Goal: Feedback & Contribution: Contribute content

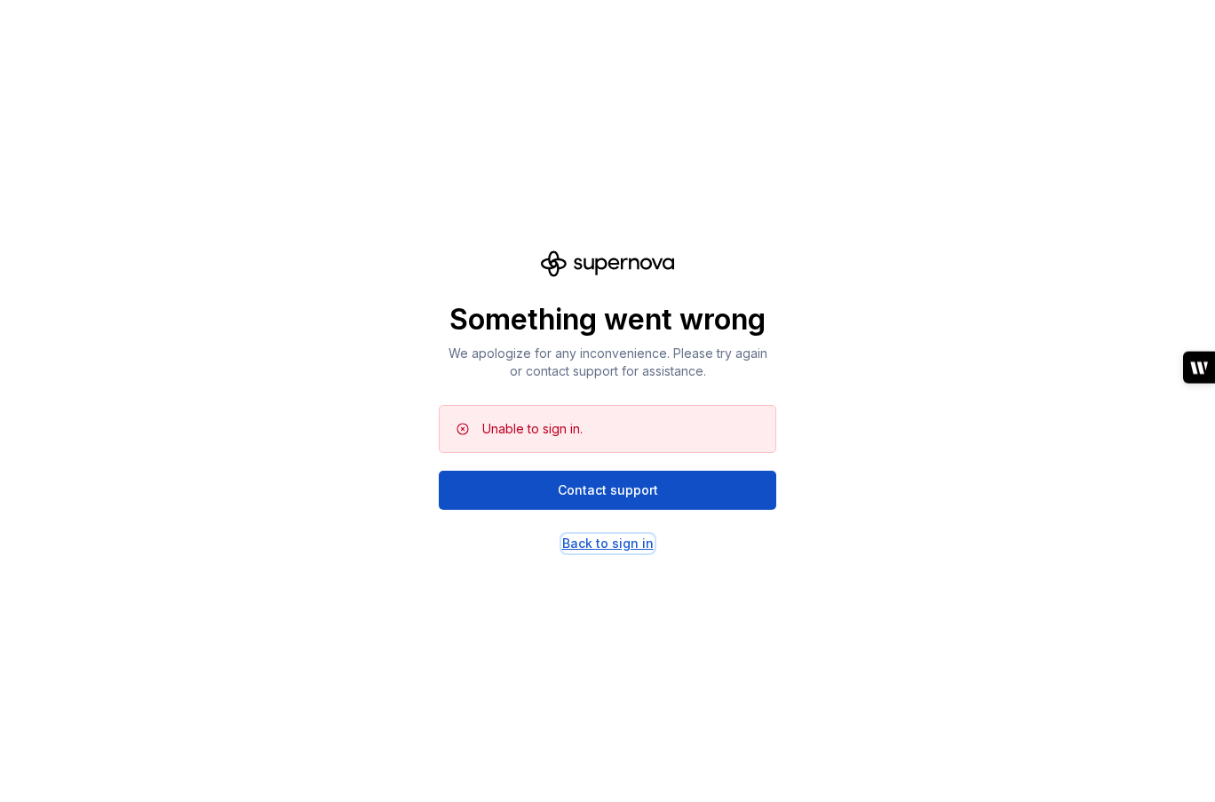
click at [591, 537] on div "Back to sign in" at bounding box center [607, 544] width 91 height 18
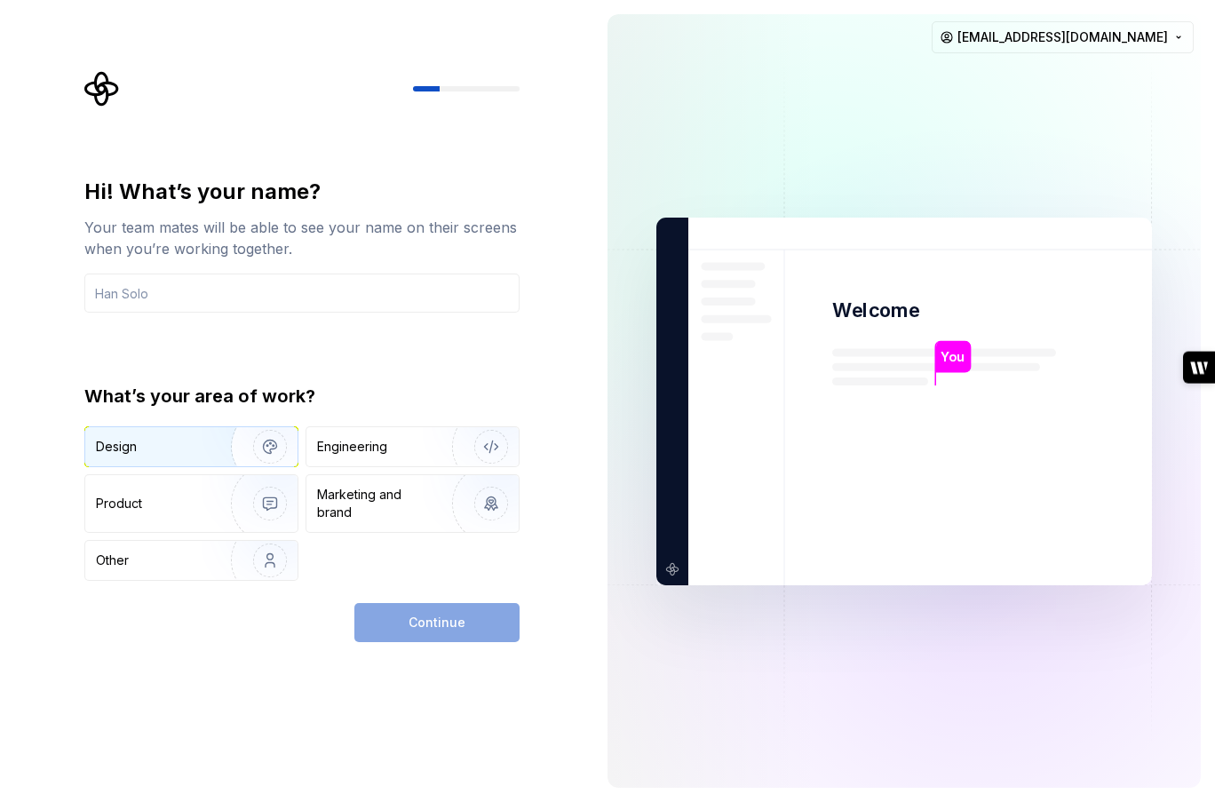
click at [222, 449] on img "button" at bounding box center [259, 446] width 114 height 119
click at [284, 301] on input "text" at bounding box center [301, 293] width 435 height 39
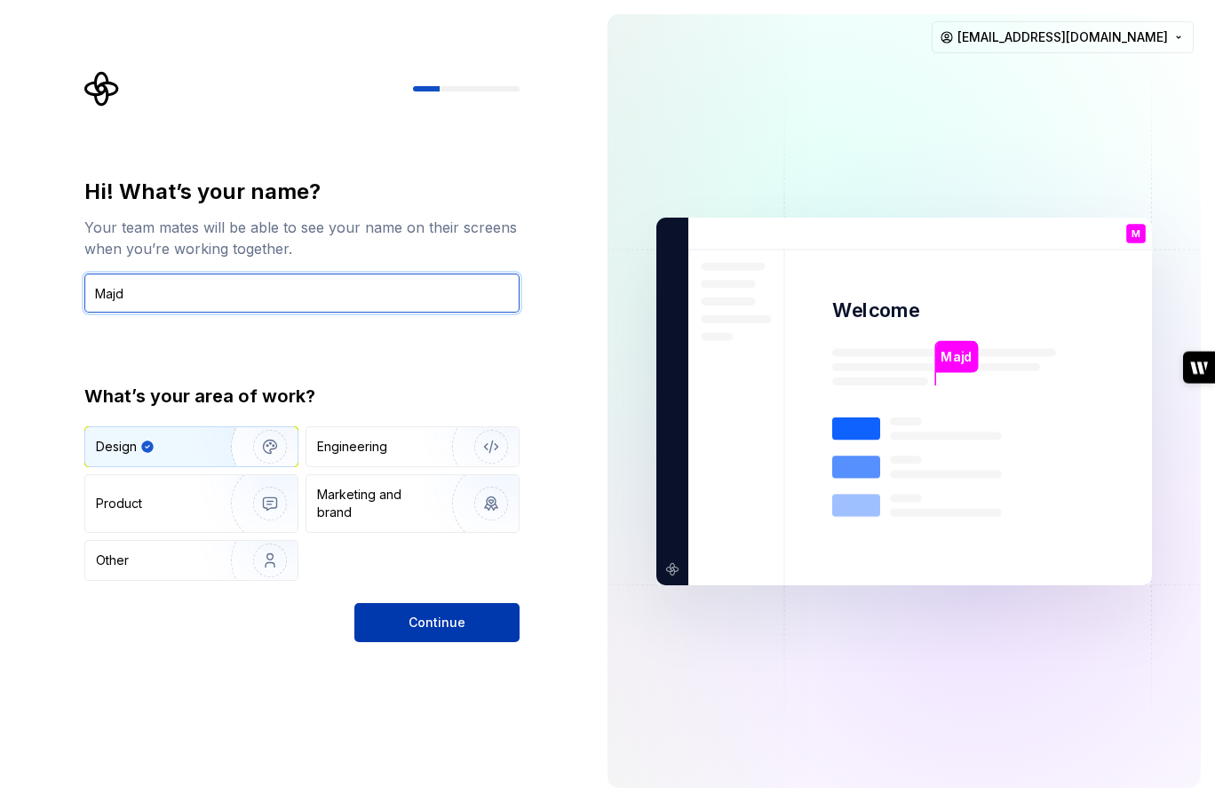
type input "Majd"
click at [420, 615] on span "Continue" at bounding box center [437, 623] width 57 height 18
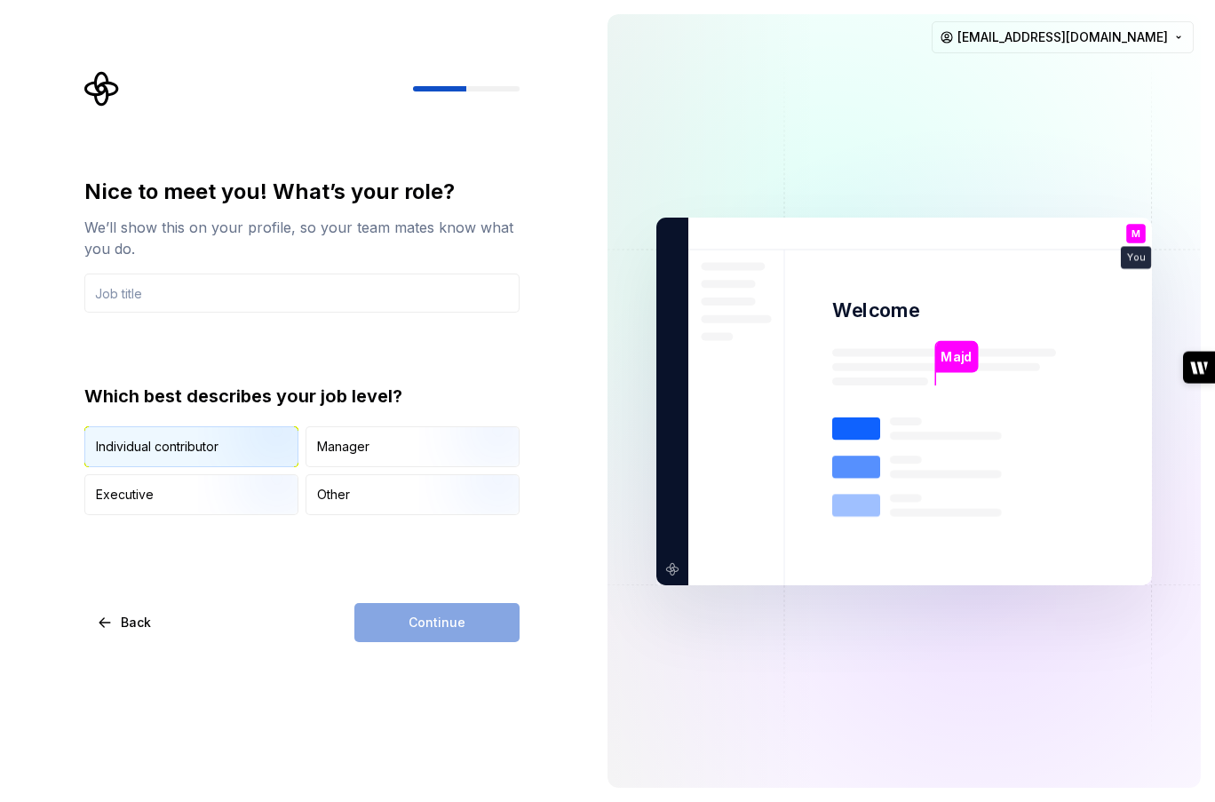
click at [276, 461] on img "button" at bounding box center [255, 468] width 114 height 119
click at [443, 626] on div "Continue" at bounding box center [436, 622] width 165 height 39
click at [328, 284] on input "text" at bounding box center [301, 293] width 435 height 39
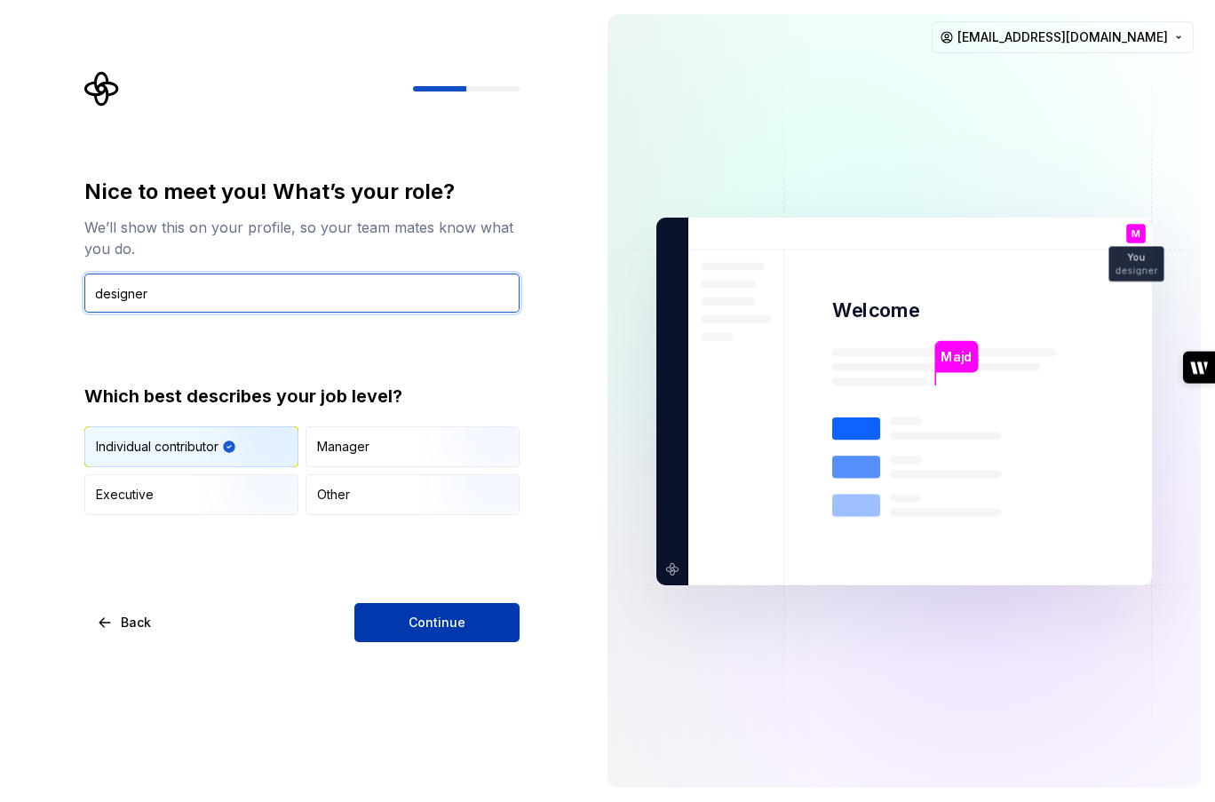
type input "designer"
click at [427, 615] on span "Continue" at bounding box center [437, 623] width 57 height 18
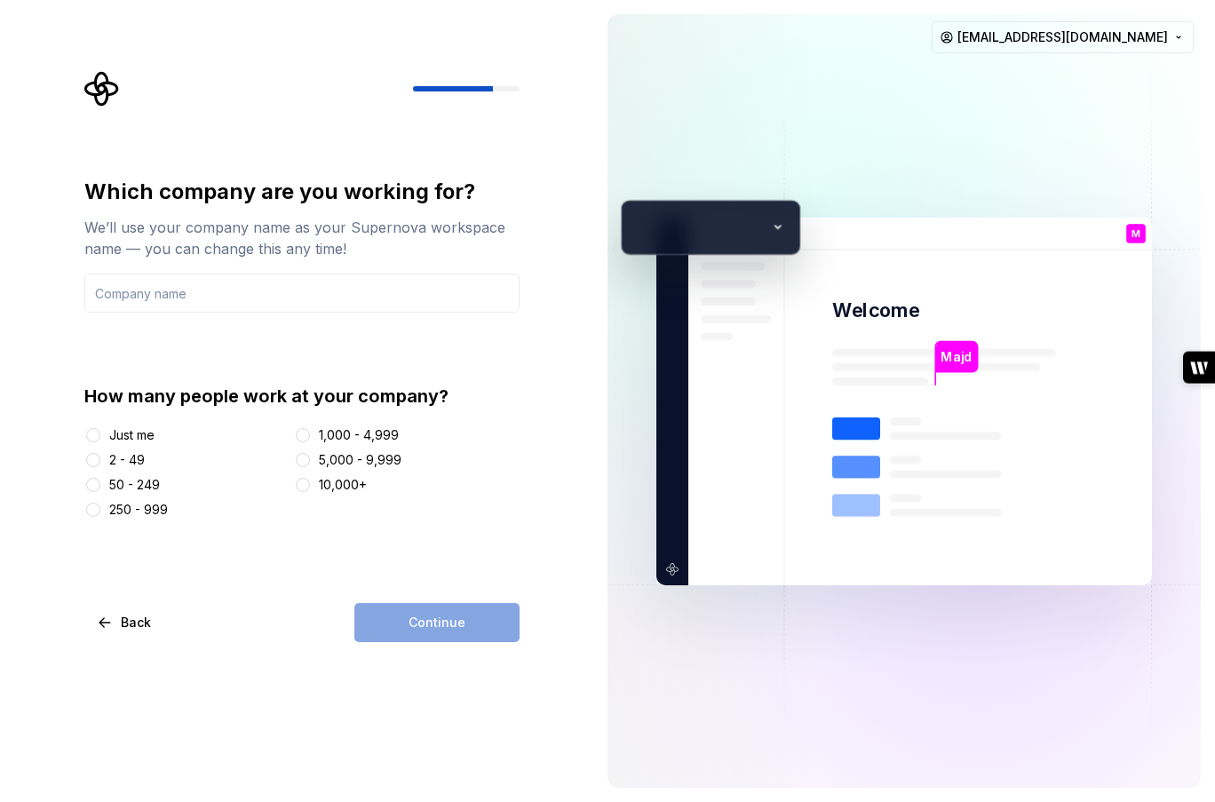
click at [133, 438] on div "Just me" at bounding box center [131, 435] width 45 height 18
click at [100, 438] on button "Just me" at bounding box center [93, 435] width 14 height 14
click at [236, 309] on input "text" at bounding box center [301, 293] width 435 height 39
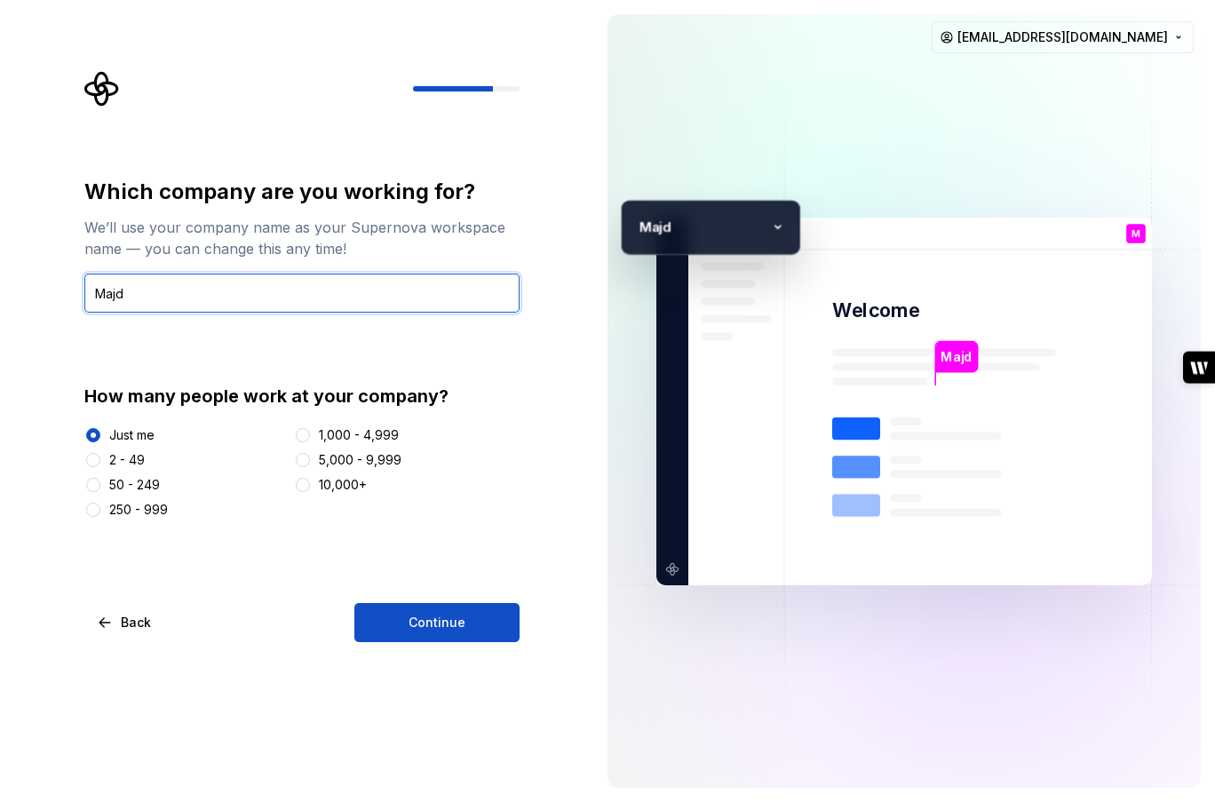
type input "Majd"
click at [468, 599] on div "Which company are you working for? We’ll use your company name as your Supernov…" at bounding box center [301, 410] width 435 height 464
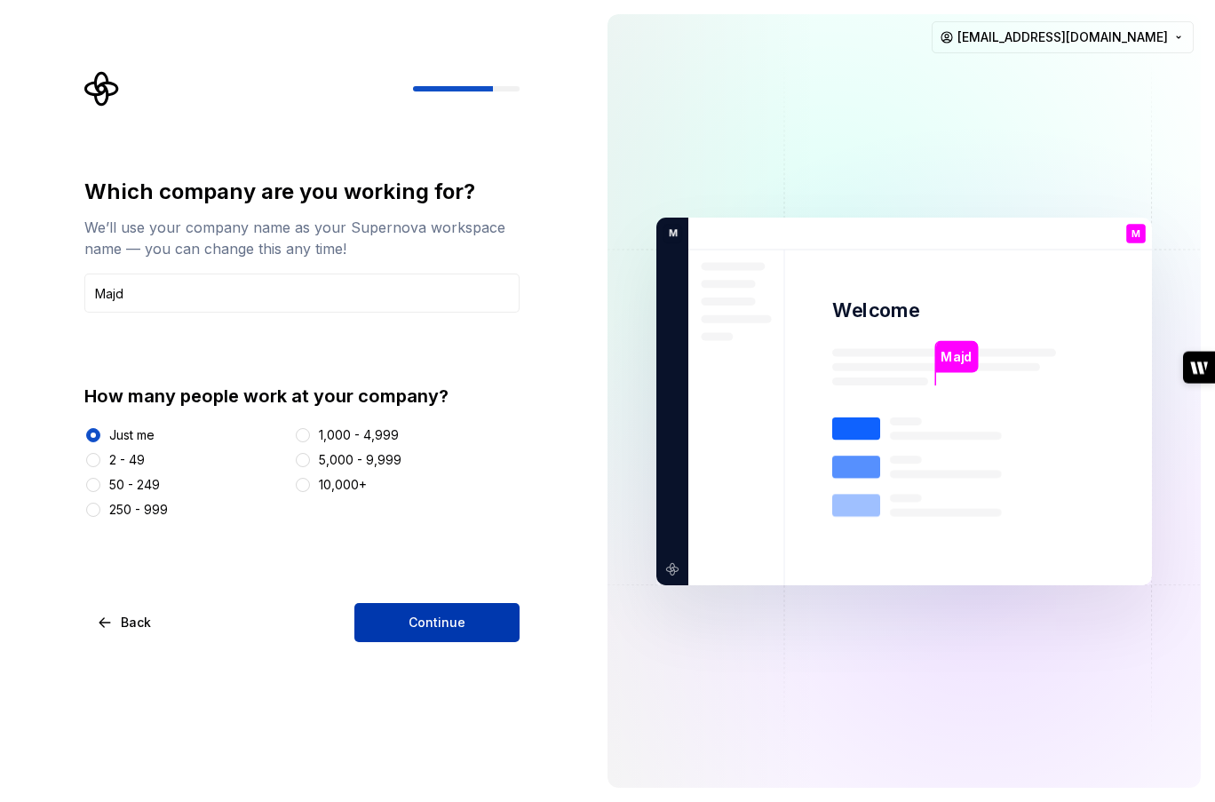
click at [457, 630] on span "Continue" at bounding box center [437, 623] width 57 height 18
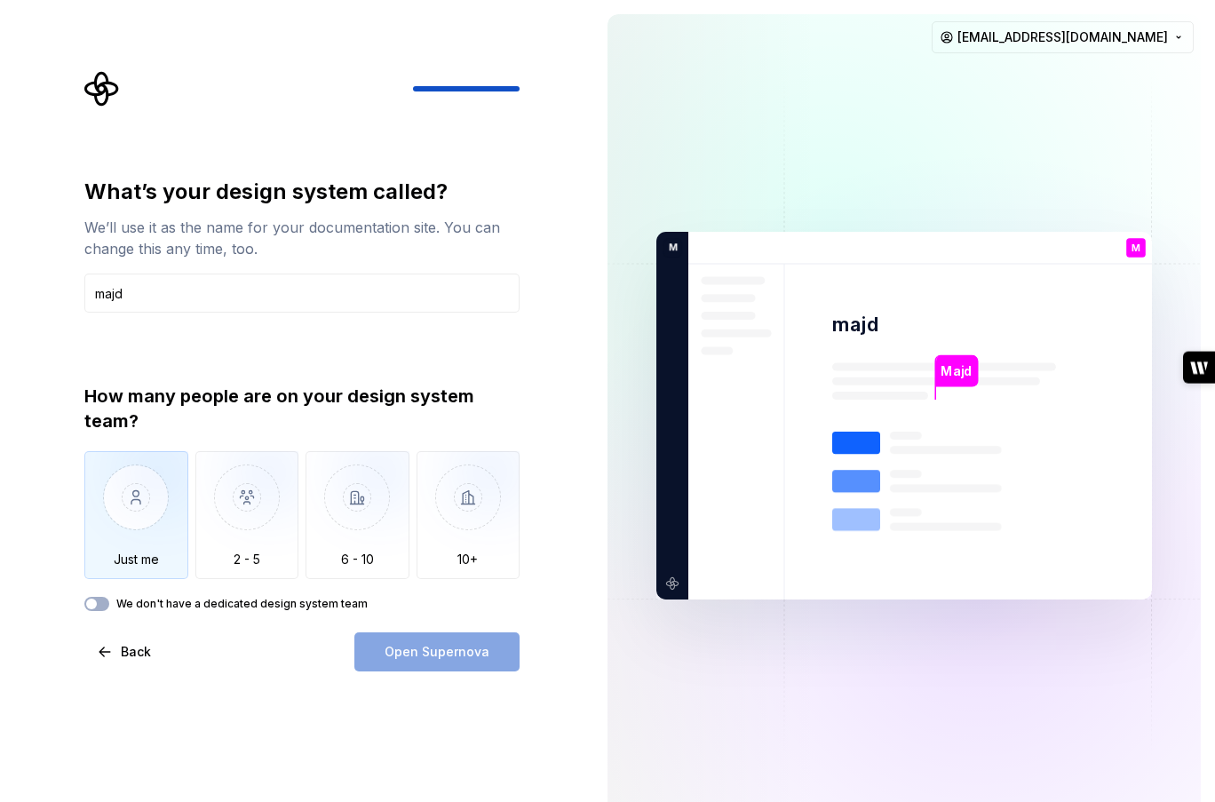
type input "majd"
click at [163, 522] on img "button" at bounding box center [136, 510] width 104 height 119
click at [267, 601] on label "We don't have a dedicated design system team" at bounding box center [241, 604] width 251 height 14
click at [109, 601] on button "We don't have a dedicated design system team" at bounding box center [96, 604] width 25 height 14
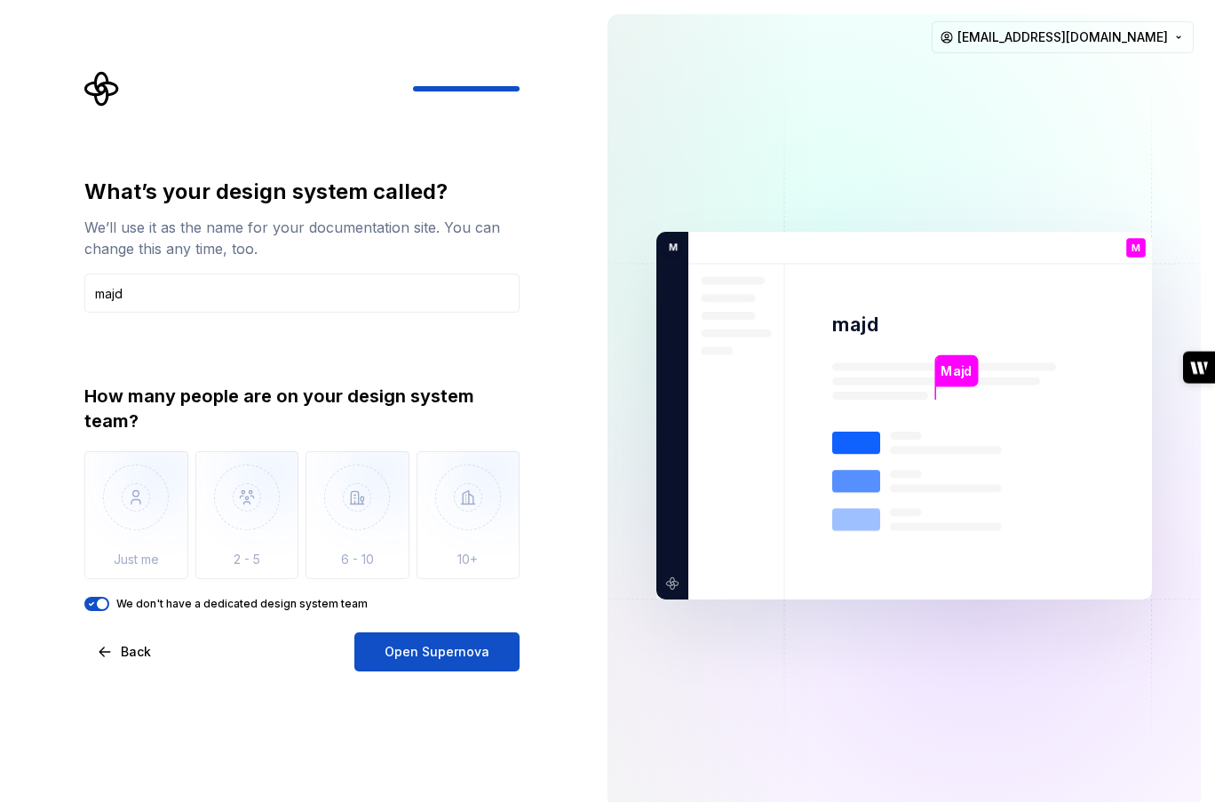
click at [267, 601] on label "We don't have a dedicated design system team" at bounding box center [241, 604] width 251 height 14
click at [109, 601] on button "We don't have a dedicated design system team" at bounding box center [96, 604] width 25 height 14
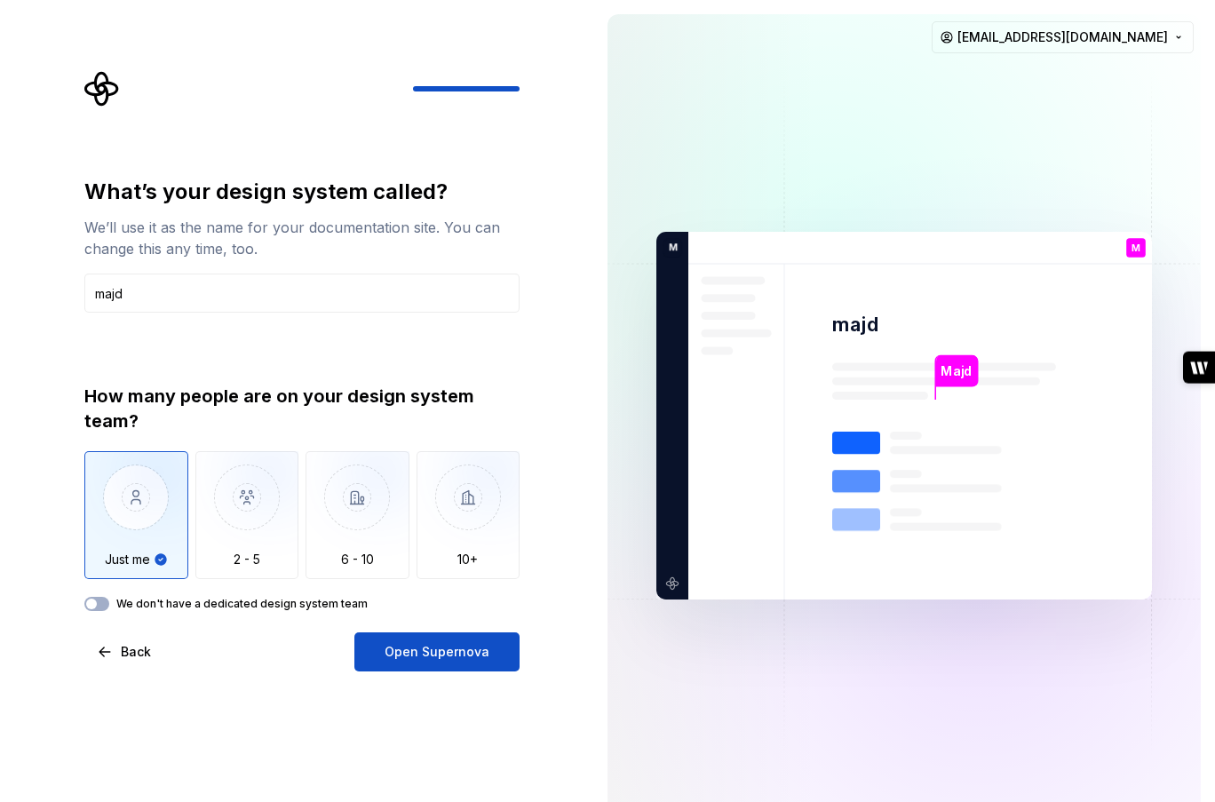
click at [267, 601] on label "We don't have a dedicated design system team" at bounding box center [241, 604] width 251 height 14
click at [109, 601] on button "We don't have a dedicated design system team" at bounding box center [96, 604] width 25 height 14
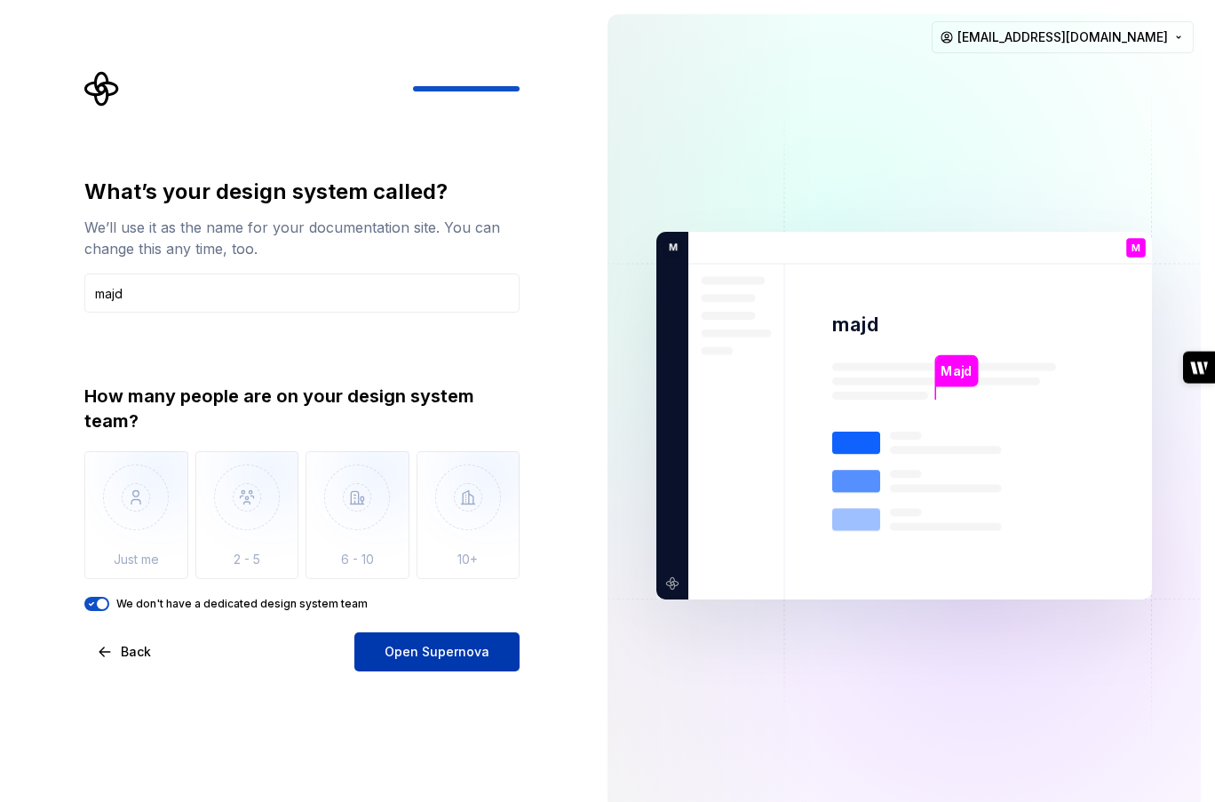
click at [453, 662] on button "Open Supernova" at bounding box center [436, 651] width 165 height 39
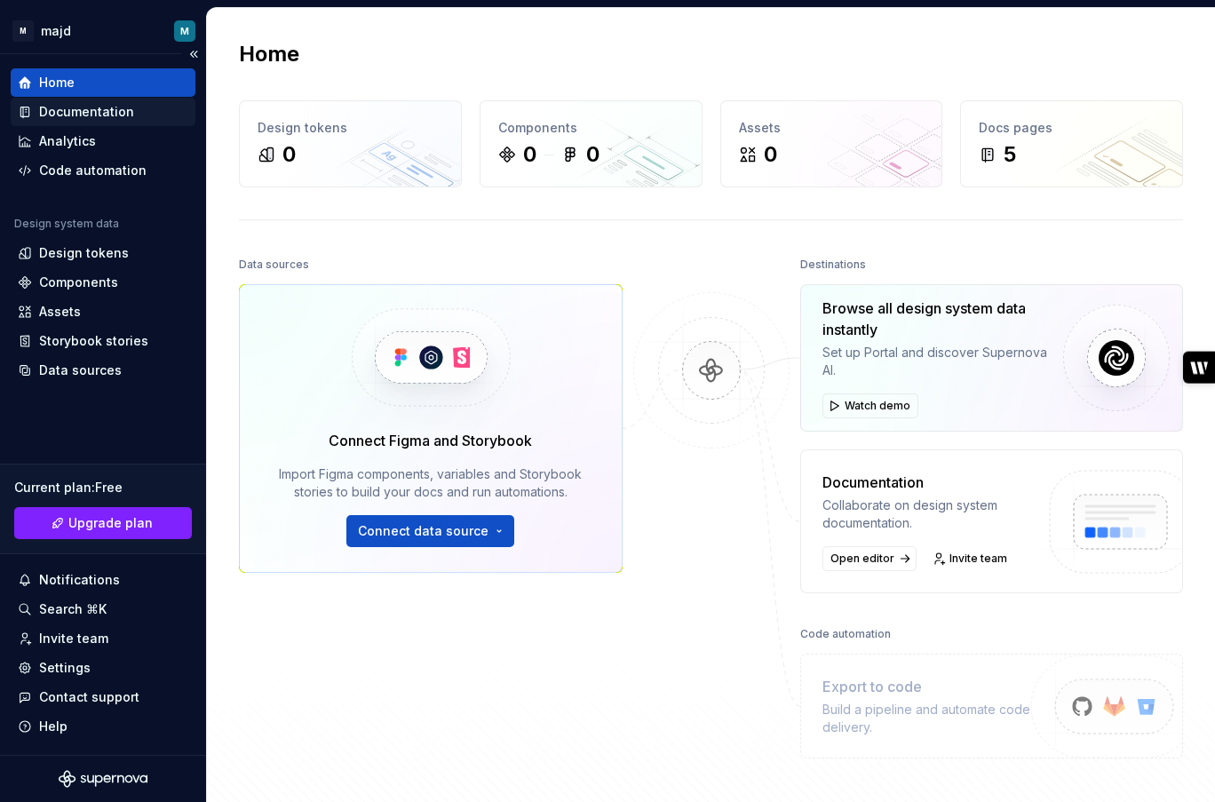
click at [107, 109] on div "Documentation" at bounding box center [86, 112] width 95 height 18
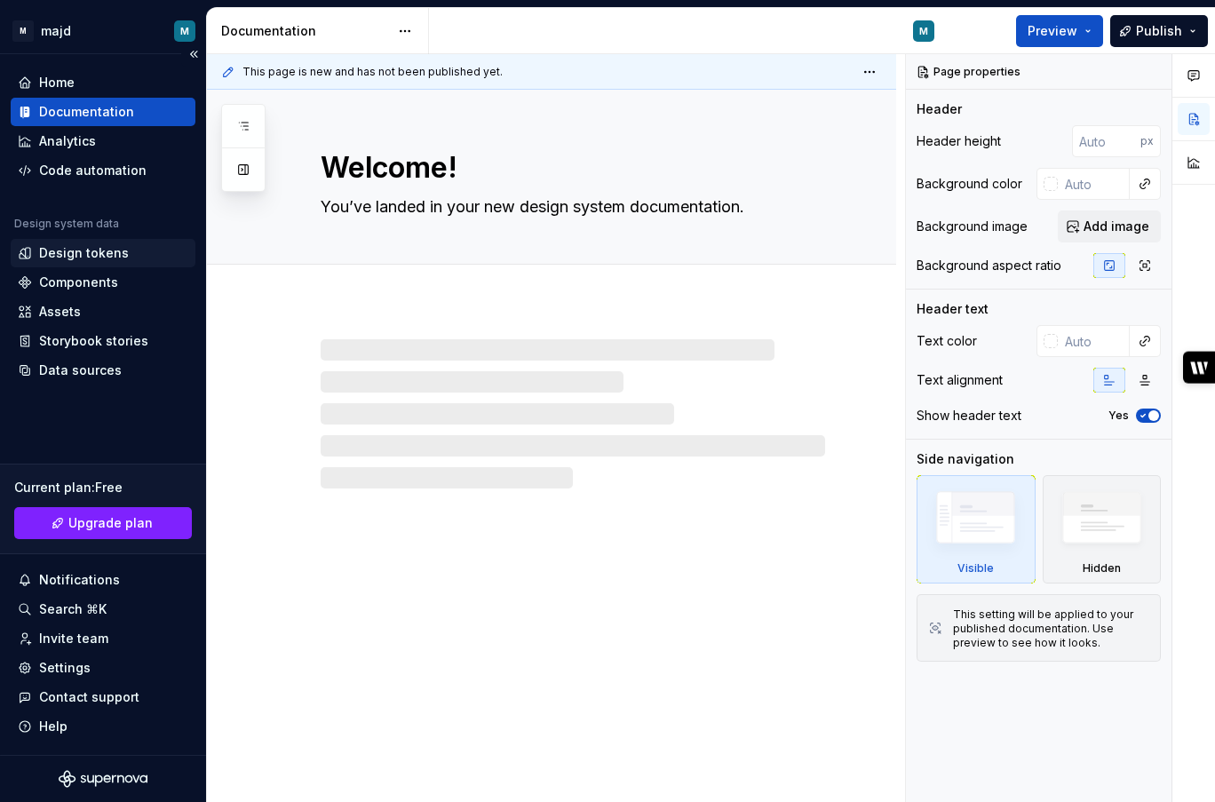
click at [87, 250] on div "Design tokens" at bounding box center [84, 253] width 90 height 18
type textarea "*"
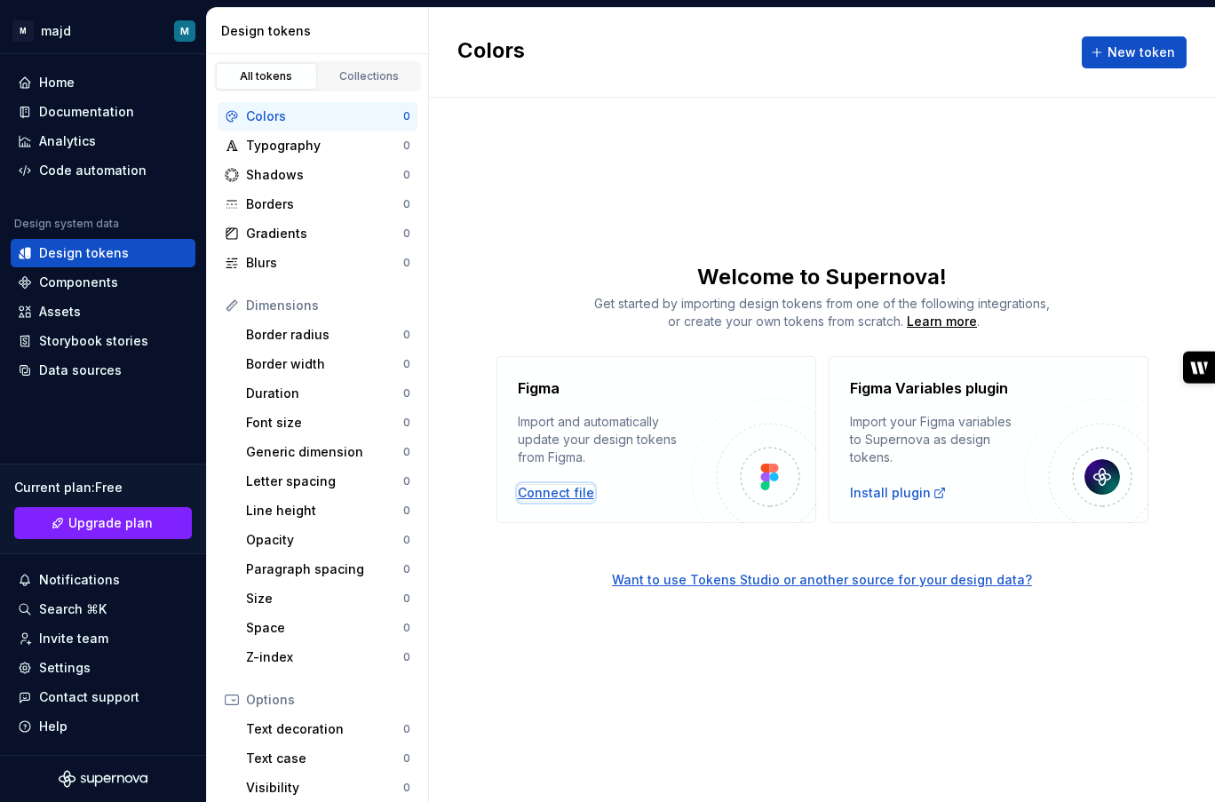
click at [569, 489] on div "Connect file" at bounding box center [556, 493] width 76 height 18
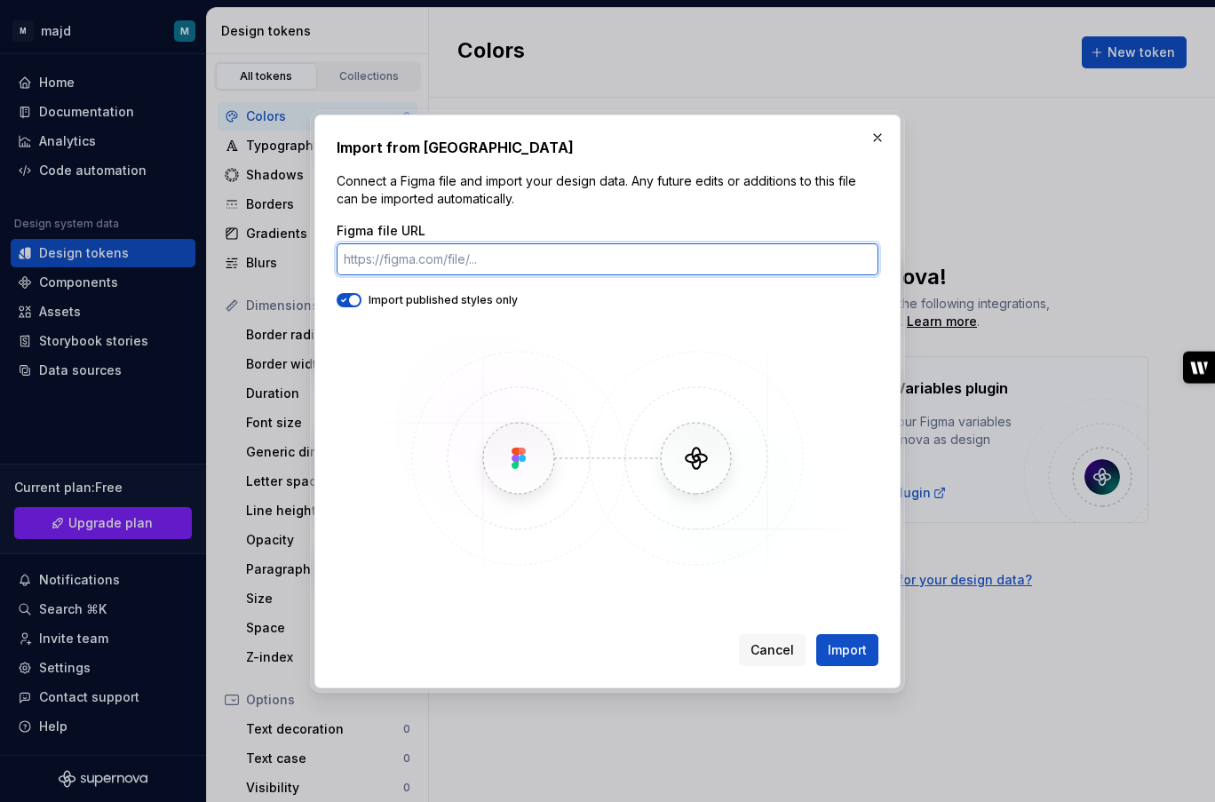
paste input "https://www.figma.com/design/Lm7ShsZ4HZ5aLRTYv8QCQC/Majd-library--test-?node-id…"
type input "https://www.figma.com/design/Lm7ShsZ4HZ5aLRTYv8QCQC/Majd-library--test-?node-id…"
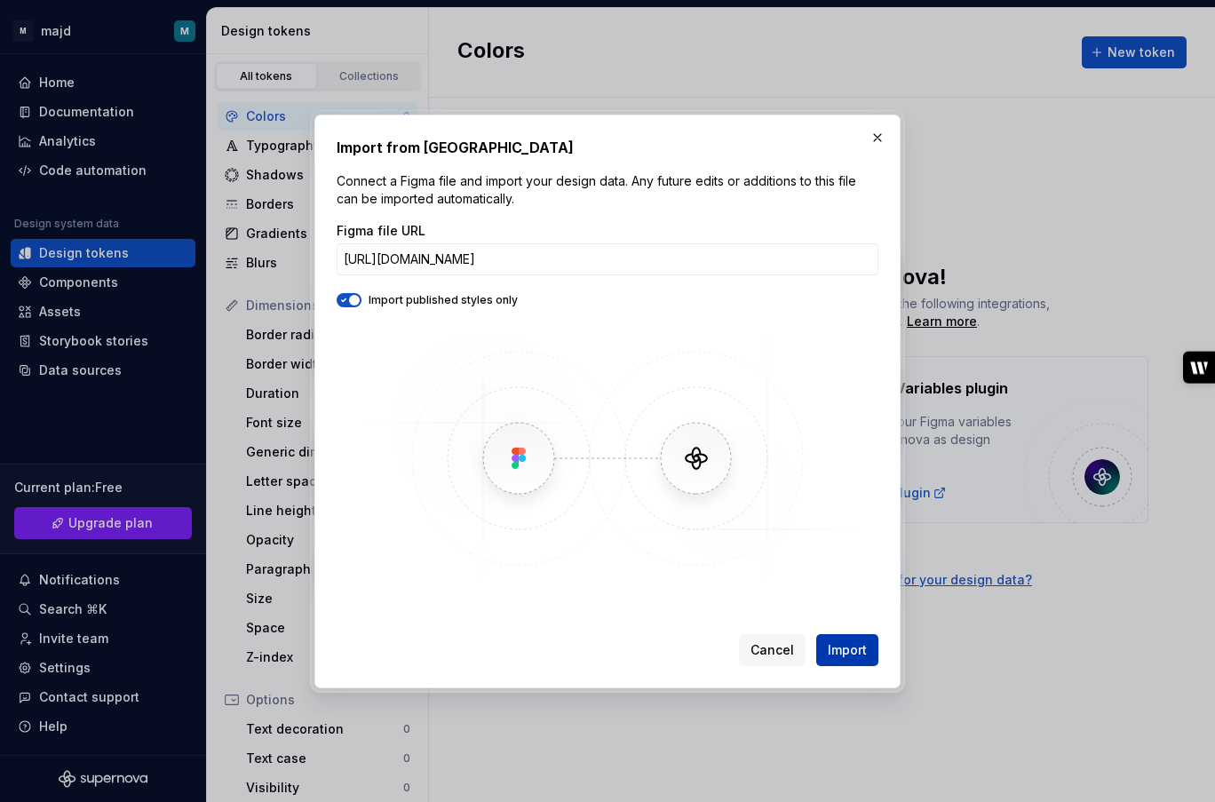
scroll to position [0, 0]
click at [863, 653] on span "Import" at bounding box center [847, 650] width 39 height 18
click at [0, 0] on div "Import from Figma Connect a Figma file and import your design data. Any future …" at bounding box center [607, 401] width 1215 height 802
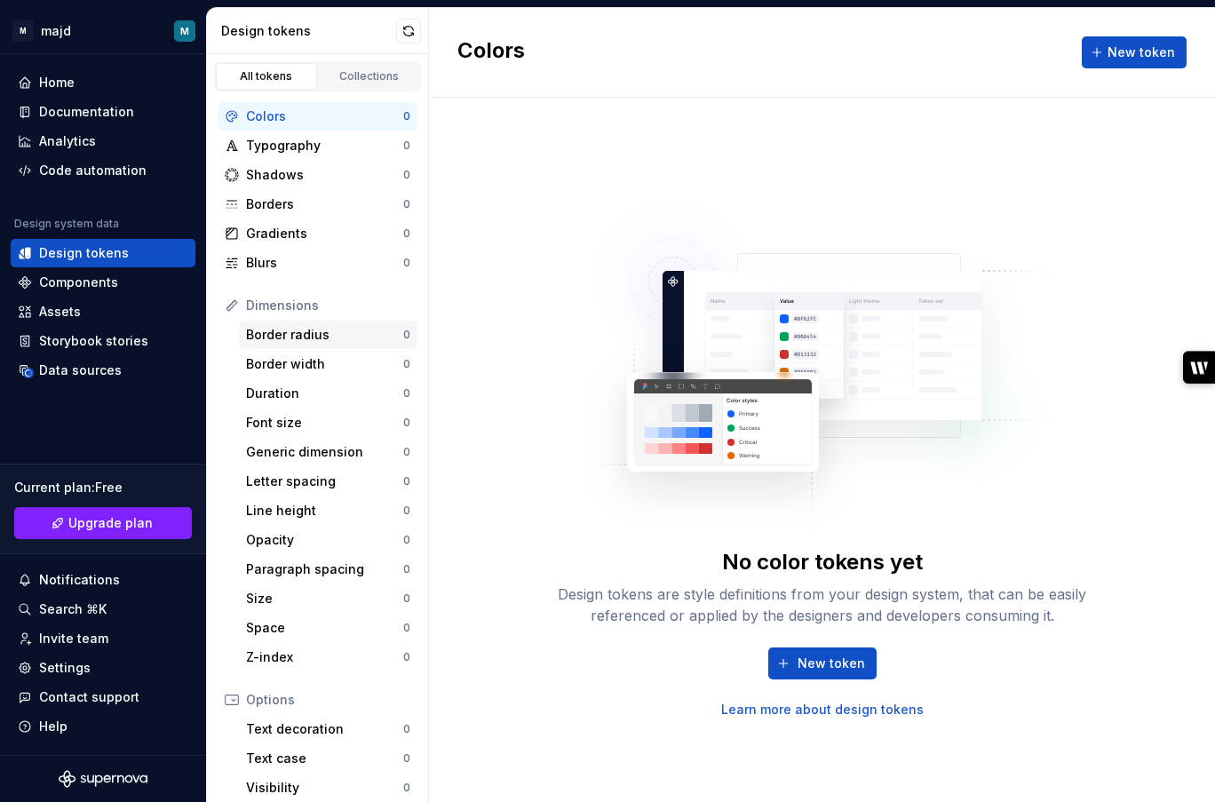
click at [339, 335] on div "Border radius" at bounding box center [324, 335] width 157 height 18
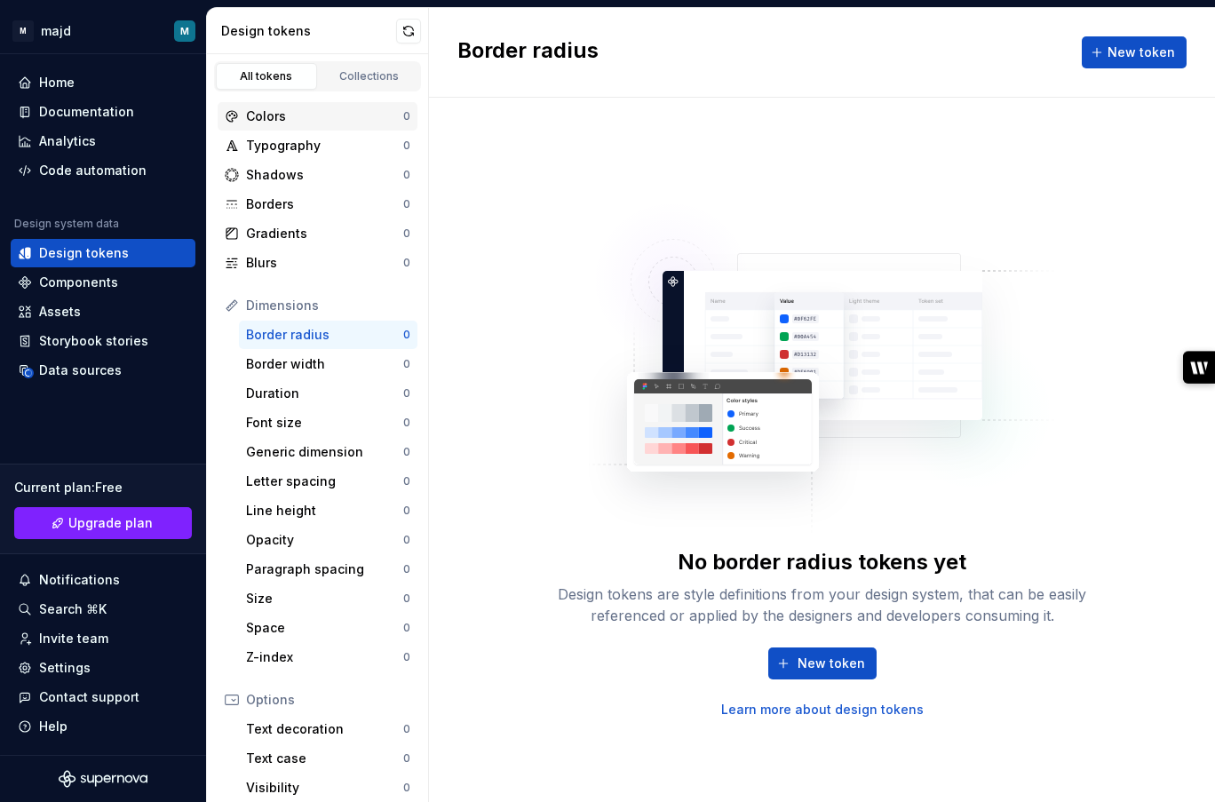
click at [337, 118] on div "Colors" at bounding box center [324, 116] width 157 height 18
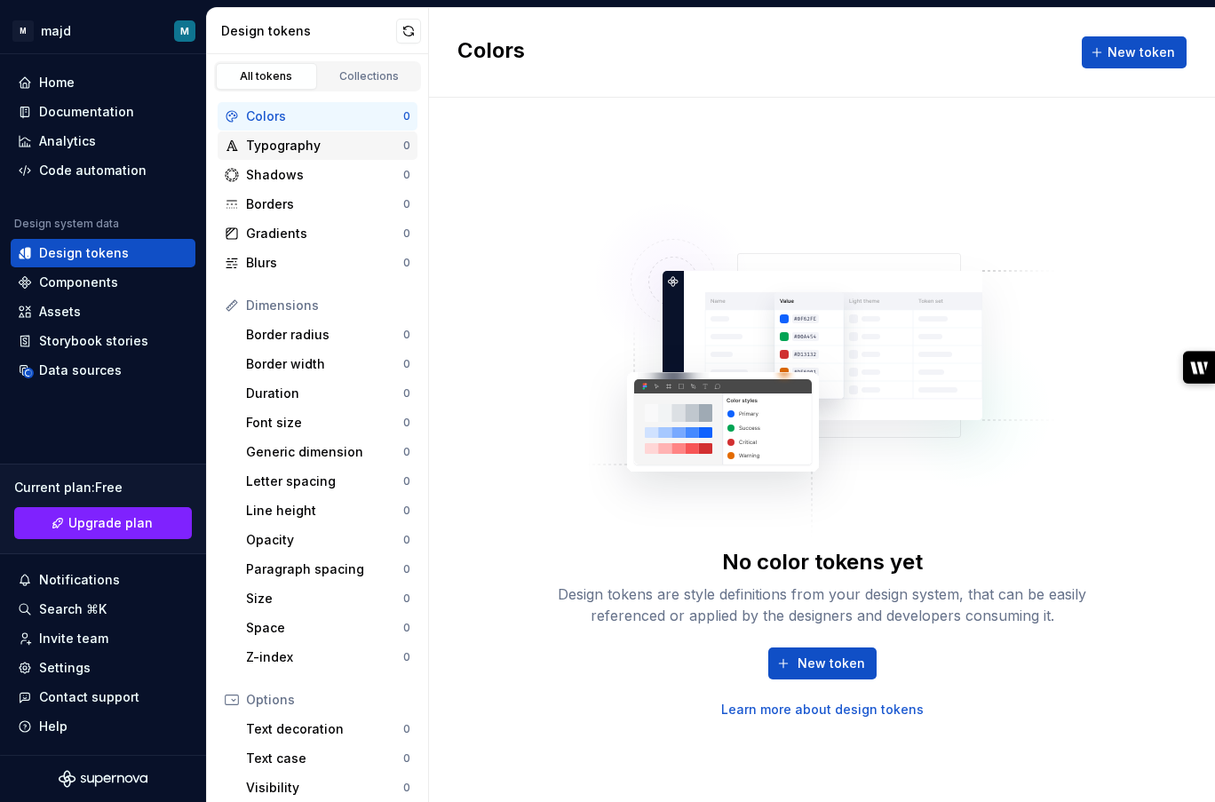
click at [308, 150] on div "Typography" at bounding box center [324, 146] width 157 height 18
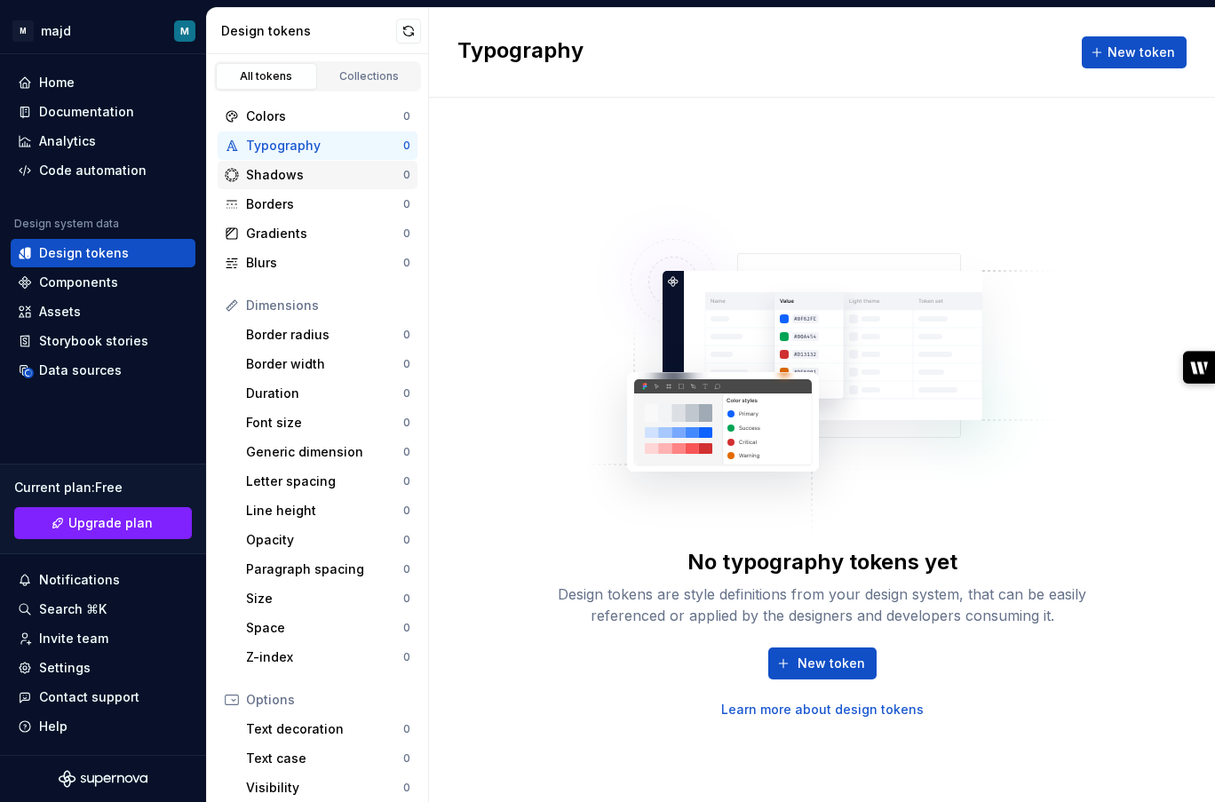
click at [307, 179] on div "Shadows" at bounding box center [324, 175] width 157 height 18
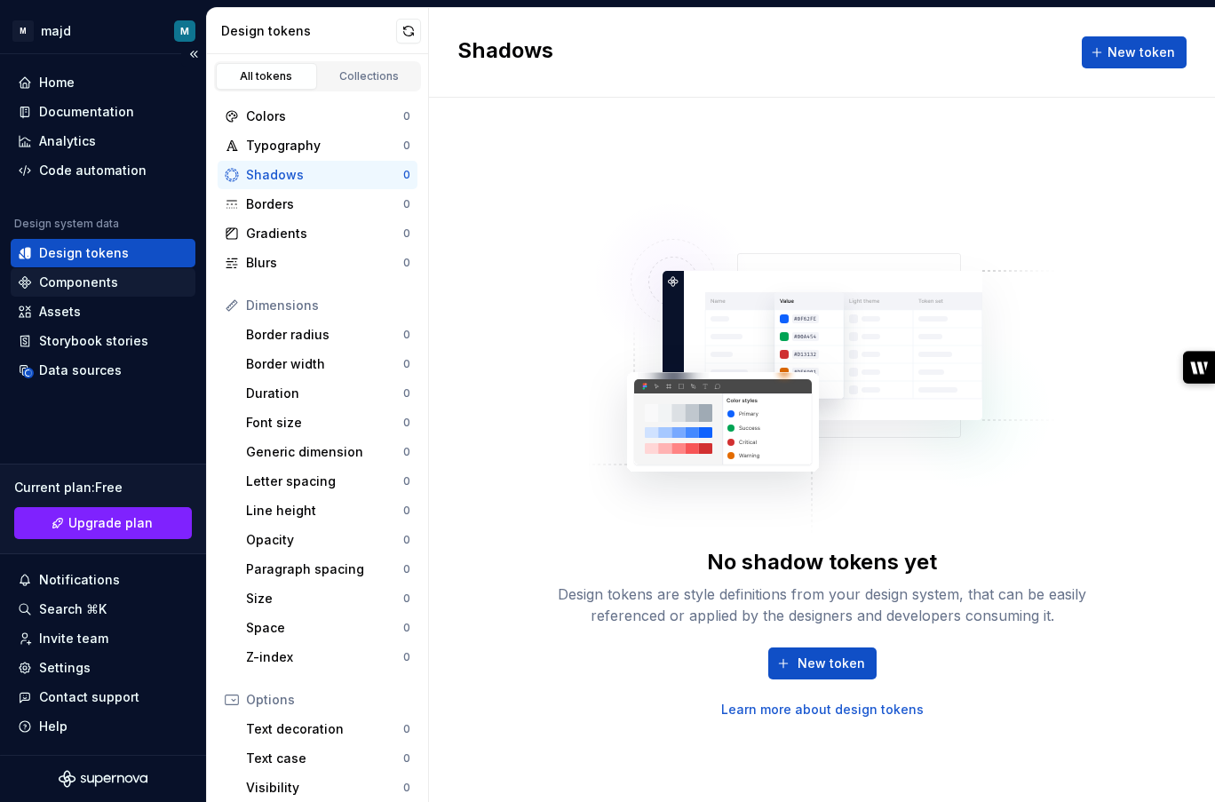
click at [98, 284] on div "Components" at bounding box center [78, 283] width 79 height 18
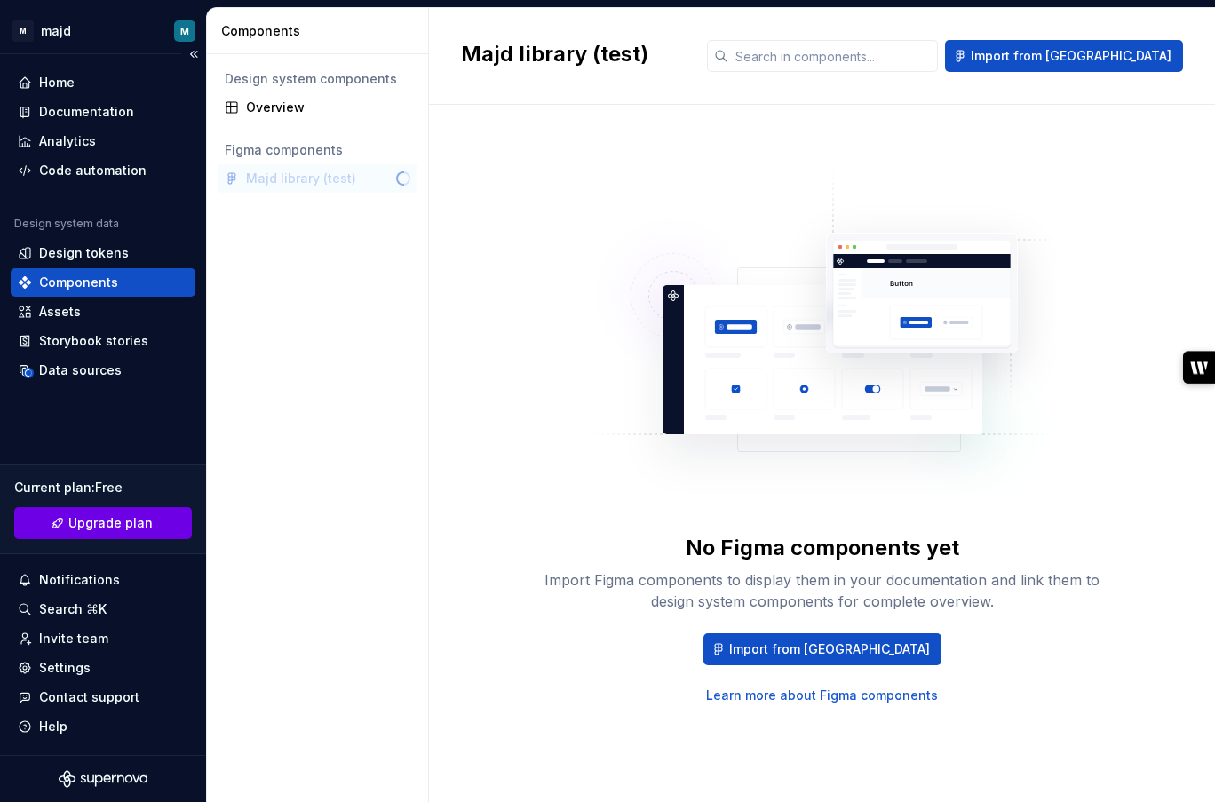
click at [117, 518] on span "Upgrade plan" at bounding box center [110, 523] width 84 height 18
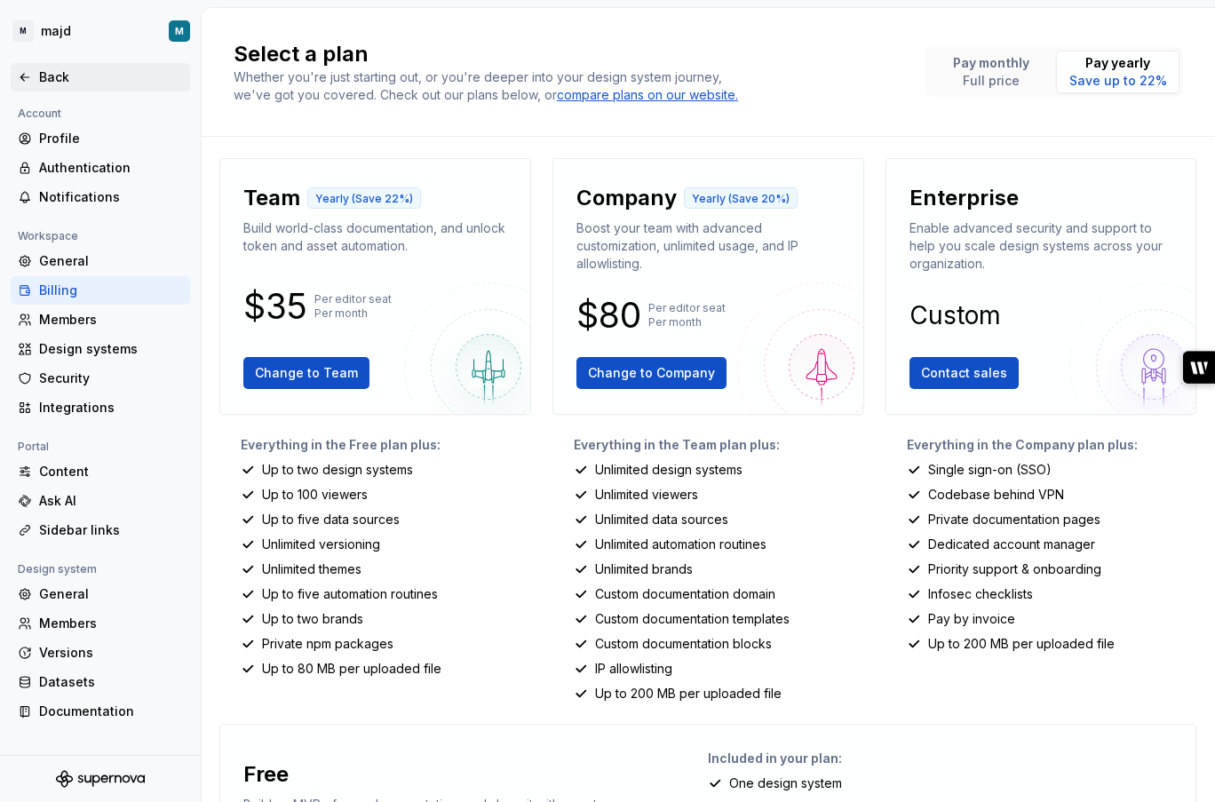
click at [52, 77] on div "Back" at bounding box center [111, 77] width 144 height 18
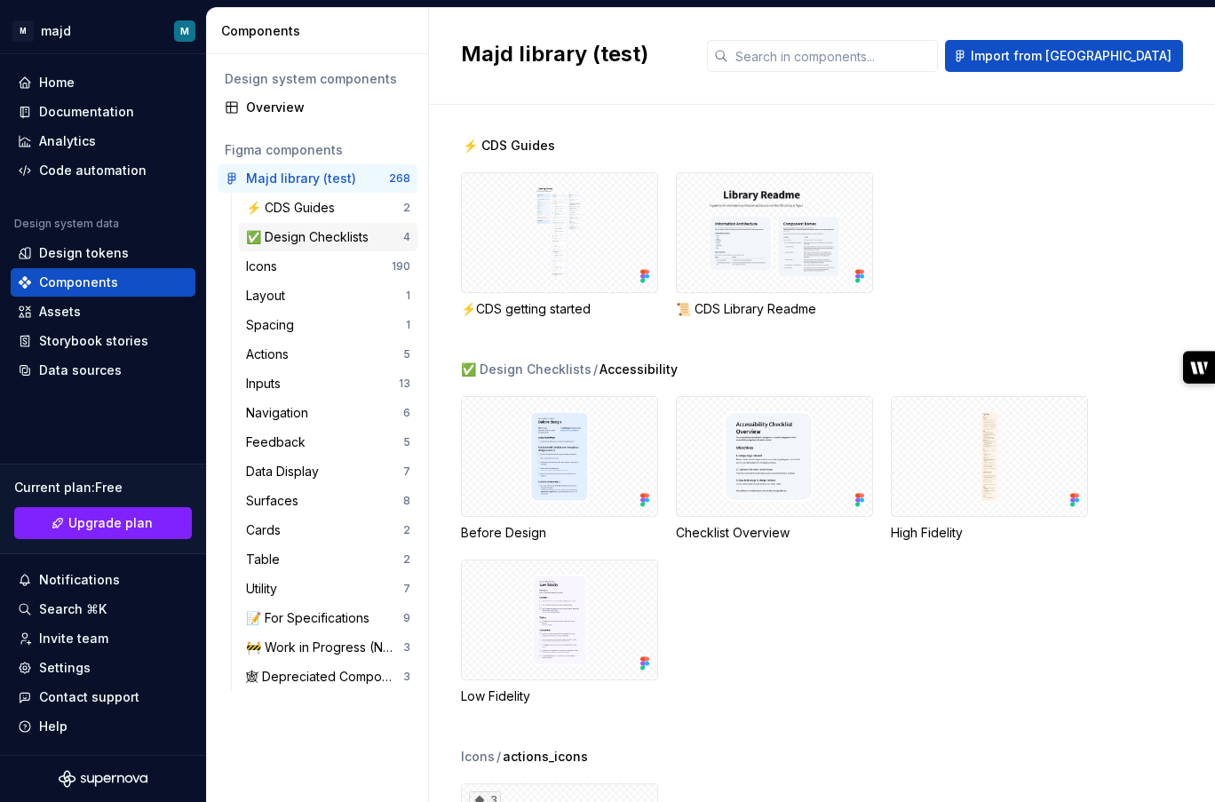
click at [332, 234] on div "✅ Design Checklists" at bounding box center [311, 237] width 130 height 18
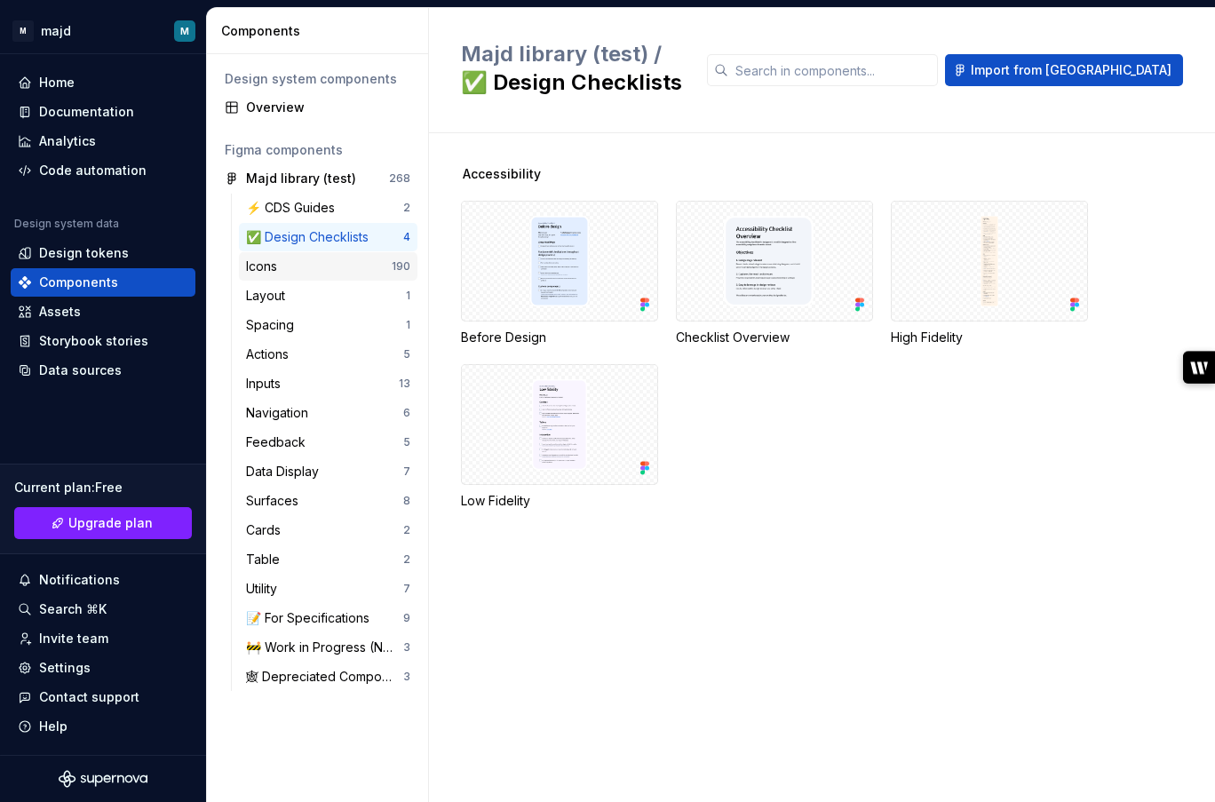
click at [330, 271] on div "Icons" at bounding box center [319, 267] width 146 height 18
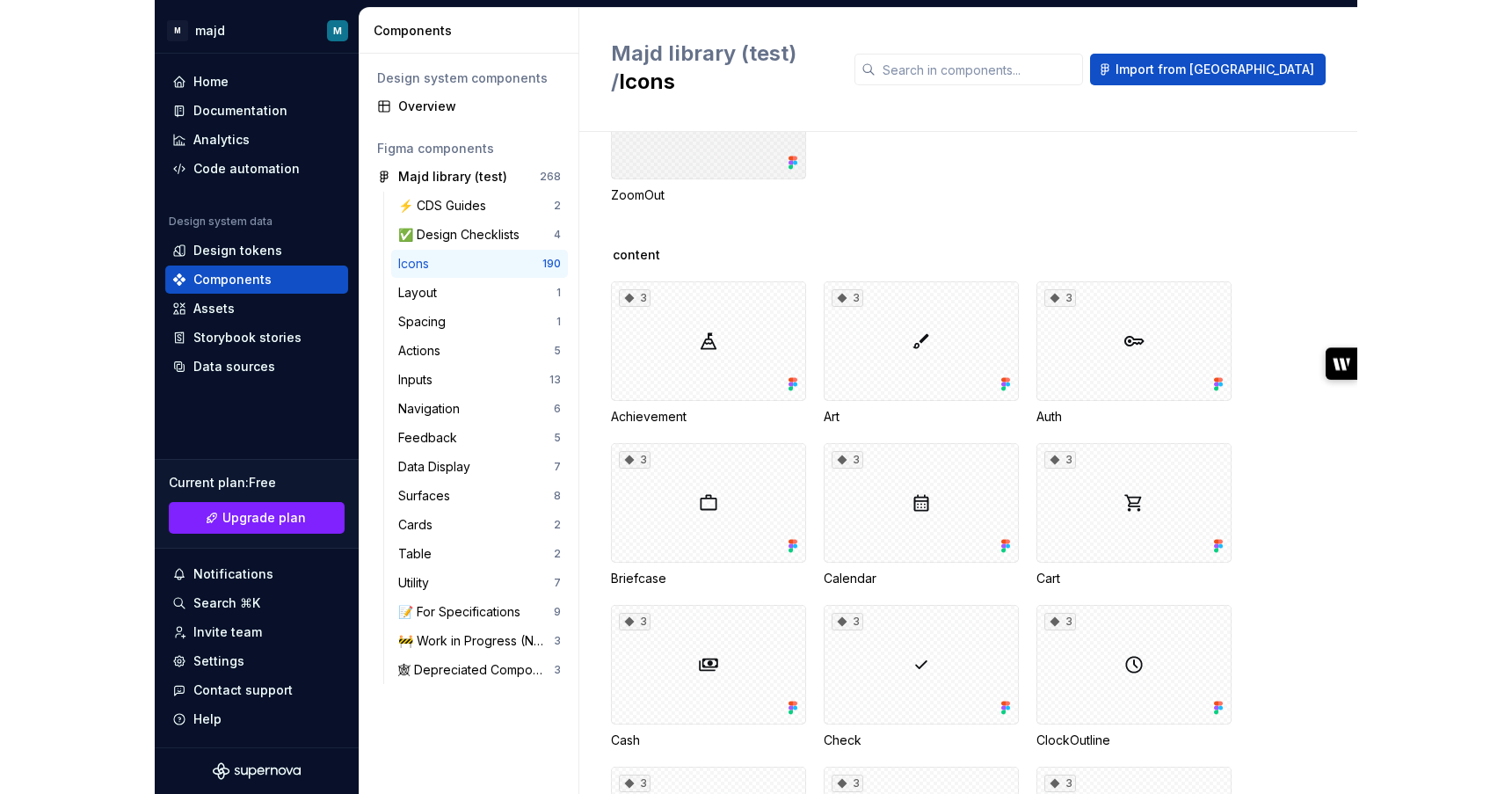
scroll to position [1953, 0]
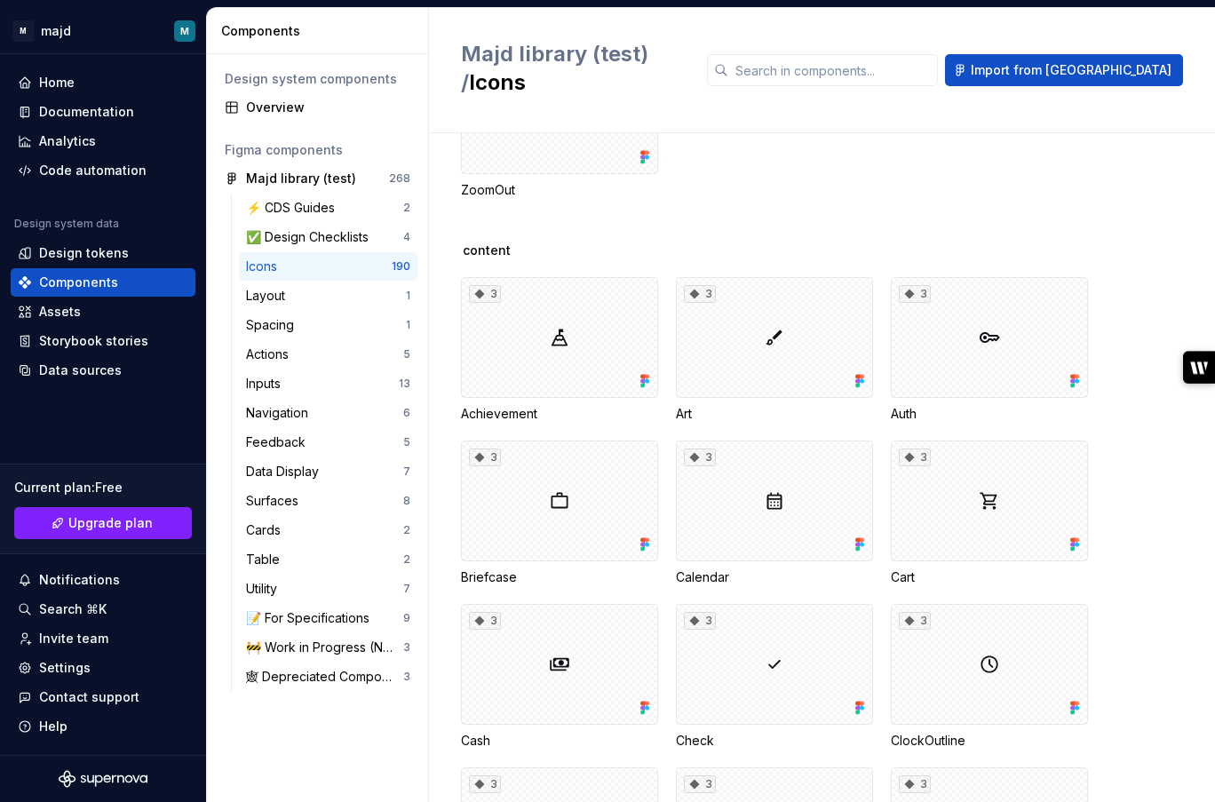
click at [509, 405] on div "Achievement" at bounding box center [559, 414] width 197 height 18
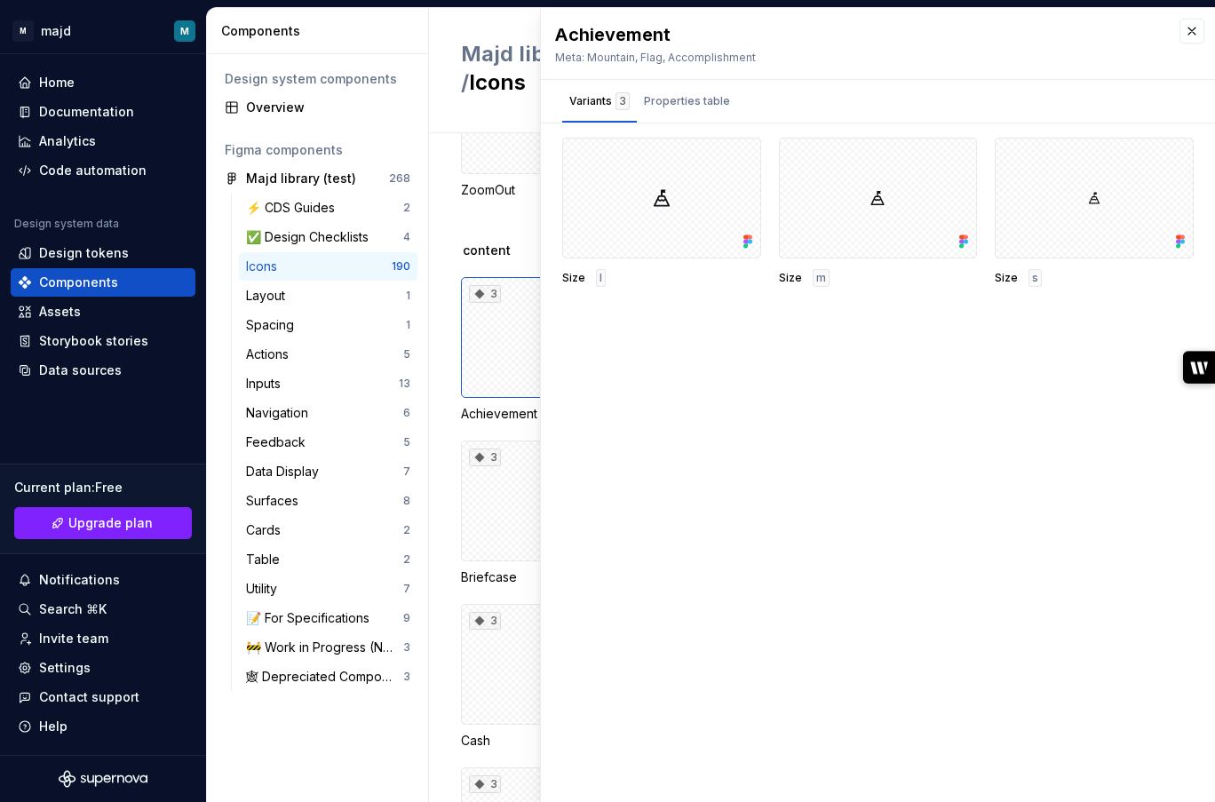
click at [1187, 31] on button "button" at bounding box center [1191, 31] width 25 height 25
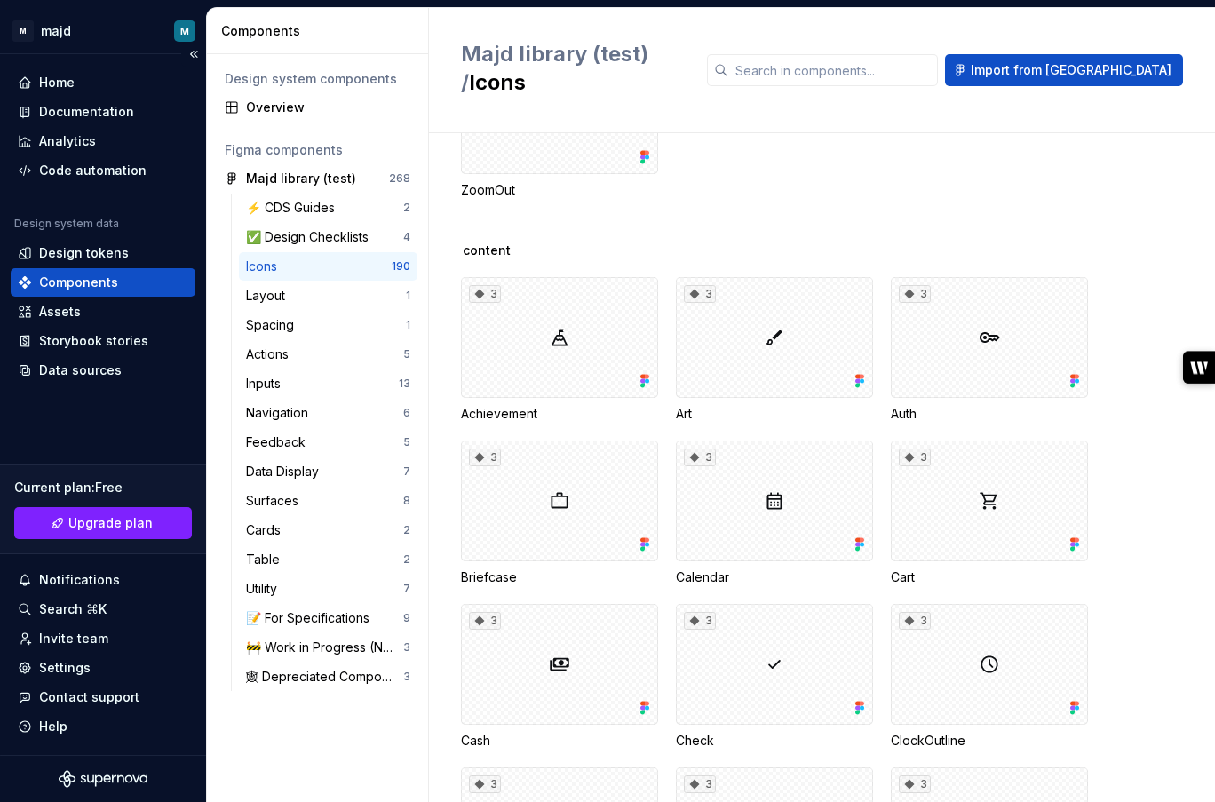
click at [4, 421] on div "Home Documentation Analytics Code automation Design system data Design tokens C…" at bounding box center [103, 404] width 206 height 701
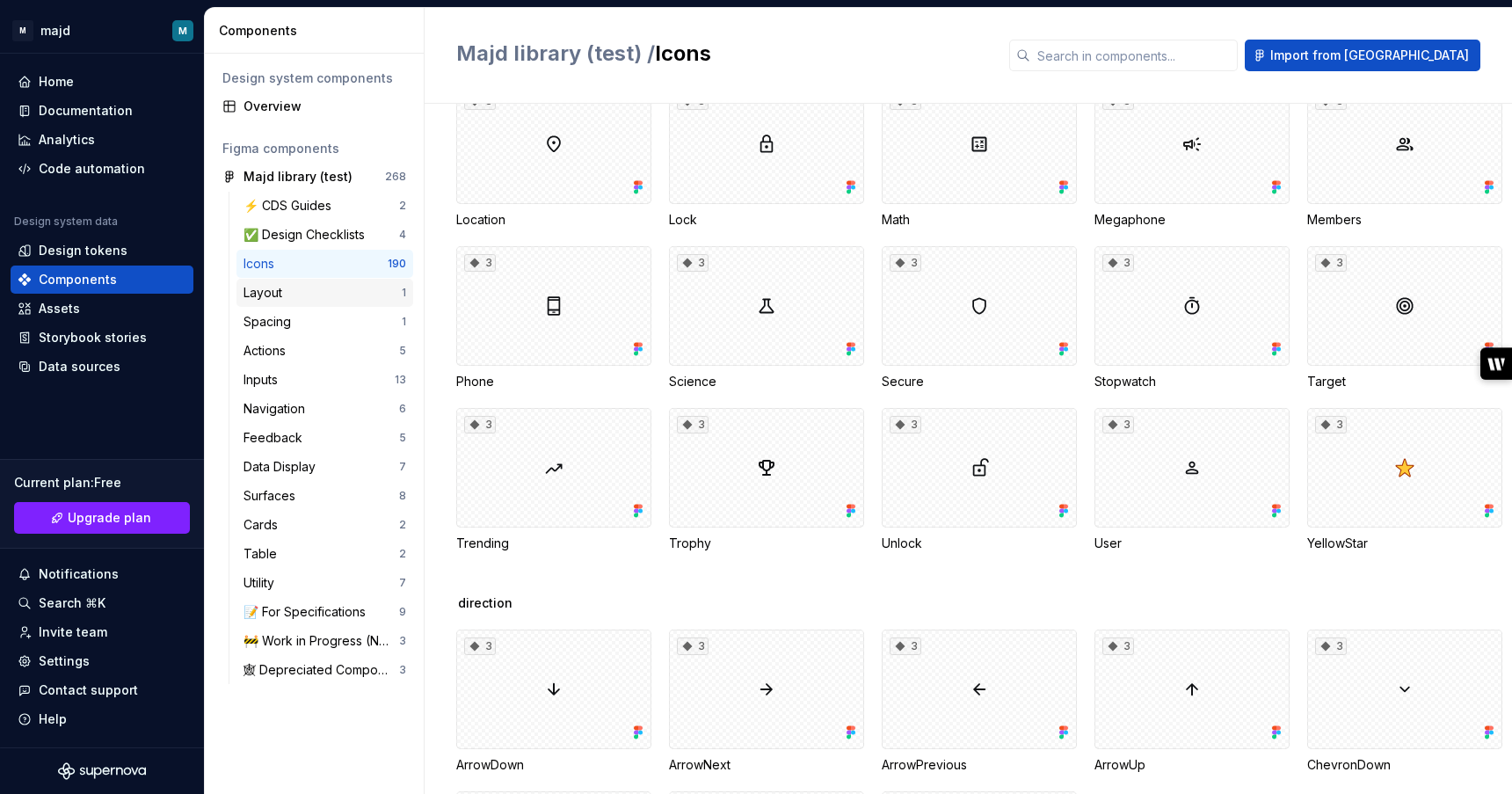
click at [327, 292] on div "Layout" at bounding box center [323, 293] width 158 height 18
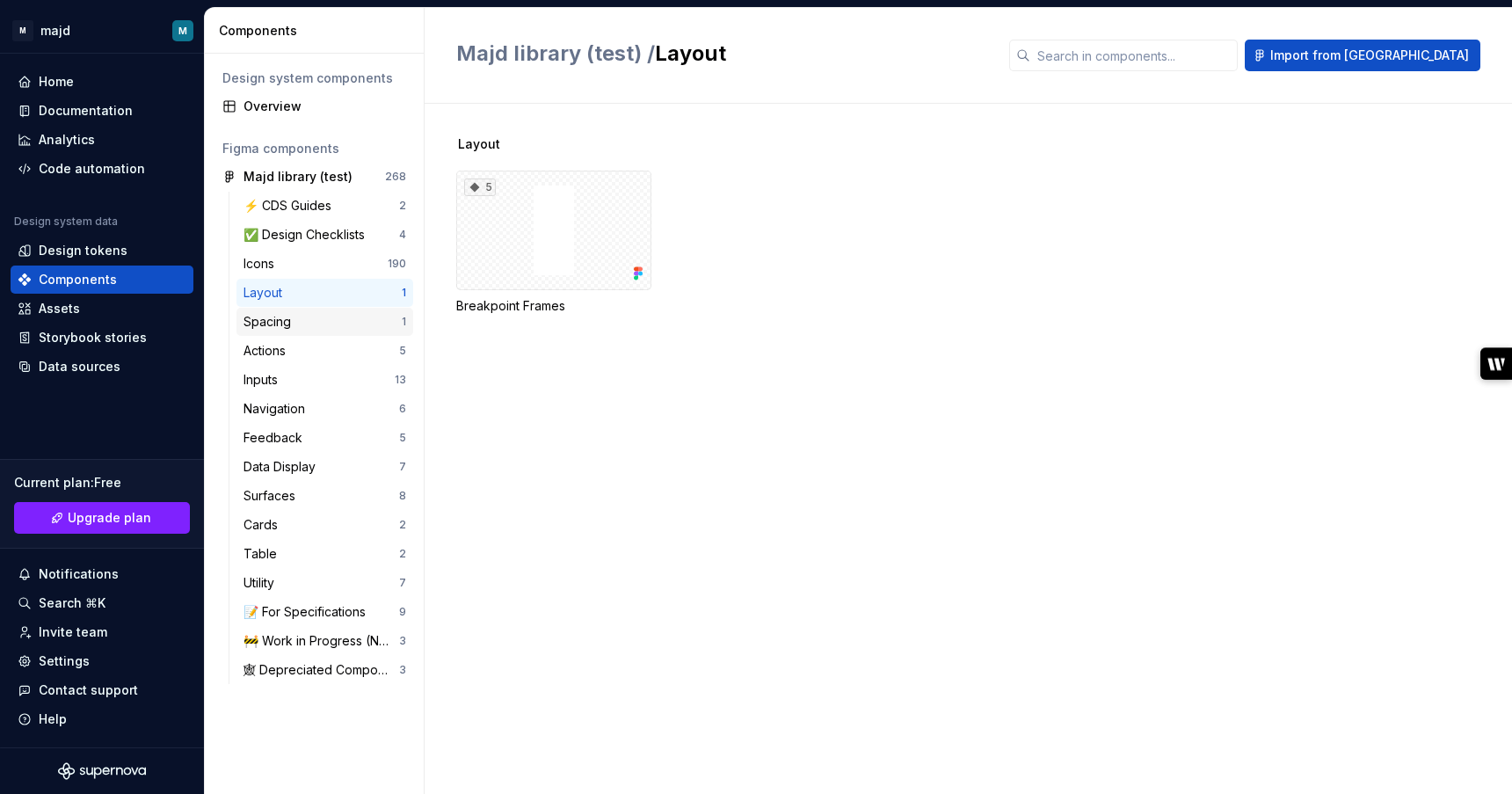
click at [321, 327] on div "Spacing" at bounding box center [323, 322] width 158 height 18
click at [322, 358] on div "Actions" at bounding box center [321, 350] width 155 height 18
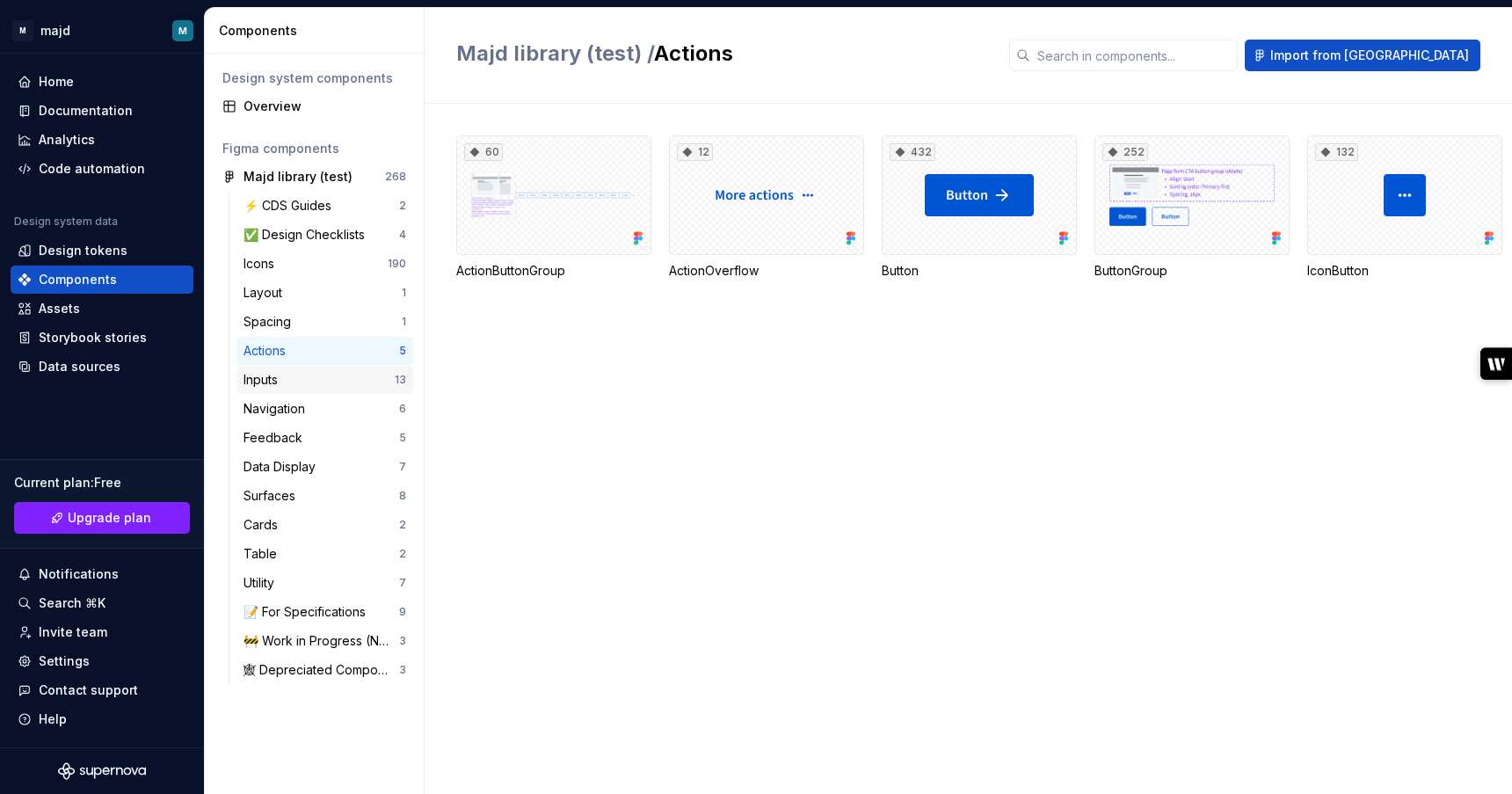
click at [322, 385] on div "Inputs" at bounding box center [319, 380] width 151 height 18
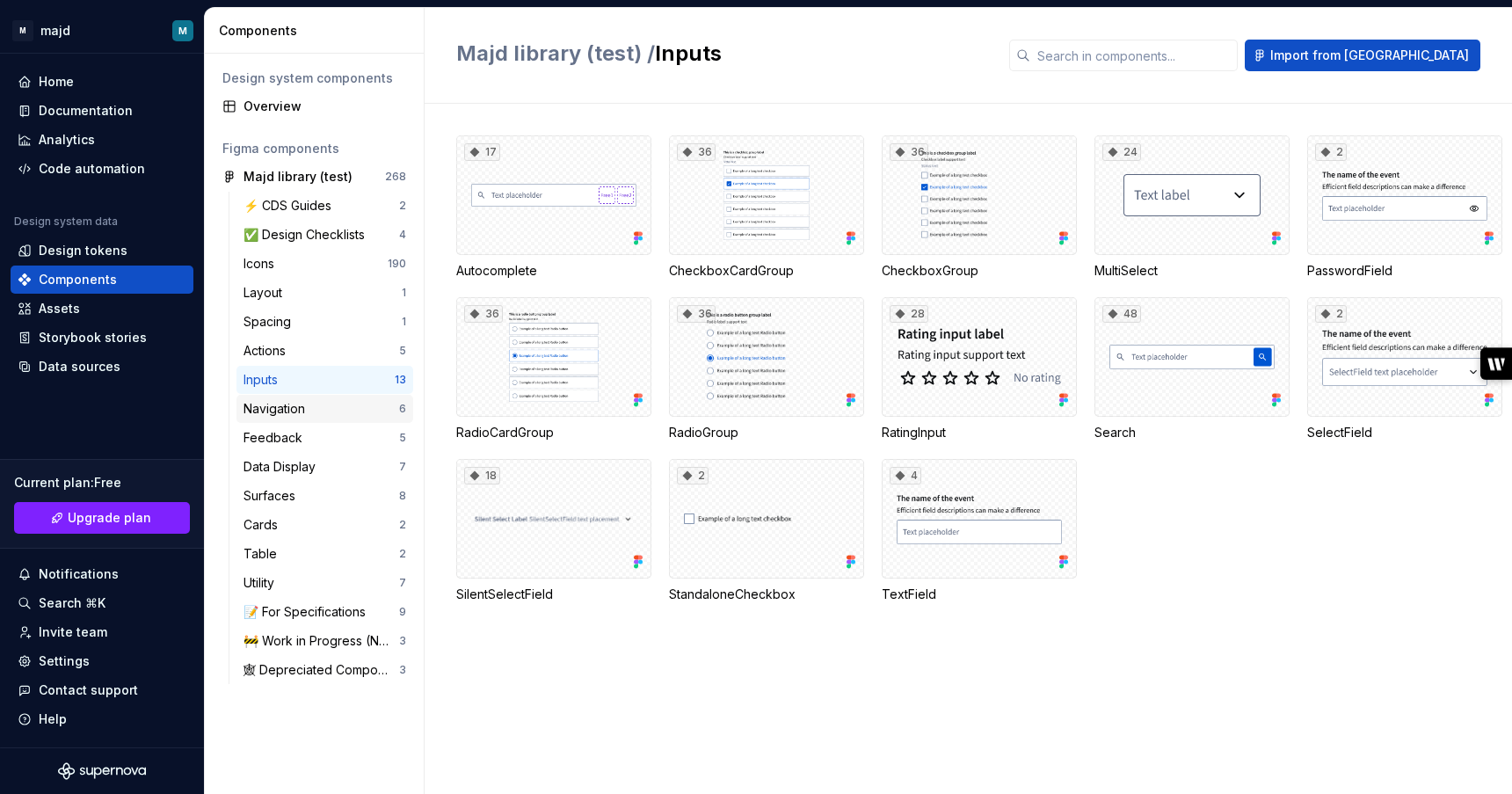
click at [343, 420] on div "Navigation 6" at bounding box center [325, 409] width 177 height 28
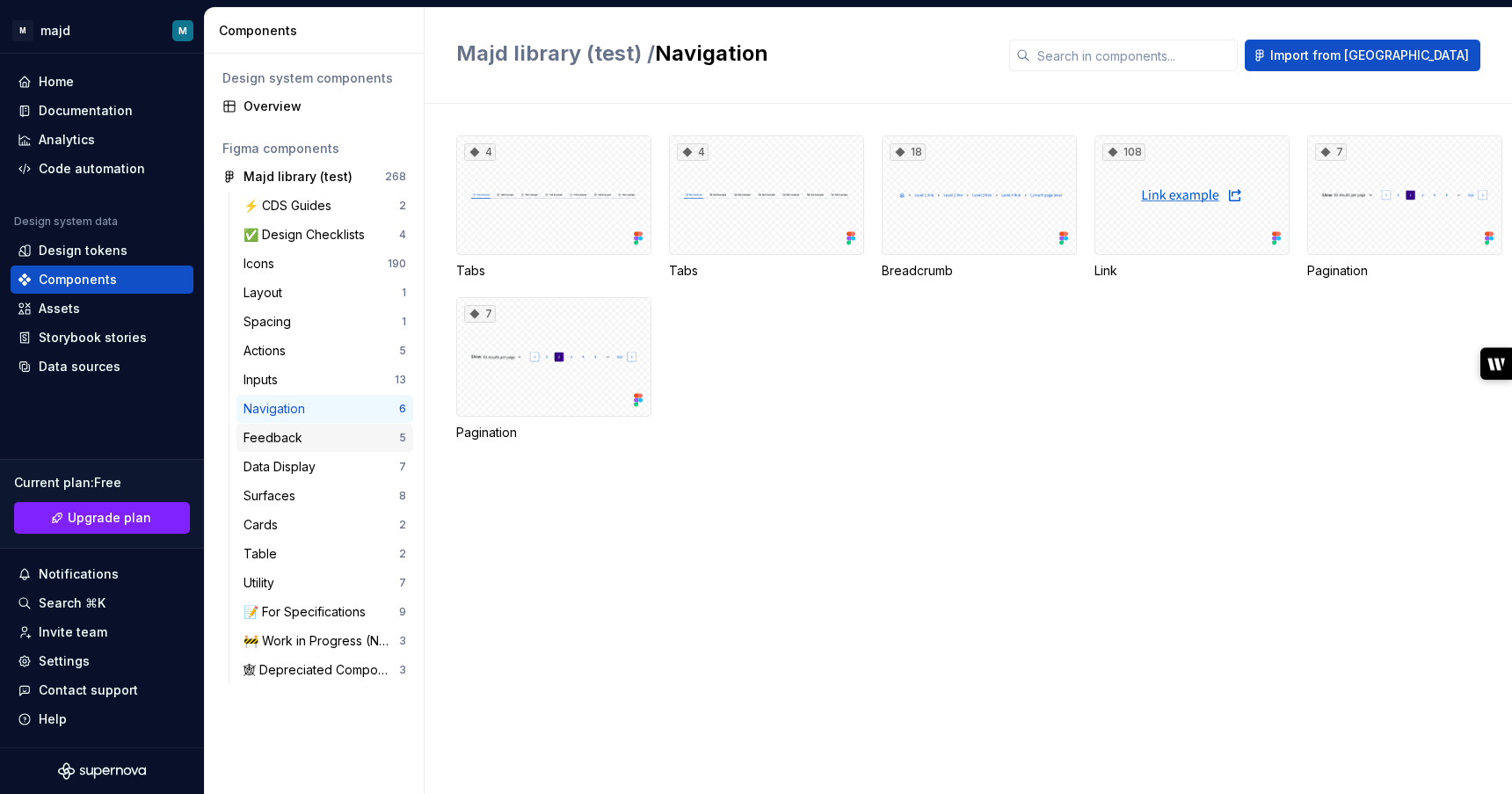
click at [342, 447] on div "Feedback 5" at bounding box center [325, 438] width 177 height 28
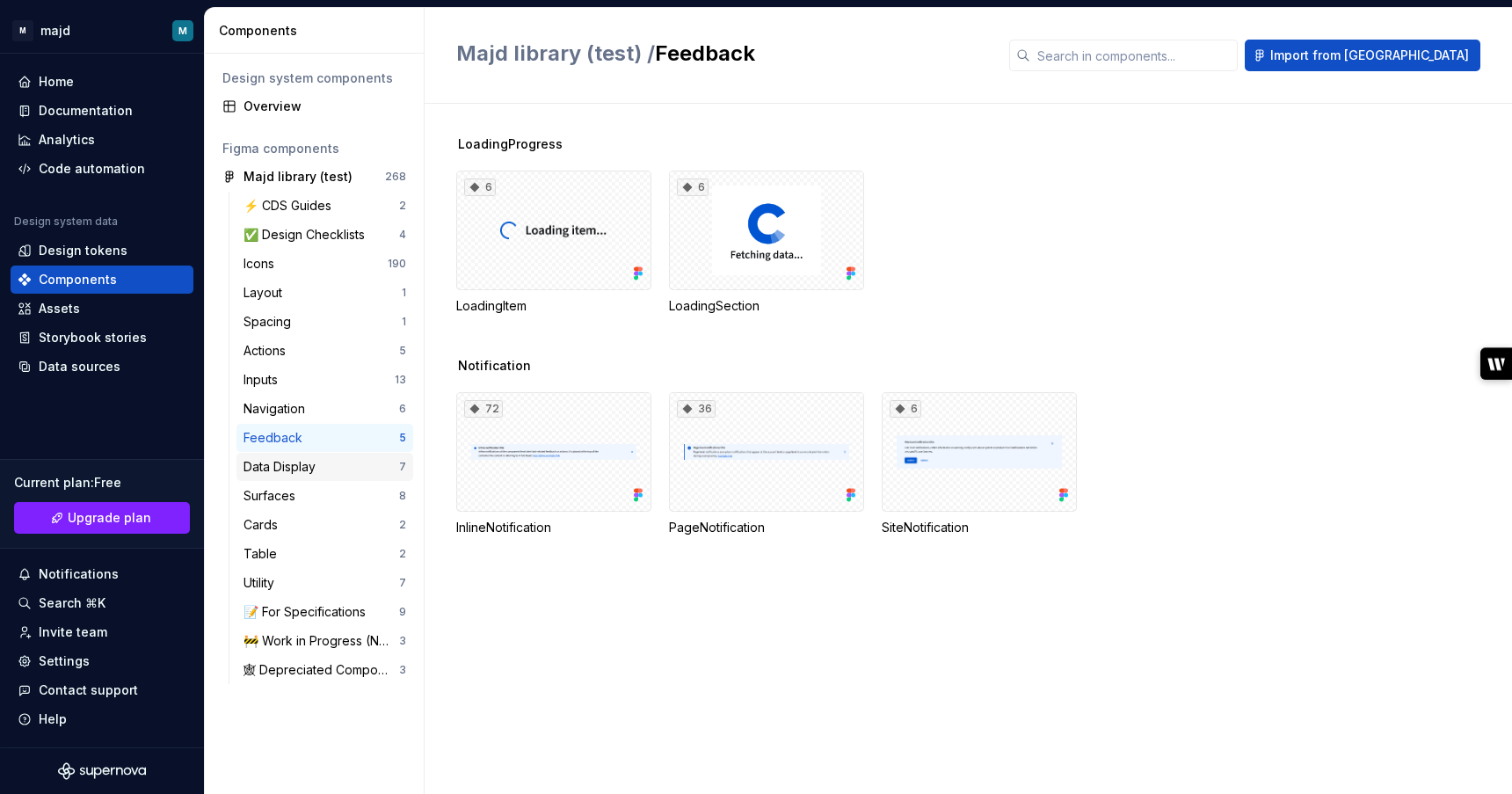
click at [339, 467] on div "Data Display" at bounding box center [321, 467] width 155 height 18
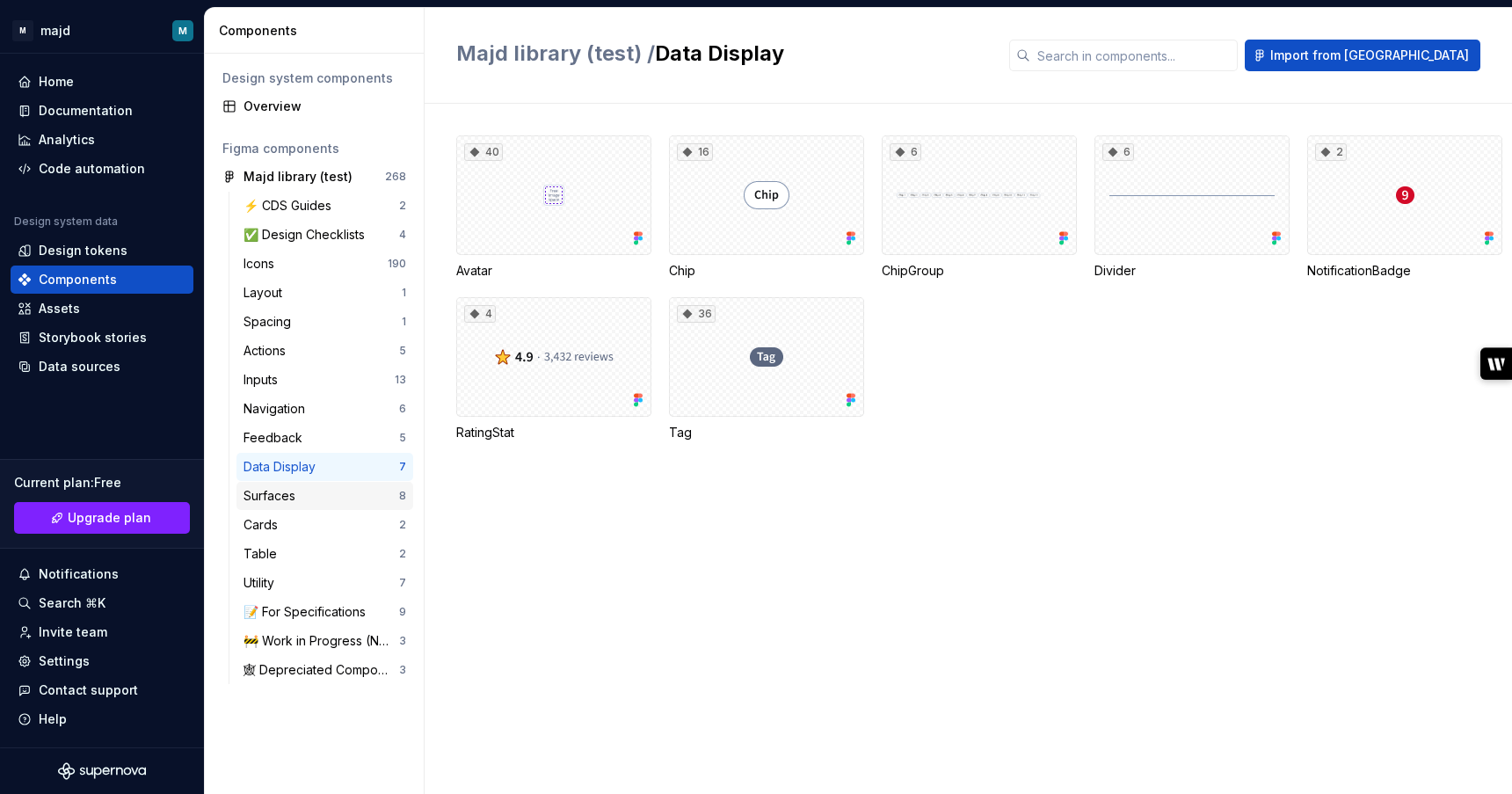
click at [337, 491] on div "Surfaces" at bounding box center [321, 496] width 155 height 18
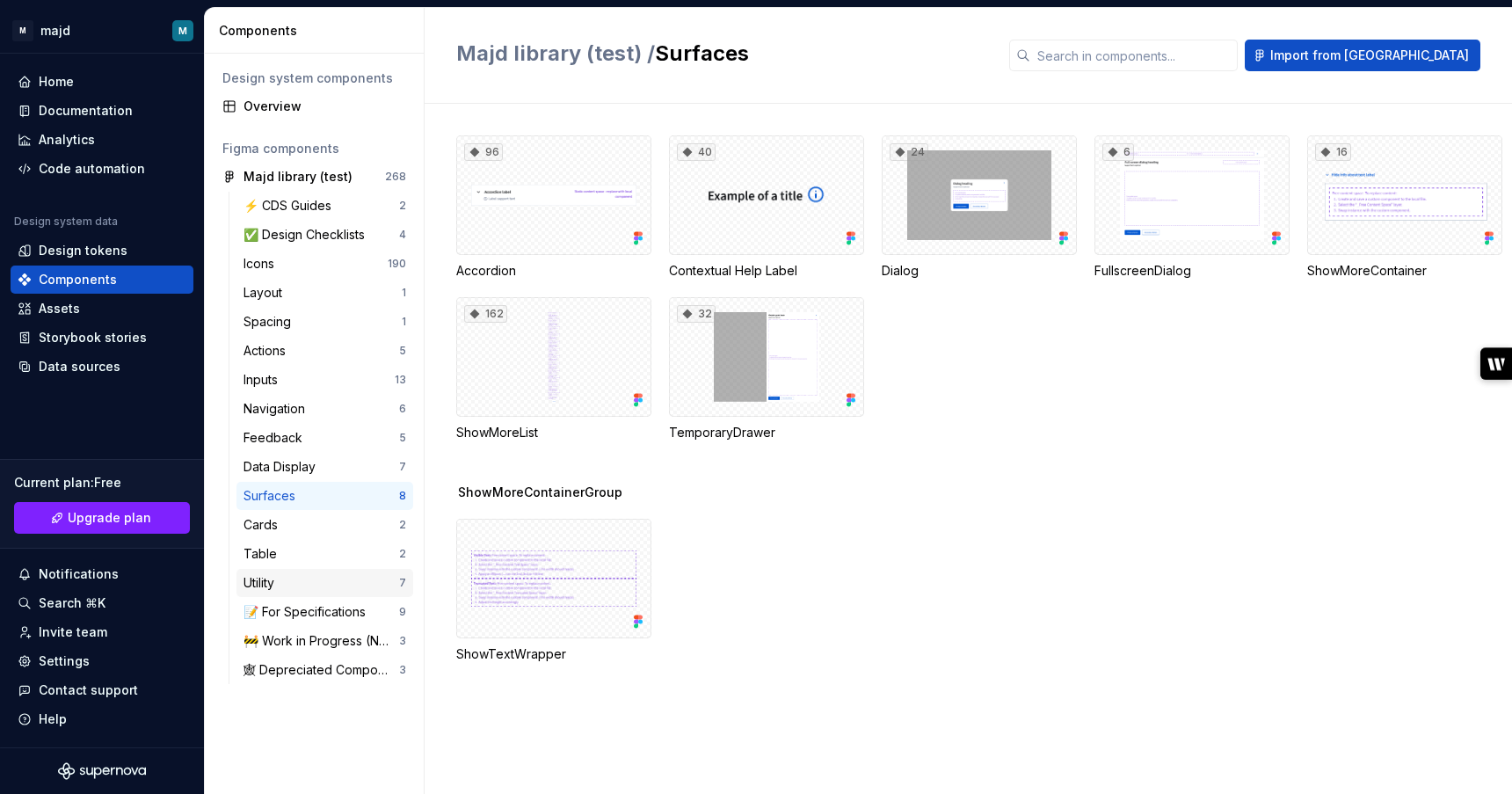
click at [327, 587] on div "Utility" at bounding box center [321, 583] width 155 height 18
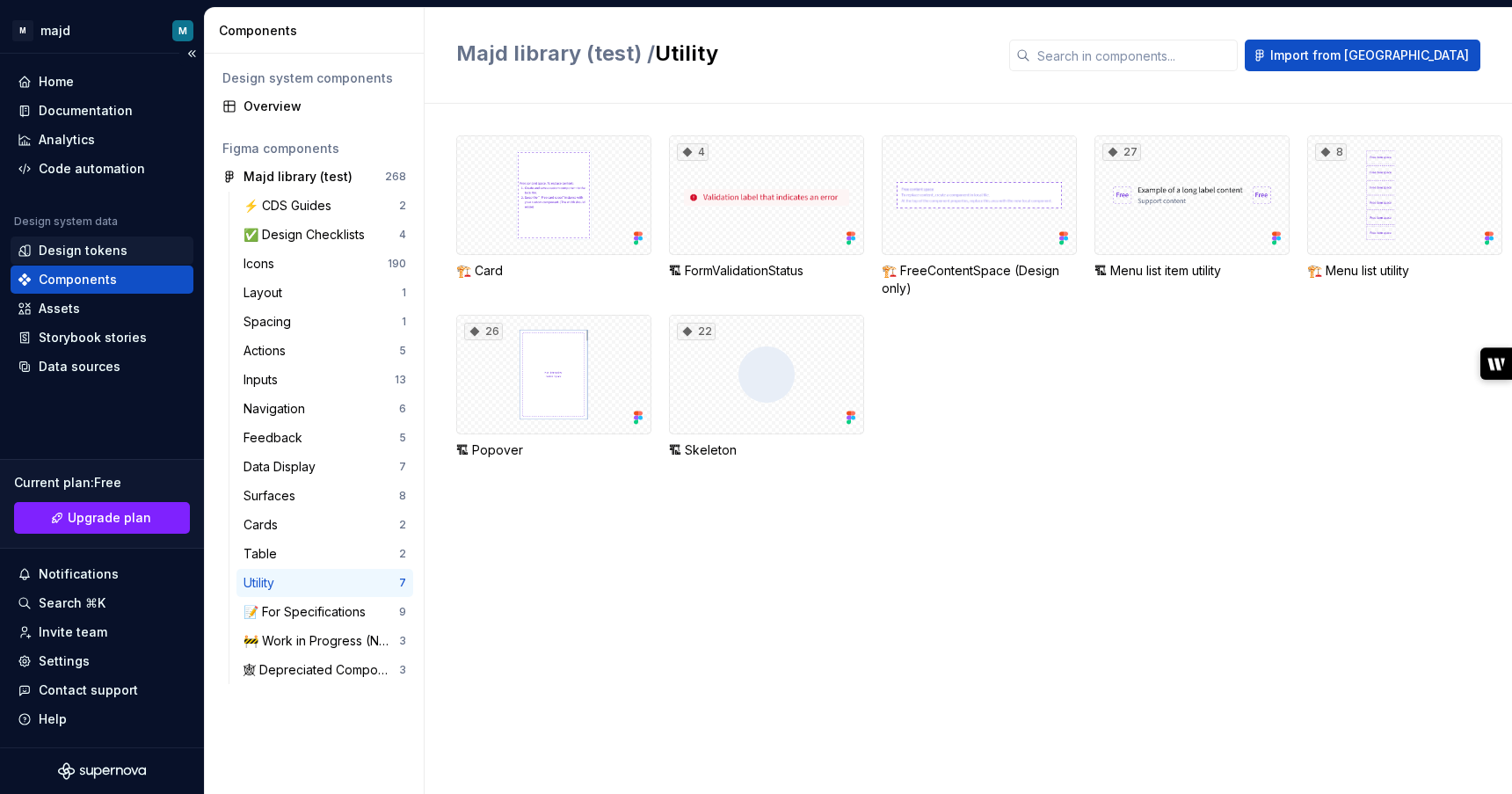
click at [121, 252] on div "Design tokens" at bounding box center [83, 250] width 89 height 18
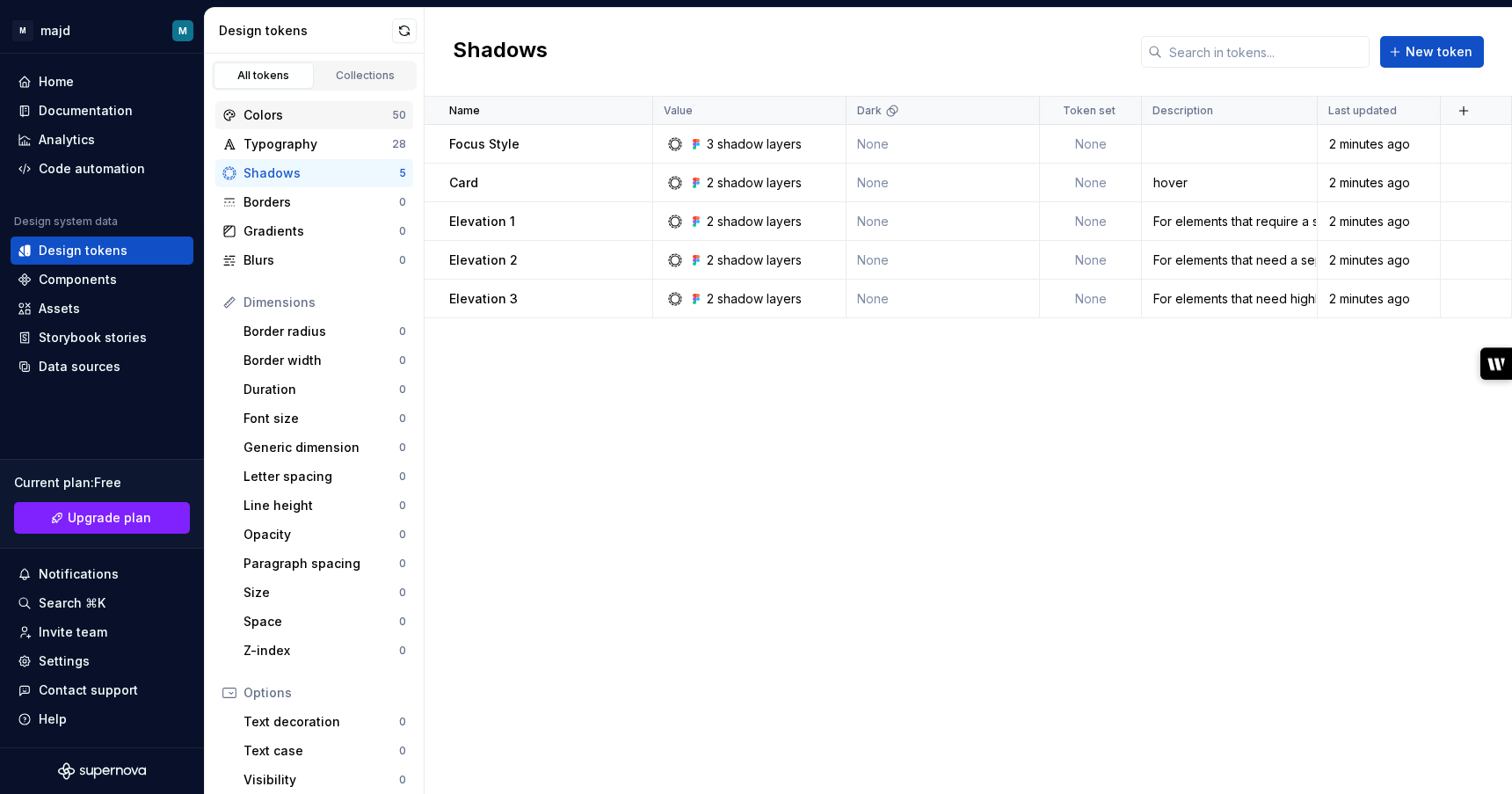
click at [343, 115] on div "Colors" at bounding box center [318, 115] width 149 height 18
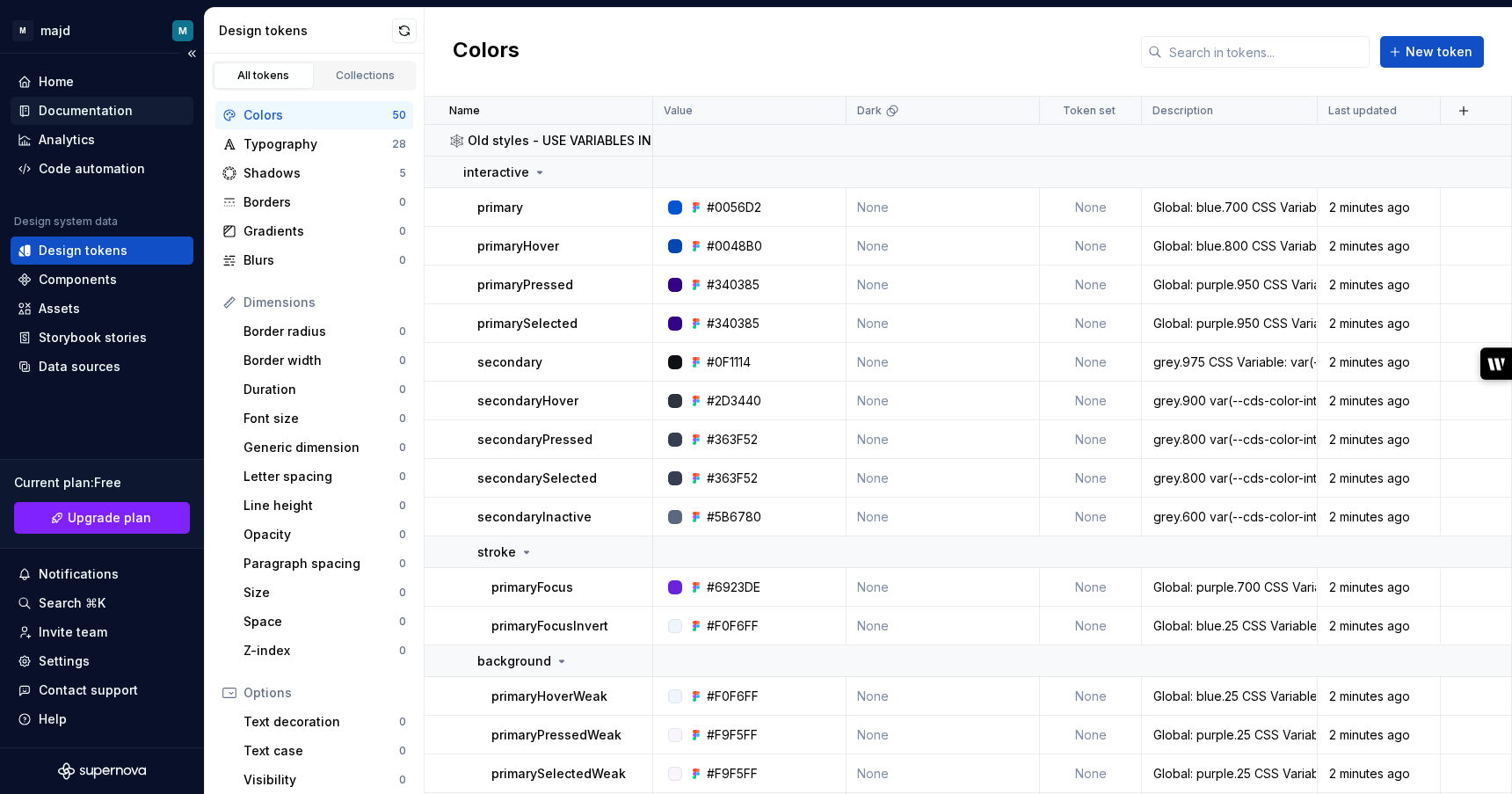
click at [94, 114] on div "Documentation" at bounding box center [85, 111] width 94 height 18
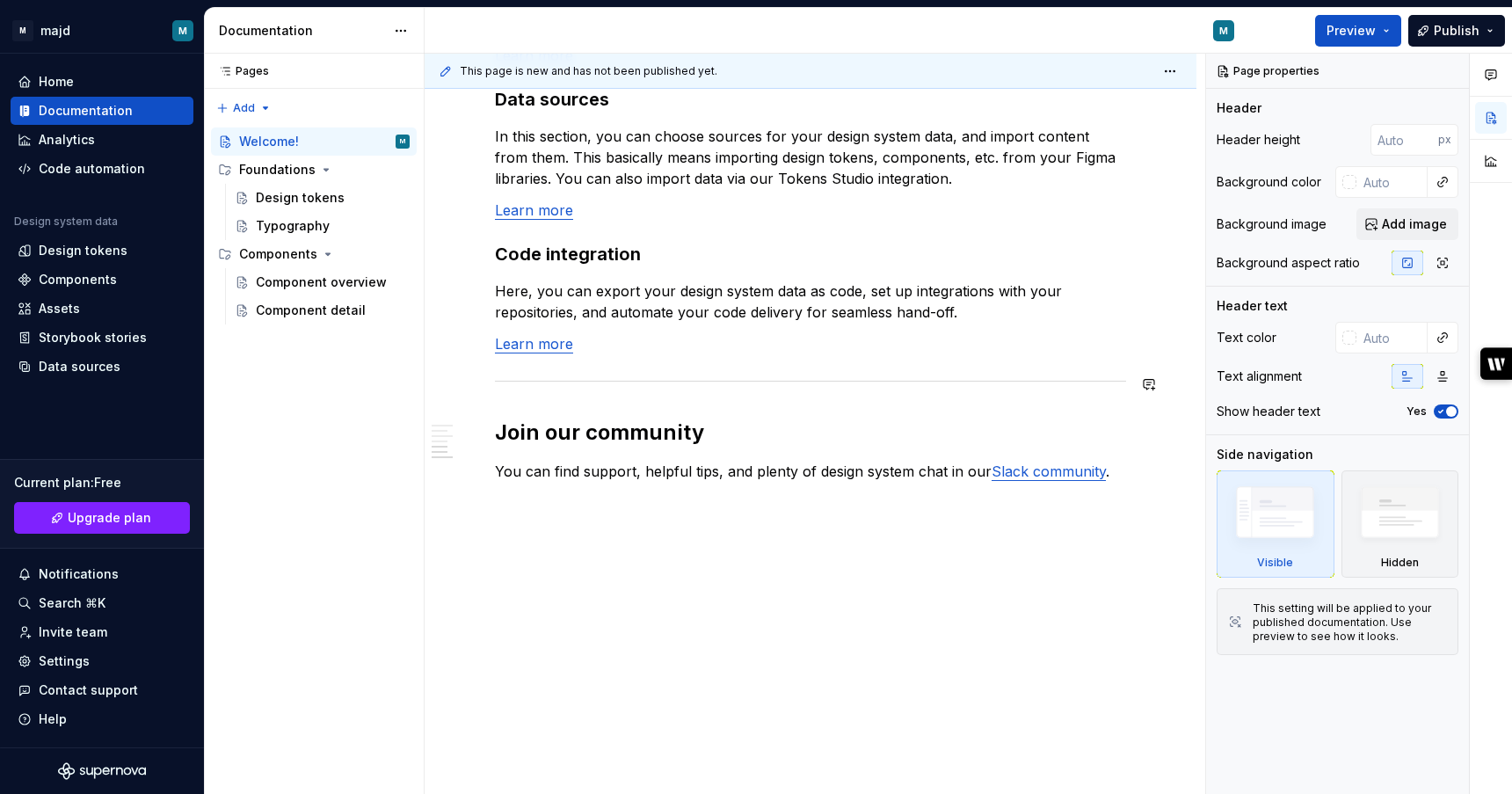
scroll to position [1446, 0]
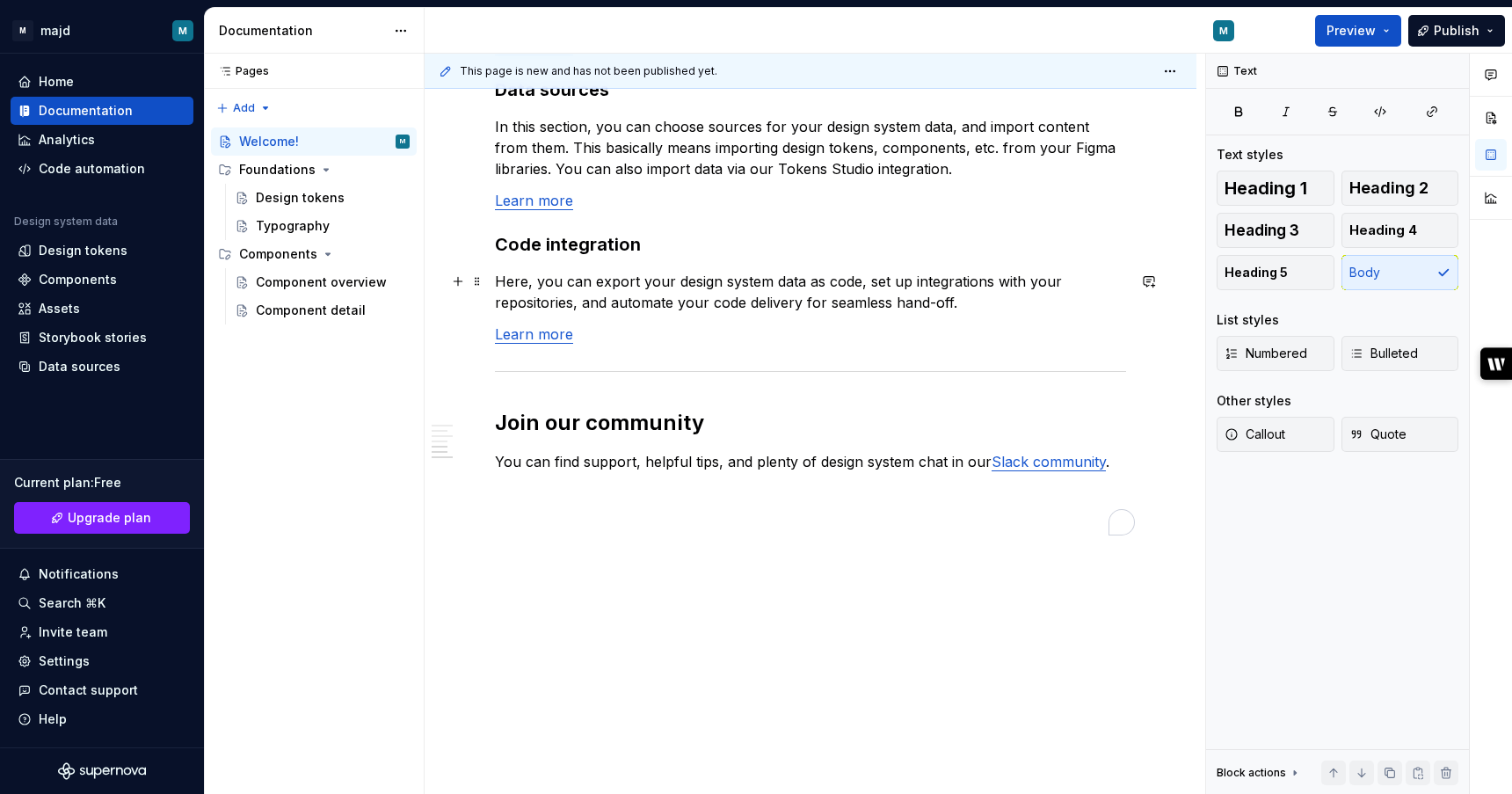
click at [608, 286] on p "Here, you can export your design system data as code, set up integrations with …" at bounding box center [811, 292] width 632 height 43
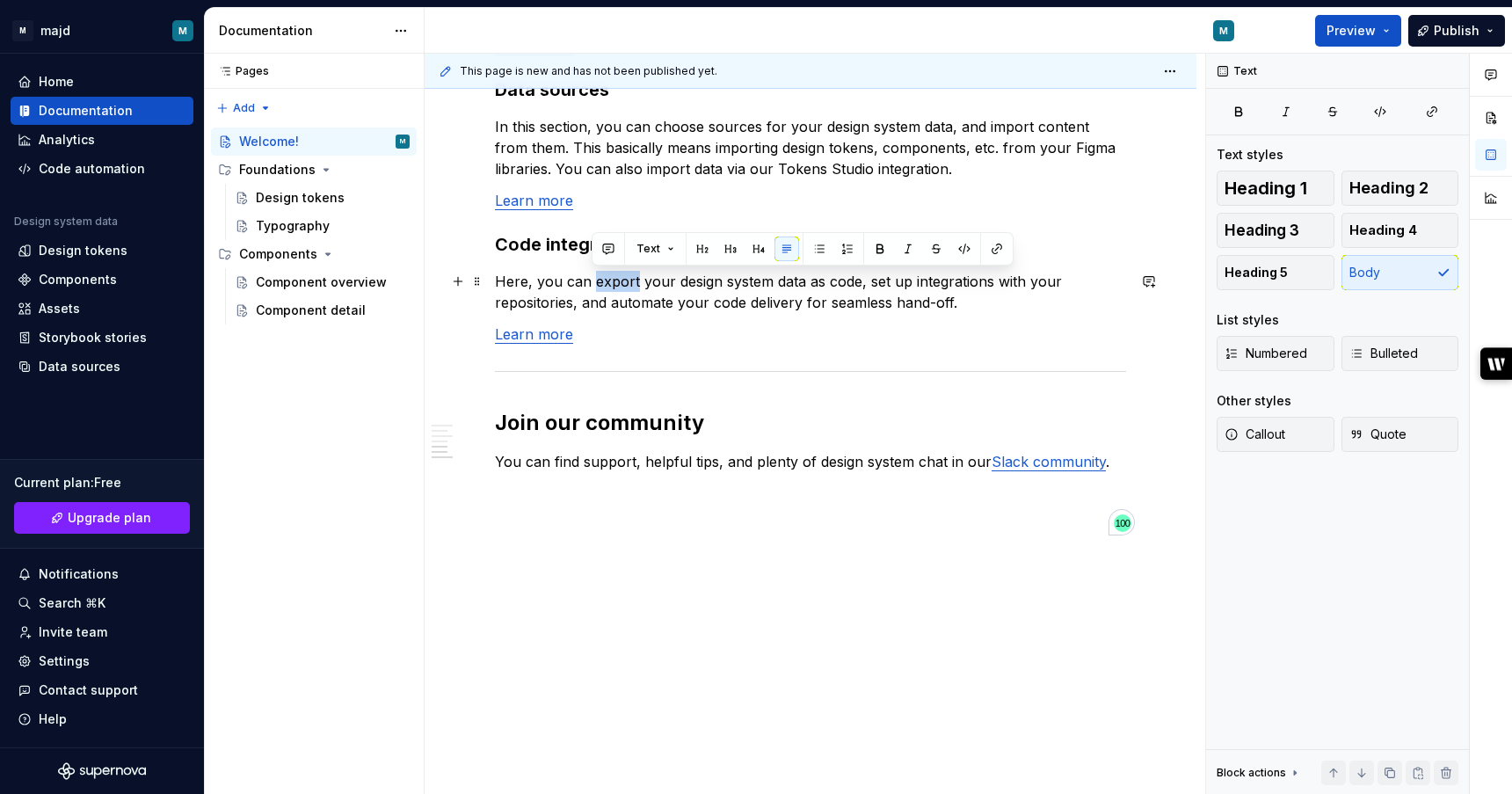
click at [608, 286] on p "Here, you can export your design system data as code, set up integrations with …" at bounding box center [811, 292] width 632 height 43
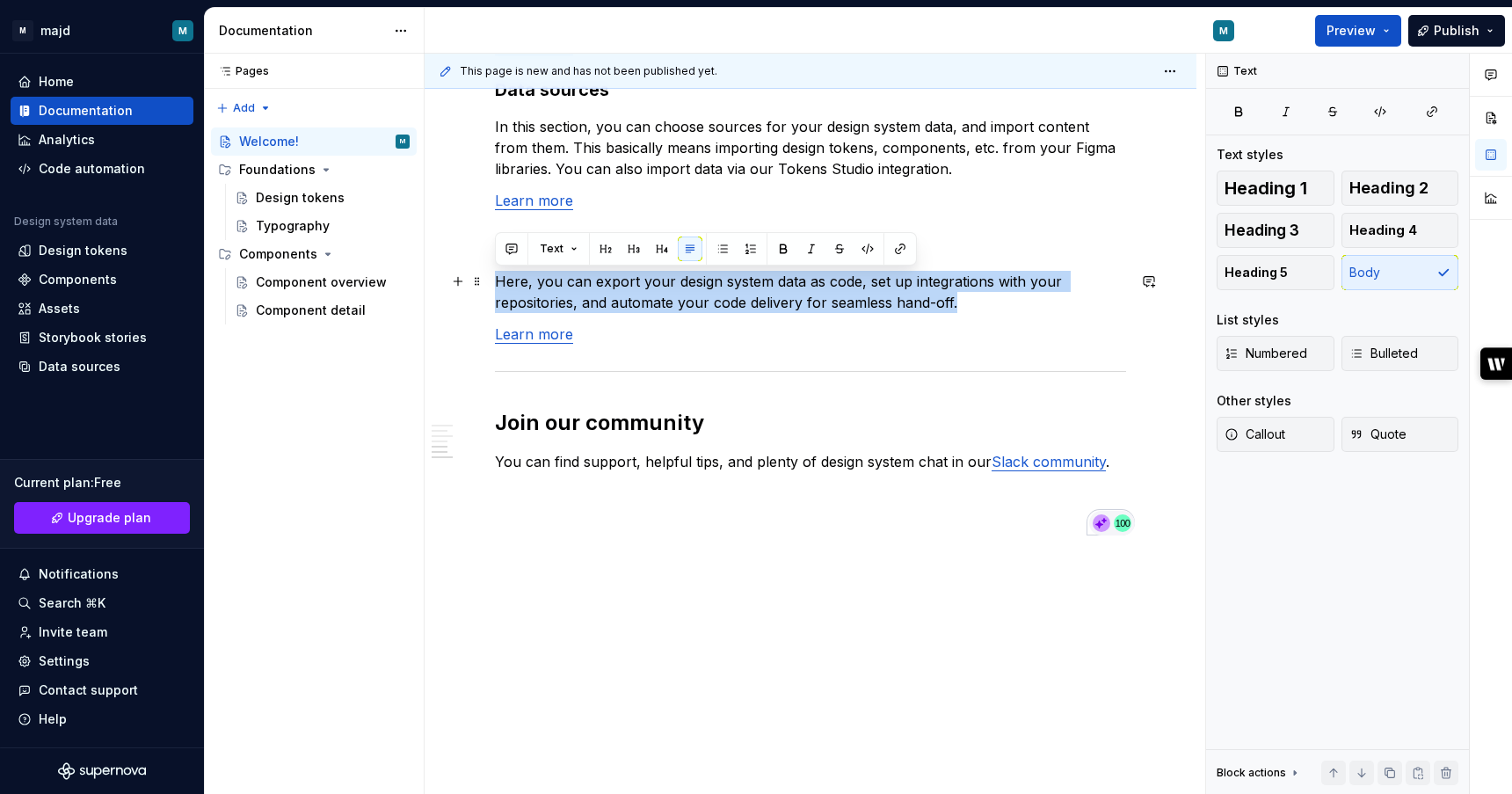
click at [608, 286] on p "Here, you can export your design system data as code, set up integrations with …" at bounding box center [811, 292] width 632 height 43
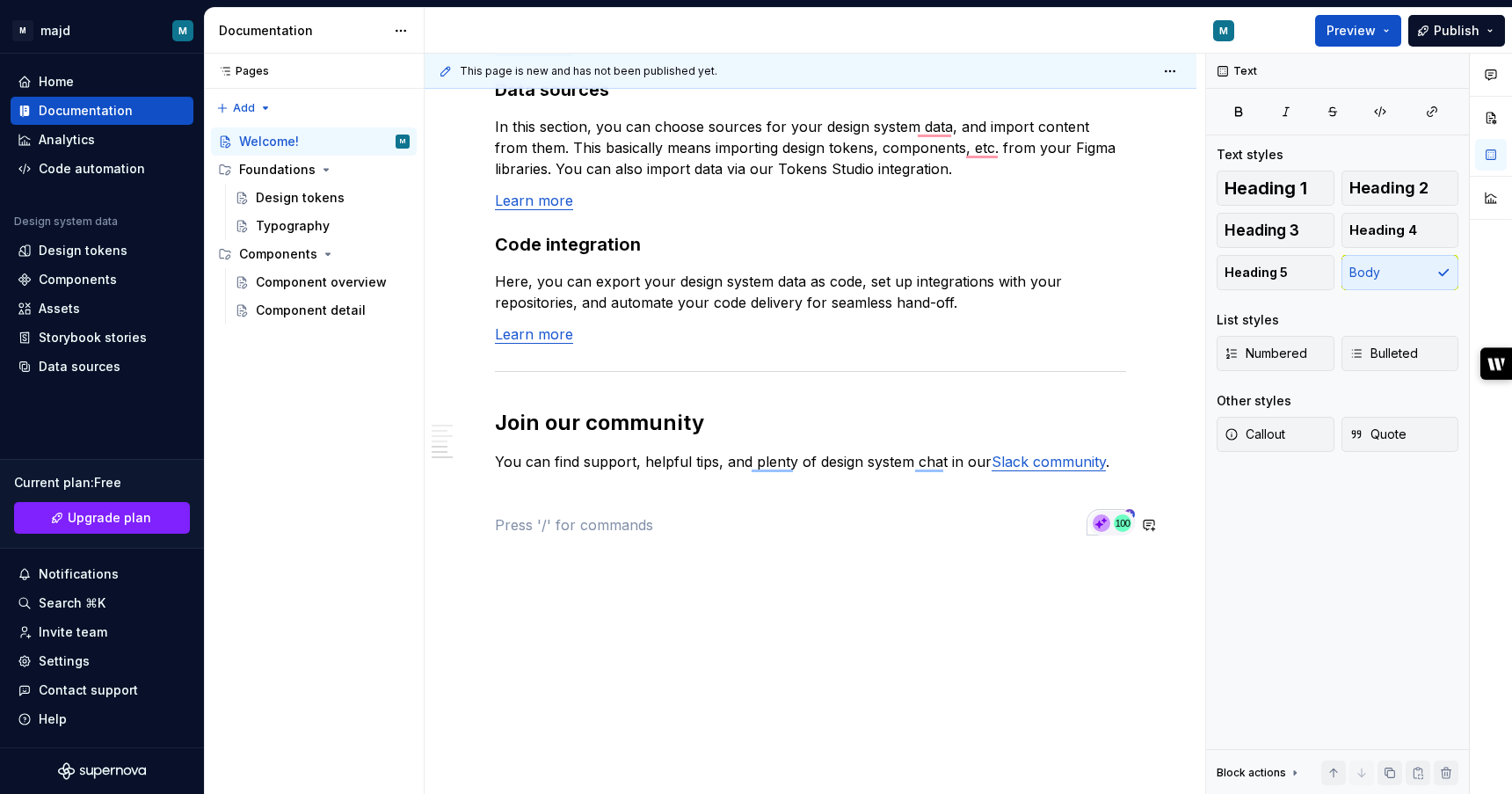
click at [273, 163] on div "Foundations" at bounding box center [277, 170] width 76 height 18
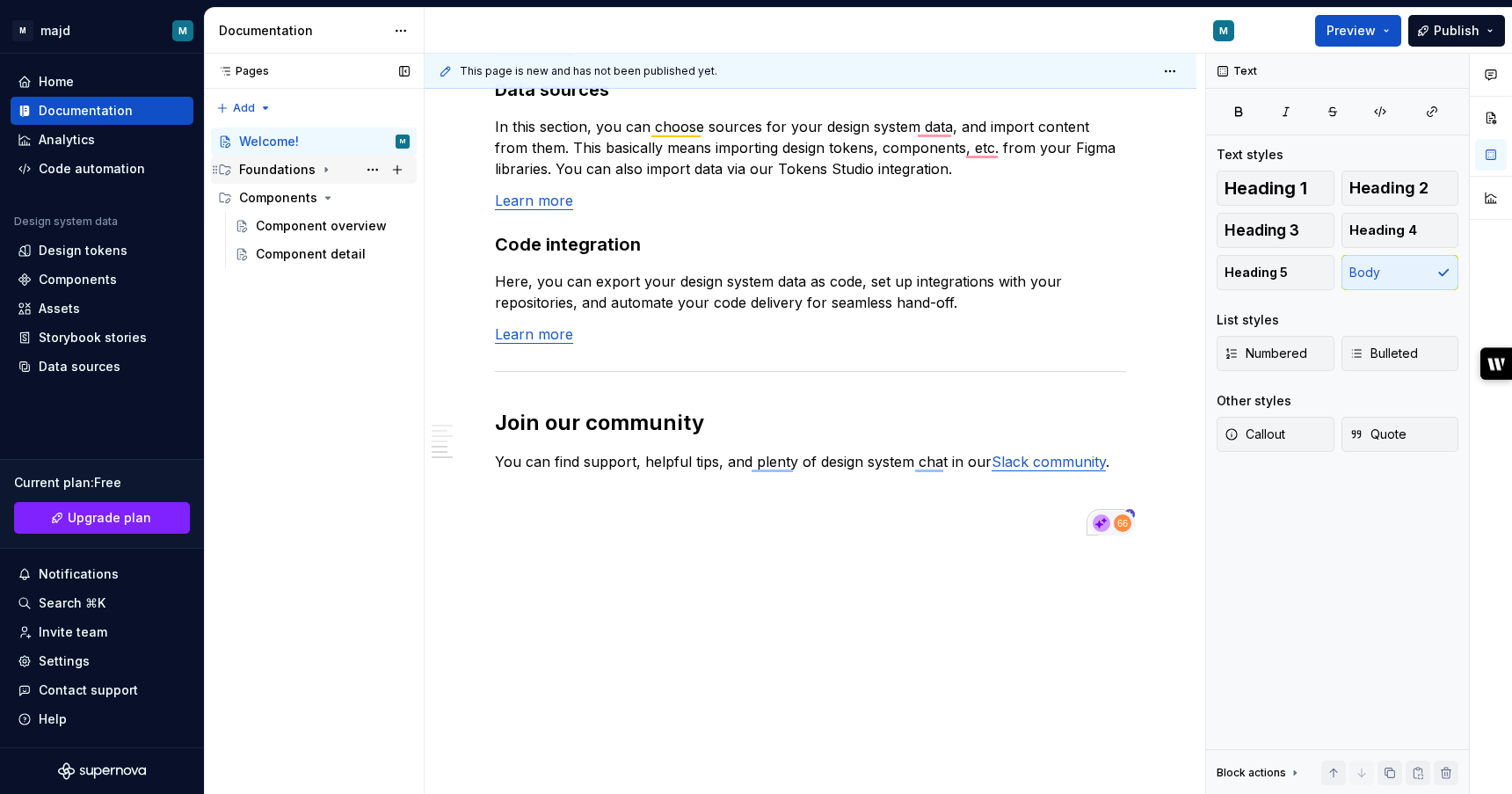
click at [273, 163] on div "Foundations" at bounding box center [277, 170] width 76 height 18
click at [276, 253] on div "Components" at bounding box center [278, 254] width 78 height 18
click at [278, 283] on div "Component overview" at bounding box center [306, 282] width 101 height 18
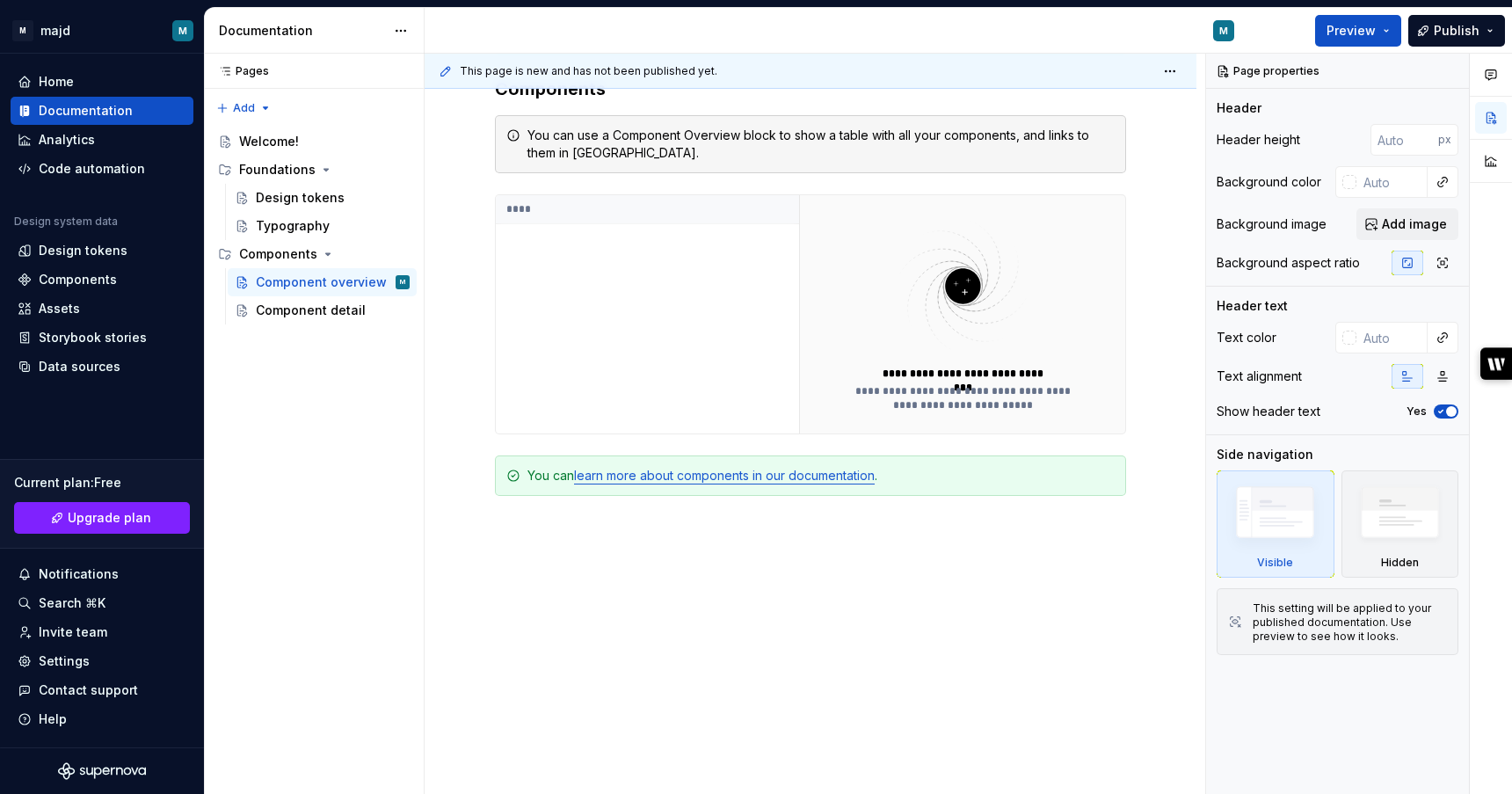
scroll to position [415, 0]
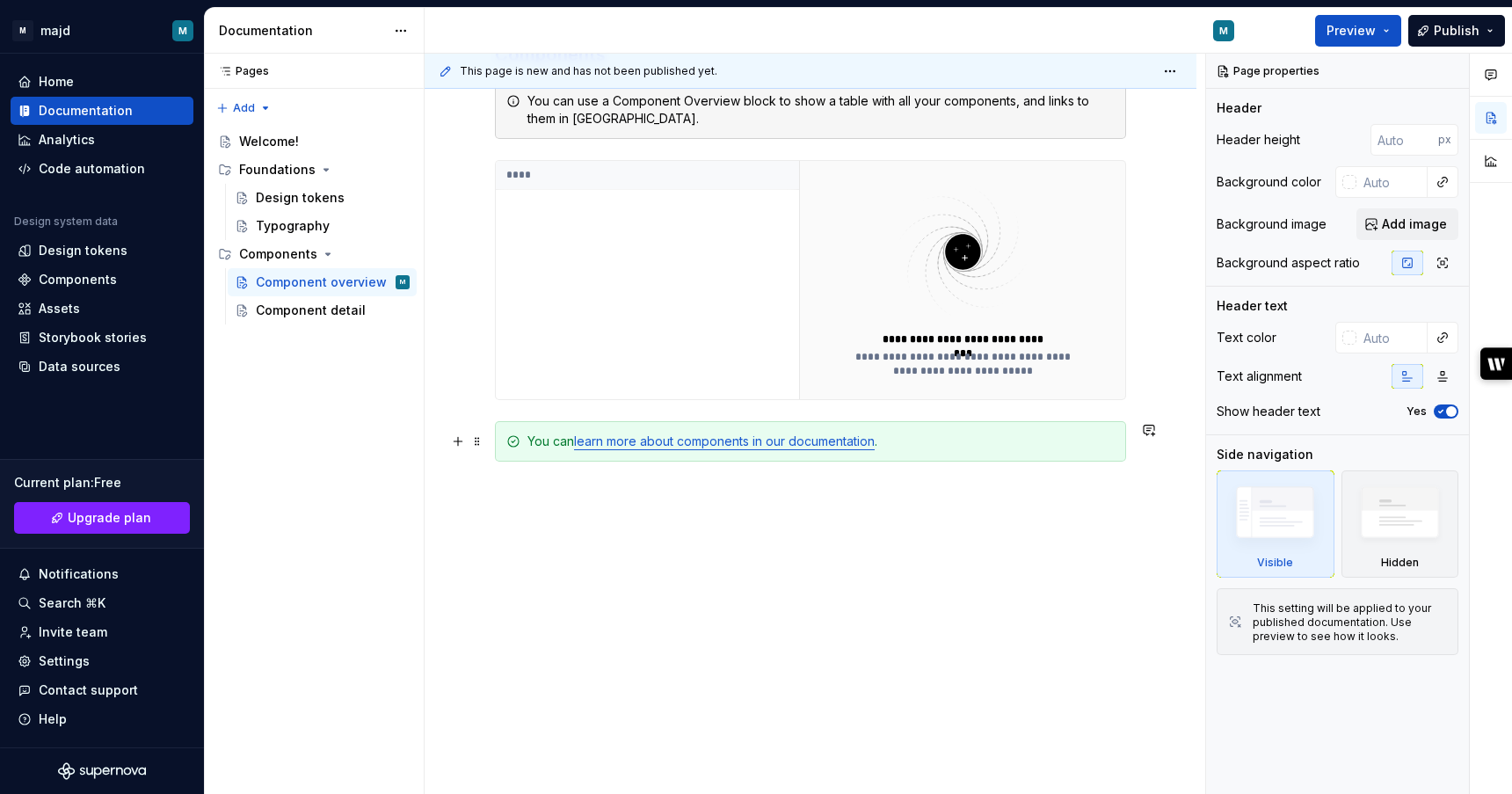
click at [836, 444] on link "learn more about components in our documentation" at bounding box center [725, 441] width 301 height 15
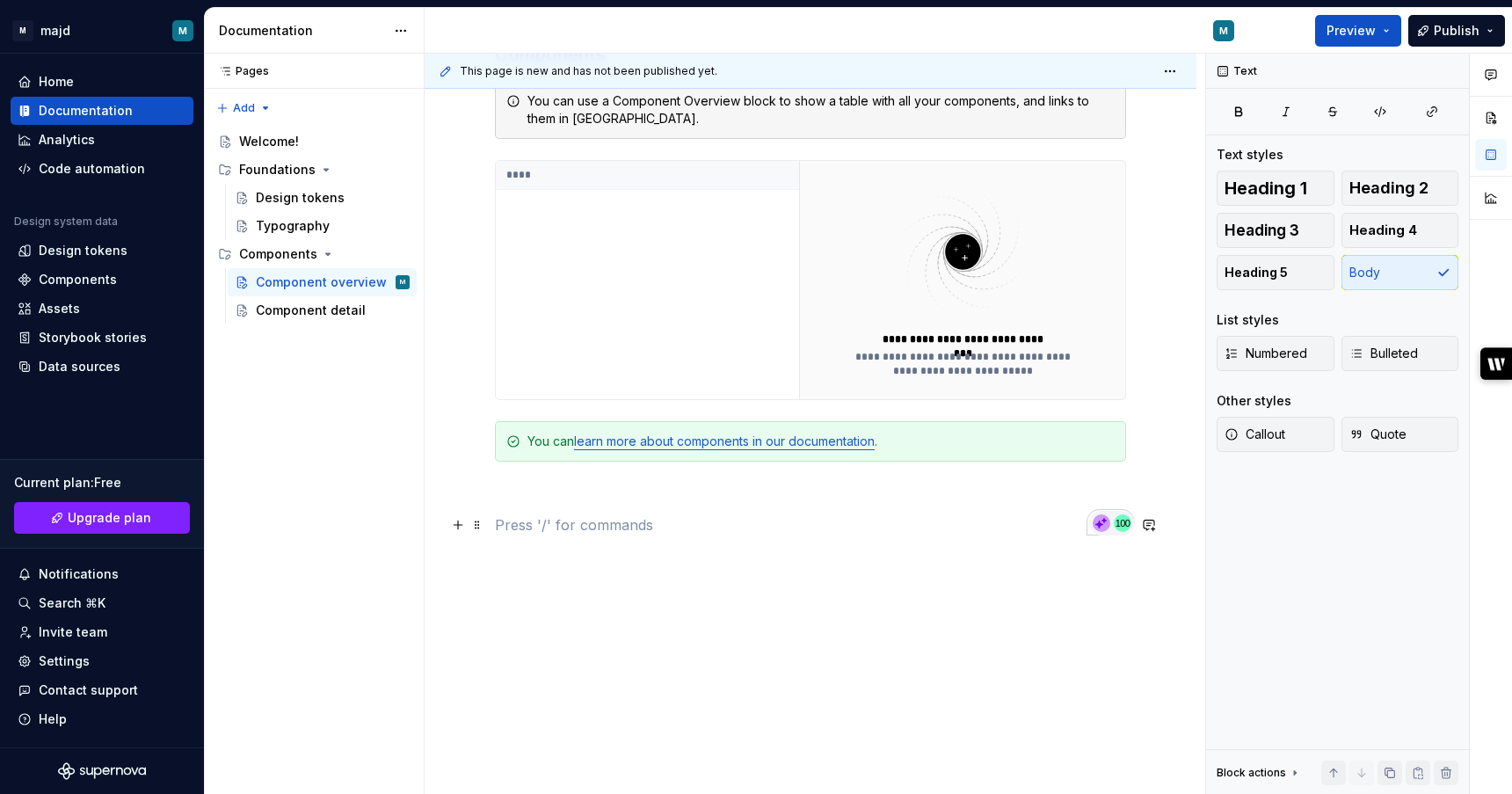
click at [848, 516] on p "To enrich screen reader interactions, please activate Accessibility in Grammarl…" at bounding box center [811, 525] width 632 height 21
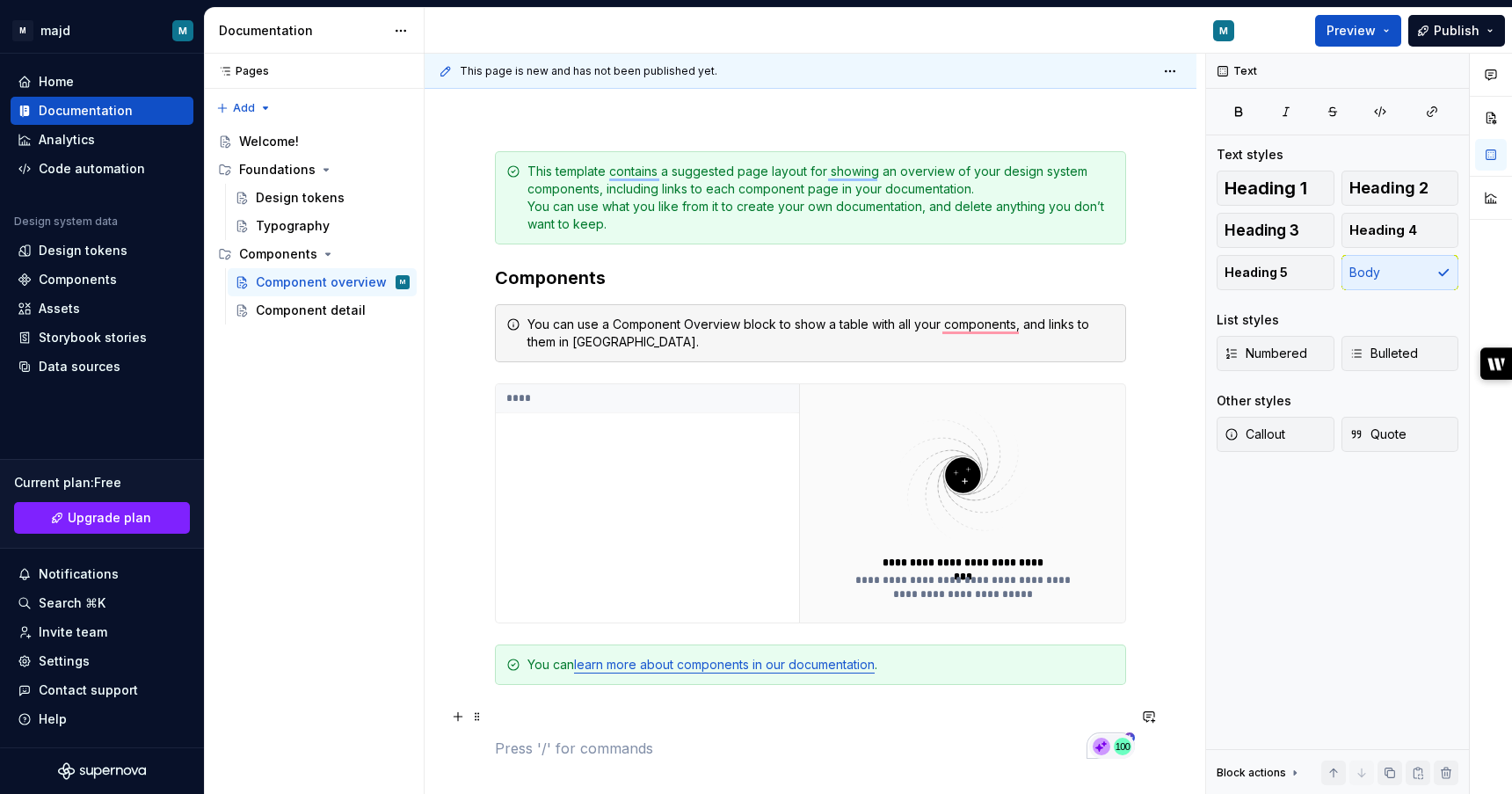
scroll to position [0, 0]
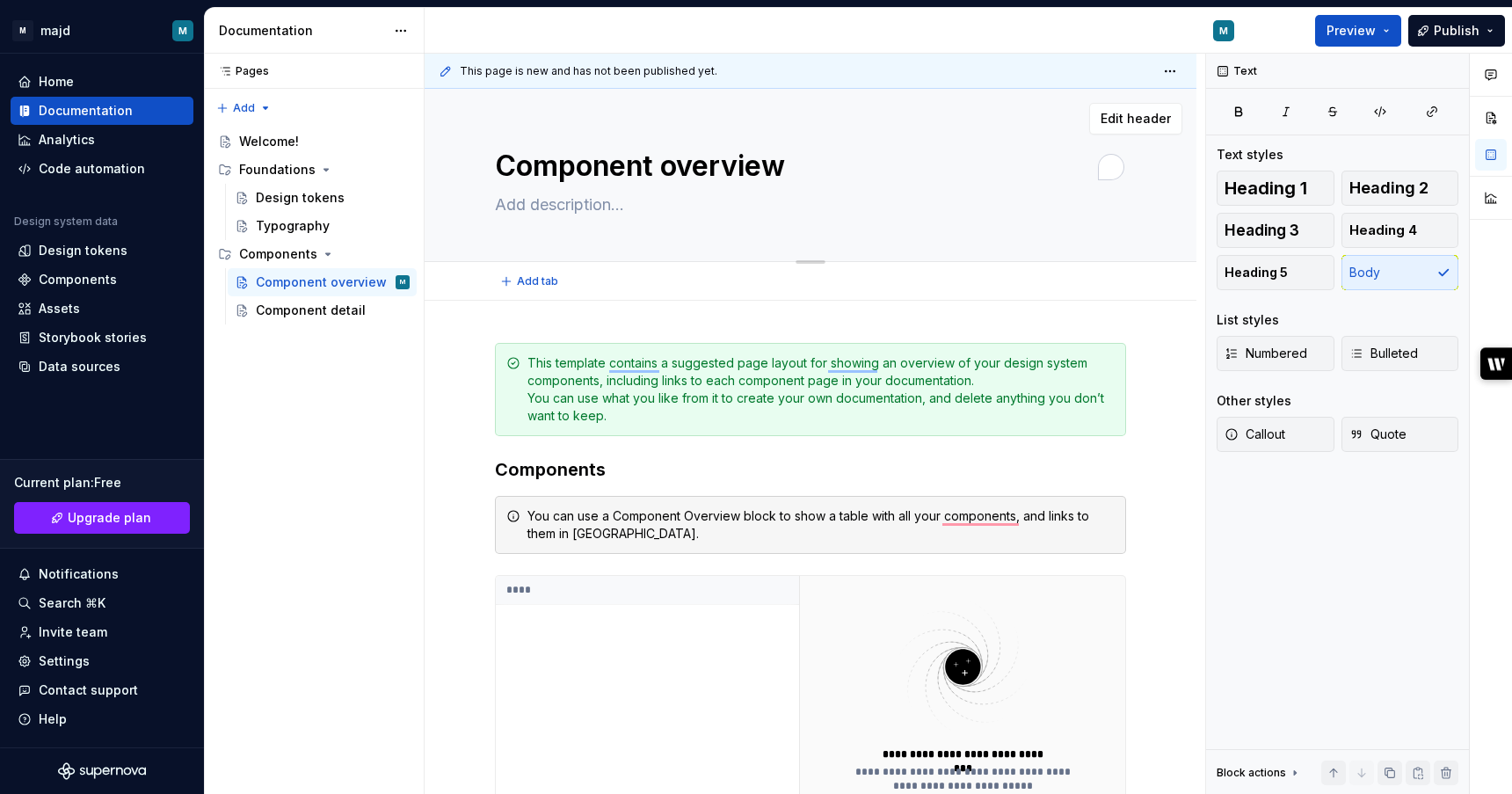
click at [737, 164] on textarea "Component overview" at bounding box center [807, 166] width 632 height 43
paste textarea "Design tokens"
type textarea "*"
type textarea "Design tokens"
type textarea "*"
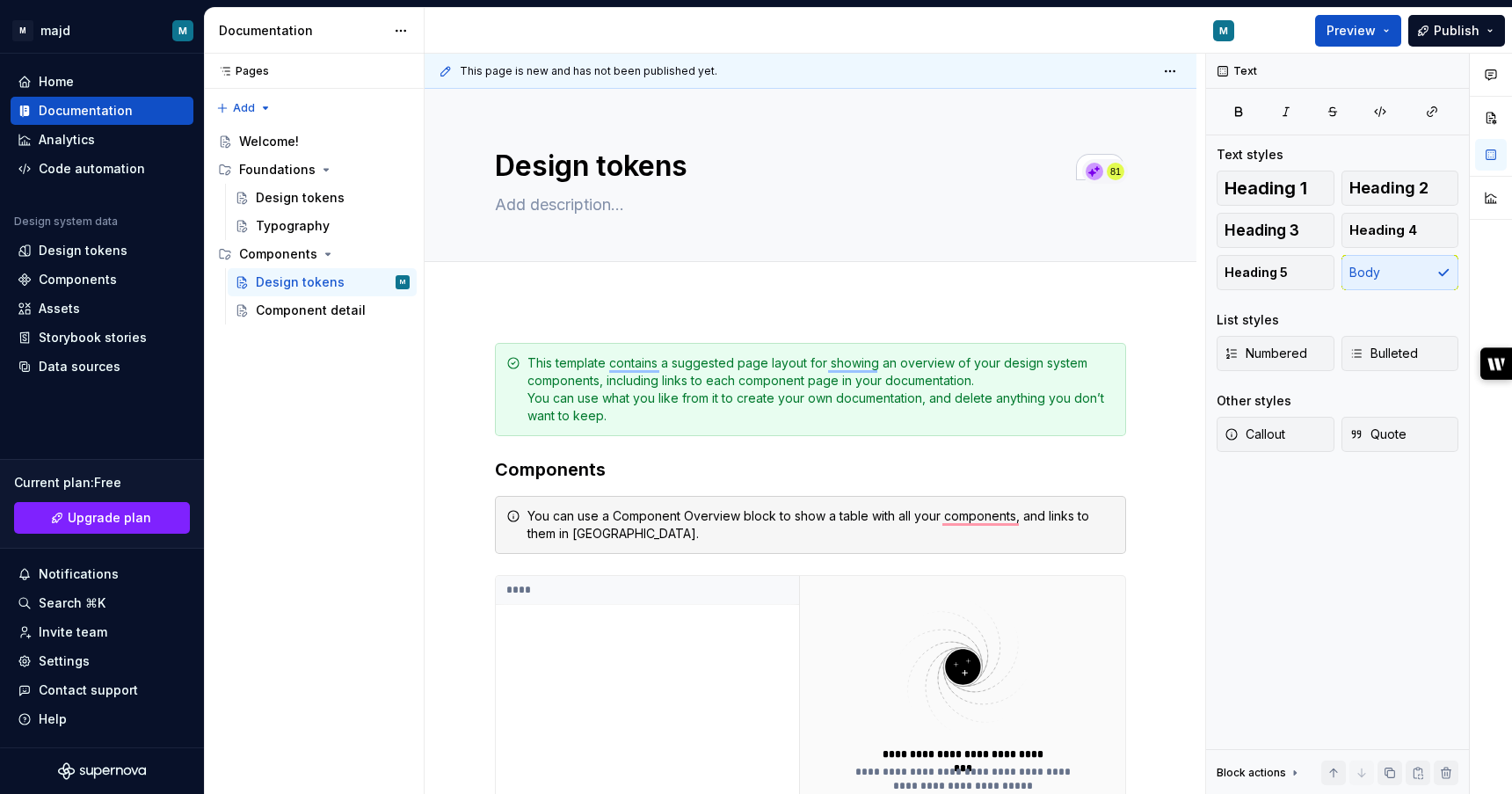
type textarea "Design tokens"
click at [536, 285] on span "Add tab" at bounding box center [538, 281] width 42 height 14
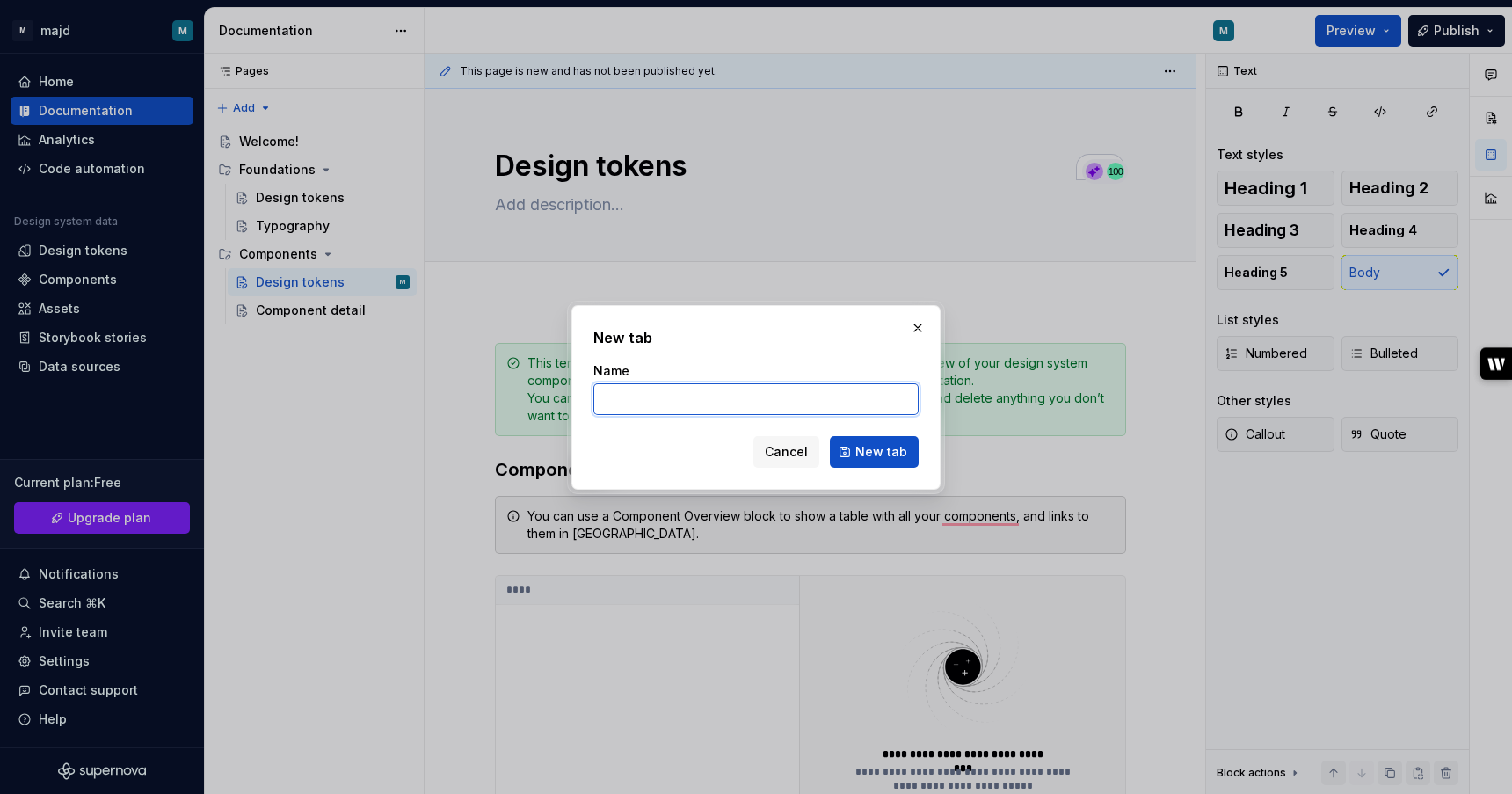
type textarea "*"
paste input "What is it?"
type input "What is it?"
click at [892, 450] on span "New tab" at bounding box center [881, 452] width 51 height 18
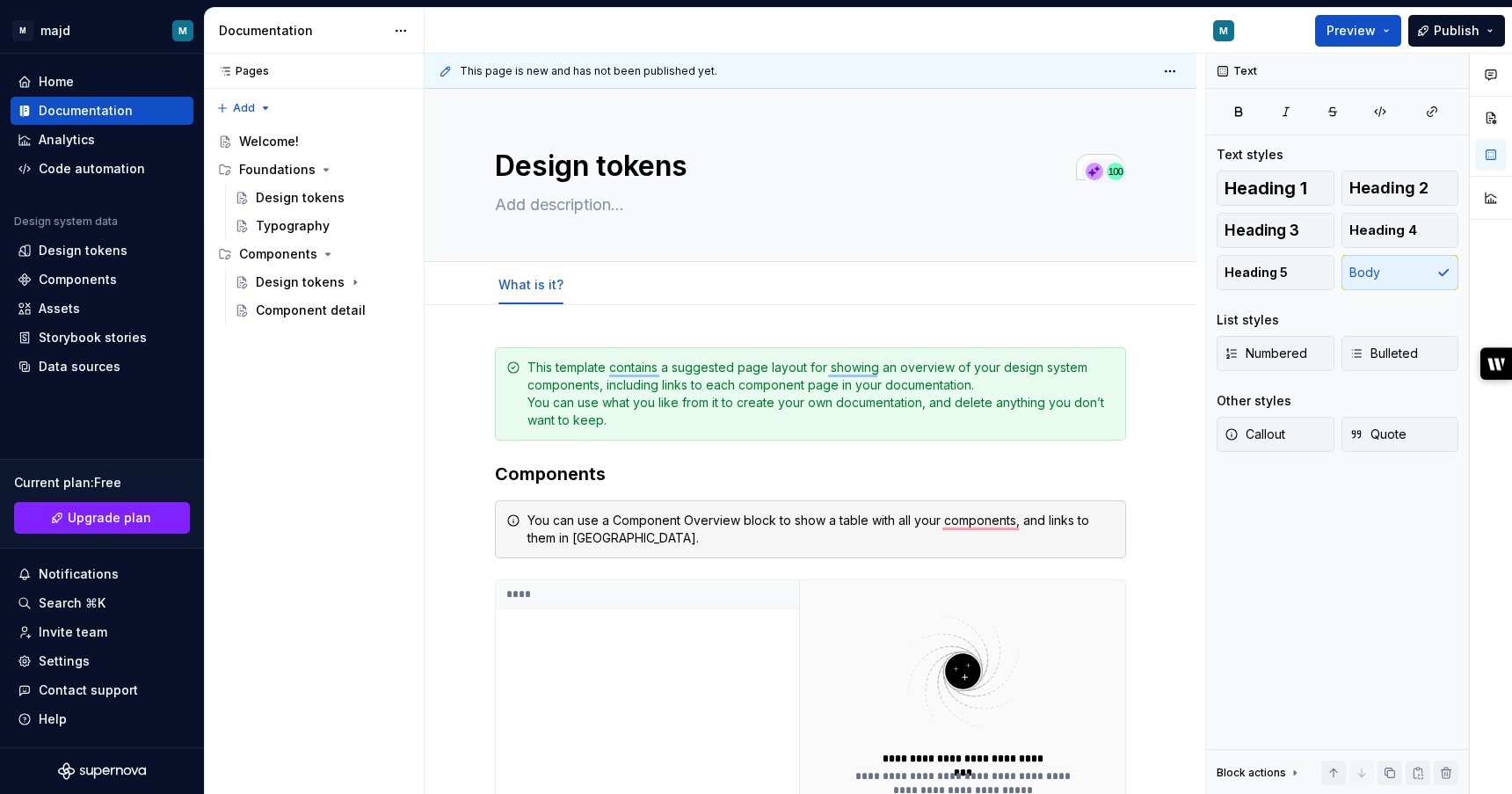
type textarea "*"
click at [610, 277] on button "Add tab" at bounding box center [617, 284] width 71 height 25
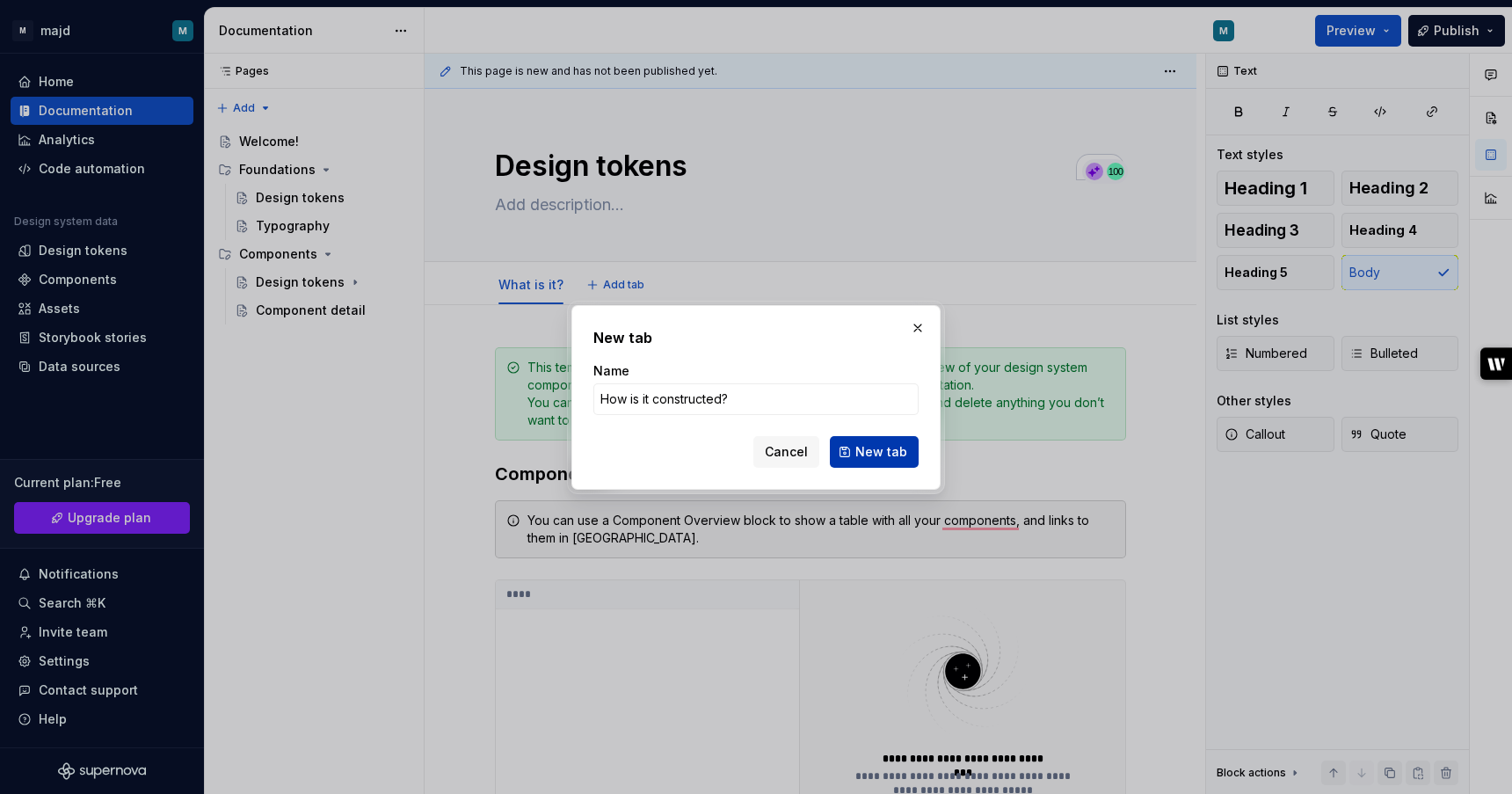
type input "How is it constructed?"
click at [898, 458] on span "New tab" at bounding box center [881, 452] width 51 height 18
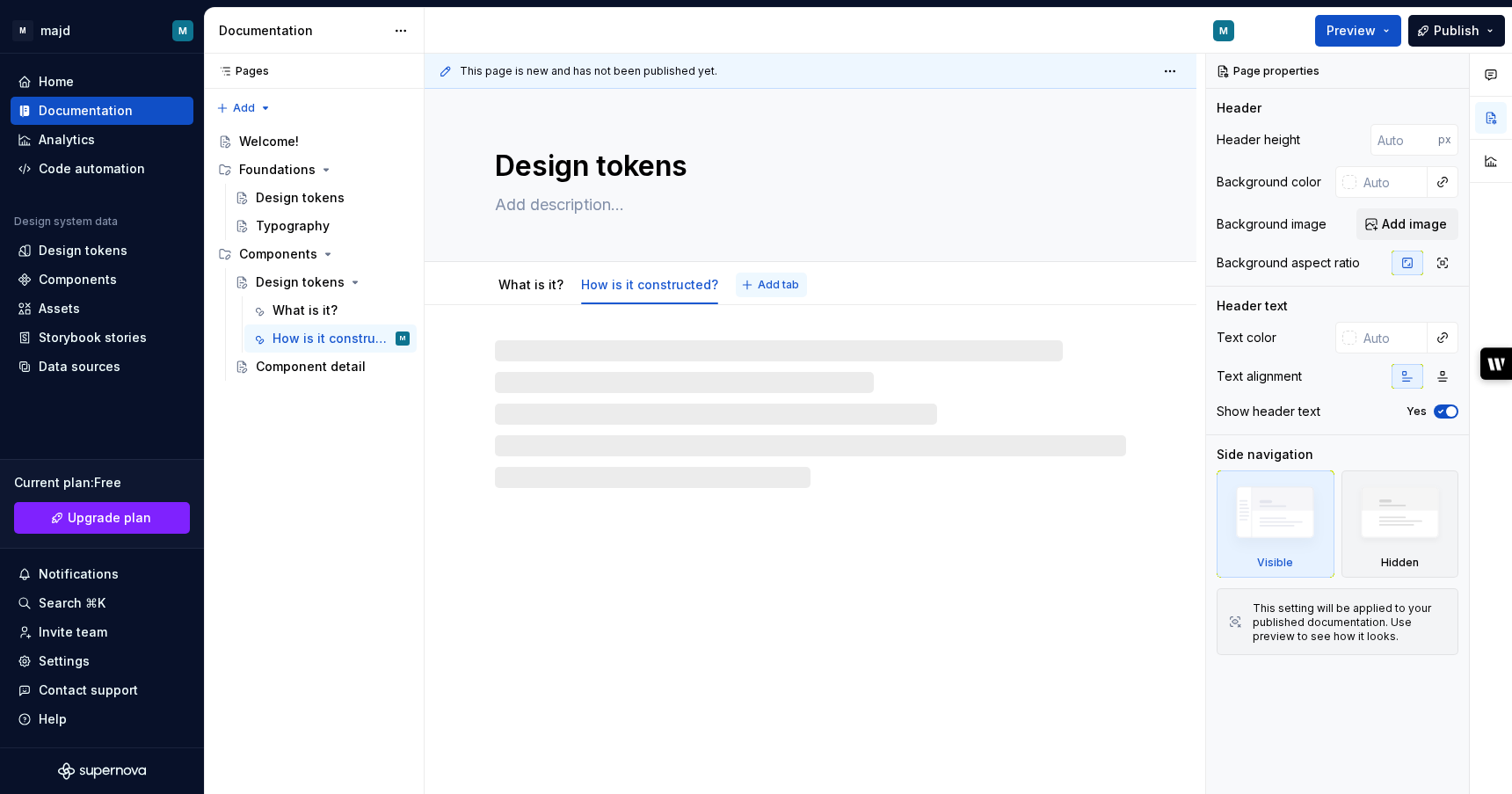
click at [772, 283] on span "Add tab" at bounding box center [779, 285] width 42 height 14
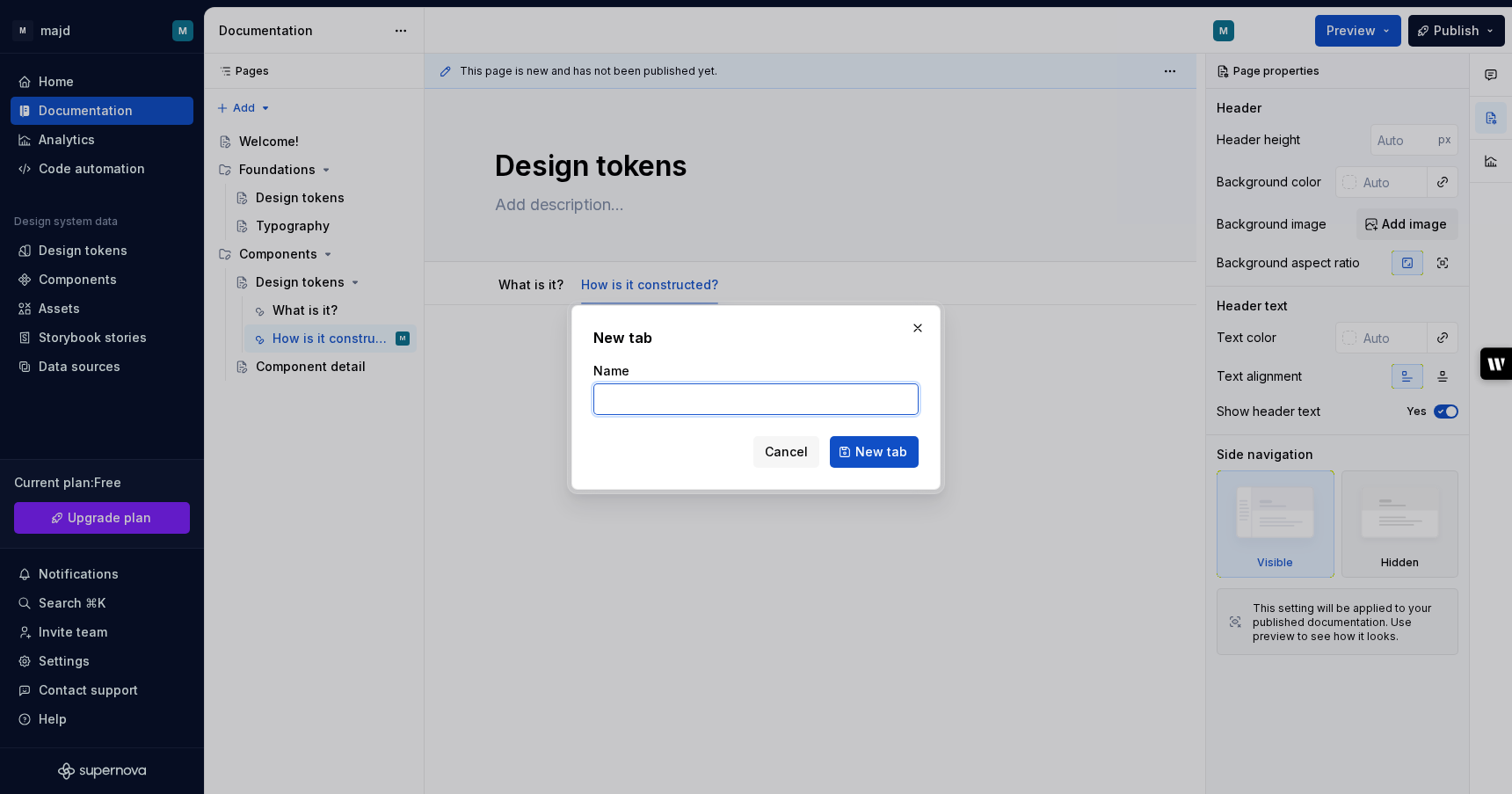
type textarea "*"
paste input "Variants"
type input "Variants"
click at [890, 458] on span "New tab" at bounding box center [881, 452] width 51 height 18
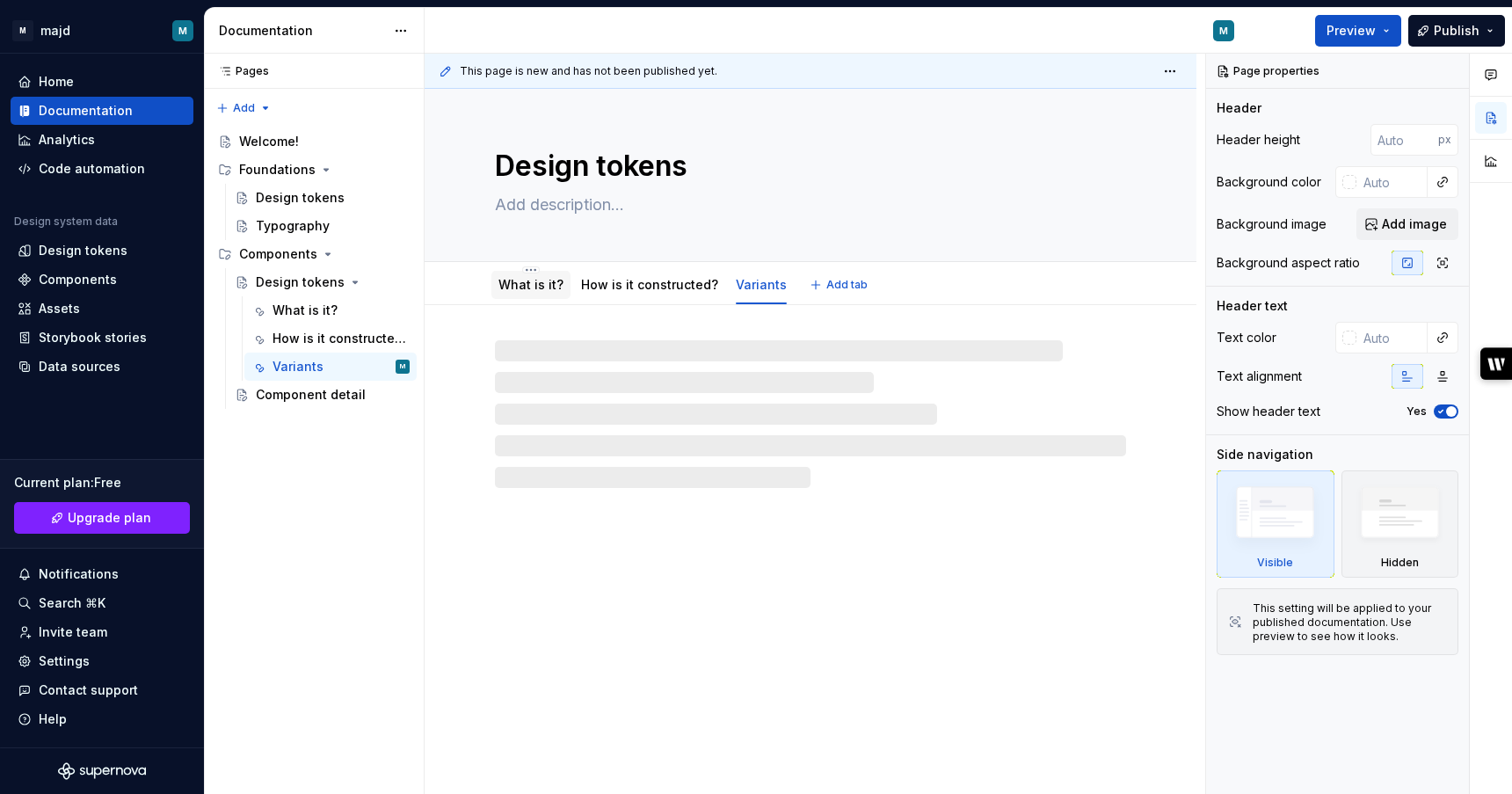
click at [523, 289] on link "What is it?" at bounding box center [532, 284] width 65 height 15
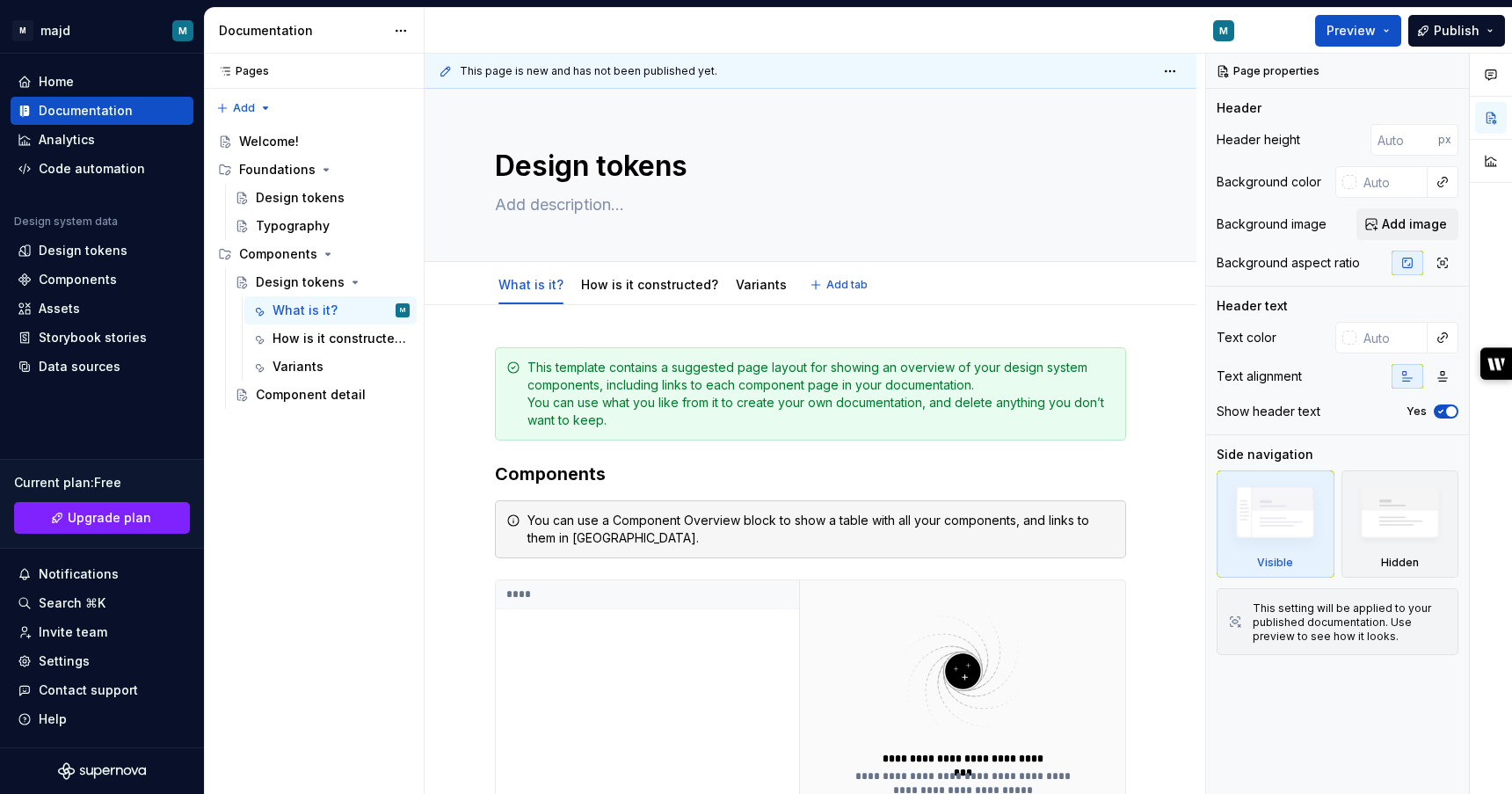
type textarea "*"
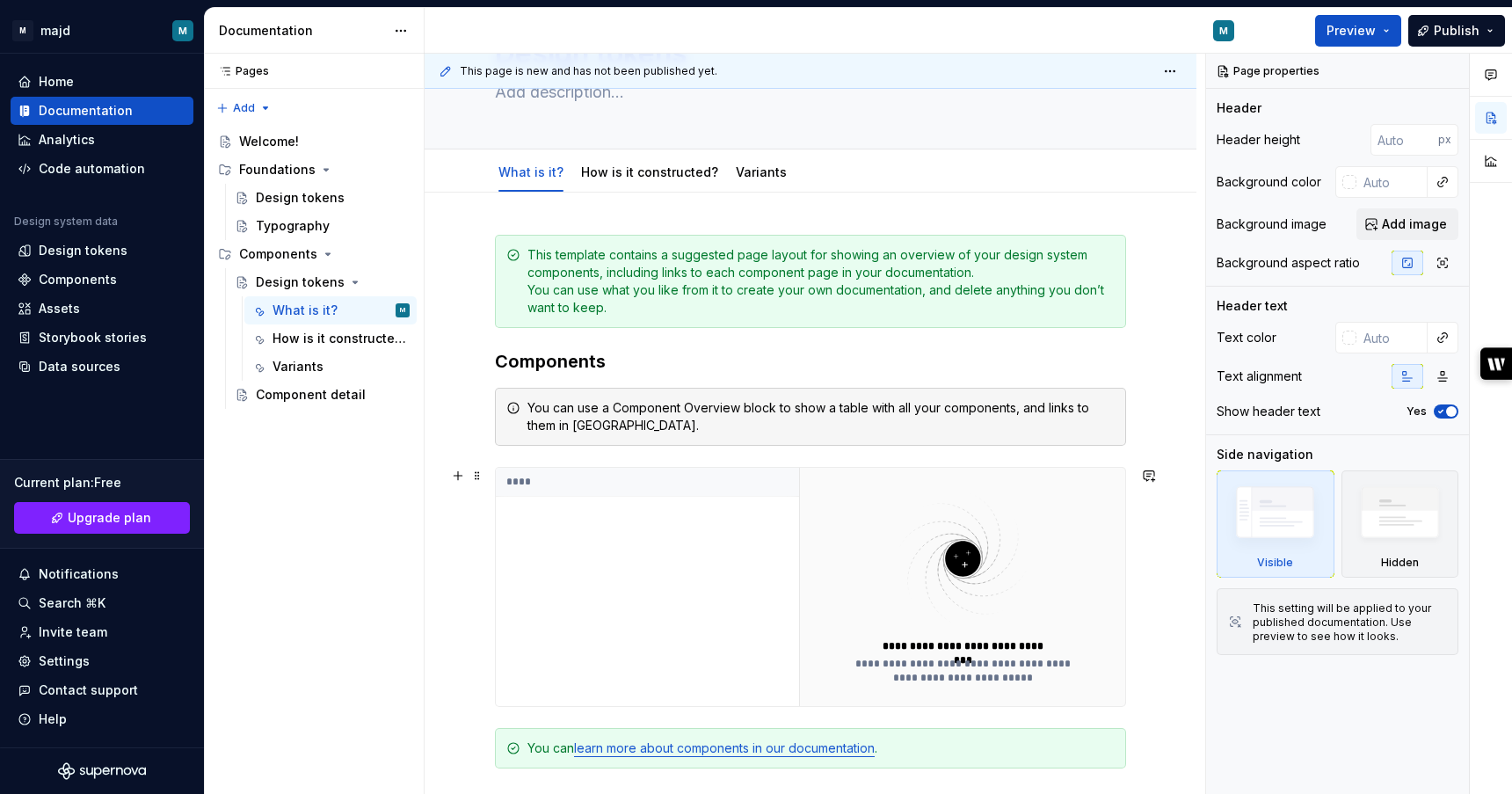
scroll to position [95, 0]
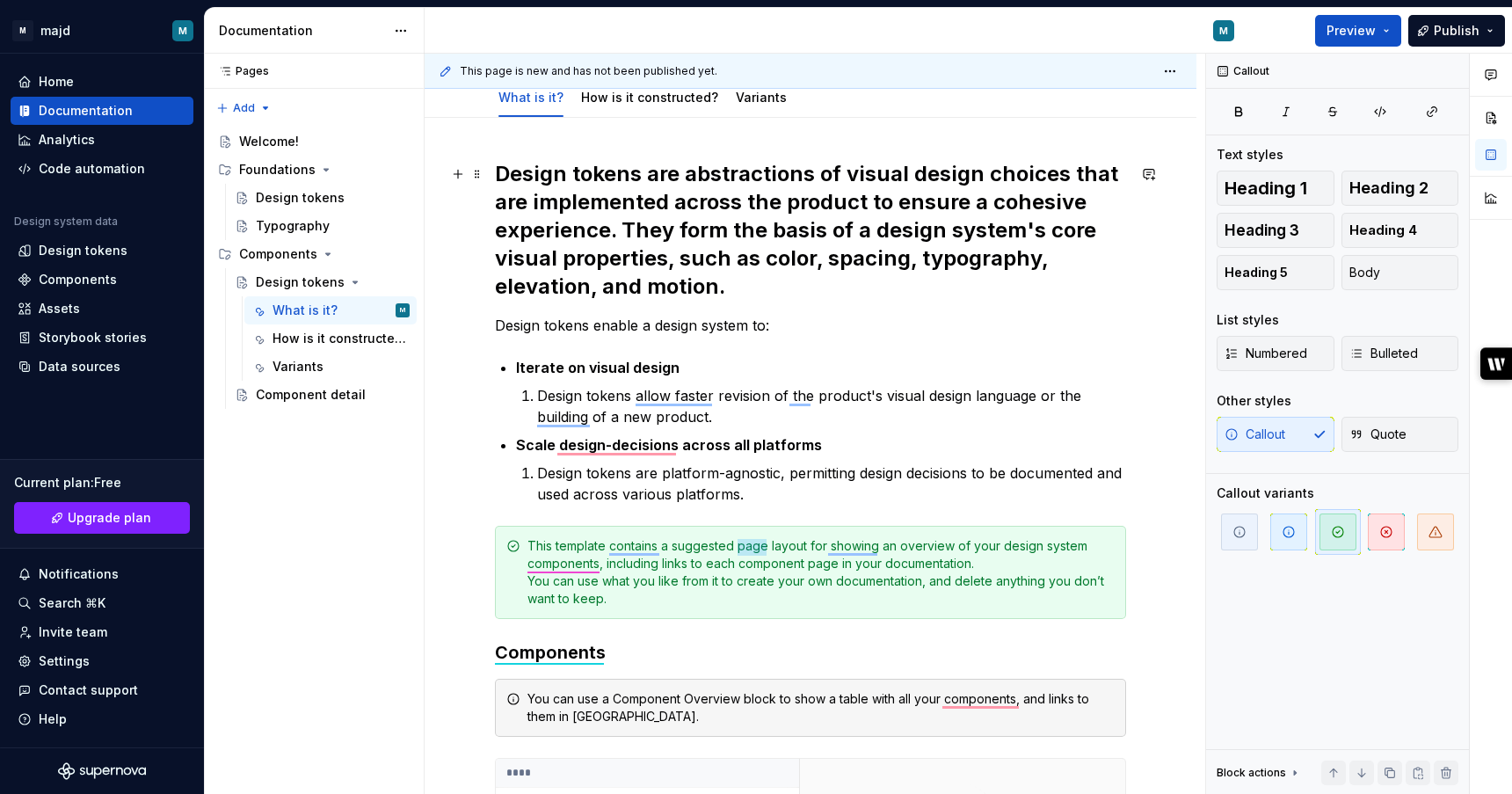
scroll to position [166, 0]
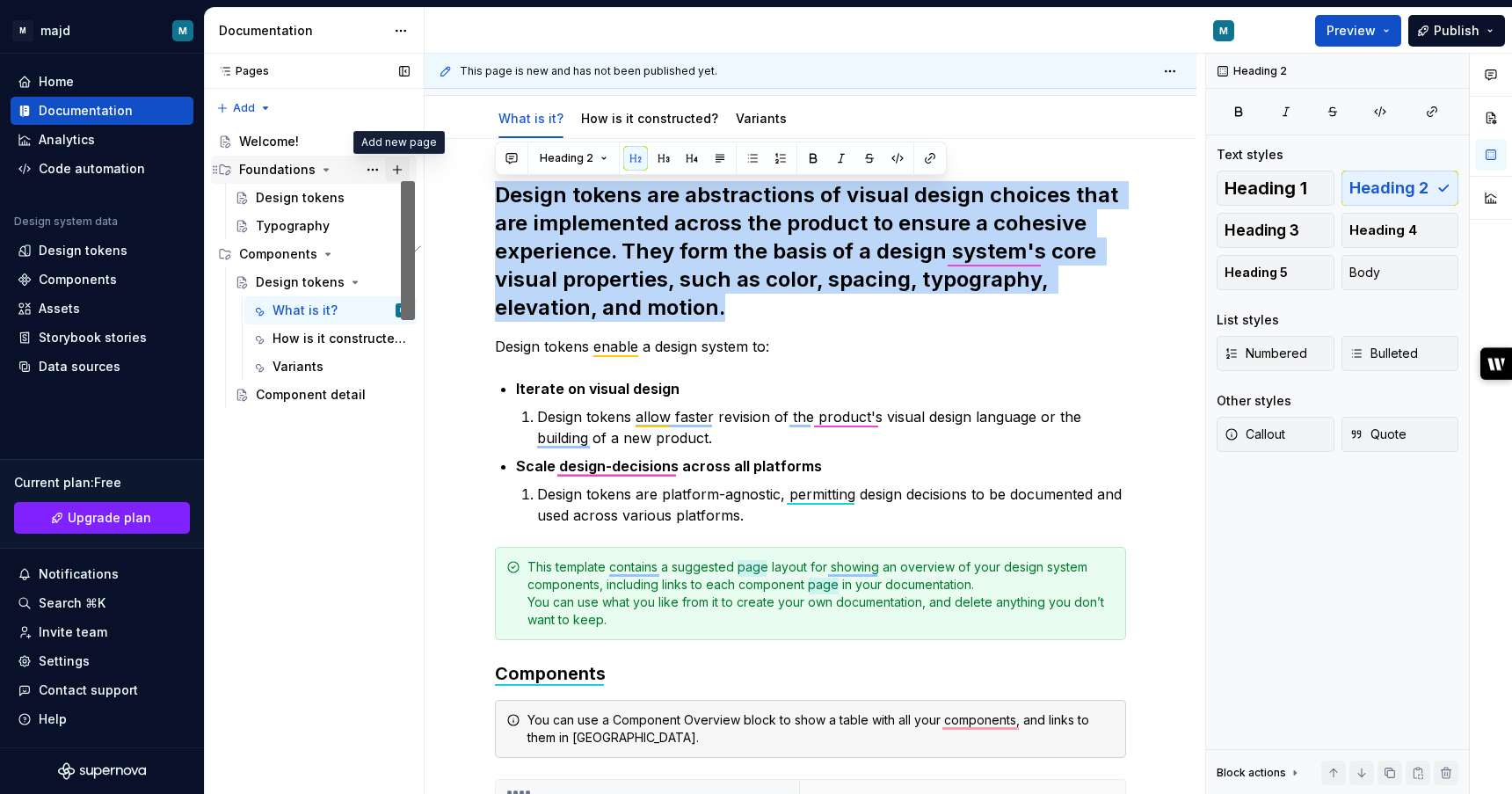
drag, startPoint x: 770, startPoint y: 316, endPoint x: 390, endPoint y: 177, distance: 404.6
click at [390, 177] on div "Pages Pages Add Accessibility guide for tree Page tree. Navigate the tree with …" at bounding box center [858, 424] width 1308 height 742
click at [1289, 232] on span "Heading 3" at bounding box center [1261, 231] width 74 height 18
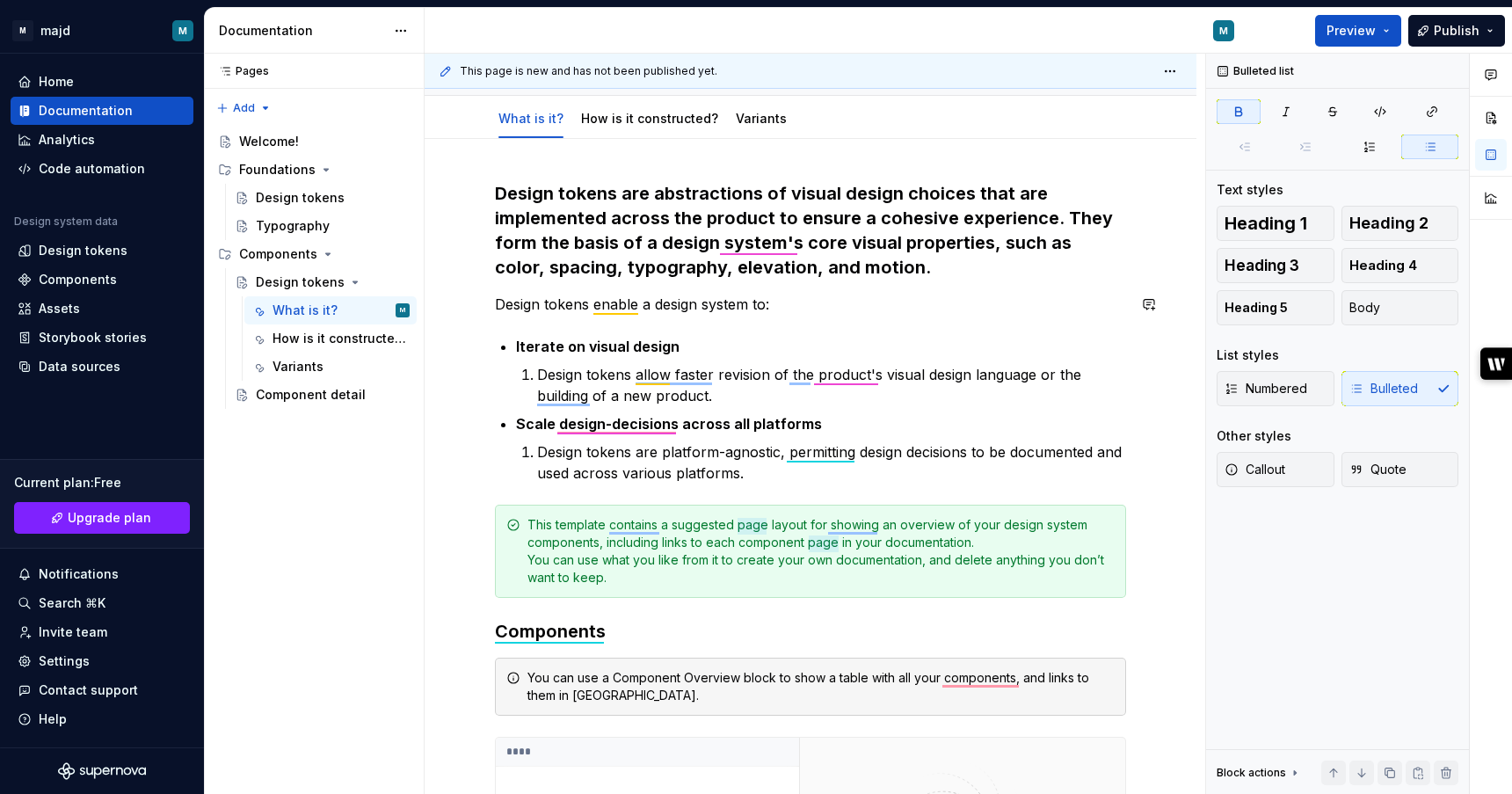
click at [1003, 323] on div "Design tokens are abstractions of visual design choices that are implemented ac…" at bounding box center [811, 646] width 632 height 931
type textarea "*"
click at [754, 246] on h3 "Design tokens are abstractions of visual design choices that are implemented ac…" at bounding box center [811, 230] width 632 height 98
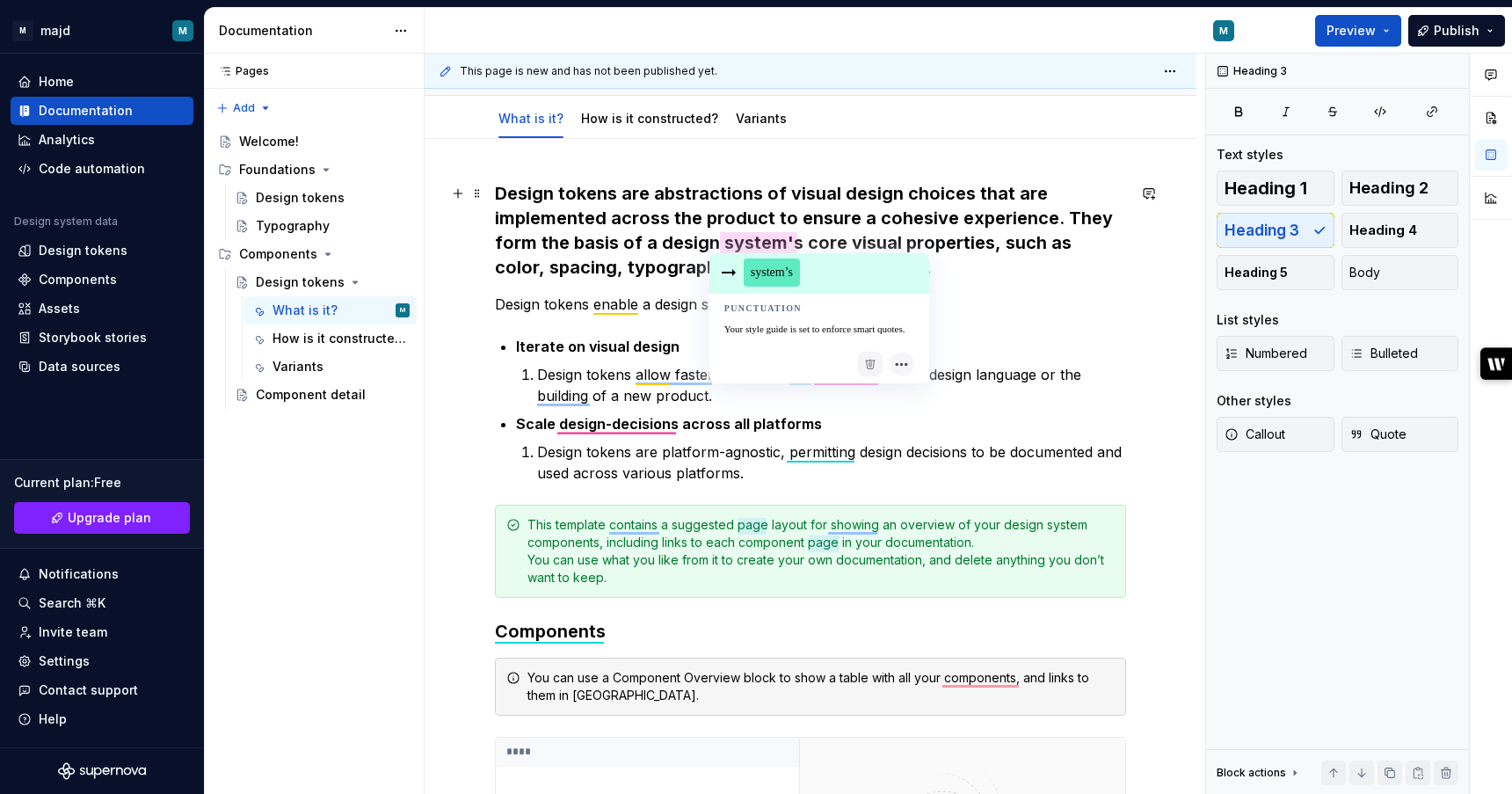
click at [771, 276] on span "system’s" at bounding box center [771, 272] width 56 height 28
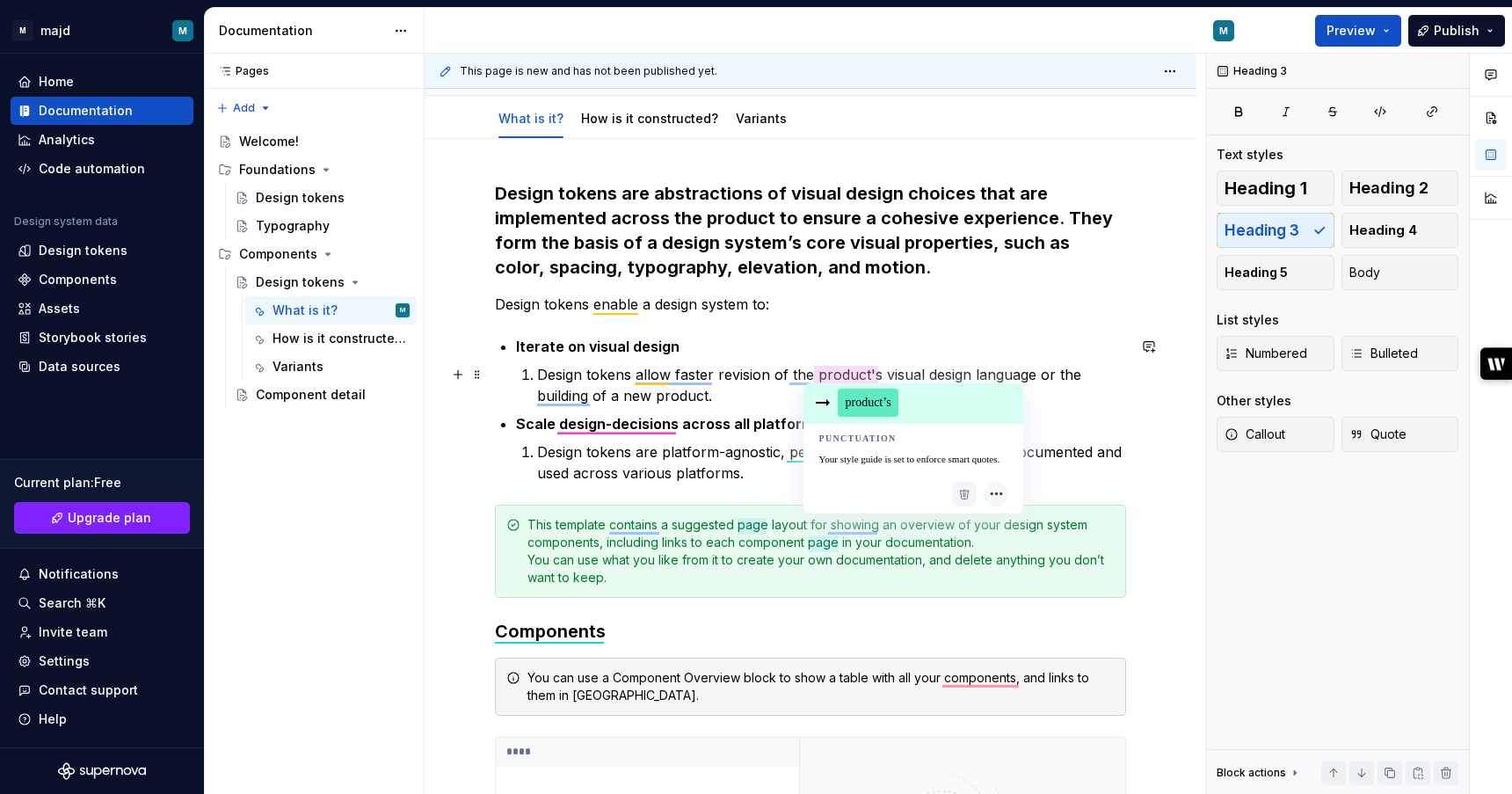
click at [861, 404] on span "product’s" at bounding box center [867, 403] width 59 height 28
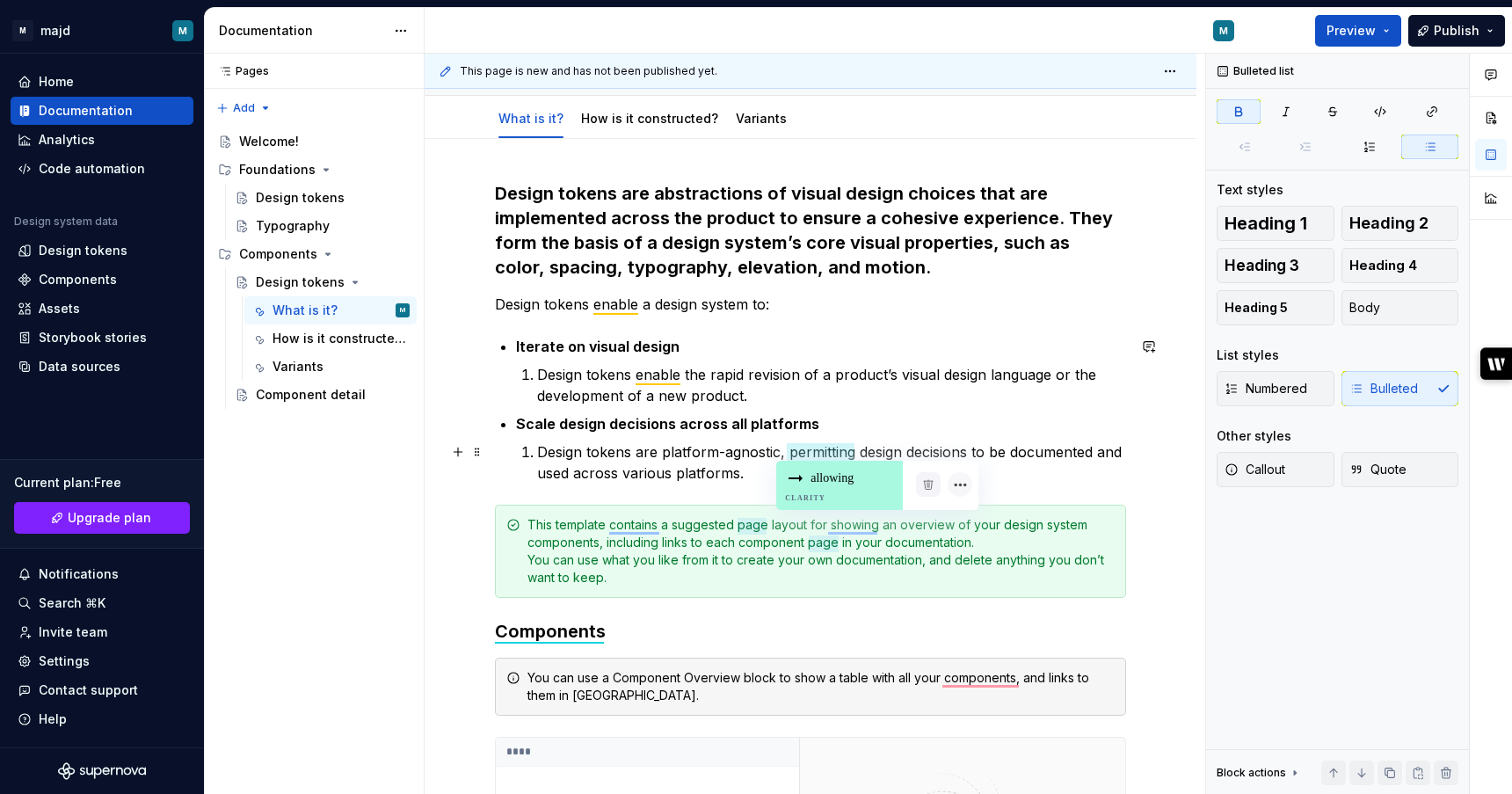
click at [832, 453] on p "Design tokens are platform-agnostic, permitting design decisions to be document…" at bounding box center [832, 462] width 589 height 43
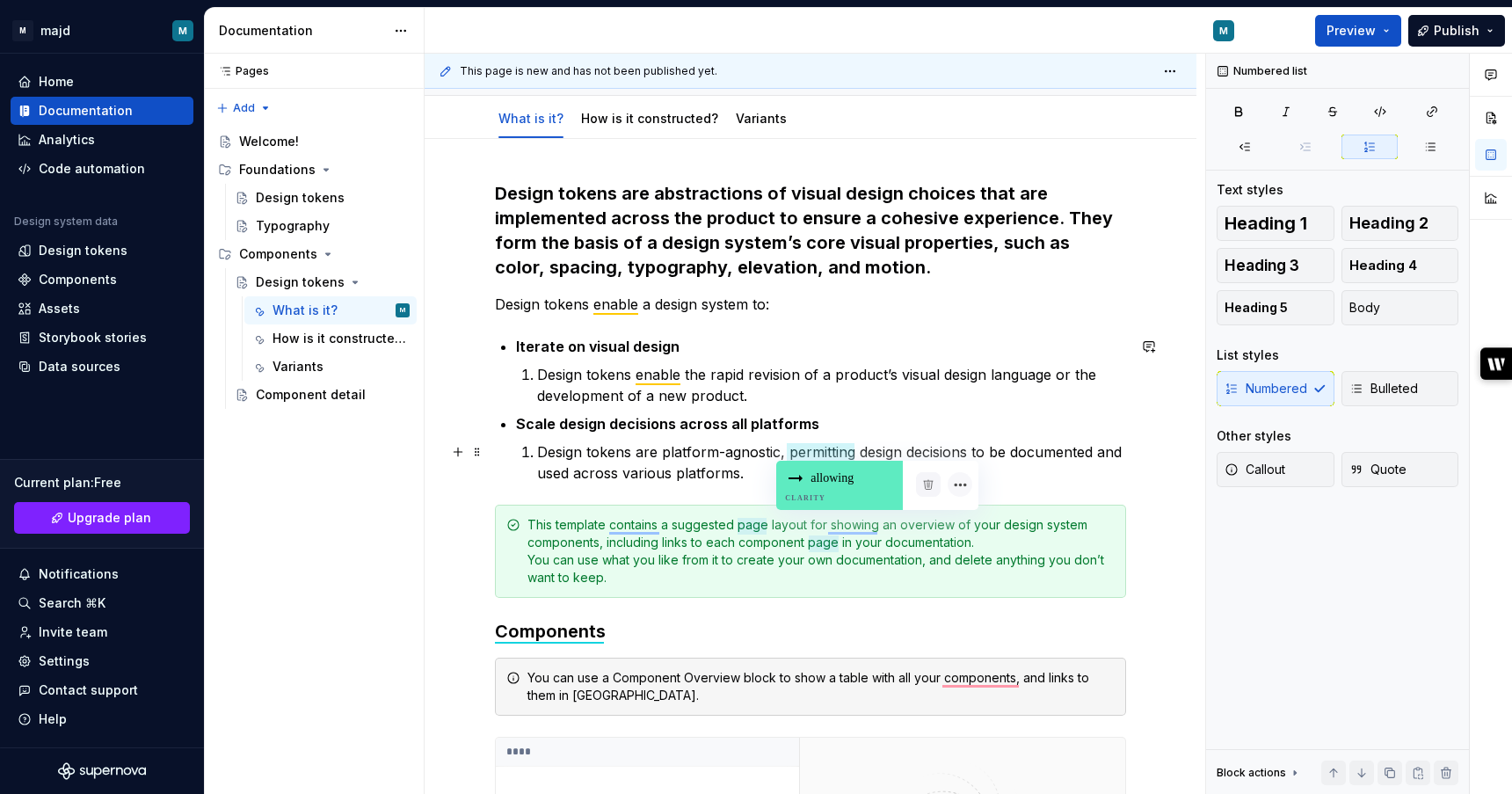
click at [837, 474] on div "allowing Clarity" at bounding box center [840, 485] width 127 height 50
click at [845, 472] on p "Design tokens are platform-agnostic, allowing design decisions to be documented…" at bounding box center [832, 462] width 589 height 43
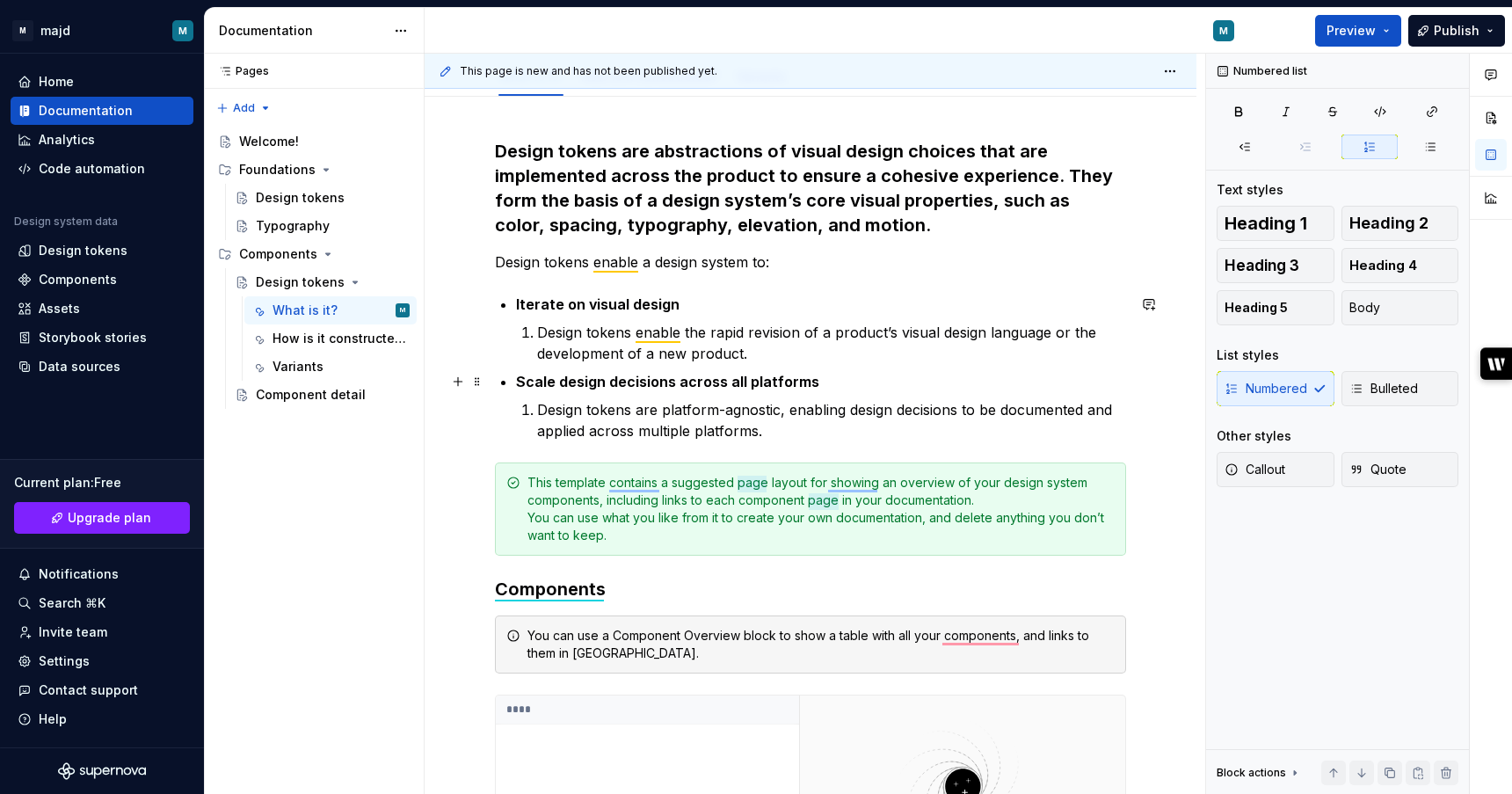
scroll to position [227, 0]
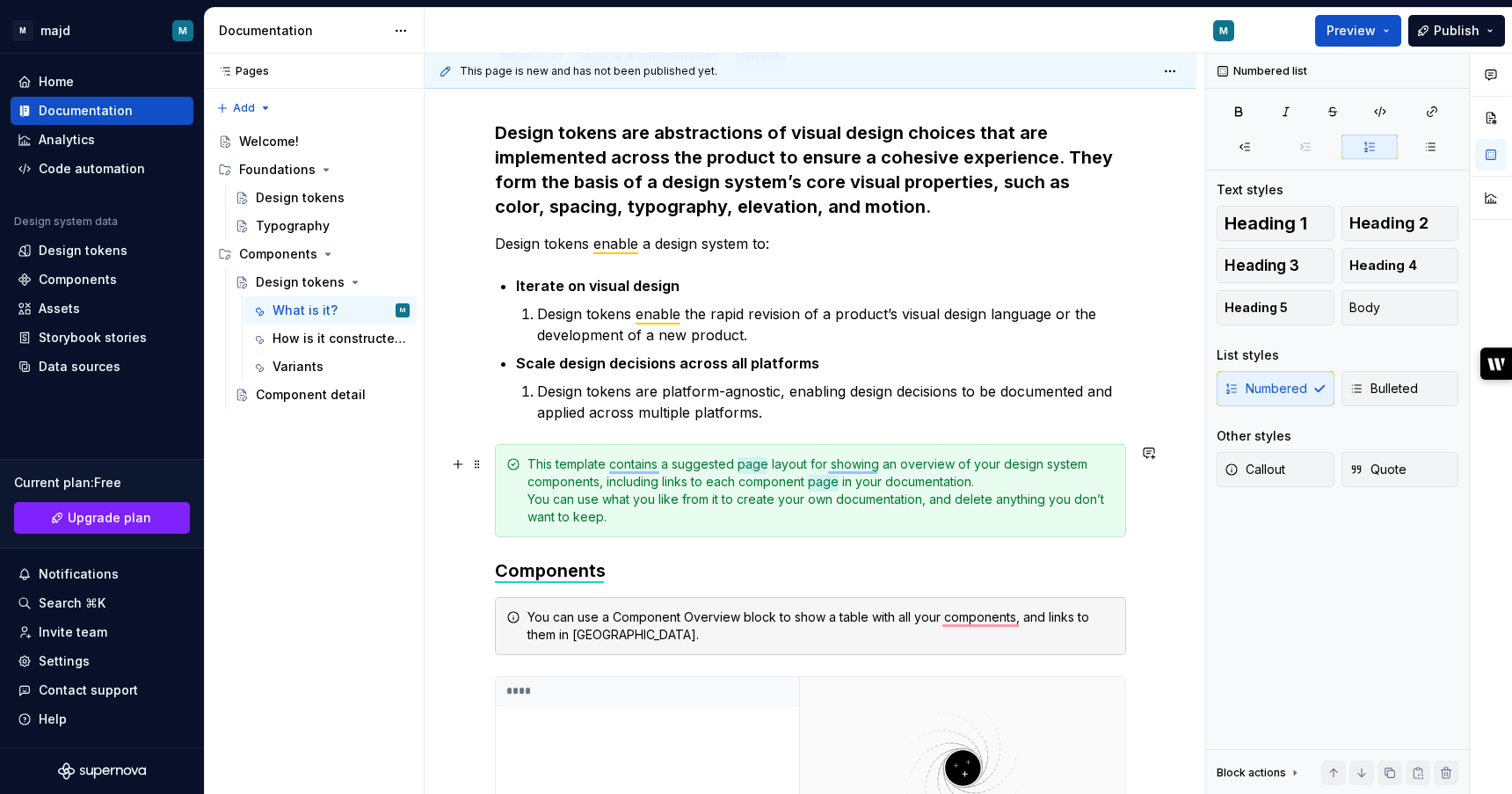
click at [981, 516] on div "This template contains a suggested page layout for showing an overview of your …" at bounding box center [821, 490] width 587 height 70
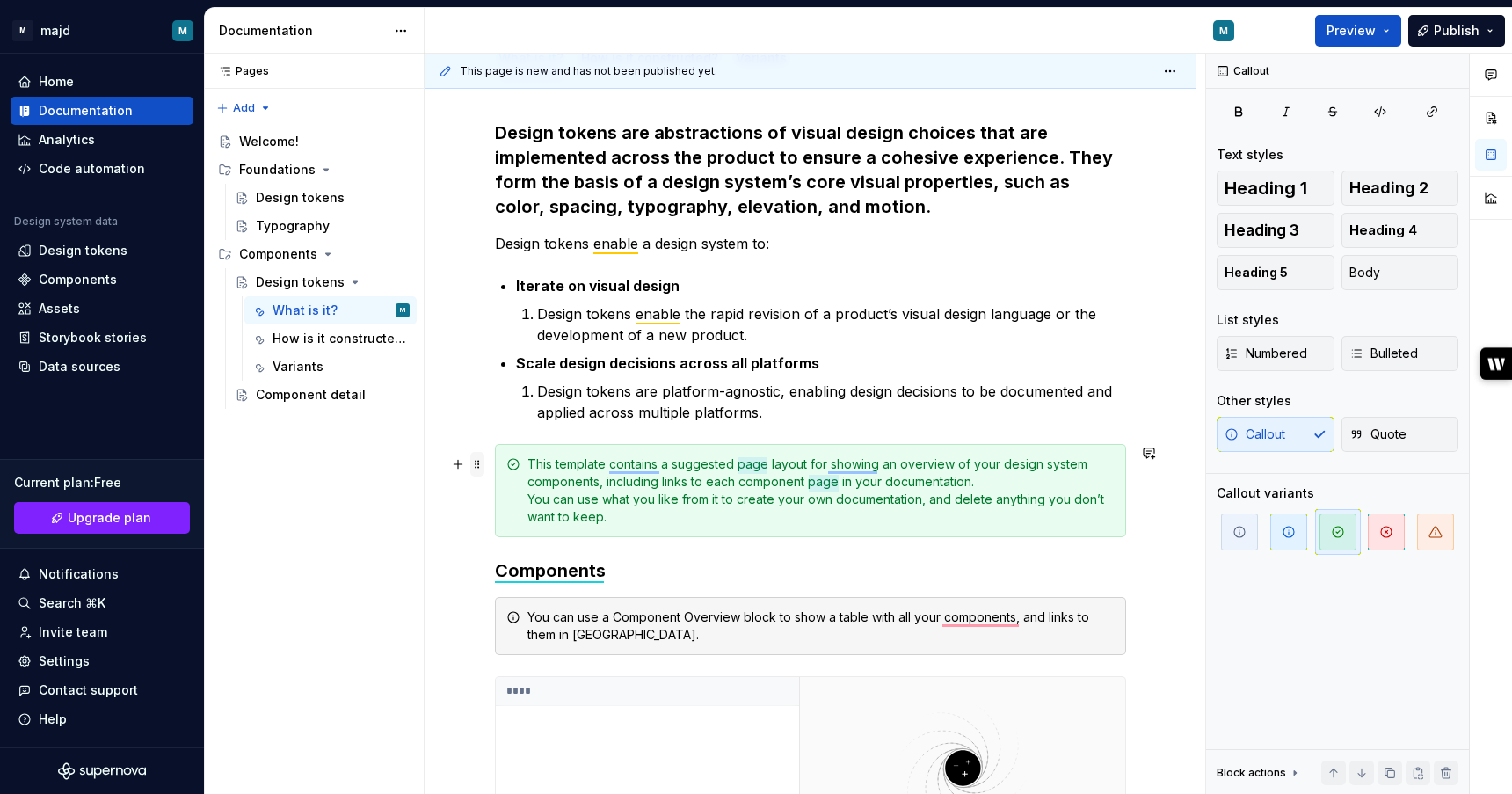
click at [478, 470] on span at bounding box center [477, 463] width 14 height 25
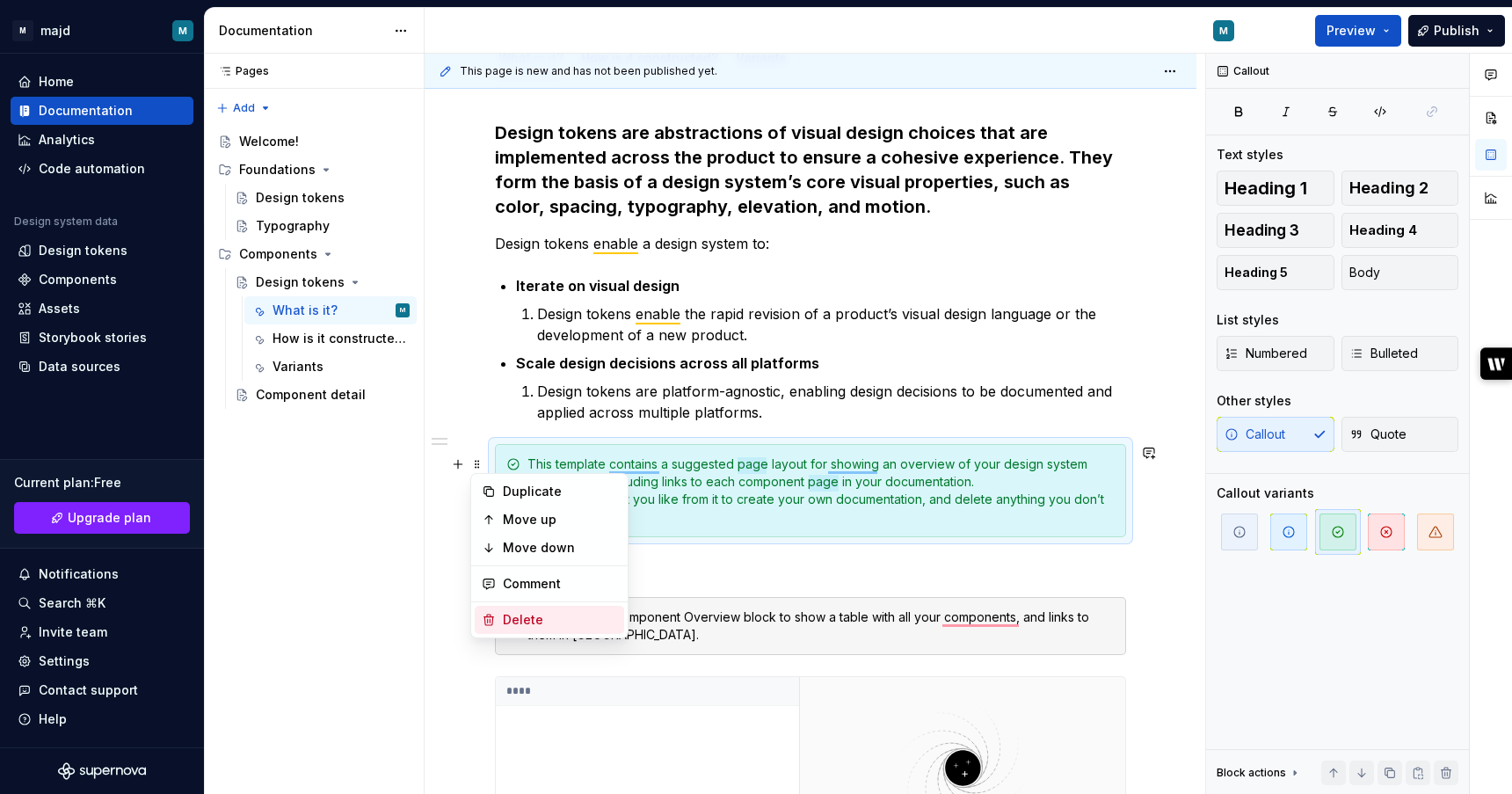
click at [531, 614] on div "Delete" at bounding box center [559, 620] width 114 height 18
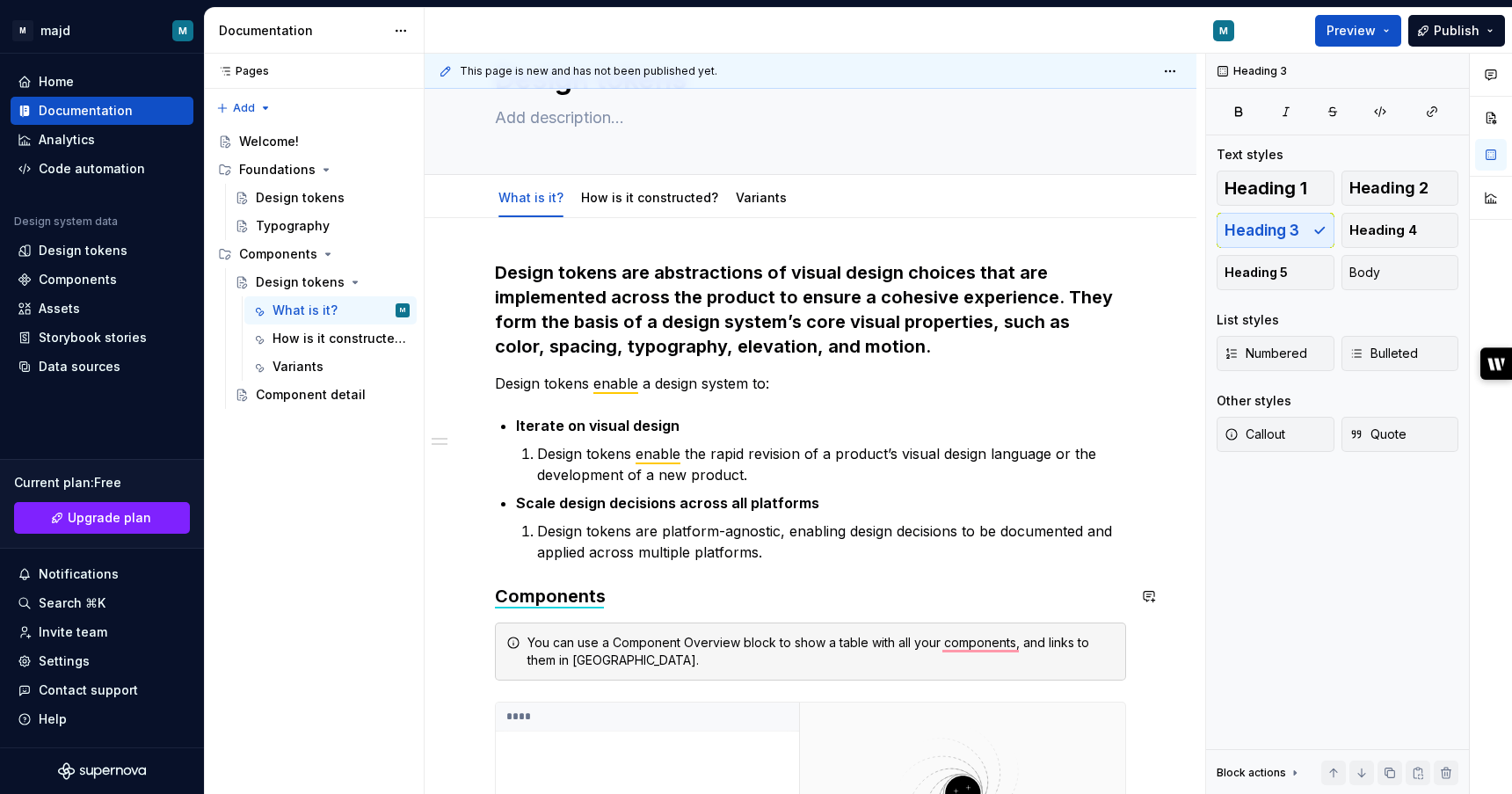
scroll to position [0, 0]
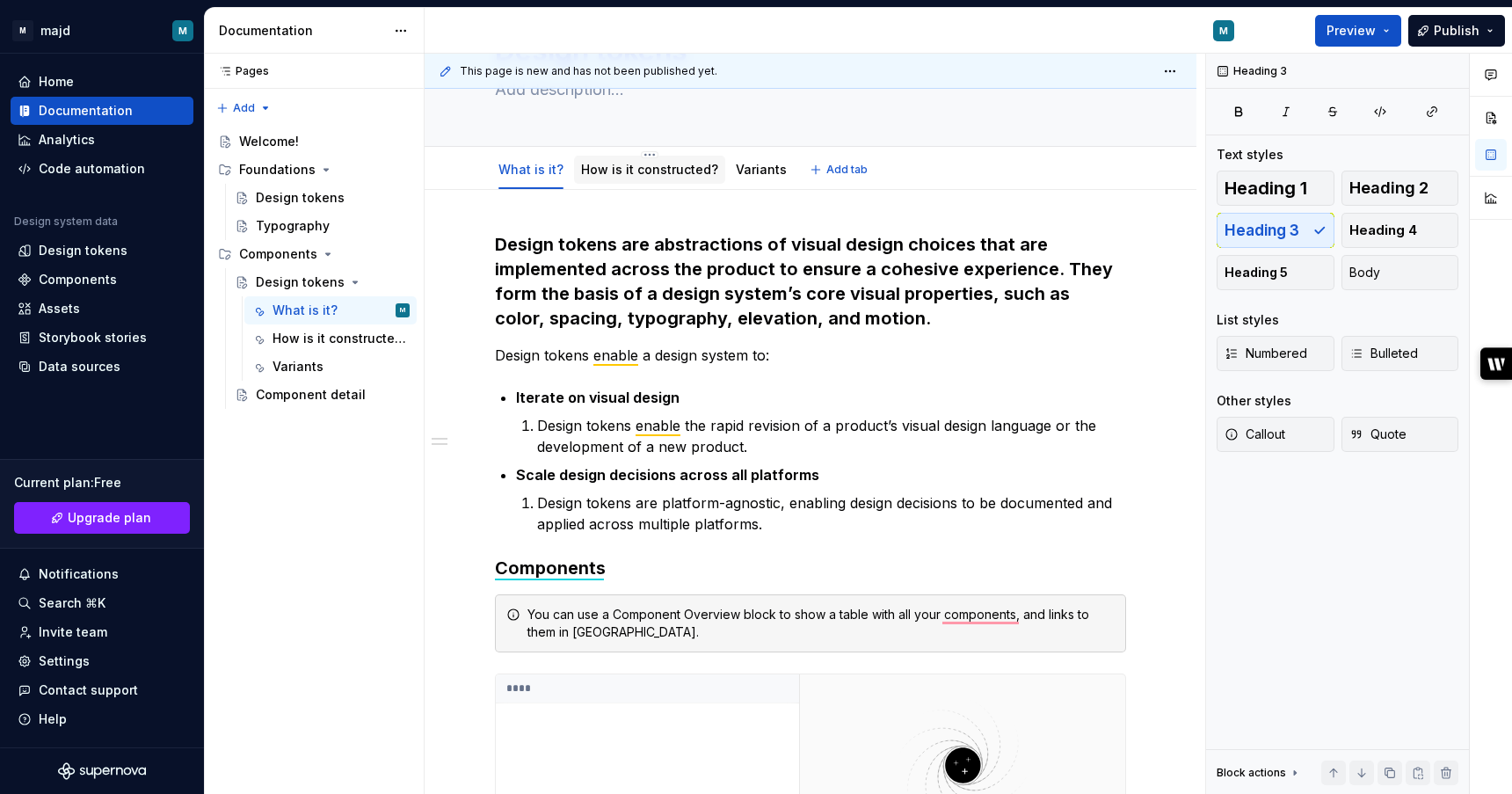
click at [623, 162] on link "How is it constructed?" at bounding box center [650, 168] width 138 height 15
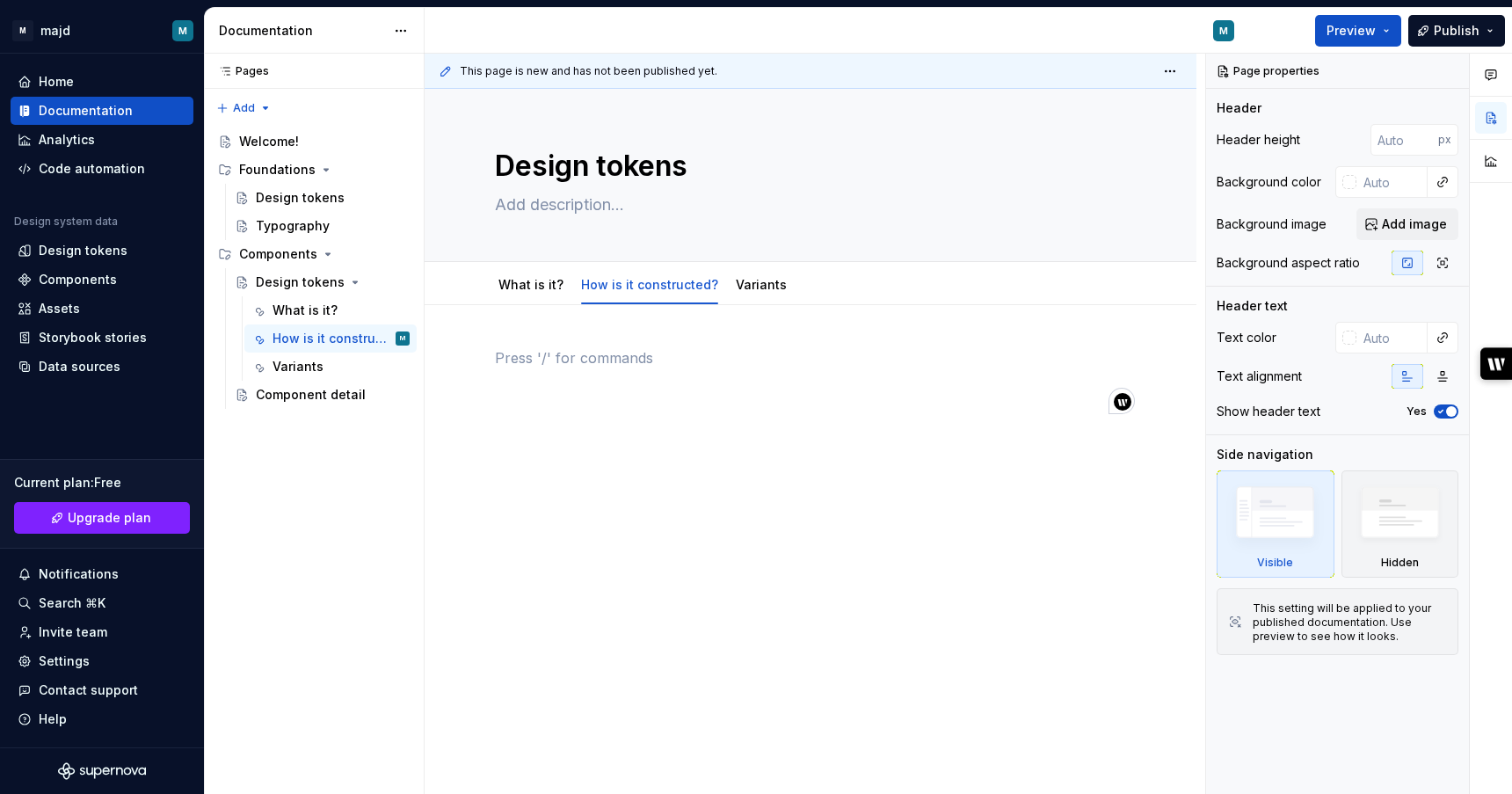
click at [687, 380] on div "To enrich screen reader interactions, please activate Accessibility in Grammarl…" at bounding box center [811, 380] width 632 height 66
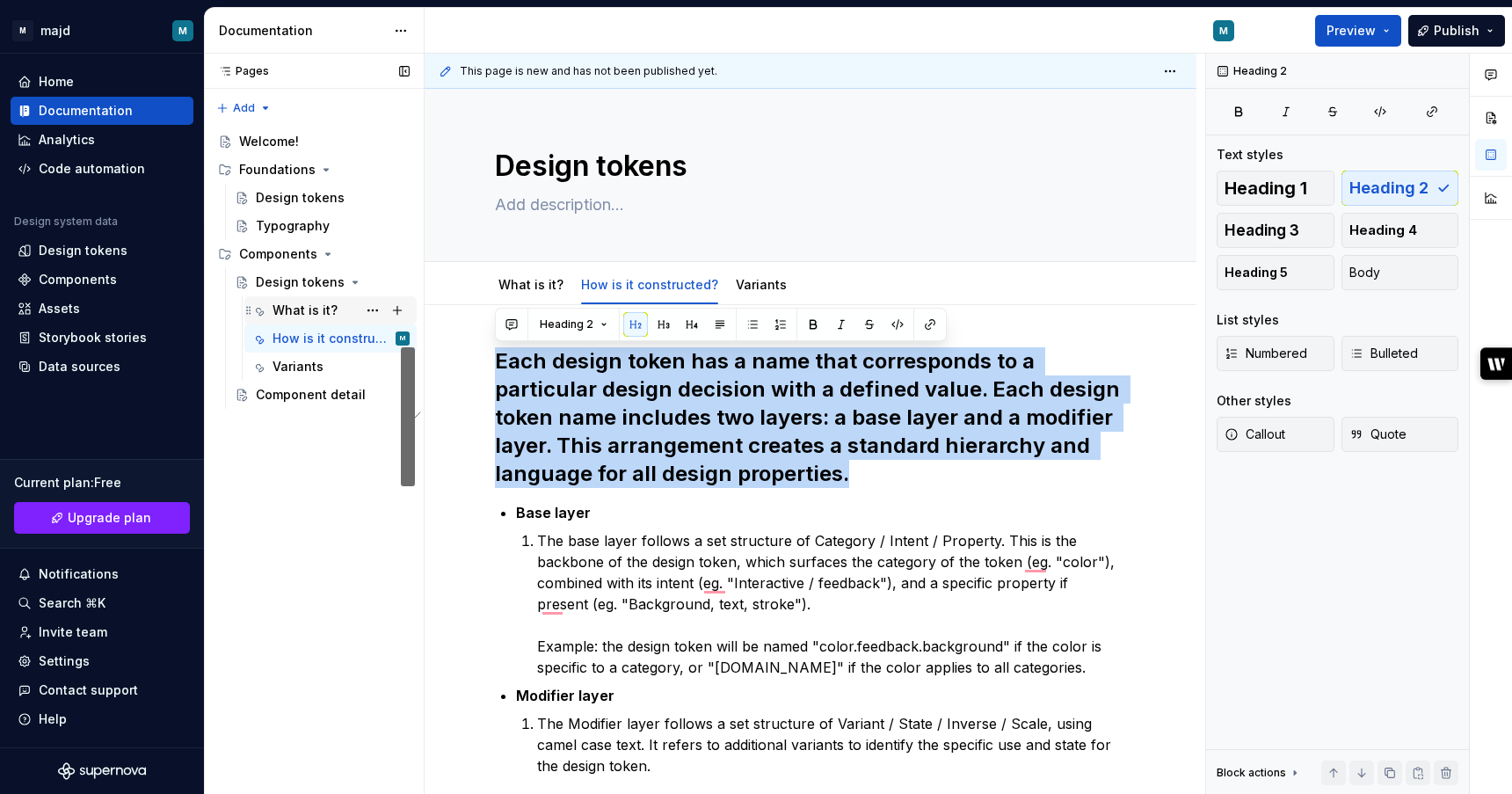
drag, startPoint x: 899, startPoint y: 480, endPoint x: 371, endPoint y: 296, distance: 559.1
click at [371, 296] on div "Pages Pages Add Accessibility guide for tree Page tree. Navigate the tree with …" at bounding box center [858, 424] width 1308 height 742
click at [1274, 233] on span "Heading 3" at bounding box center [1261, 231] width 74 height 18
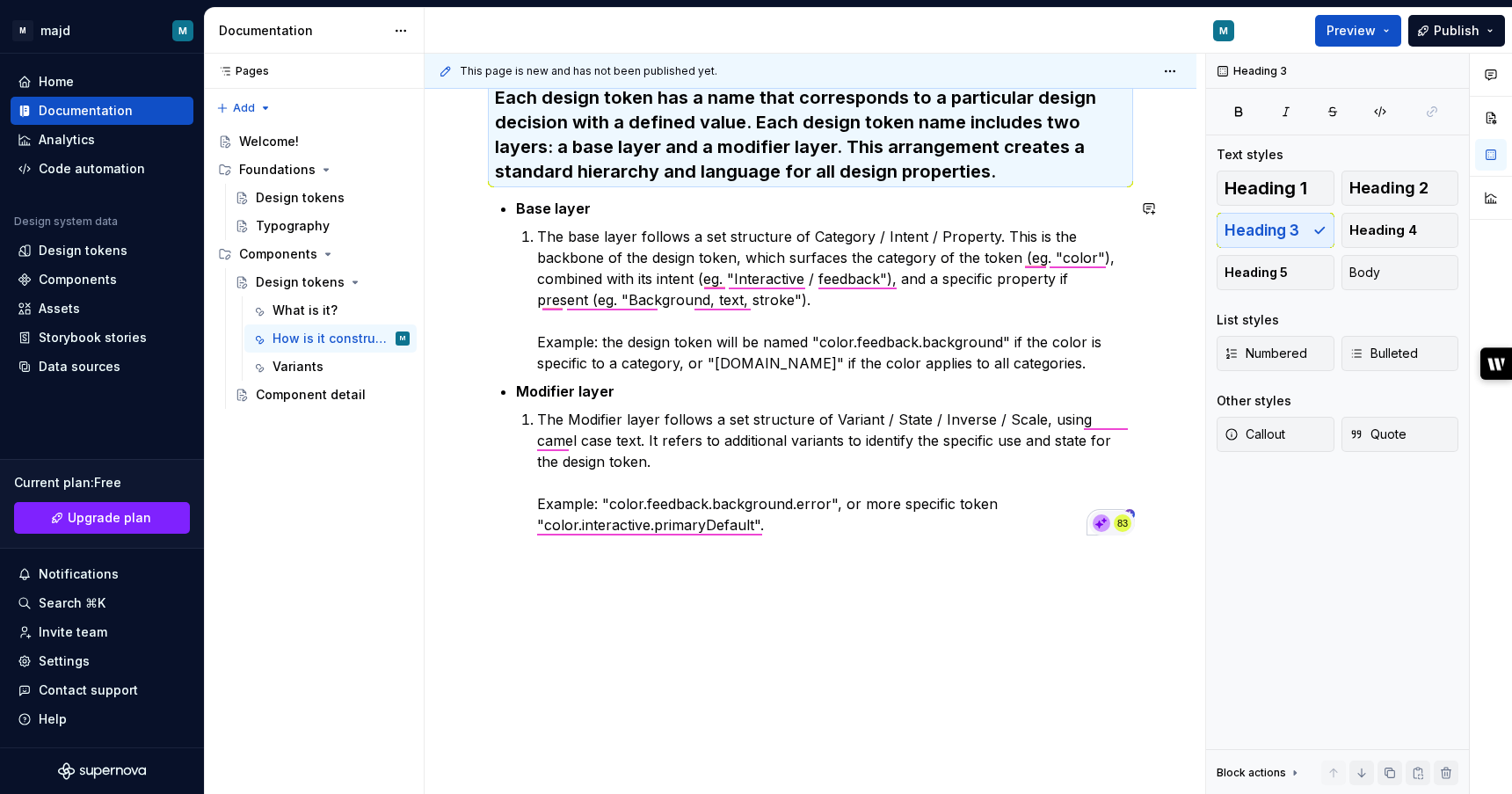
click at [905, 617] on div "Each design token has a name that corresponds to a particular design decision w…" at bounding box center [811, 419] width 772 height 751
click at [904, 530] on p "The Modifier layer follows a set structure of Variant / State / Inverse / Scale…" at bounding box center [832, 472] width 589 height 127
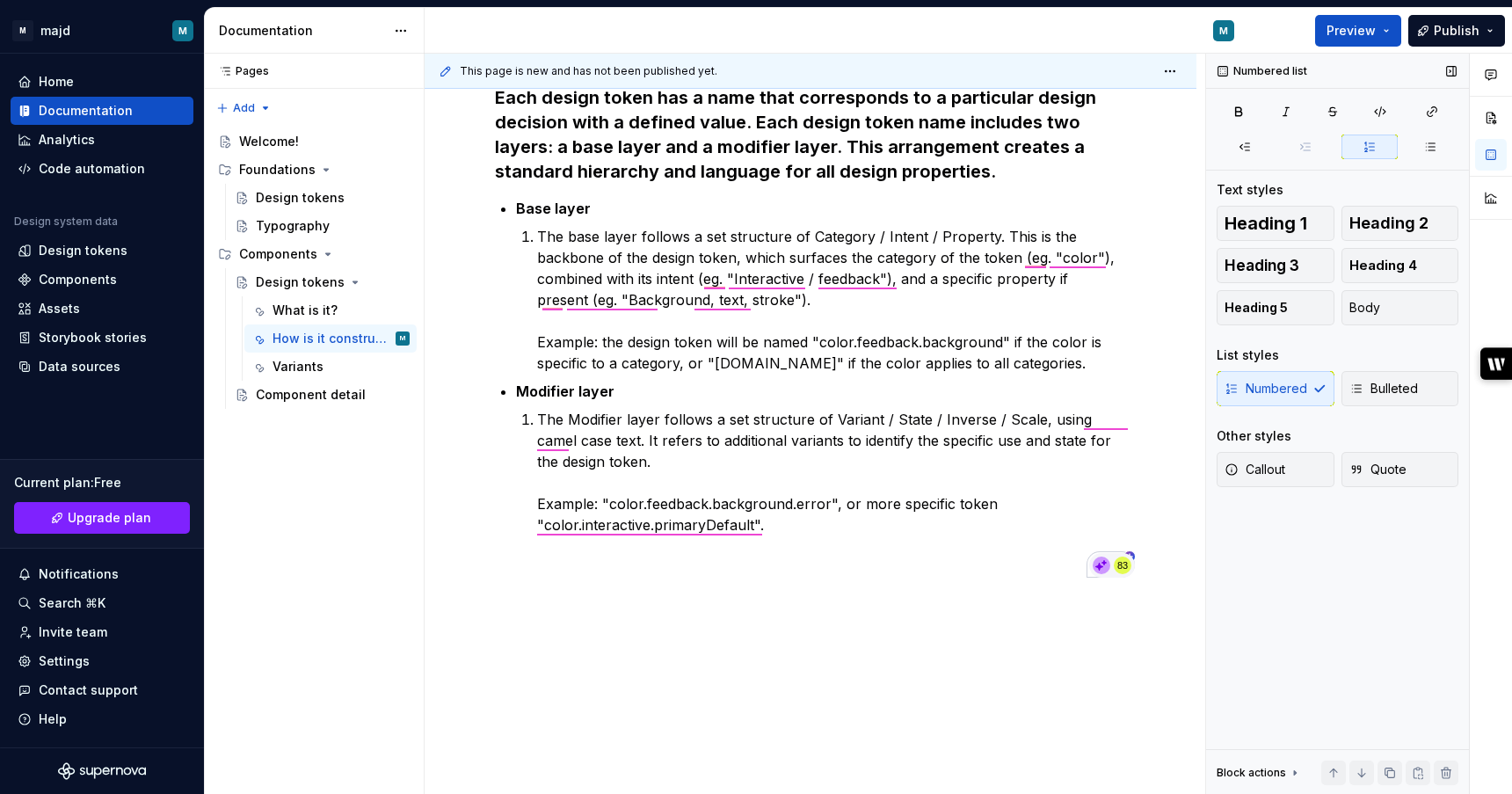
click at [1276, 773] on div "Block actions" at bounding box center [1252, 773] width 69 height 14
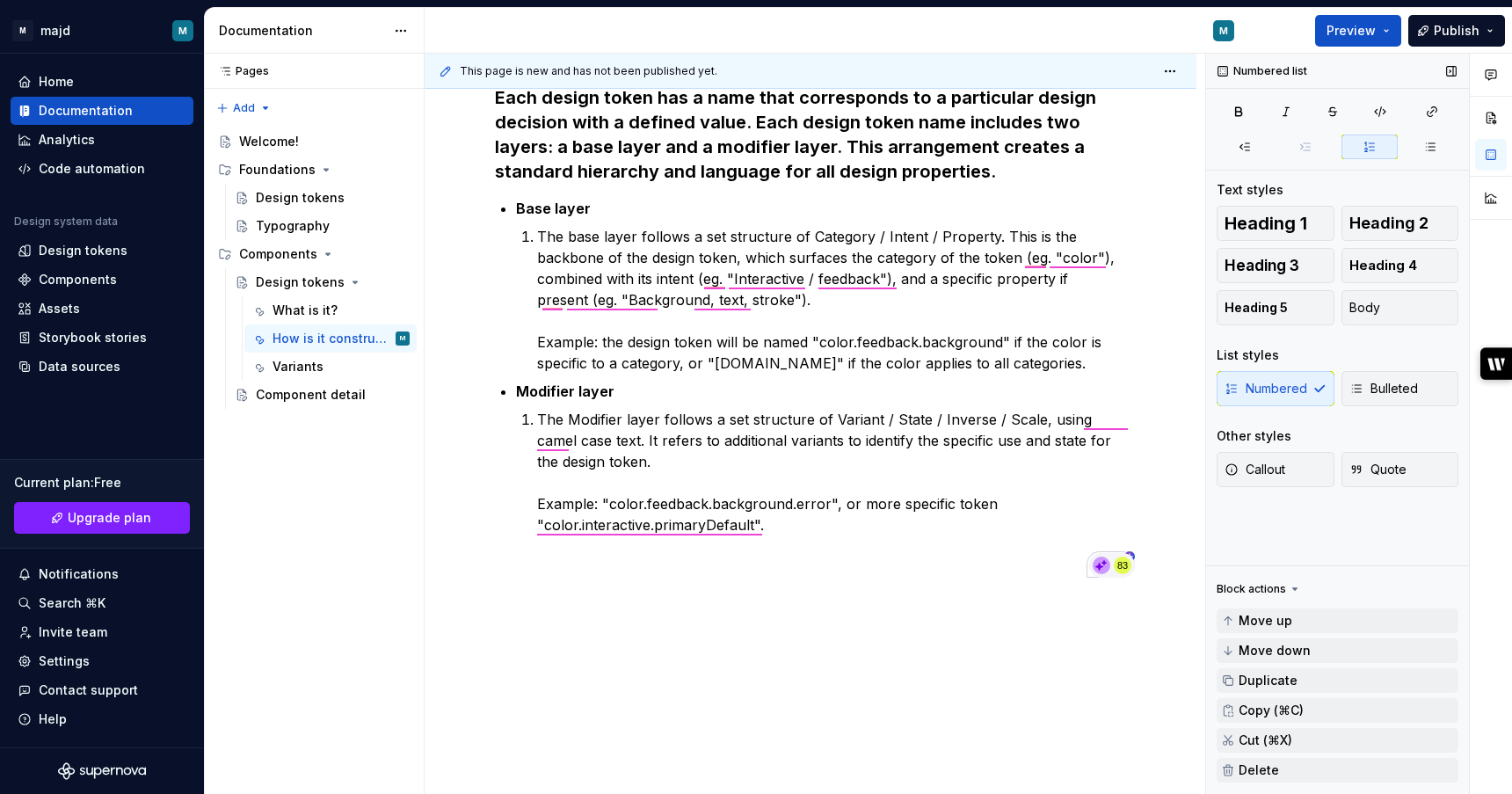
click at [1357, 525] on div "Numbered list Text styles Heading 1 Heading 2 Heading 3 Heading 4 Heading 5 Bod…" at bounding box center [1338, 424] width 263 height 742
click at [981, 670] on div "Each design token has a name that corresponds to a particular design decision w…" at bounding box center [811, 441] width 772 height 794
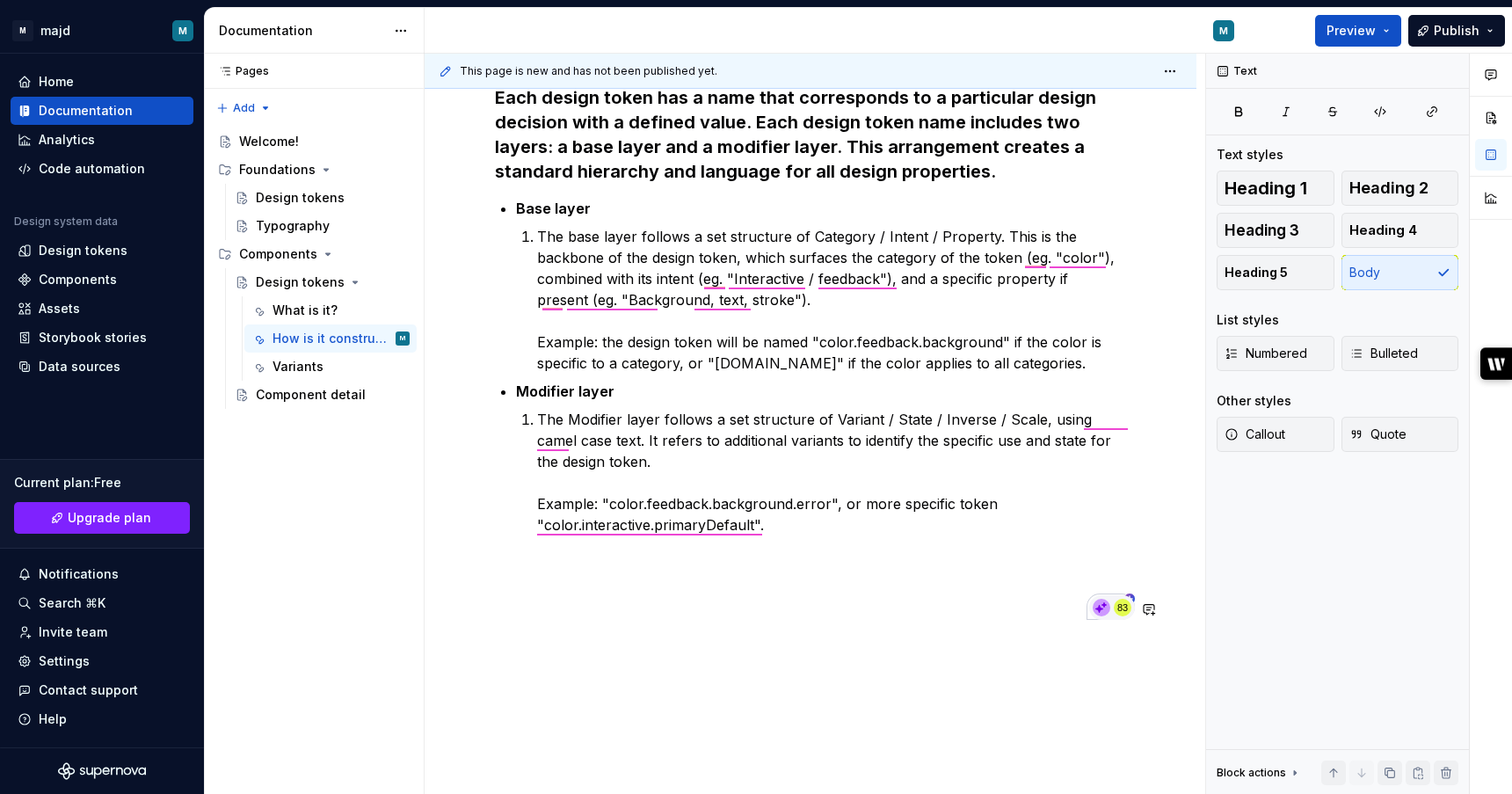
click at [794, 637] on div "Each design token has a name that corresponds to a particular design decision w…" at bounding box center [811, 362] width 632 height 555
click at [796, 589] on div "Each design token has a name that corresponds to a particular design decision w…" at bounding box center [811, 352] width 632 height 535
type textarea "*"
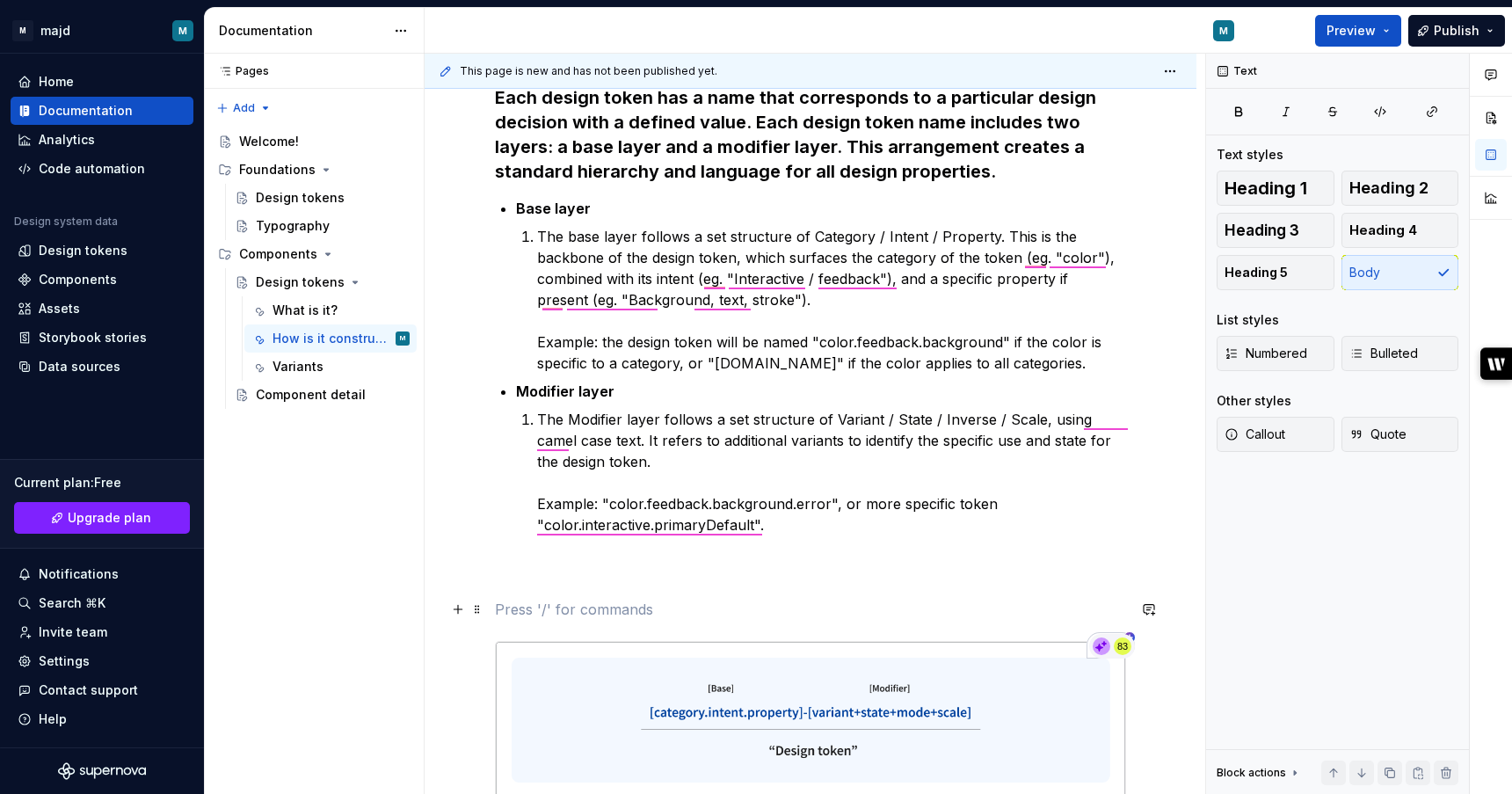
click at [709, 618] on p "To enrich screen reader interactions, please activate Accessibility in Grammarl…" at bounding box center [811, 609] width 632 height 21
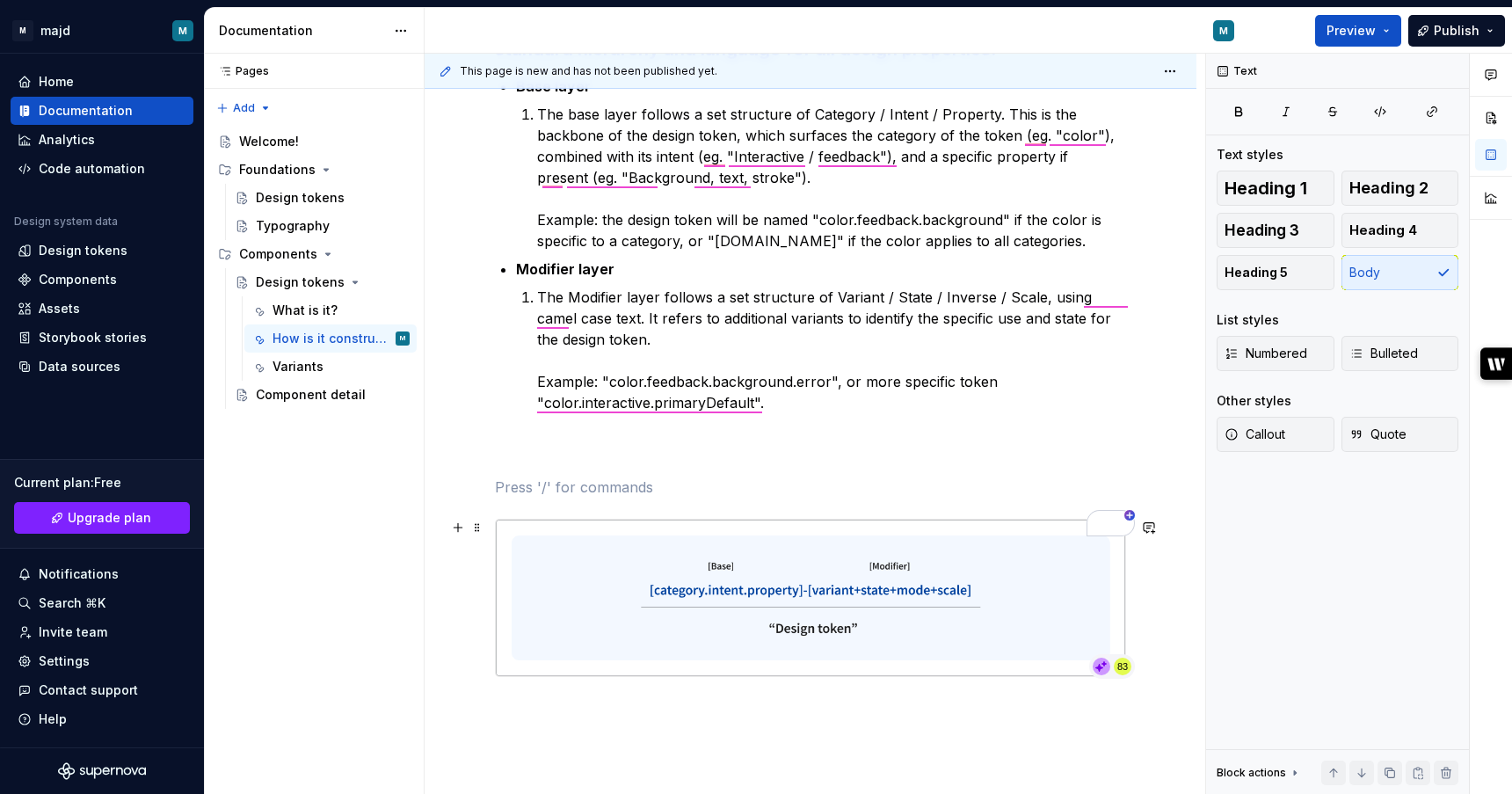
scroll to position [418, 0]
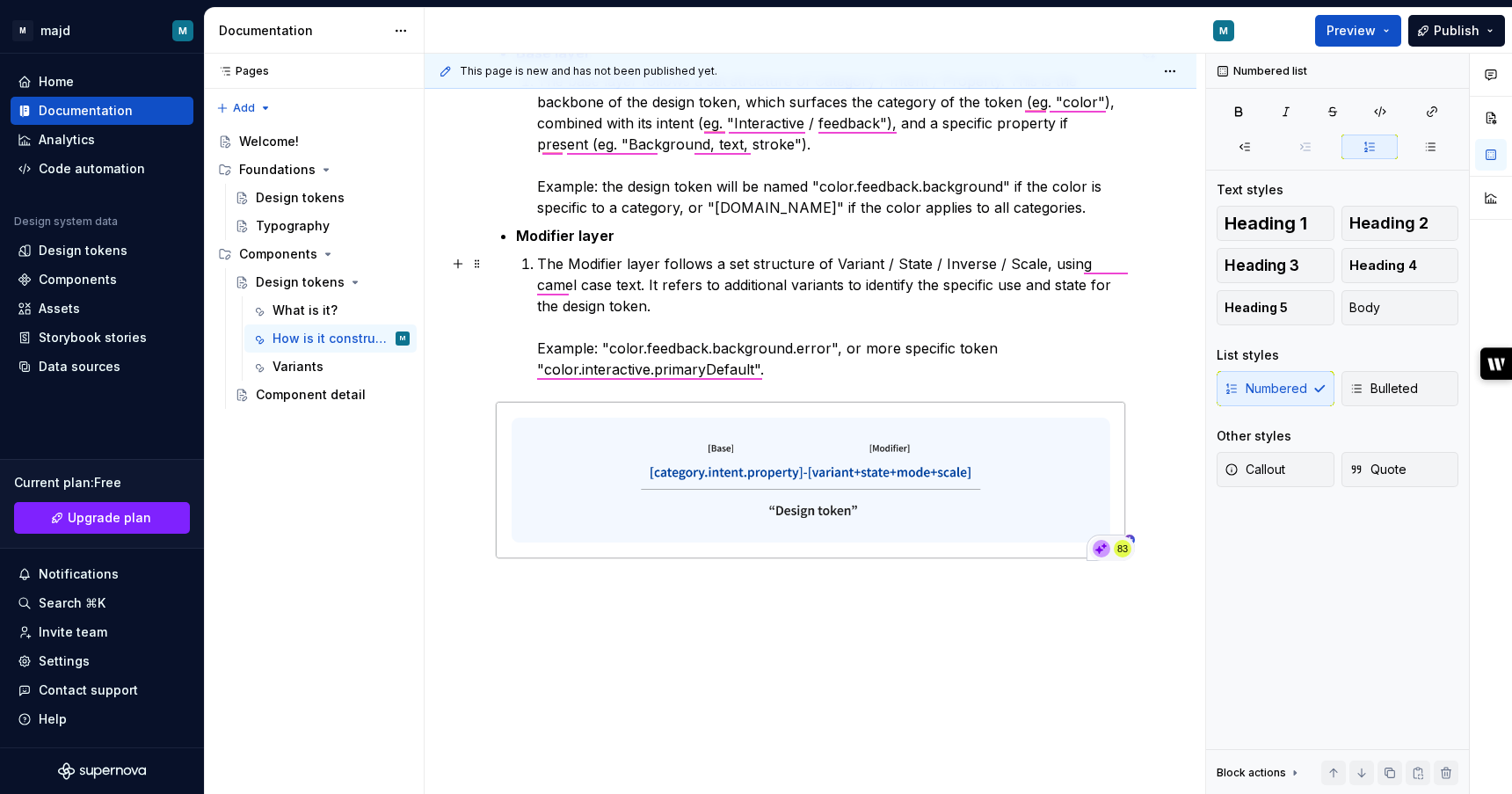
click at [709, 371] on p "The Modifier layer follows a set structure of Variant / State / Inverse / Scale…" at bounding box center [832, 317] width 589 height 127
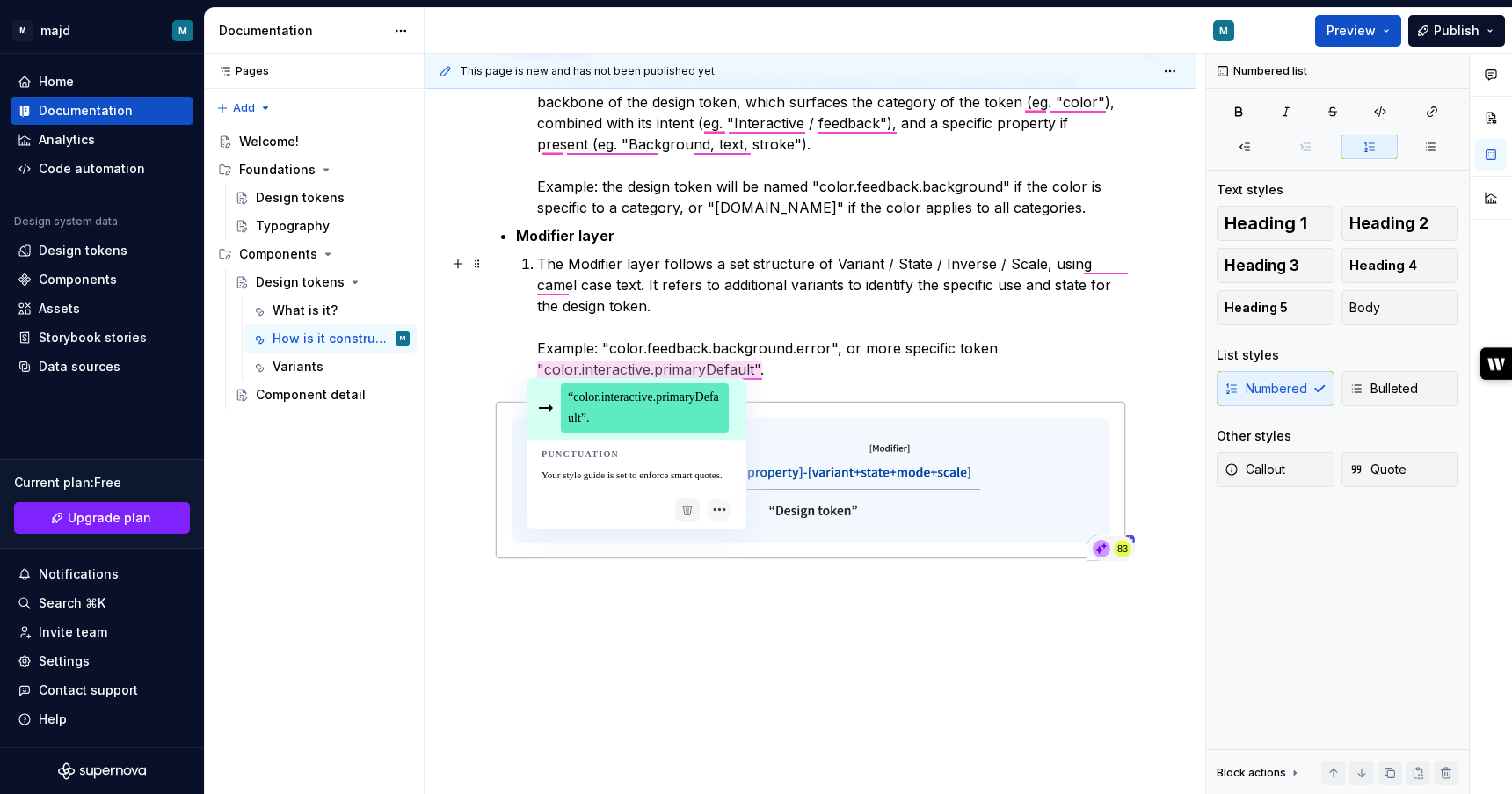
click at [668, 410] on span "“color.interactive.primaryDefault”." at bounding box center [646, 408] width 168 height 50
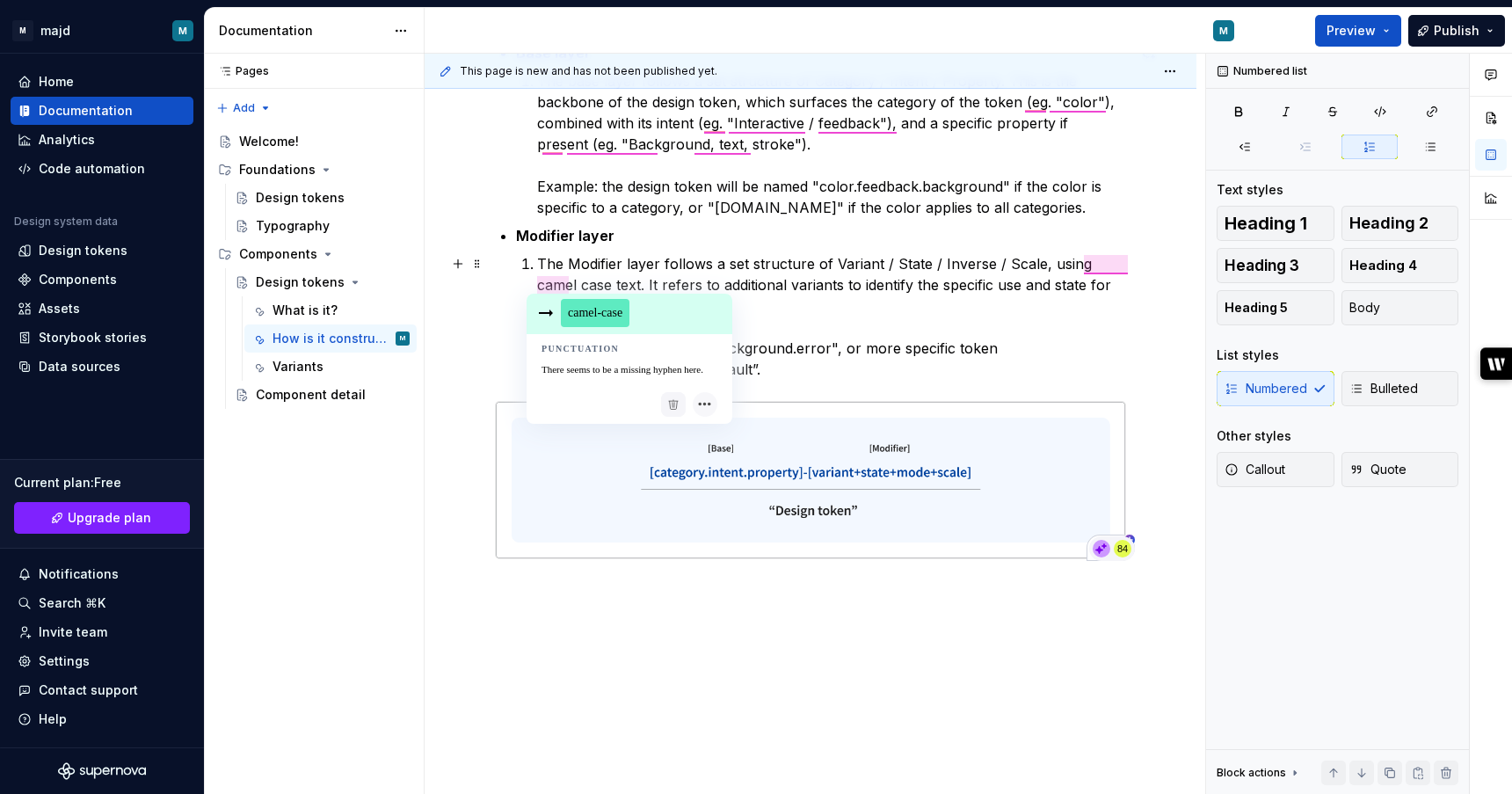
click at [597, 315] on span "camel-case" at bounding box center [595, 313] width 68 height 28
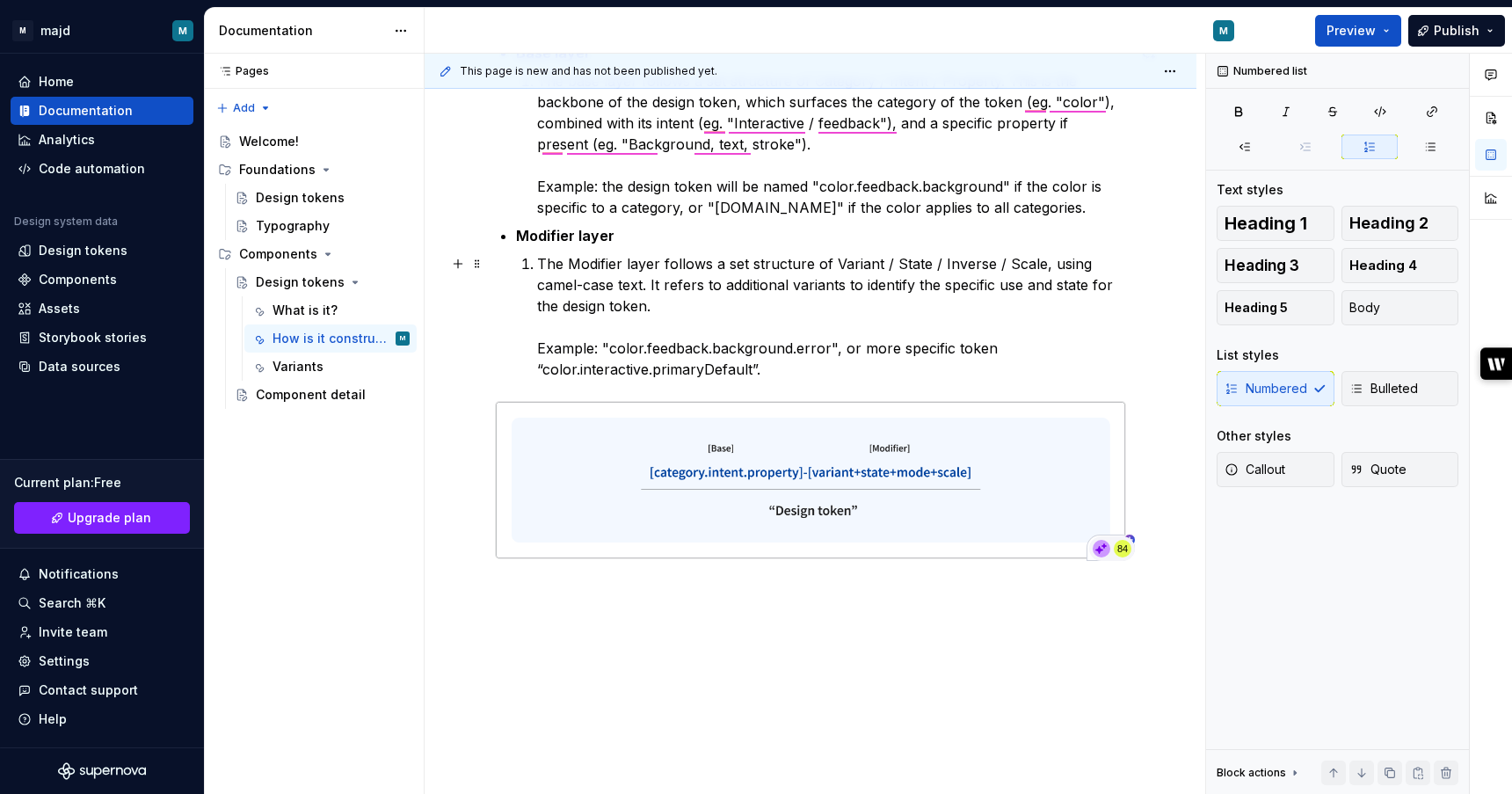
click at [751, 287] on p "The Modifier layer follows a set structure of Variant / State / Inverse / Scale…" at bounding box center [832, 317] width 589 height 127
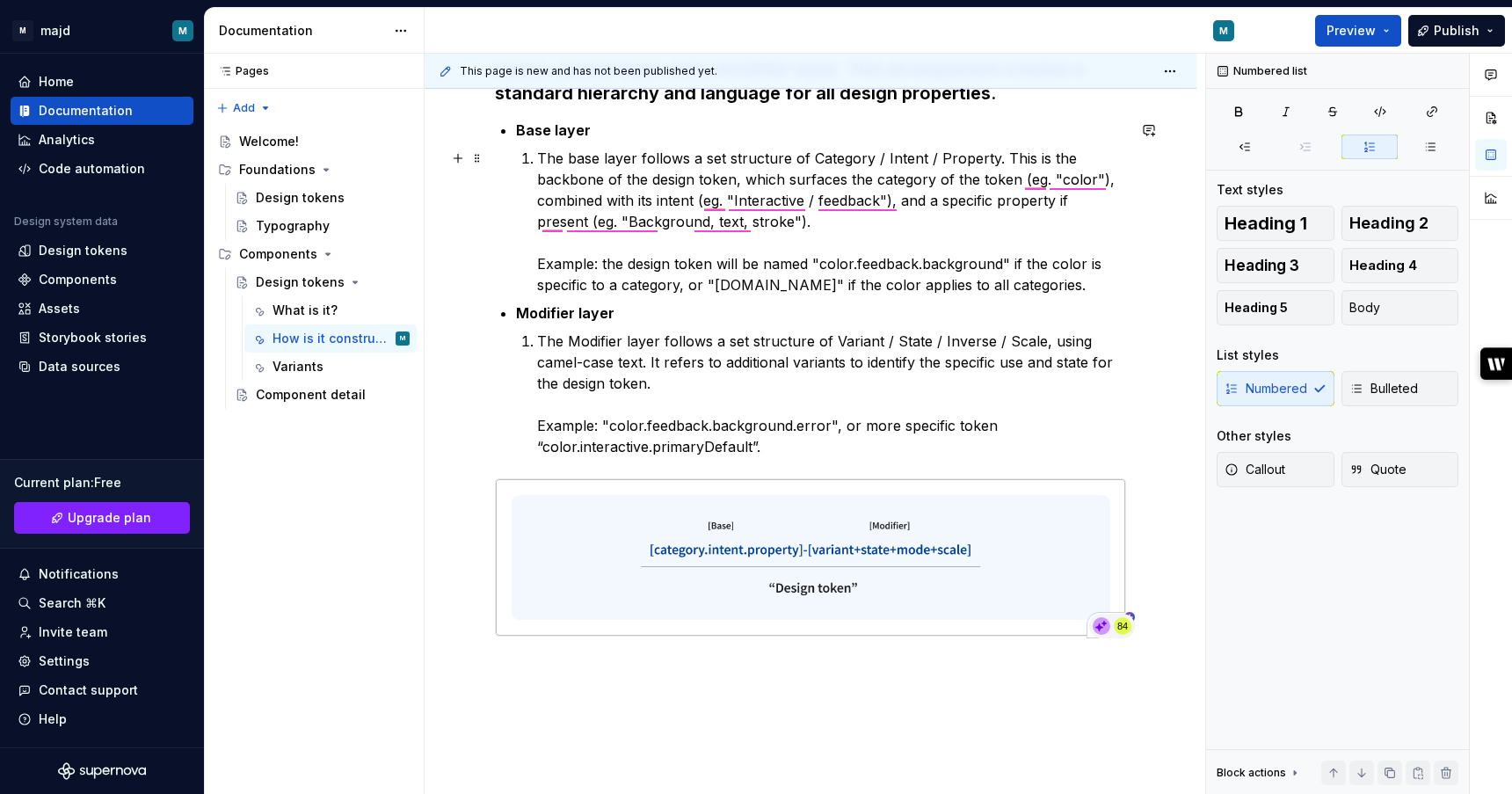
scroll to position [339, 0]
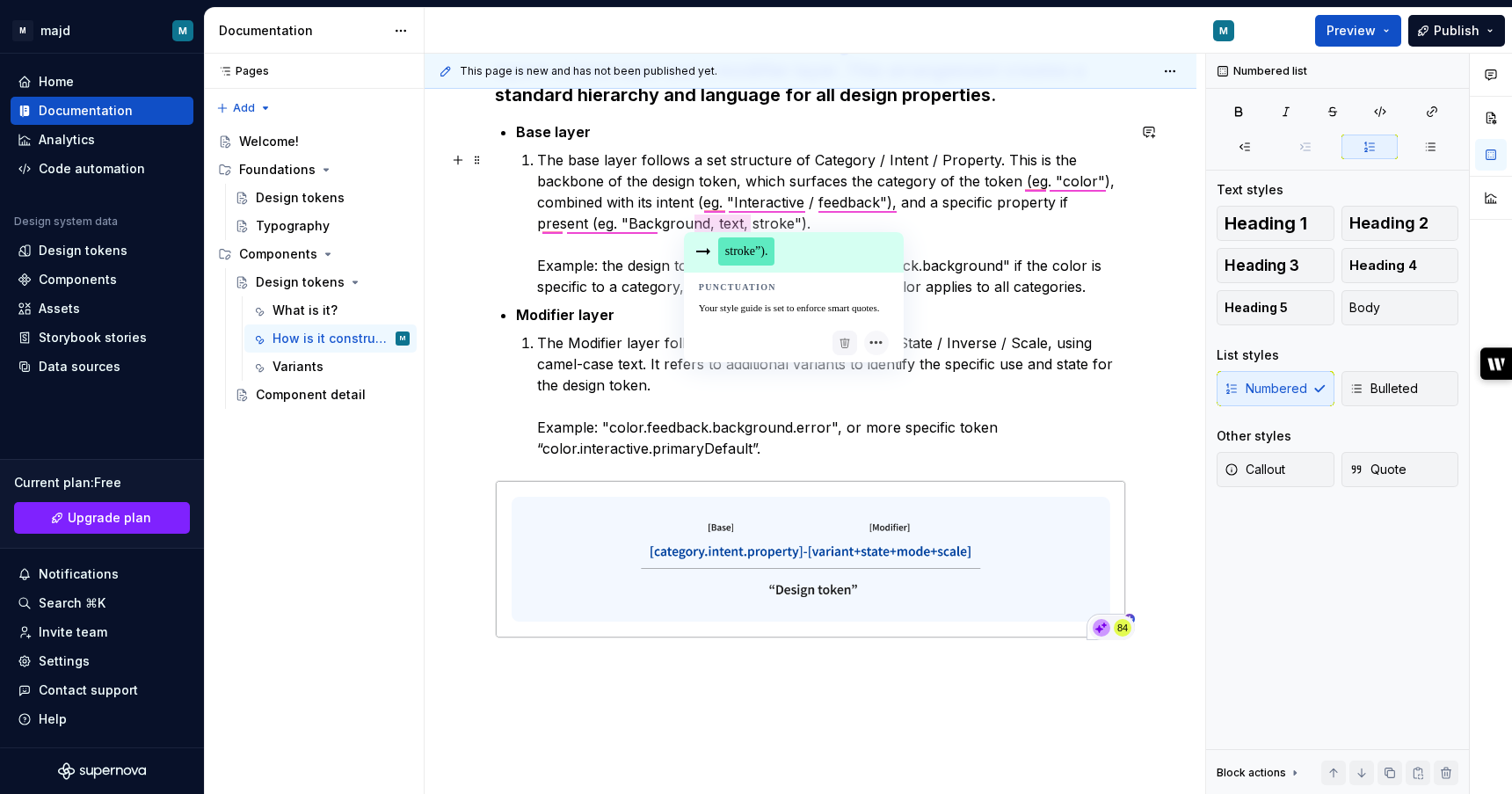
click at [732, 259] on span "stroke”)." at bounding box center [748, 251] width 57 height 28
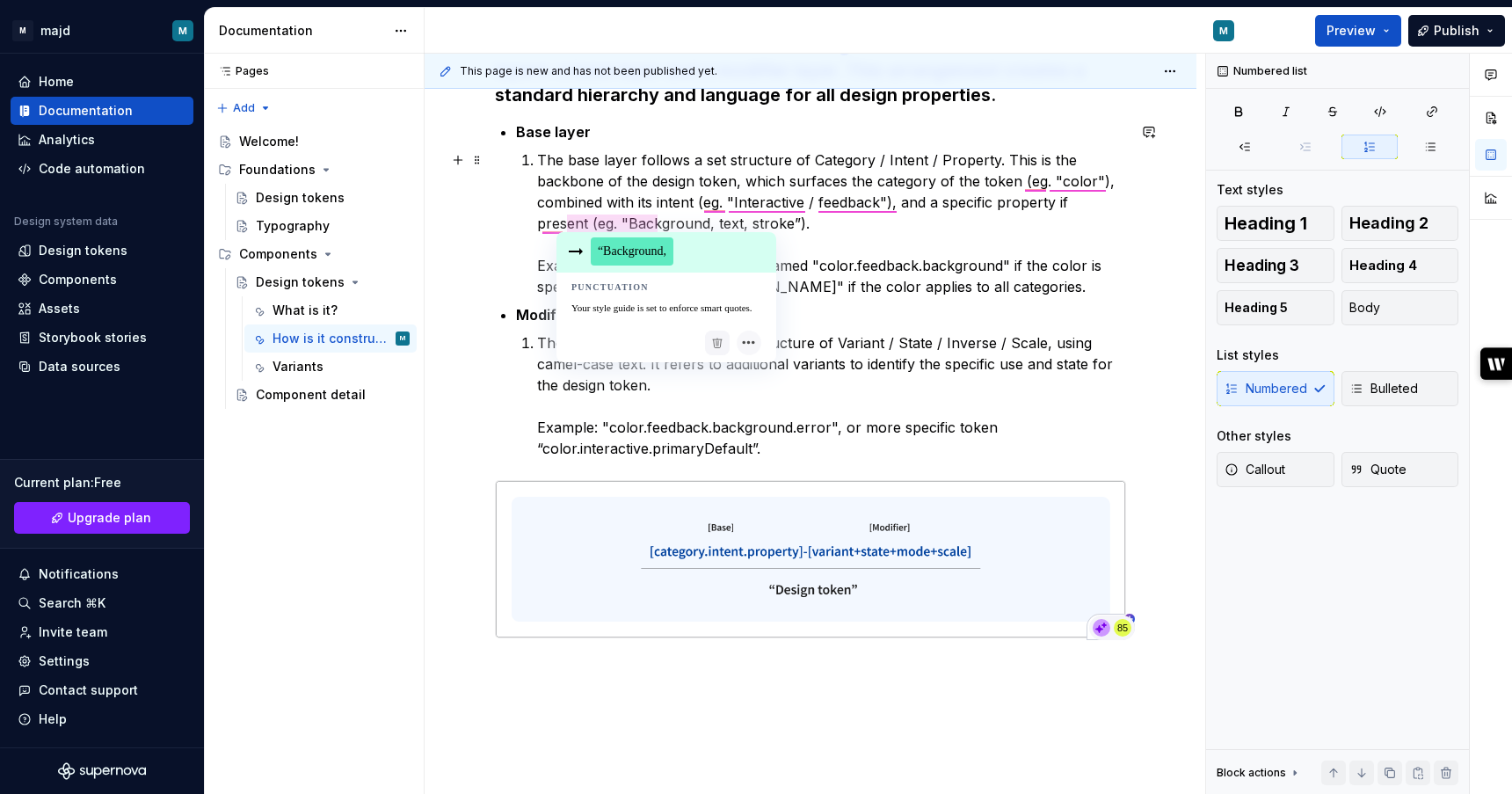
click at [622, 247] on span "“Background," at bounding box center [632, 251] width 82 height 28
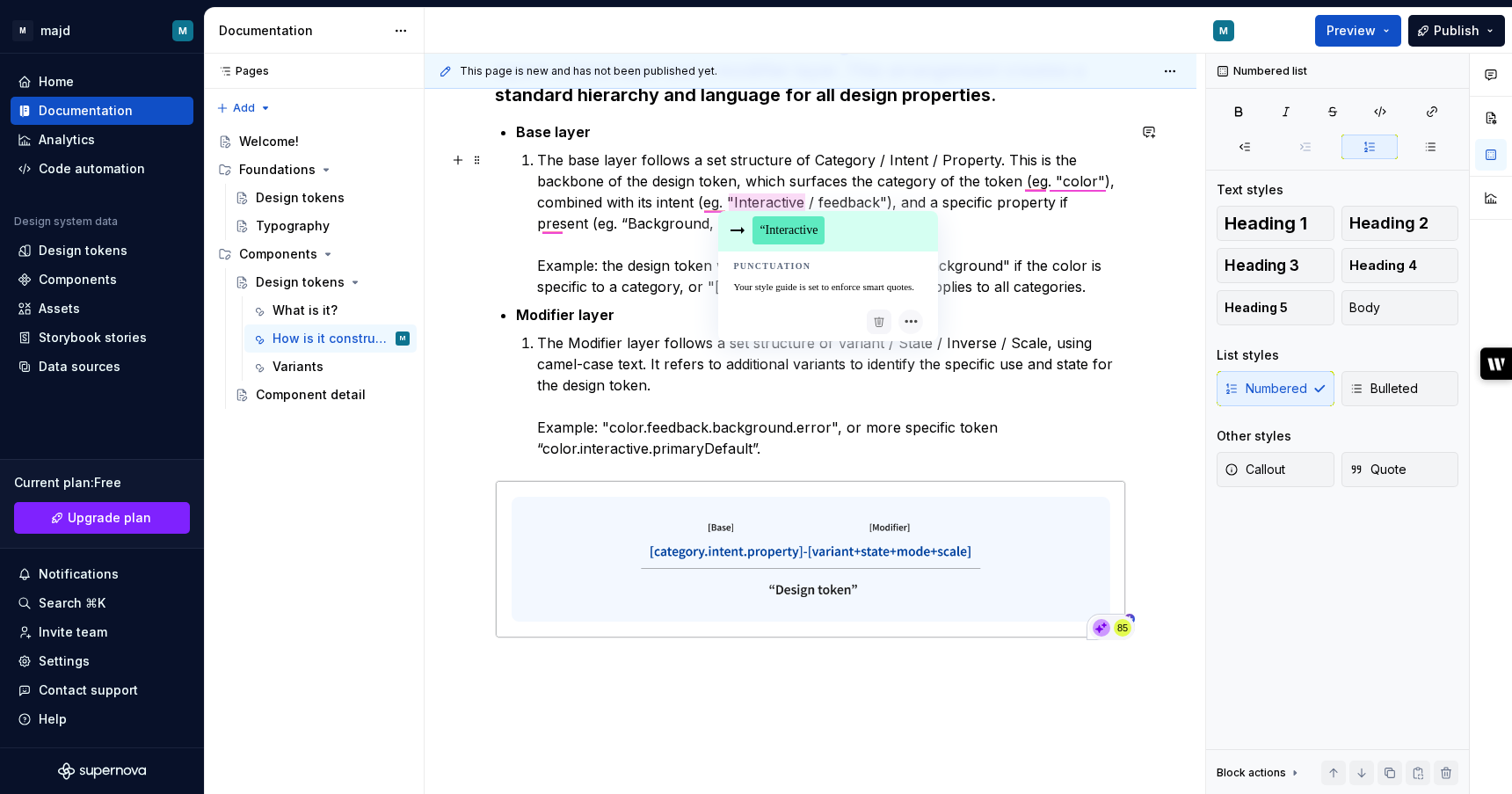
click at [797, 236] on span "“Interactive" at bounding box center [788, 230] width 72 height 28
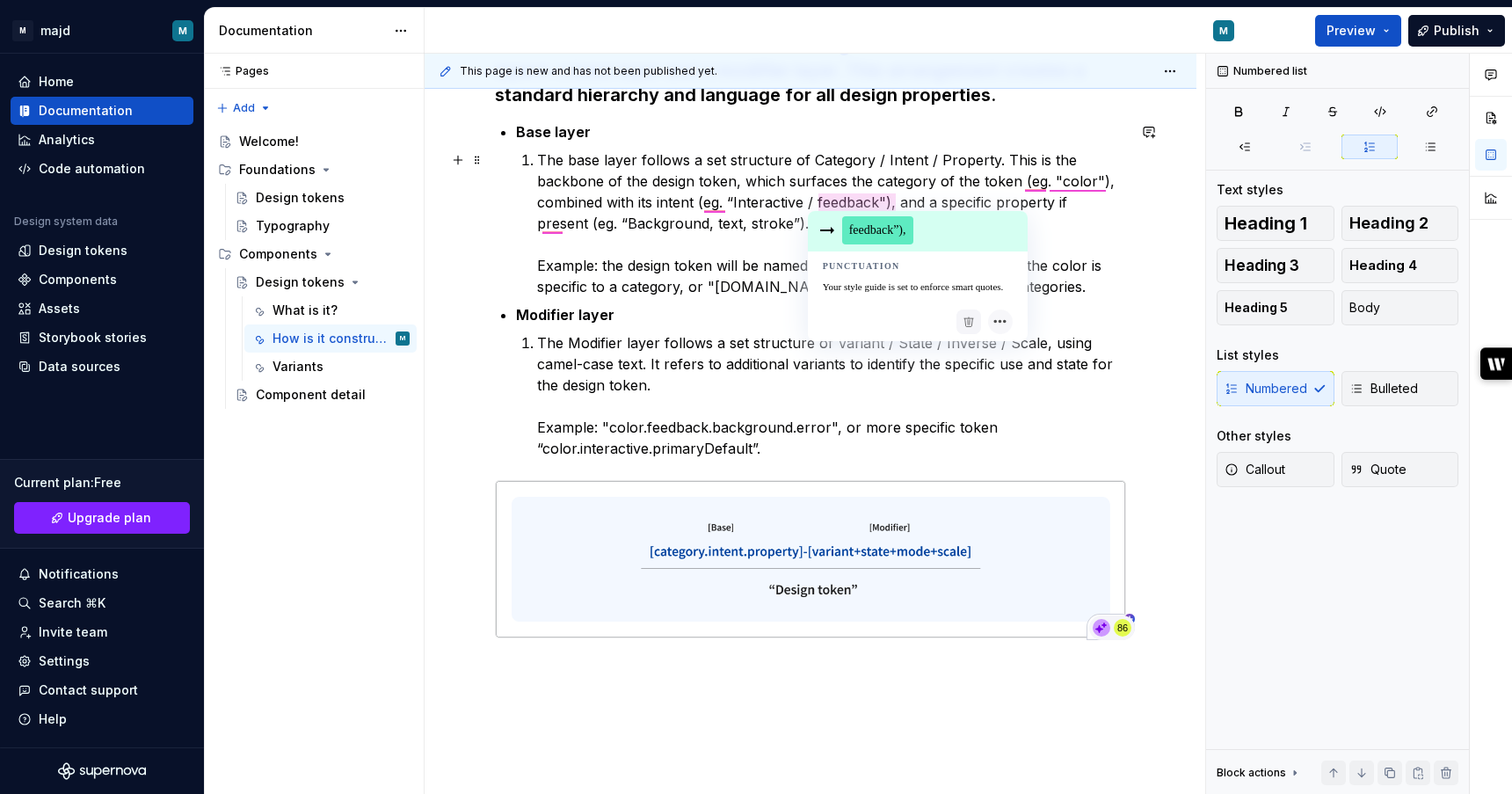
click at [860, 238] on span "feedback”)," at bounding box center [878, 230] width 71 height 28
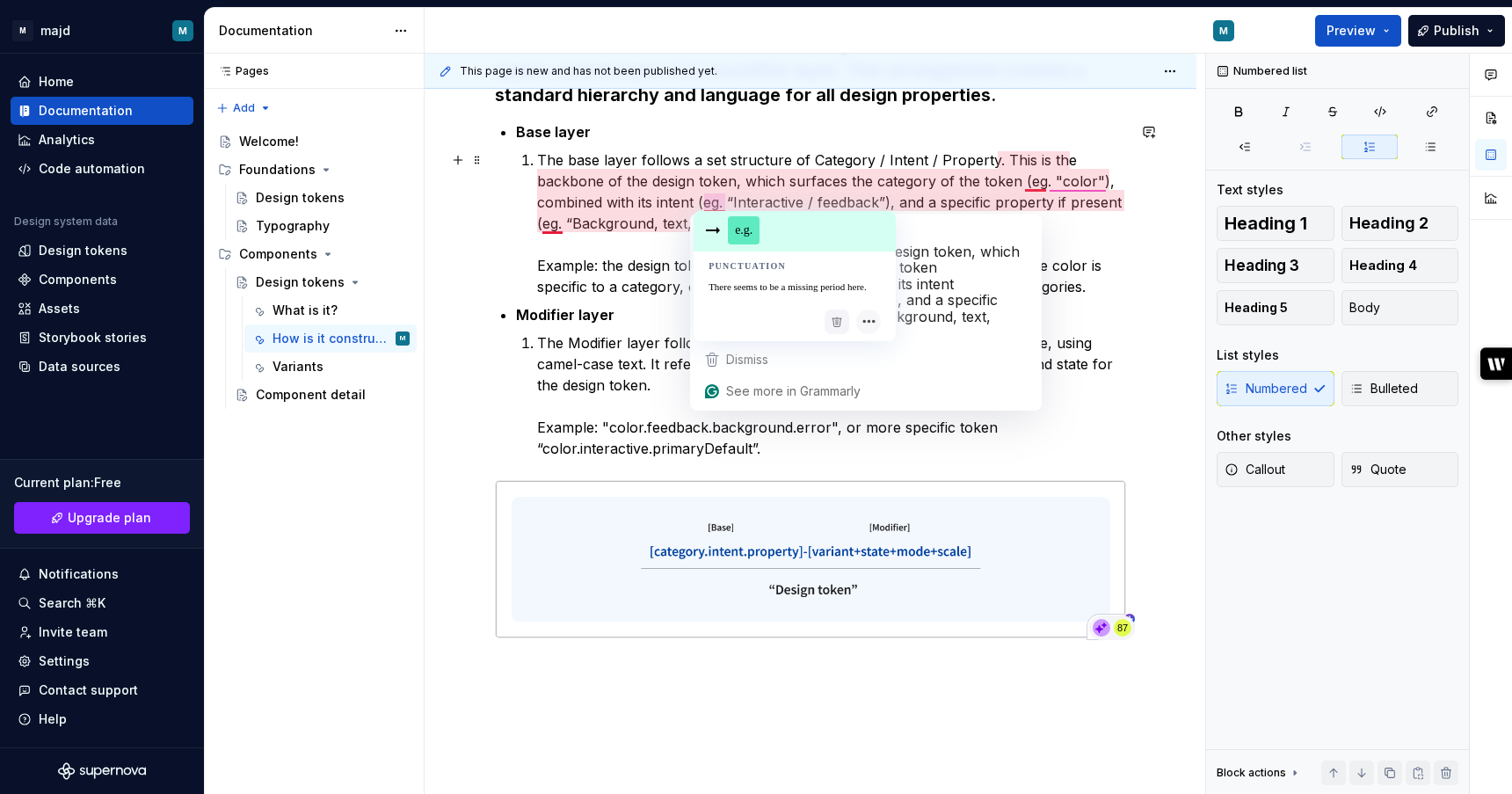
click at [743, 228] on span "e.g." at bounding box center [744, 230] width 32 height 28
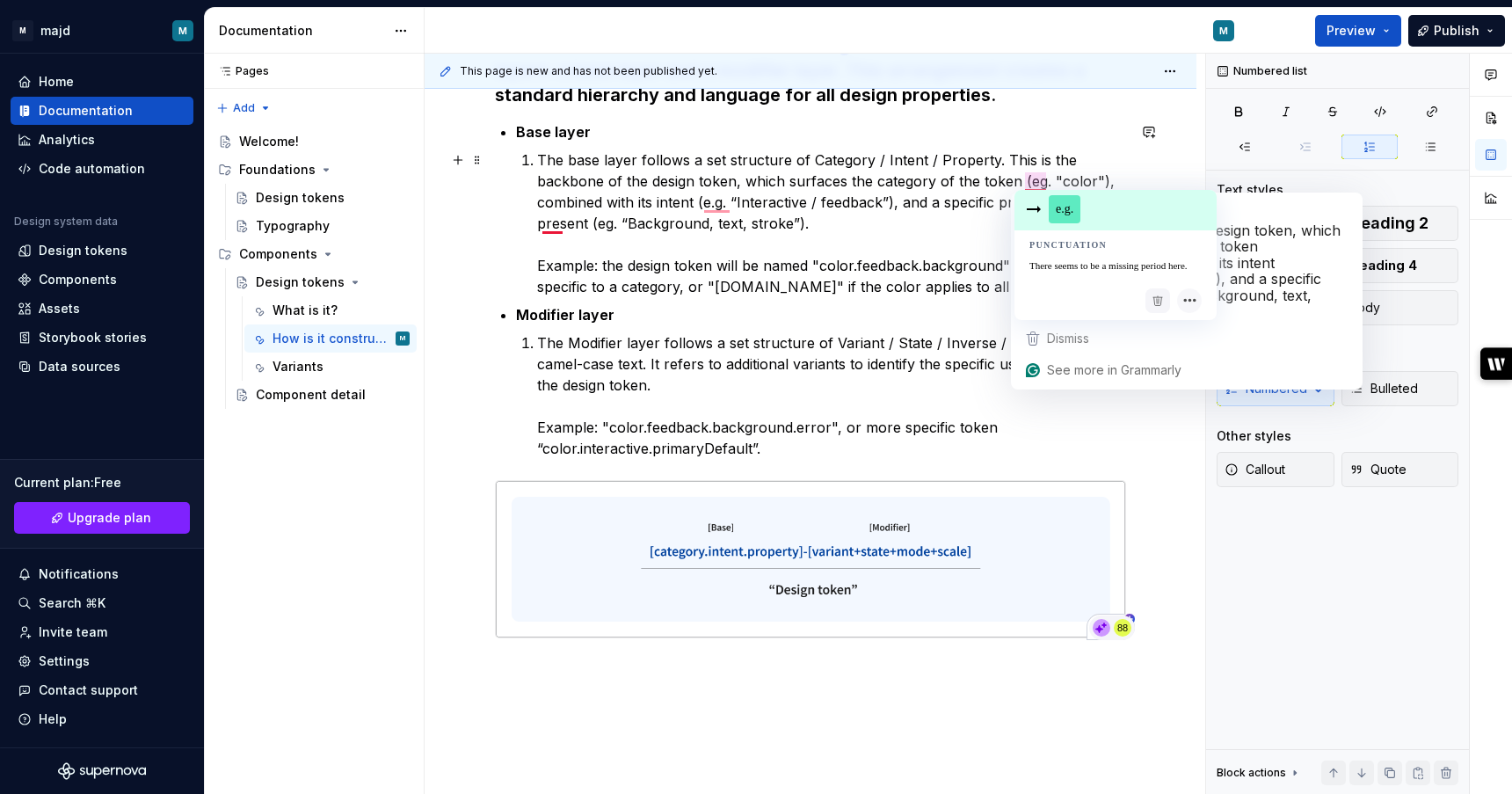
click at [1049, 201] on span "e.g." at bounding box center [1064, 209] width 32 height 28
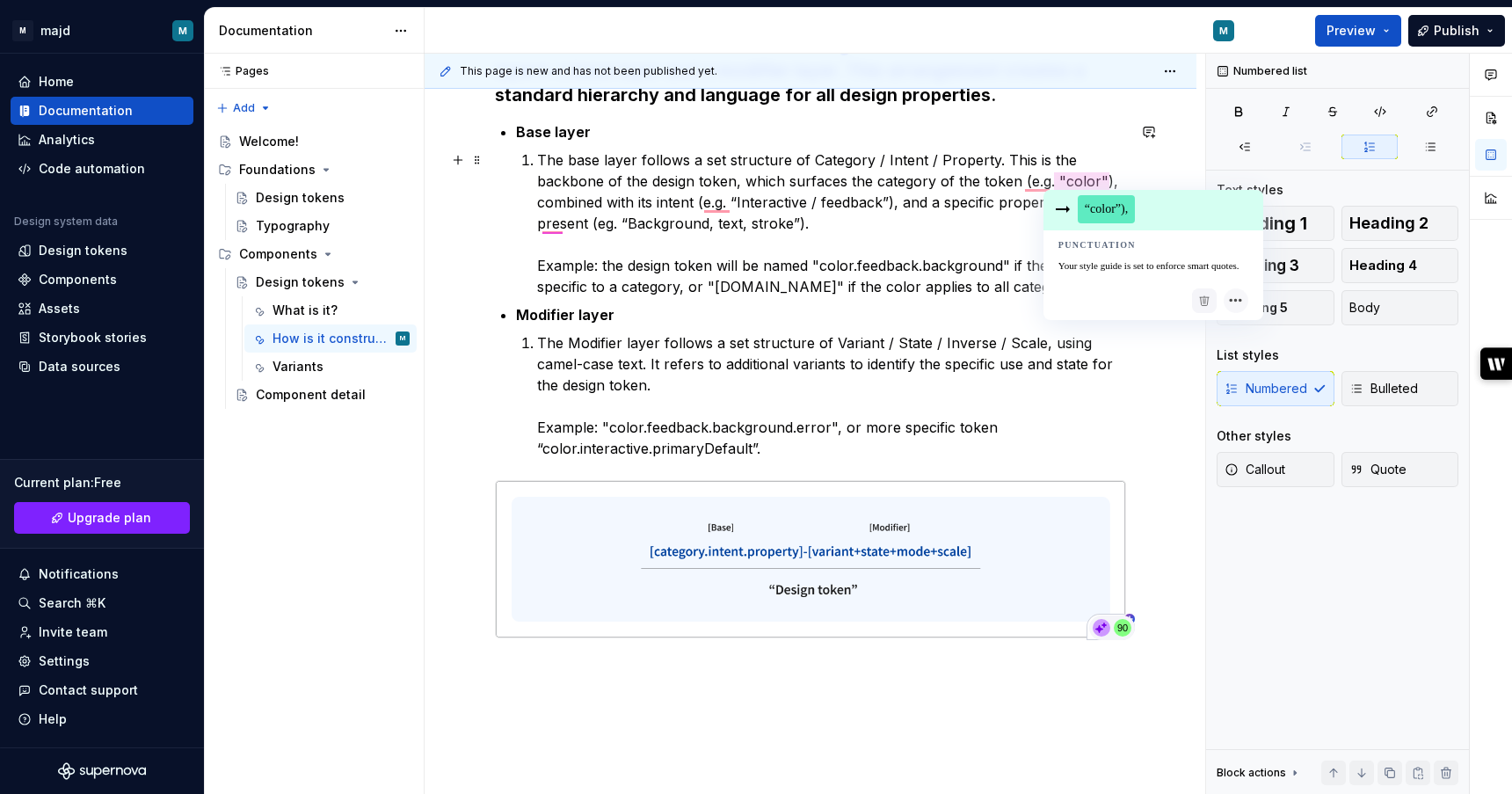
click at [1087, 207] on span "“color”)," at bounding box center [1107, 209] width 57 height 28
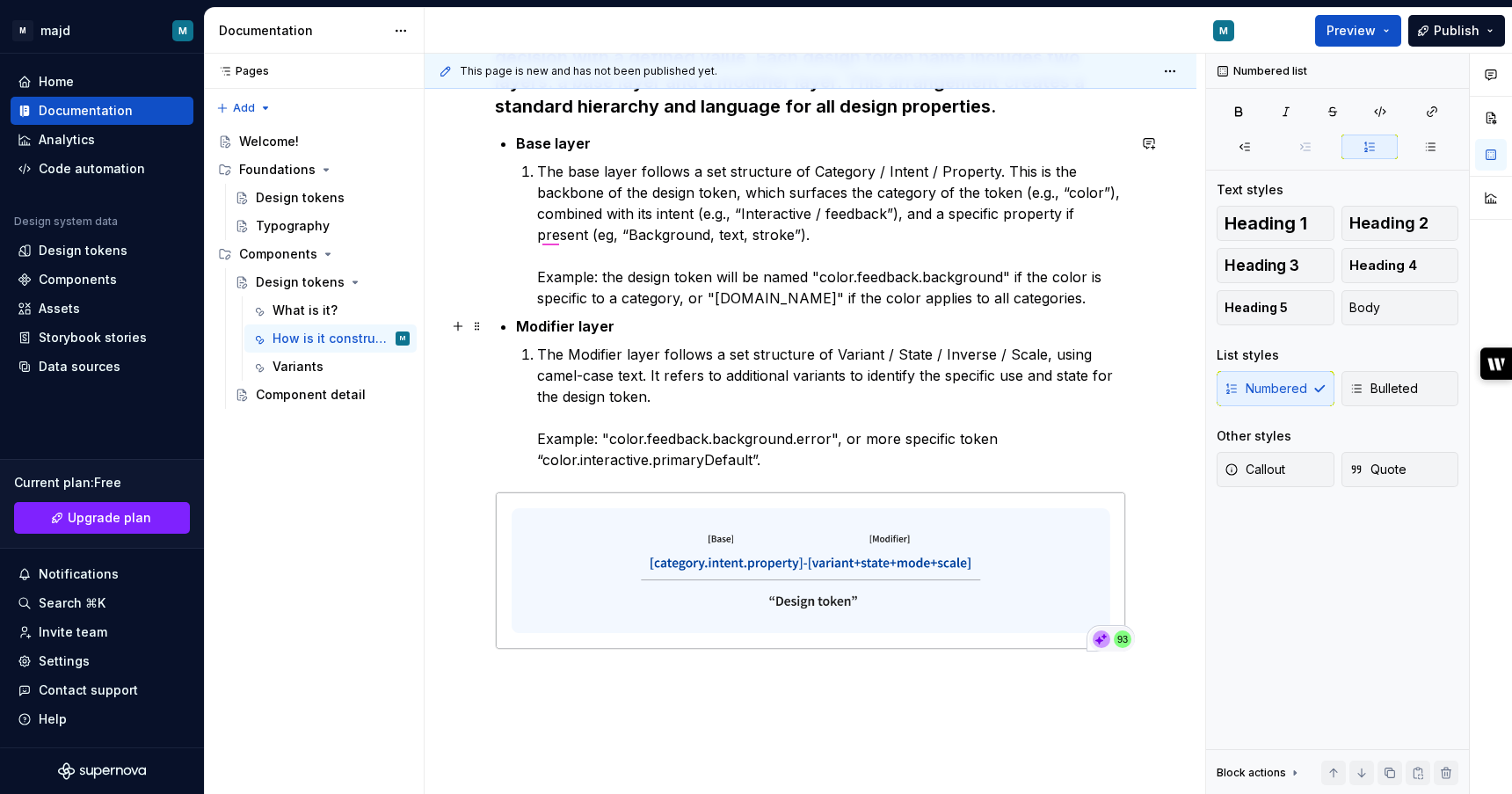
scroll to position [314, 0]
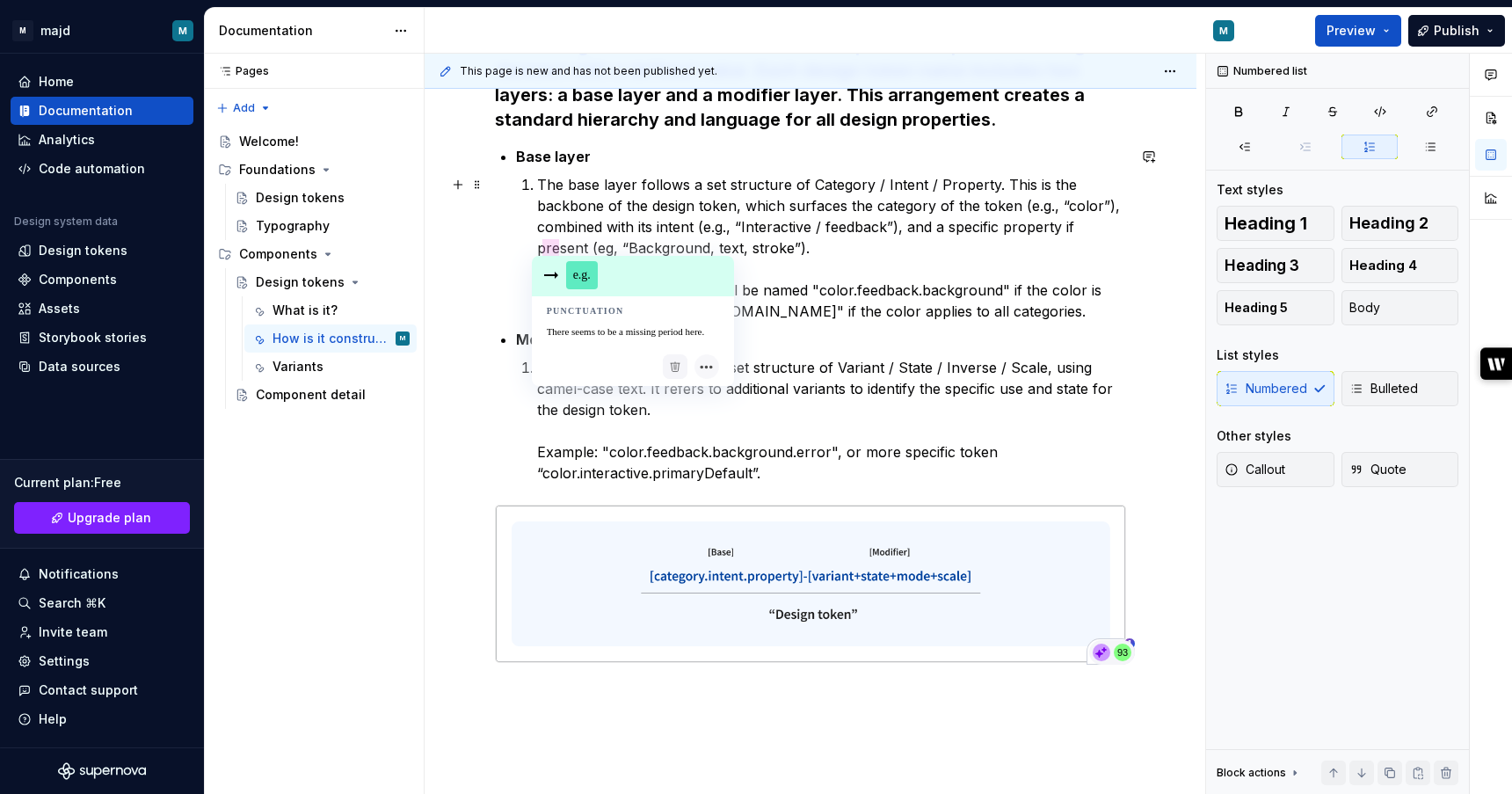
click at [580, 275] on span "e.g." at bounding box center [582, 275] width 32 height 28
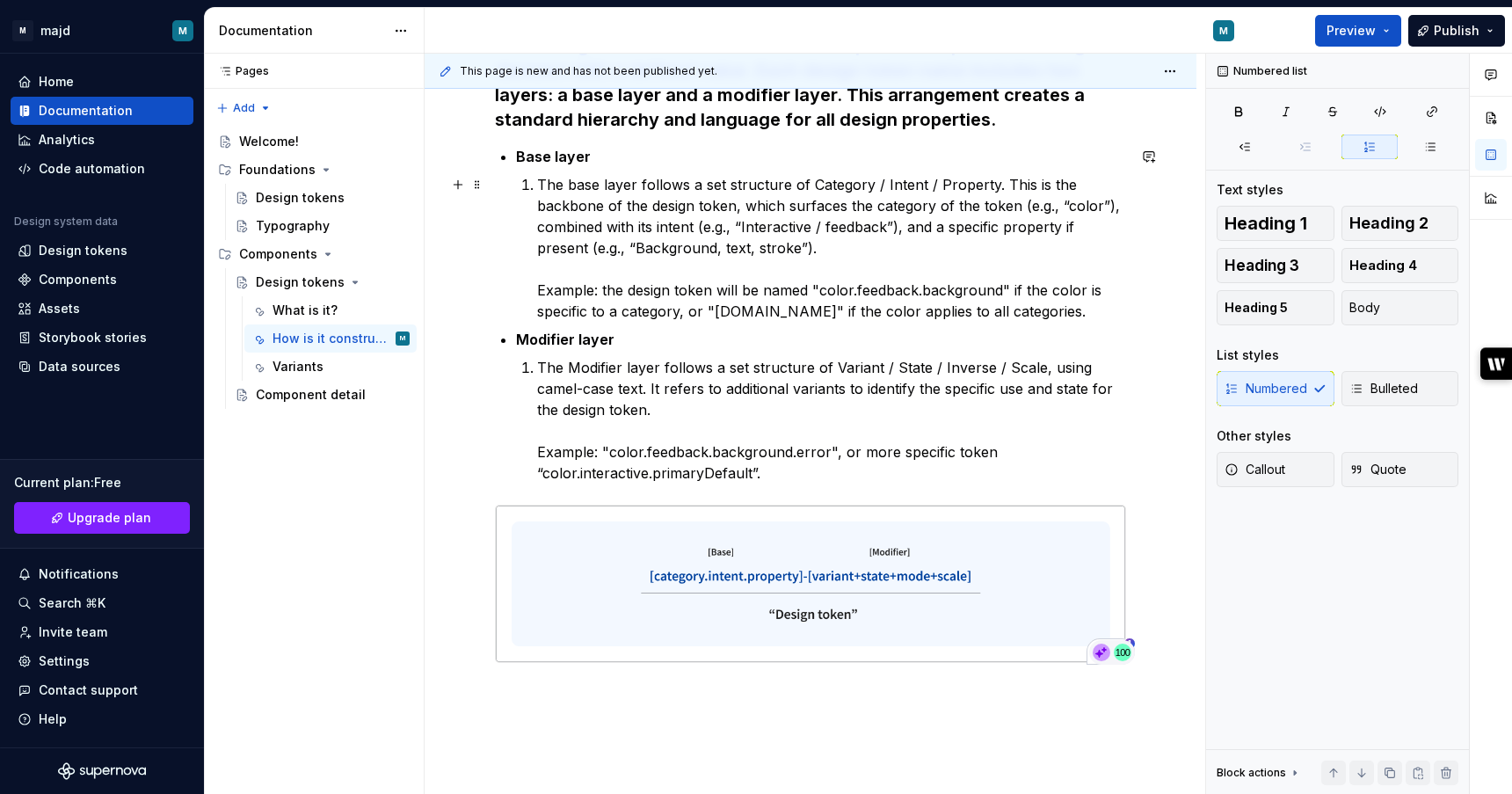
click at [645, 284] on p "The base layer follows a set structure of Category / Intent / Property. This is…" at bounding box center [832, 248] width 589 height 148
click at [634, 268] on p "The base layer follows a set structure of Category / Intent / Property. This is…" at bounding box center [832, 248] width 589 height 148
click at [634, 332] on p "Modifier layer" at bounding box center [821, 339] width 610 height 21
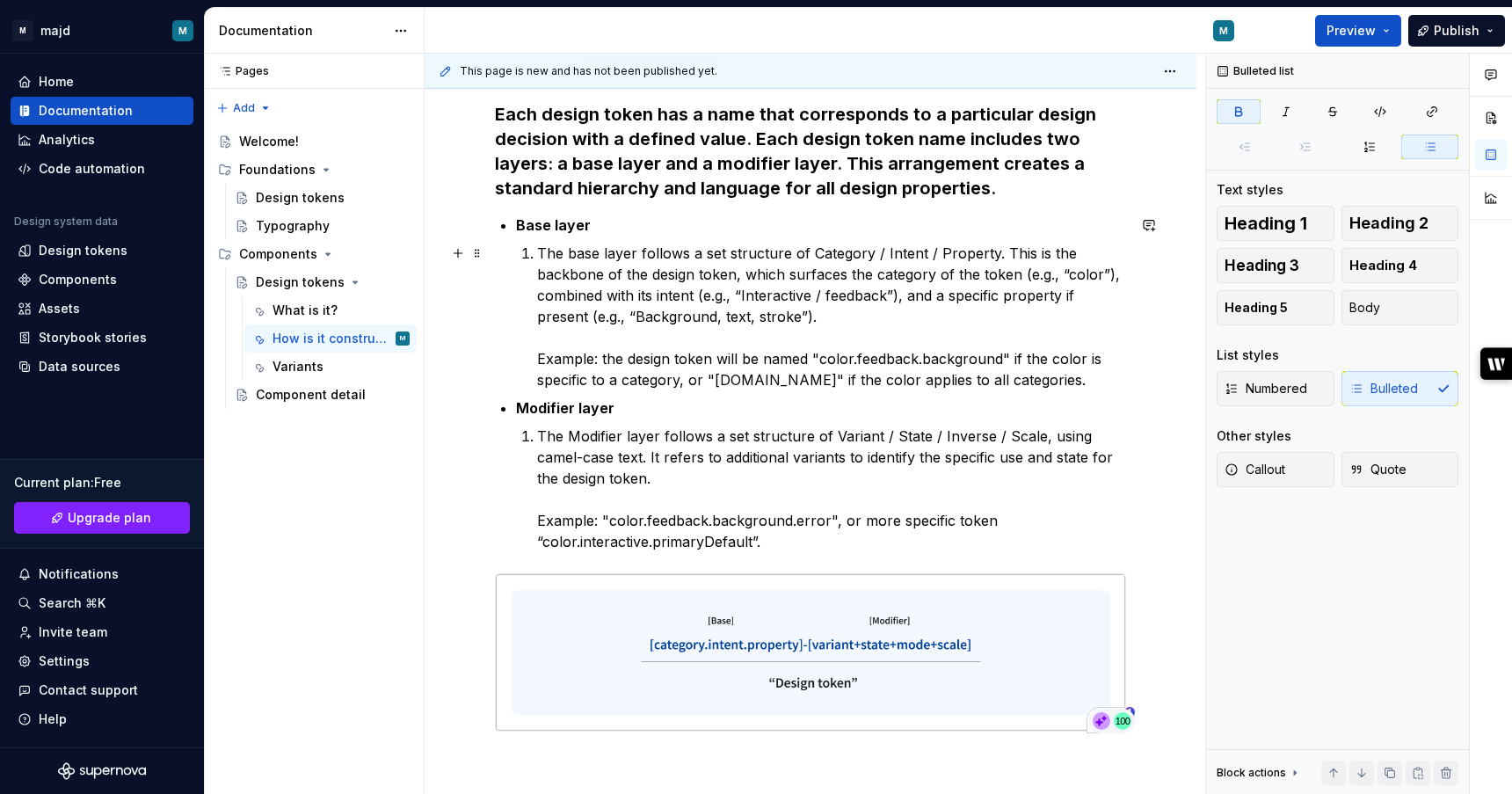
click at [1082, 382] on p "The base layer follows a set structure of Category / Intent / Property. This is…" at bounding box center [832, 316] width 589 height 148
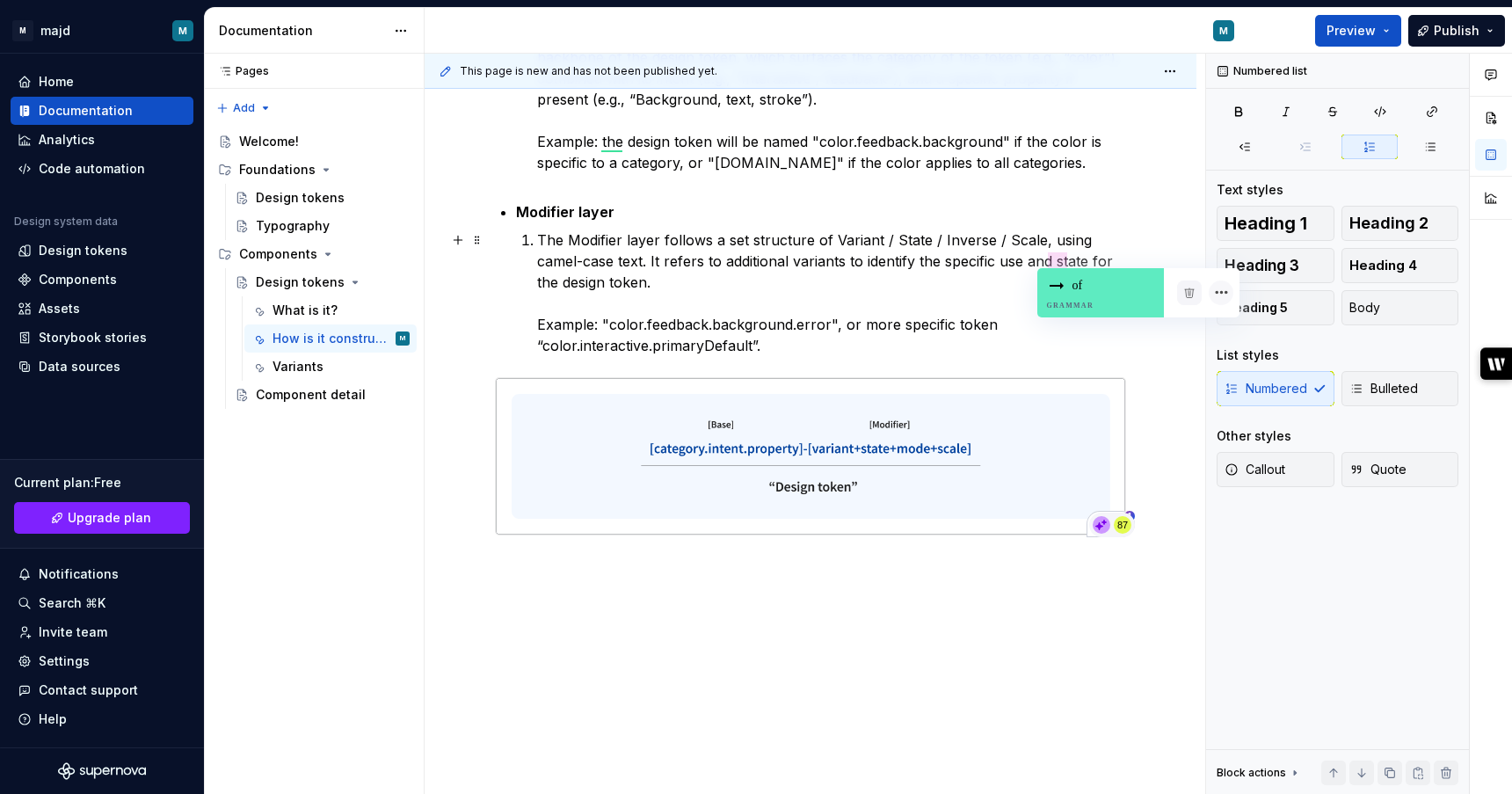
click at [1065, 295] on div "of Grammar" at bounding box center [1101, 293] width 127 height 50
click at [1065, 295] on p "The Modifier layer follows a set structure of Variant / State / Inverse / Scale…" at bounding box center [832, 293] width 589 height 127
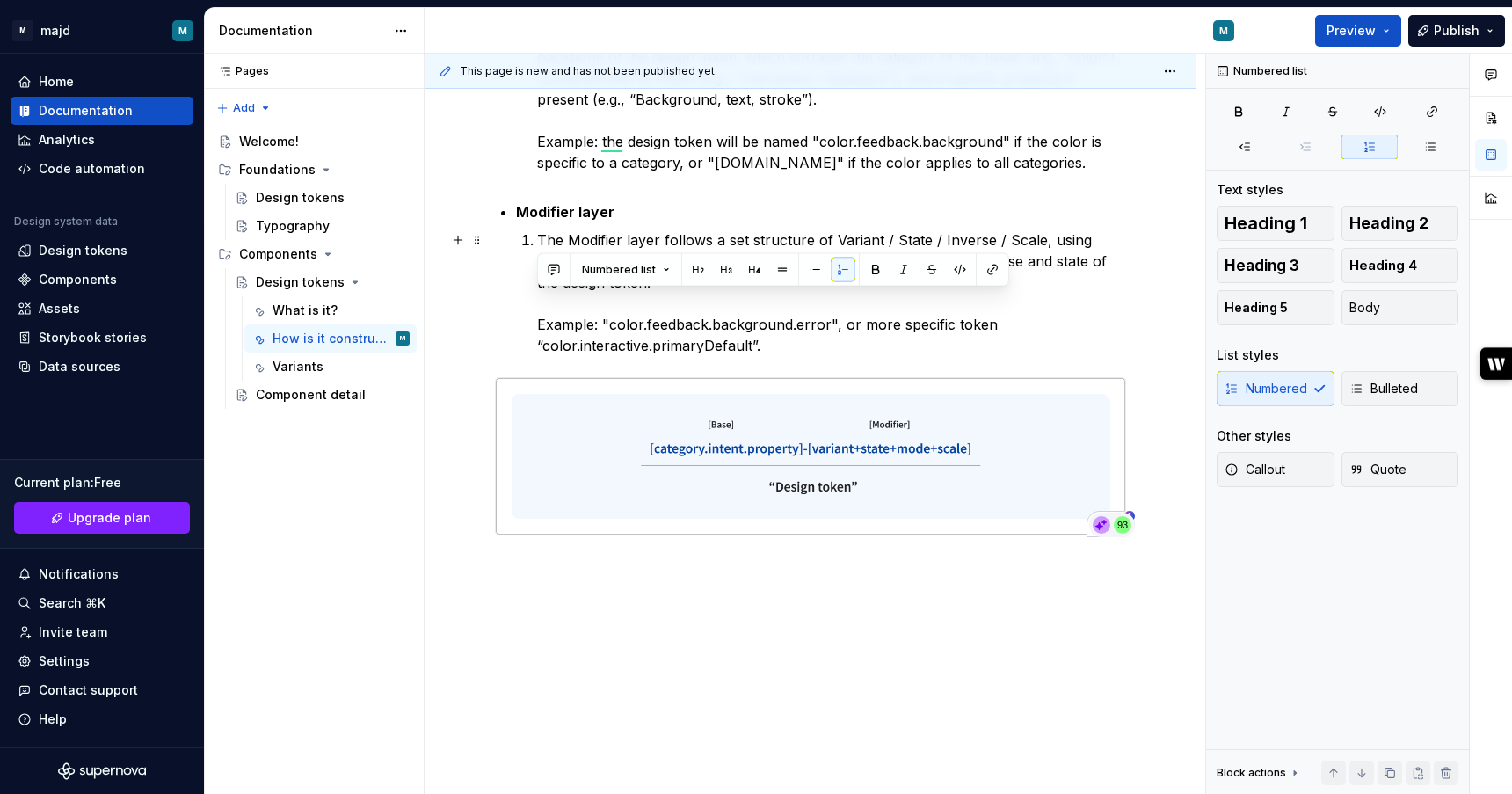
click at [1052, 336] on p "The Modifier layer follows a set structure of Variant / State / Inverse / Scale…" at bounding box center [832, 293] width 589 height 127
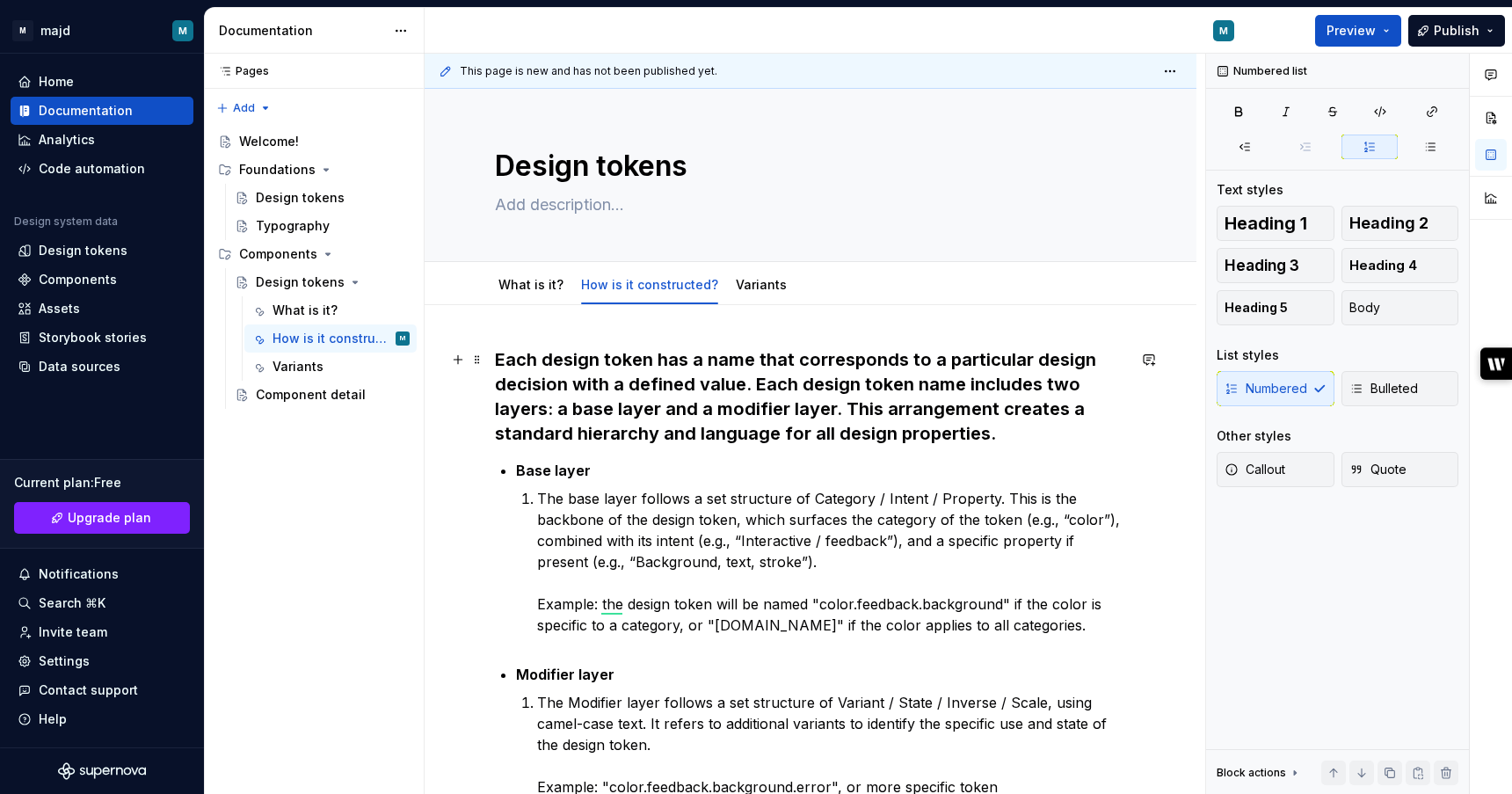
click at [1058, 436] on h3 "Each design token has a name that corresponds to a particular design decision w…" at bounding box center [811, 396] width 632 height 98
click at [619, 607] on p "The base layer follows a set structure of Category / Intent / Property. This is…" at bounding box center [832, 572] width 589 height 169
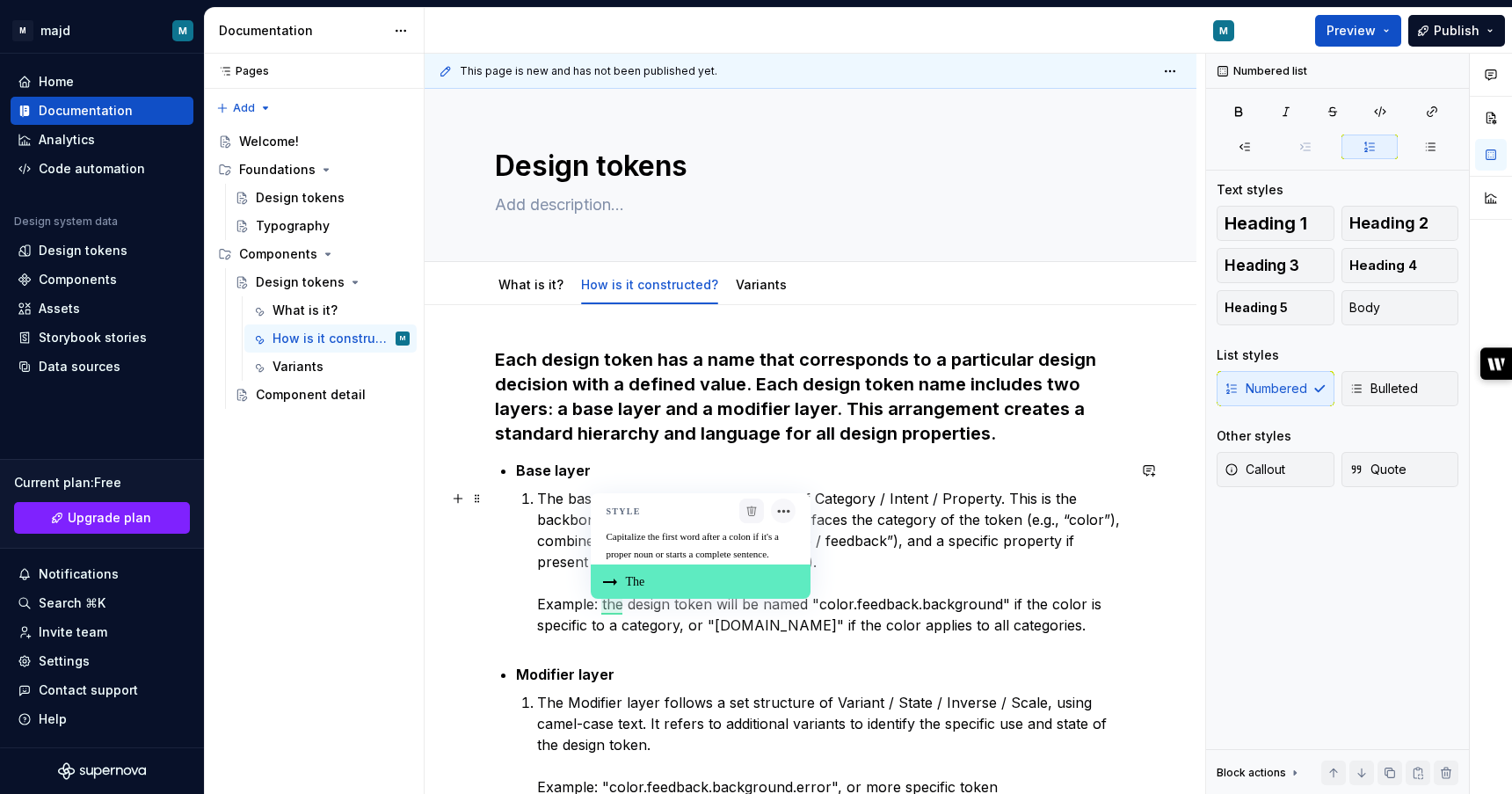
click at [652, 582] on div "The" at bounding box center [701, 581] width 220 height 35
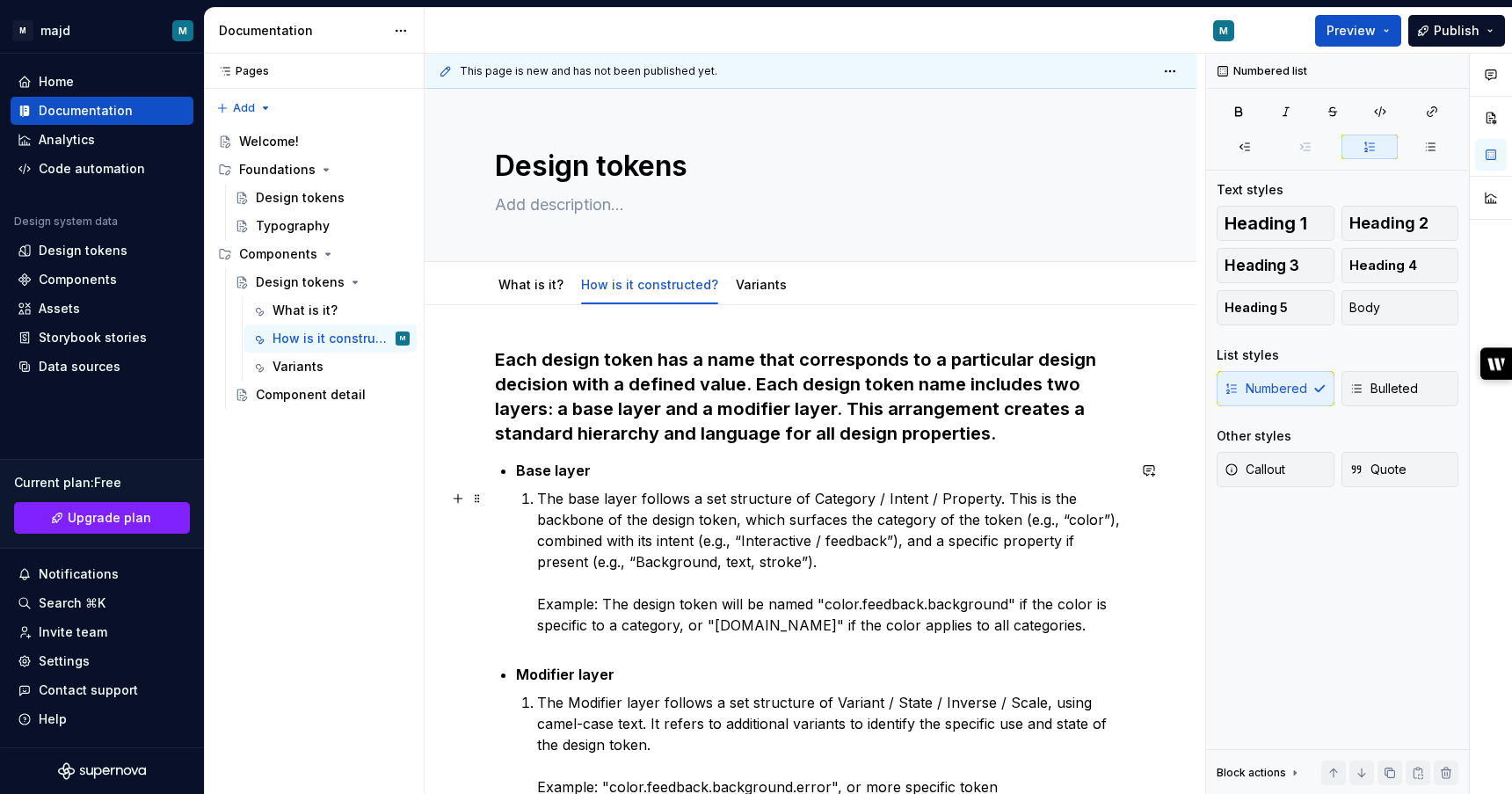
click at [666, 652] on p "The base layer follows a set structure of Category / Intent / Property. This is…" at bounding box center [832, 572] width 589 height 169
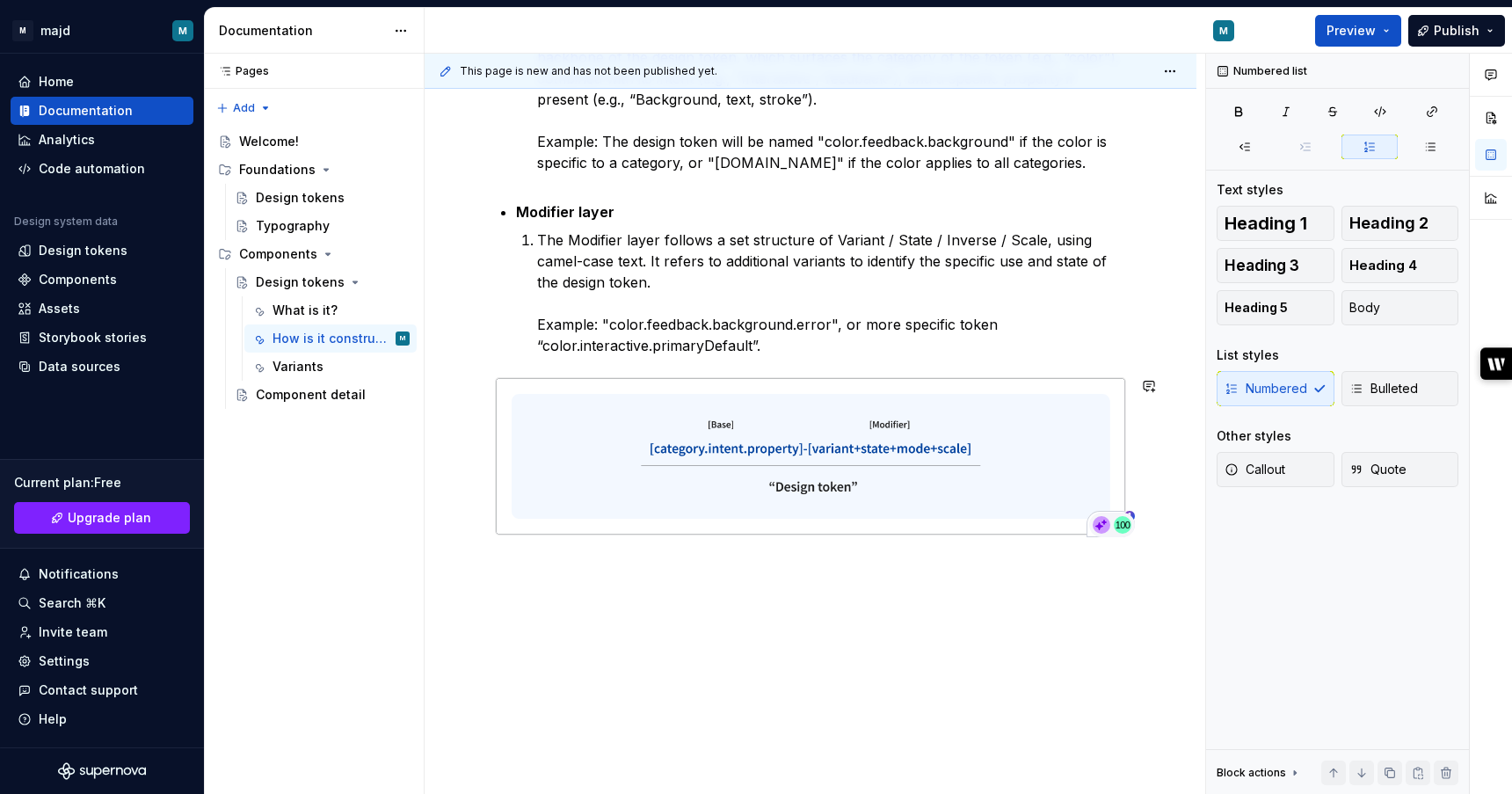
click at [720, 582] on div "Each design token has a name that corresponds to a particular design decision w…" at bounding box center [811, 319] width 772 height 952
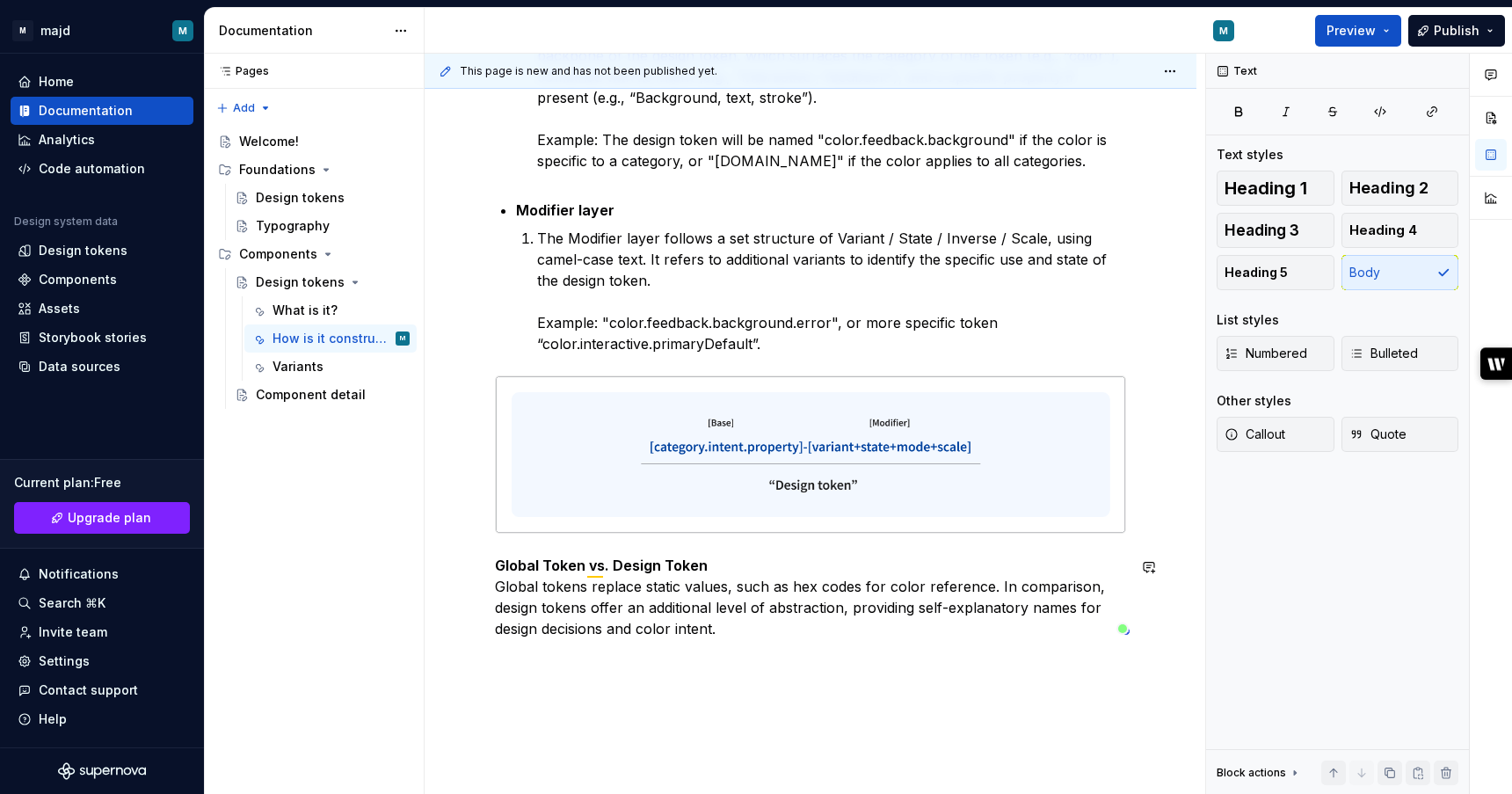
click at [752, 648] on div "Each design token has a name that corresponds to a particular design decision w…" at bounding box center [811, 271] width 632 height 777
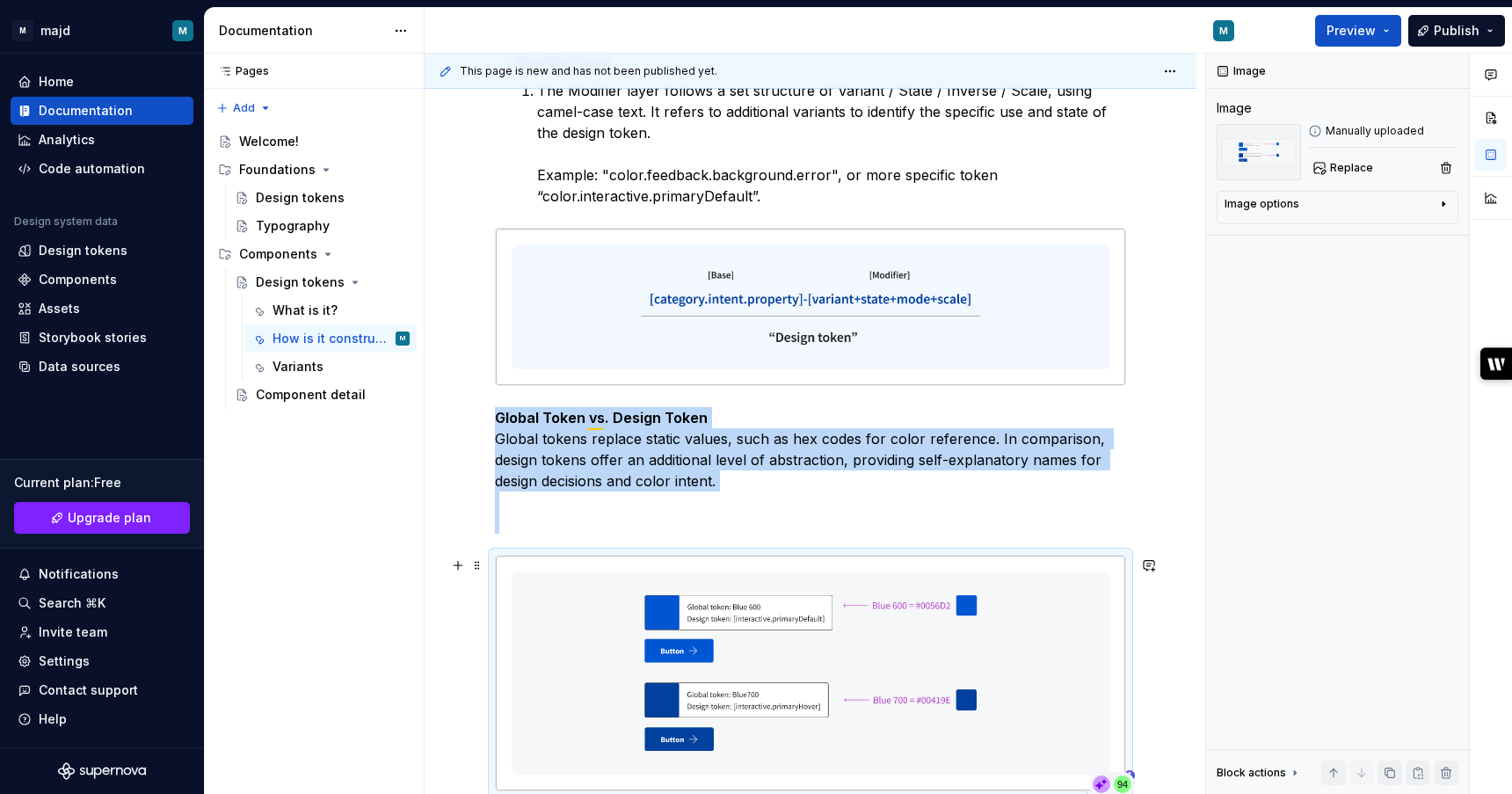
scroll to position [873, 0]
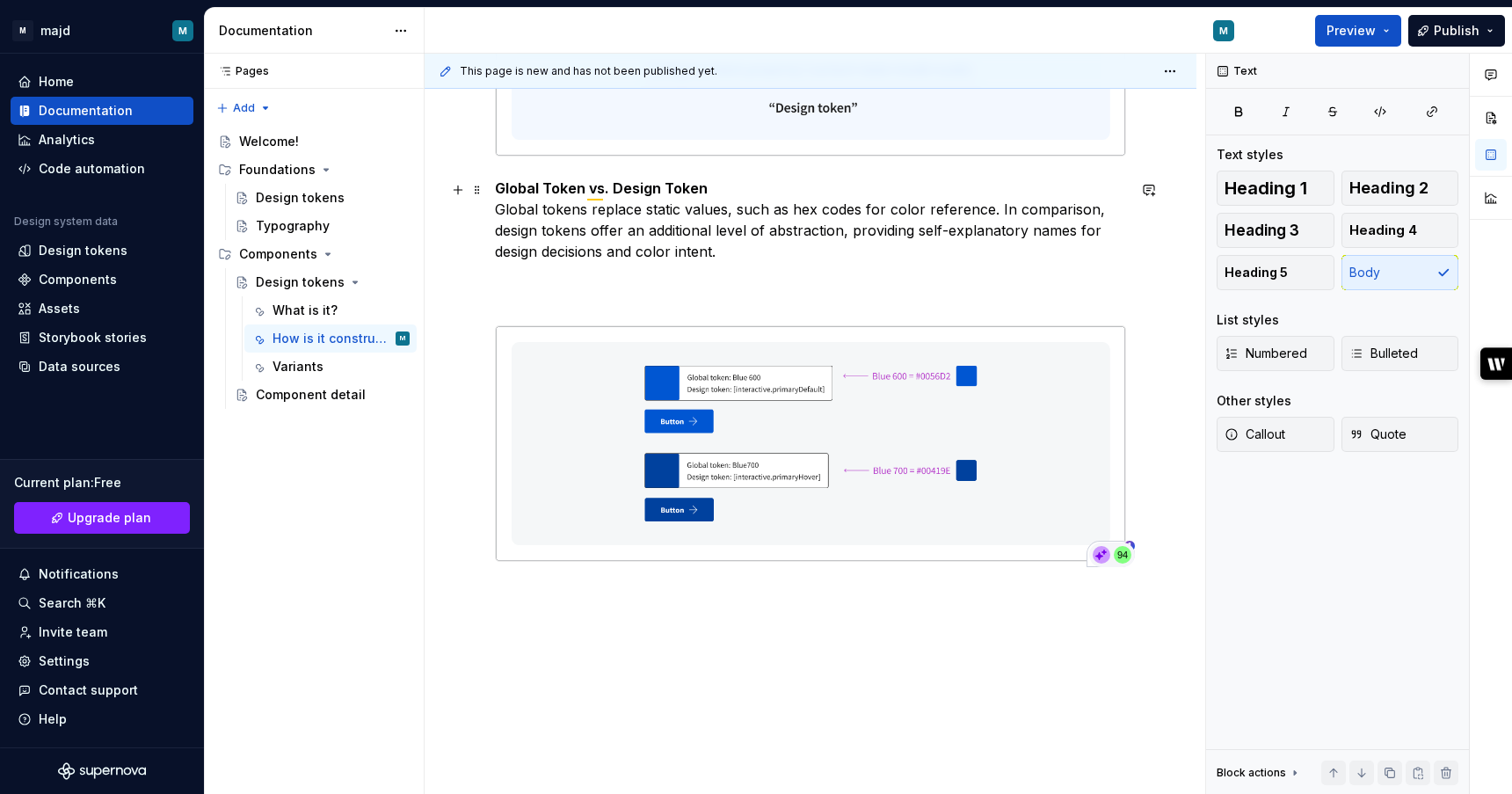
click at [613, 284] on p "Global Token vs. Design Token Global tokens replace static values, such as hex …" at bounding box center [811, 241] width 632 height 127
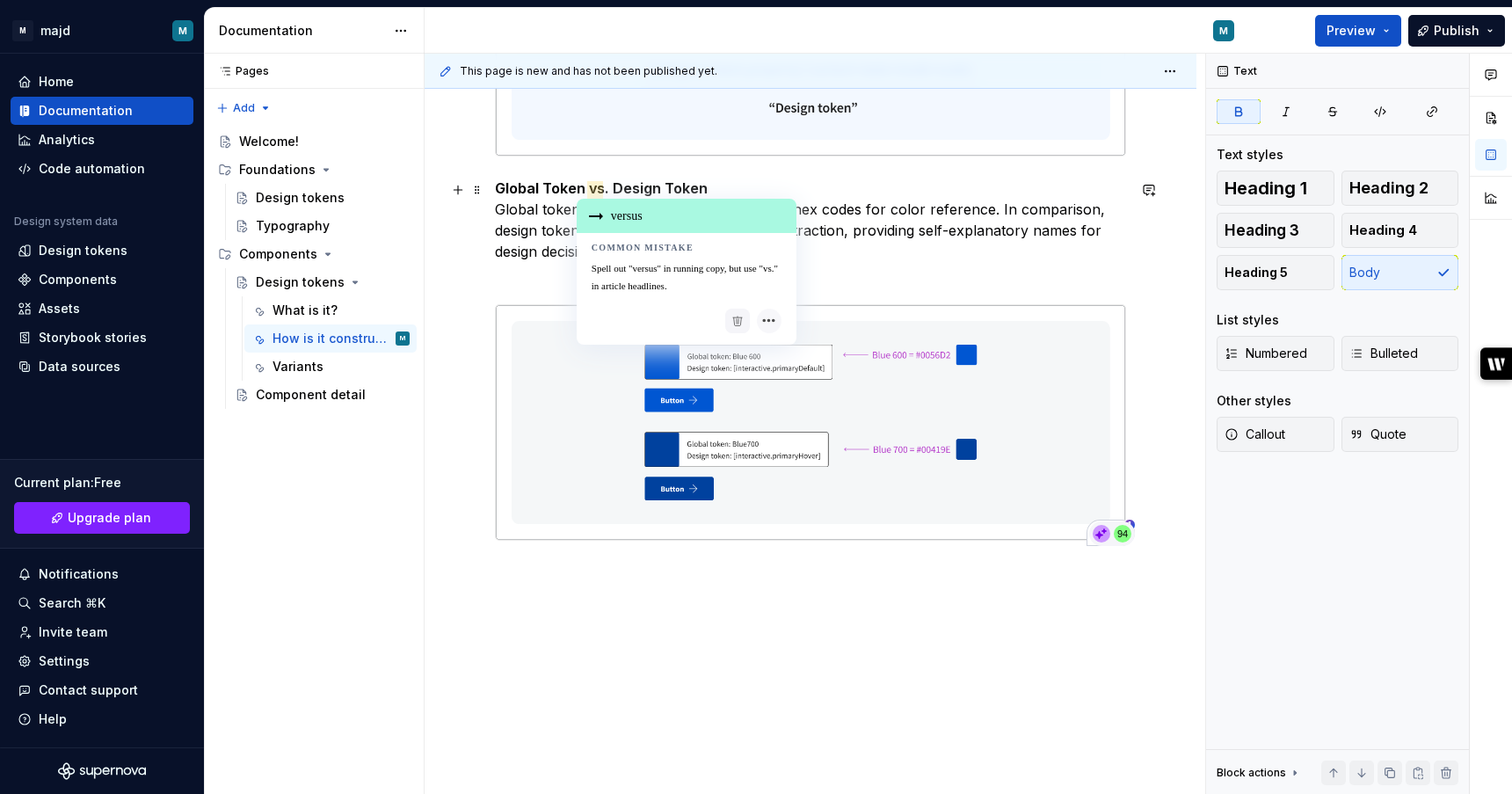
click at [600, 192] on strong "Global Token vs. Design Token" at bounding box center [601, 188] width 213 height 18
click at [622, 205] on div "versus" at bounding box center [687, 216] width 220 height 35
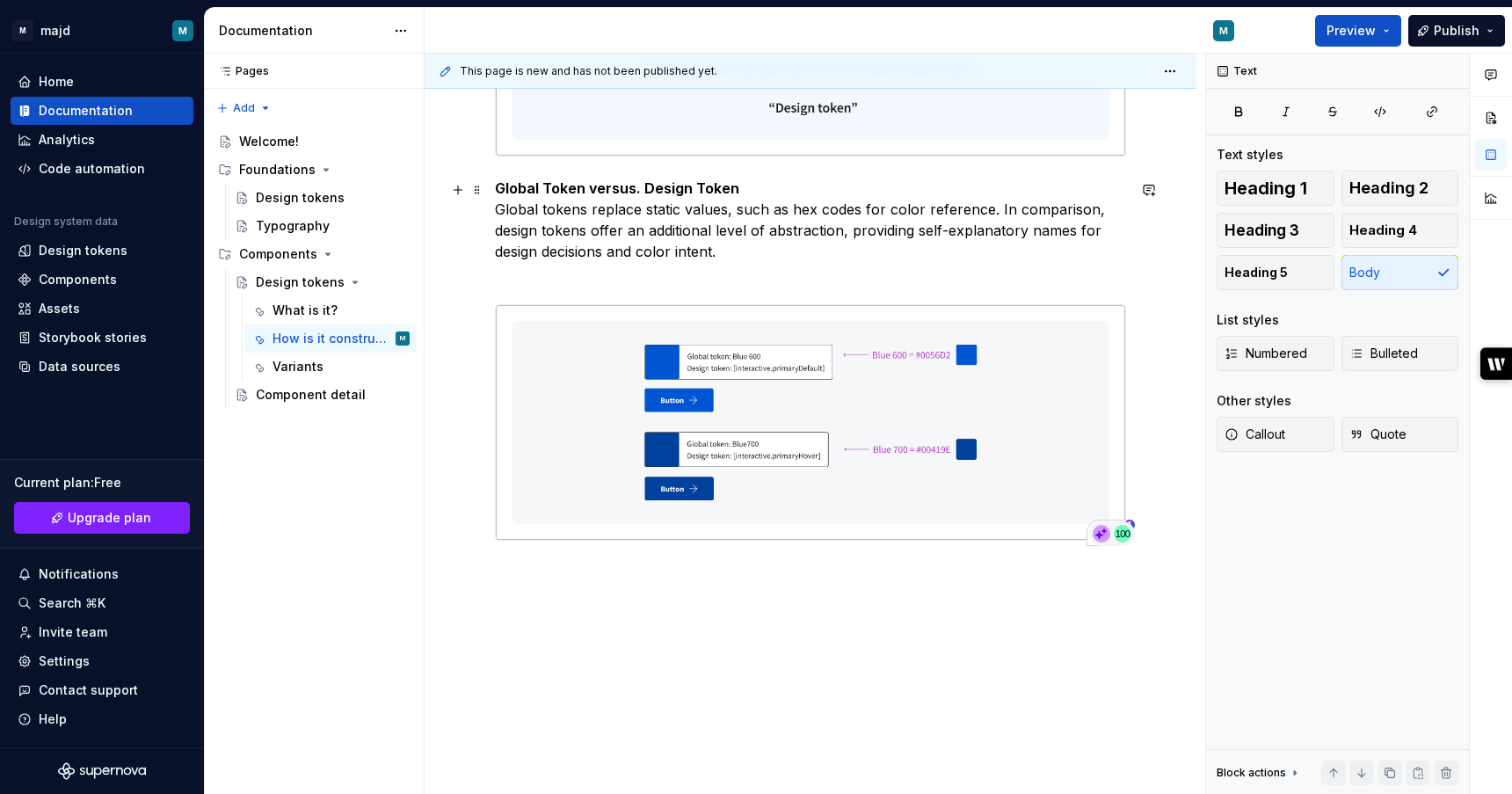
click at [638, 232] on p "Global Token versus. Design Token Global tokens replace static values, such as …" at bounding box center [811, 230] width 632 height 106
click at [546, 643] on div "Each design token has a name that corresponds to a particular design decision w…" at bounding box center [811, 132] width 772 height 1337
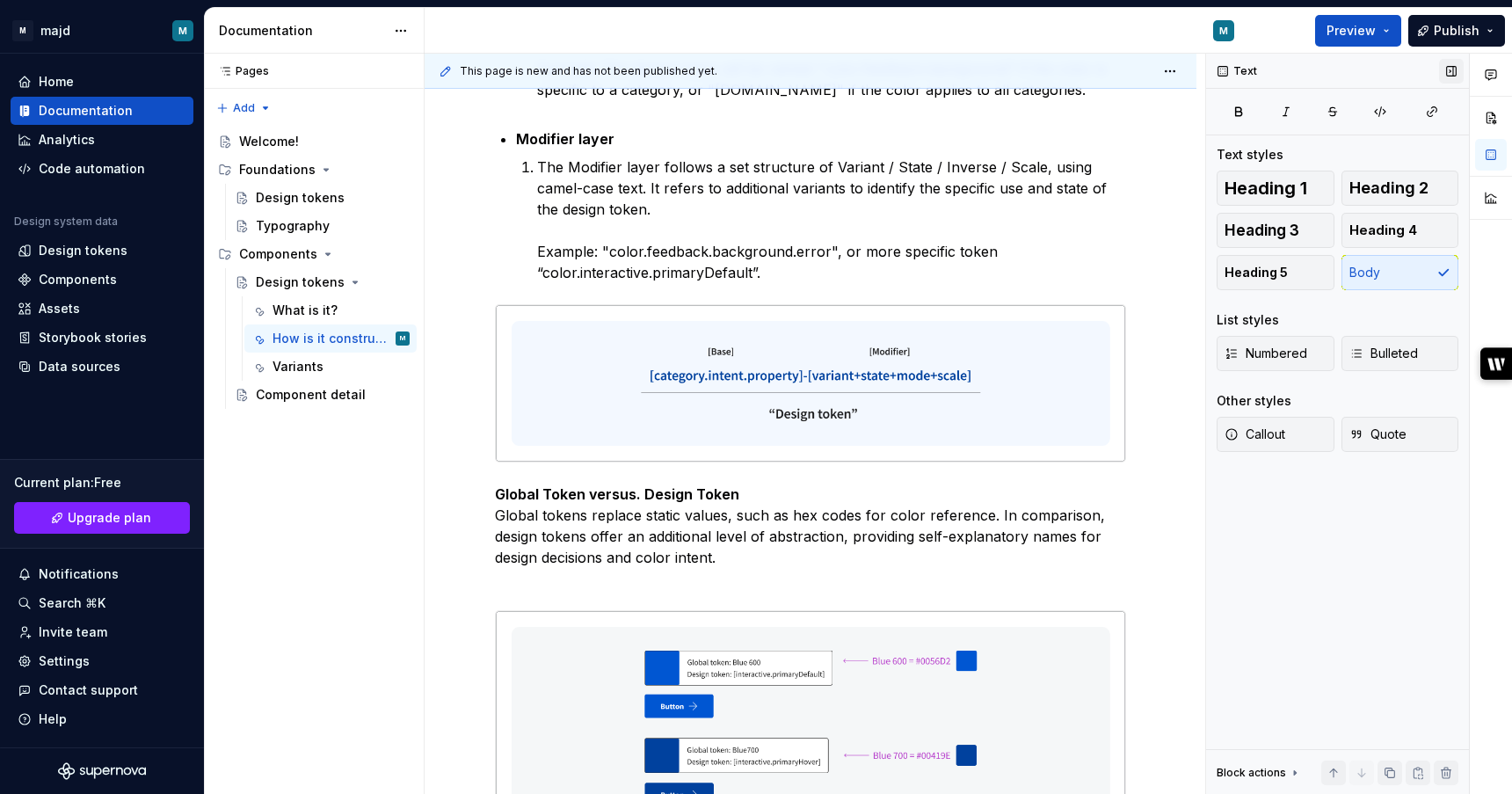
click at [1453, 72] on button "button" at bounding box center [1452, 71] width 25 height 25
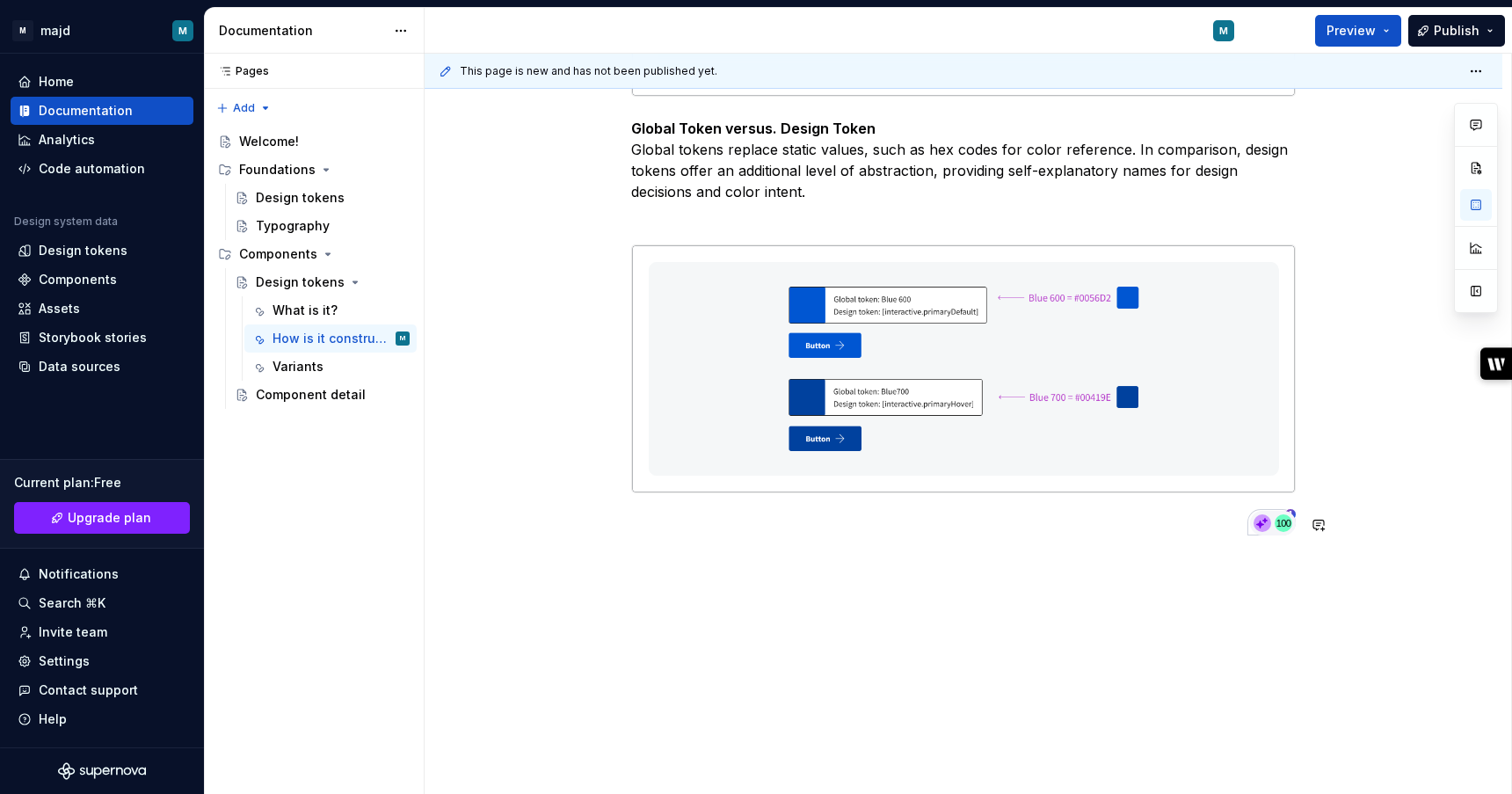
click at [1103, 576] on div "Each design token has a name that corresponds to a particular design decision w…" at bounding box center [963, 95] width 1078 height 1399
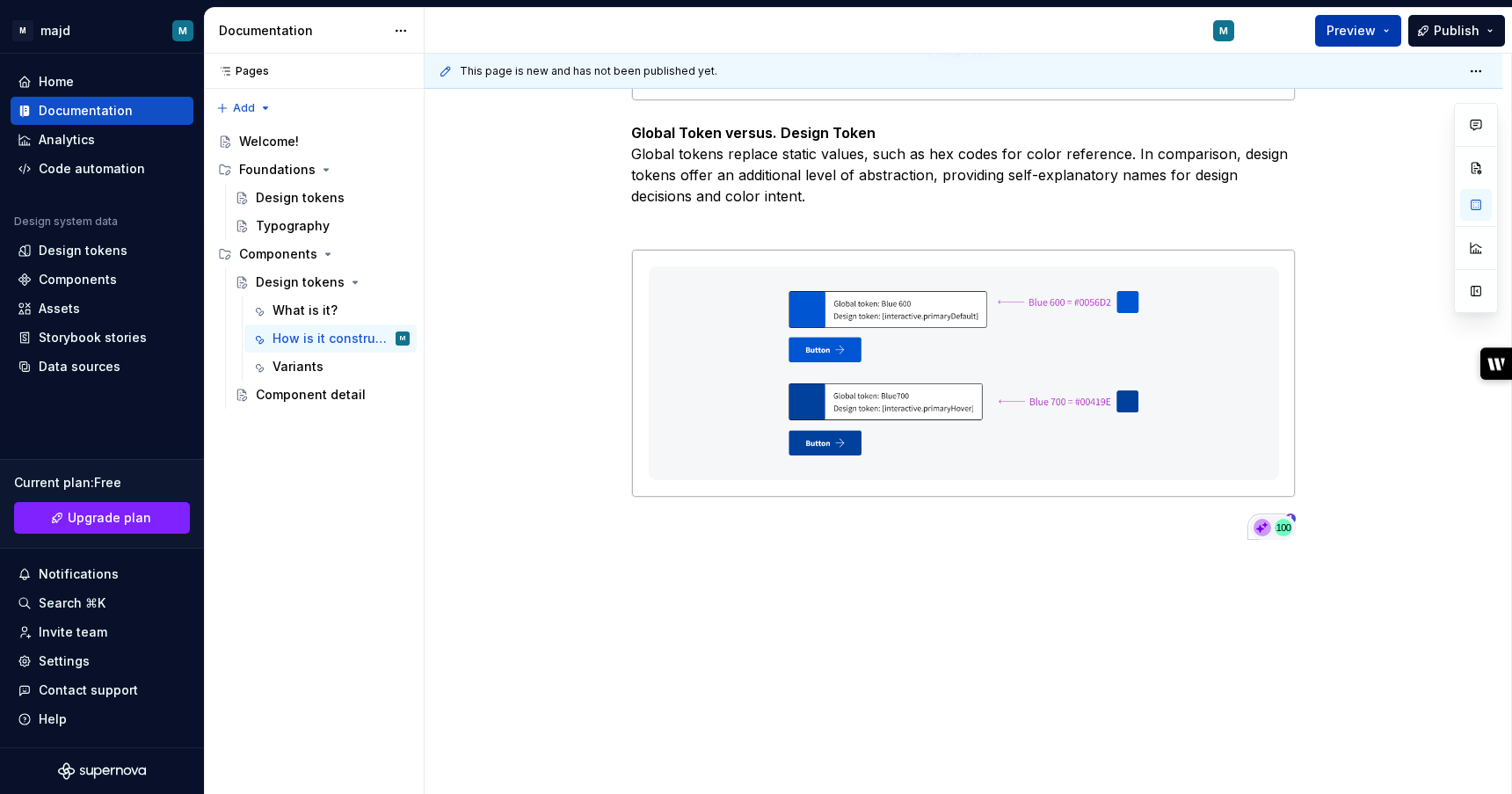
click at [1369, 31] on span "Preview" at bounding box center [1352, 31] width 50 height 18
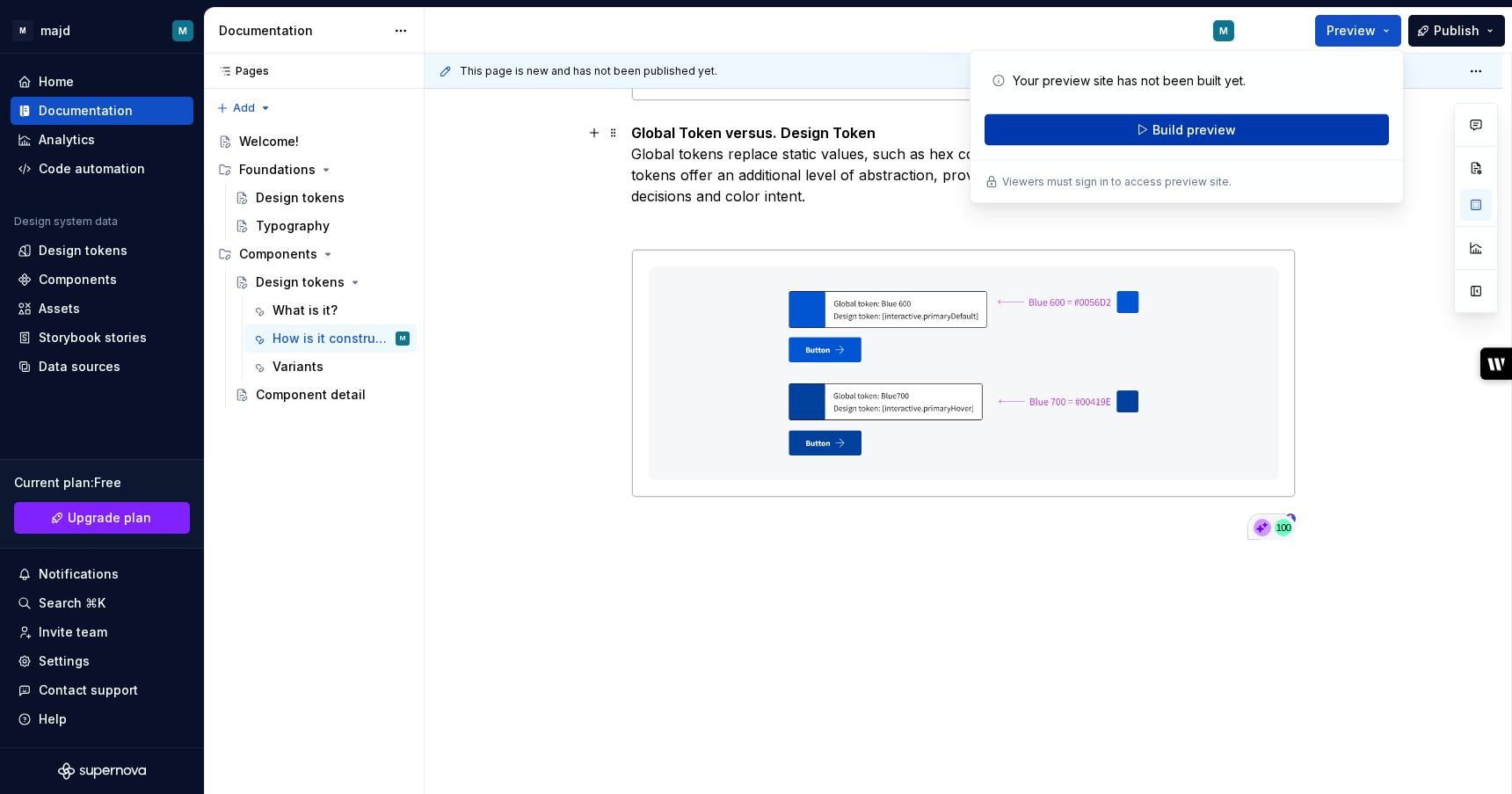
click at [1274, 125] on button "Build preview" at bounding box center [1187, 130] width 405 height 32
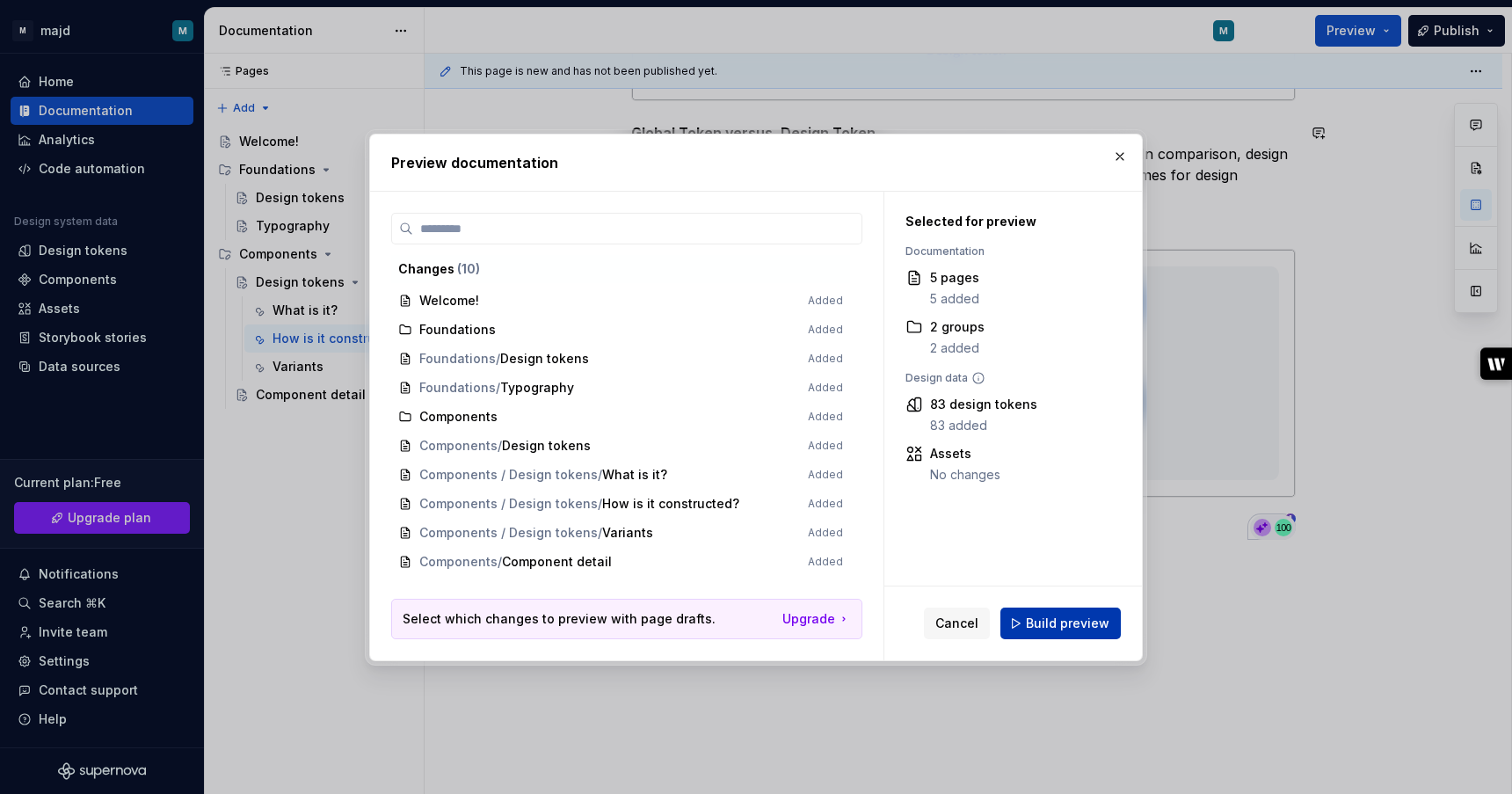
click at [1036, 623] on span "Build preview" at bounding box center [1067, 624] width 83 height 18
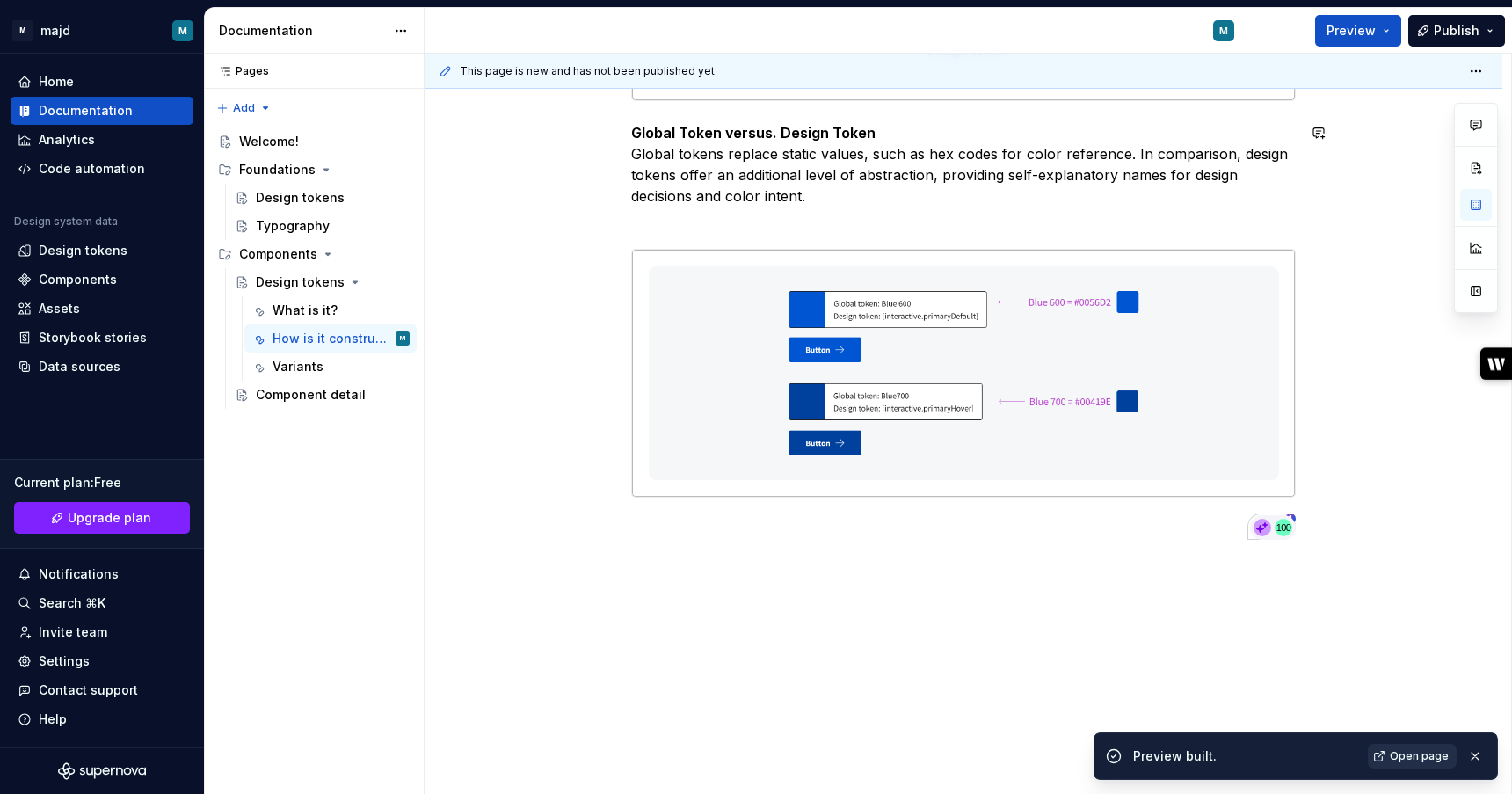
click at [1426, 762] on span "Open page" at bounding box center [1420, 756] width 59 height 14
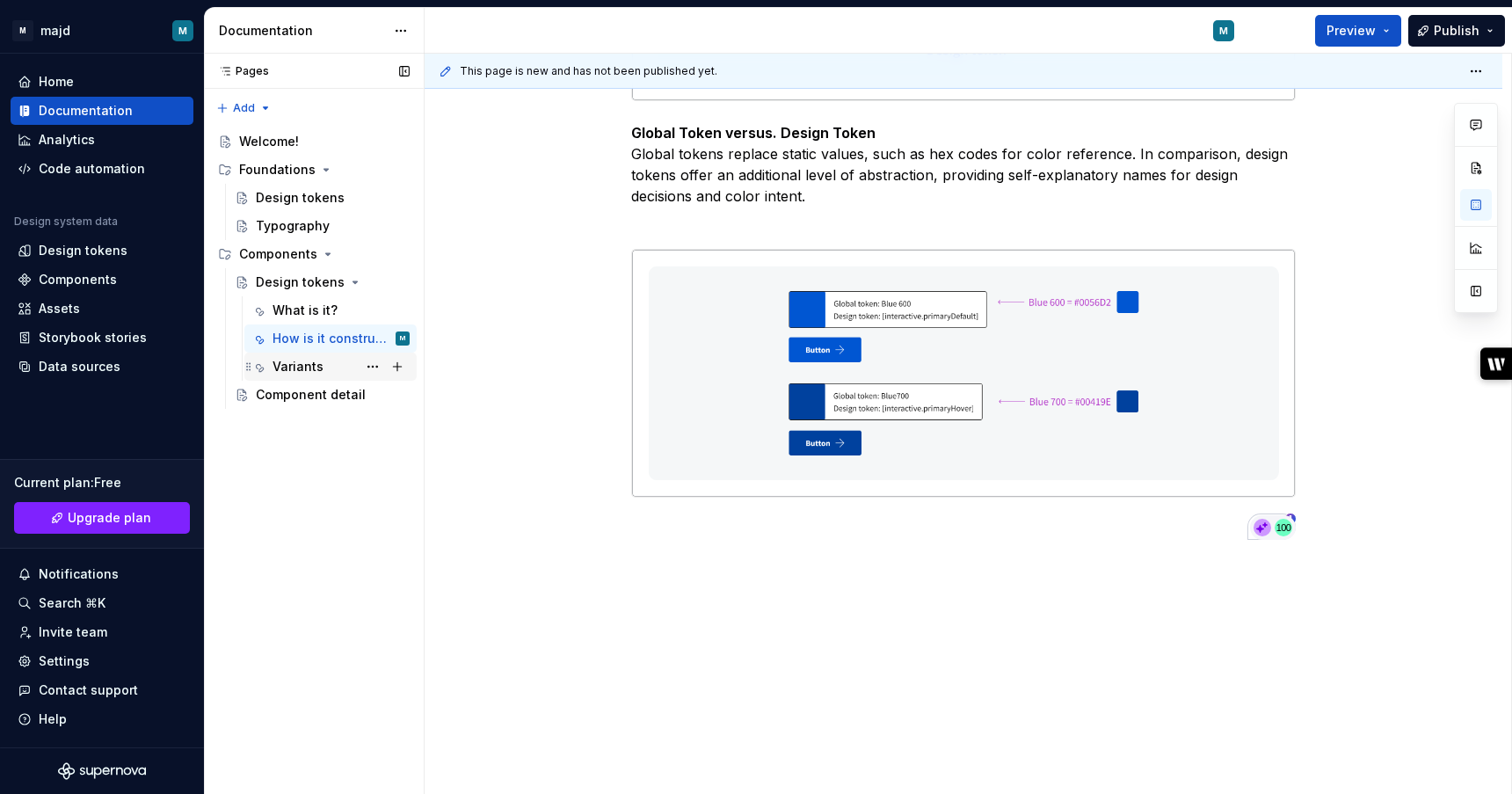
click at [276, 370] on div "Variants" at bounding box center [298, 366] width 51 height 18
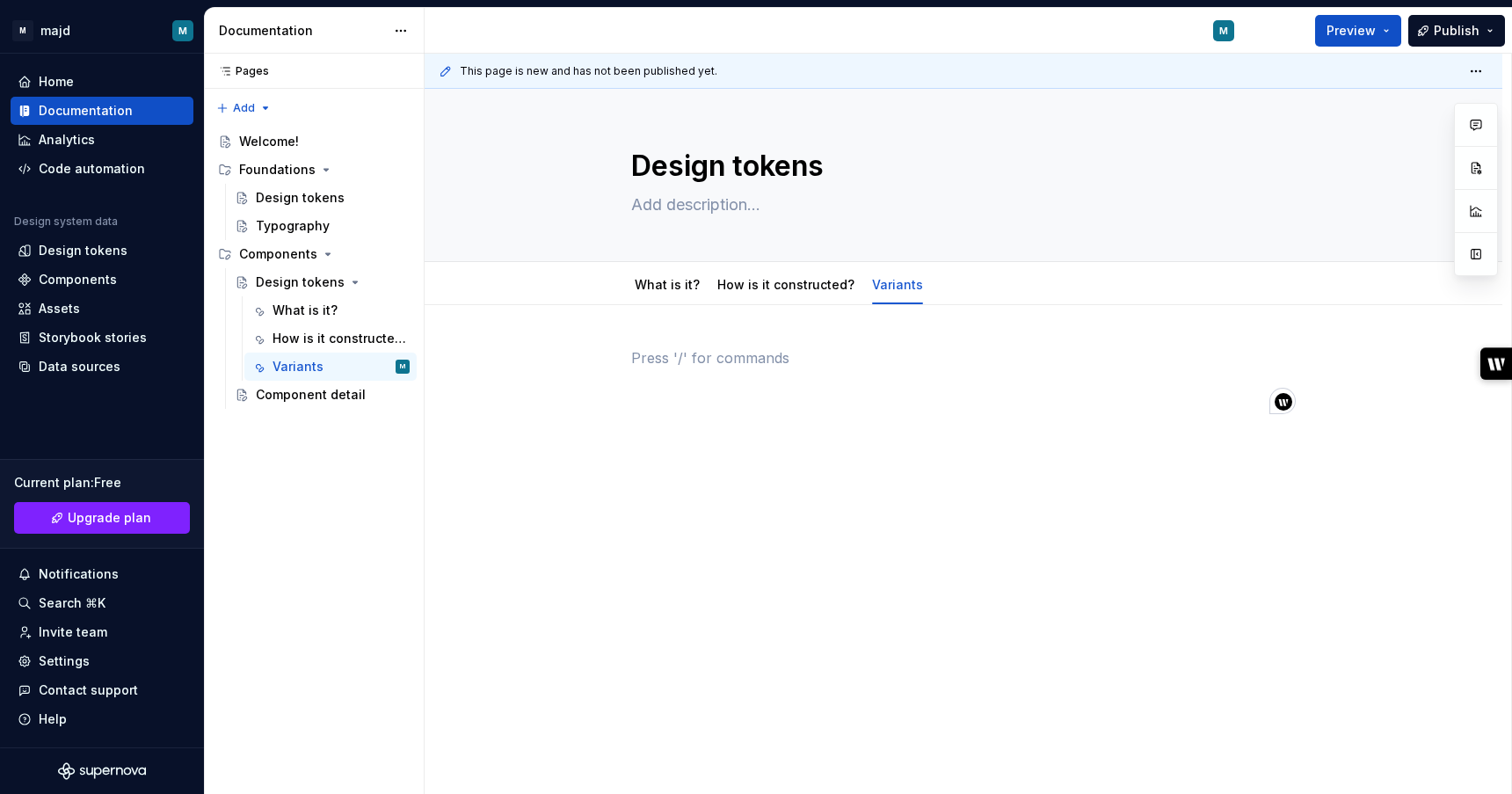
click at [732, 367] on p "To enrich screen reader interactions, please activate Accessibility in Grammarl…" at bounding box center [963, 357] width 664 height 21
click at [705, 305] on div at bounding box center [963, 489] width 1078 height 368
click at [695, 331] on div at bounding box center [963, 489] width 1078 height 368
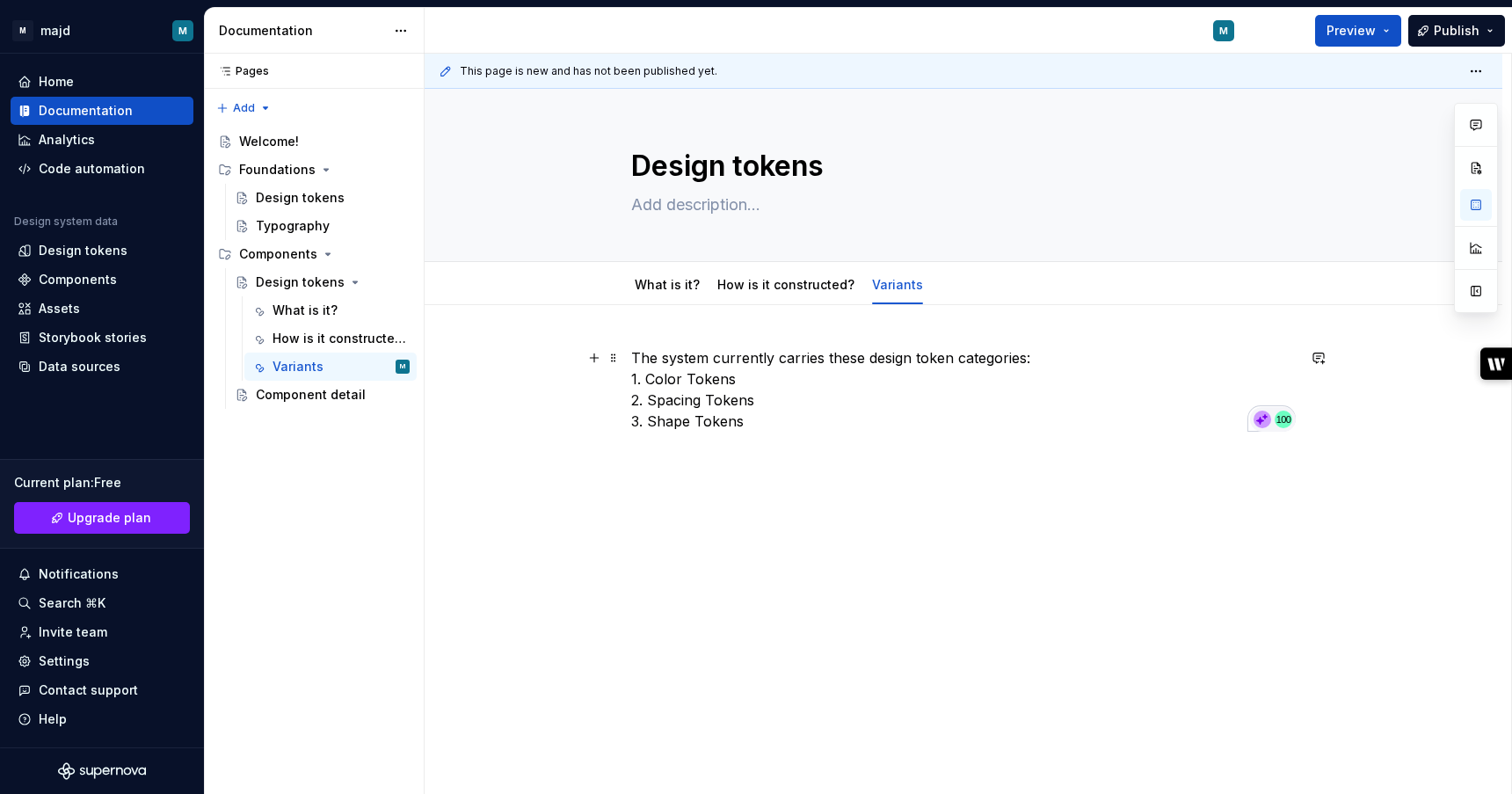
click at [1053, 355] on p "The system currently carries these design token categories: 1. Color Tokens 2. …" at bounding box center [963, 389] width 664 height 84
type textarea "*"
click at [682, 518] on div "The system currently carries these design token categories: 1. Color Tokens 2. …" at bounding box center [963, 508] width 1078 height 407
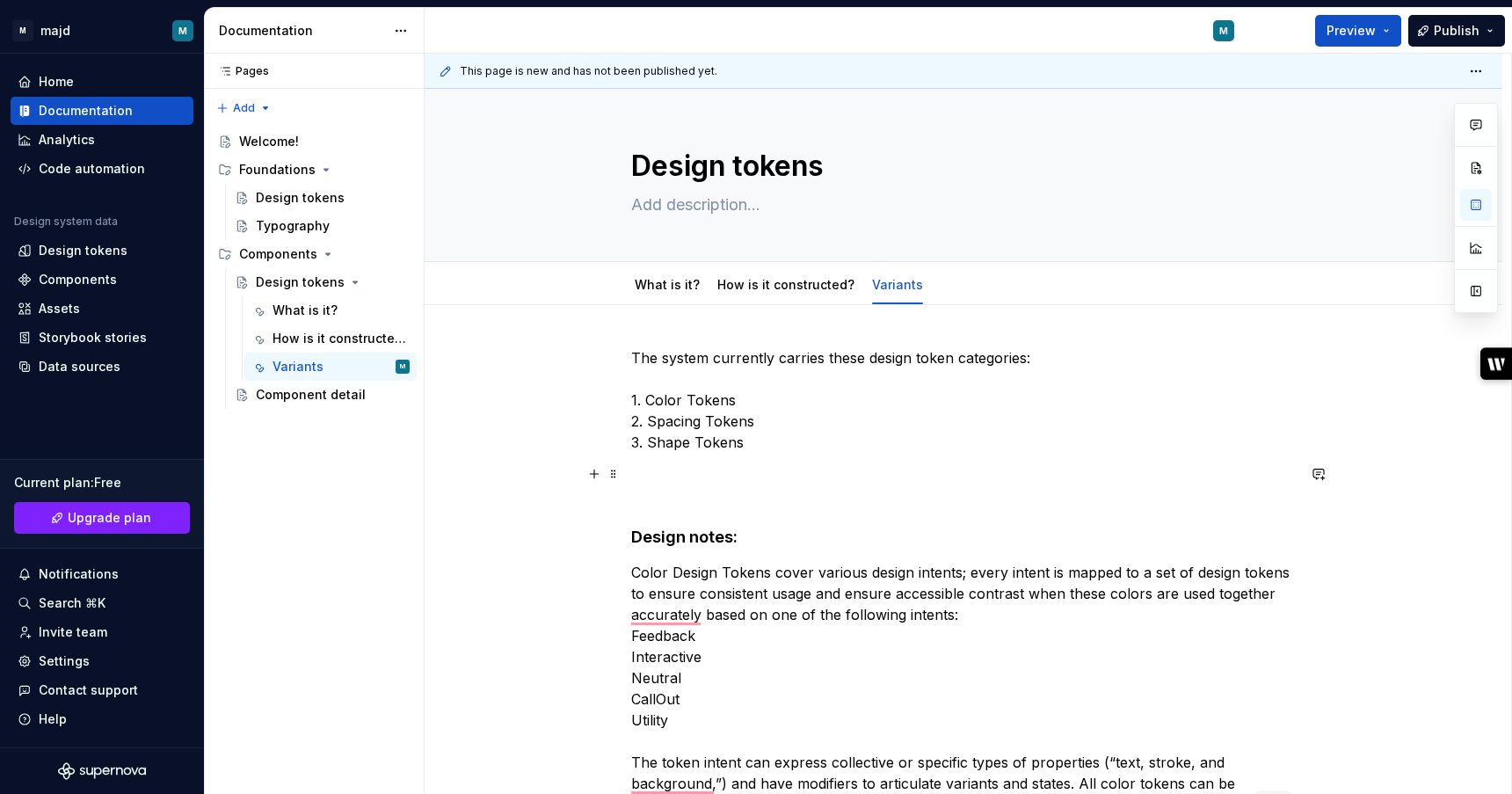
click at [710, 477] on p "To enrich screen reader interactions, please activate Accessibility in Grammarl…" at bounding box center [963, 484] width 664 height 43
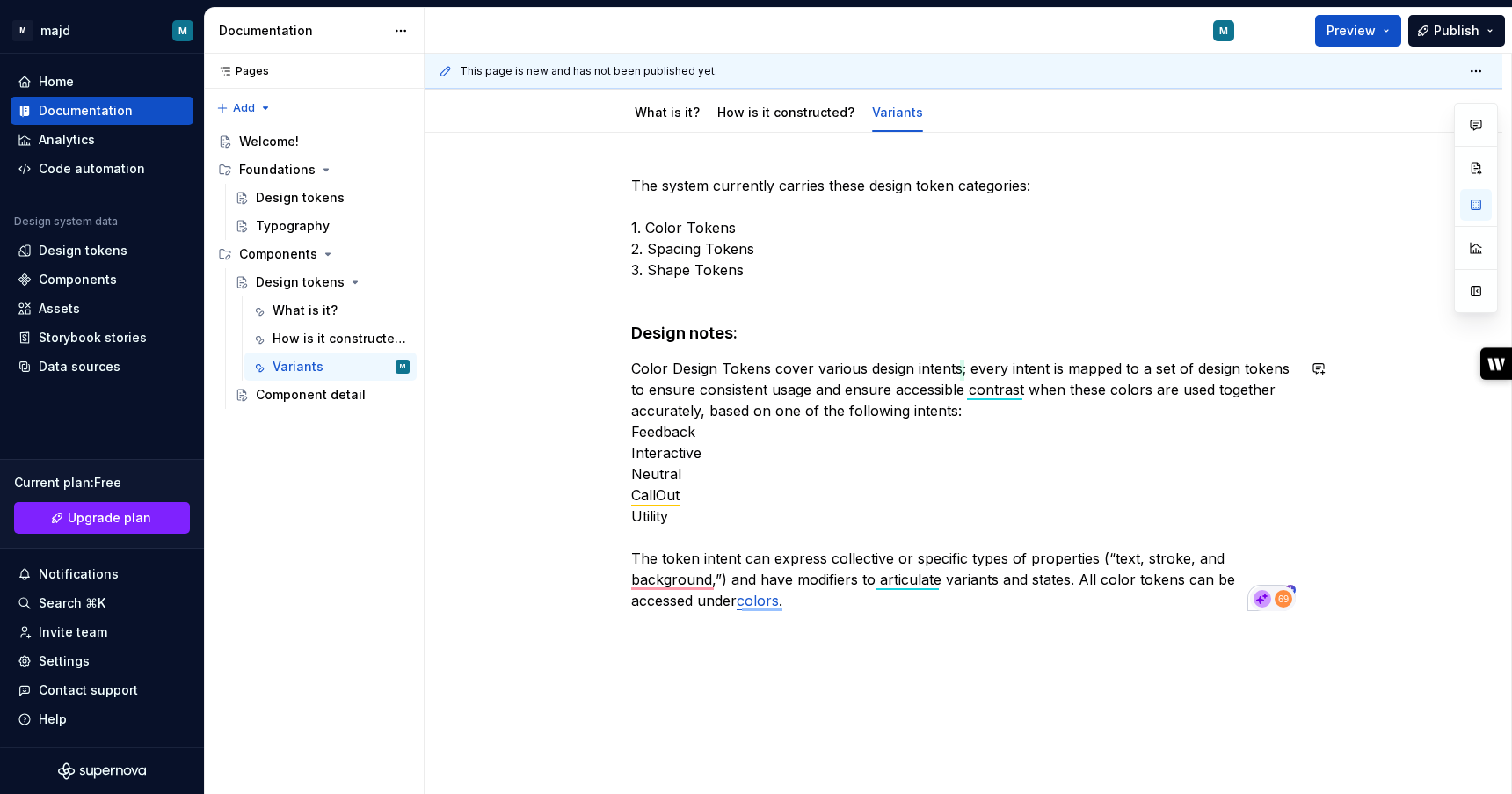
scroll to position [179, 0]
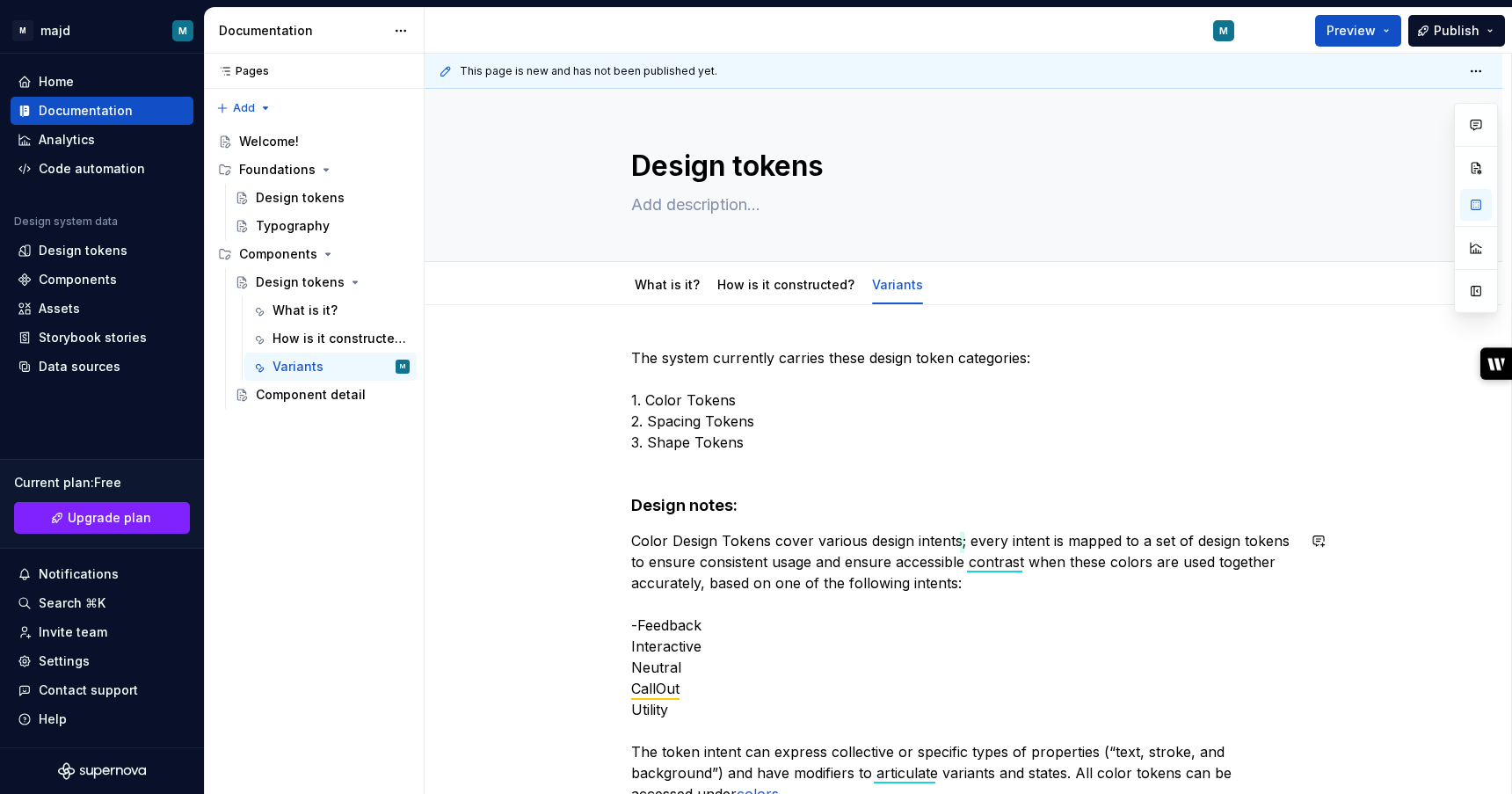
scroll to position [179, 0]
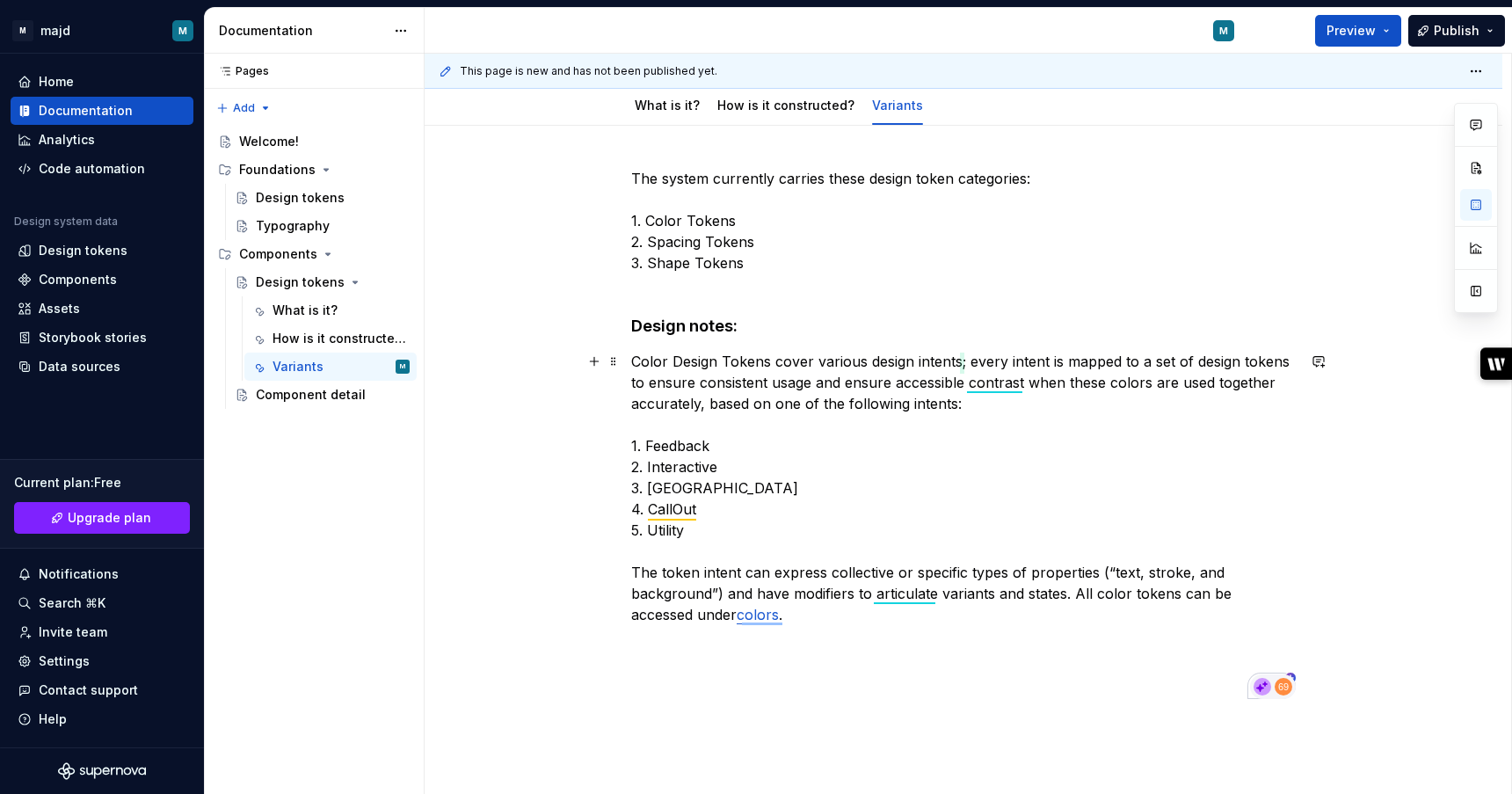
click at [1002, 375] on p "Color Design Tokens cover various design intents; every intent is mapped to a s…" at bounding box center [963, 509] width 664 height 317
click at [923, 585] on p "Color Design Tokens cover various design intents; every intent is mapped to a s…" at bounding box center [963, 509] width 664 height 317
click at [954, 498] on p "Color Design Tokens cover various design intents; every intent is mapped to a s…" at bounding box center [963, 509] width 664 height 317
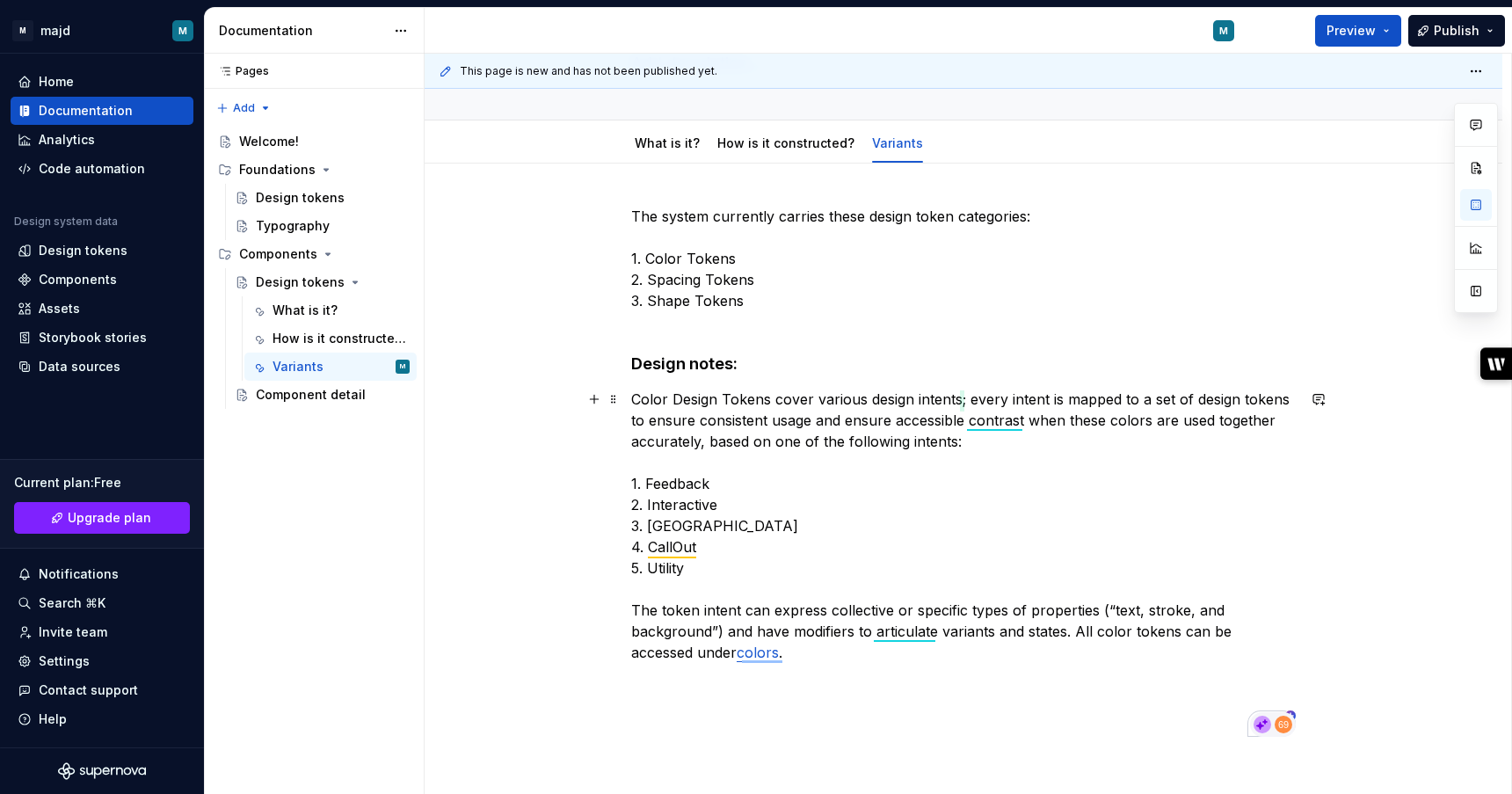
scroll to position [135, 0]
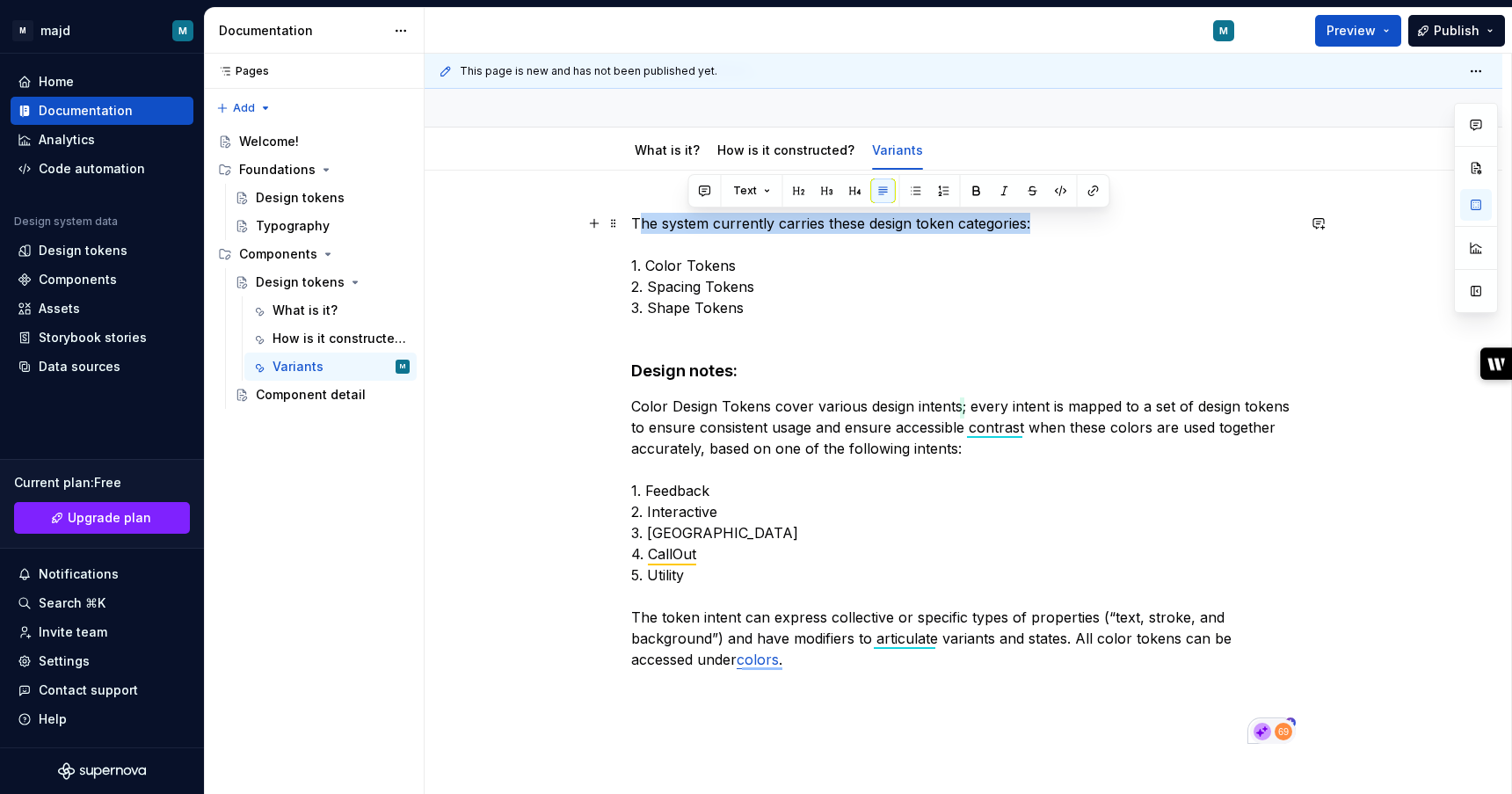
drag, startPoint x: 1115, startPoint y: 232, endPoint x: 643, endPoint y: 231, distance: 472.0
click at [643, 231] on p "The system currently carries these design token categories: 1. Color Tokens 2. …" at bounding box center [963, 276] width 664 height 127
click at [648, 220] on p "The system currently carries these design token categories: 1. Color Tokens 2. …" at bounding box center [963, 276] width 664 height 127
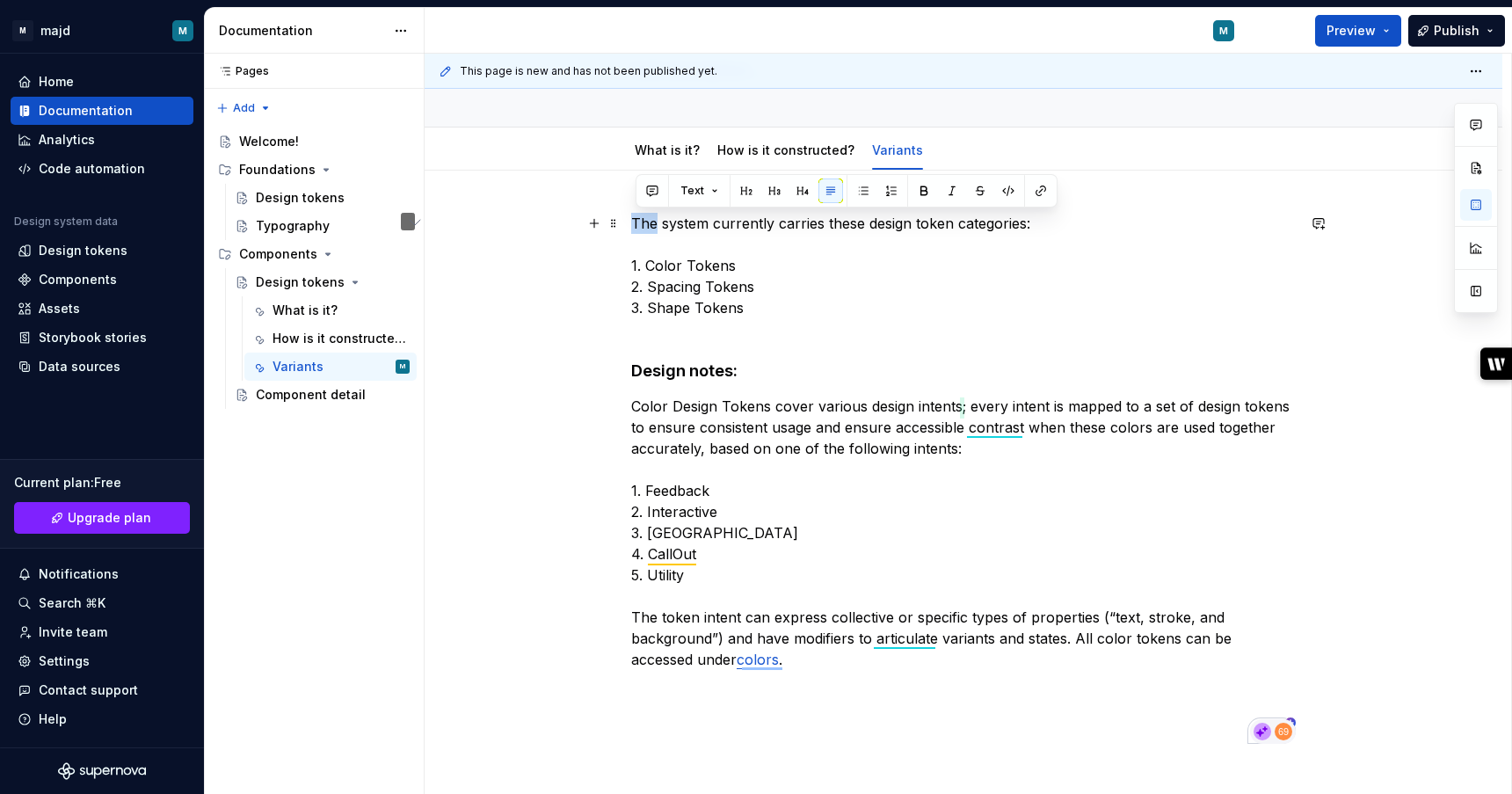
click at [648, 220] on p "The system currently carries these design token categories: 1. Color Tokens 2. …" at bounding box center [963, 276] width 664 height 127
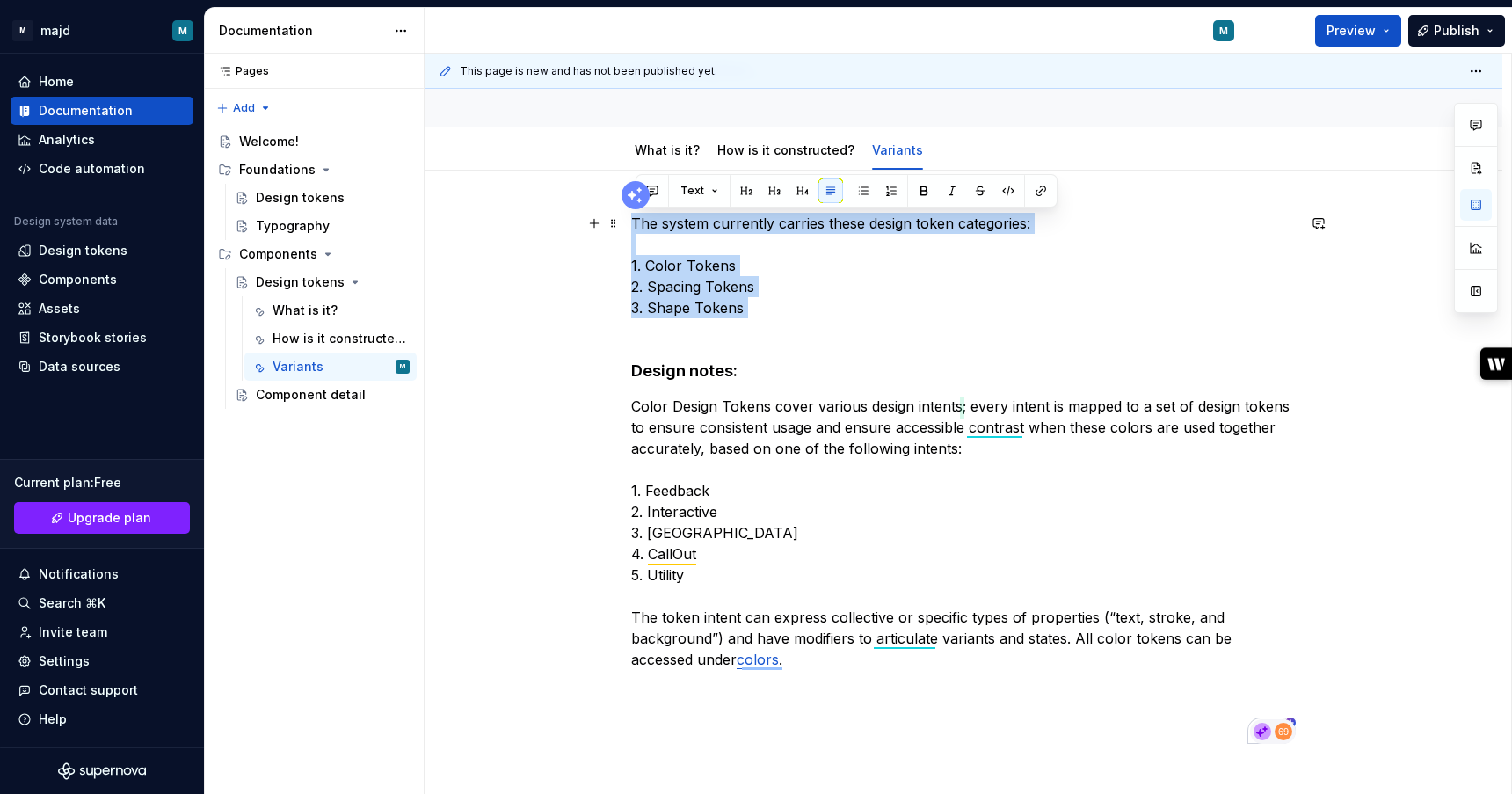
click at [648, 220] on p "The system currently carries these design token categories: 1. Color Tokens 2. …" at bounding box center [963, 276] width 664 height 127
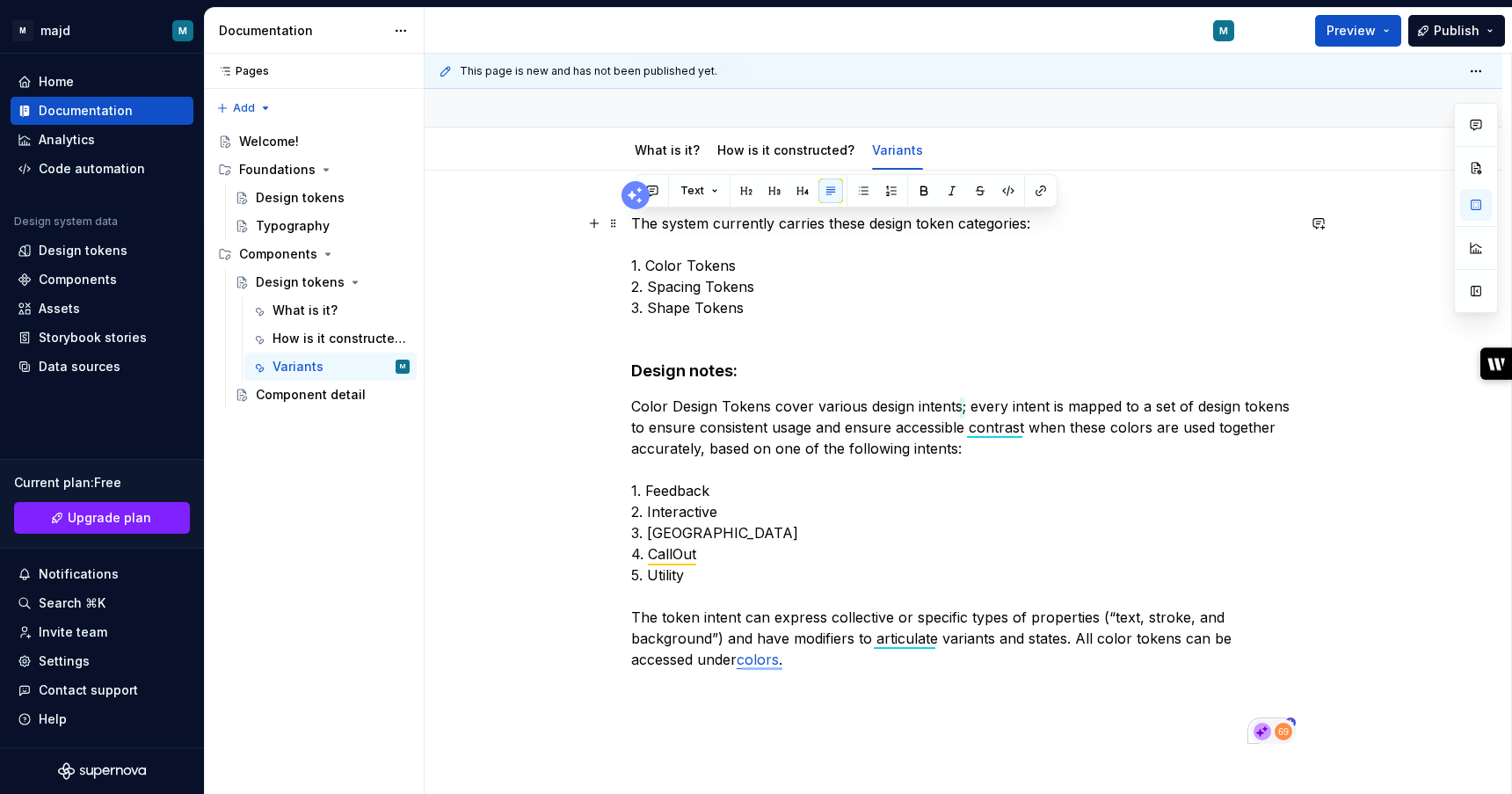
click at [708, 227] on p "The system currently carries these design token categories: 1. Color Tokens 2. …" at bounding box center [963, 276] width 664 height 127
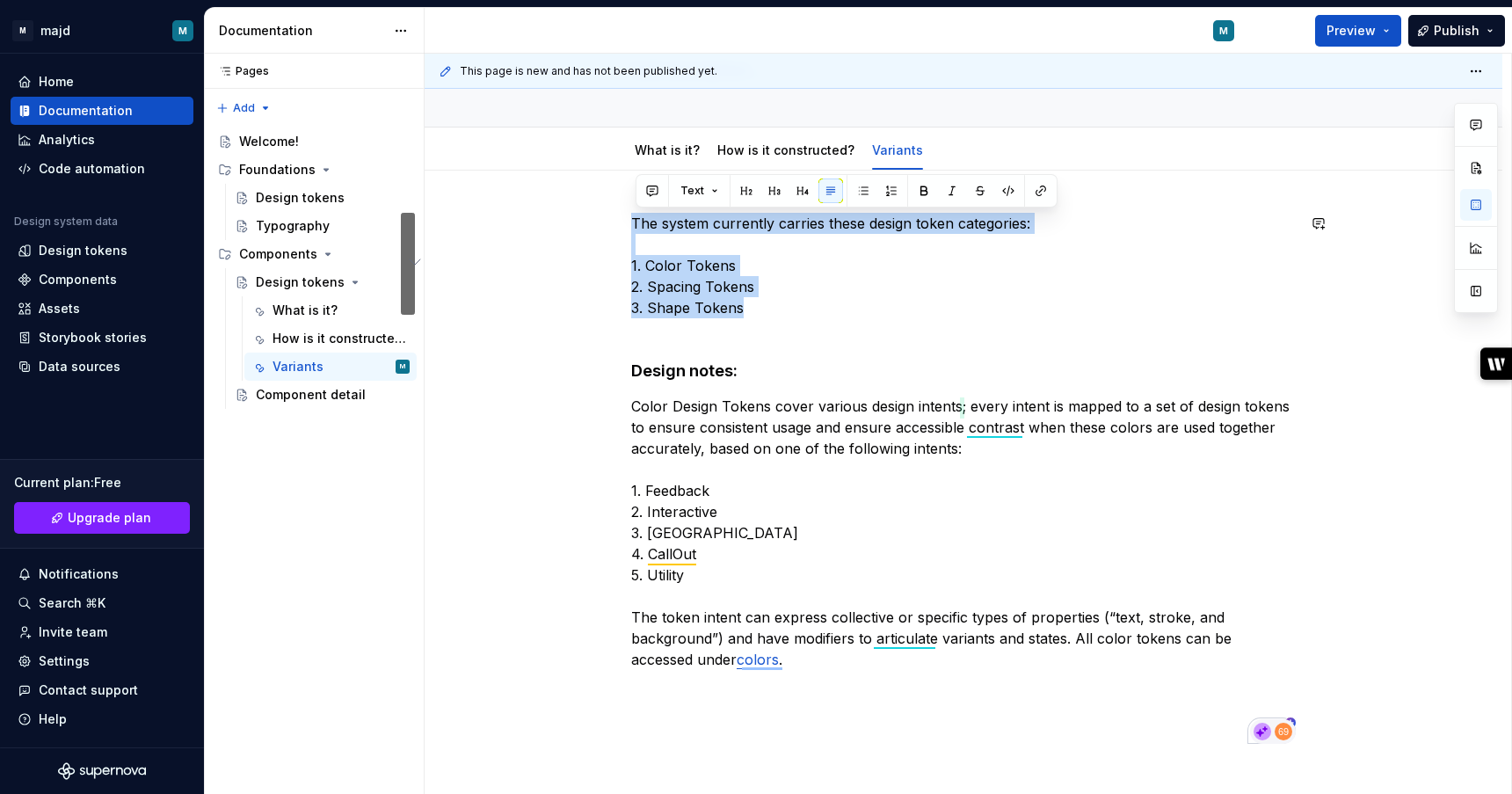
drag, startPoint x: 886, startPoint y: 301, endPoint x: 585, endPoint y: 202, distance: 316.9
click at [585, 202] on div "The system currently carries these design token categories: 1. Color Tokens 2. …" at bounding box center [963, 586] width 1078 height 833
click at [804, 193] on button "button" at bounding box center [802, 190] width 25 height 25
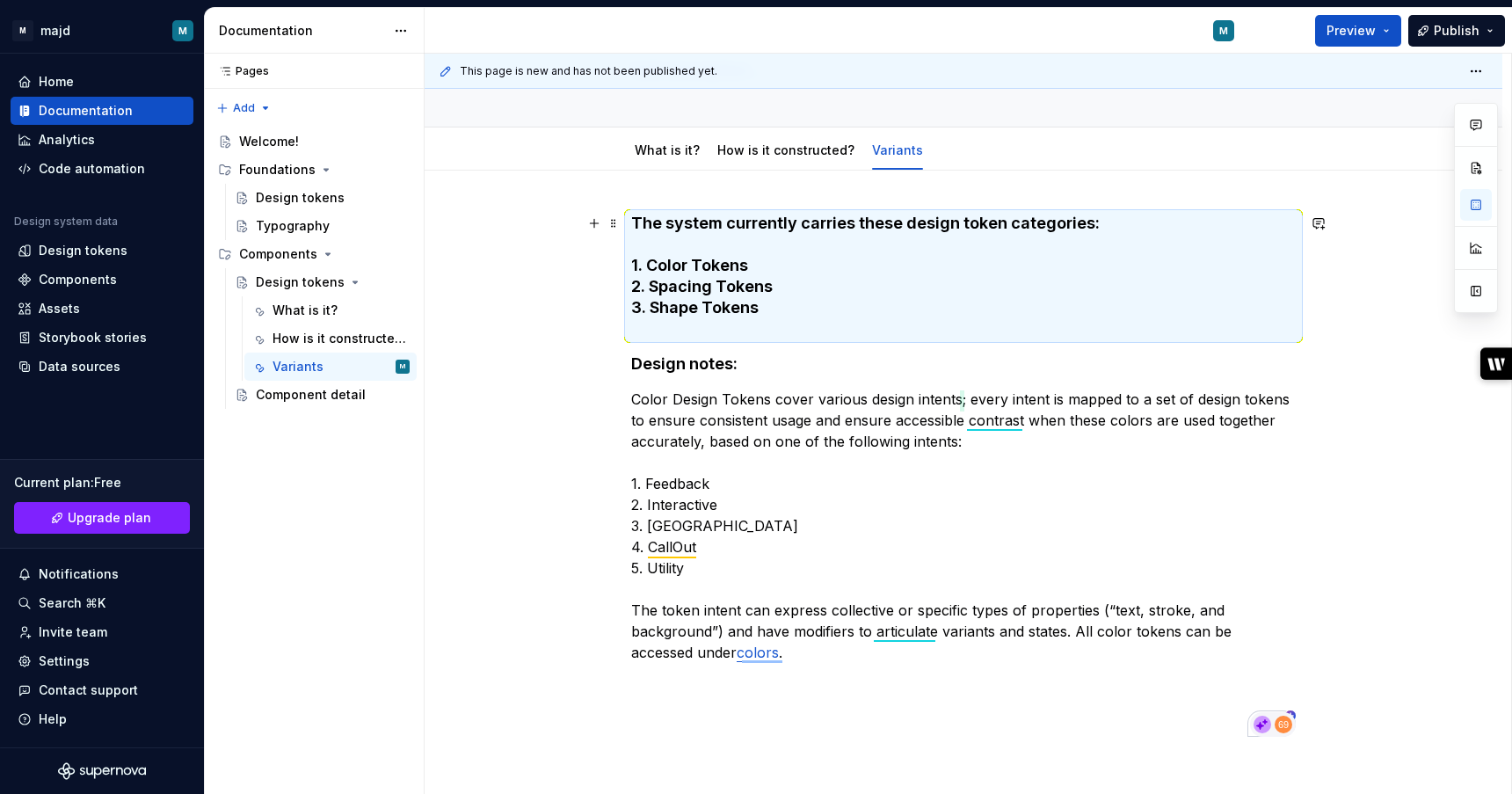
click at [815, 300] on h4 "The system currently carries these design token categories: 1. Color Tokens 2. …" at bounding box center [963, 276] width 664 height 127
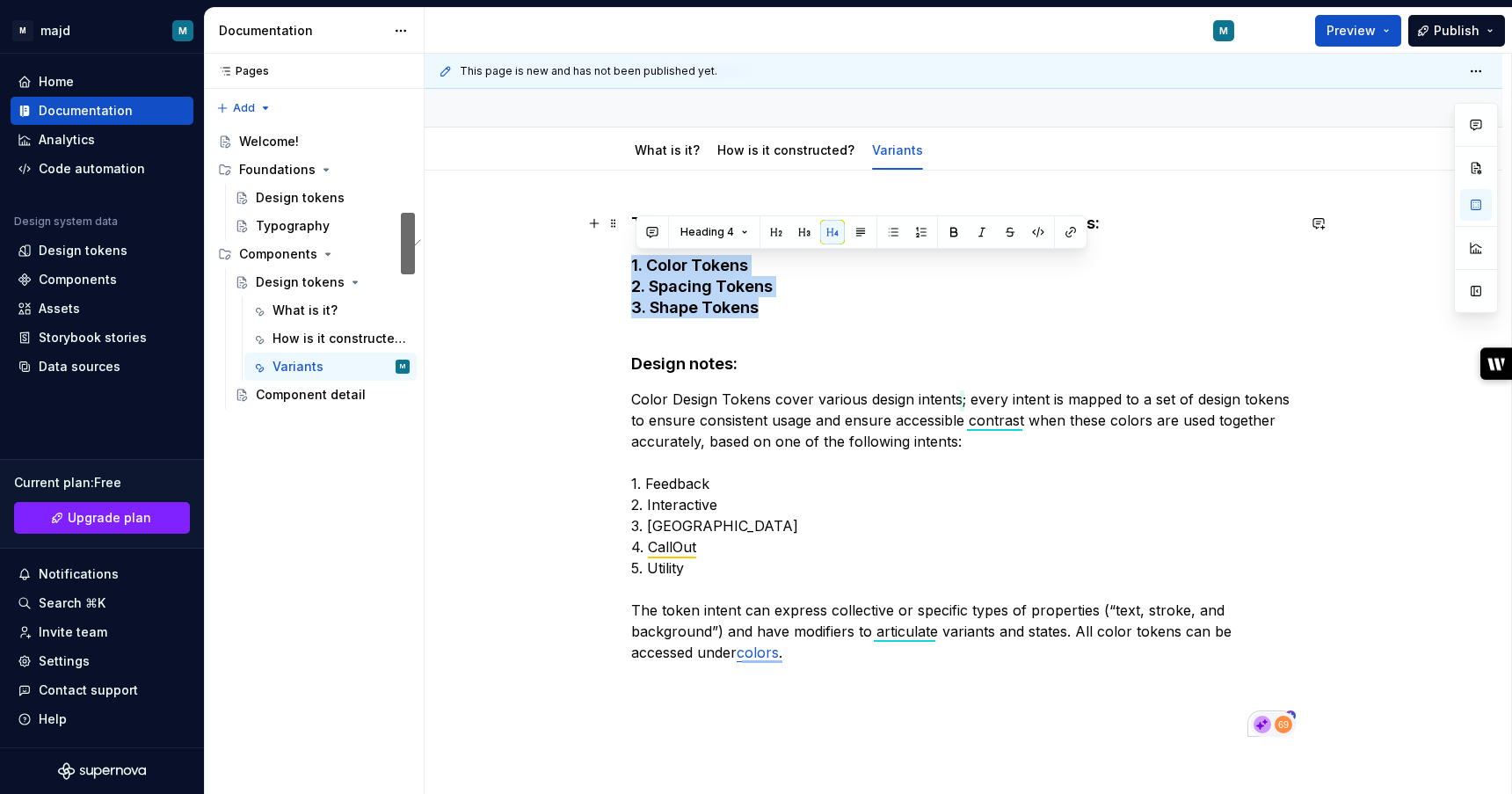
drag, startPoint x: 799, startPoint y: 315, endPoint x: 609, endPoint y: 274, distance: 194.4
click at [609, 274] on div "The system currently carries these design token categories: 1. Color Tokens 2. …" at bounding box center [963, 583] width 1078 height 826
click at [744, 230] on button "Heading 4" at bounding box center [714, 232] width 83 height 25
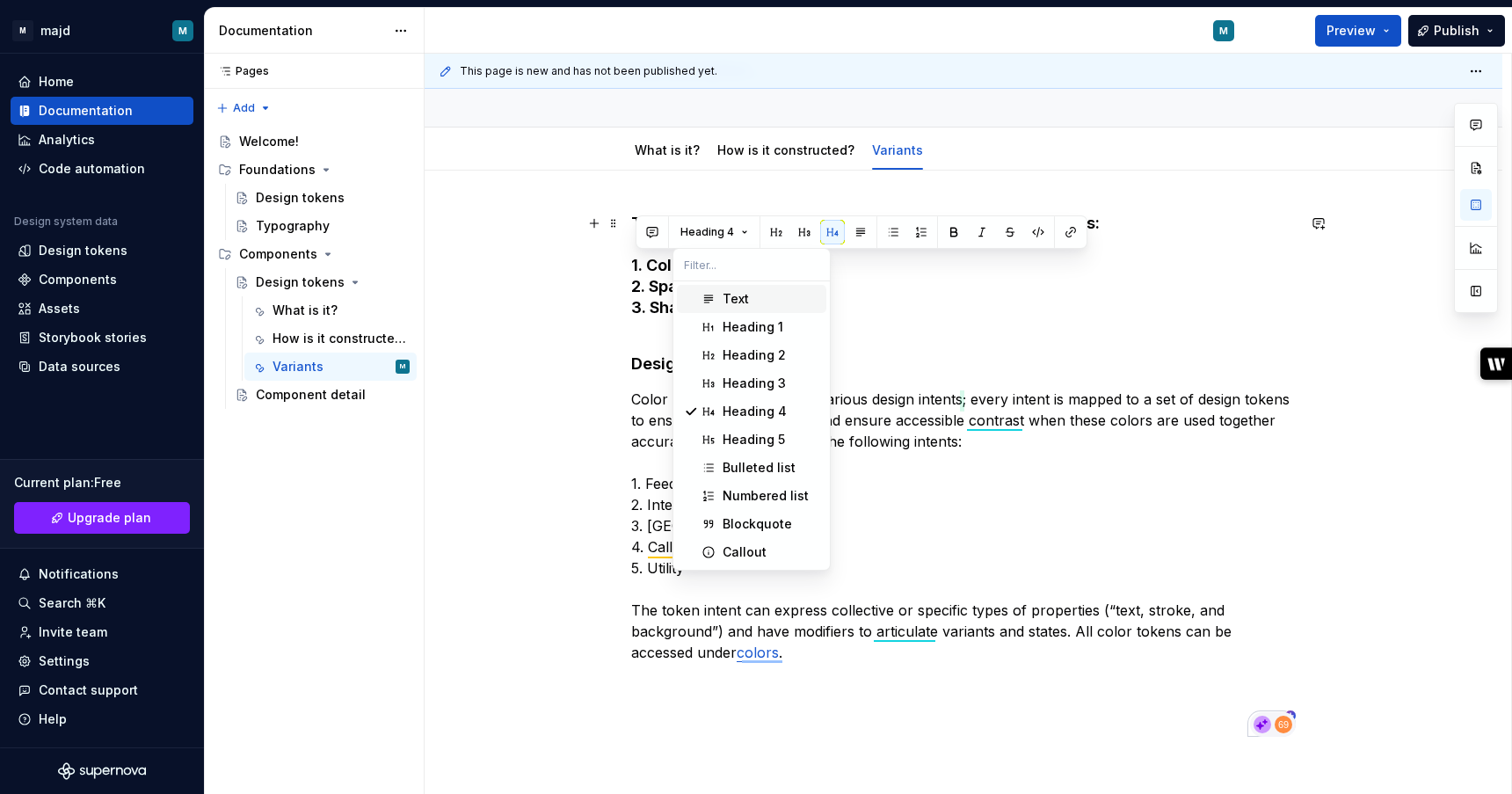
click at [742, 300] on div "Text" at bounding box center [736, 299] width 27 height 18
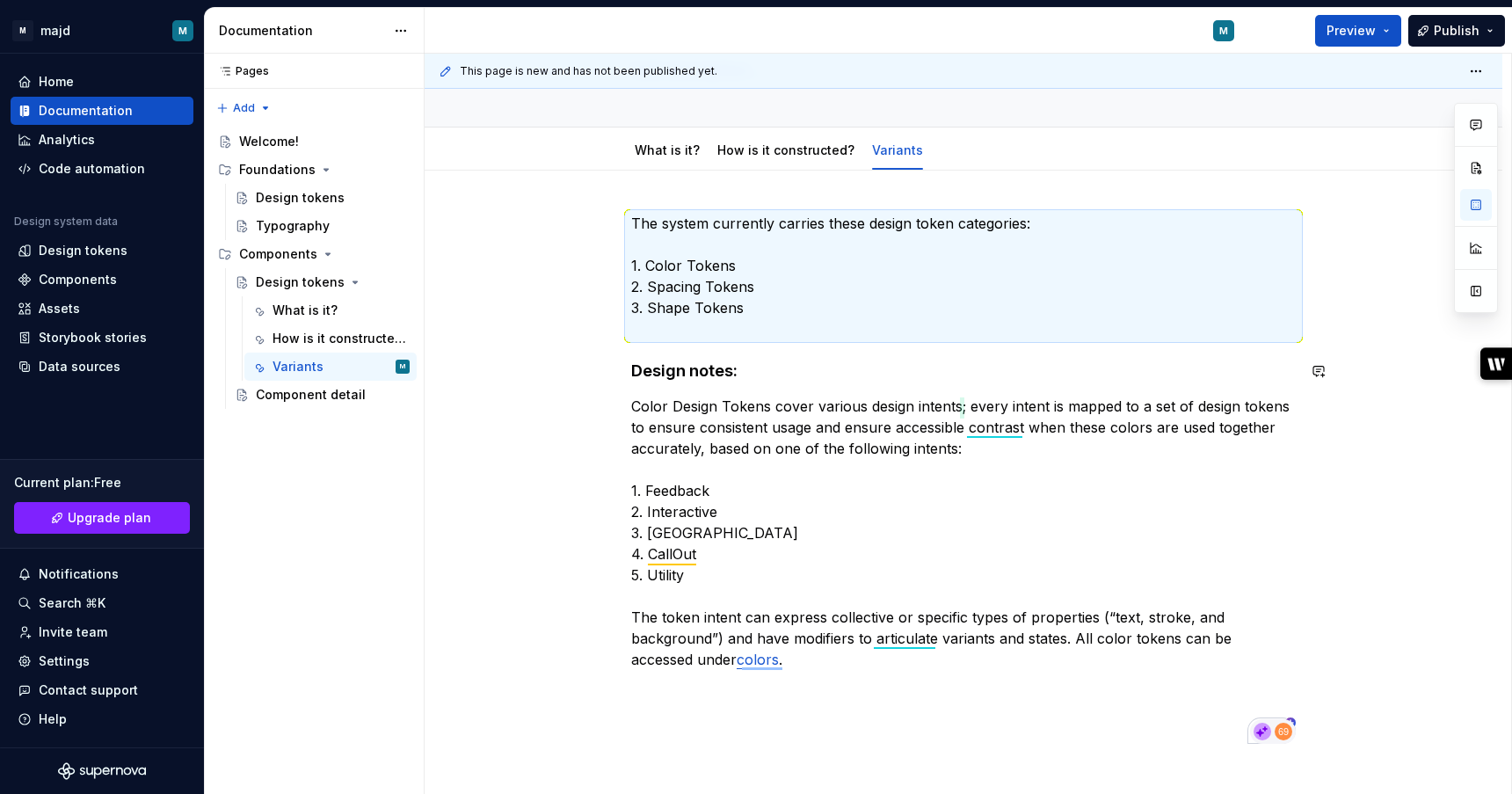
click at [590, 385] on div "The system currently carries these design token categories: 1. Color Tokens 2. …" at bounding box center [963, 586] width 1078 height 833
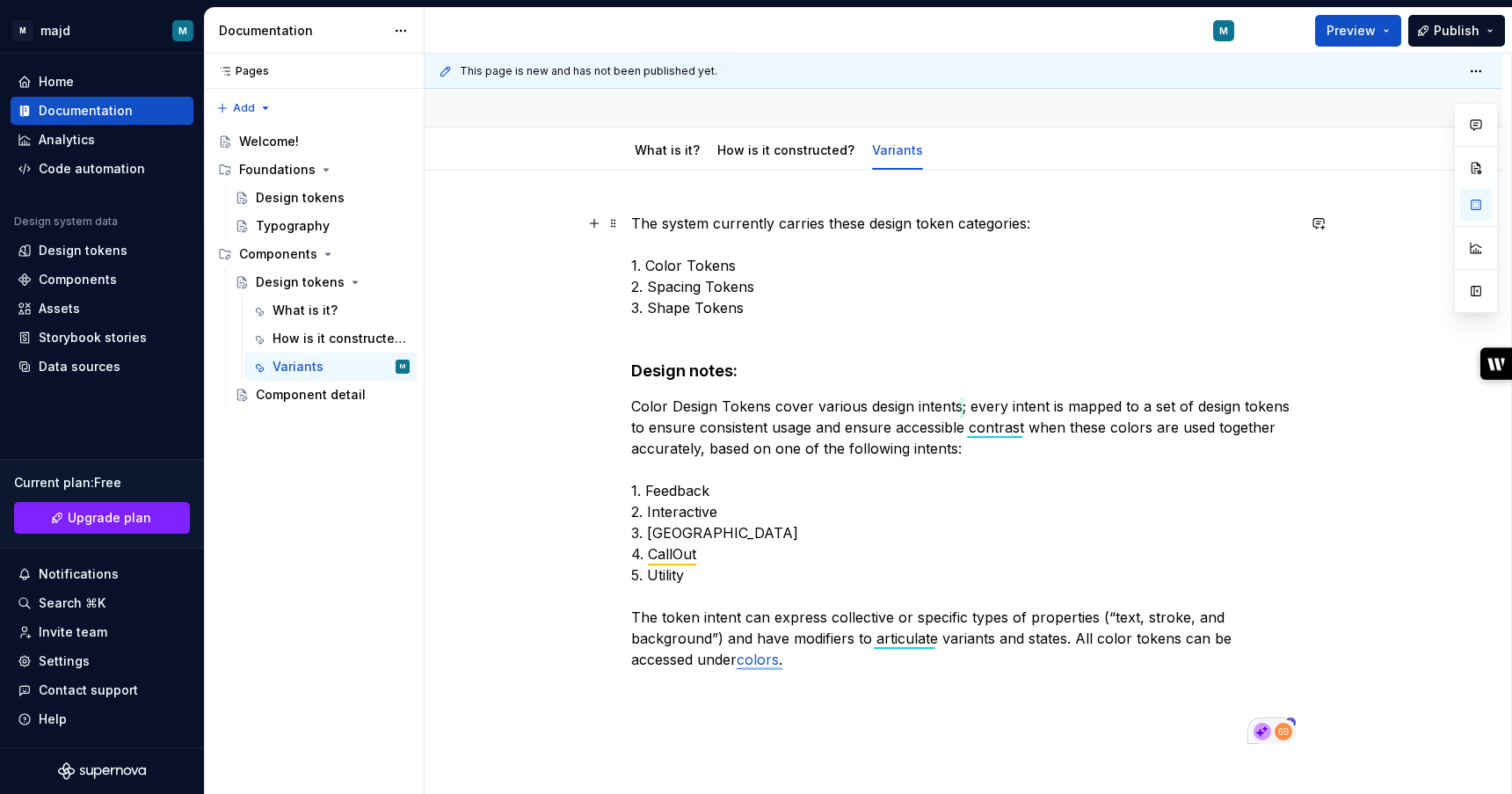
click at [738, 274] on p "The system currently carries these design token categories: 1. Color Tokens 2. …" at bounding box center [963, 276] width 664 height 127
click at [592, 226] on button "button" at bounding box center [594, 223] width 25 height 25
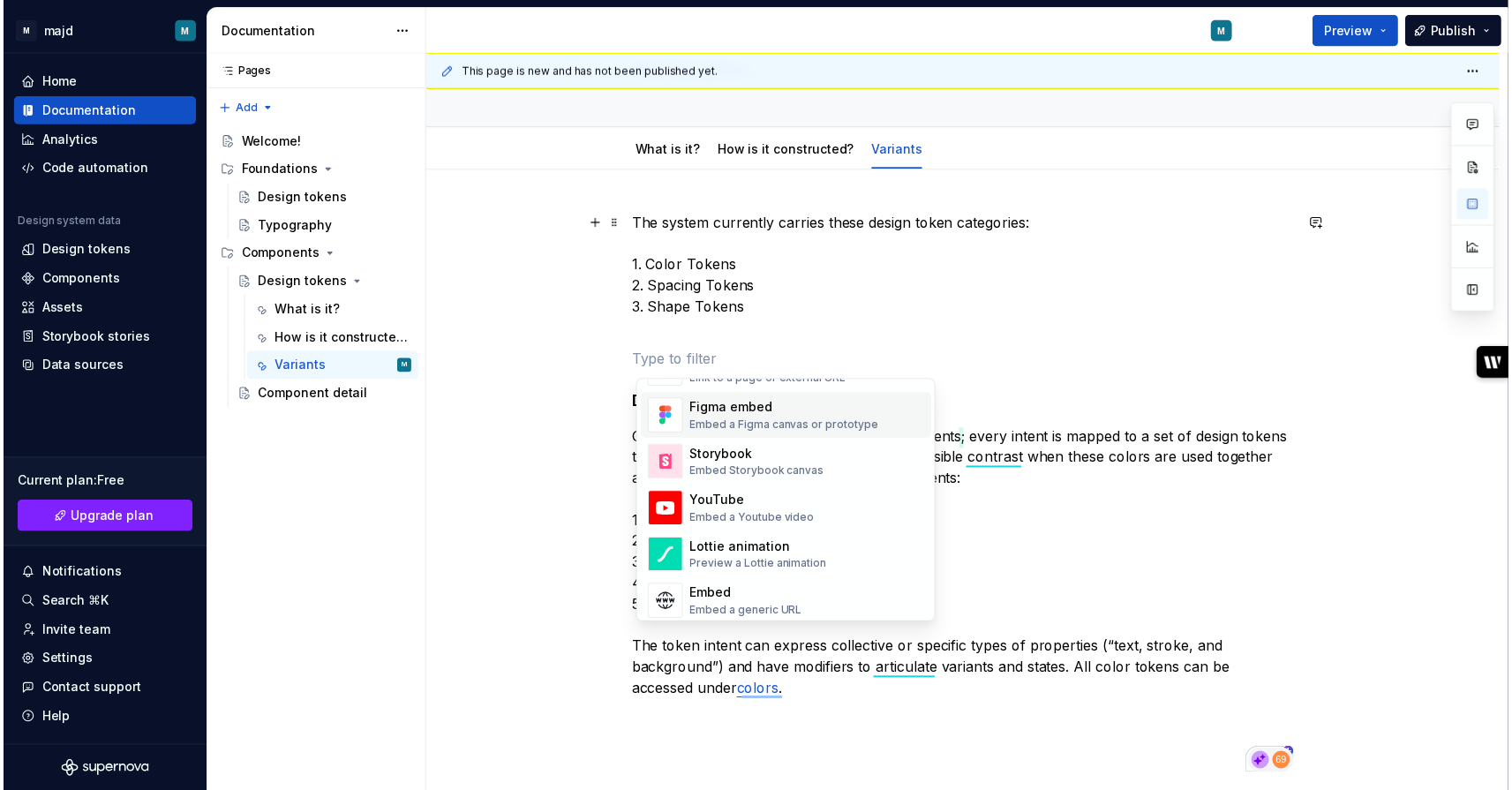
scroll to position [911, 0]
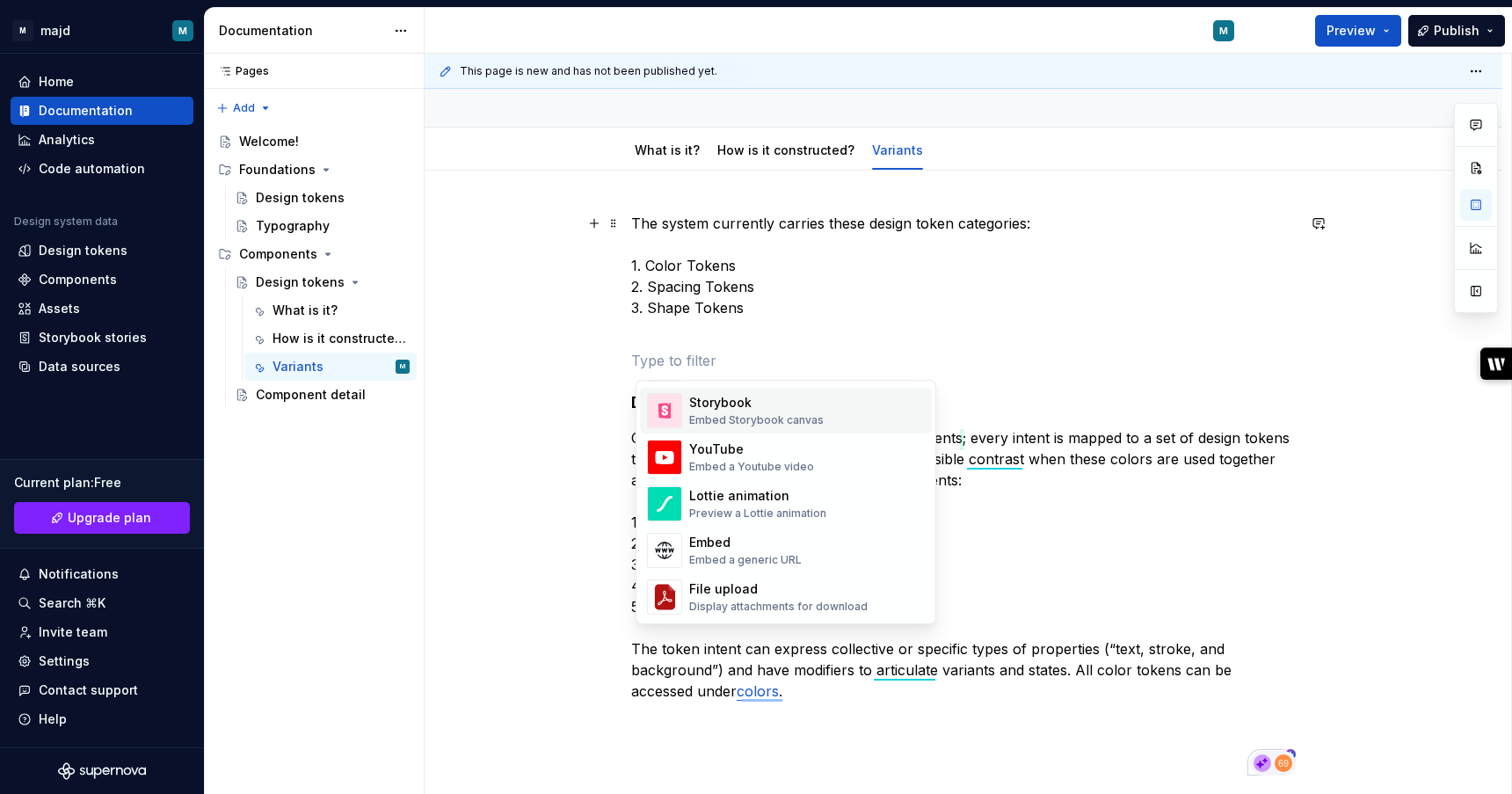
click at [686, 427] on span "Storybook Embed Storybook canvas" at bounding box center [786, 411] width 292 height 46
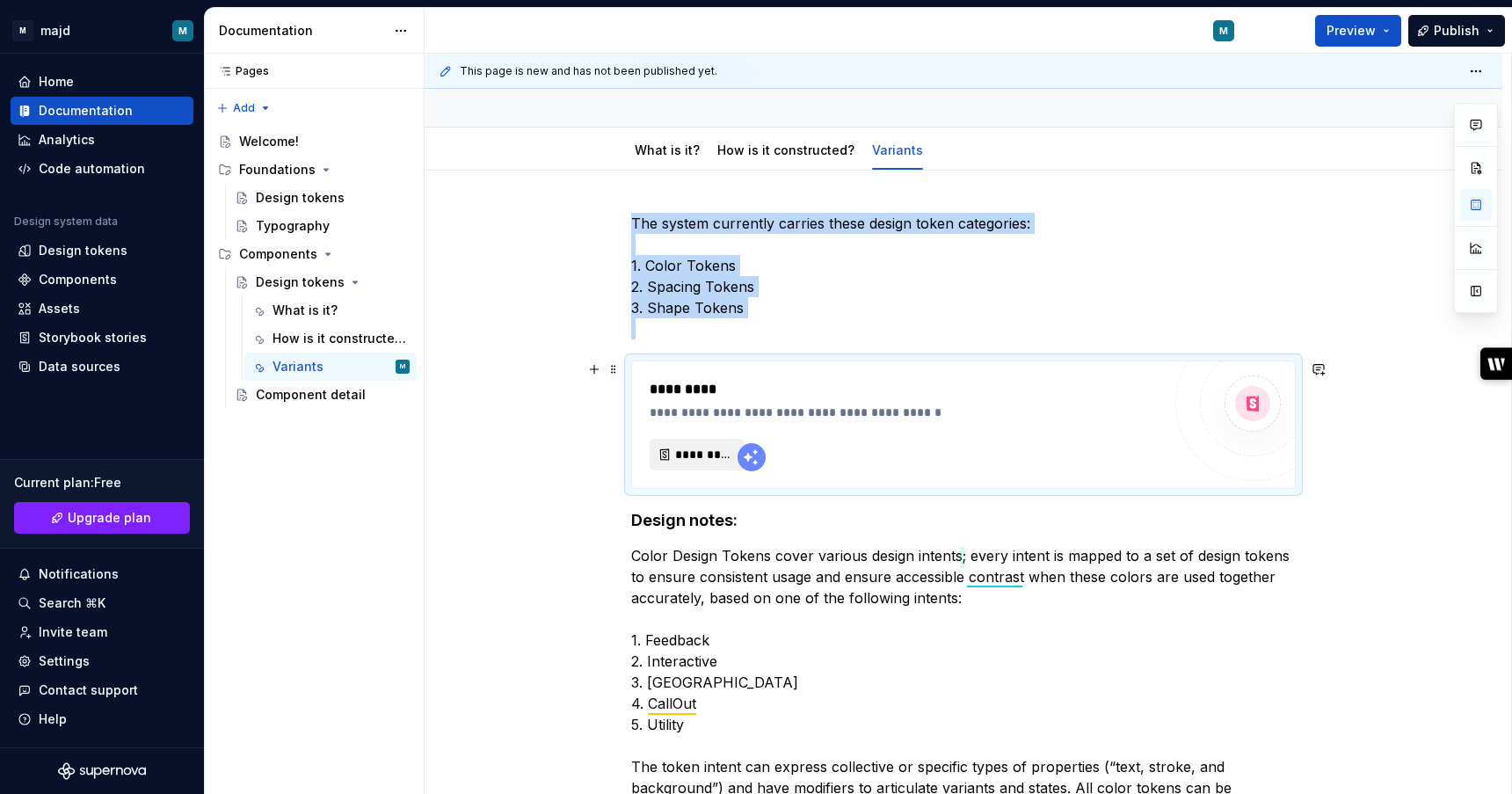
click at [703, 459] on span "*********" at bounding box center [704, 454] width 58 height 18
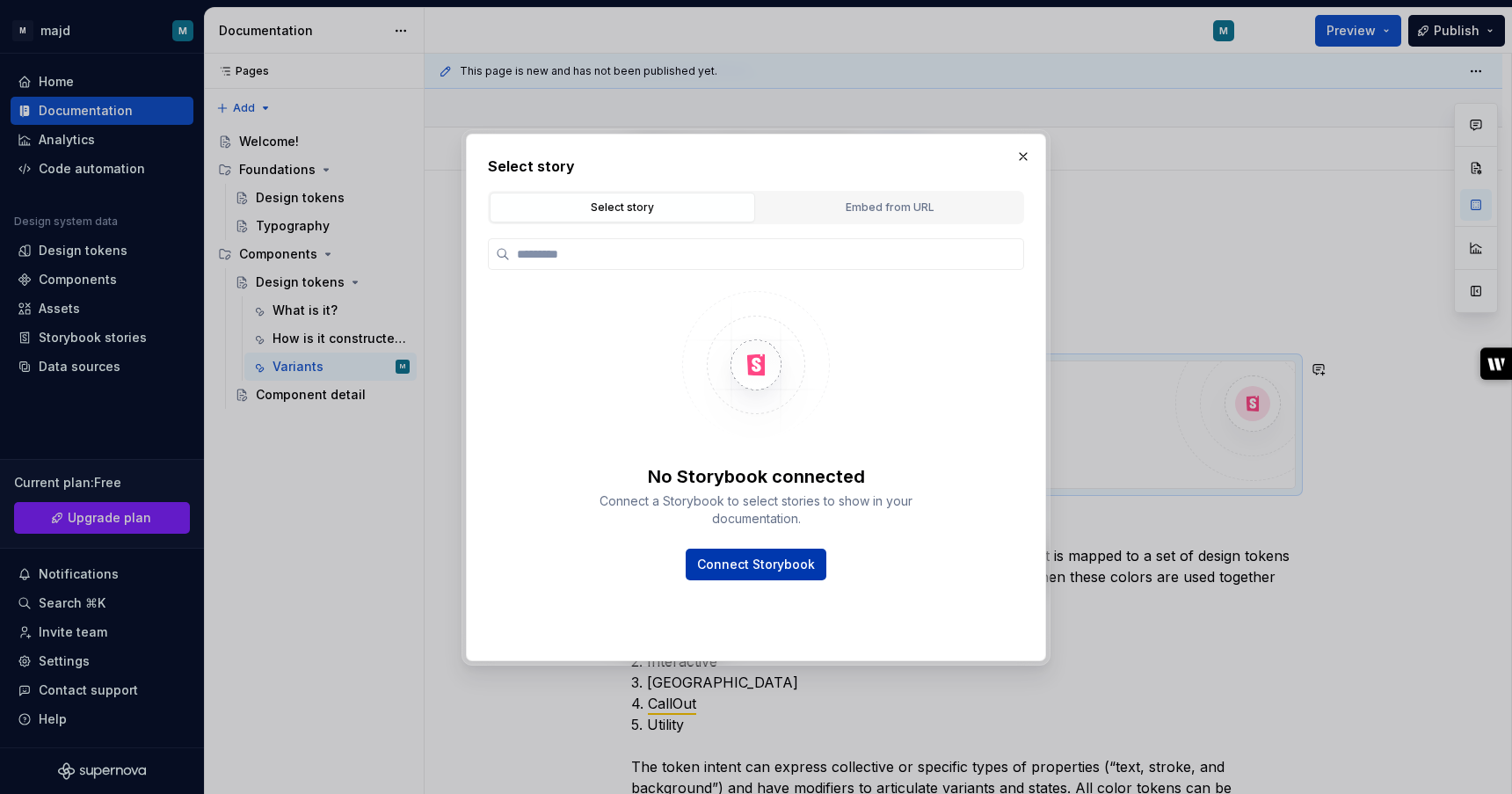
click at [777, 559] on span "Connect Storybook" at bounding box center [756, 564] width 118 height 18
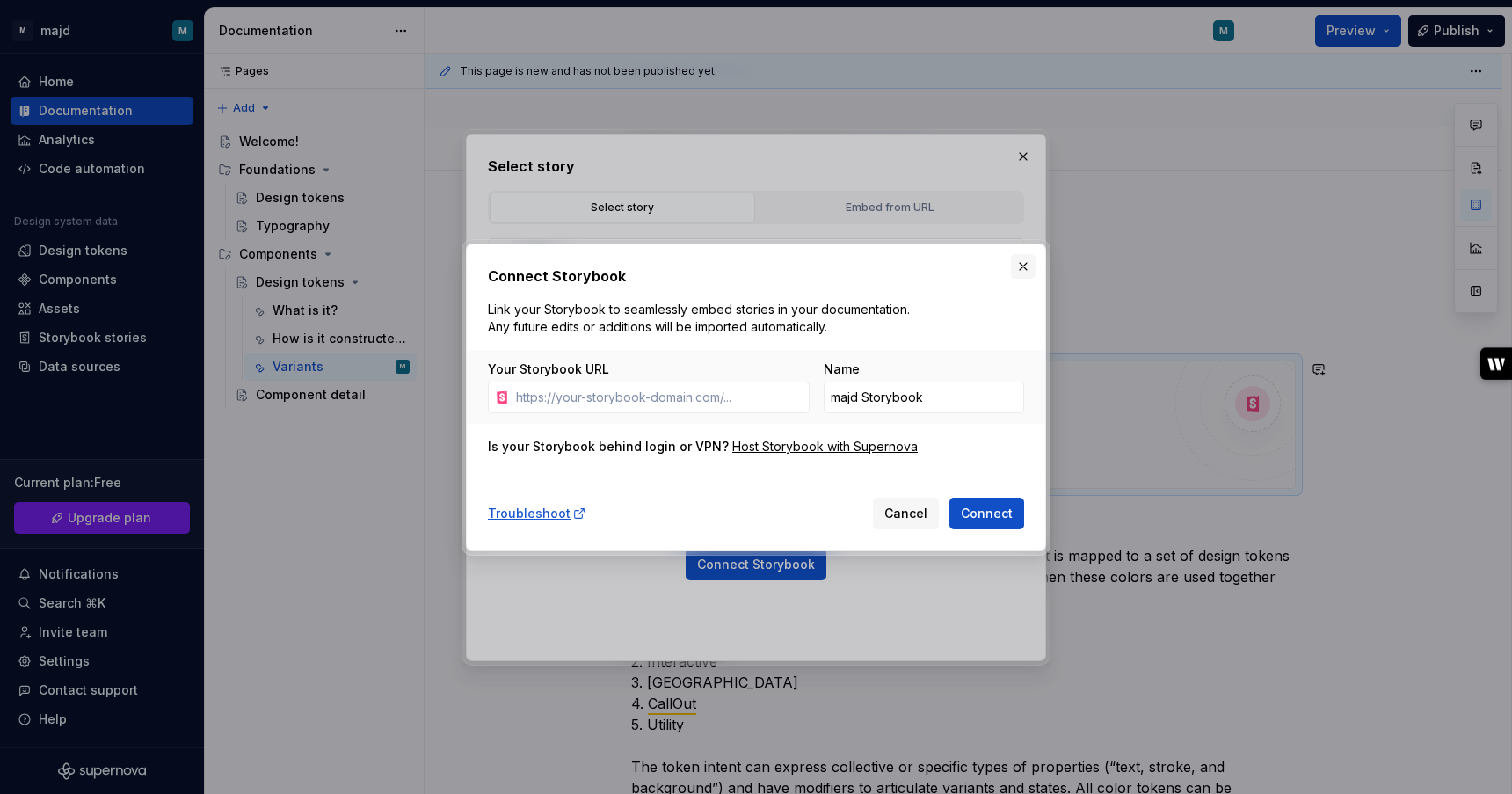
click at [1031, 266] on button "button" at bounding box center [1023, 266] width 25 height 25
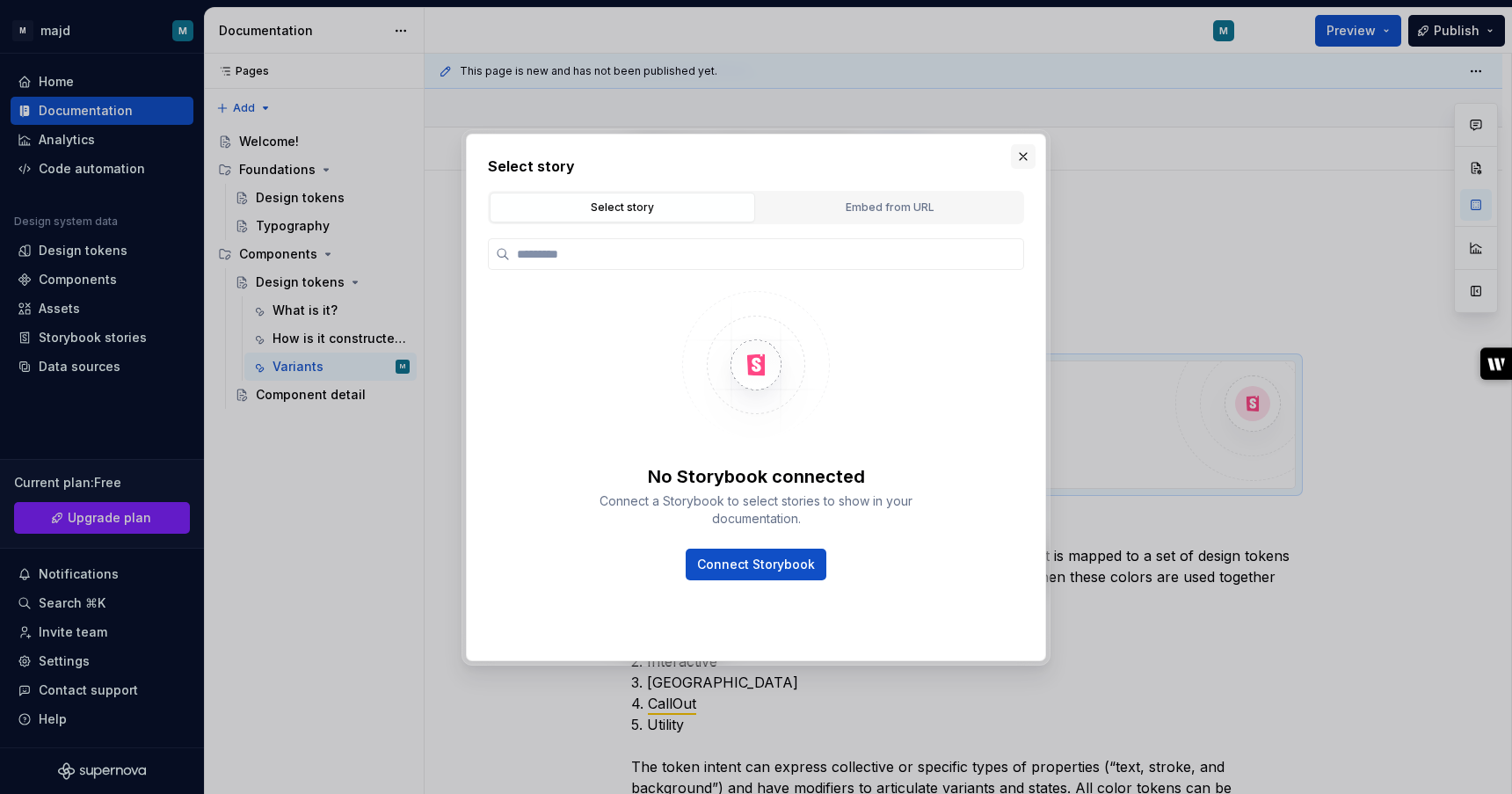
click at [1031, 156] on button "button" at bounding box center [1023, 156] width 25 height 25
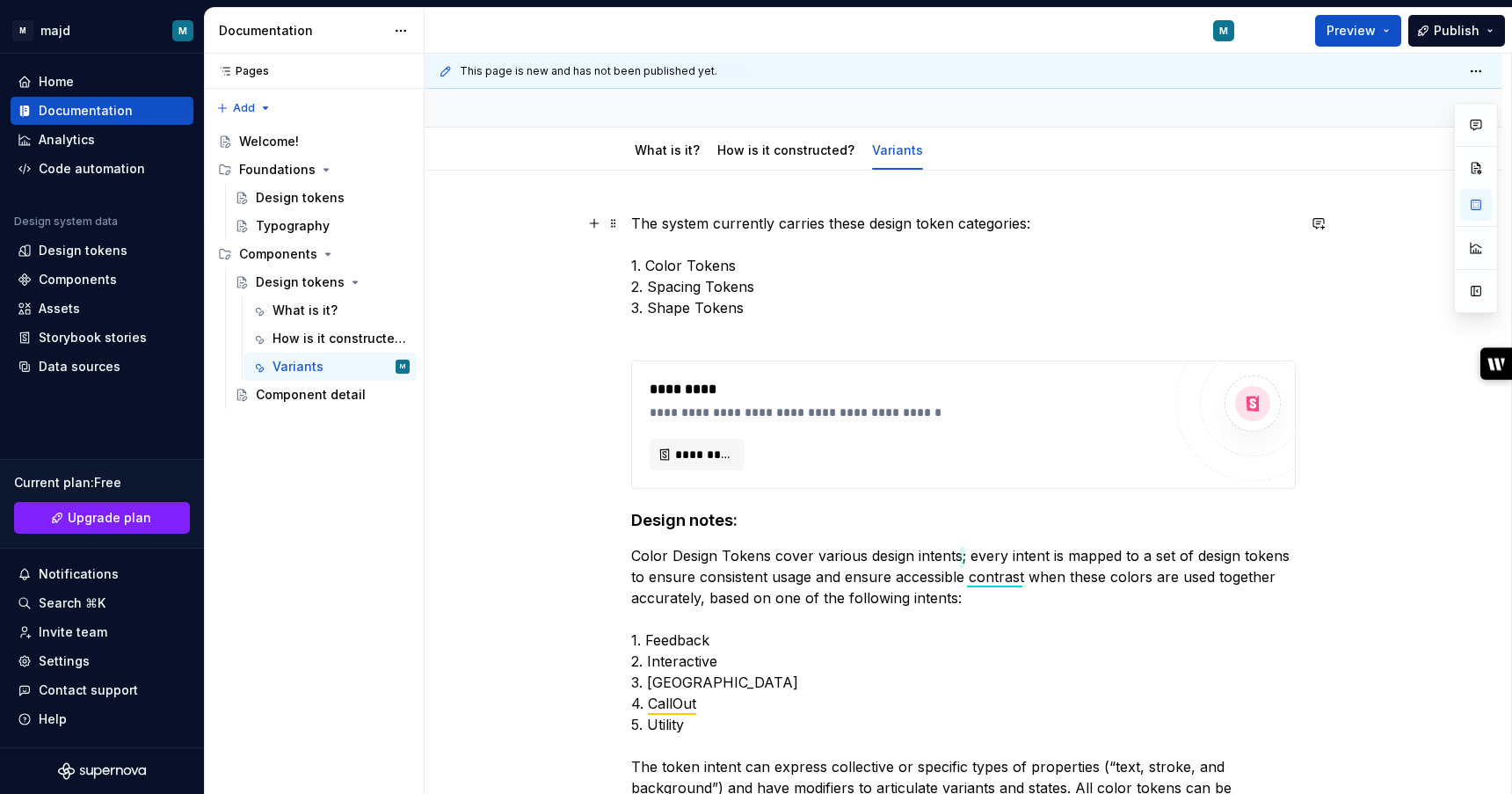
click at [1056, 239] on p "The system currently carries these design token categories: 1. Color Tokens 2. …" at bounding box center [963, 276] width 664 height 127
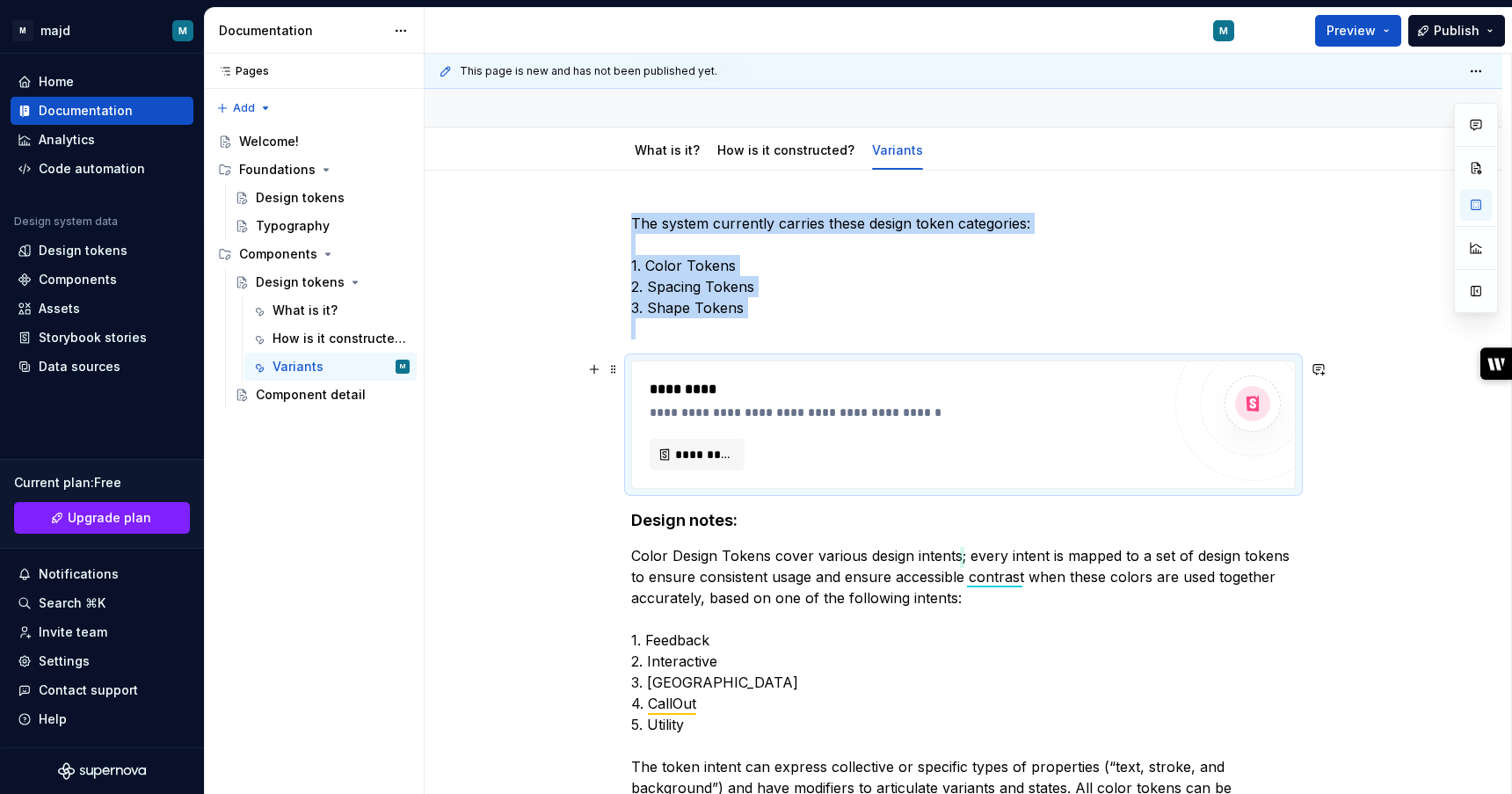
click at [873, 361] on div "**********" at bounding box center [964, 425] width 663 height 127
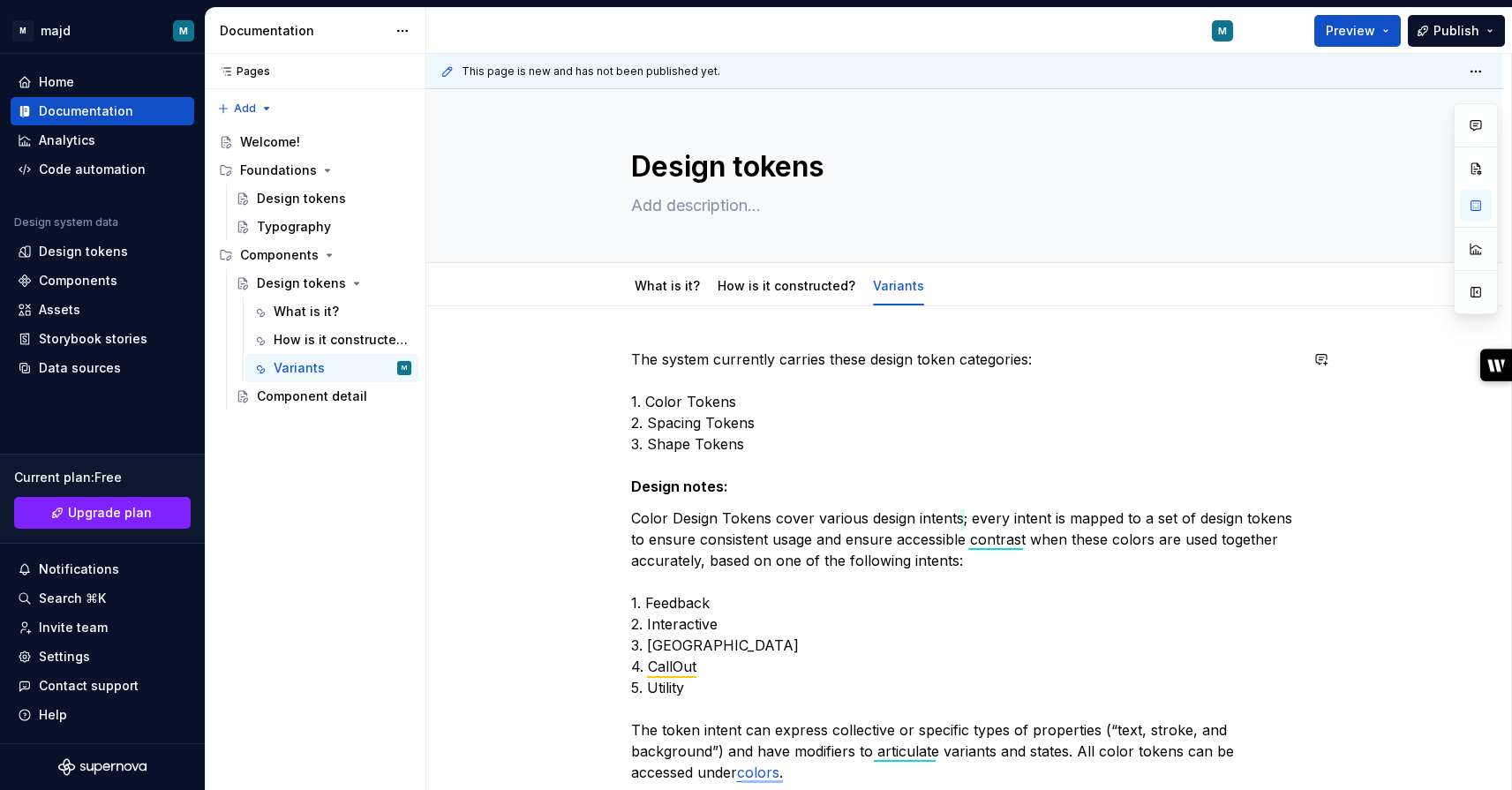
scroll to position [324, 0]
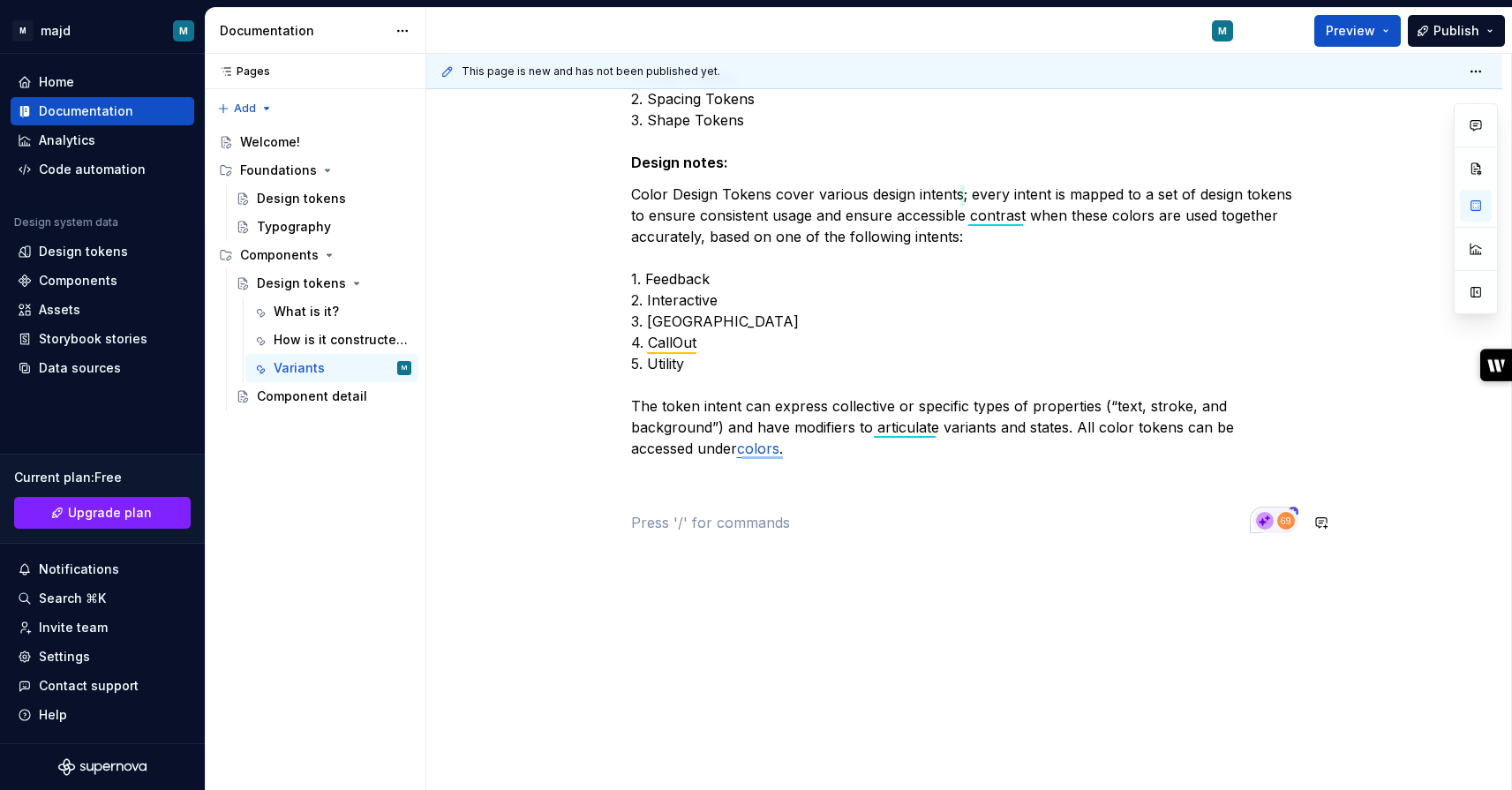
click at [791, 548] on div "The system currently carries these design token categories: 1. Color Tokens 2. …" at bounding box center [964, 289] width 667 height 530
click at [793, 503] on div "The system currently carries these design token categories: 1. Color Tokens 2. …" at bounding box center [964, 279] width 667 height 509
click at [731, 499] on p "Color Design Tokens cover various design intents; every intent is mapped to a s…" at bounding box center [964, 343] width 667 height 318
click at [722, 615] on div "The system currently carries these design token categories: 1. Color Tokens 2. …" at bounding box center [964, 387] width 1077 height 809
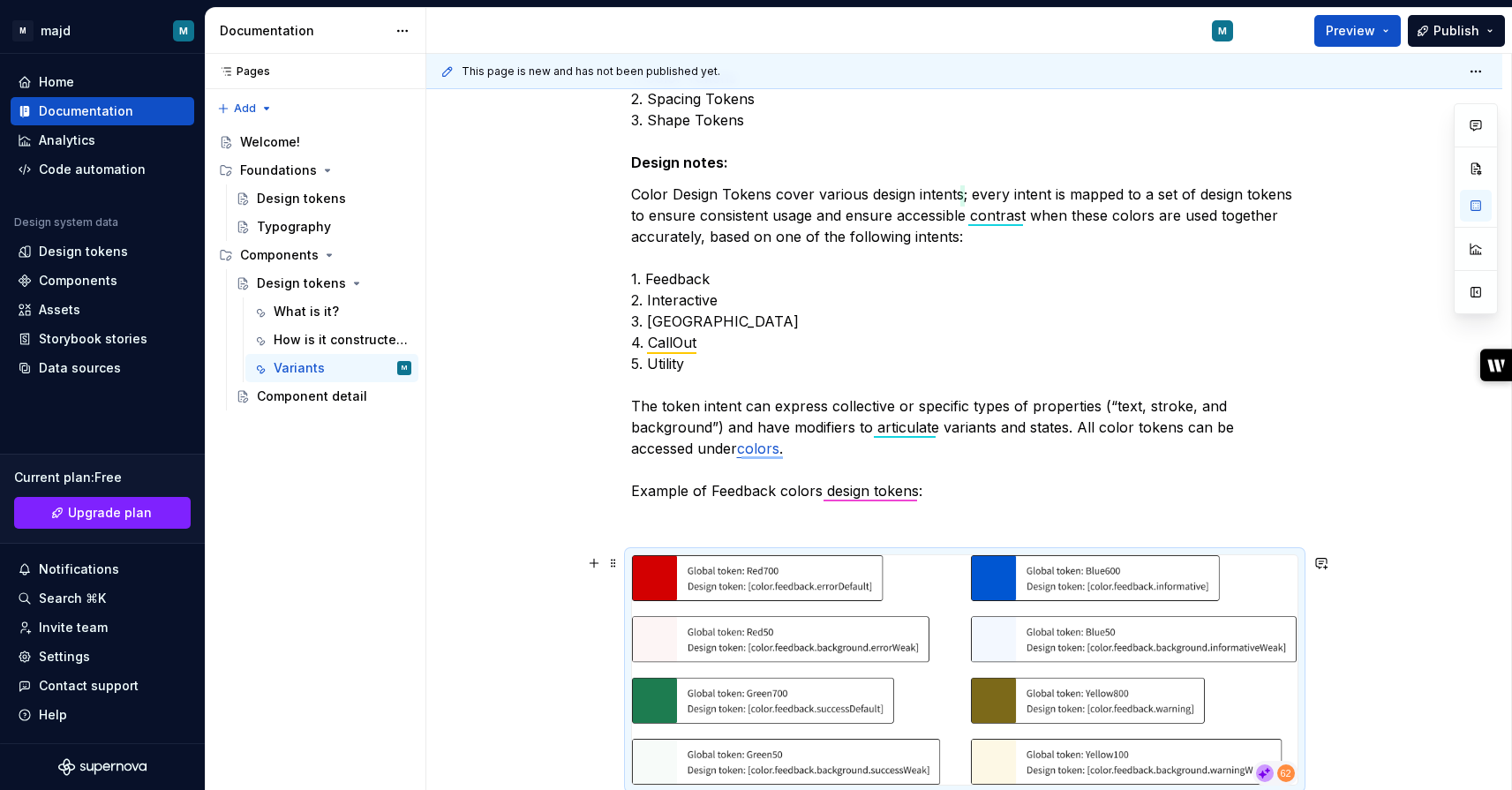
click at [559, 630] on div "The system currently carries these design token categories: 1. Color Tokens 2. …" at bounding box center [964, 512] width 1077 height 1060
click at [681, 508] on div "The system currently carries these design token categories: 1. Color Tokens 2. …" at bounding box center [964, 405] width 667 height 761
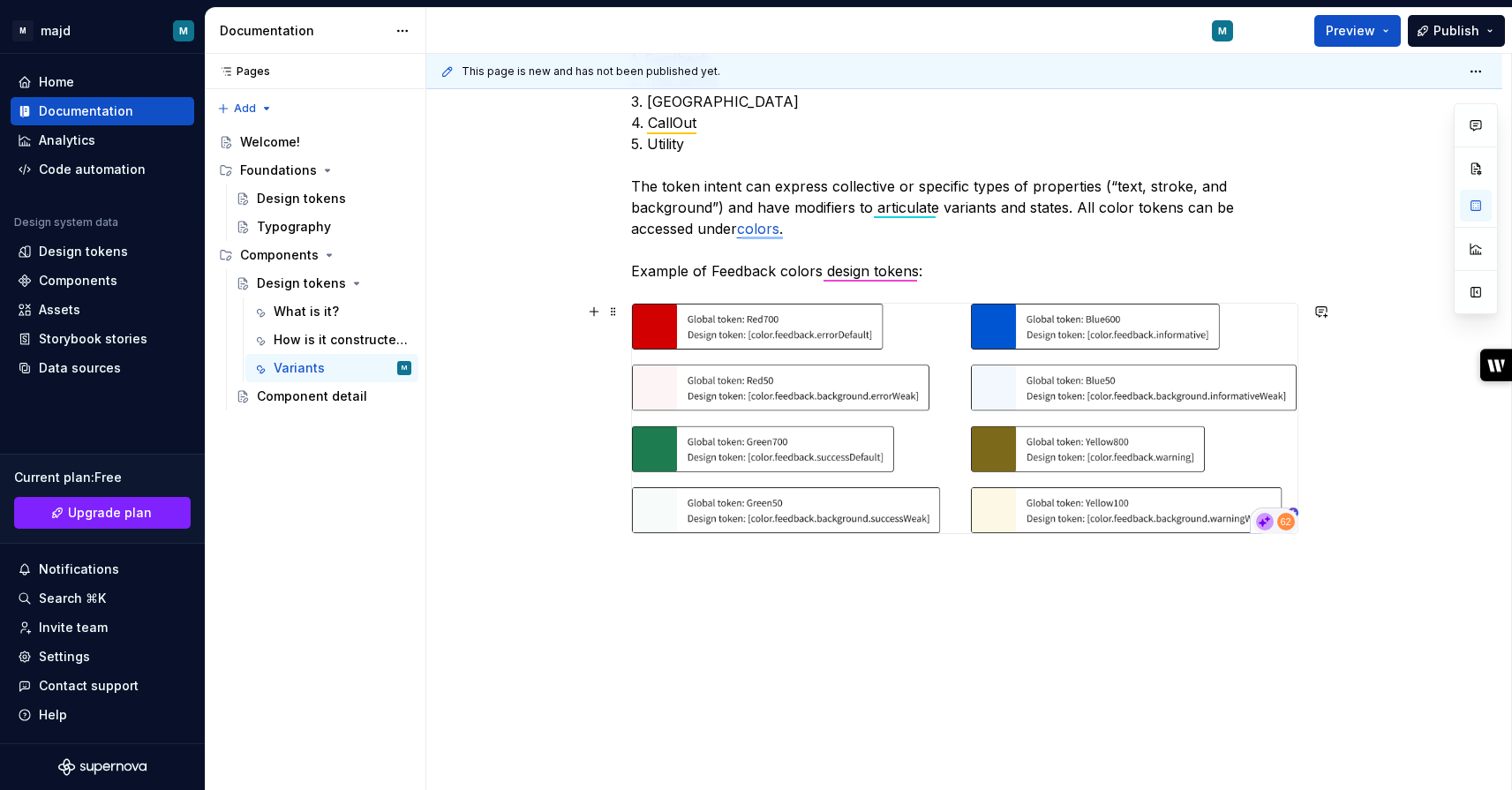
scroll to position [545, 0]
click at [664, 686] on div "This page is new and has not been published yet. Design tokens Edit header What…" at bounding box center [968, 422] width 1085 height 737
click at [698, 585] on div "The system currently carries these design token categories: 1. Color Tokens 2. …" at bounding box center [964, 275] width 1077 height 1028
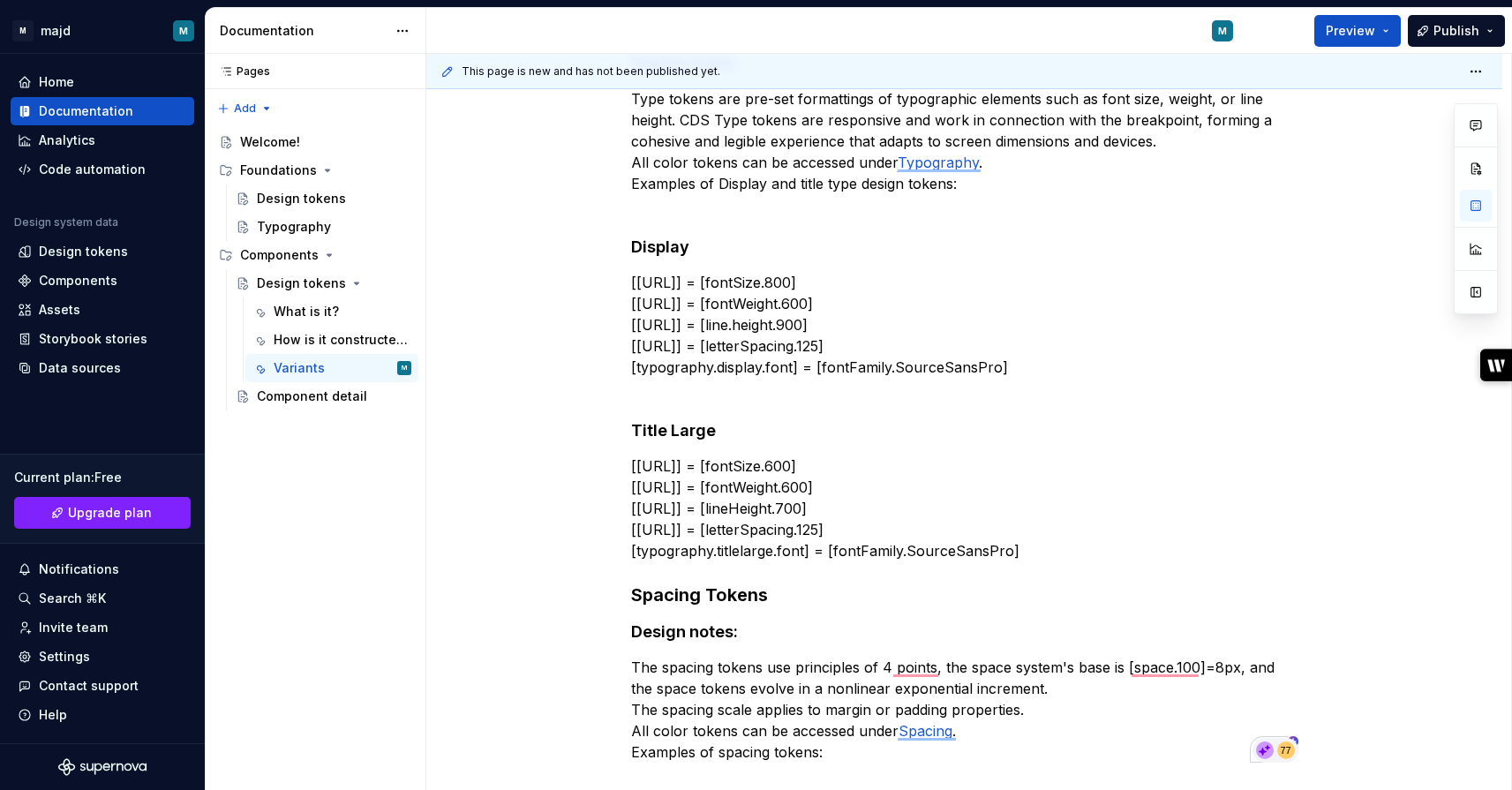
scroll to position [0, 0]
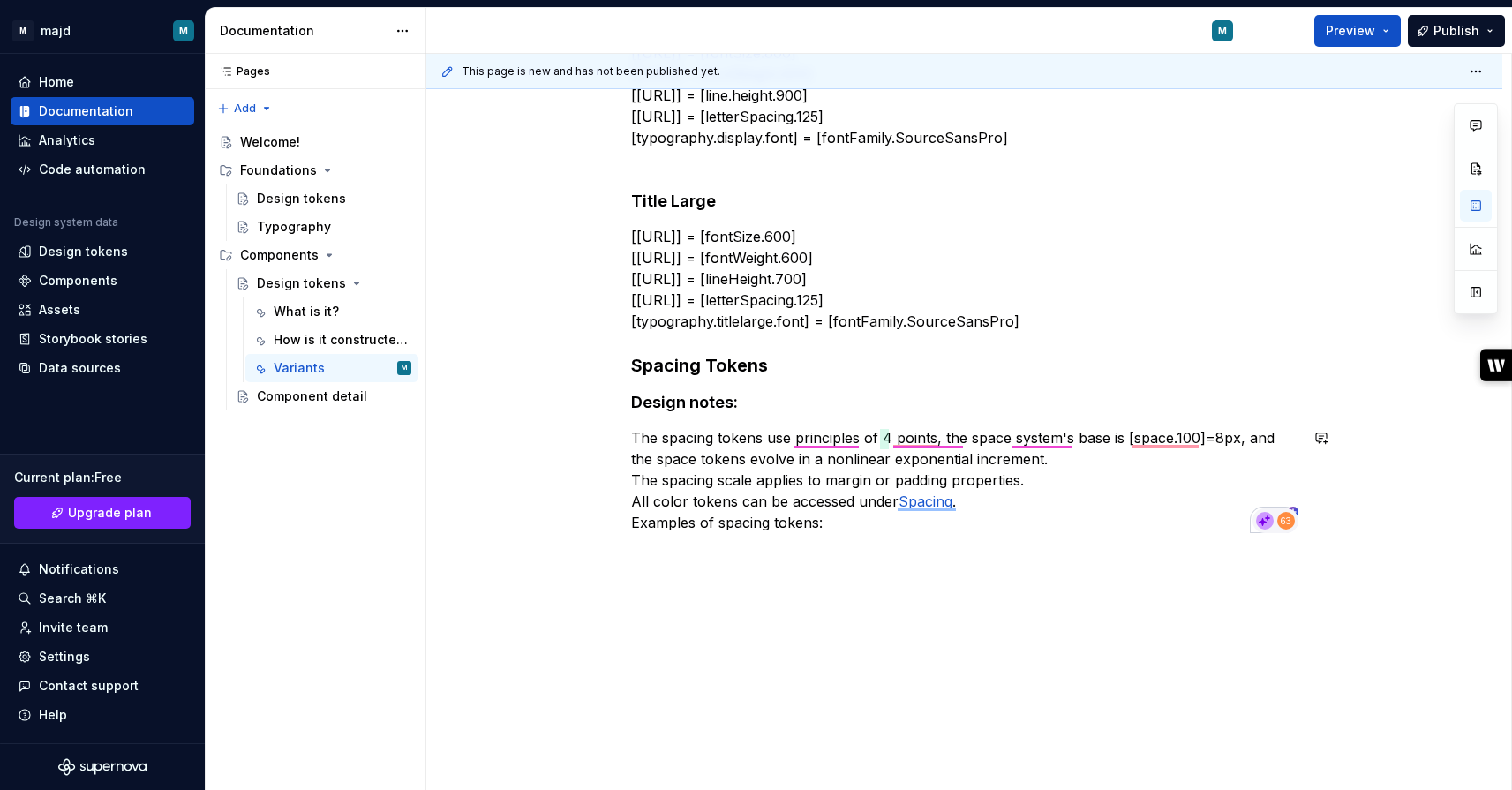
click at [862, 525] on p "The spacing tokens use principles of 4 points, the space system's base is [spac…" at bounding box center [964, 480] width 667 height 106
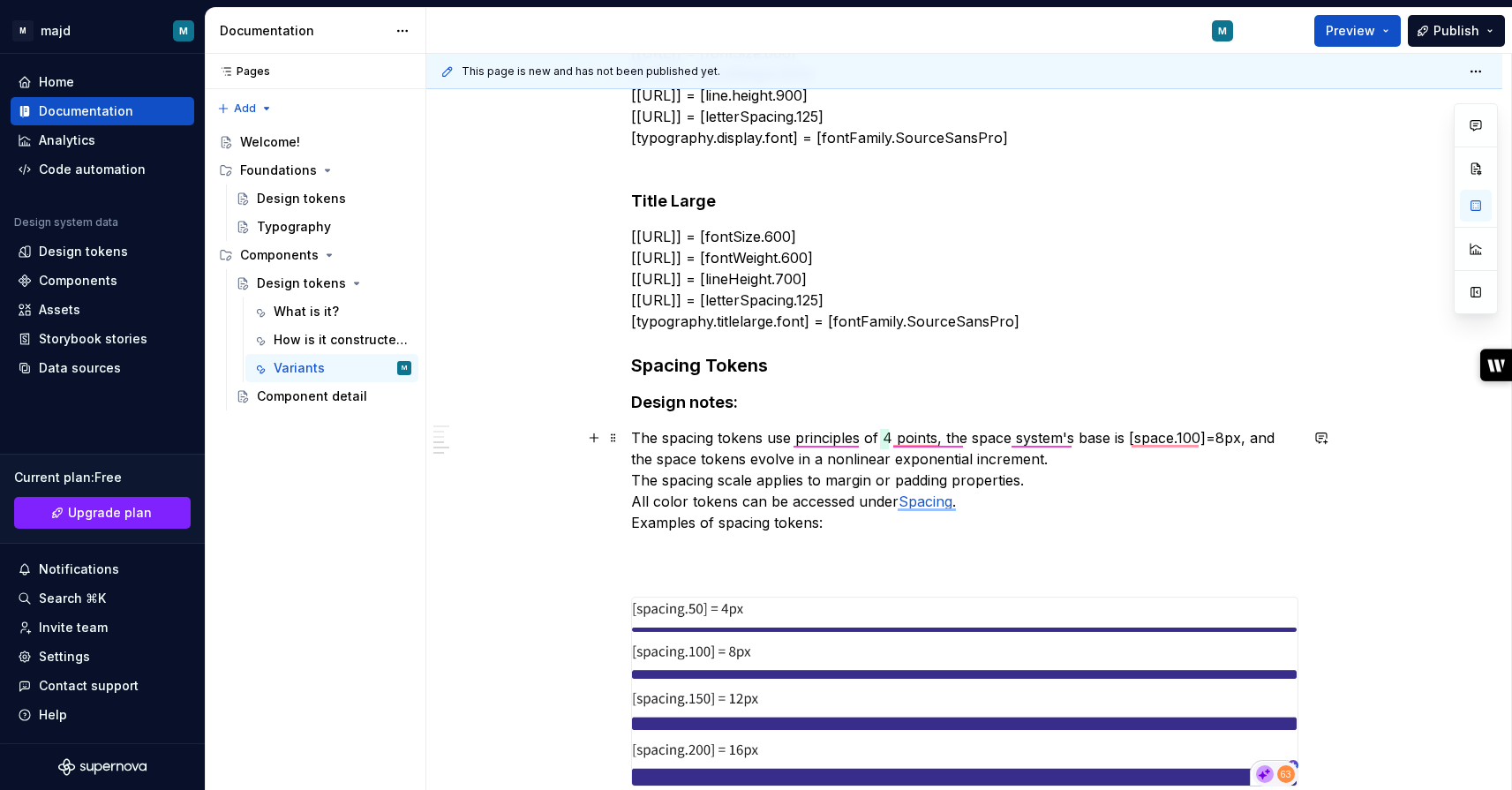
click at [770, 569] on p "The spacing tokens use principles of 4 points, the space system's base is [spac…" at bounding box center [964, 501] width 667 height 148
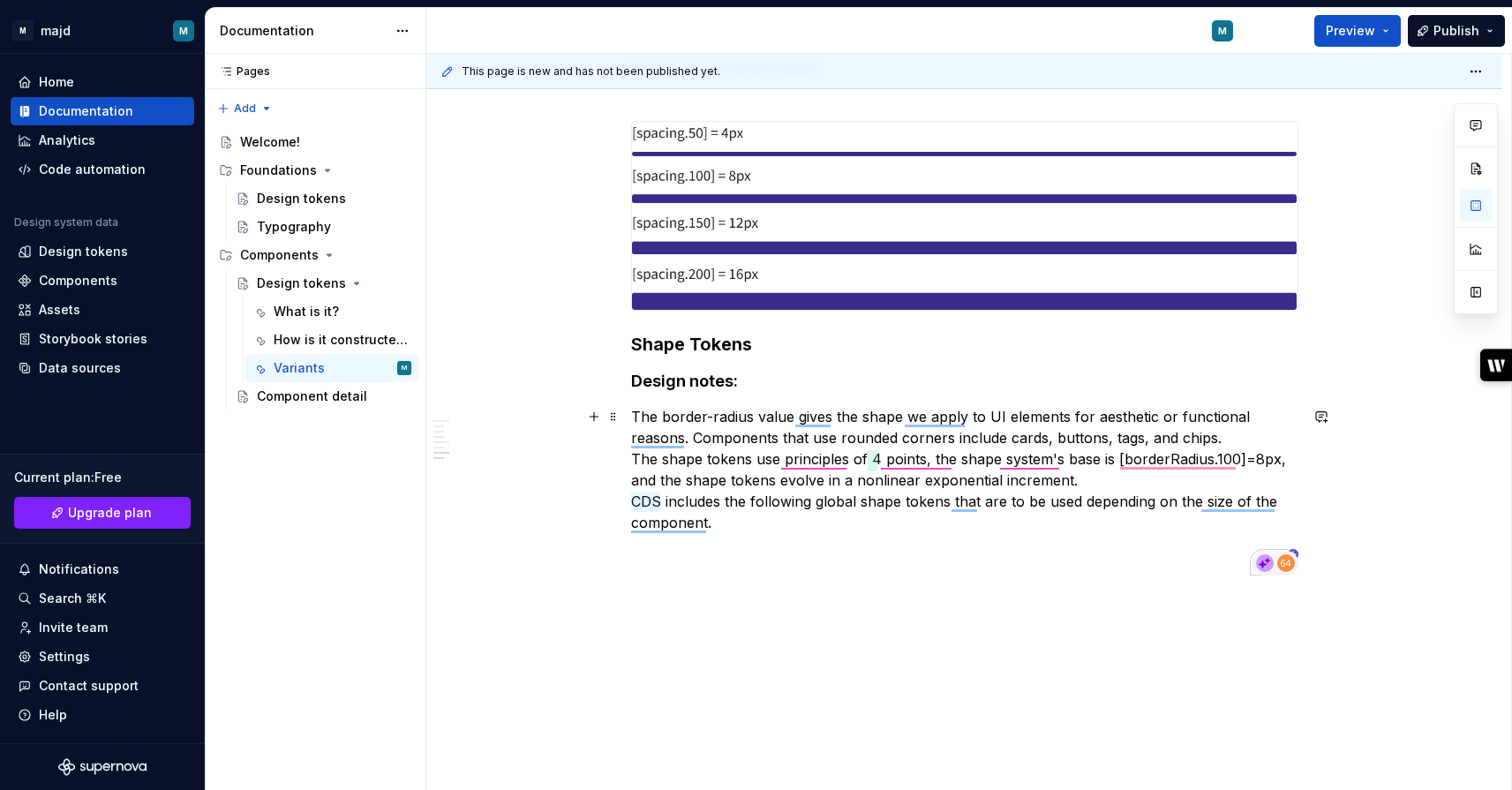
click at [646, 563] on p "The border-radius value gives the shape we apply to UI elements for aesthetic o…" at bounding box center [964, 491] width 667 height 170
click at [636, 562] on p "The border-radius value gives the shape we apply to UI elements for aesthetic o…" at bounding box center [964, 491] width 667 height 170
click at [600, 422] on button "button" at bounding box center [593, 416] width 25 height 25
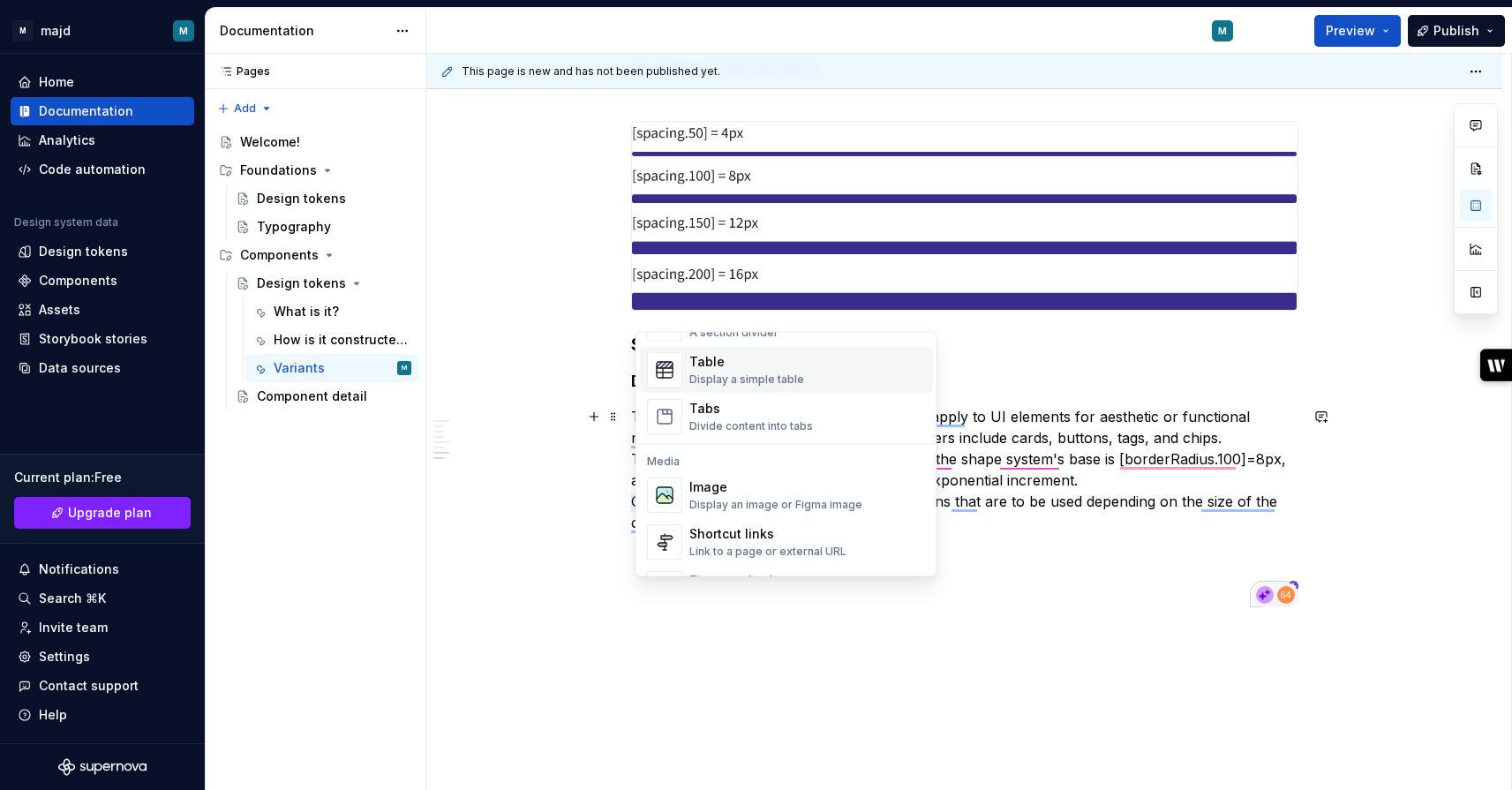
click at [781, 379] on div "Display a simple table" at bounding box center [747, 381] width 114 height 14
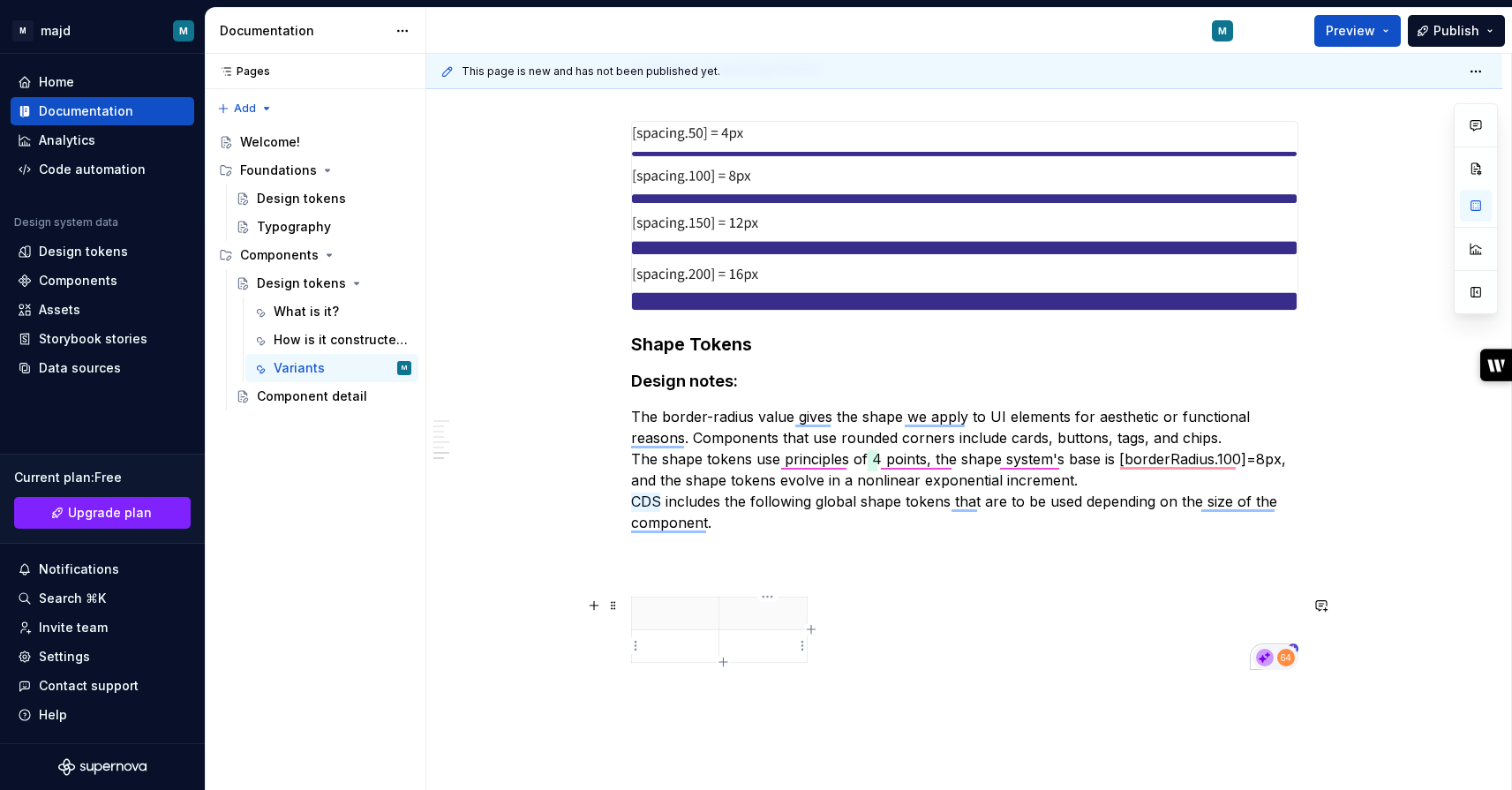
click at [781, 662] on table "To enrich screen reader interactions, please activate Accessibility in Grammarl…" at bounding box center [720, 629] width 177 height 67
drag, startPoint x: 785, startPoint y: 642, endPoint x: 688, endPoint y: 622, distance: 99.0
click at [688, 622] on tbody "To enrich screen reader interactions, please activate Accessibility in Grammarl…" at bounding box center [719, 630] width 176 height 66
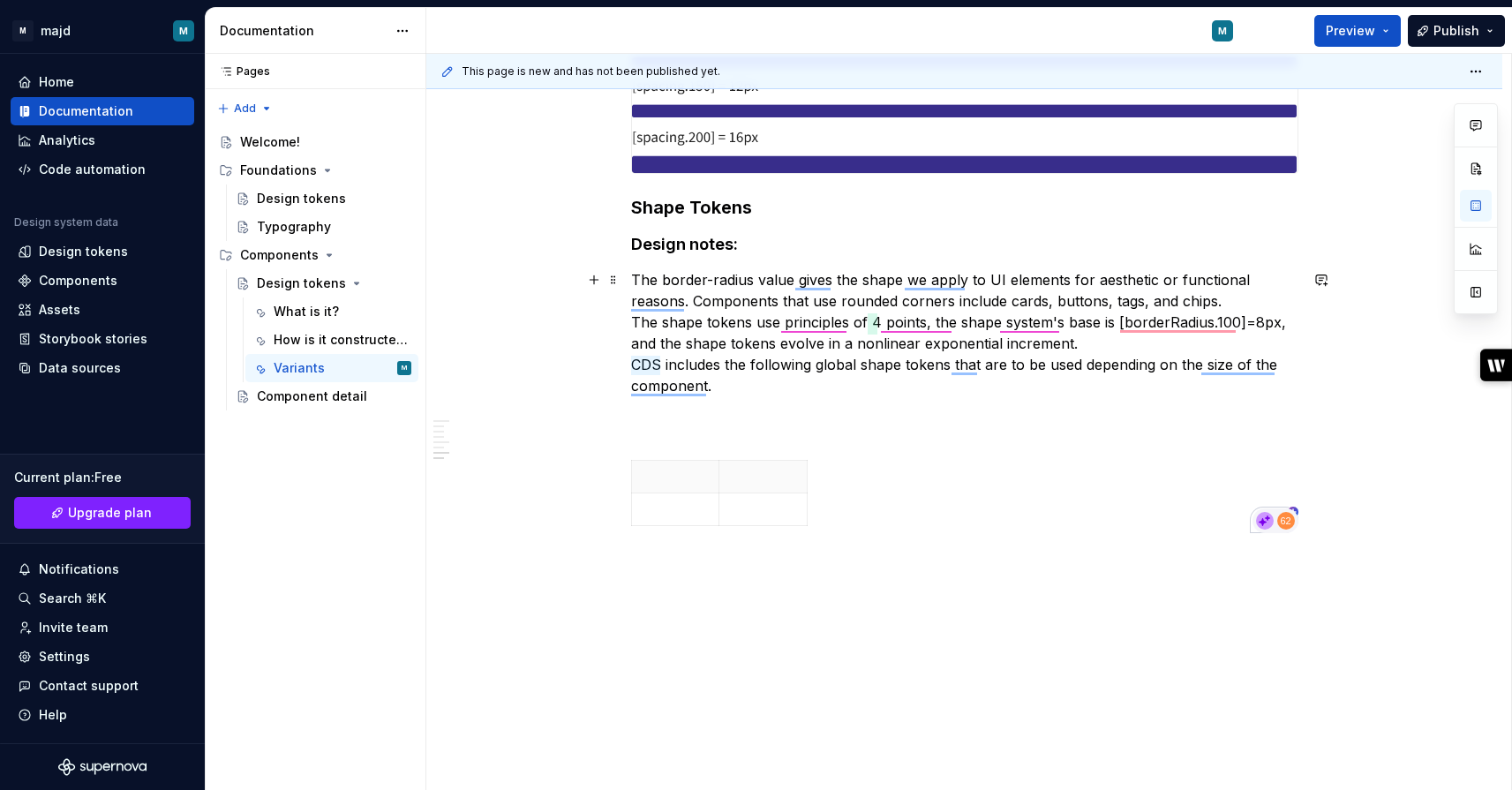
click at [891, 416] on p "The border-radius value gives the shape we apply to UI elements for aesthetic o…" at bounding box center [964, 354] width 667 height 170
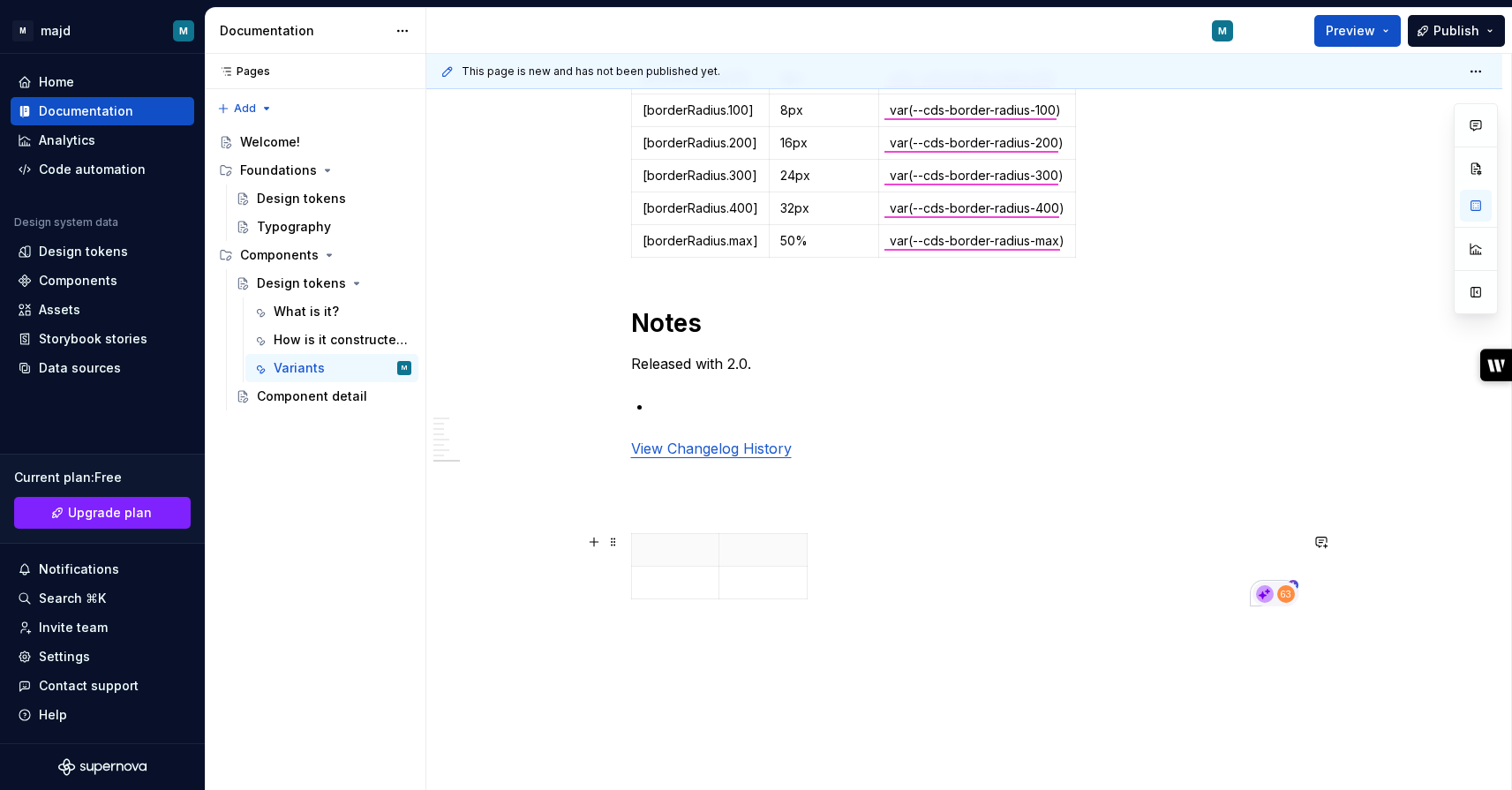
drag, startPoint x: 882, startPoint y: 590, endPoint x: 531, endPoint y: 571, distance: 351.5
click at [619, 545] on span at bounding box center [613, 542] width 14 height 25
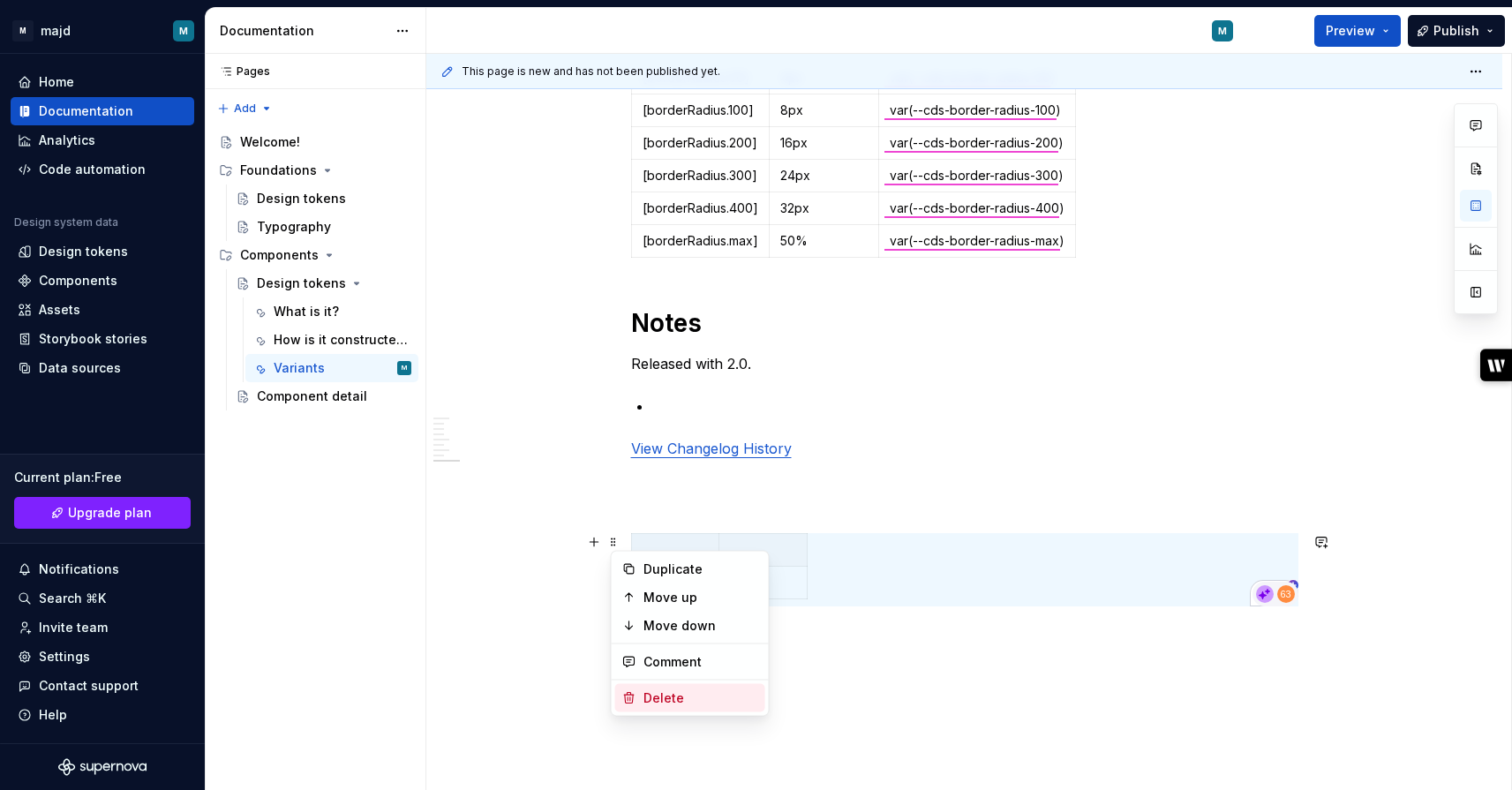
click at [678, 700] on div "Delete" at bounding box center [700, 699] width 114 height 18
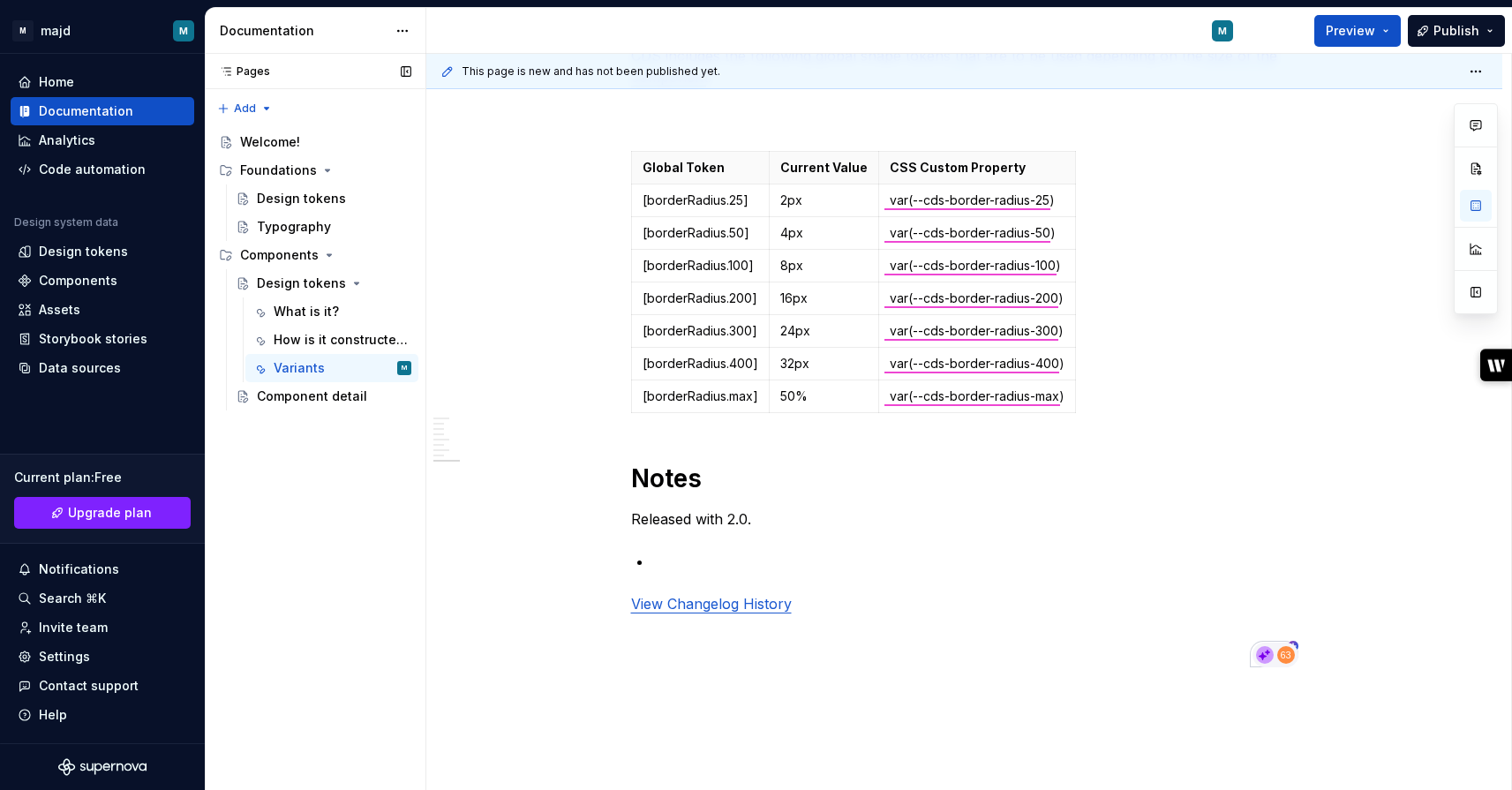
click at [306, 515] on div "Pages Pages Add Accessibility guide for tree Page tree. Navigate the tree with …" at bounding box center [315, 422] width 221 height 737
click at [350, 284] on icon "Page tree" at bounding box center [351, 283] width 14 height 14
click at [401, 280] on button "Page tree" at bounding box center [399, 283] width 25 height 25
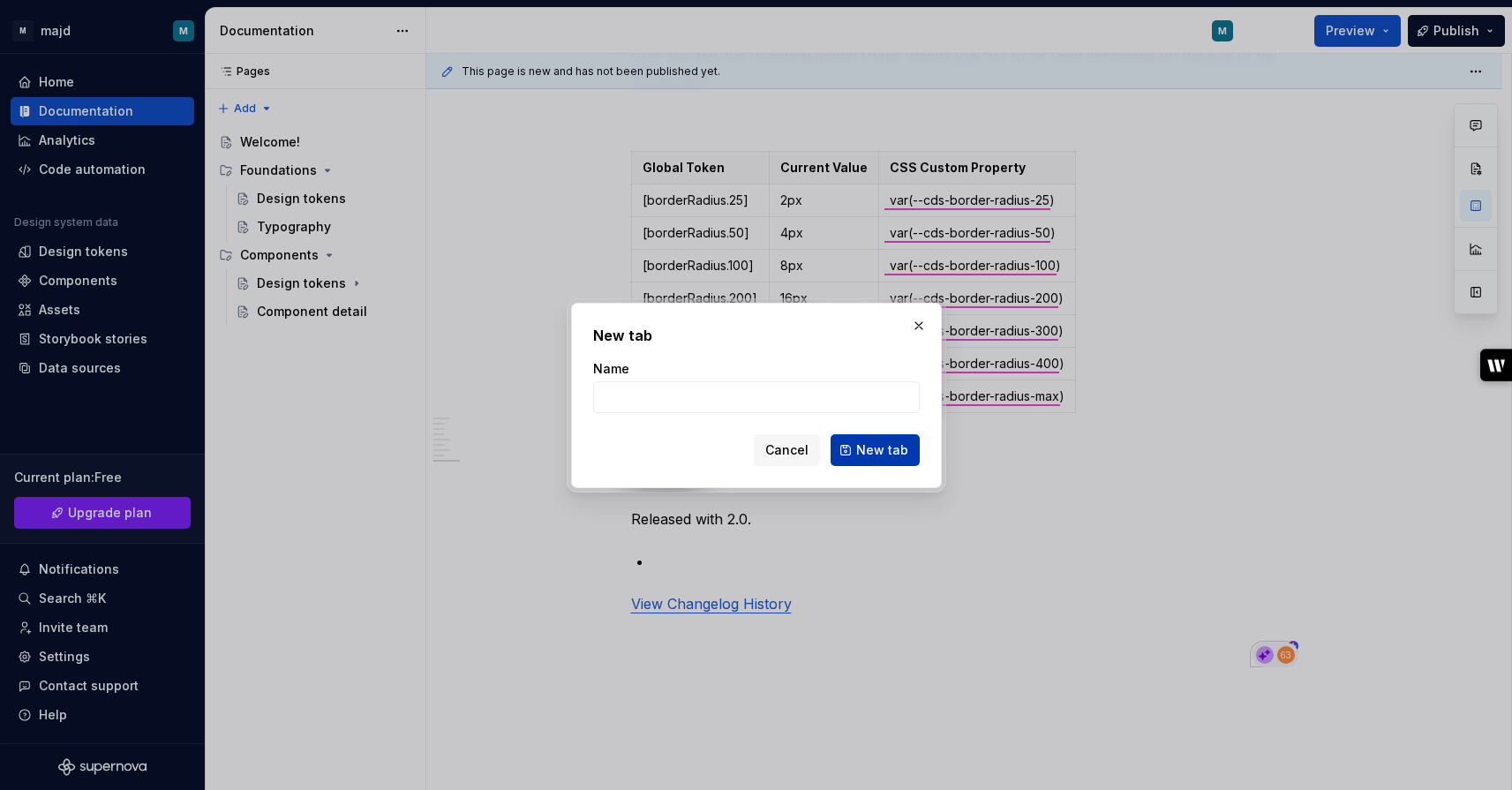
click at [865, 445] on span "New tab" at bounding box center [882, 450] width 52 height 18
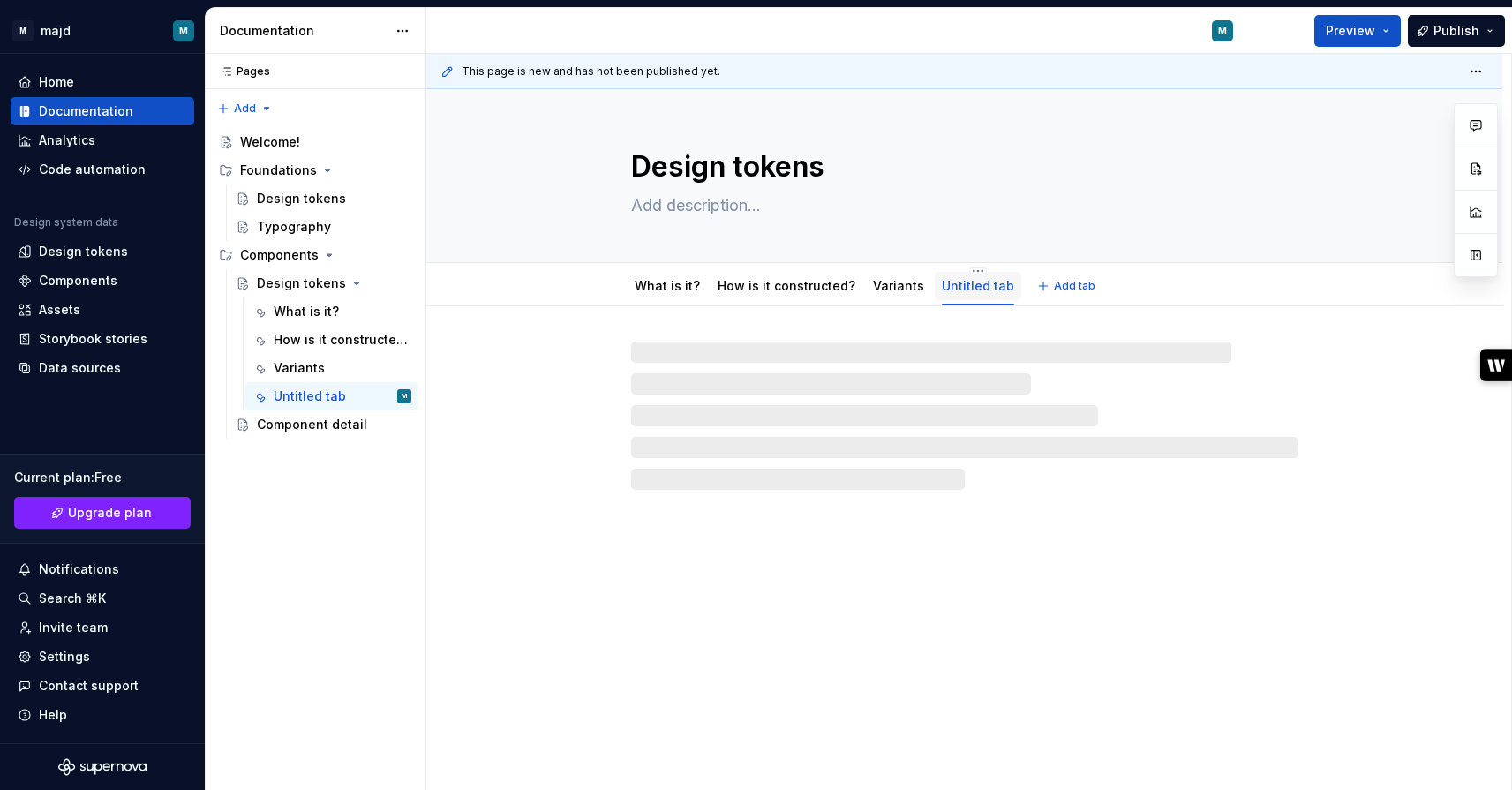
click at [985, 287] on link "Untitled tab" at bounding box center [978, 285] width 73 height 15
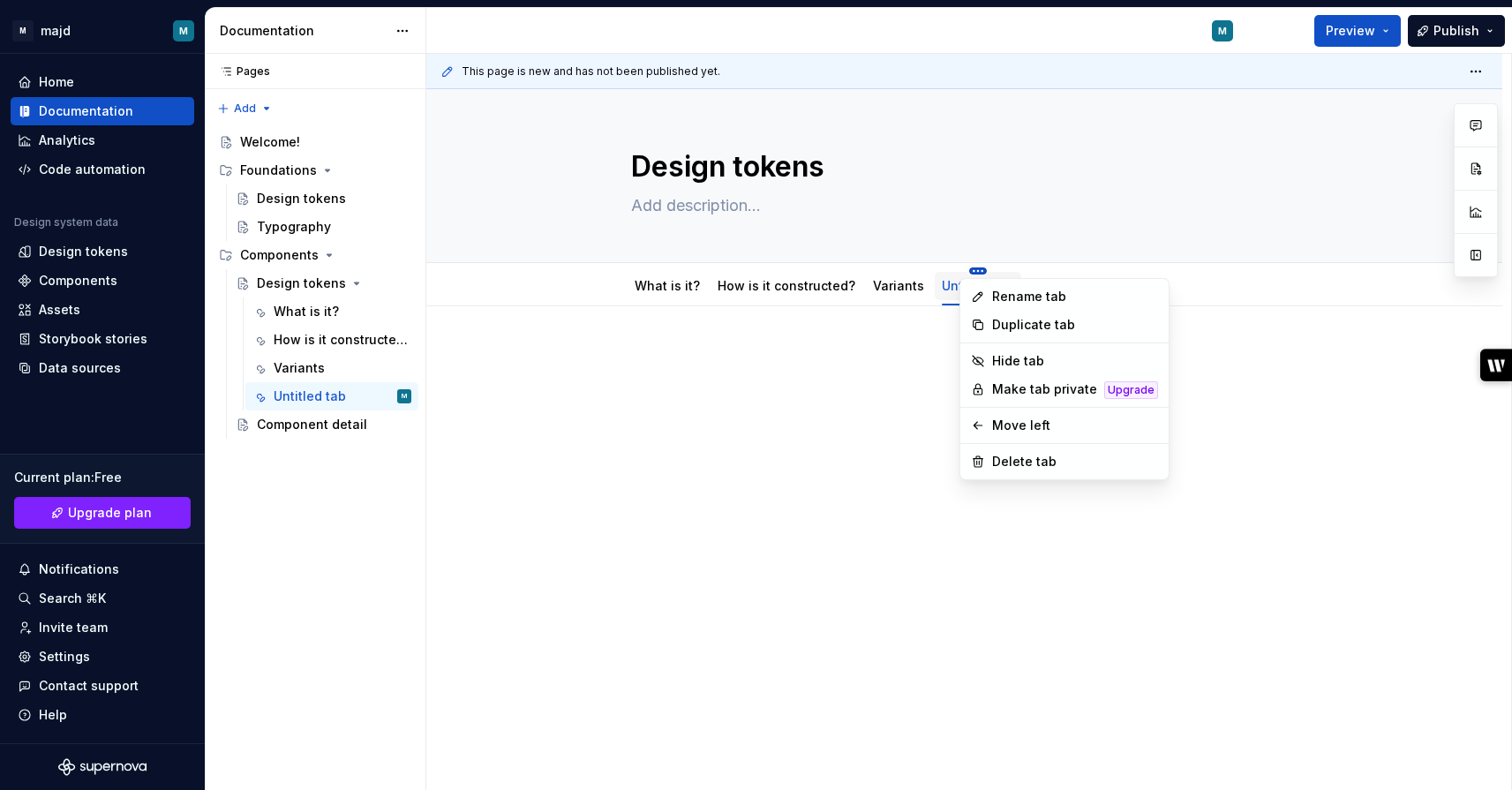
click at [974, 270] on html "M majd M Home Documentation Analytics Code automation Design system data Design…" at bounding box center [756, 395] width 1512 height 790
click at [1023, 464] on div "Delete tab" at bounding box center [1075, 462] width 166 height 18
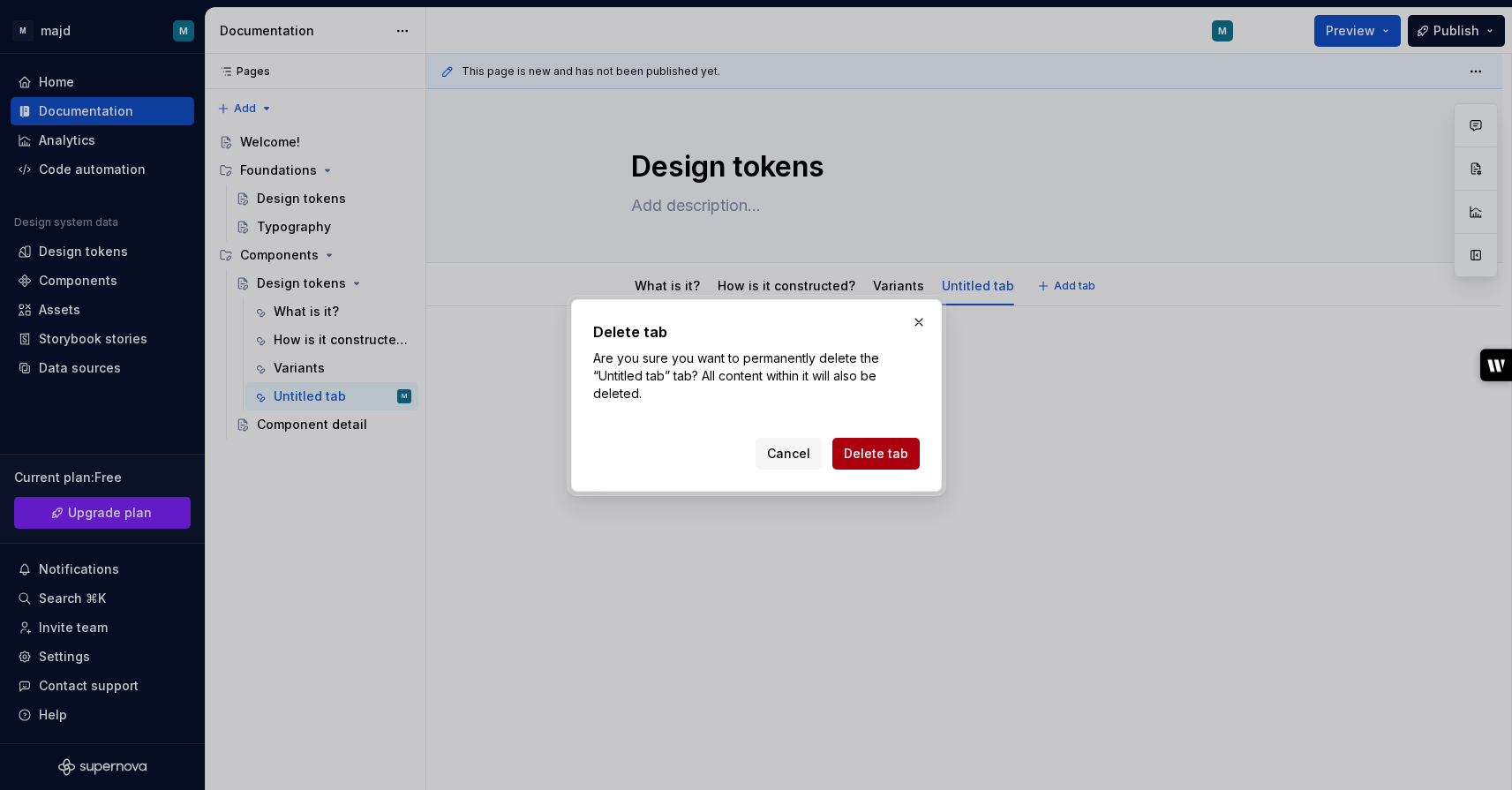
click at [877, 453] on span "Delete tab" at bounding box center [876, 454] width 65 height 18
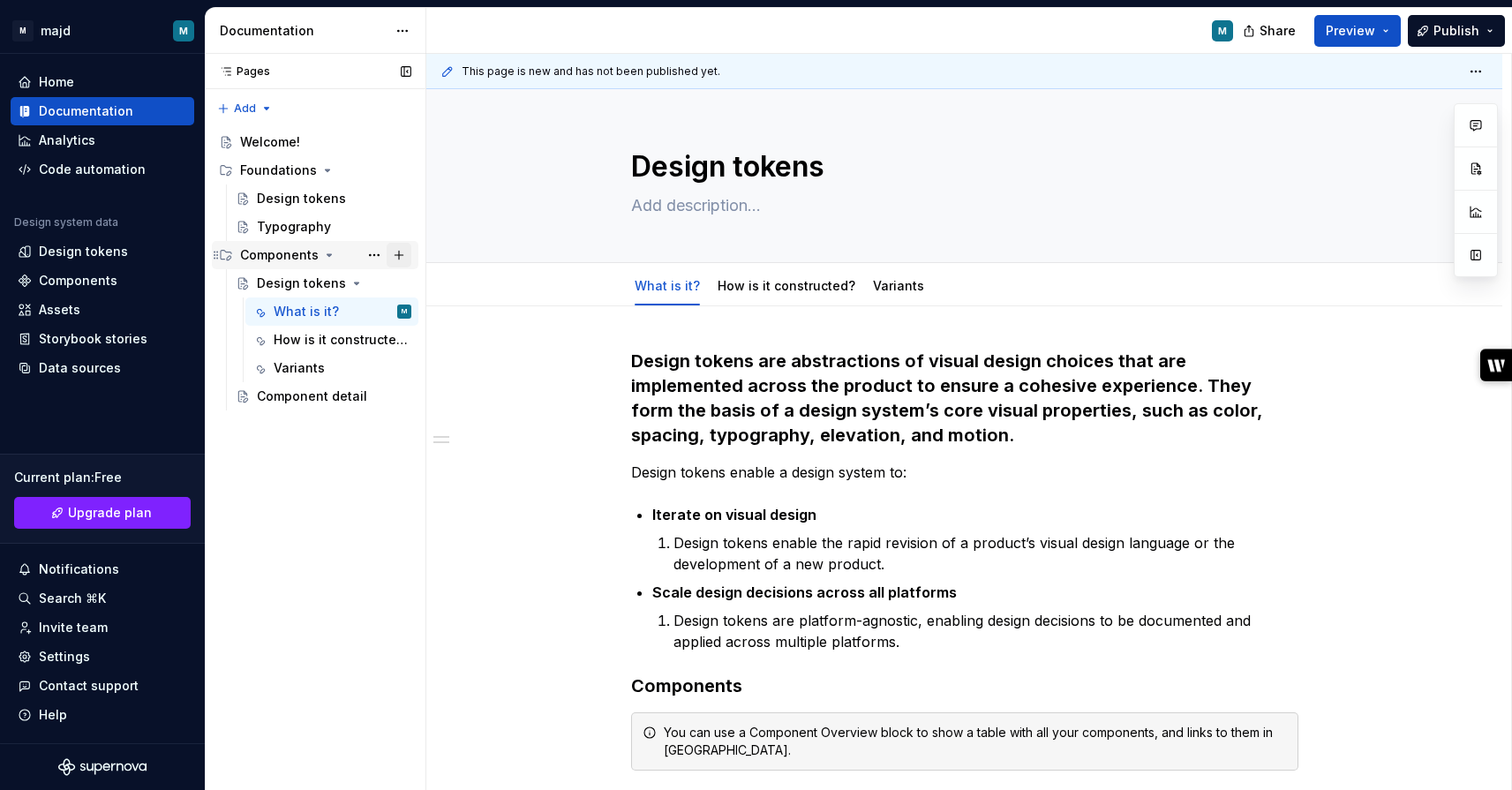
click at [397, 254] on button "Page tree" at bounding box center [399, 254] width 25 height 25
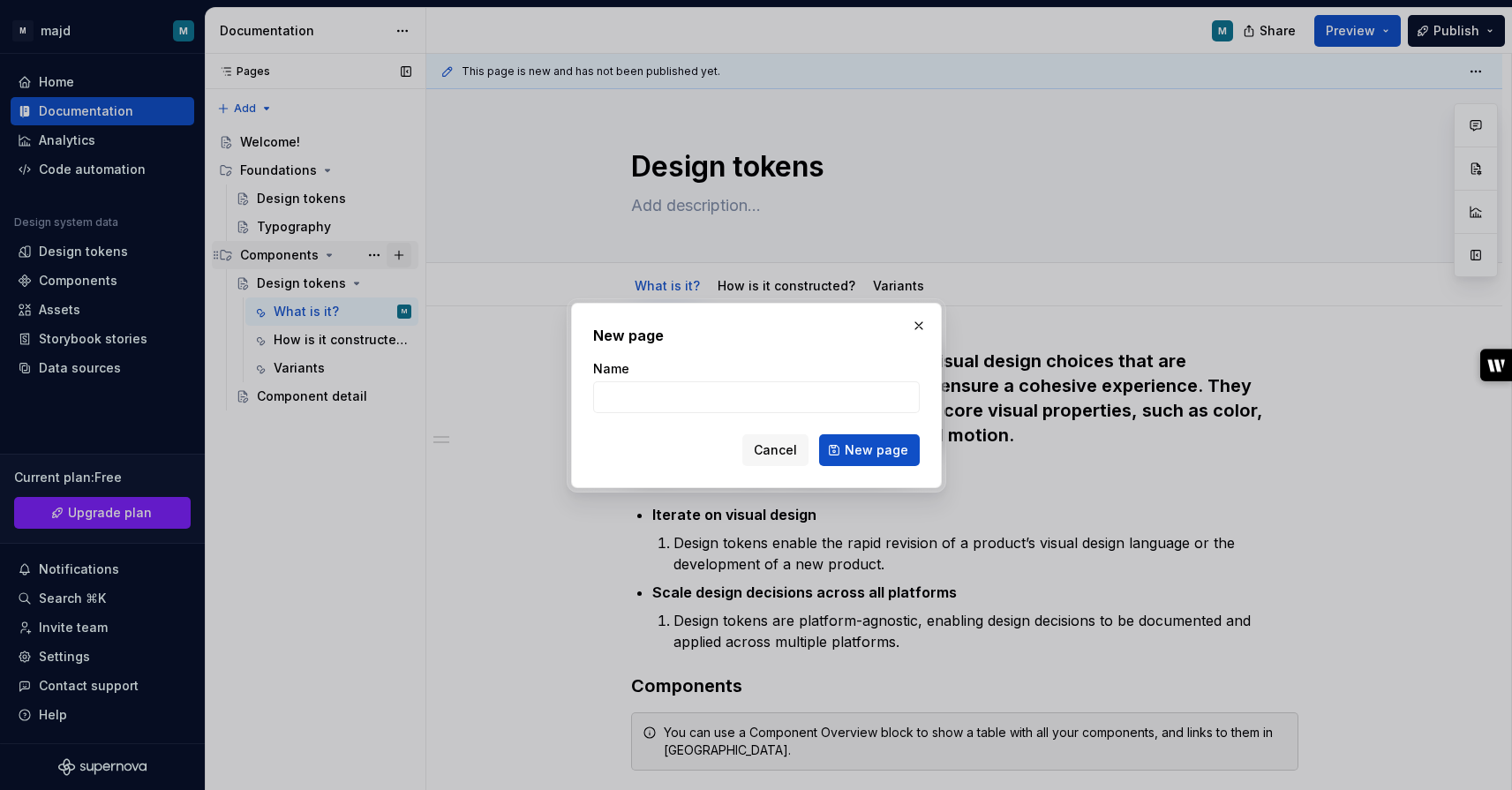
type textarea "*"
type input "Landmarks"
click button "New page" at bounding box center [869, 450] width 100 height 32
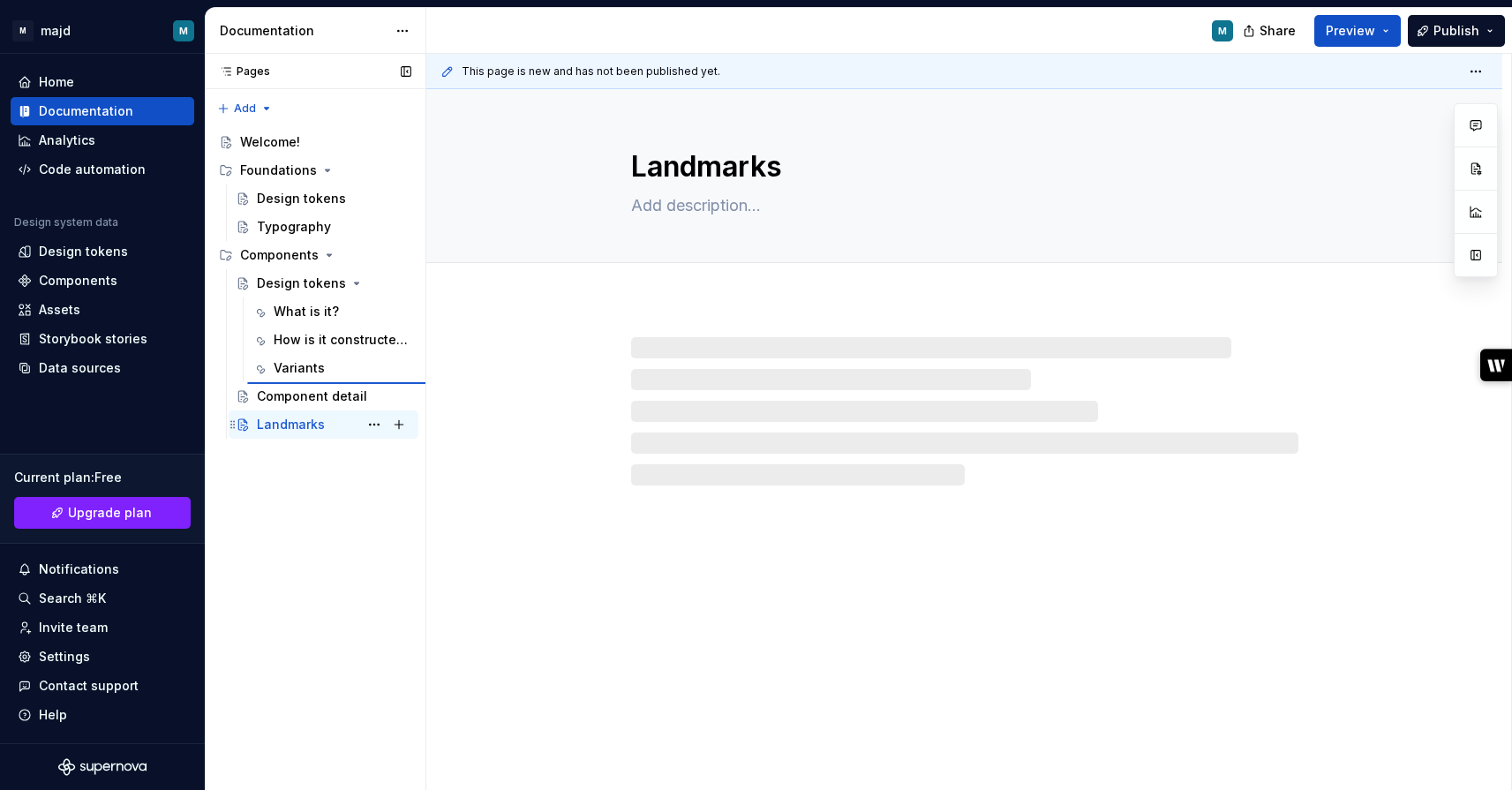
type textarea "*"
type textarea "Design tokens"
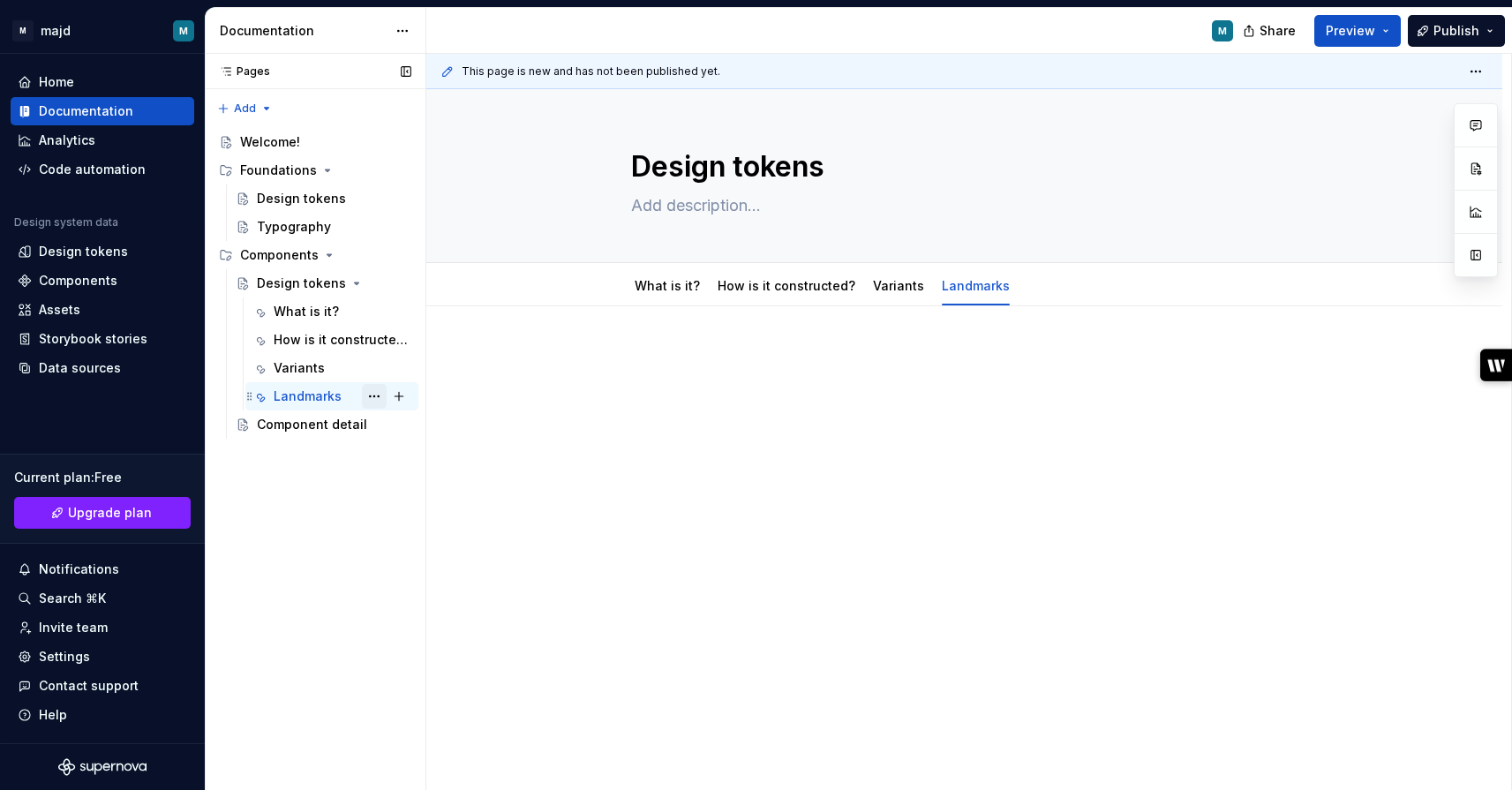
click at [379, 399] on button "Page tree" at bounding box center [374, 395] width 25 height 25
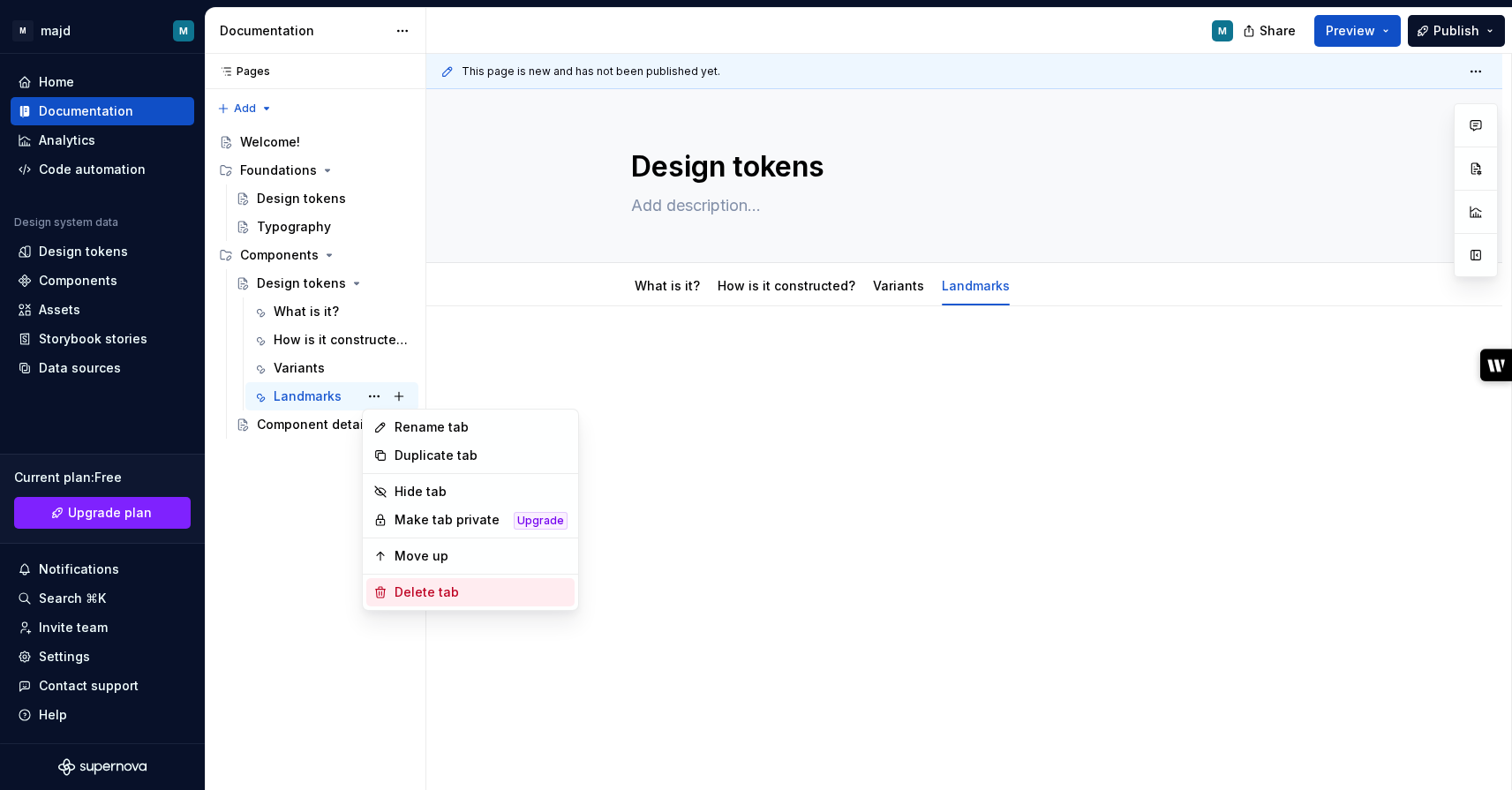
click at [464, 591] on div "Delete tab" at bounding box center [481, 592] width 173 height 18
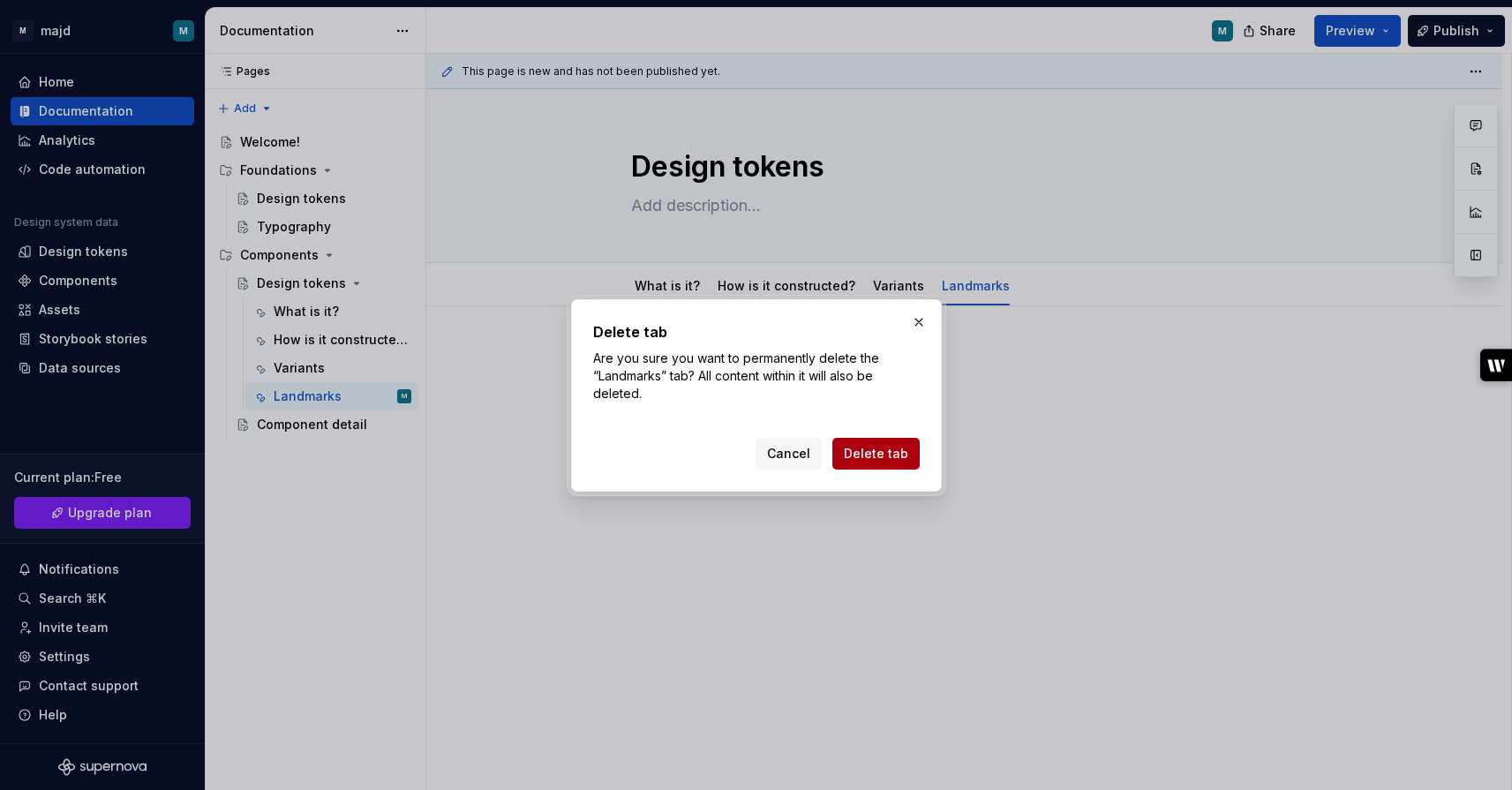
click at [896, 461] on button "Delete tab" at bounding box center [876, 453] width 87 height 32
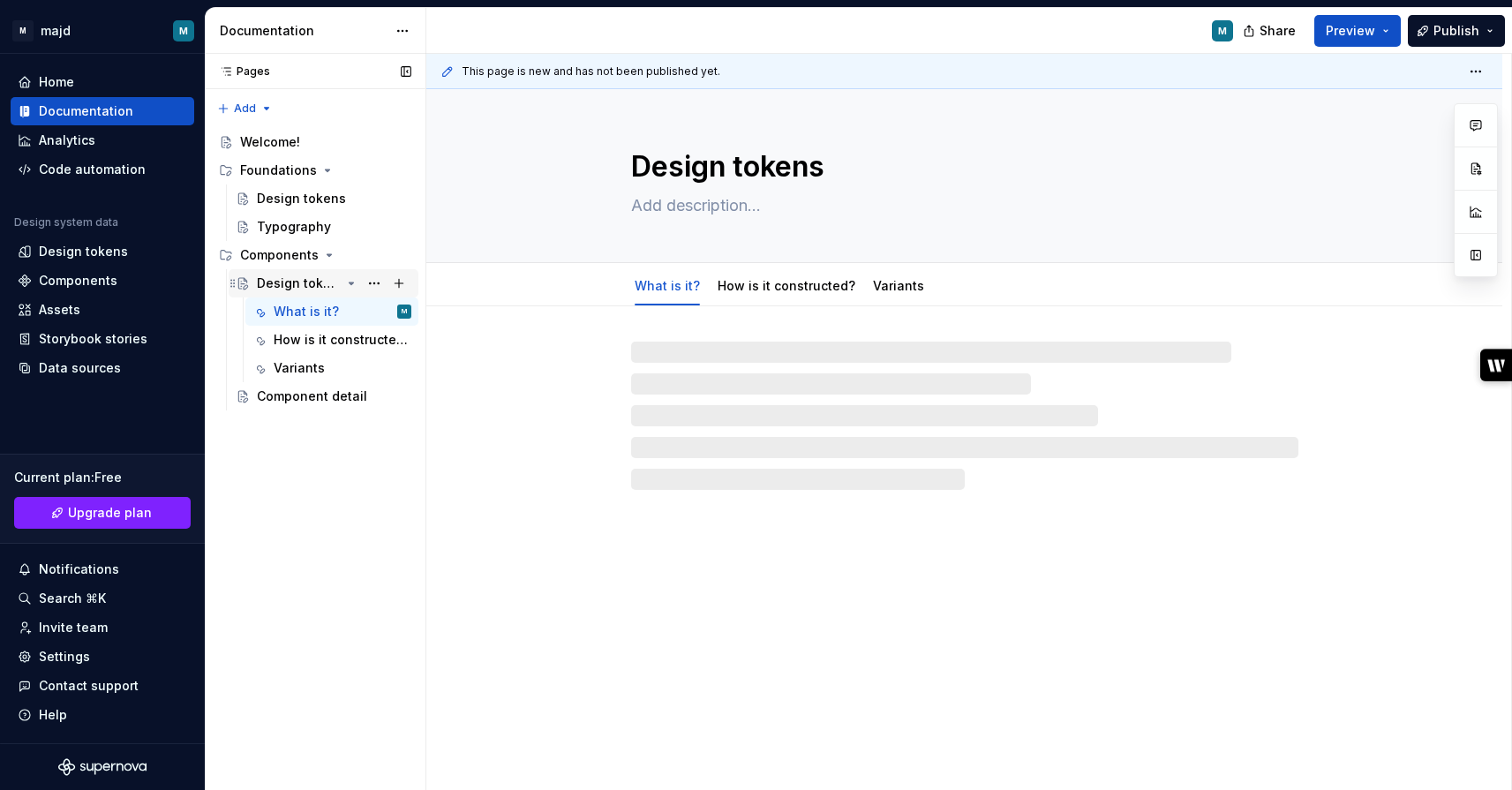
click at [349, 285] on icon "Page tree" at bounding box center [351, 283] width 14 height 14
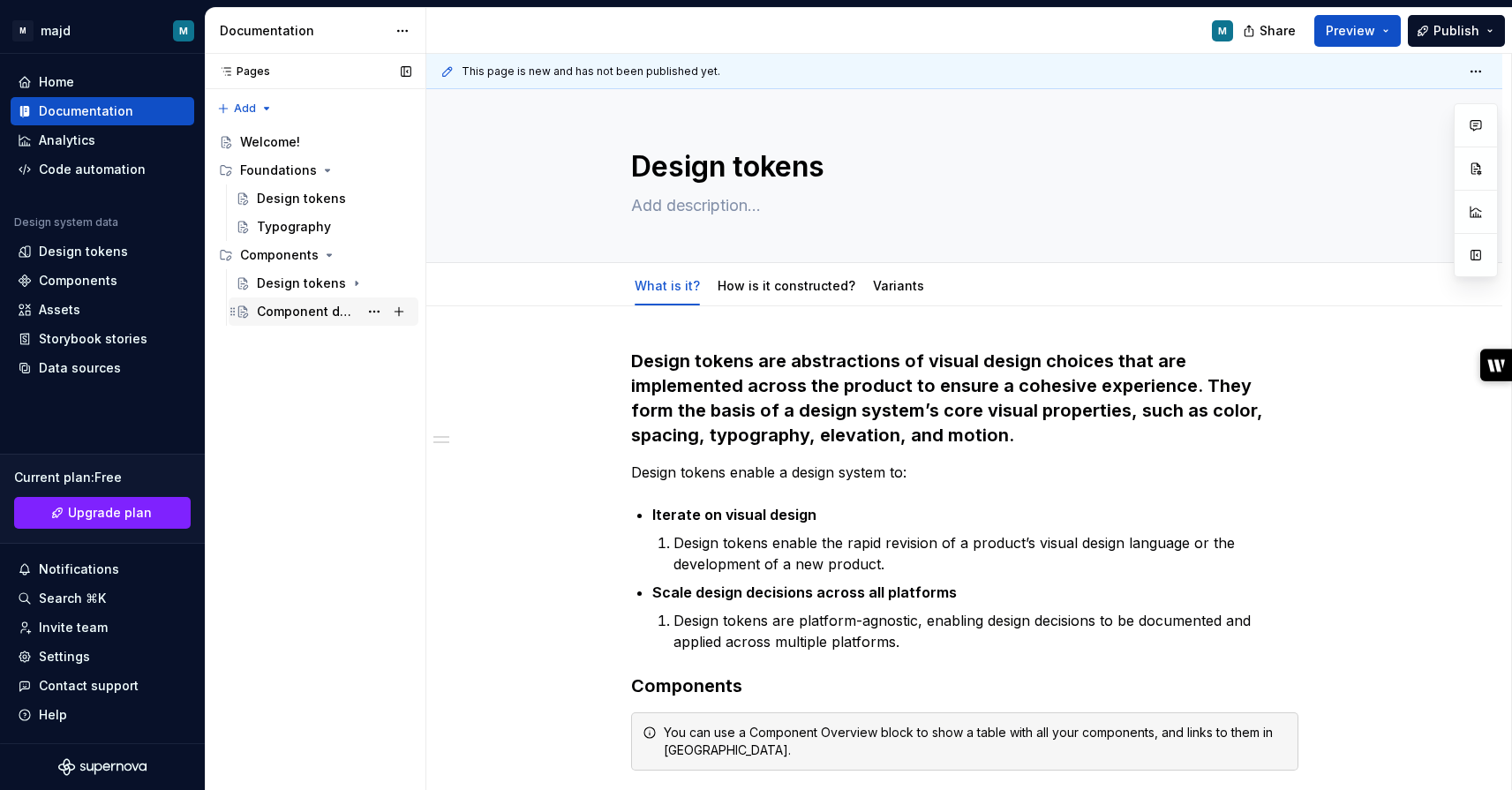
click at [333, 321] on div "Component detail" at bounding box center [333, 311] width 154 height 25
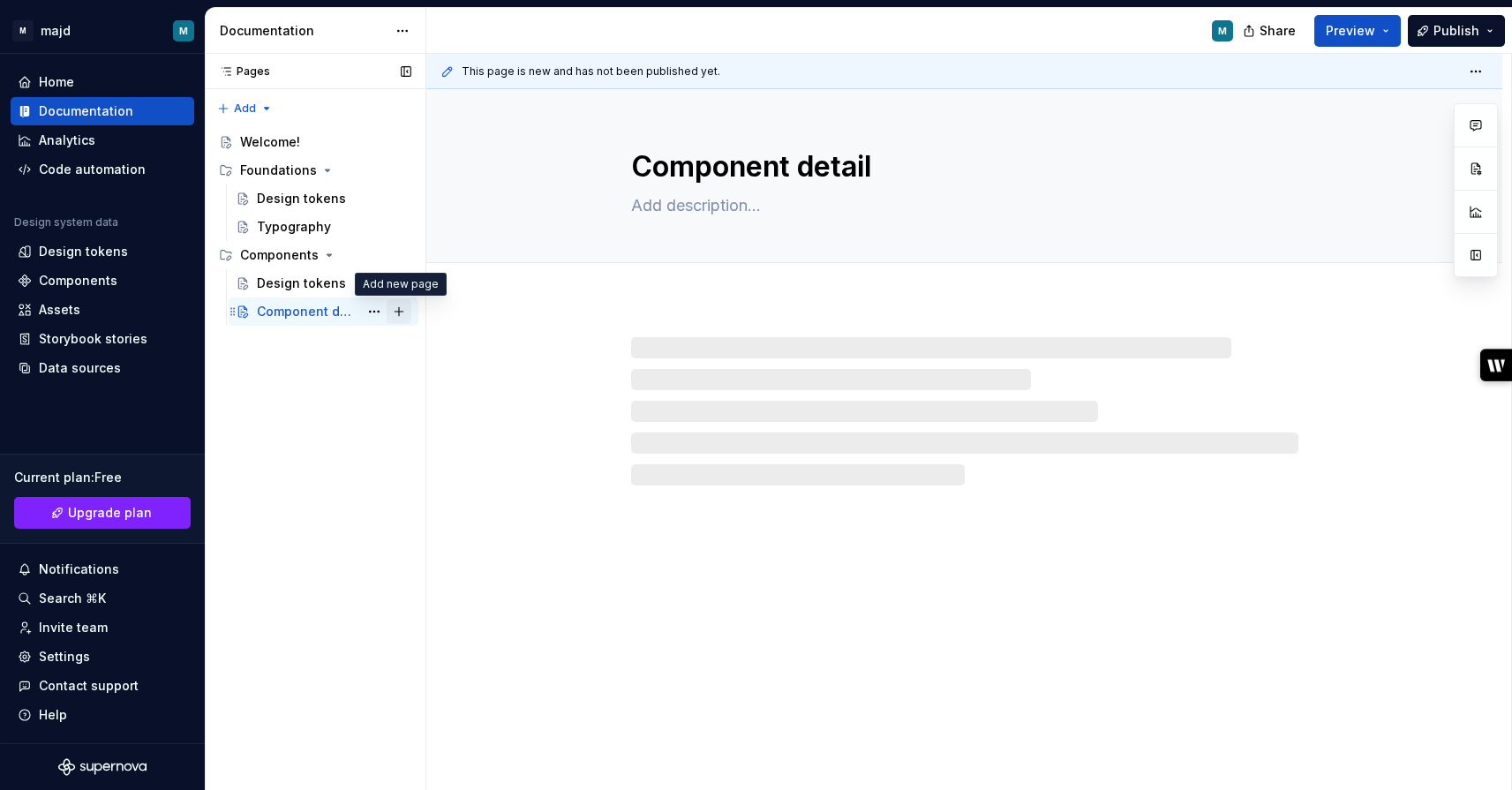
click at [399, 310] on button "Page tree" at bounding box center [399, 311] width 25 height 25
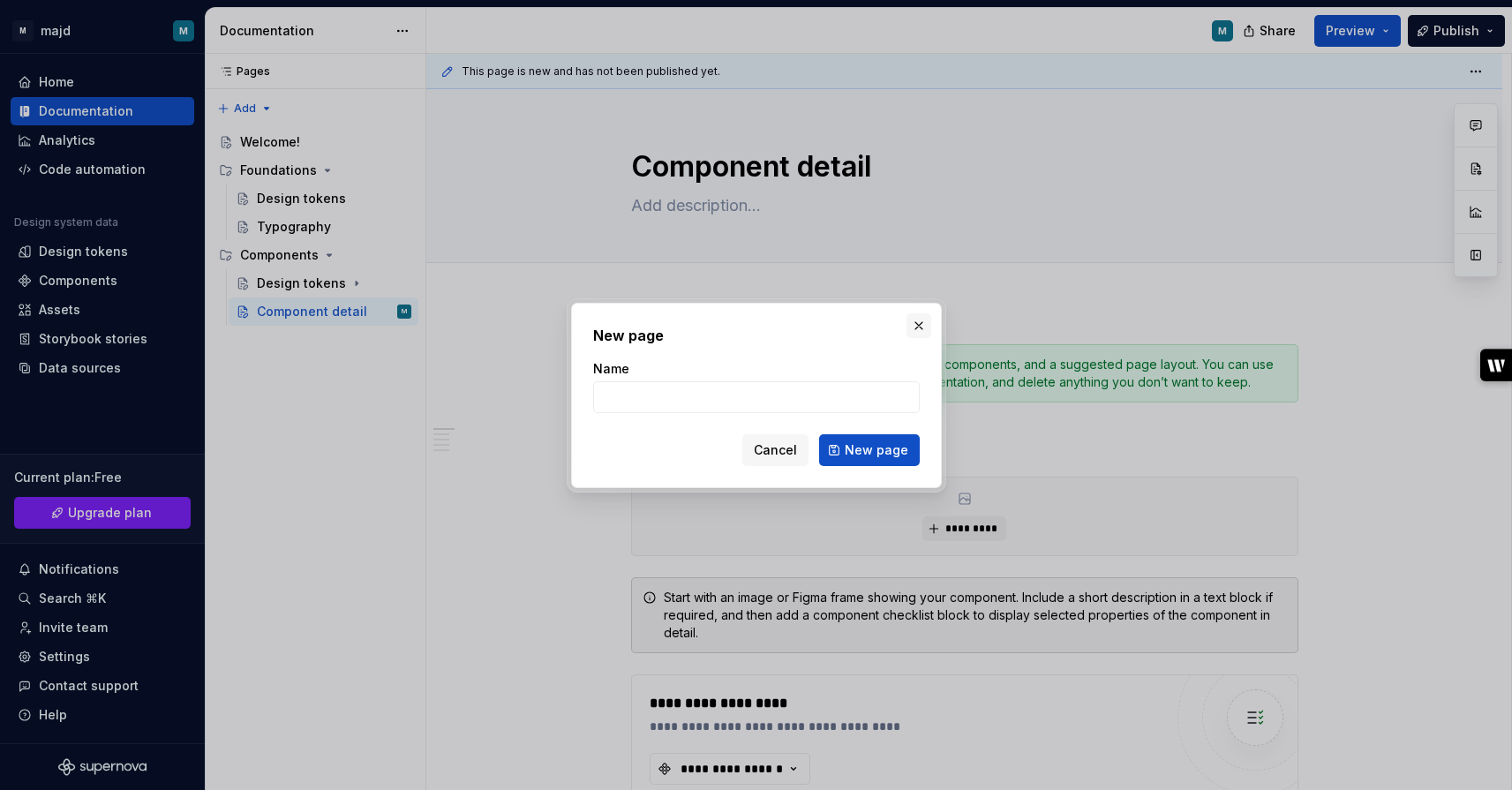
click at [919, 324] on button "button" at bounding box center [919, 325] width 25 height 25
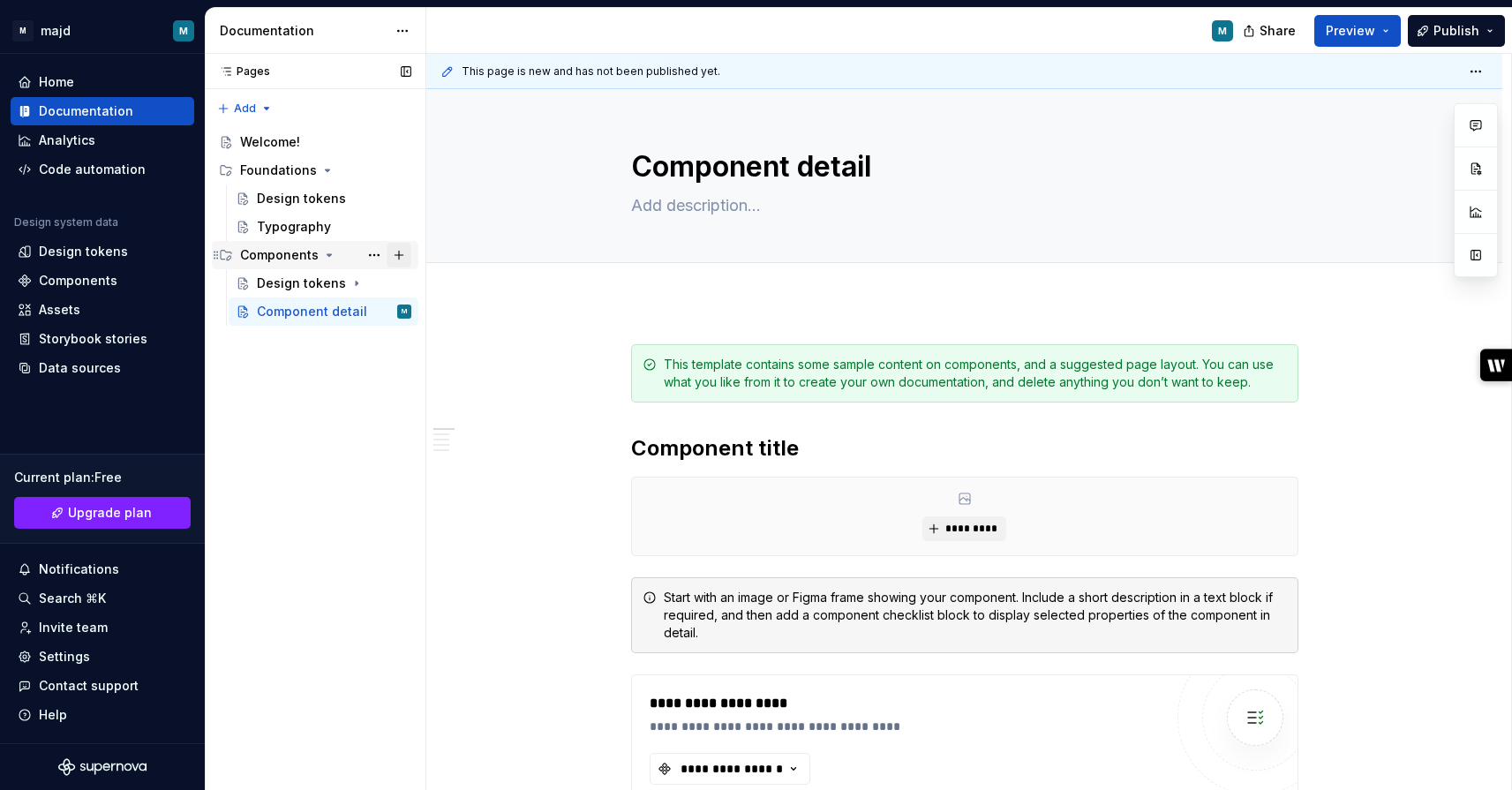
click at [402, 250] on button "Page tree" at bounding box center [399, 254] width 25 height 25
type textarea "*"
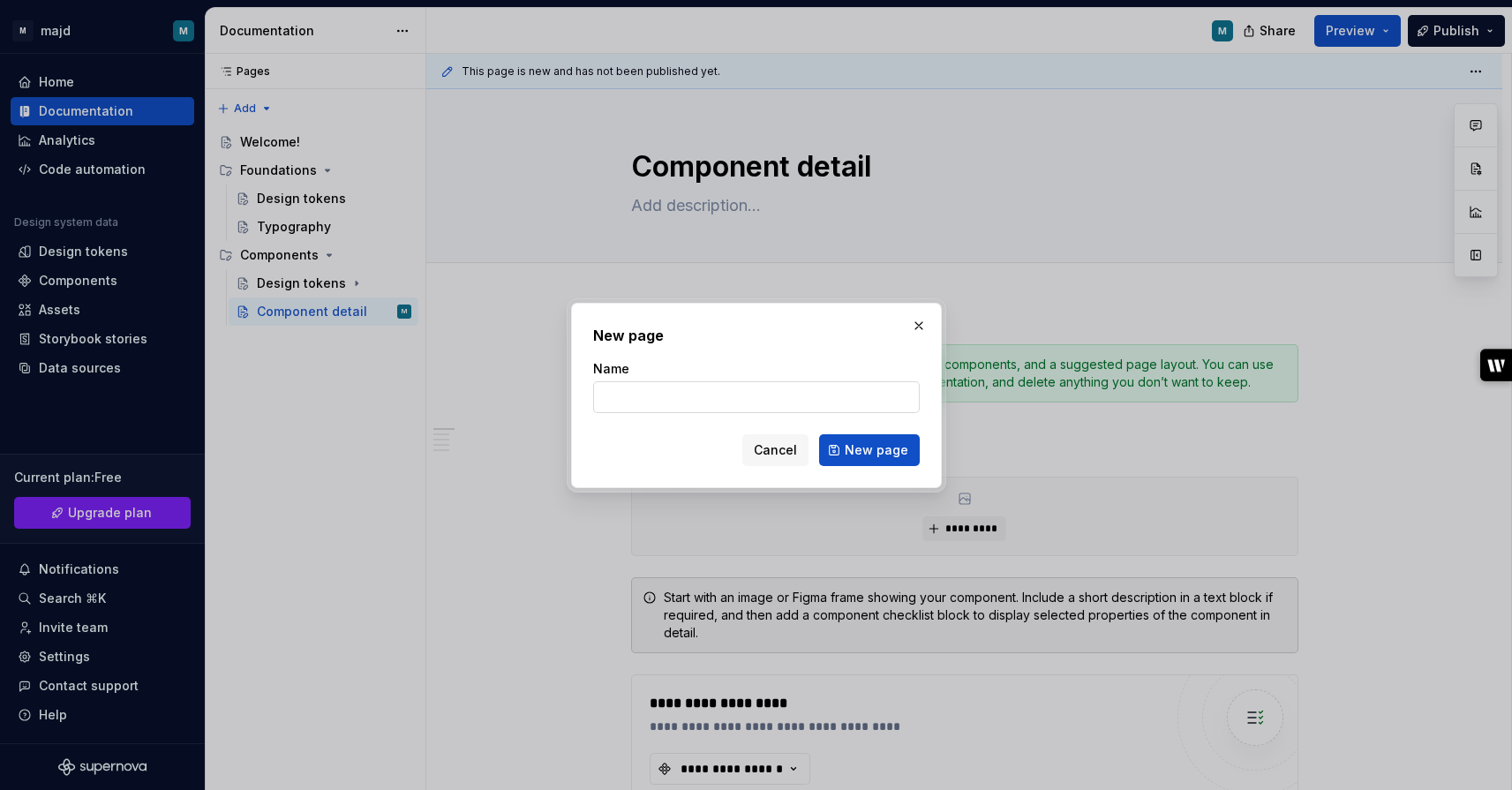
type input "Landmarks"
click button "New page" at bounding box center [869, 450] width 100 height 32
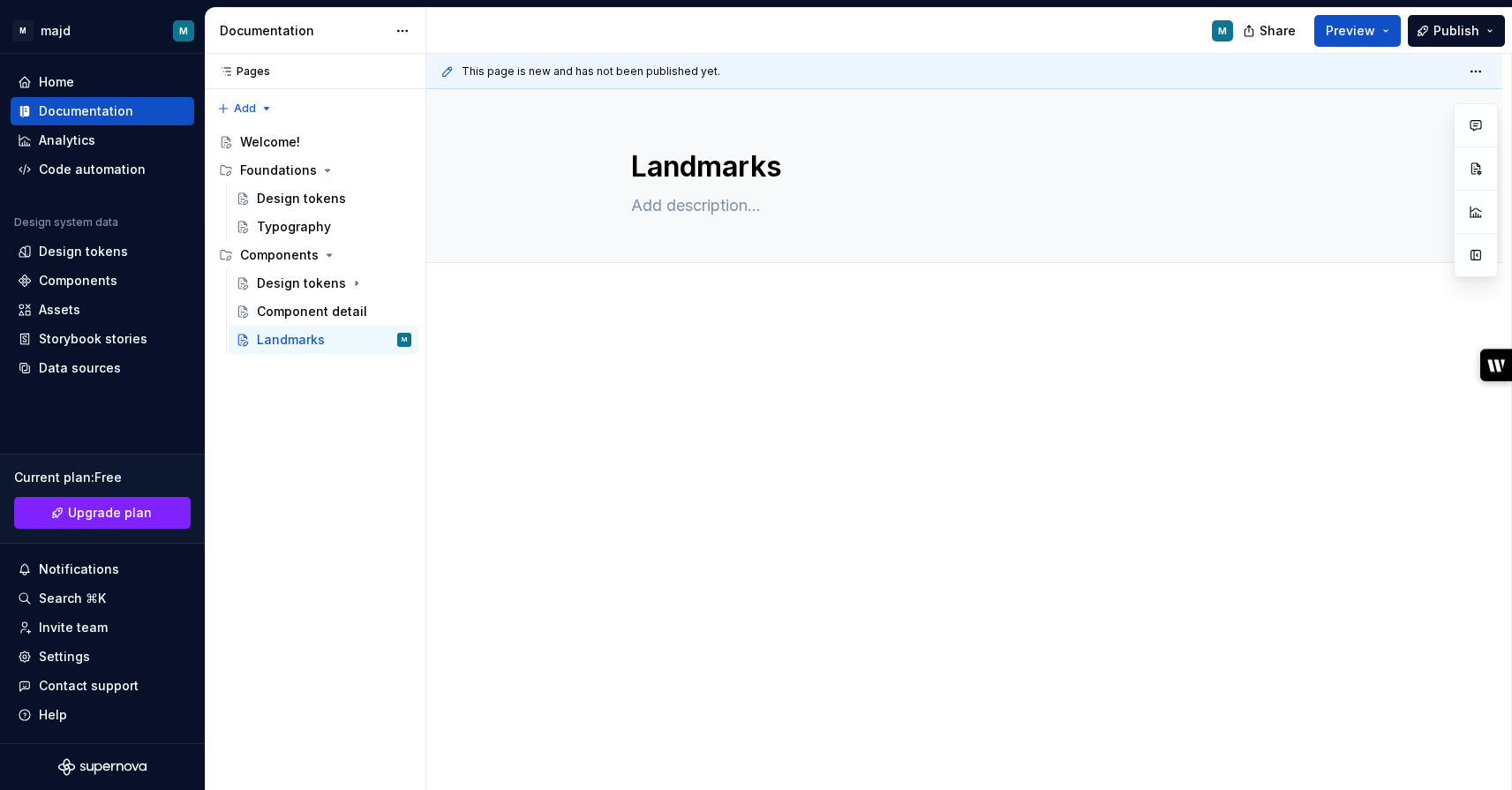
type textarea "*"
click at [668, 280] on span "Add tab" at bounding box center [674, 282] width 42 height 14
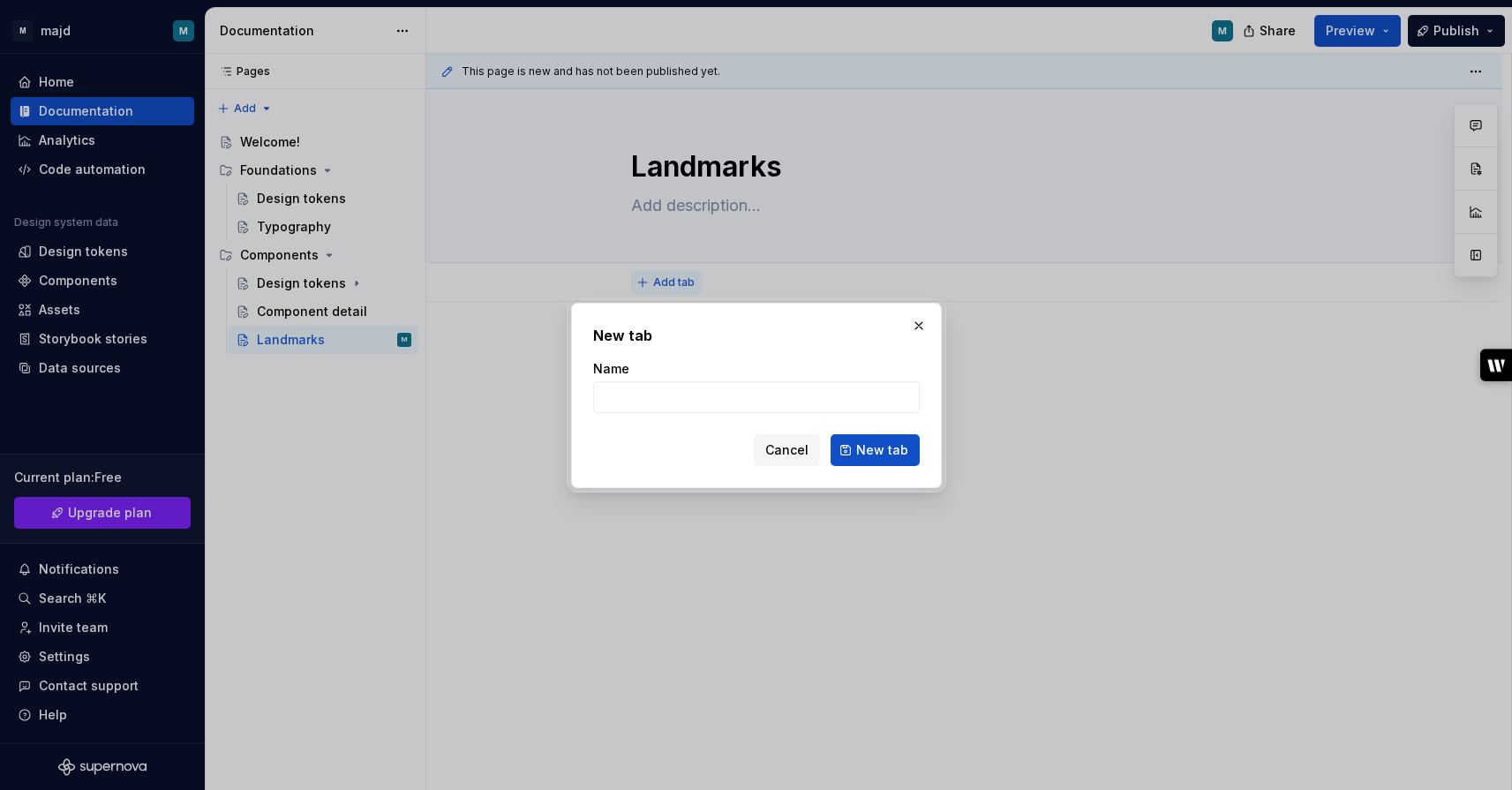
type input "Introduction"
click button "New tab" at bounding box center [876, 450] width 89 height 32
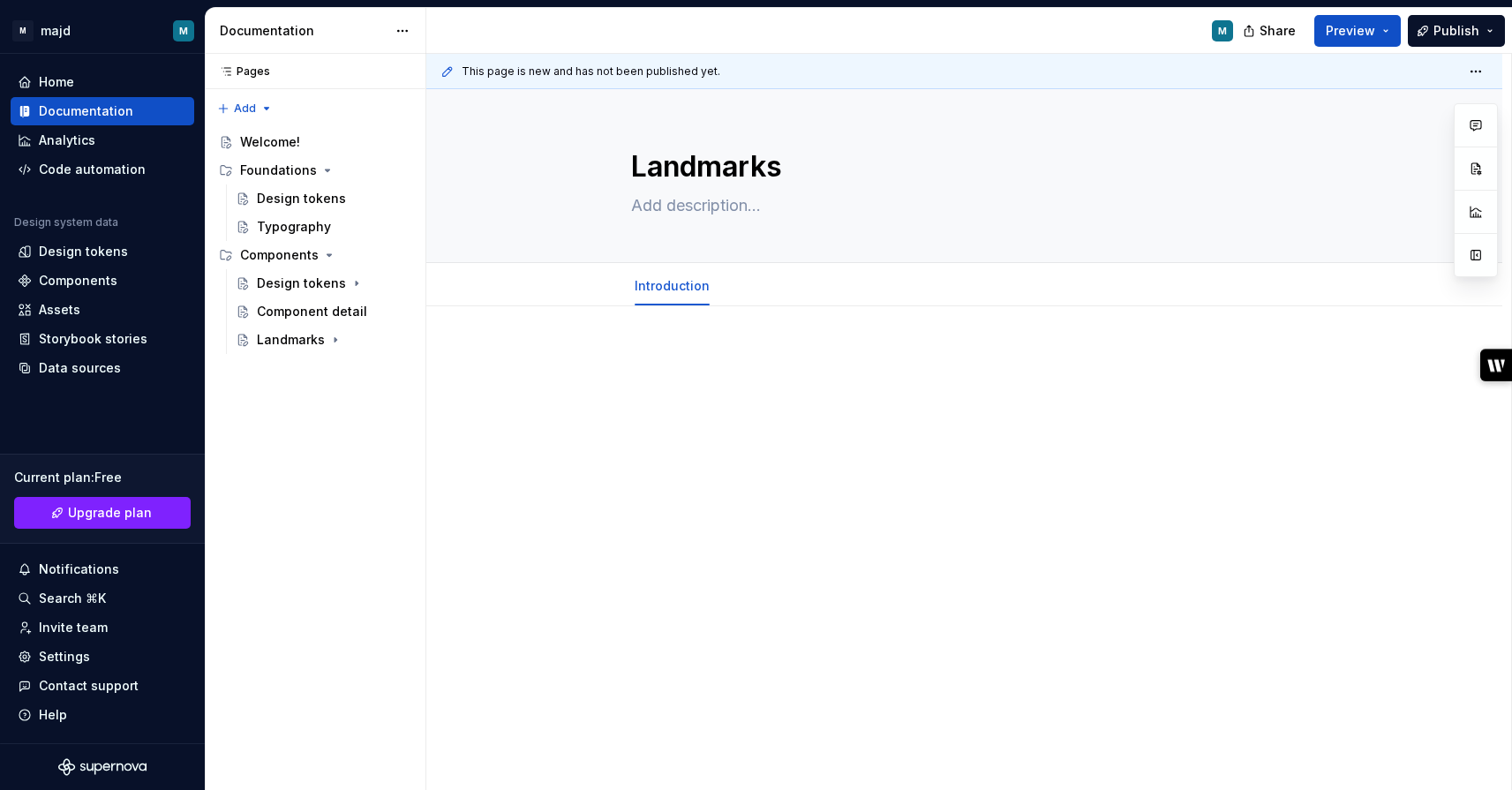
type textarea "*"
click at [764, 288] on span "Add tab" at bounding box center [770, 286] width 42 height 14
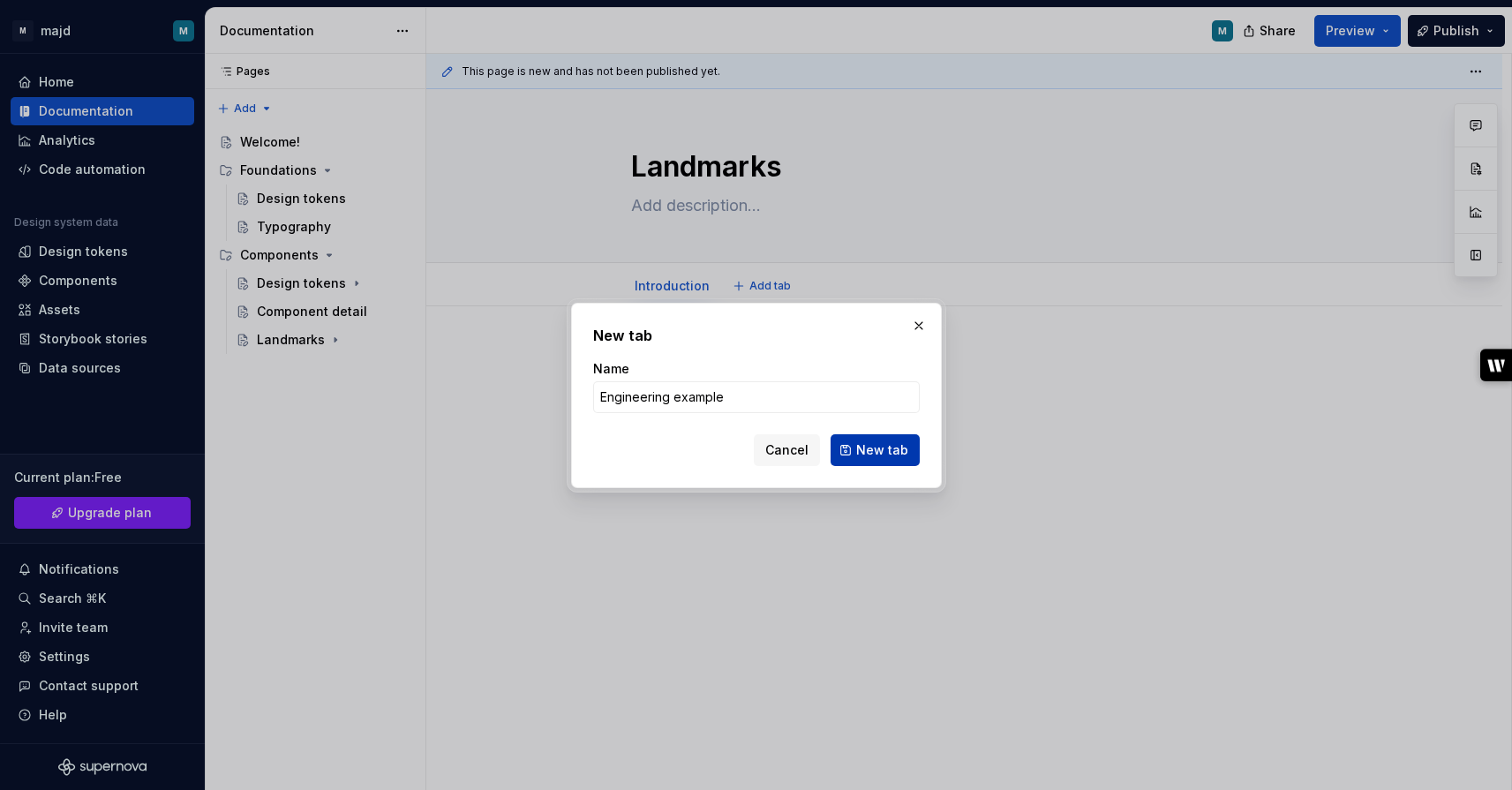
type input "Engineering example"
click at [890, 441] on span "New tab" at bounding box center [882, 450] width 52 height 18
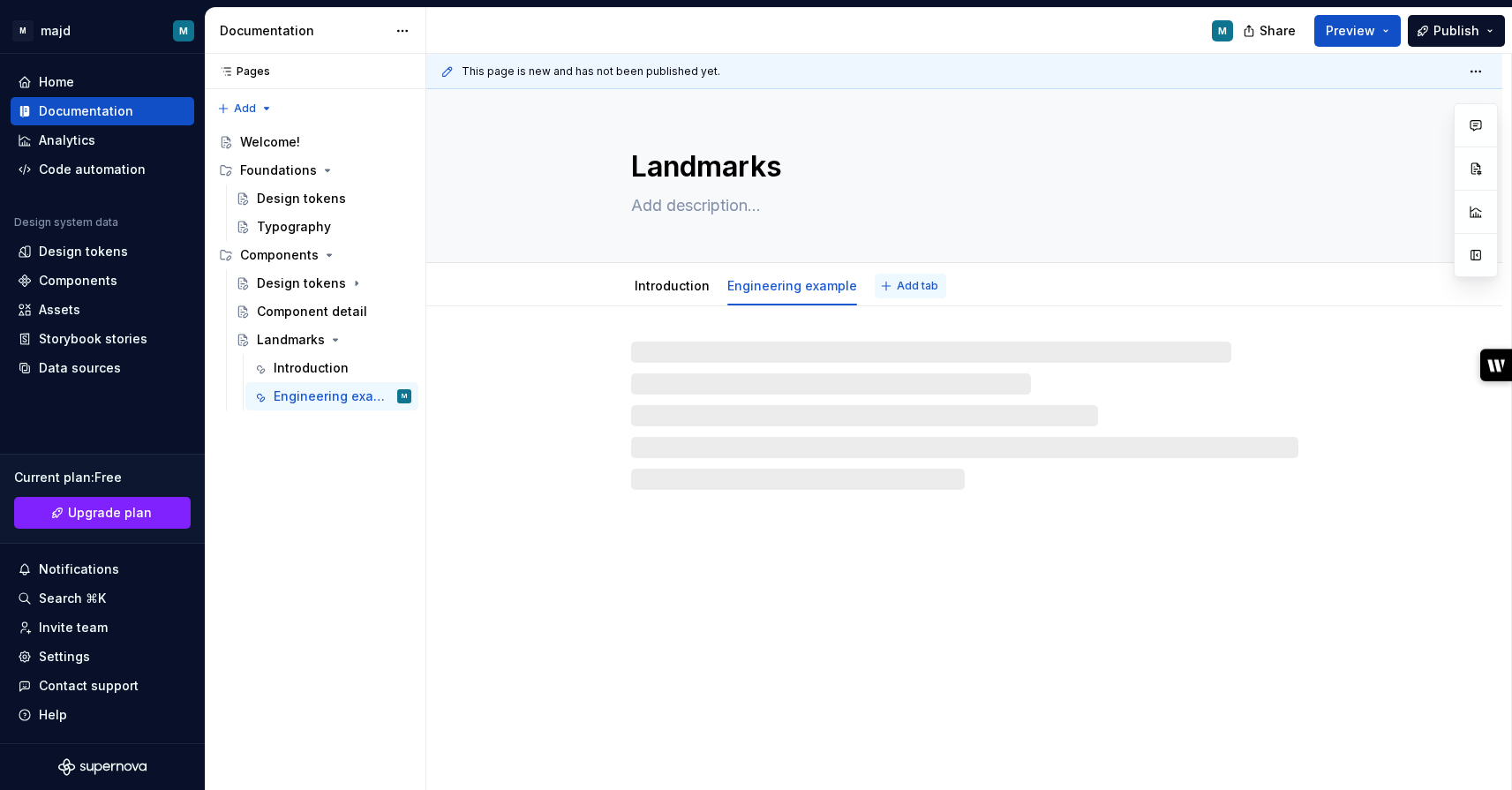
click at [902, 281] on span "Add tab" at bounding box center [918, 286] width 42 height 14
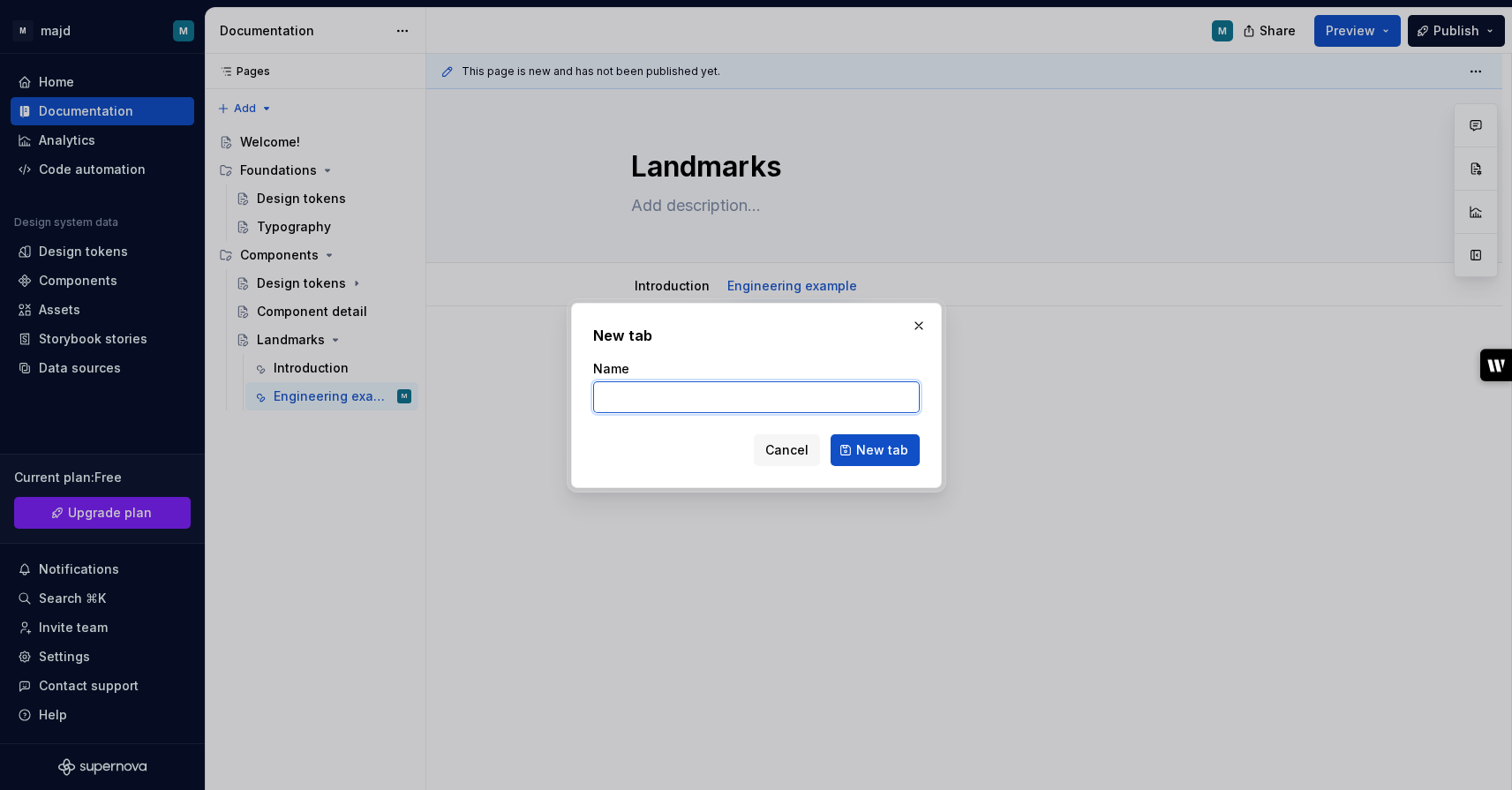
type textarea "*"
paste input "External Resources"
type input "External Resources"
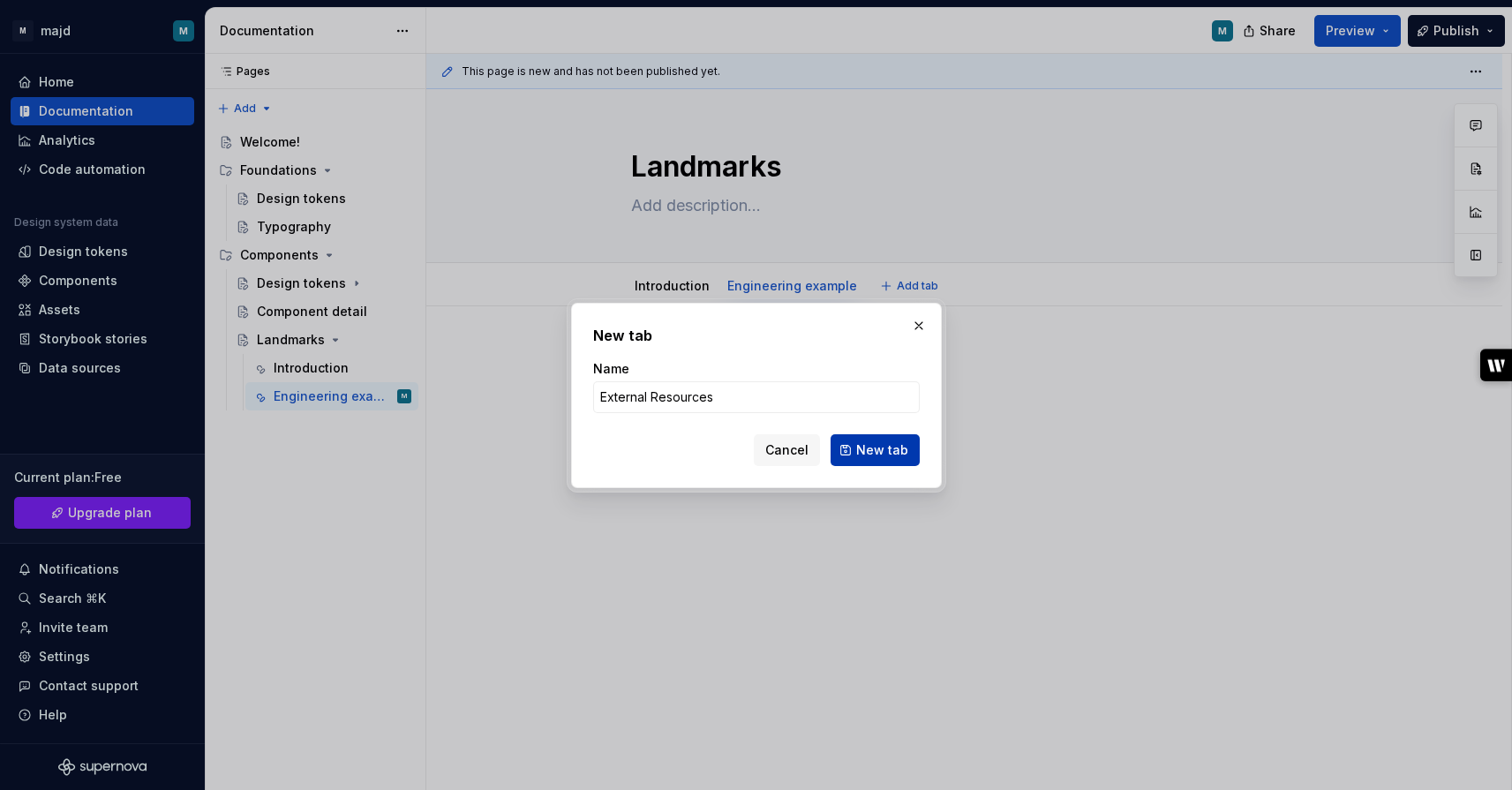
click at [893, 453] on span "New tab" at bounding box center [882, 450] width 52 height 18
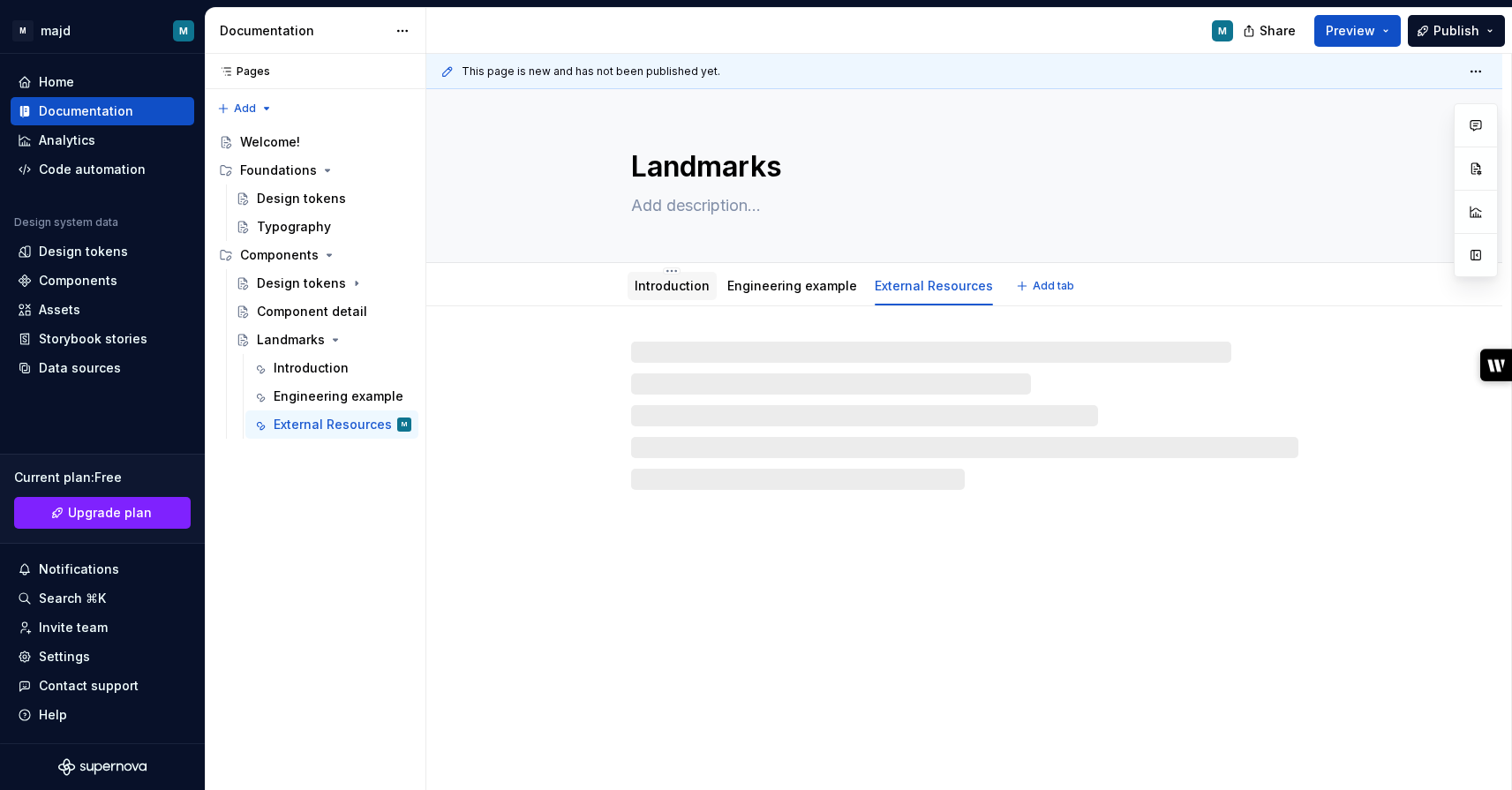
click at [664, 299] on div "Introduction" at bounding box center [672, 286] width 89 height 28
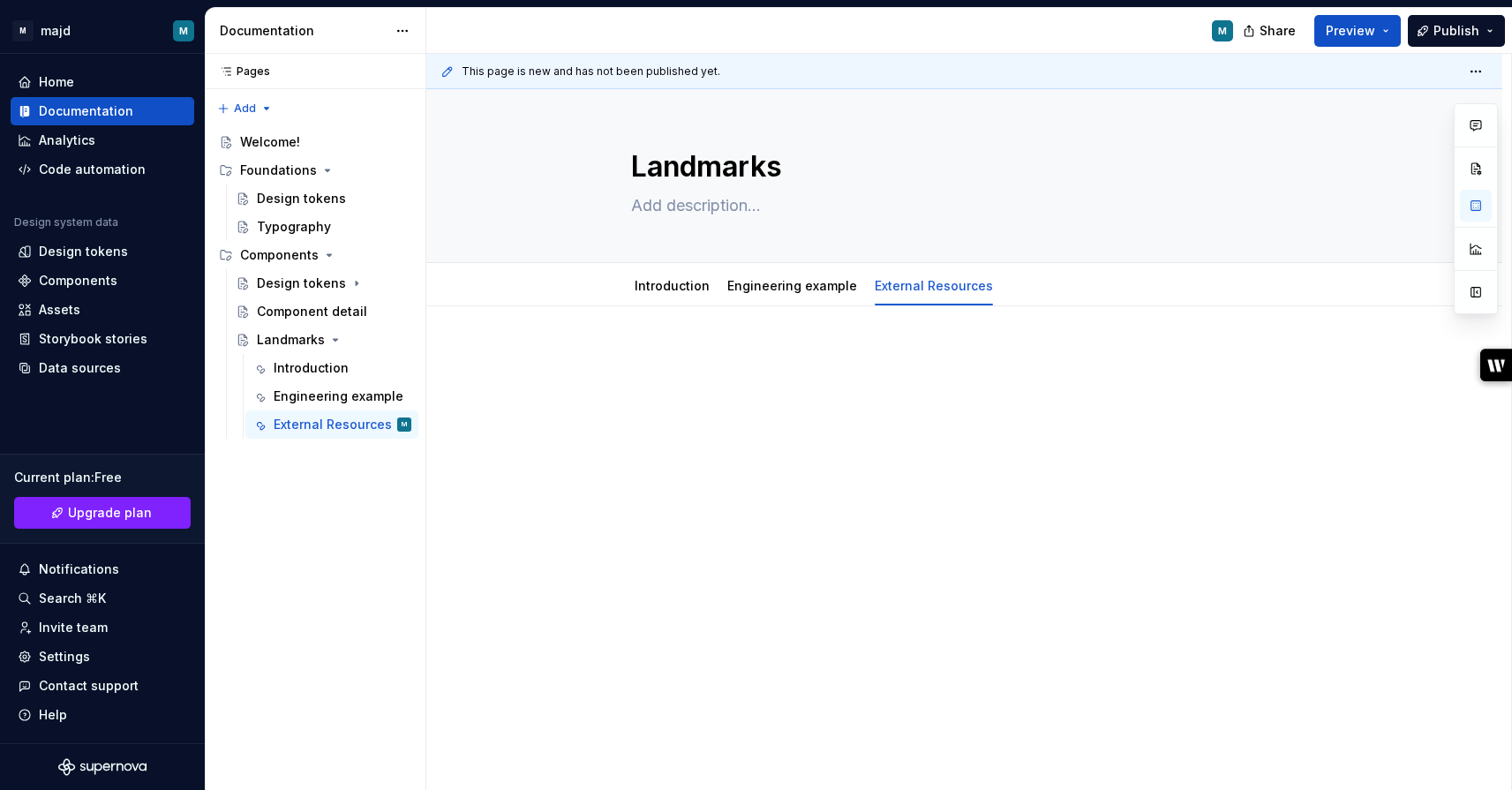
click at [662, 467] on div at bounding box center [964, 490] width 1077 height 368
click at [678, 284] on link "Introduction" at bounding box center [672, 285] width 75 height 15
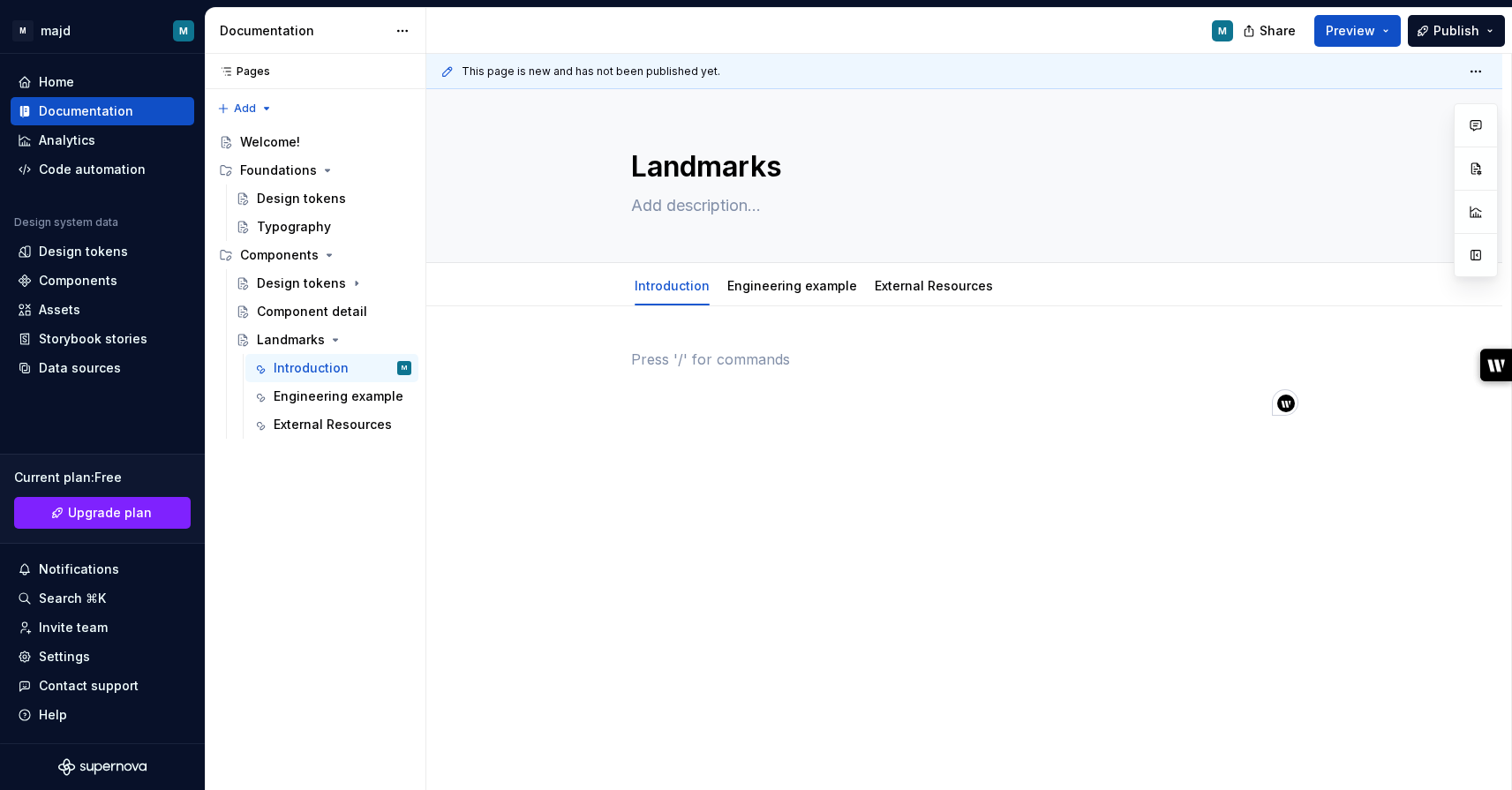
click at [683, 355] on p "To enrich screen reader interactions, please activate Accessibility in Grammarl…" at bounding box center [964, 359] width 667 height 21
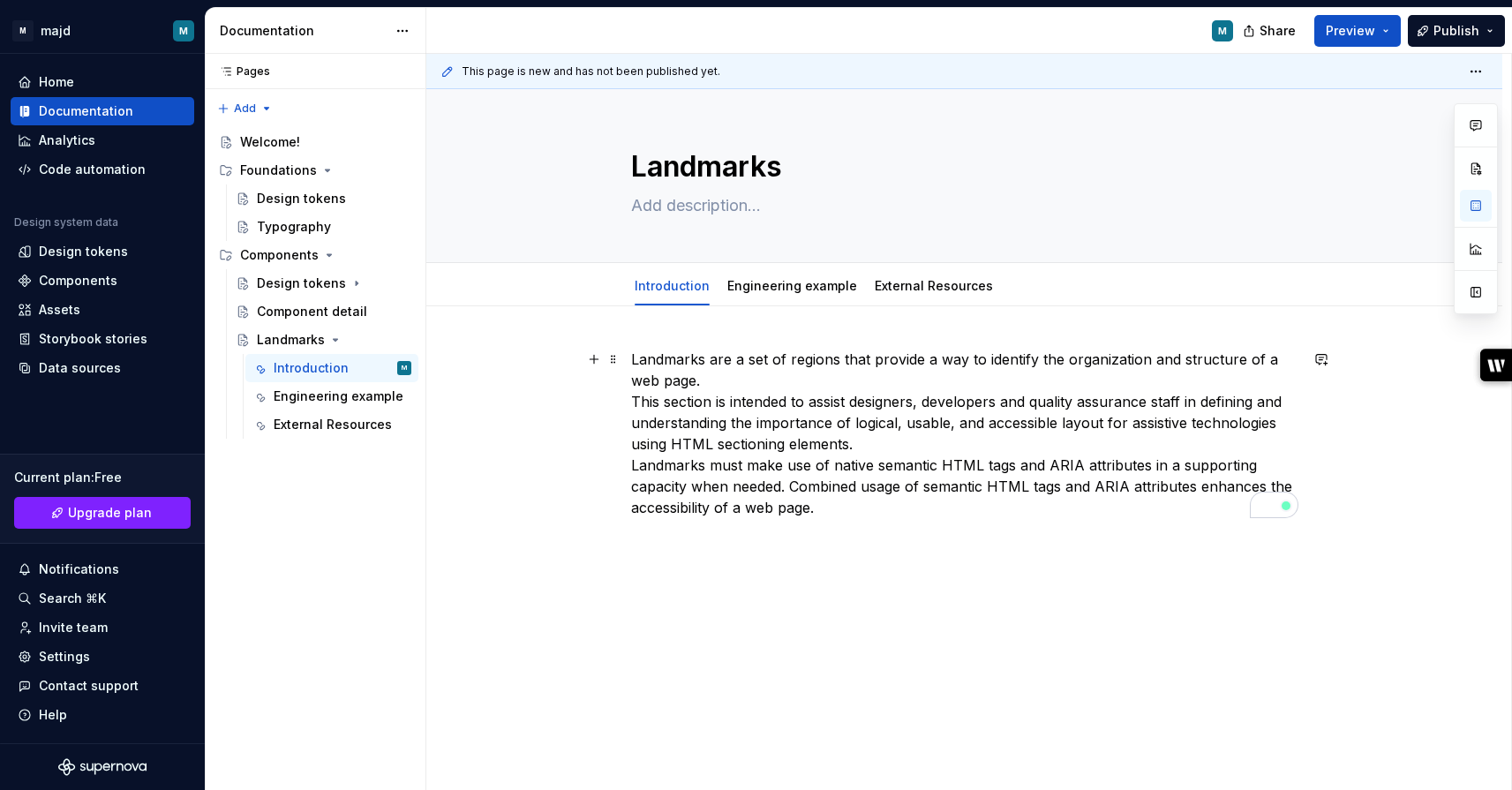
click at [716, 380] on p "Landmarks are a set of regions that provide a way to identify the organization …" at bounding box center [964, 433] width 667 height 170
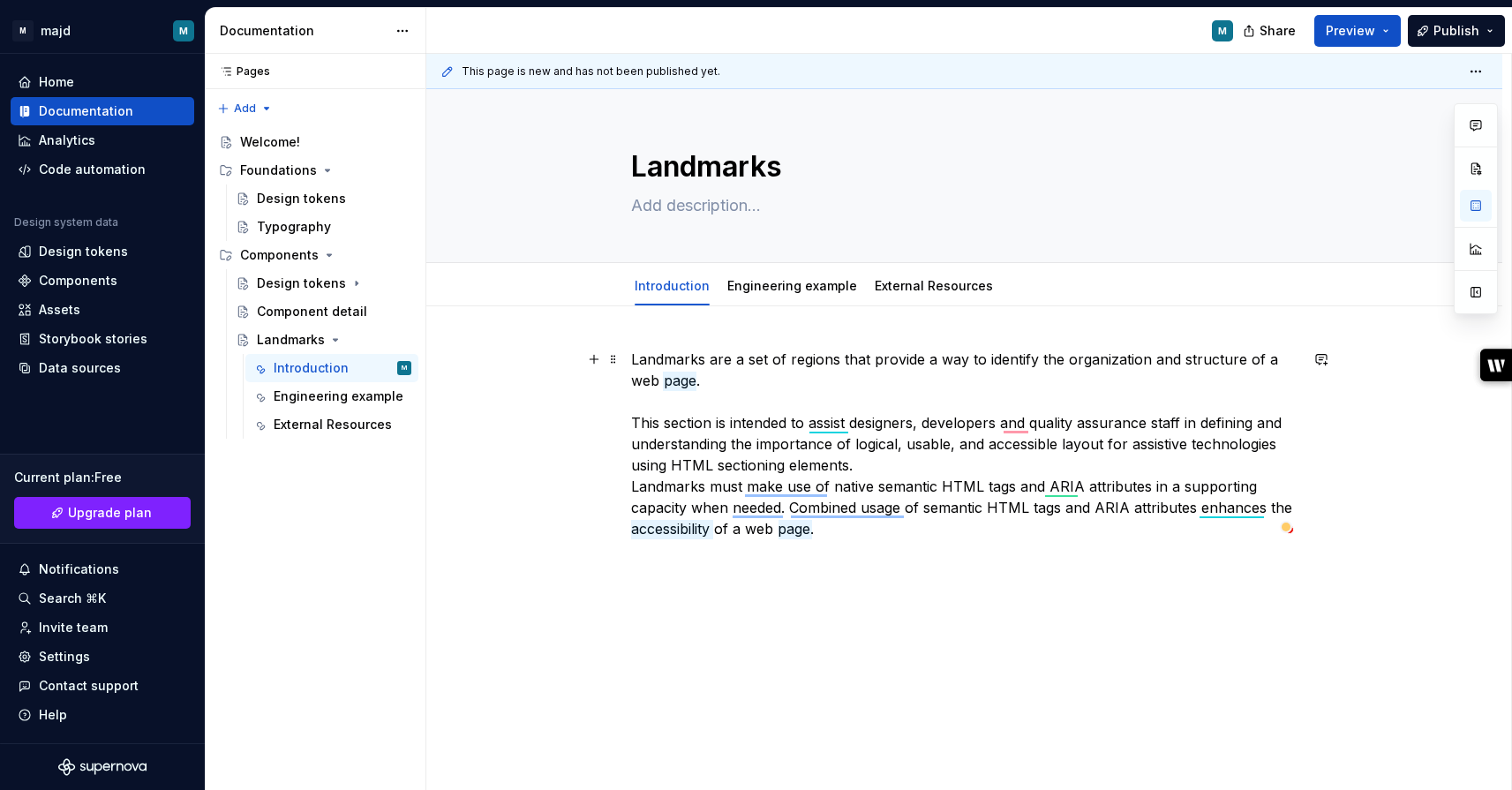
click at [915, 469] on p "Landmarks are a set of regions that provide a way to identify the organization …" at bounding box center [964, 444] width 667 height 191
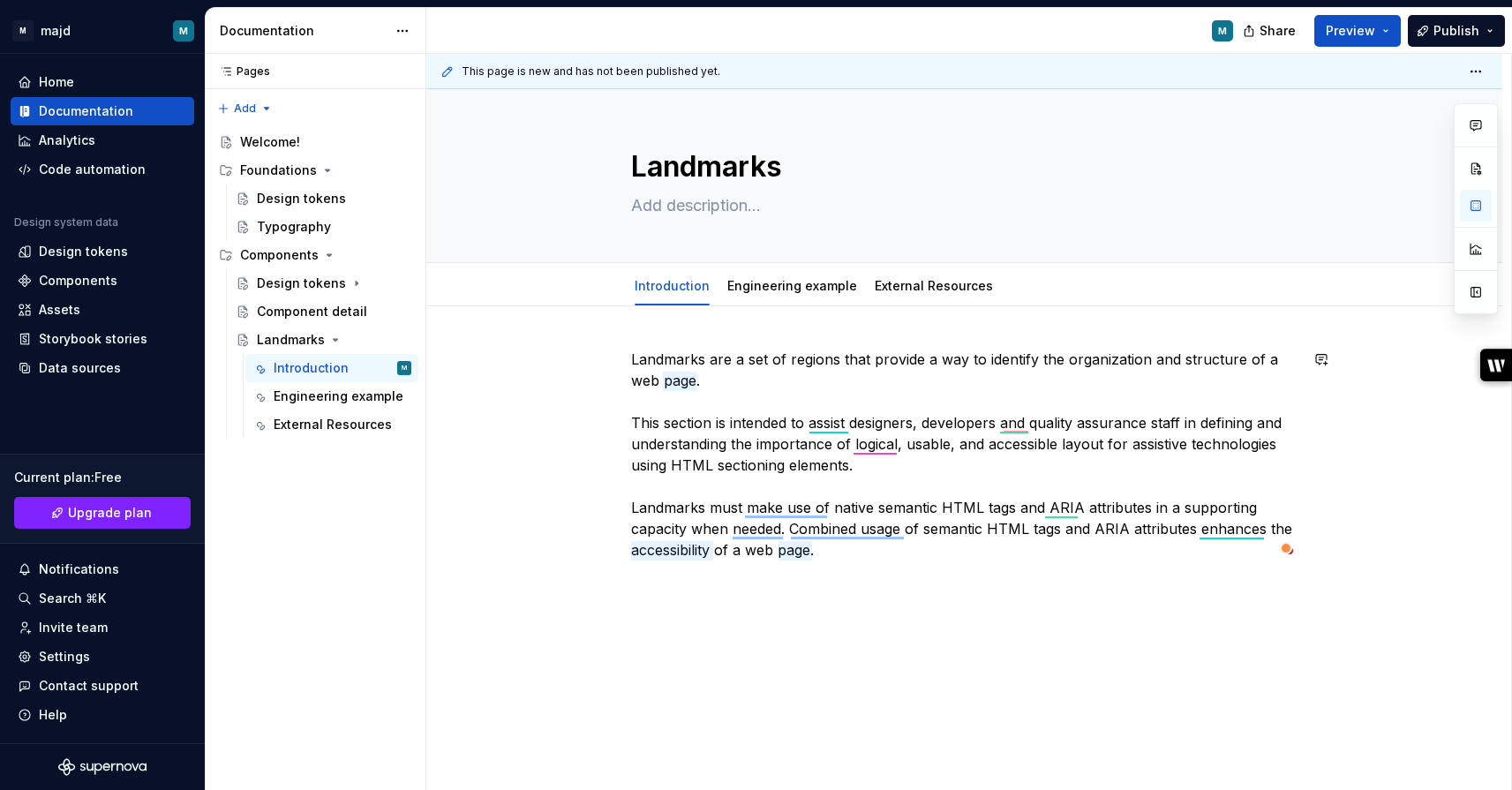
click at [1061, 625] on div "Landmarks are a set of regions that provide a way to identify the organization …" at bounding box center [964, 562] width 1077 height 513
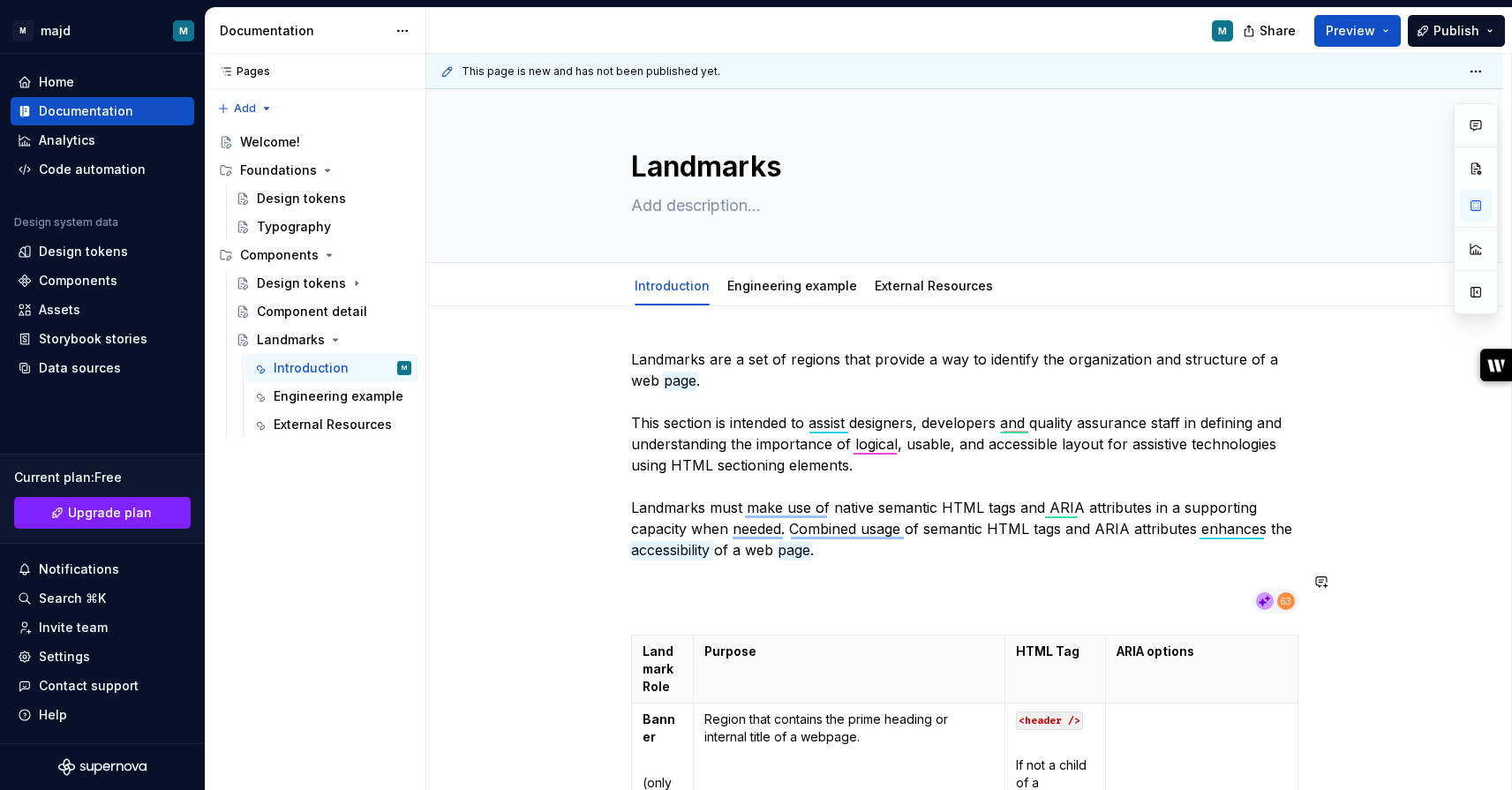
type textarea "*"
click at [798, 288] on link "Engineering example" at bounding box center [792, 285] width 130 height 15
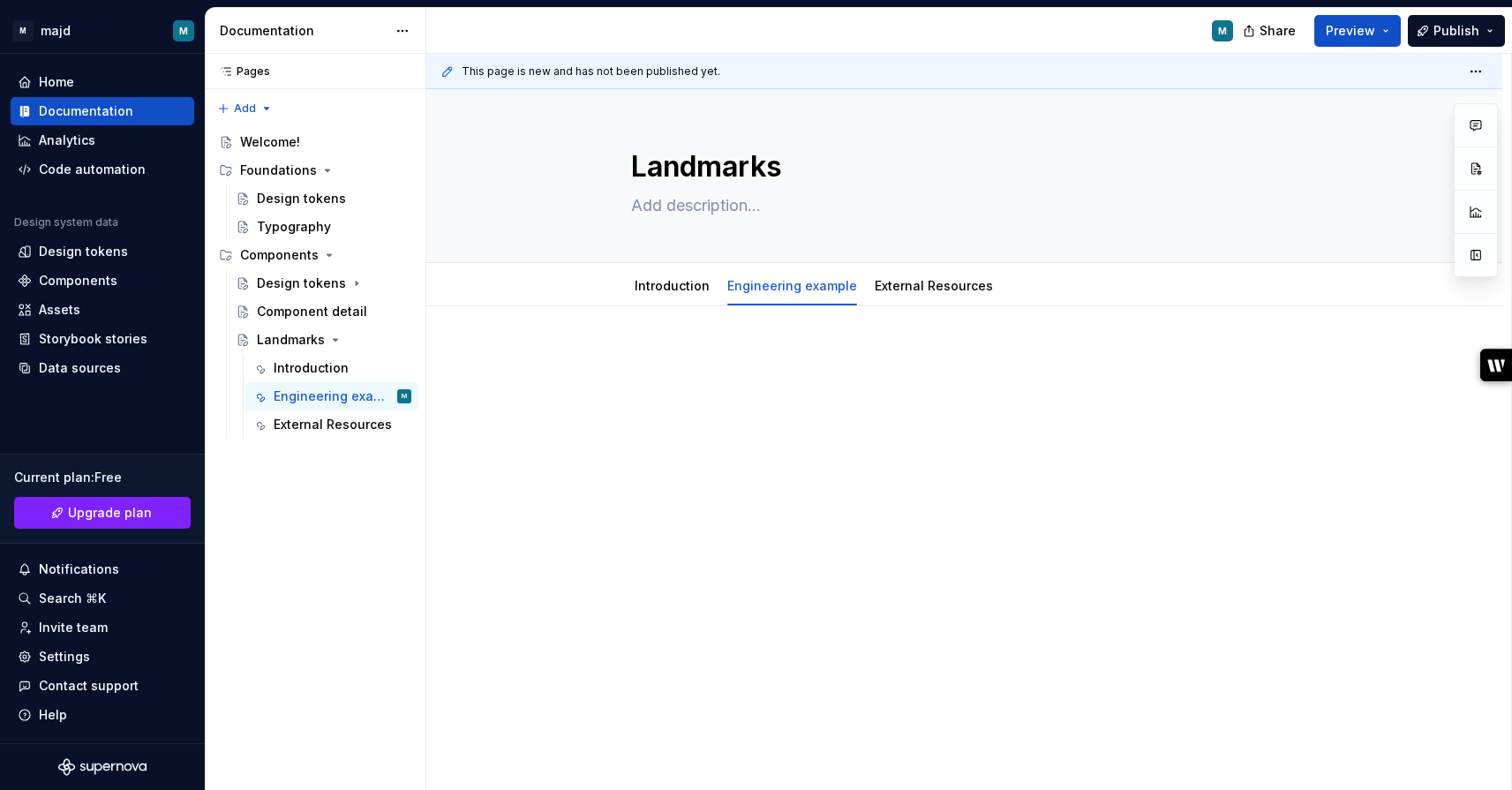
click at [881, 372] on div at bounding box center [964, 382] width 667 height 67
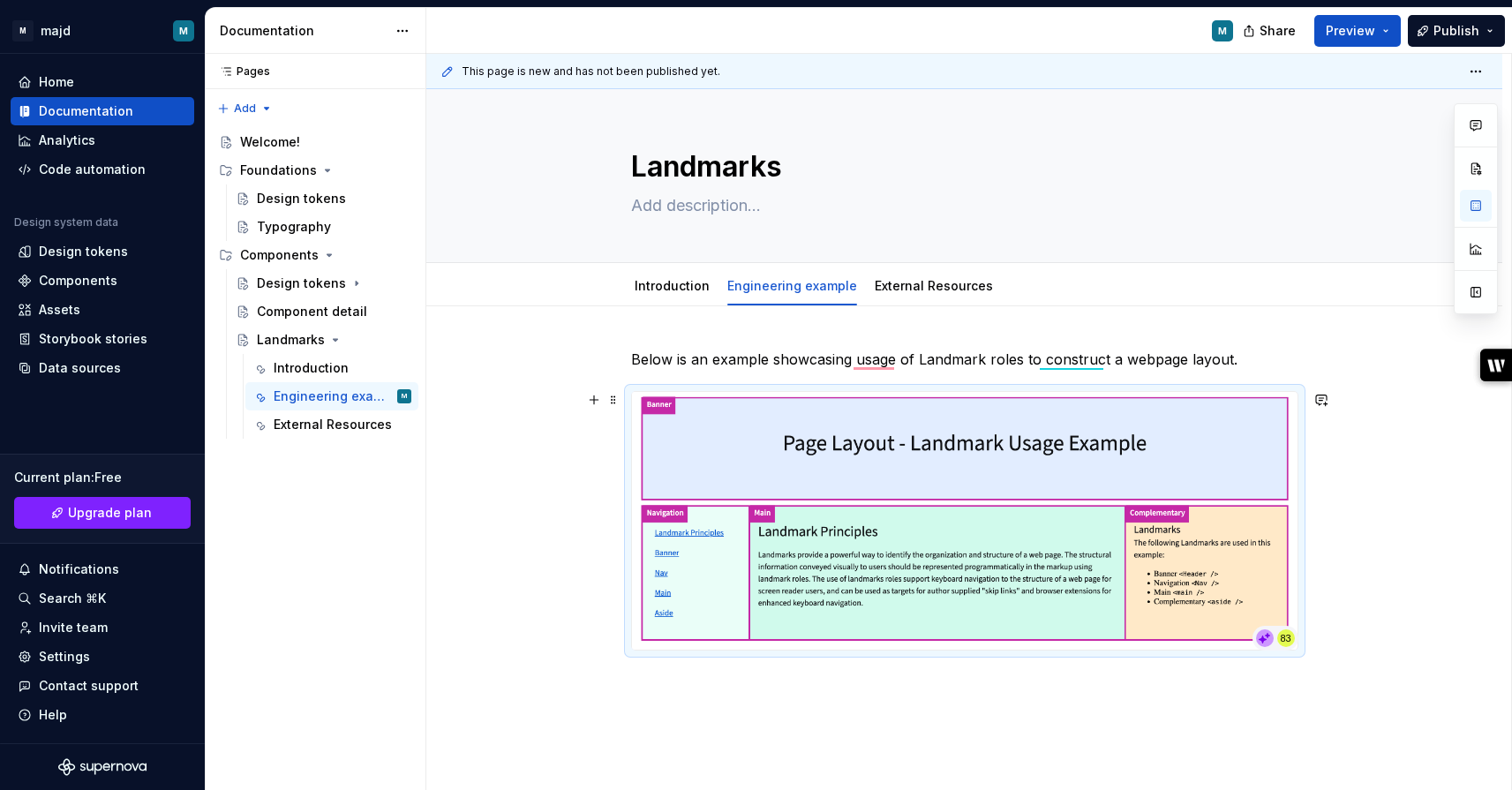
click at [1367, 496] on div "Below is an example showcasing usage of Landmark roles to construct a webpage l…" at bounding box center [964, 607] width 1077 height 603
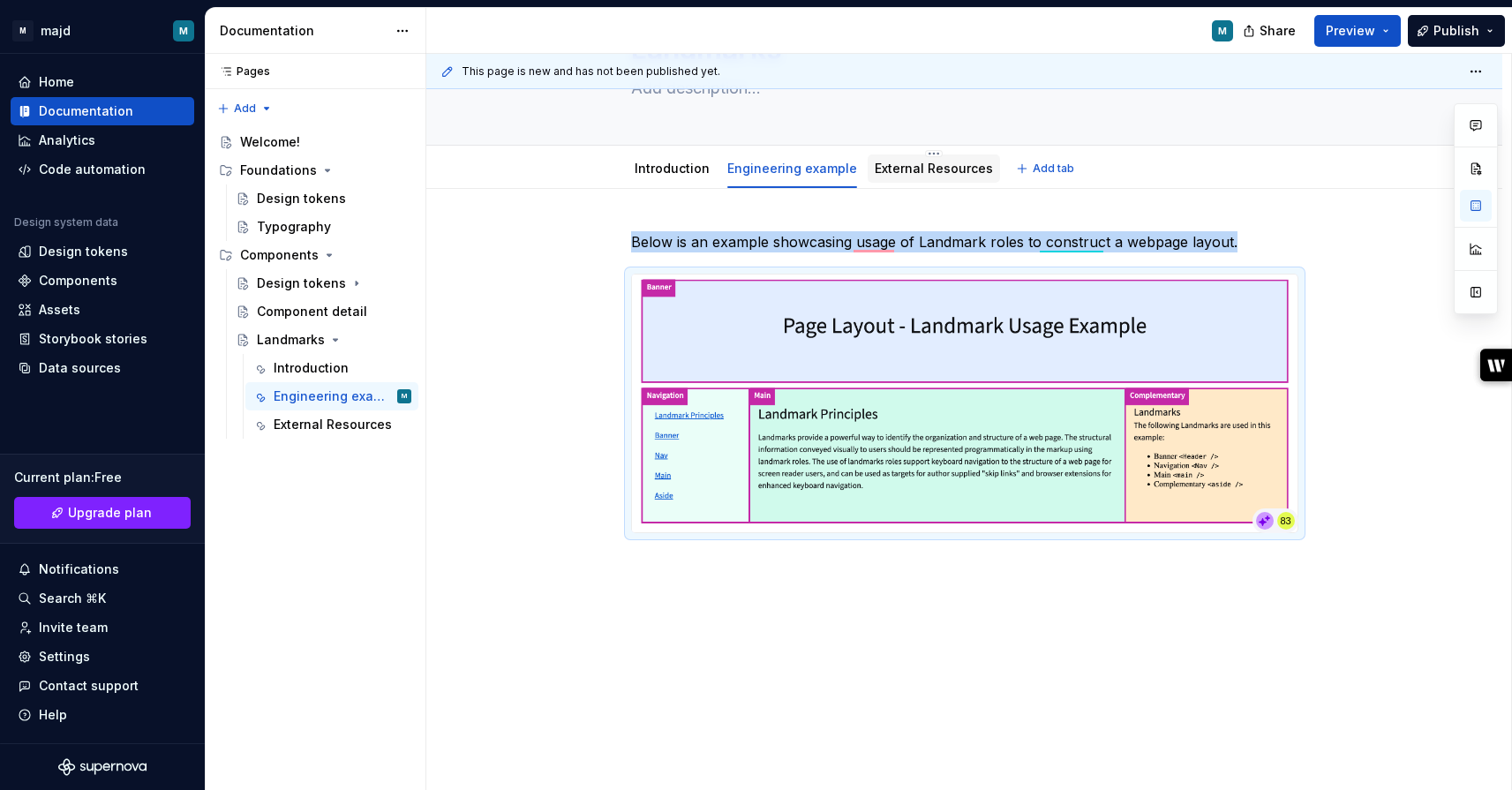
click at [931, 161] on link "External Resources" at bounding box center [933, 168] width 118 height 15
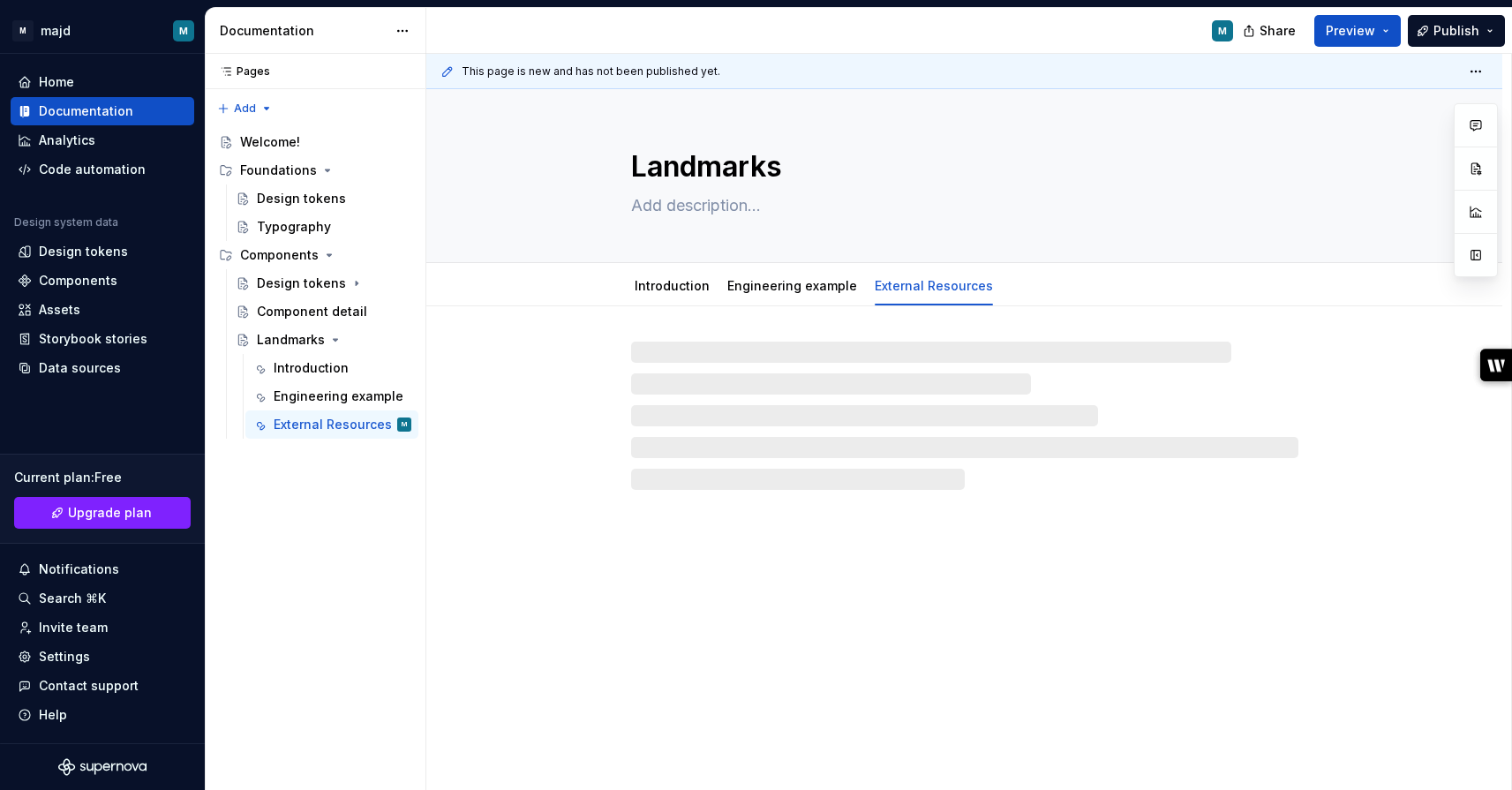
type textarea "*"
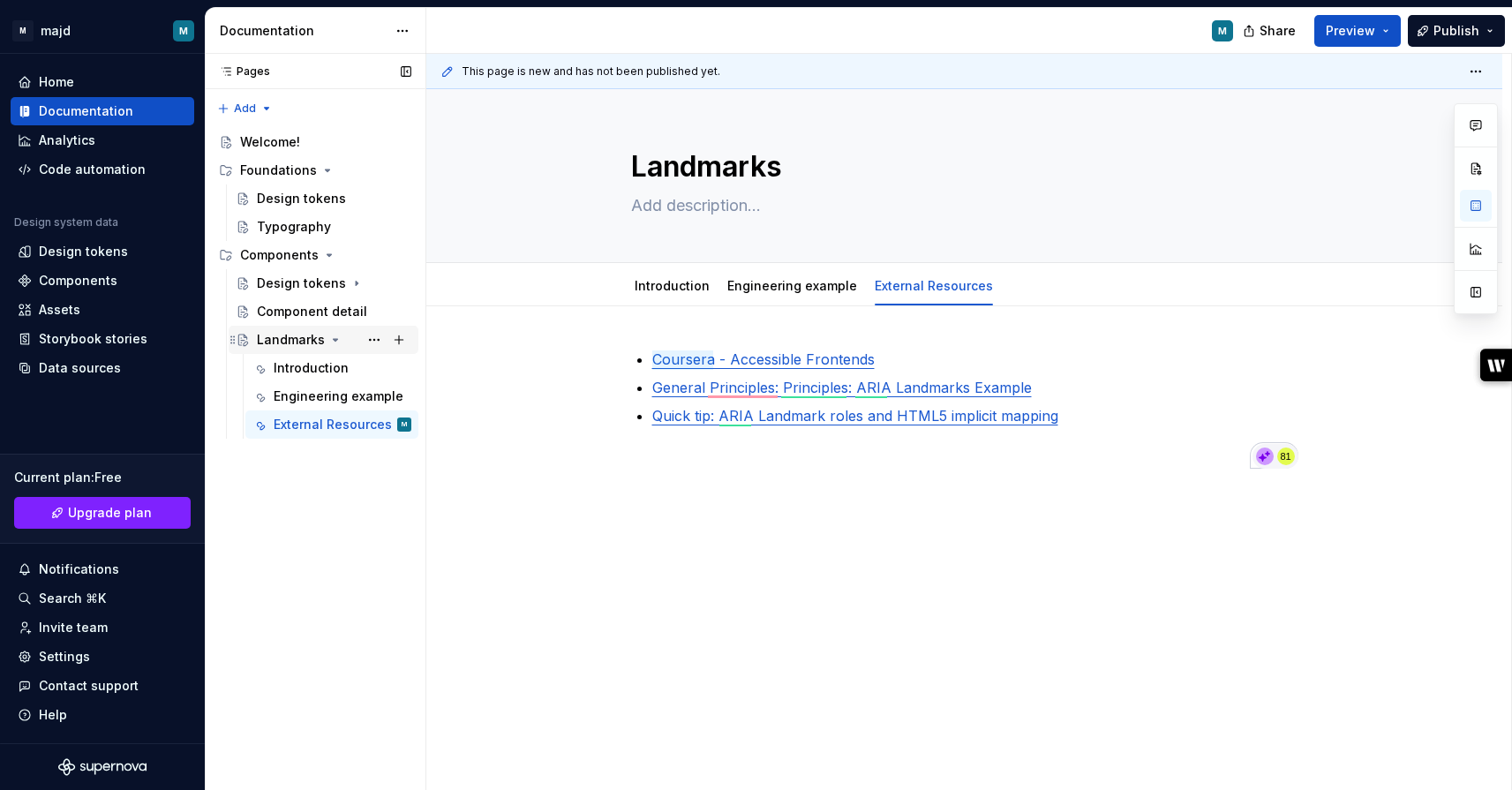
click at [334, 342] on icon "Page tree" at bounding box center [335, 340] width 14 height 14
click at [399, 250] on button "Page tree" at bounding box center [399, 254] width 25 height 25
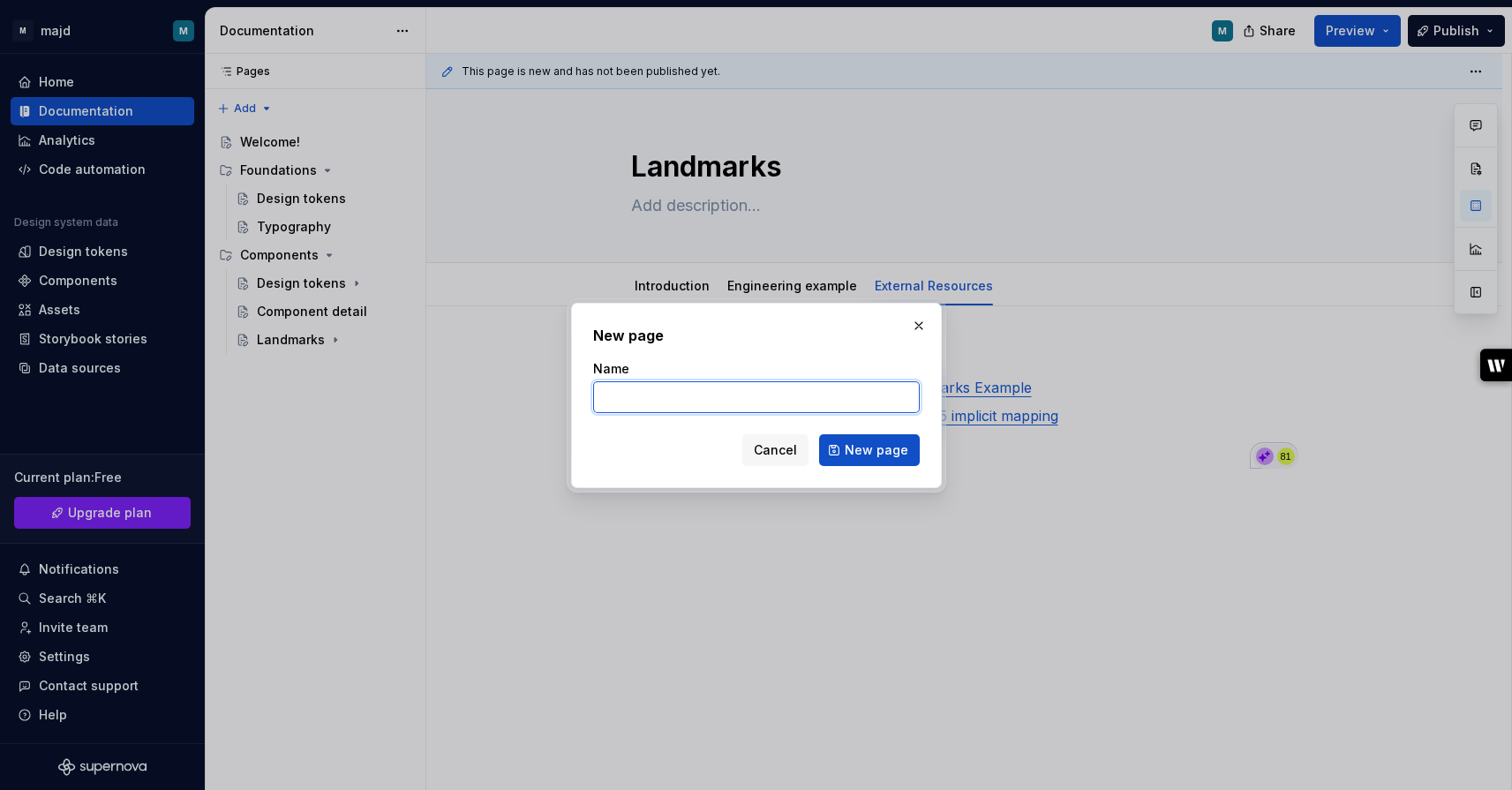
type textarea "*"
paste input "Color 3.0 Migration"
drag, startPoint x: 658, startPoint y: 399, endPoint x: 587, endPoint y: 398, distance: 71.0
click at [587, 398] on div "New page Name Color 3.0 Migration Cancel New page" at bounding box center [756, 395] width 371 height 185
type input "Migration"
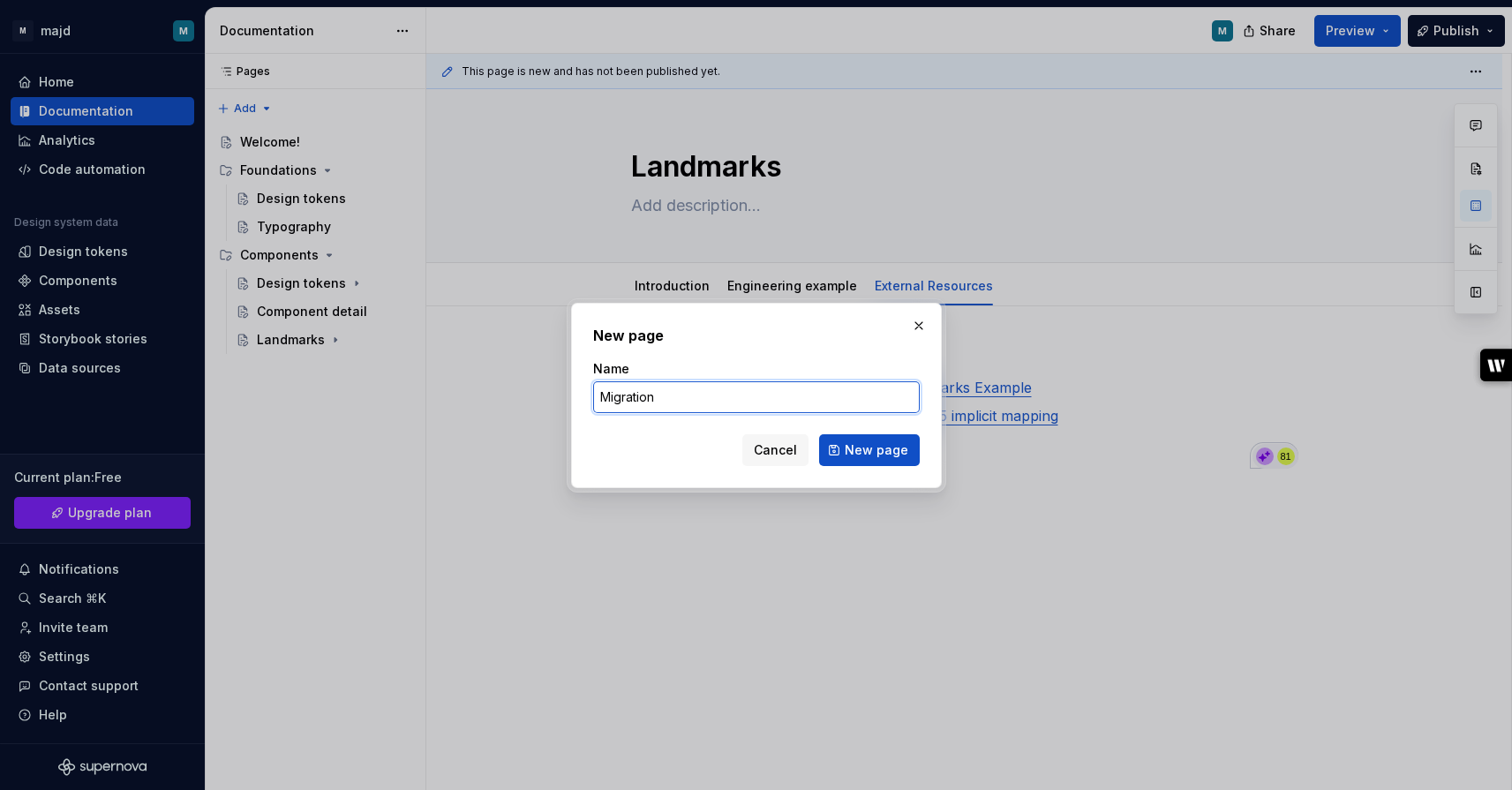
click button "New page" at bounding box center [869, 450] width 100 height 32
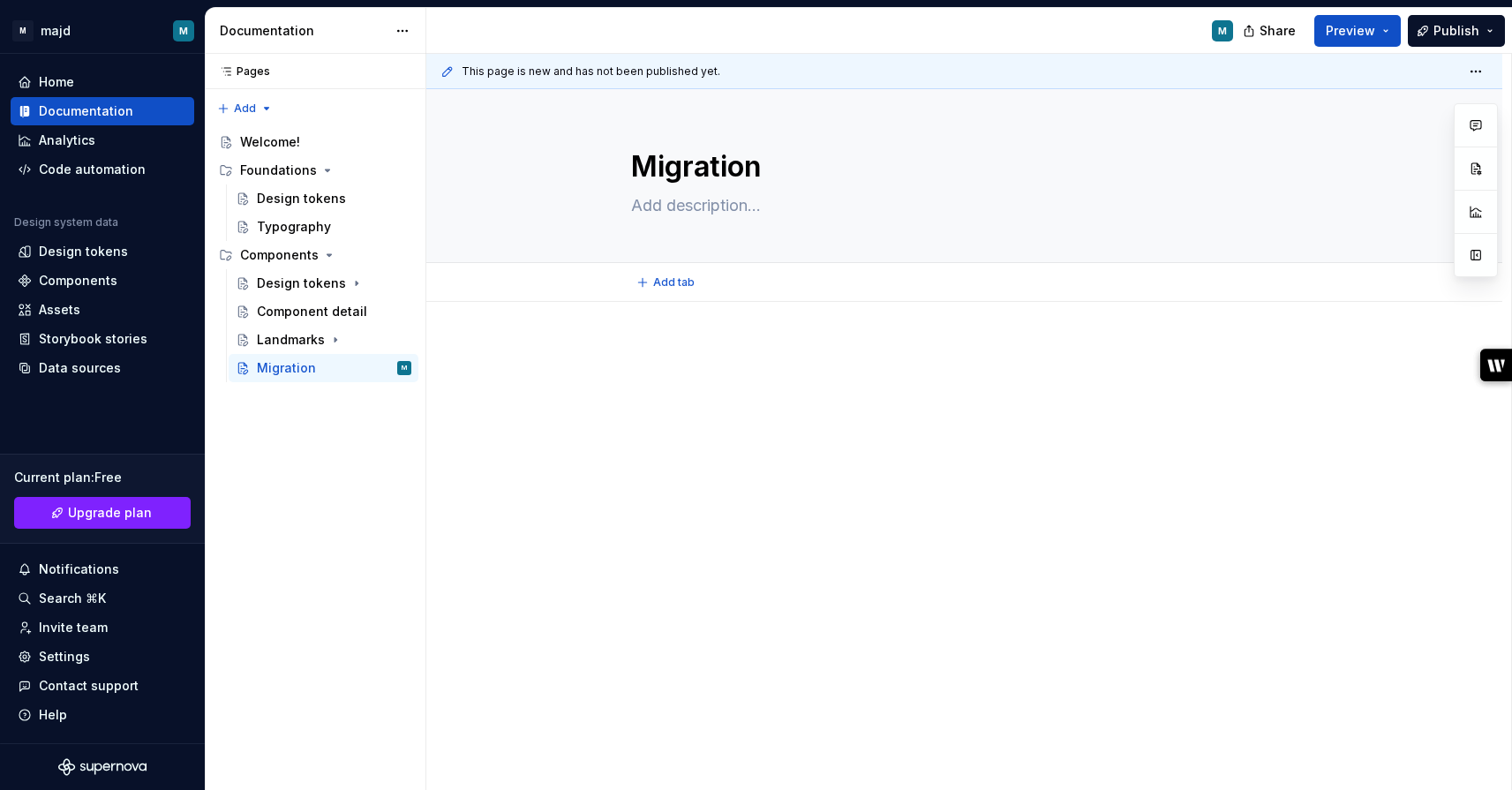
type textarea "*"
click at [675, 294] on div "Add tab" at bounding box center [964, 282] width 1077 height 39
click at [675, 283] on span "Add tab" at bounding box center [674, 282] width 42 height 14
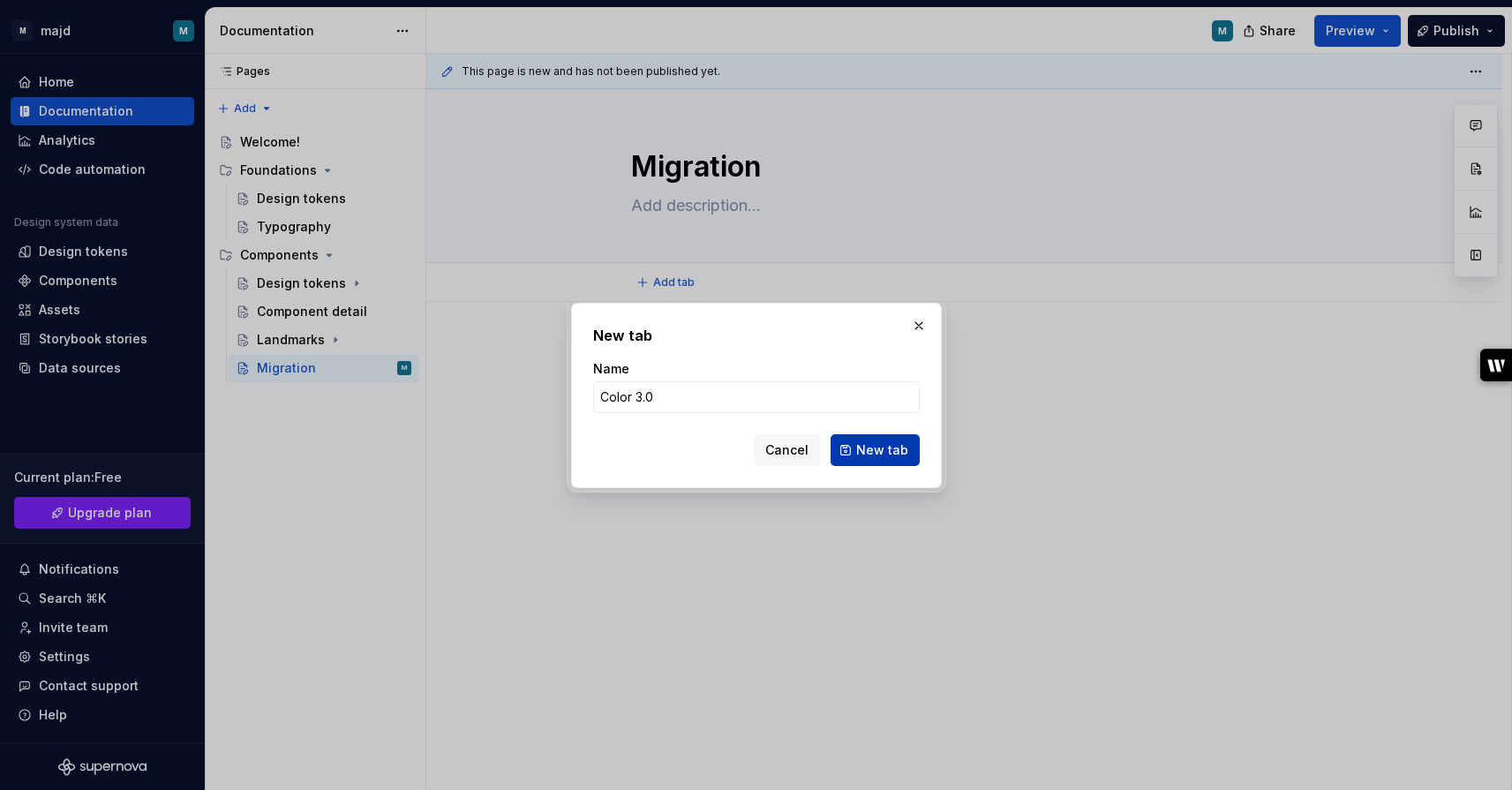
type input "Color 3.0"
click at [872, 453] on span "New tab" at bounding box center [882, 450] width 52 height 18
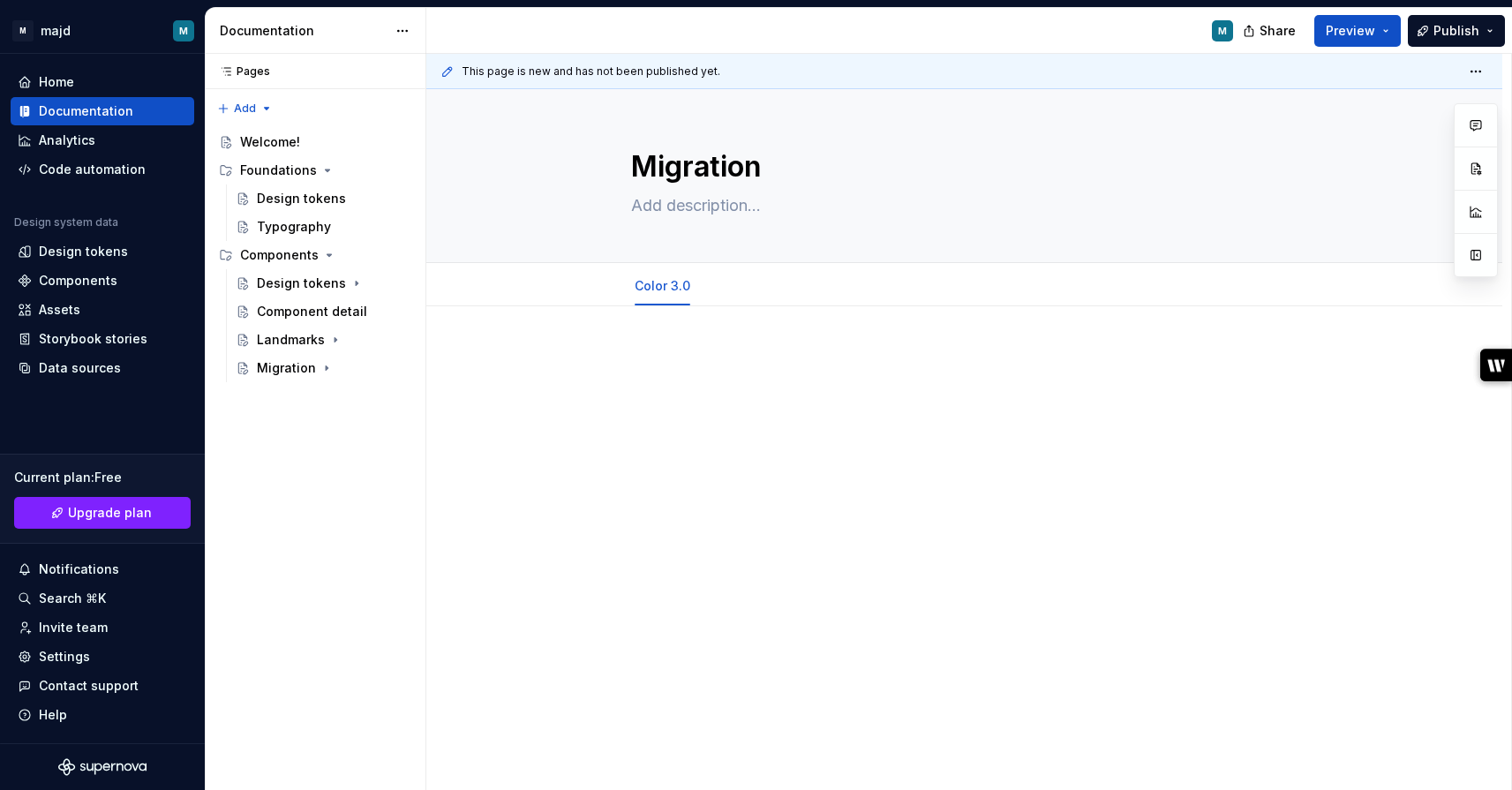
click at [641, 343] on div at bounding box center [964, 490] width 1077 height 368
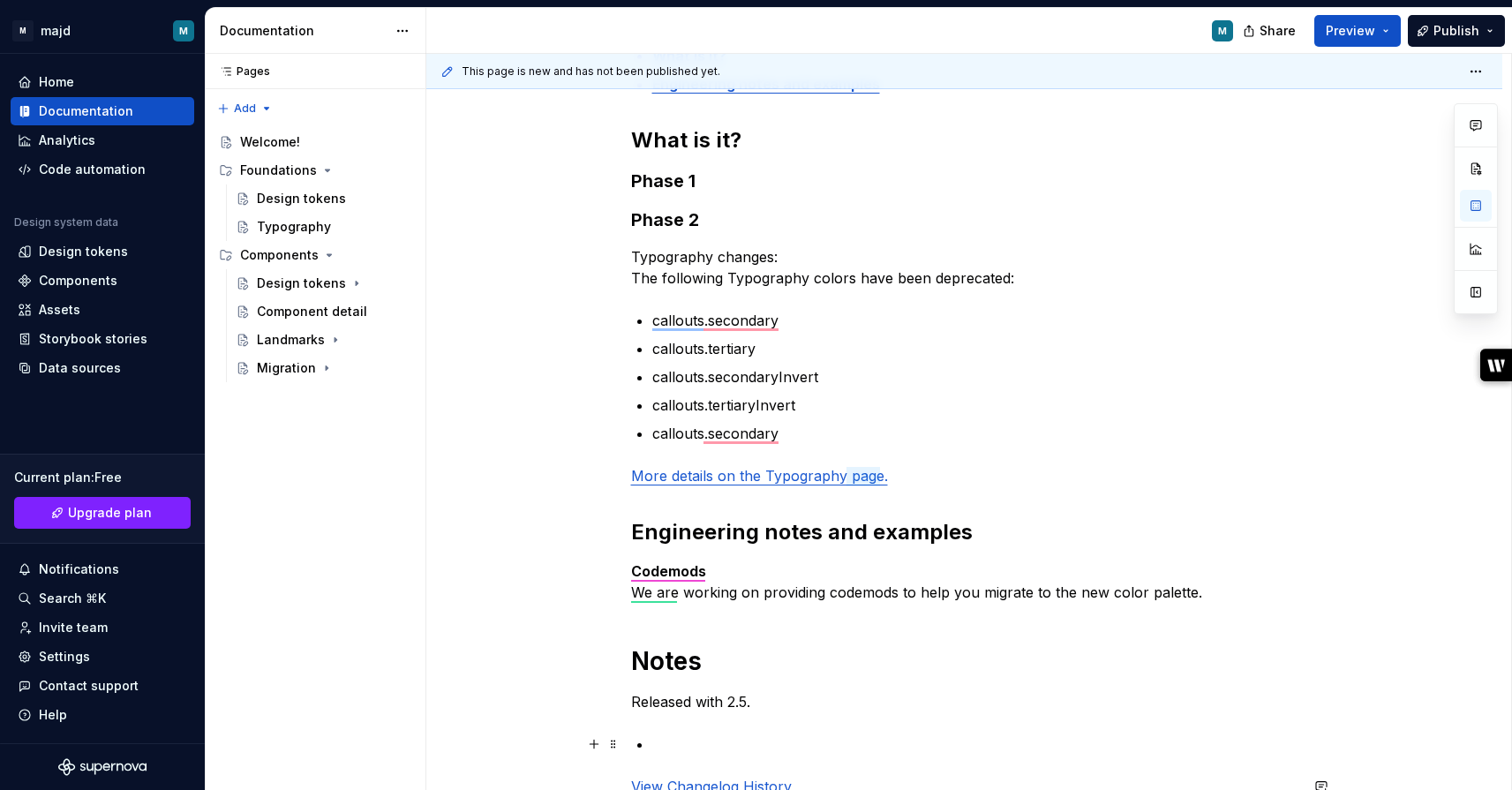
scroll to position [301, 0]
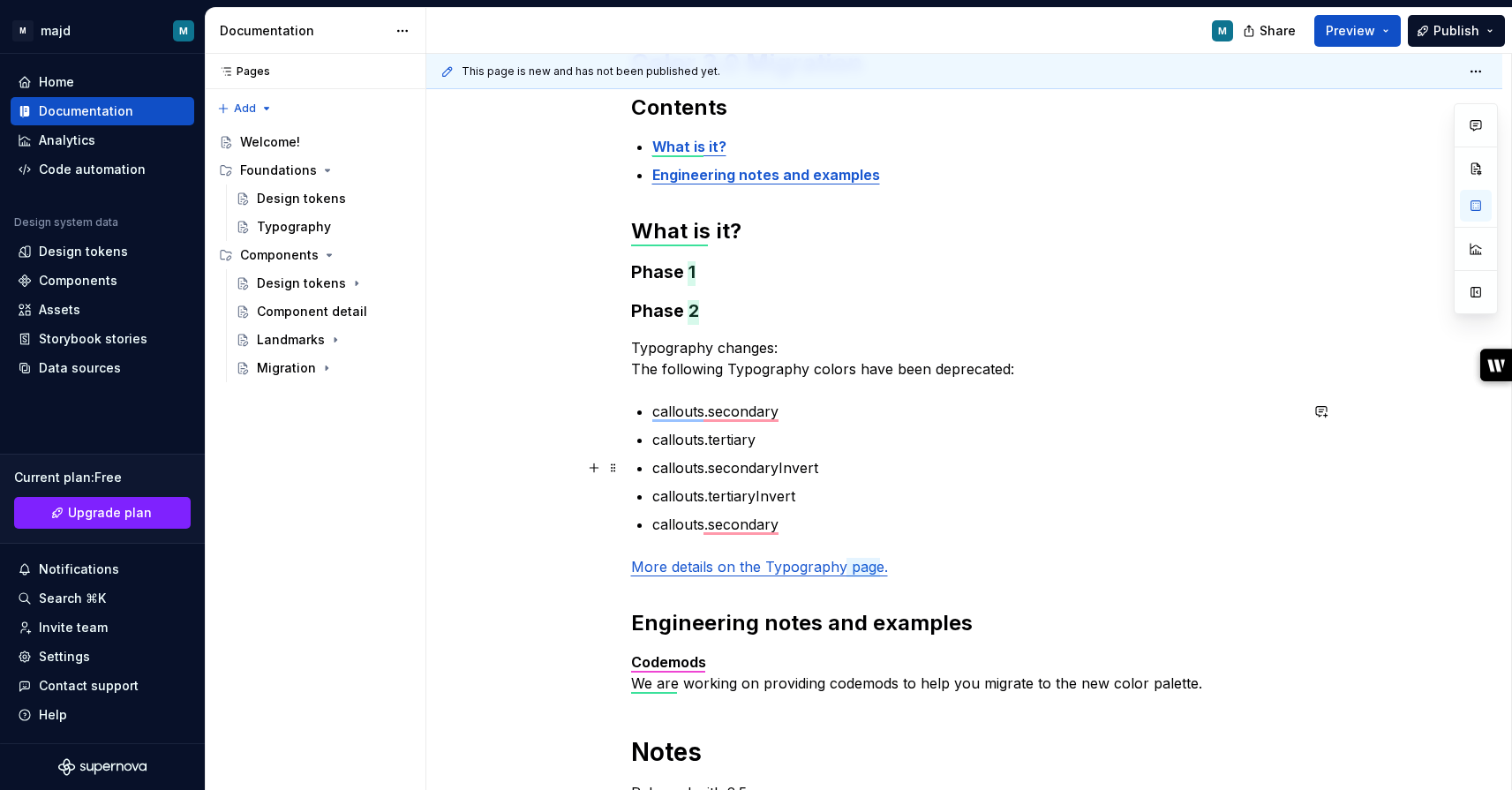
click at [1022, 468] on p "callouts.secondaryInvert" at bounding box center [975, 467] width 646 height 21
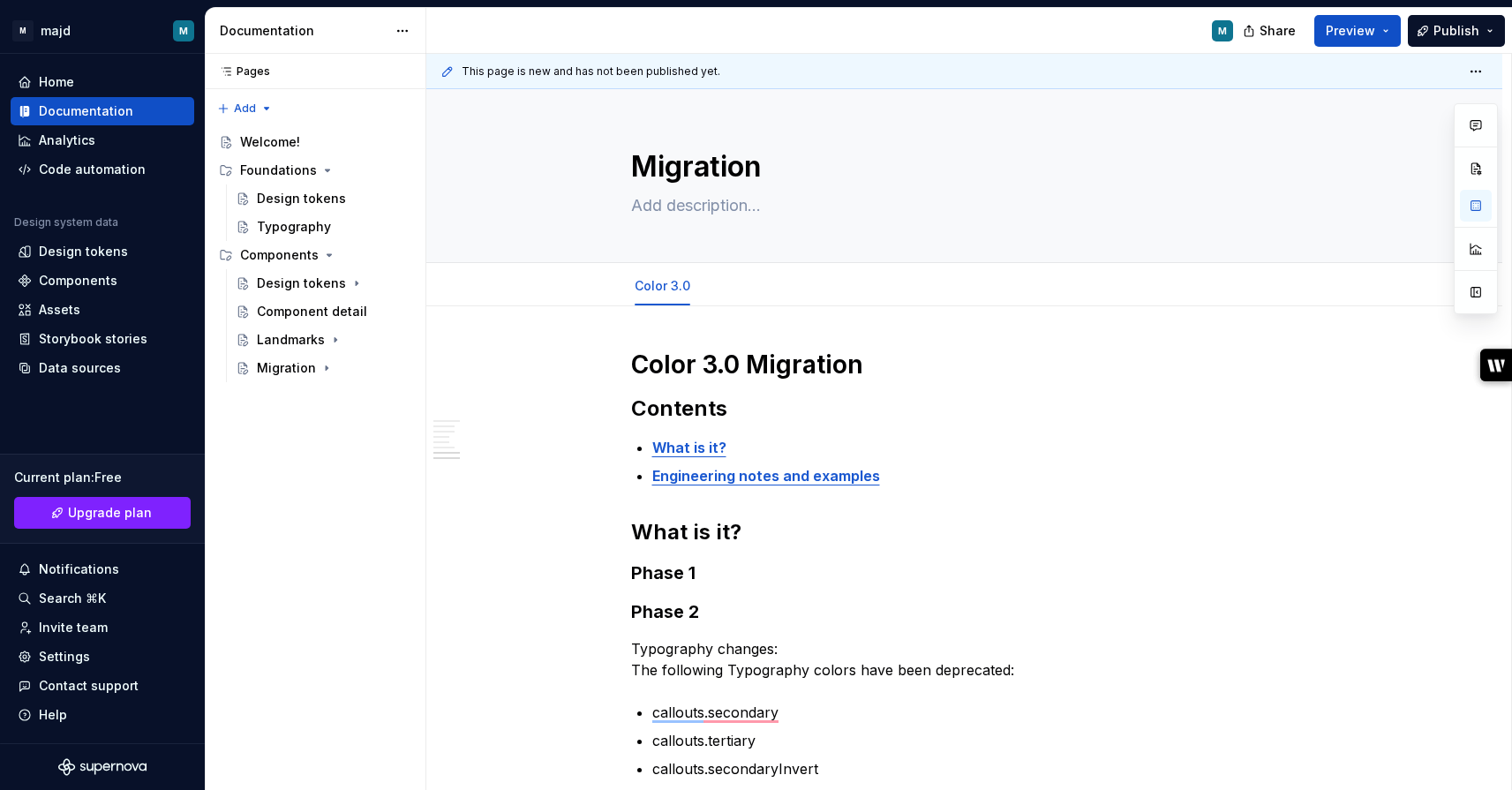
scroll to position [0, 0]
click at [840, 571] on h3 "Phase 1" at bounding box center [964, 572] width 667 height 25
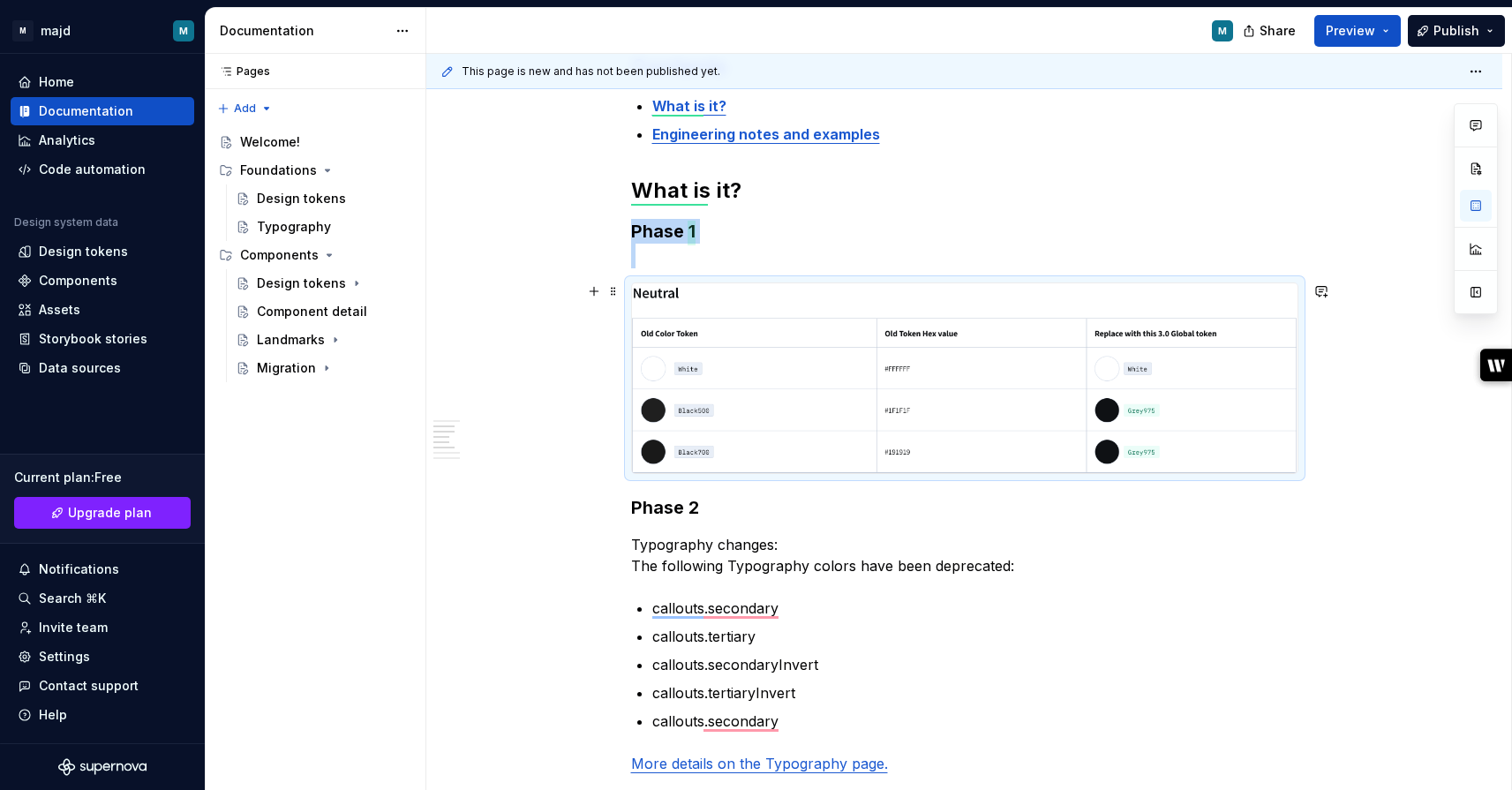
scroll to position [366, 0]
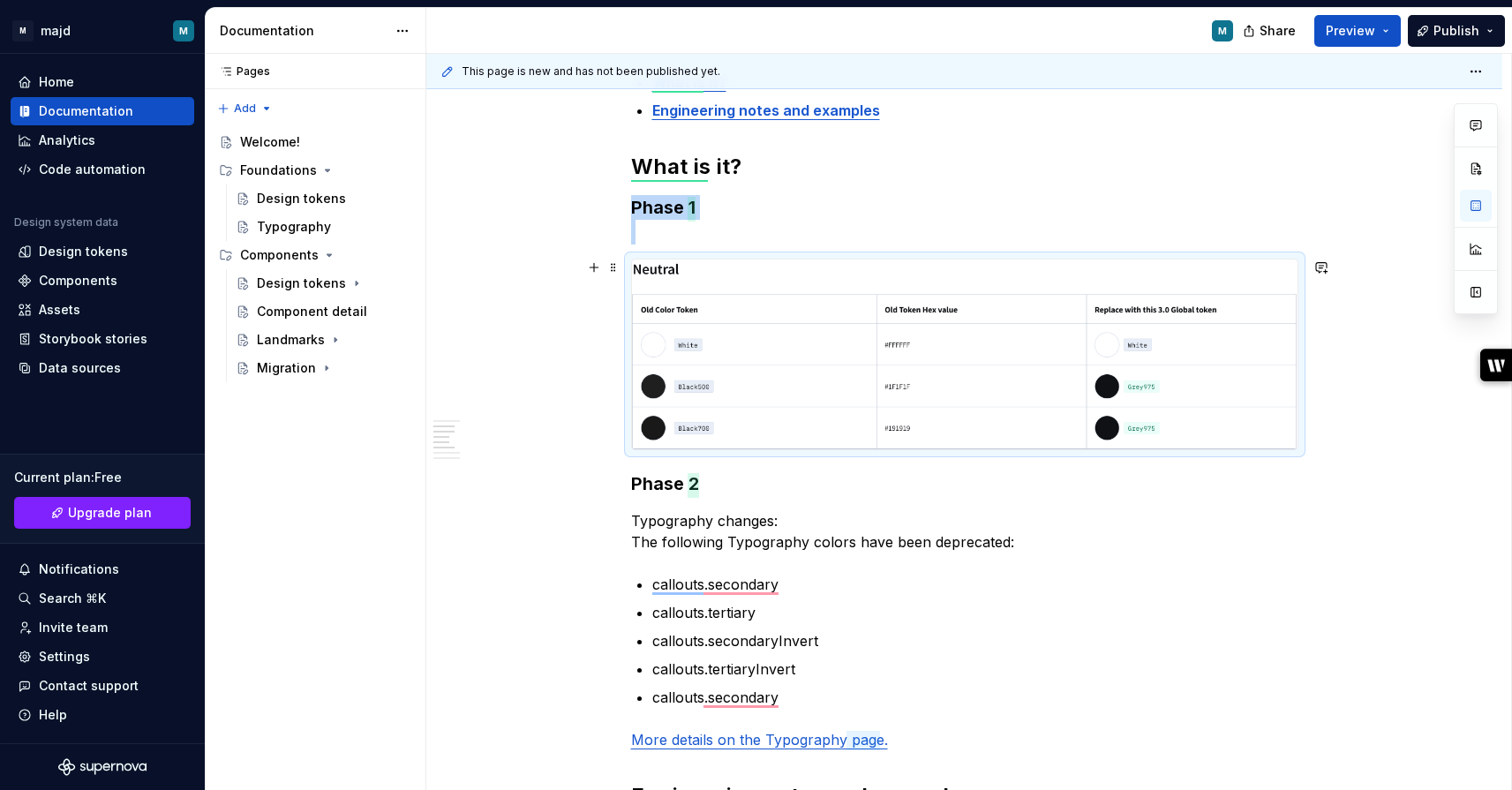
click at [1353, 415] on div "Color 3.0 Migration Contents What is it? Engineering notes and examples What is…" at bounding box center [964, 758] width 1077 height 1636
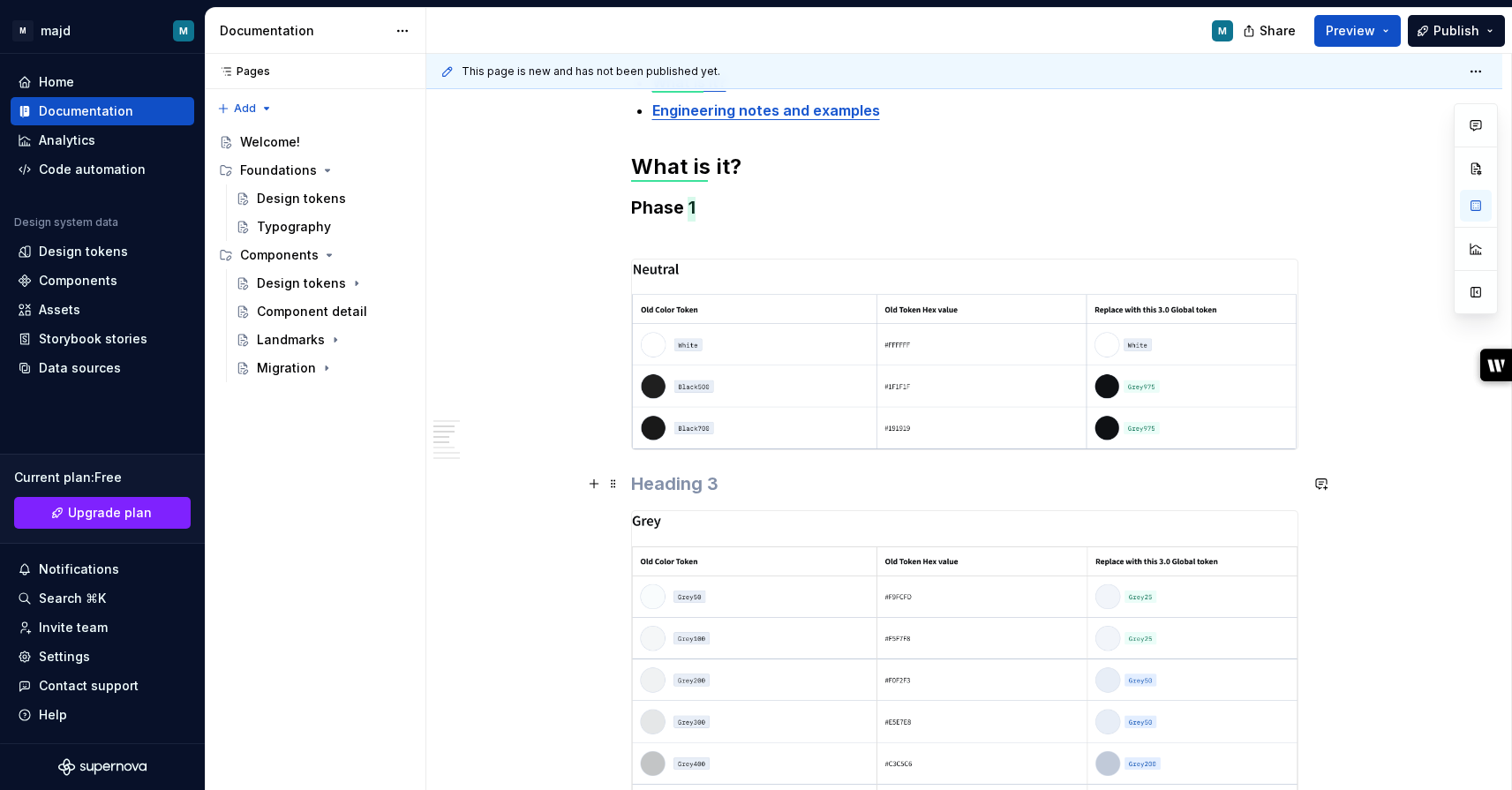
click at [743, 478] on h3 "To enrich screen reader interactions, please activate Accessibility in Grammarl…" at bounding box center [964, 483] width 667 height 25
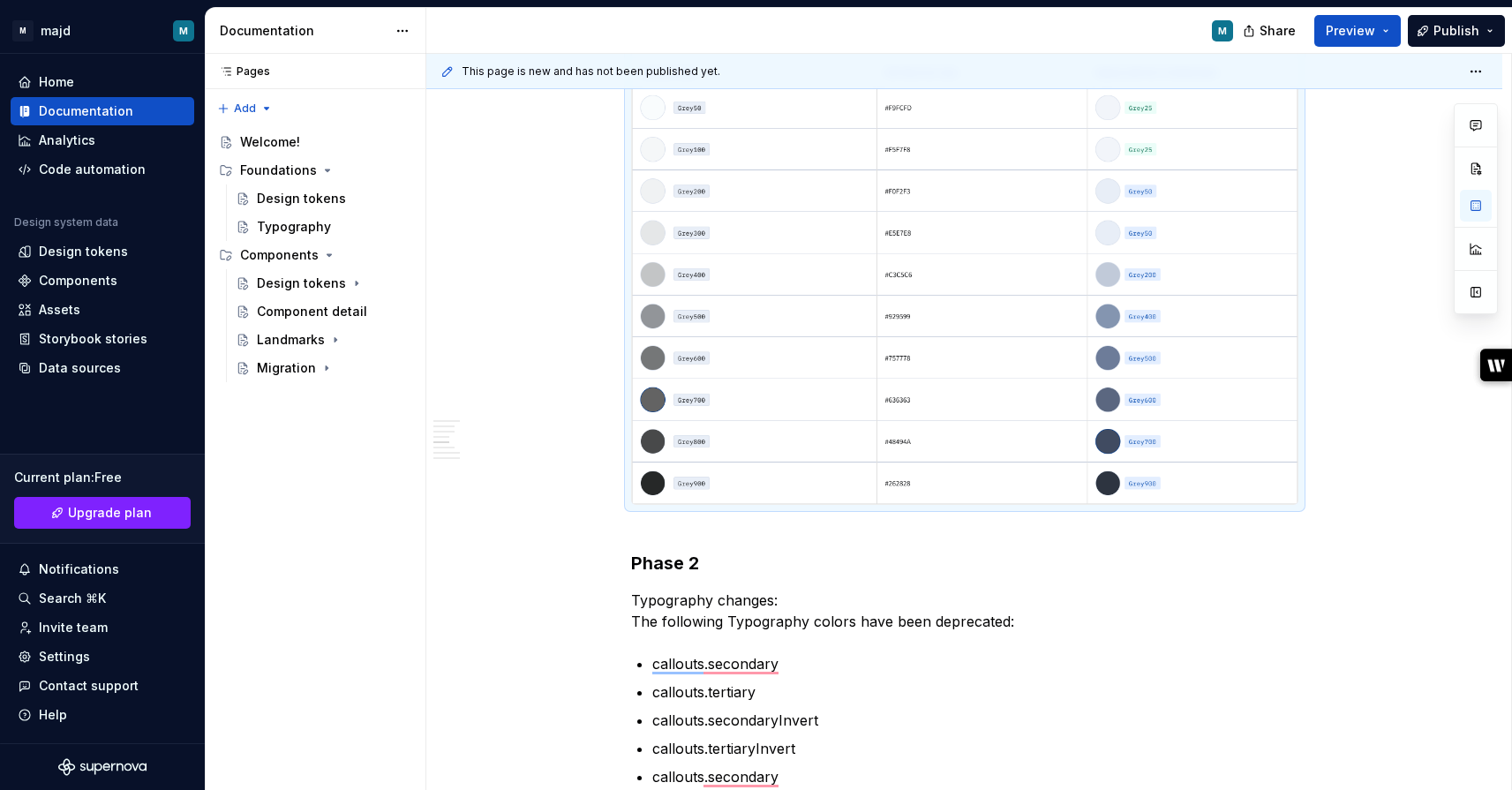
scroll to position [901, 0]
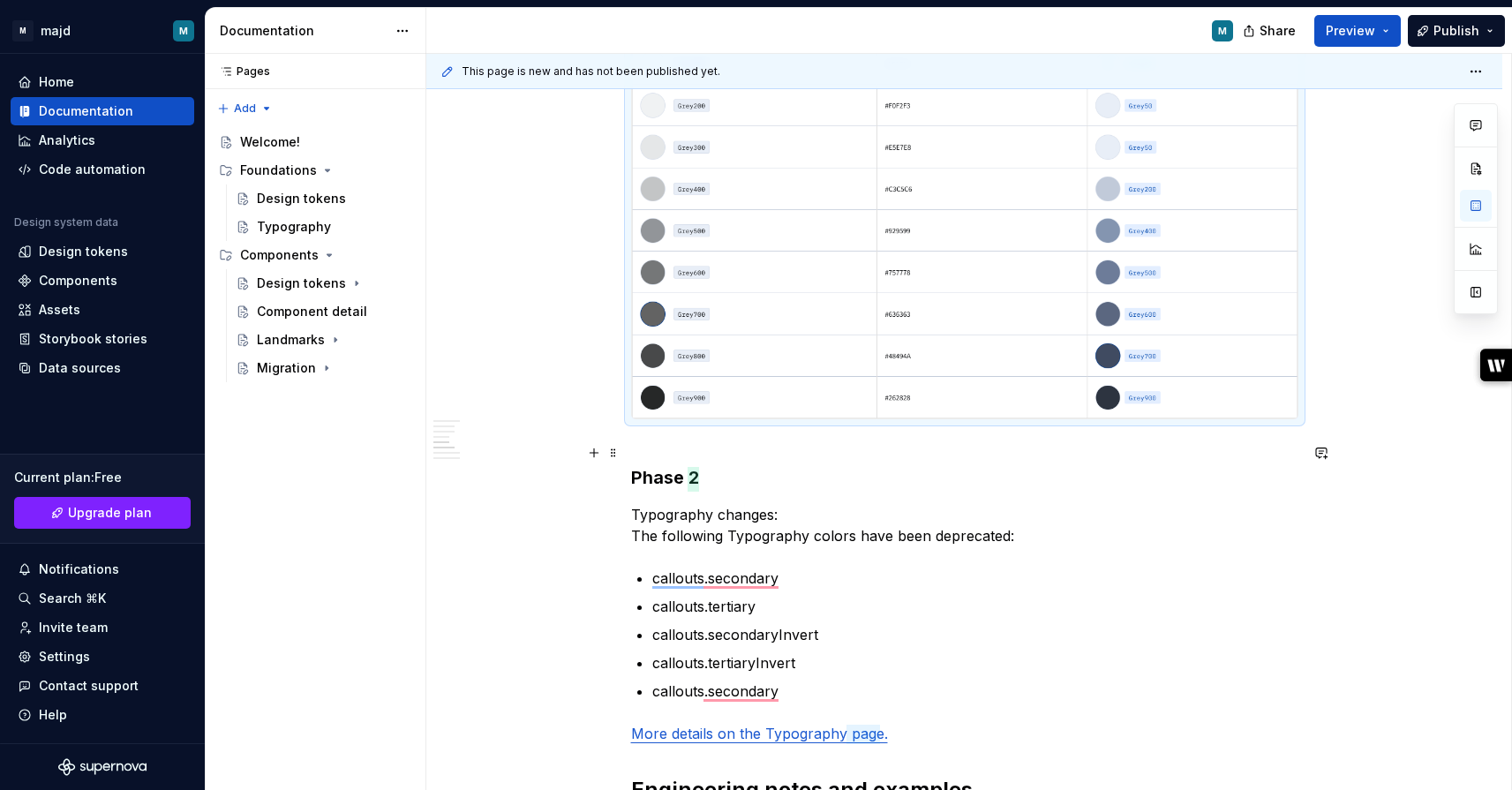
click at [658, 457] on h3 "Phase 2" at bounding box center [964, 465] width 667 height 50
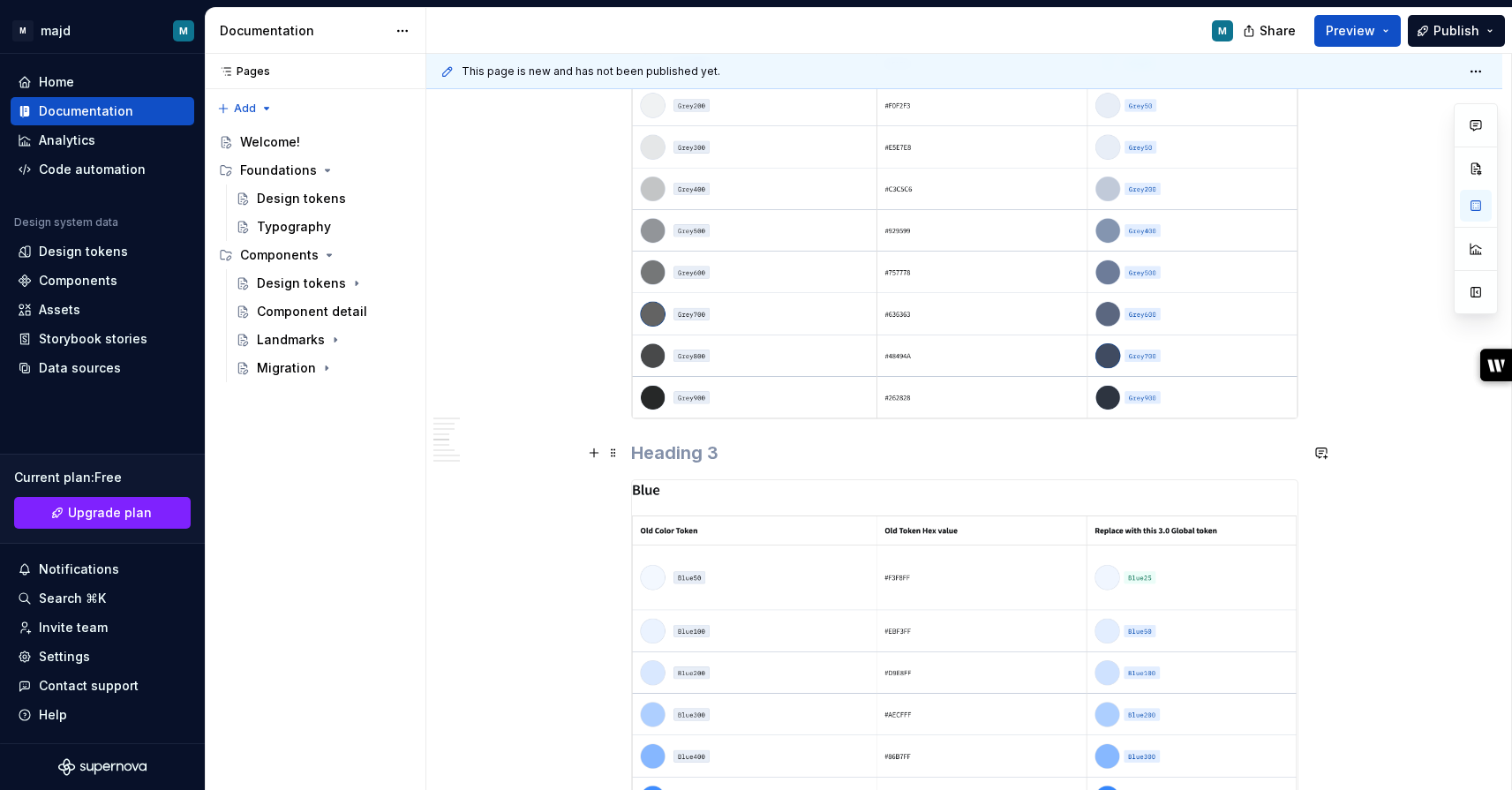
click at [727, 450] on h3 "To enrich screen reader interactions, please activate Accessibility in Grammarl…" at bounding box center [964, 452] width 667 height 25
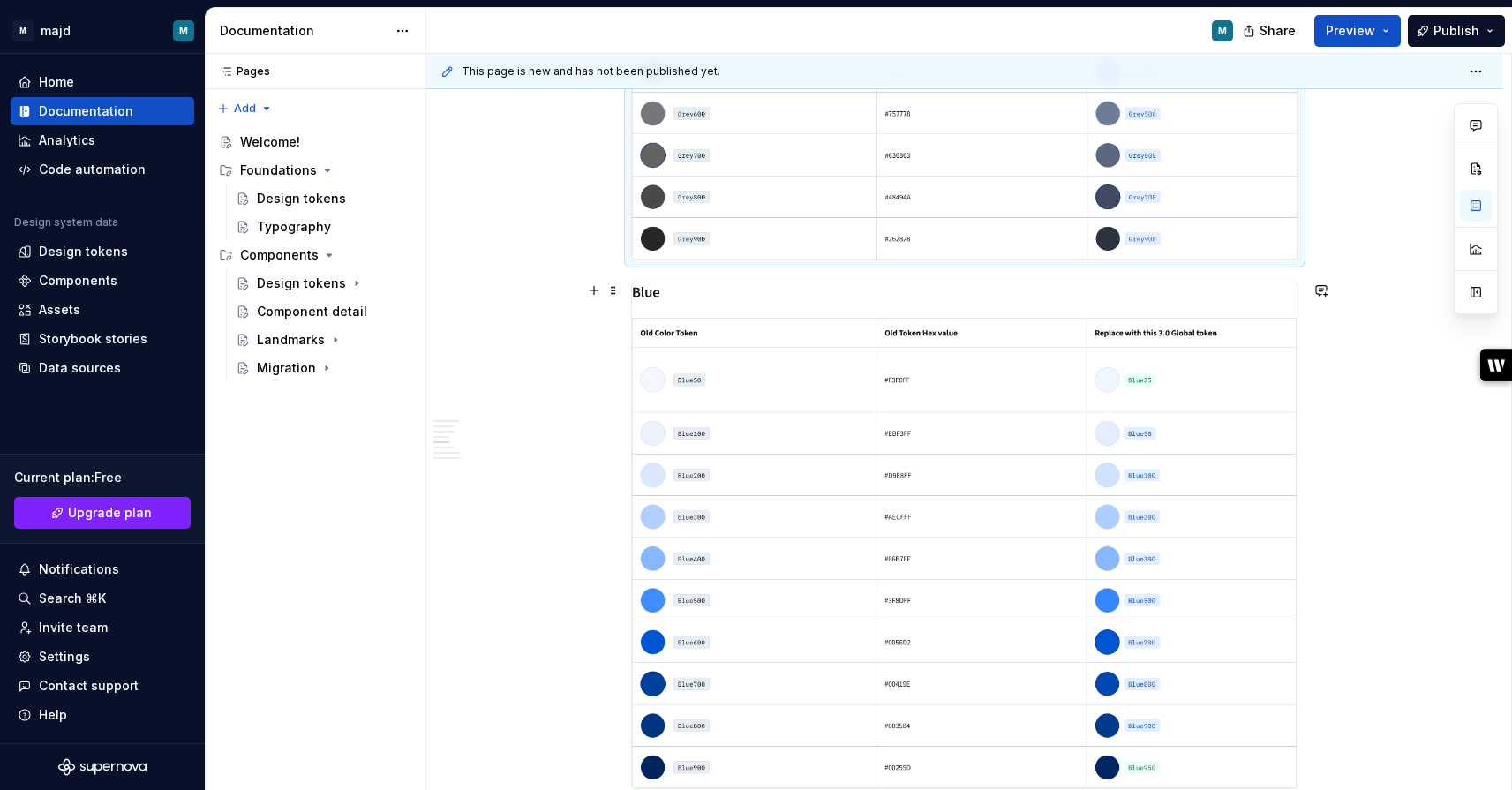
scroll to position [1415, 0]
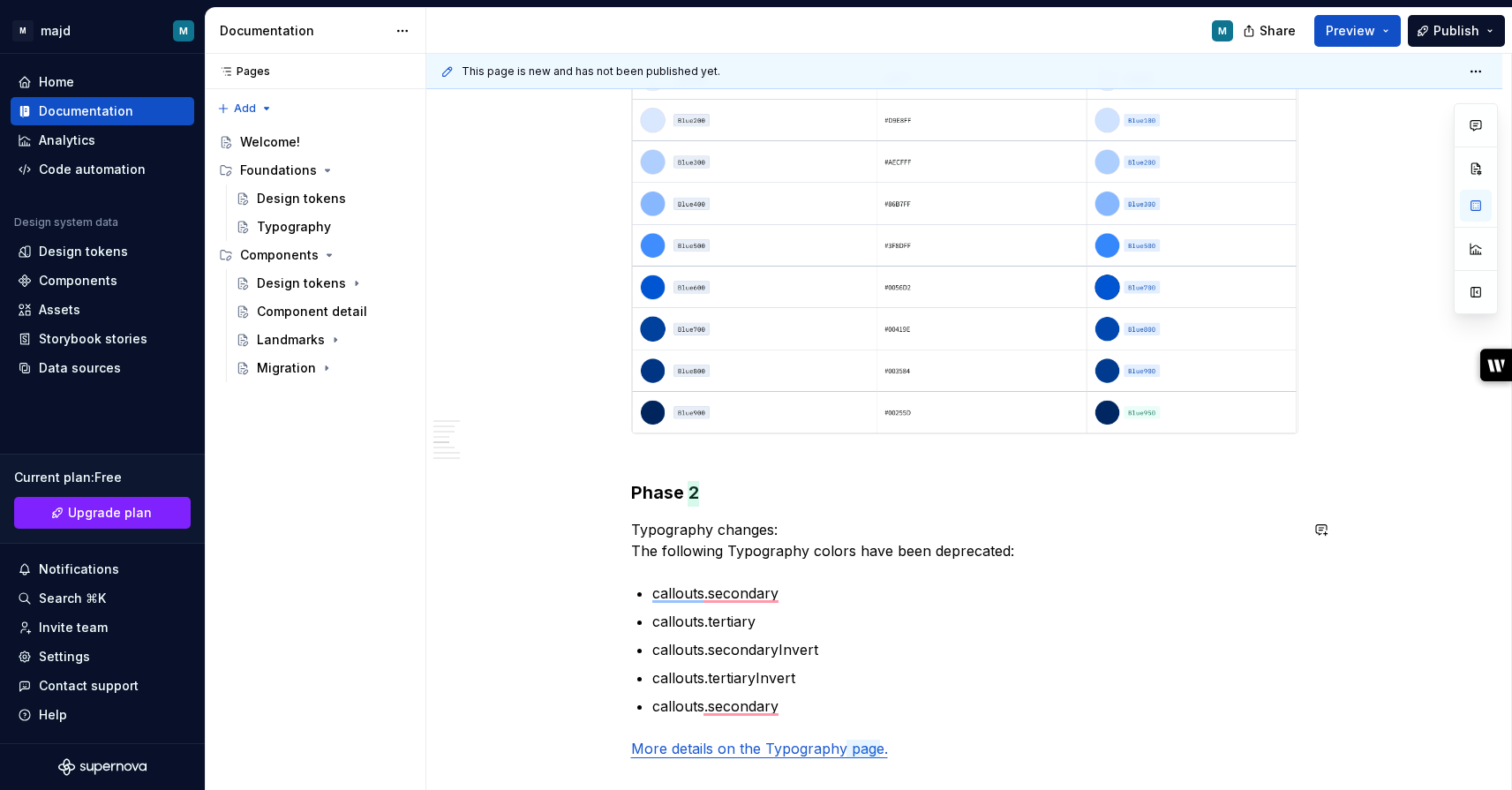
click at [847, 509] on div "Color 3.0 Migration Contents What is it? Engineering notes and examples What is…" at bounding box center [964, 130] width 667 height 2393
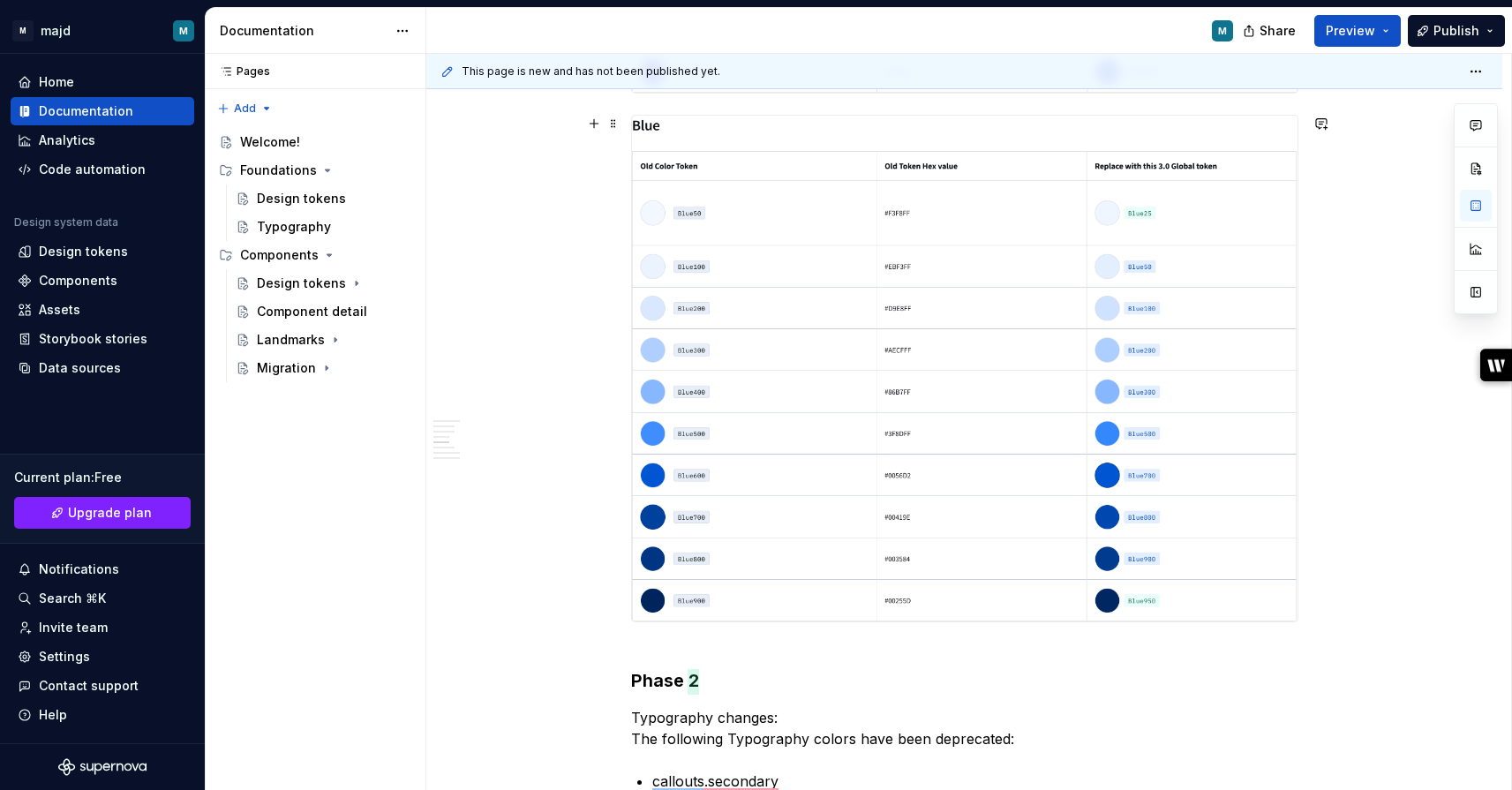
scroll to position [0, 0]
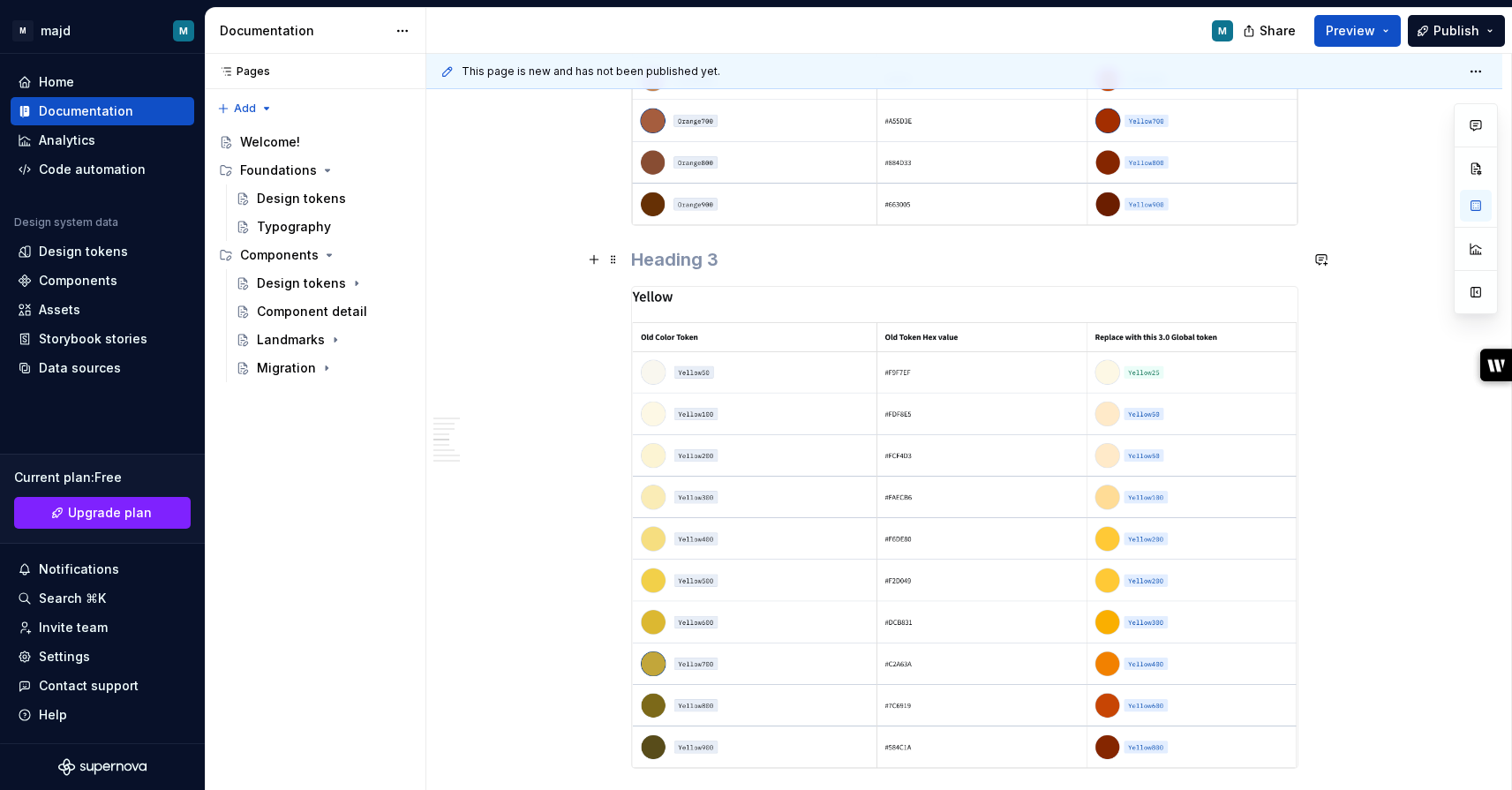
click at [791, 253] on h3 "To enrich screen reader interactions, please activate Accessibility in Grammarl…" at bounding box center [964, 259] width 667 height 25
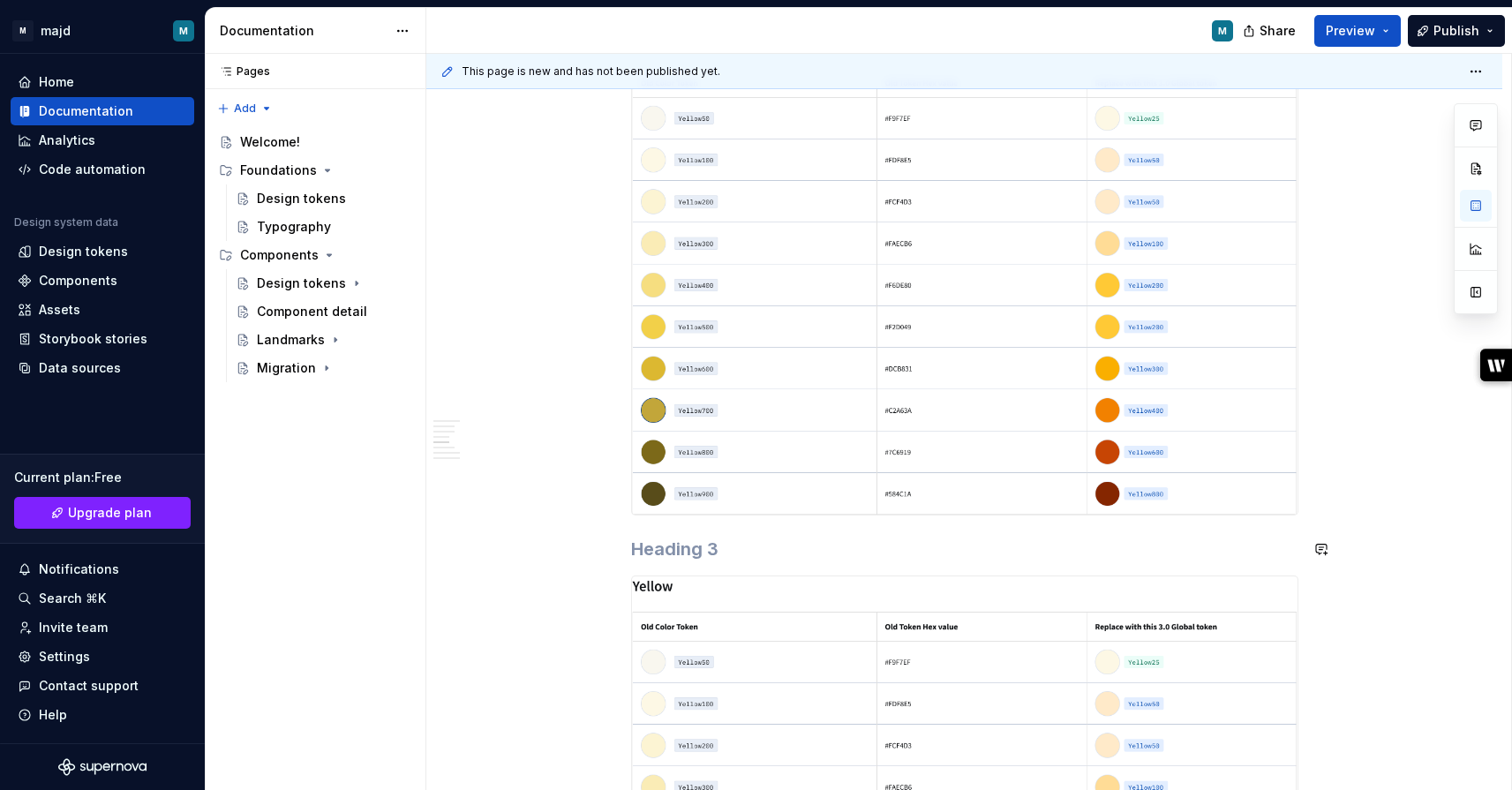
click at [714, 546] on h3 "To enrich screen reader interactions, please activate Accessibility in Grammarl…" at bounding box center [964, 549] width 667 height 25
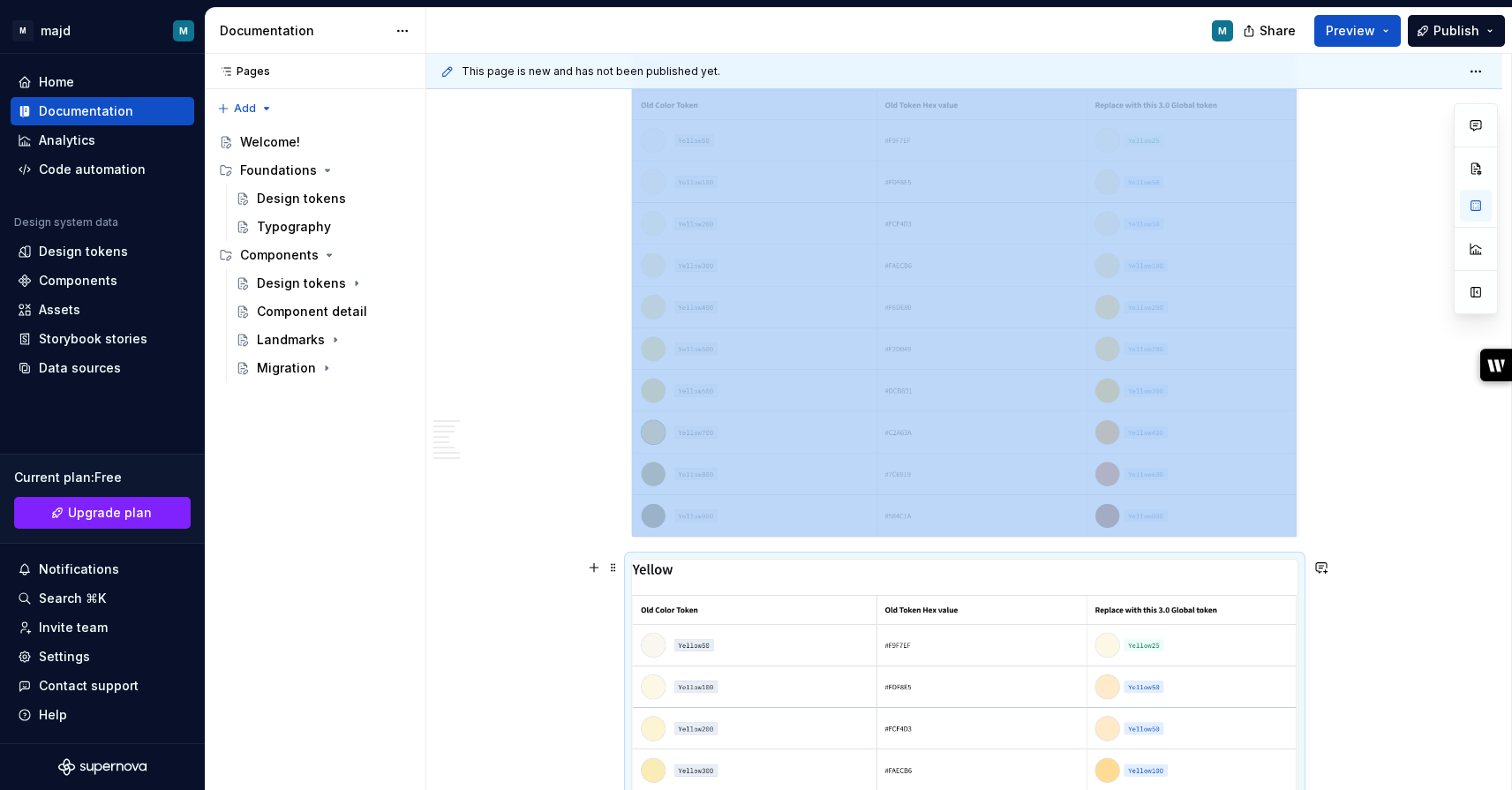
click at [758, 628] on img "To enrich screen reader interactions, please activate Accessibility in Grammarl…" at bounding box center [965, 800] width 666 height 482
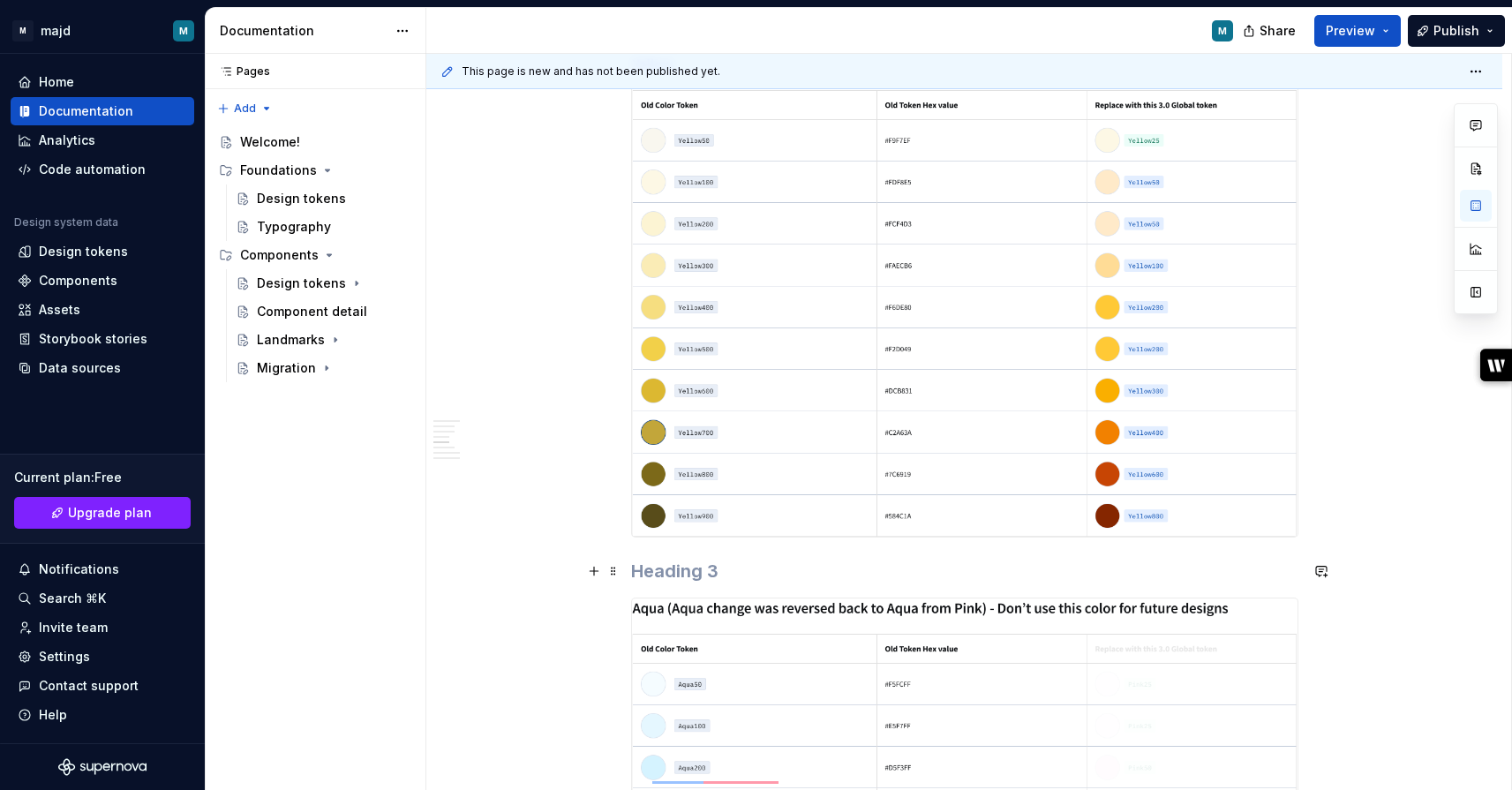
click at [668, 564] on h3 "To enrich screen reader interactions, please activate Accessibility in Grammarl…" at bounding box center [964, 570] width 667 height 25
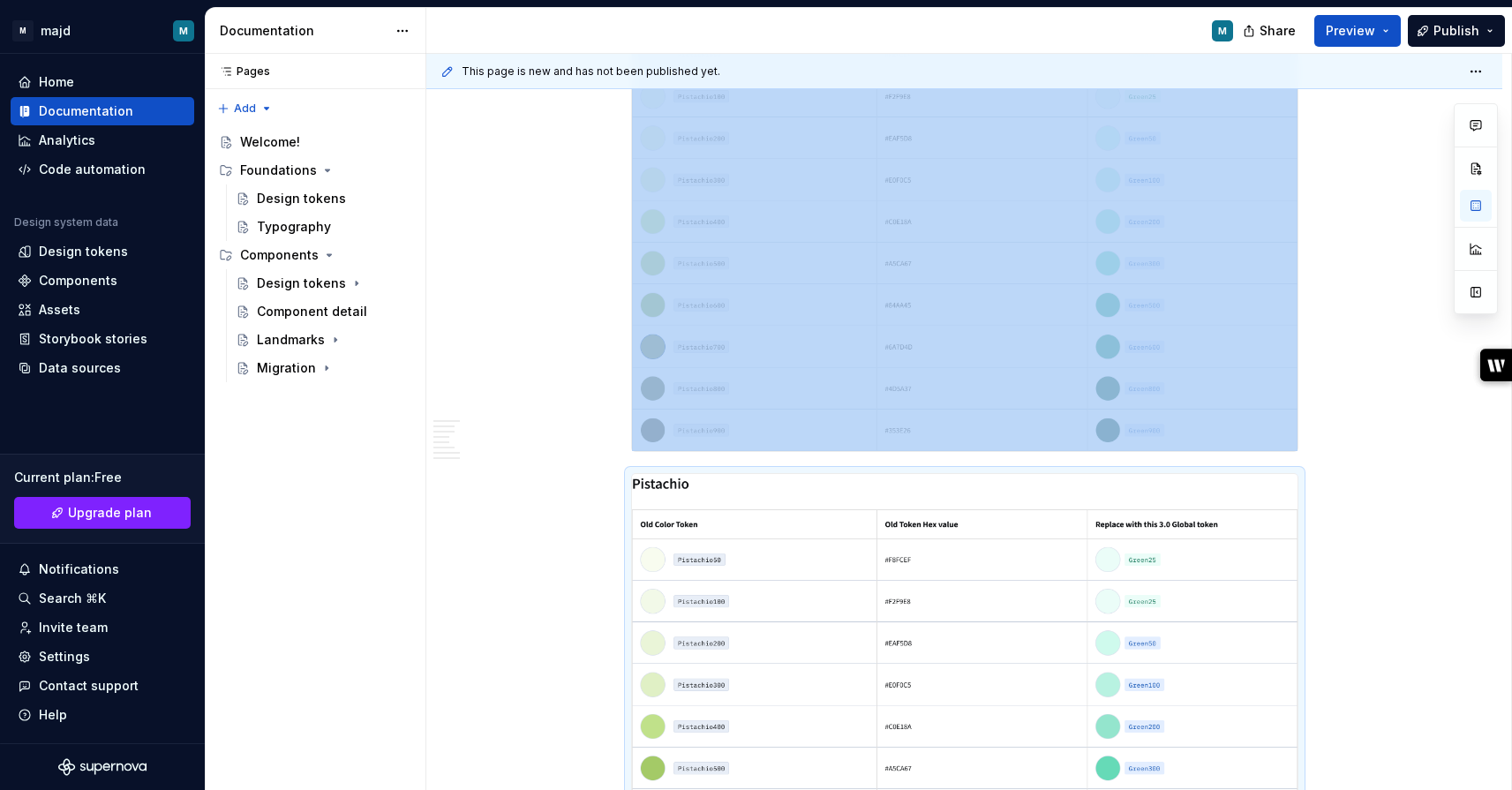
click at [698, 533] on img "To enrich screen reader interactions, please activate Accessibility in Grammarl…" at bounding box center [965, 714] width 666 height 482
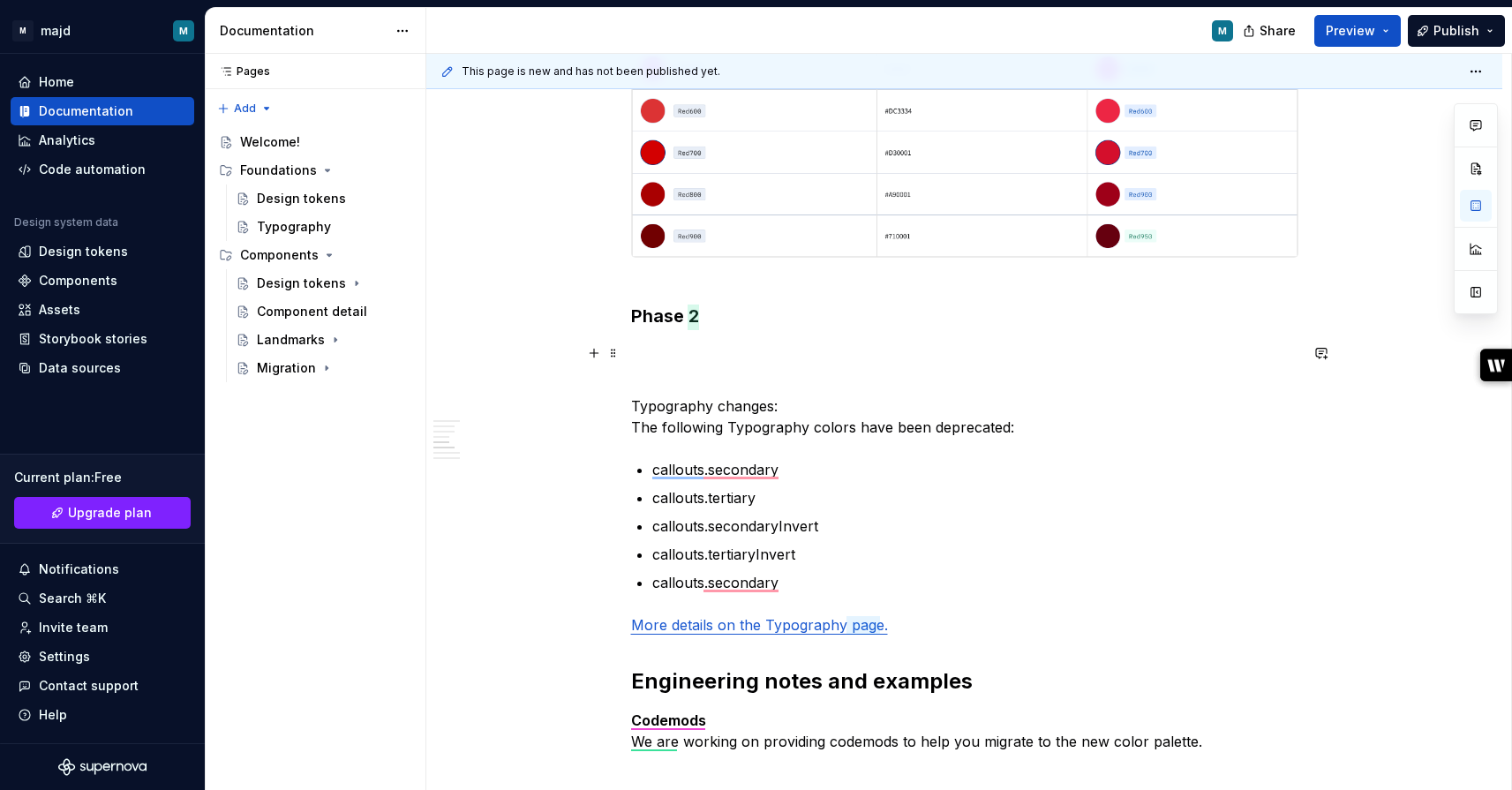
click at [687, 344] on p "To enrich screen reader interactions, please activate Accessibility in Grammarl…" at bounding box center [964, 364] width 667 height 43
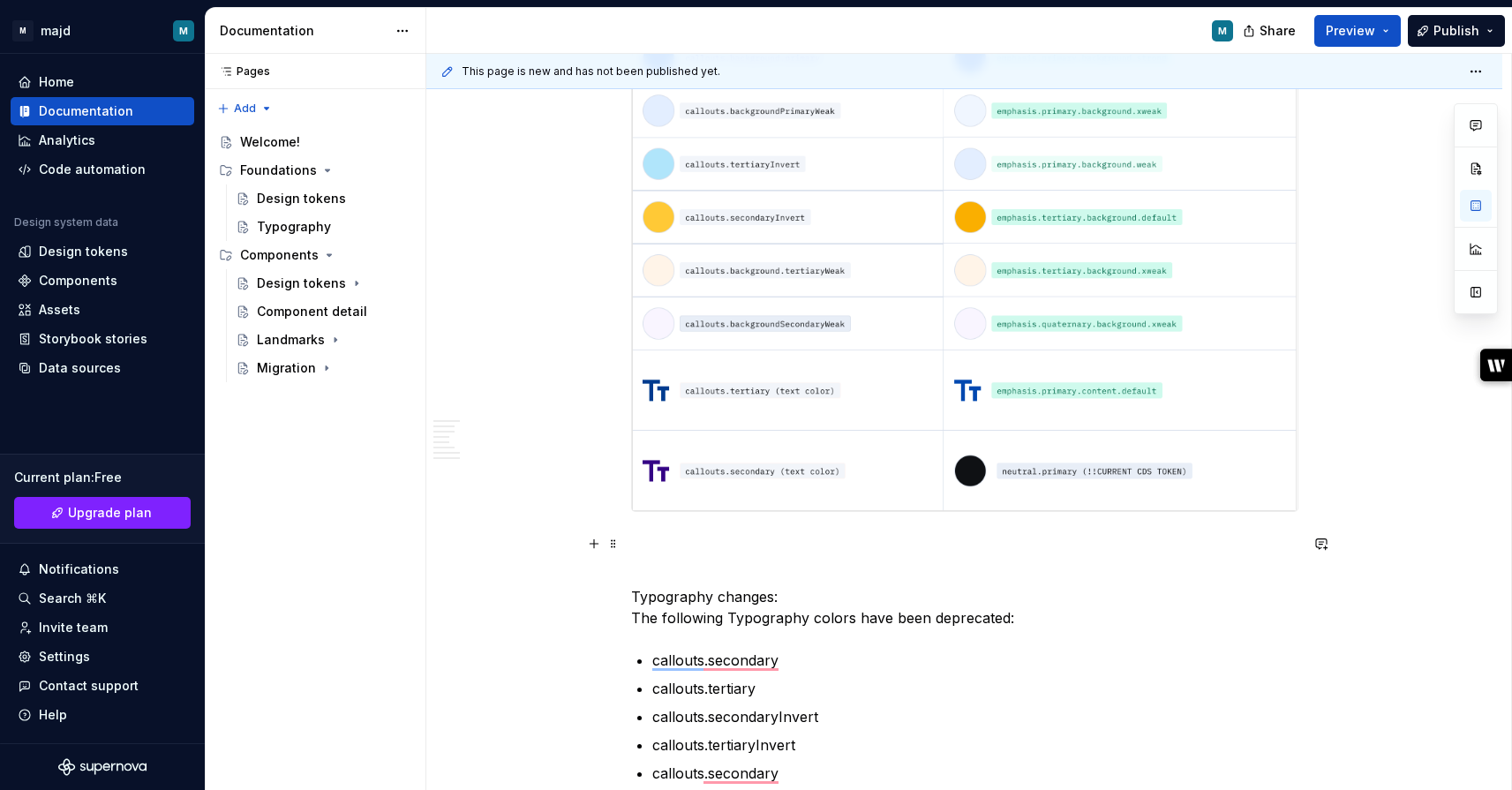
click at [709, 569] on p "To enrich screen reader interactions, please activate Accessibility in Grammarl…" at bounding box center [964, 553] width 667 height 43
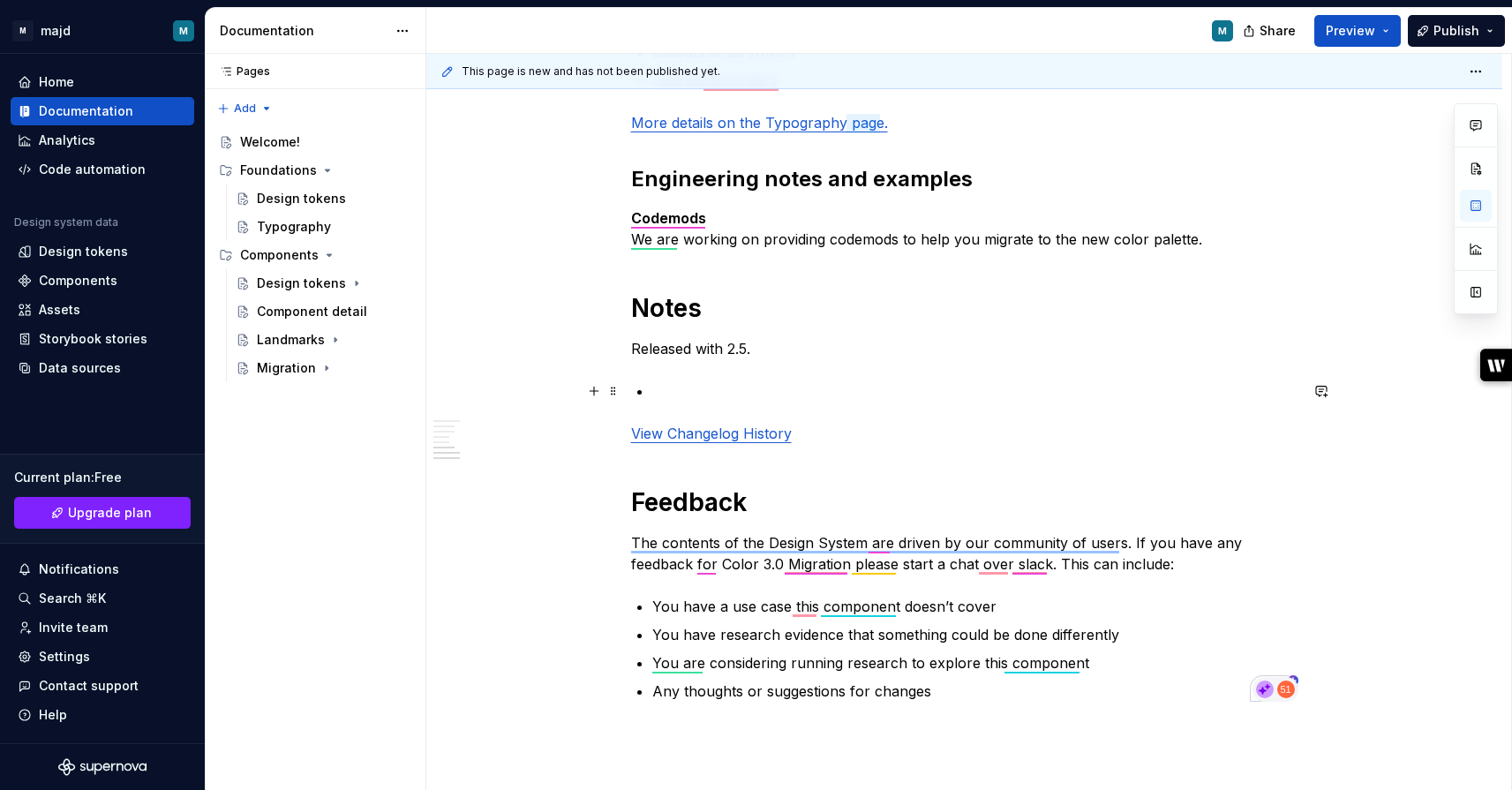
click at [677, 396] on p "To enrich screen reader interactions, please activate Accessibility in Grammarl…" at bounding box center [975, 391] width 646 height 21
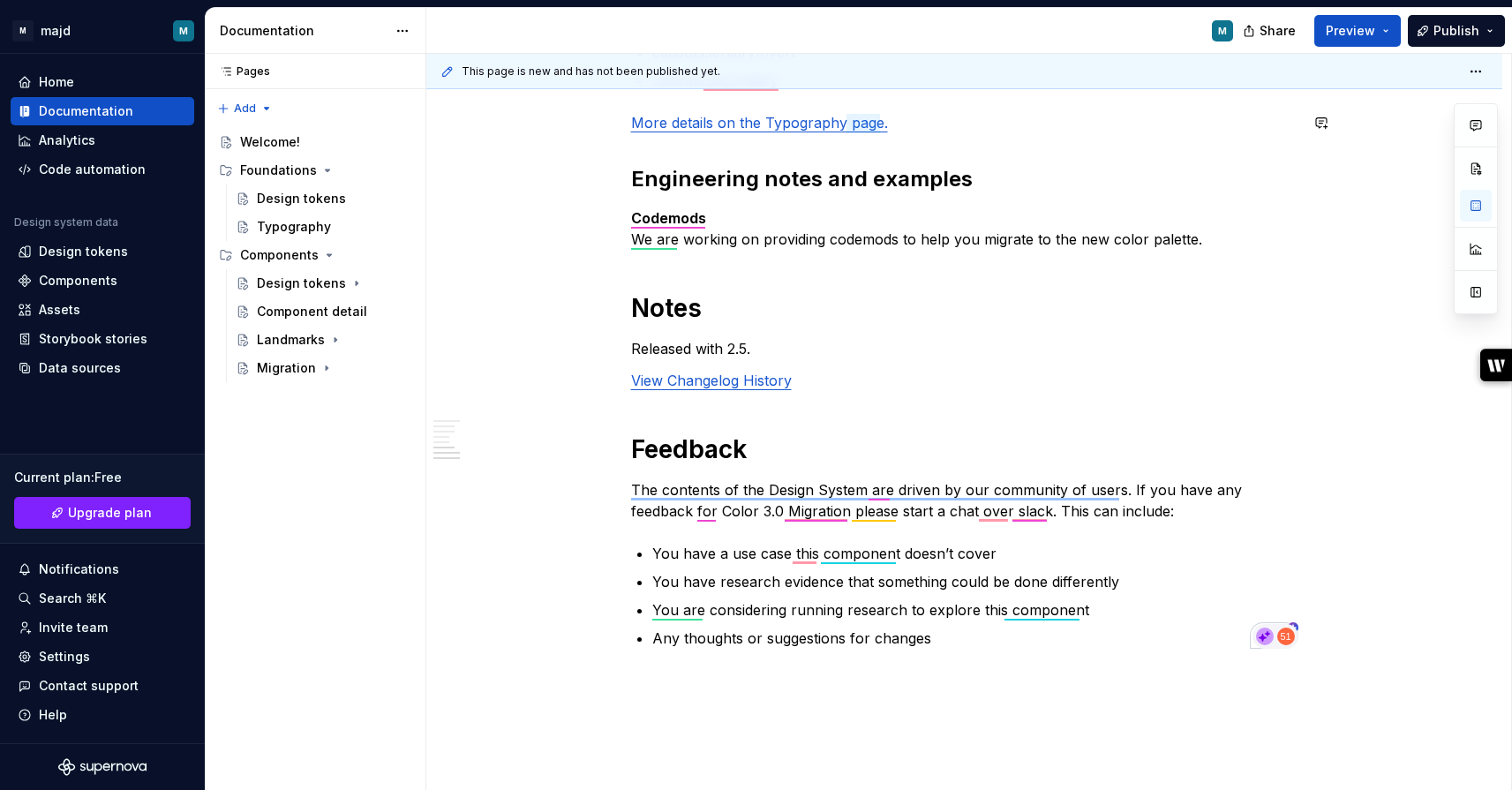
scroll to position [7283, 0]
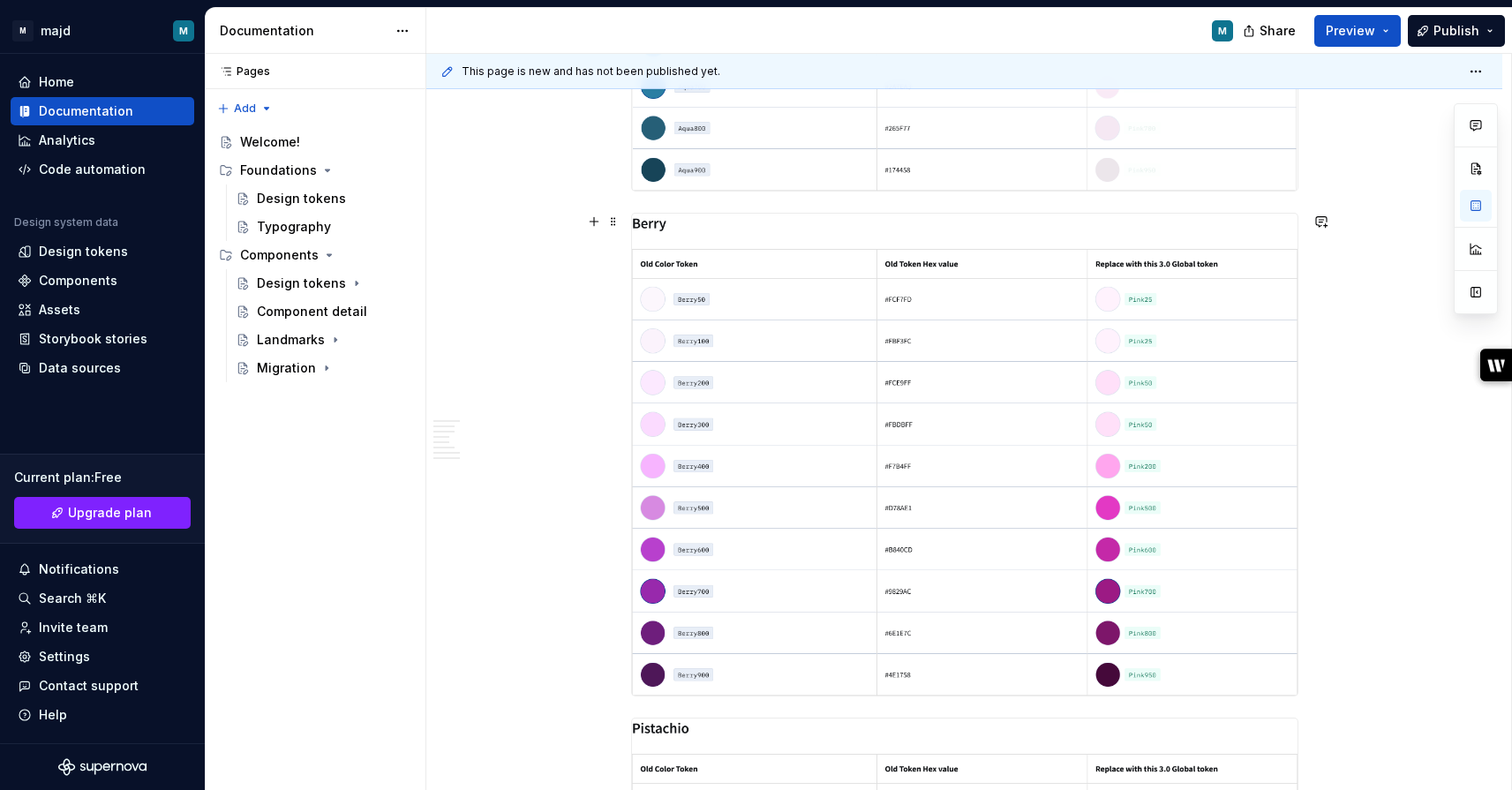
scroll to position [2841, 0]
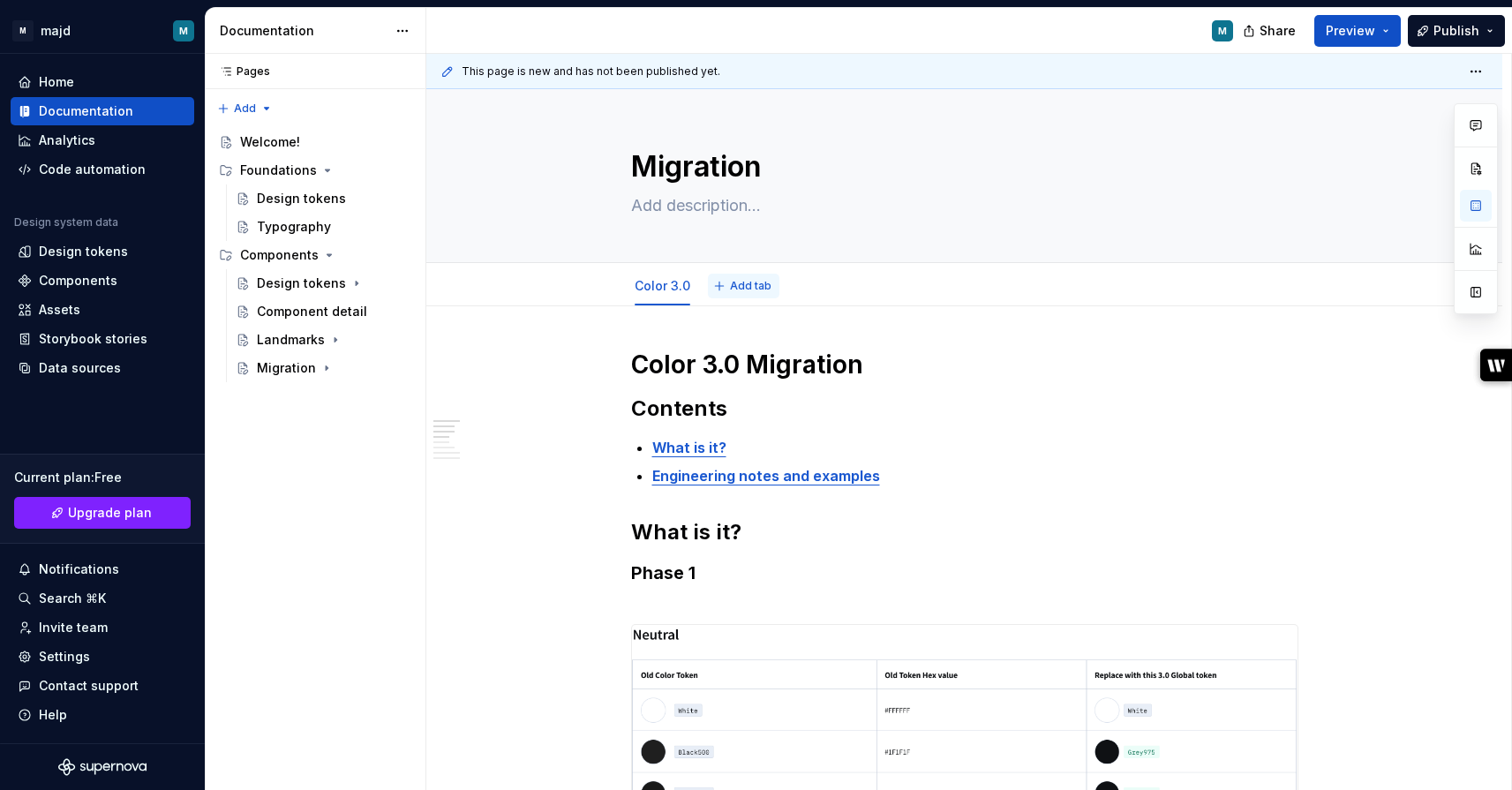
click at [746, 287] on span "Add tab" at bounding box center [751, 286] width 42 height 14
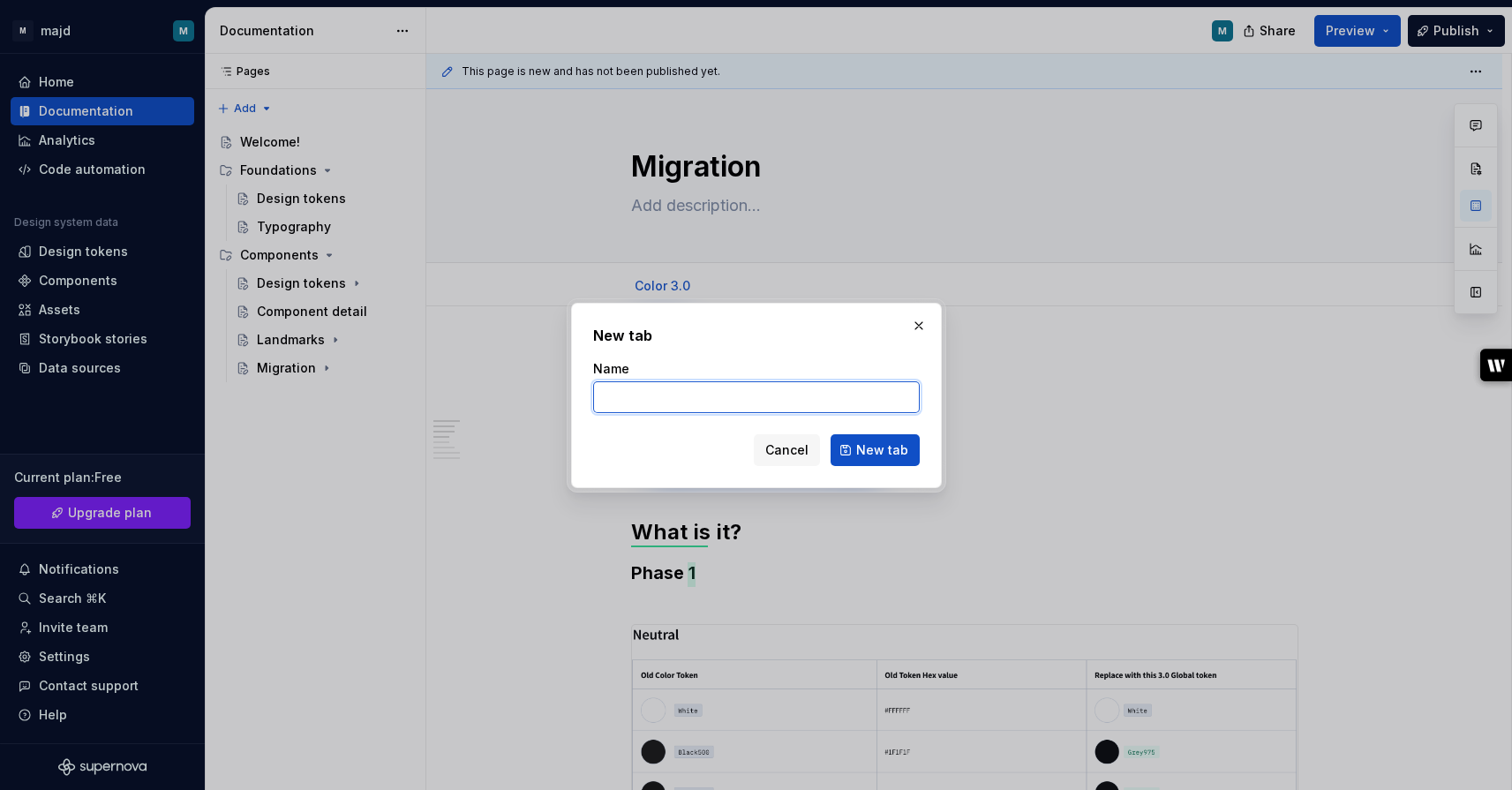
type textarea "*"
type input "Icons 3.0"
click button "New tab" at bounding box center [876, 450] width 89 height 32
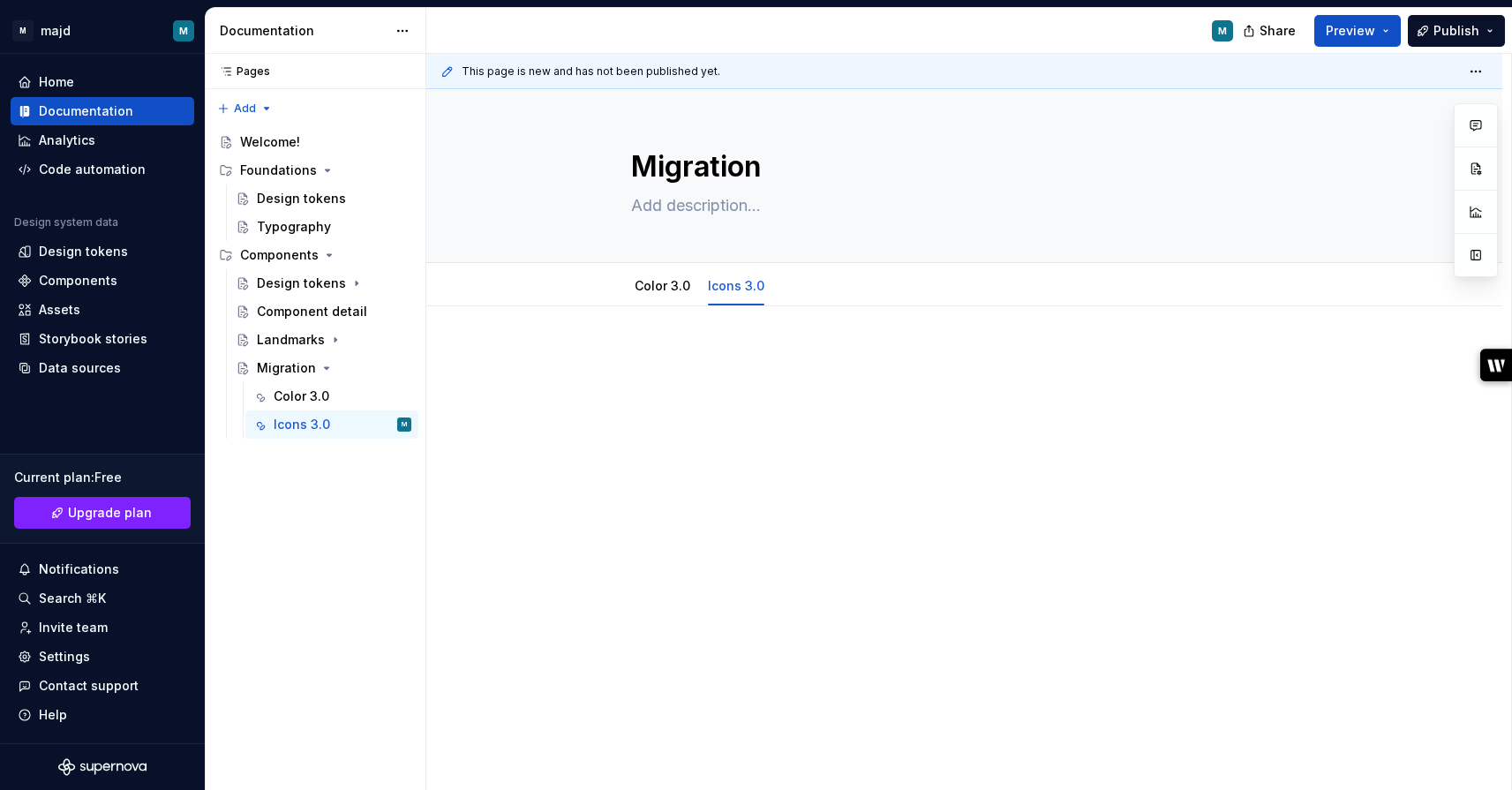
click at [769, 351] on p at bounding box center [964, 359] width 667 height 21
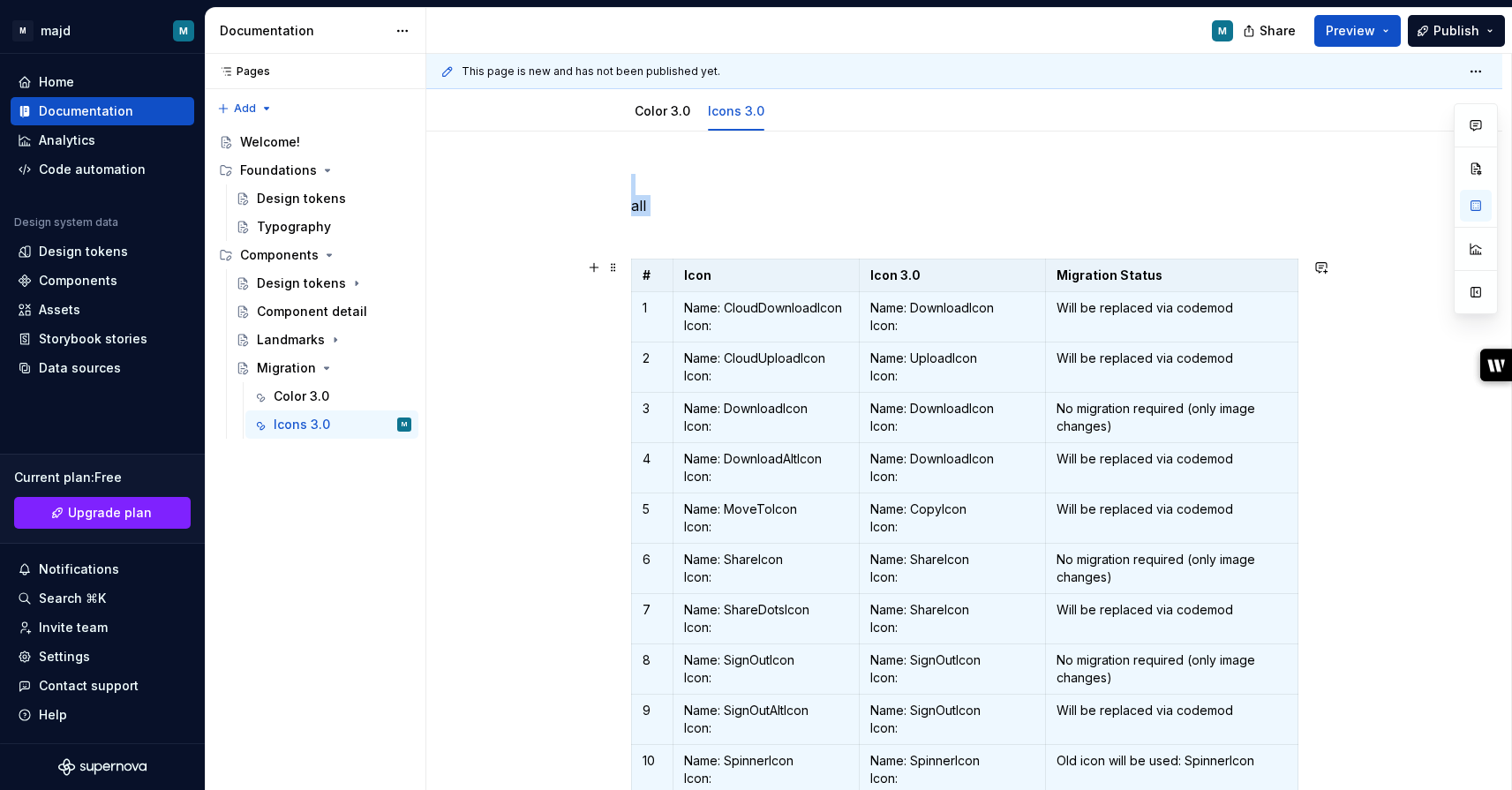
scroll to position [175, 0]
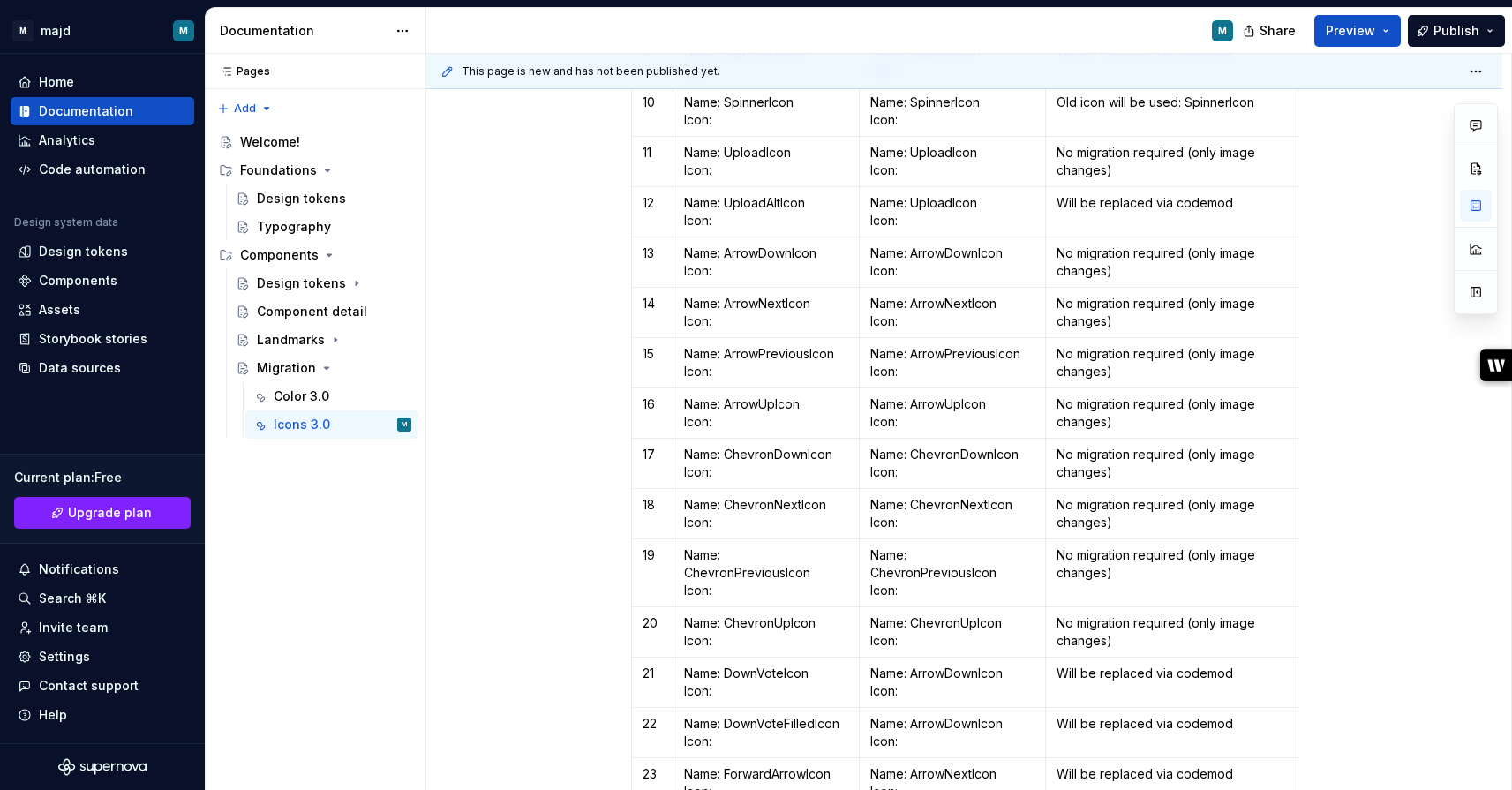
scroll to position [596, 0]
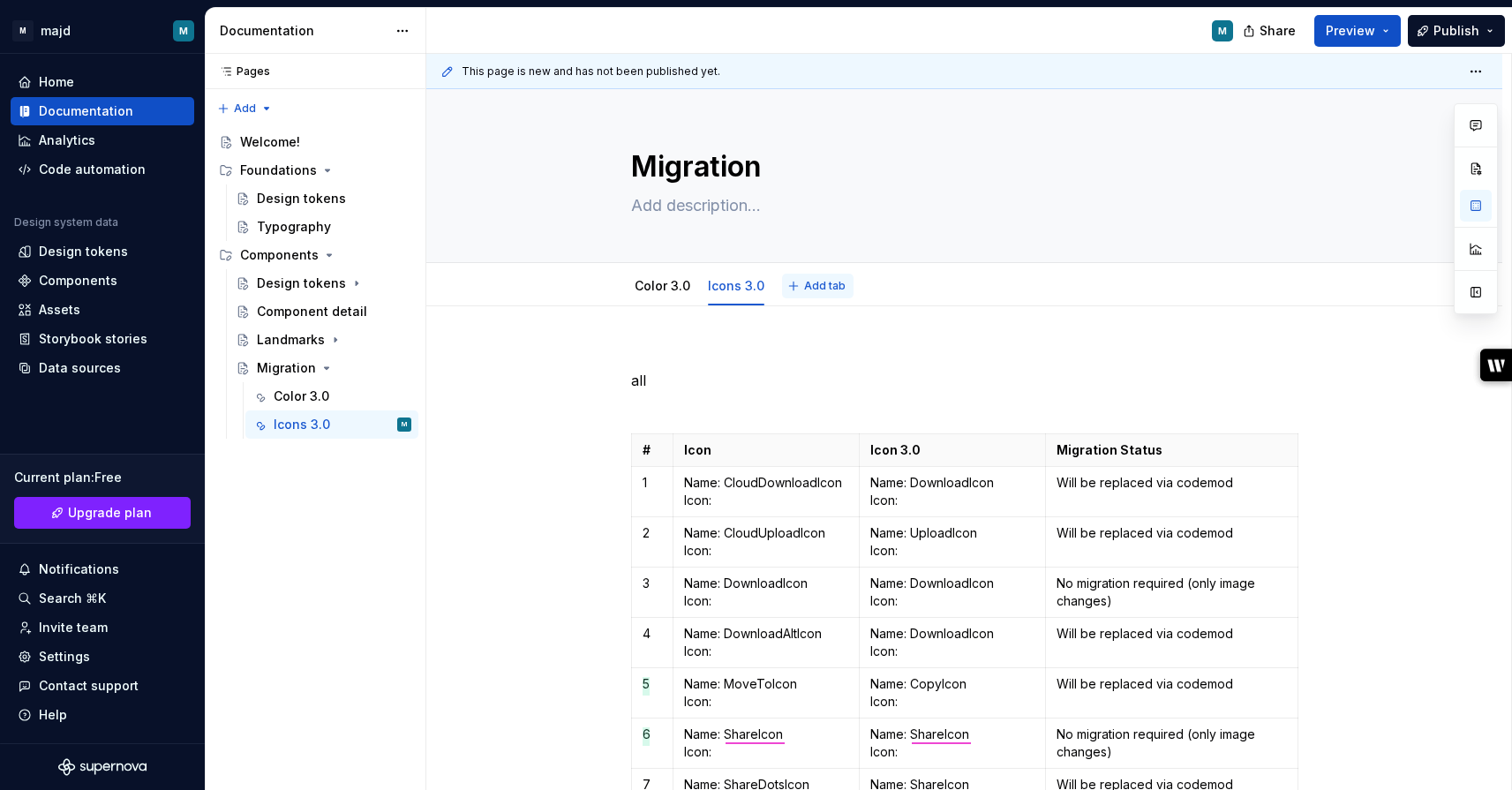
click at [802, 288] on button "Add tab" at bounding box center [818, 285] width 72 height 25
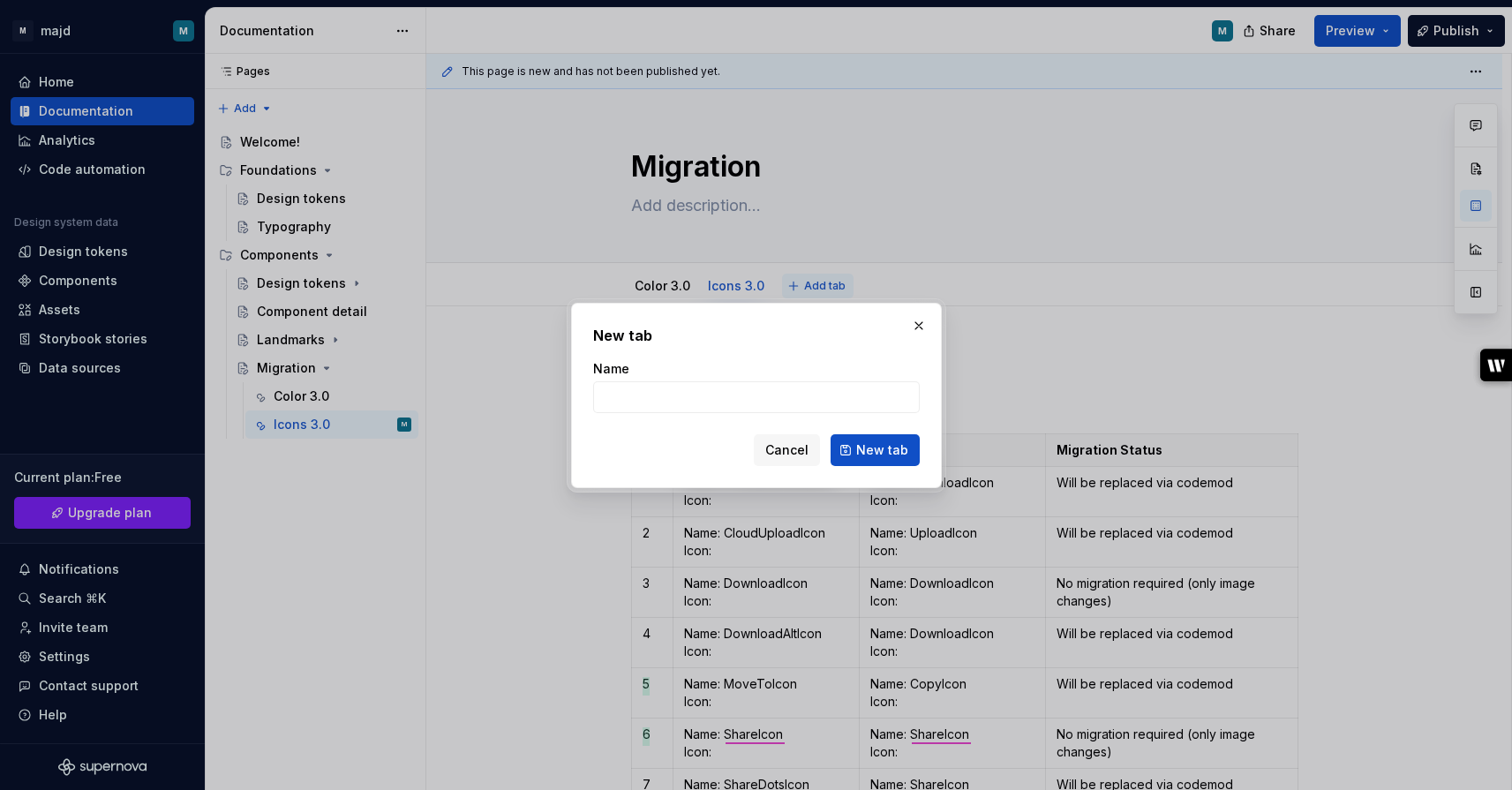
type textarea "*"
type input "Typography v2 Migration"
click at [871, 442] on span "New tab" at bounding box center [882, 450] width 52 height 18
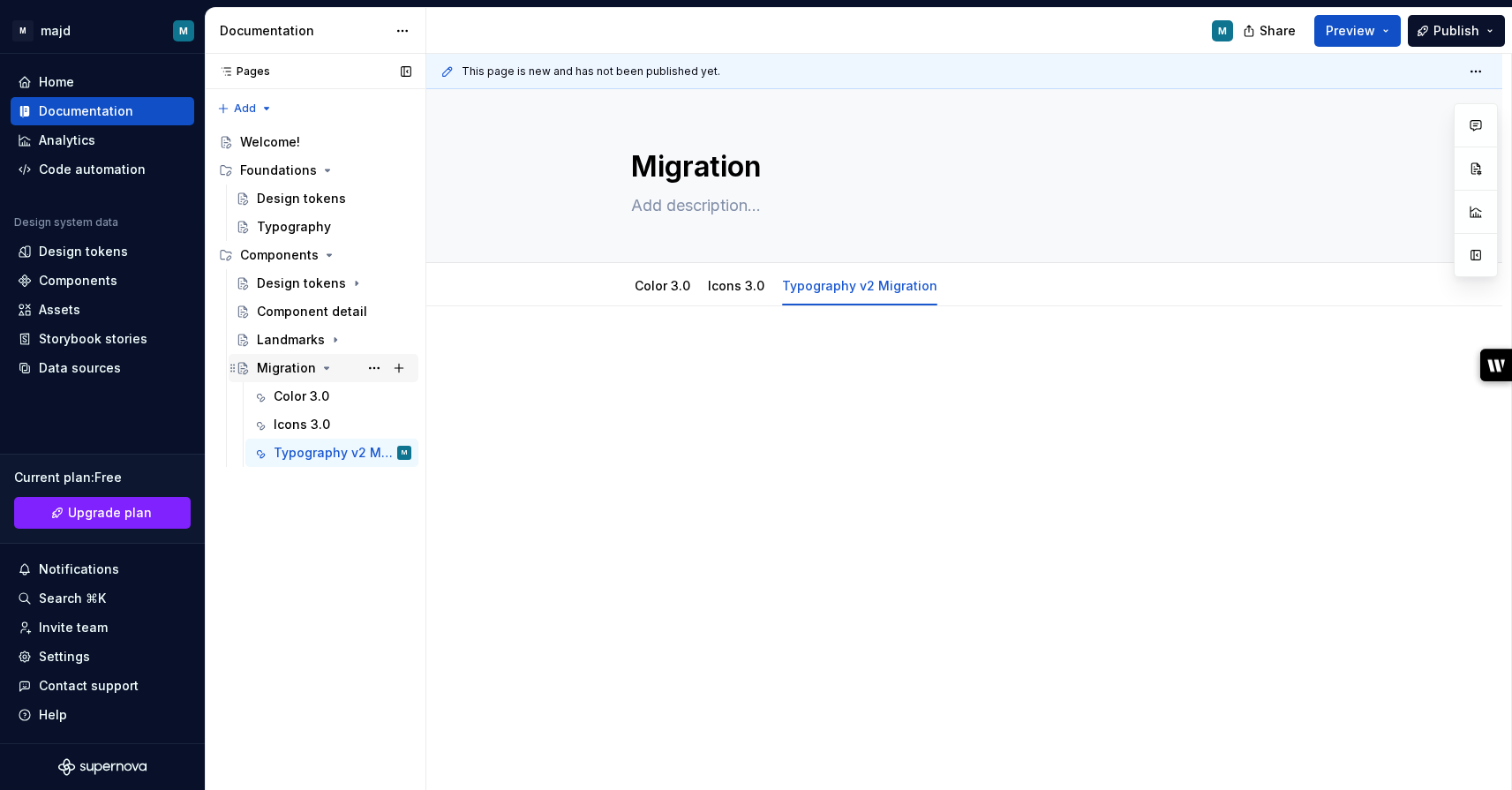
click at [323, 362] on icon "Page tree" at bounding box center [326, 368] width 14 height 14
click at [728, 411] on div at bounding box center [964, 382] width 667 height 67
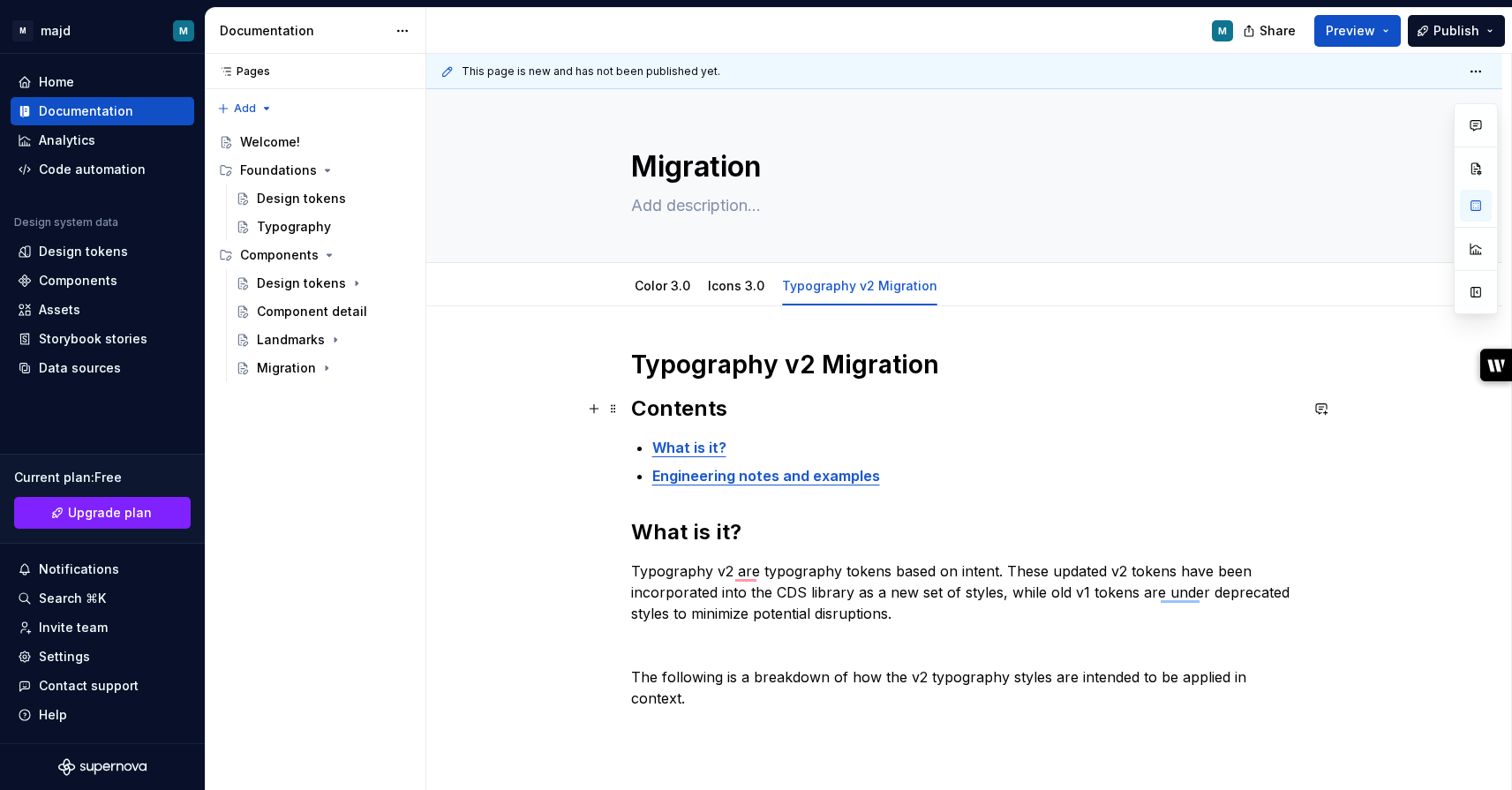
click at [998, 398] on h2 "Contents" at bounding box center [964, 408] width 667 height 28
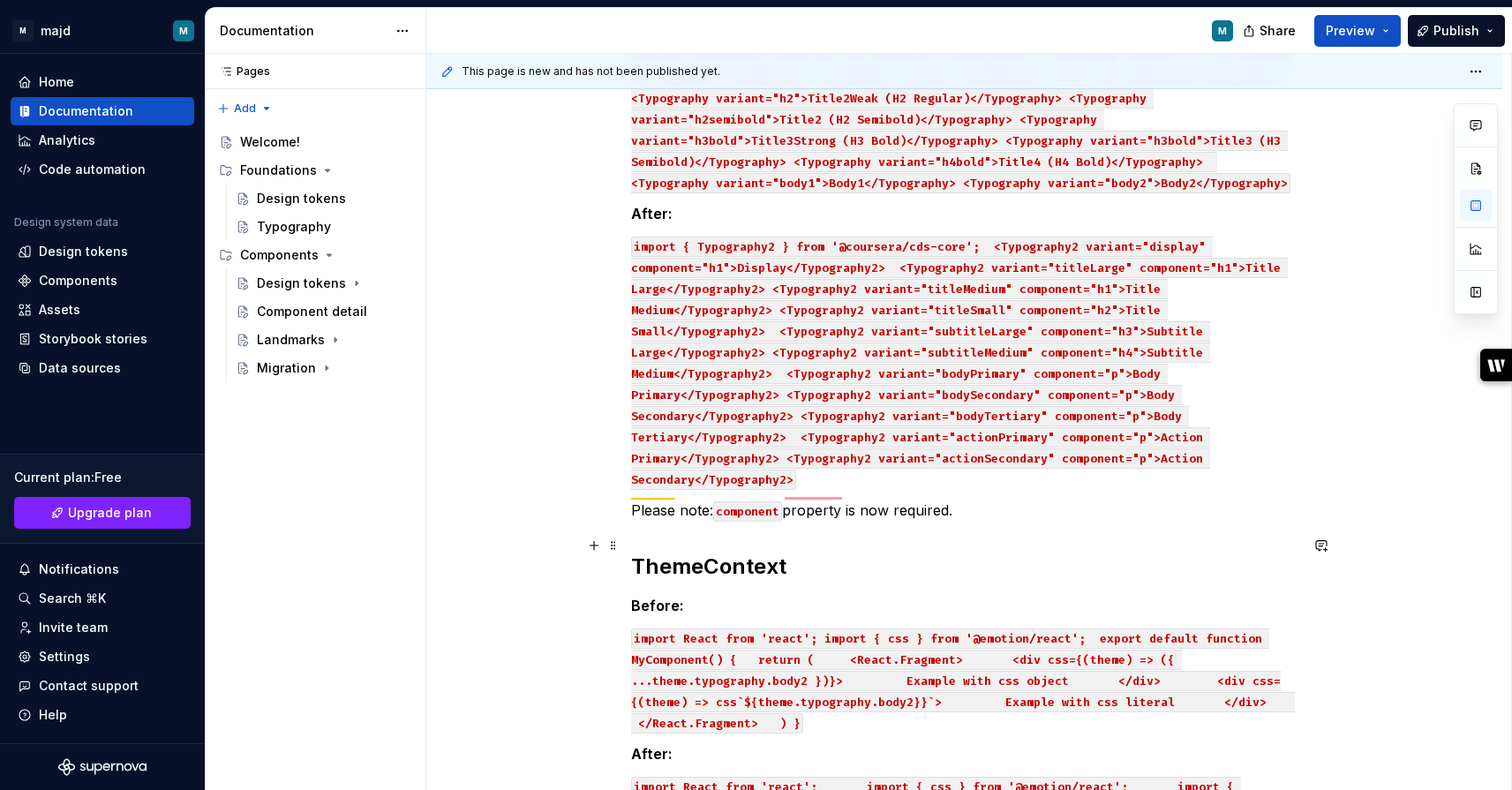
click at [1058, 553] on h2 "ThemeContext" at bounding box center [964, 566] width 667 height 28
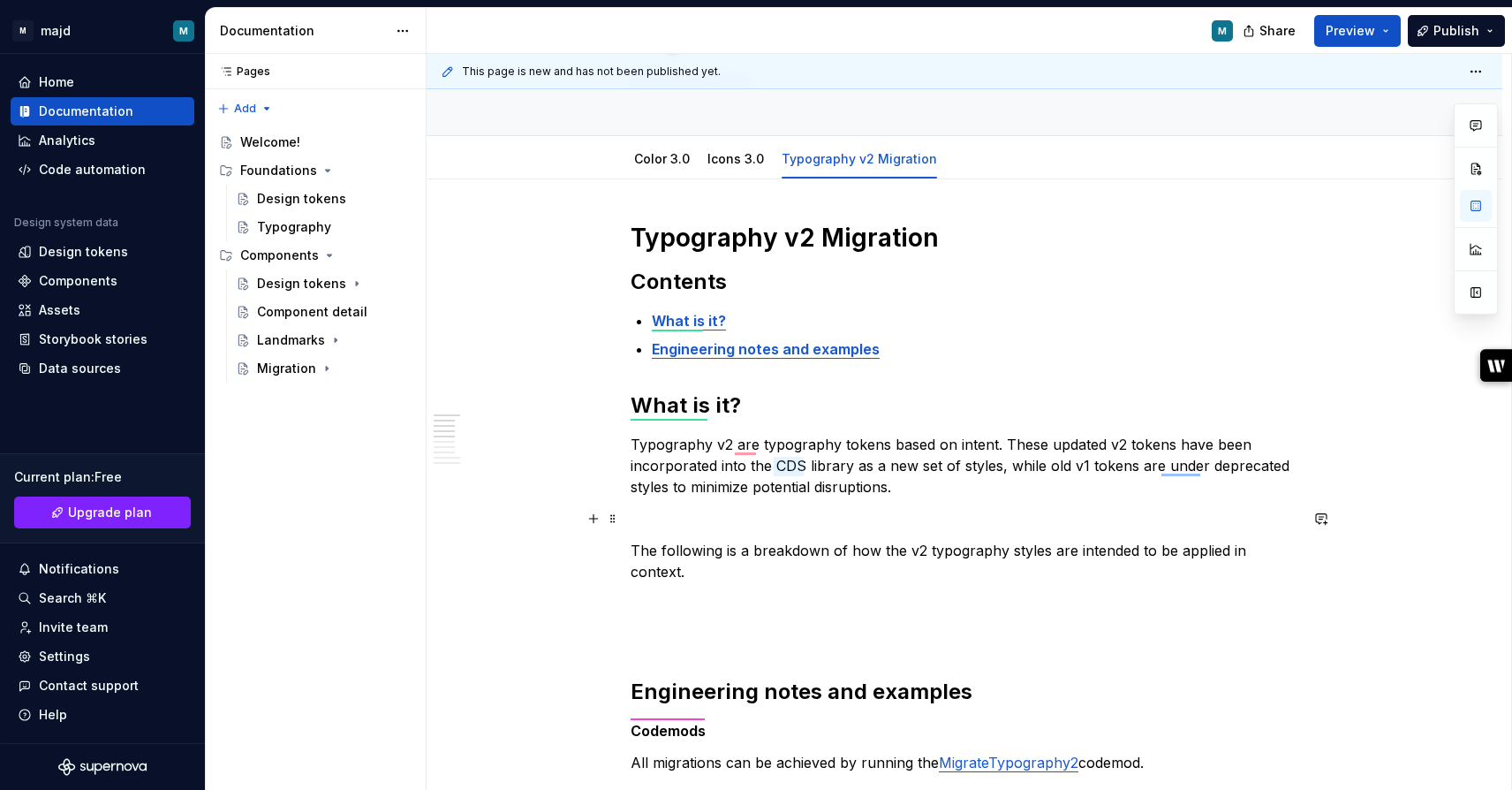
click at [883, 520] on p "To enrich screen reader interactions, please activate Accessibility in Grammarl…" at bounding box center [964, 518] width 667 height 21
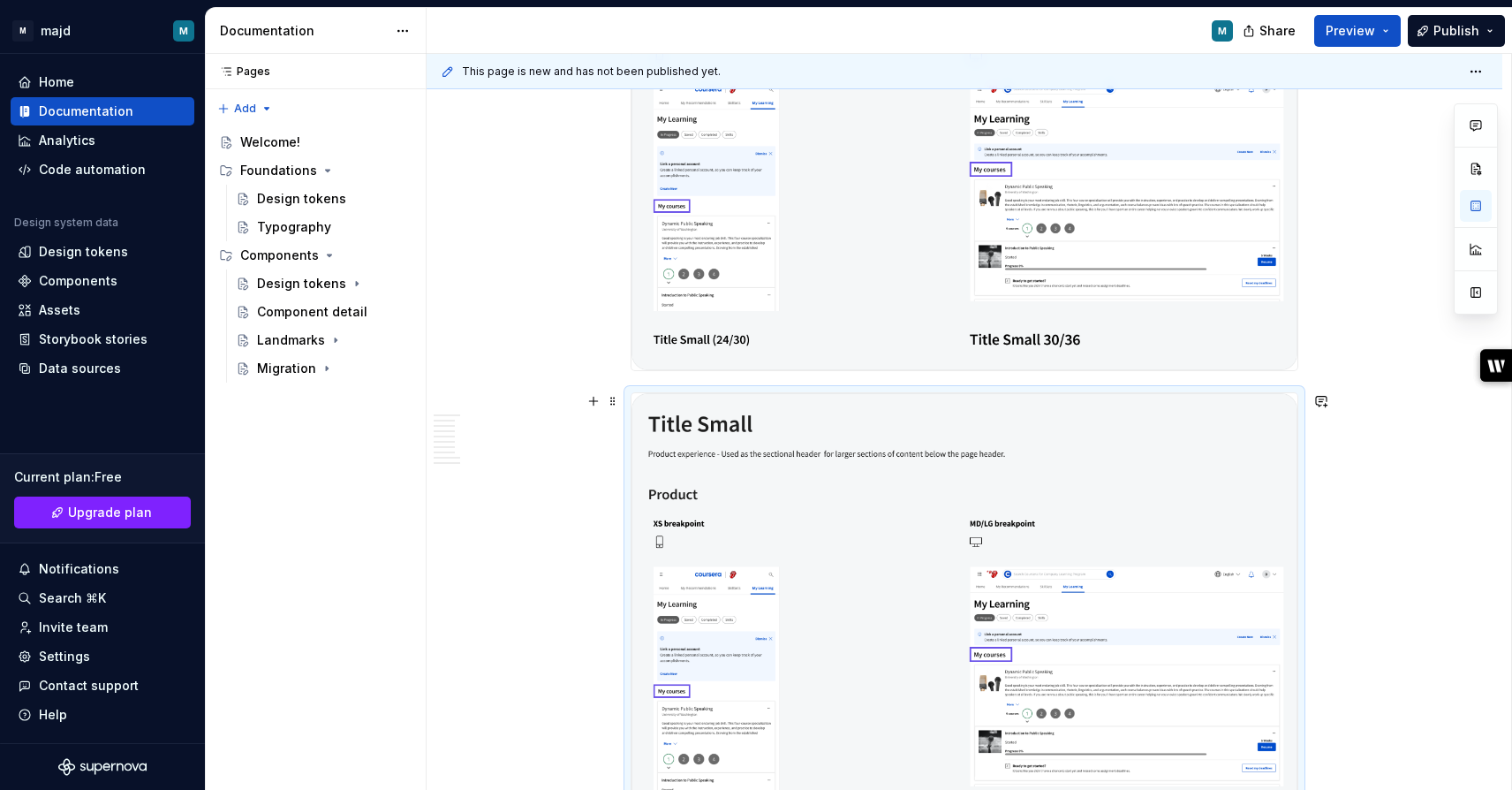
scroll to position [3746, 0]
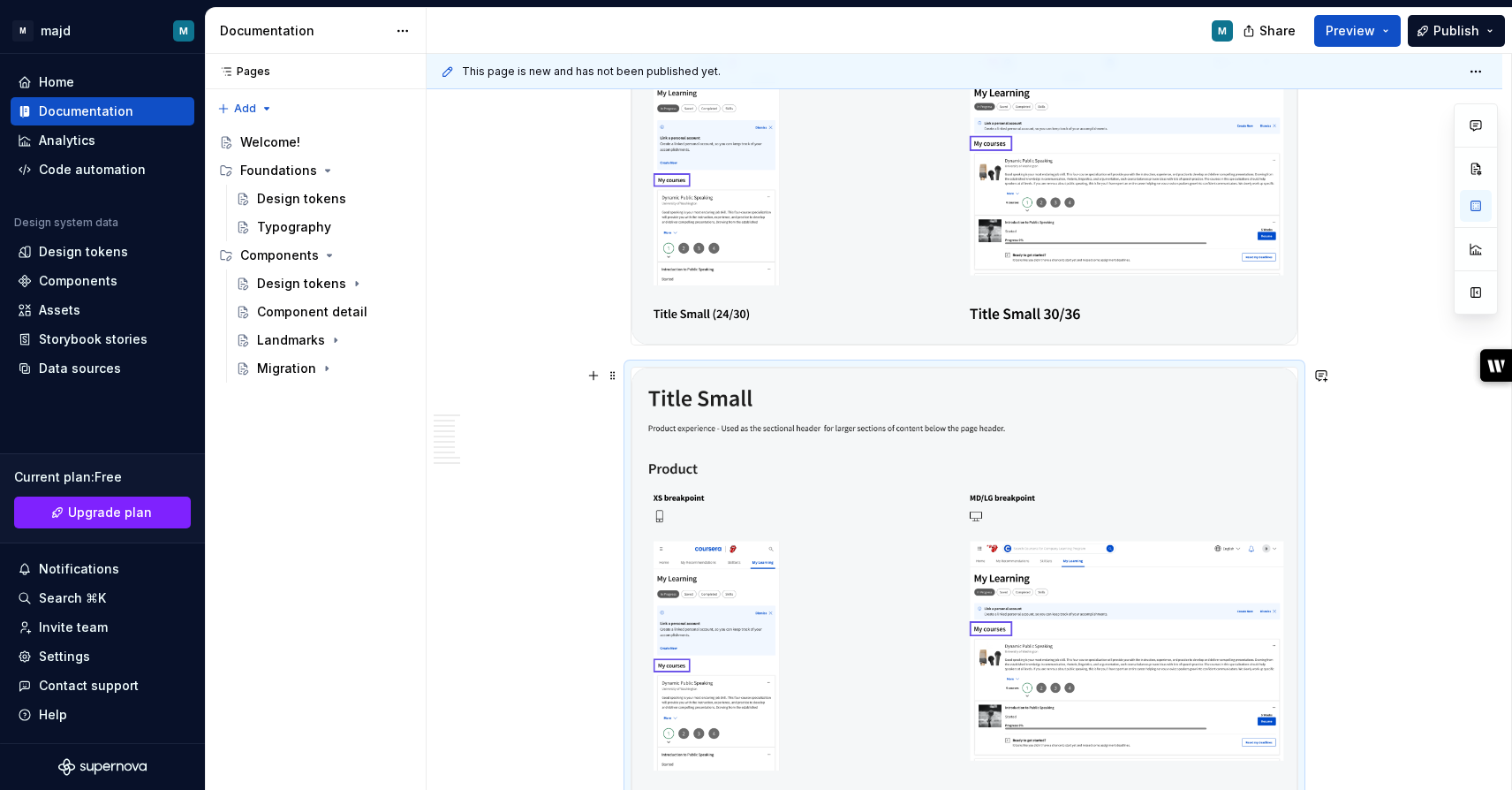
click at [839, 466] on img "To enrich screen reader interactions, please activate Accessibility in Grammarl…" at bounding box center [965, 598] width 666 height 462
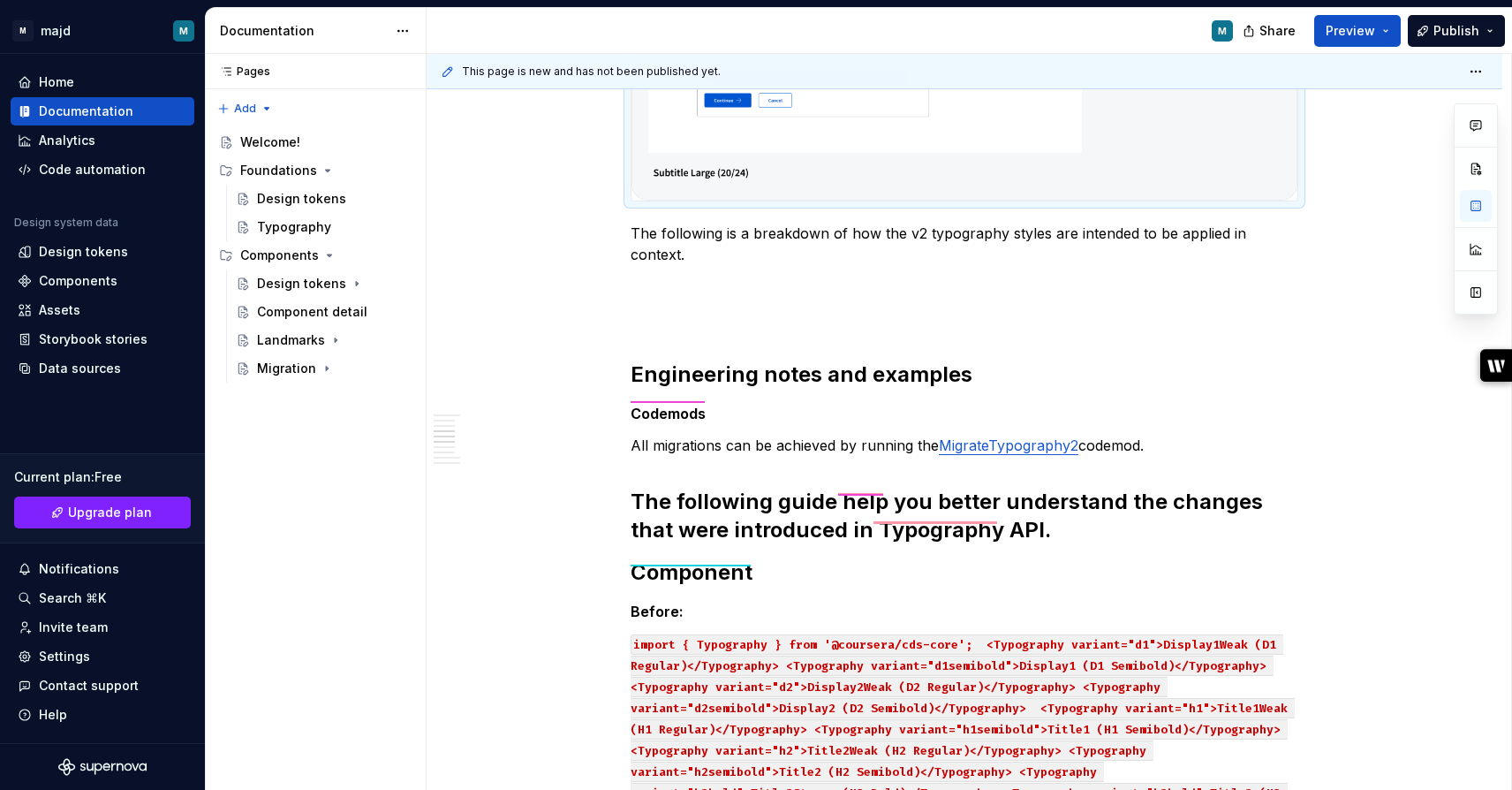
type textarea "*"
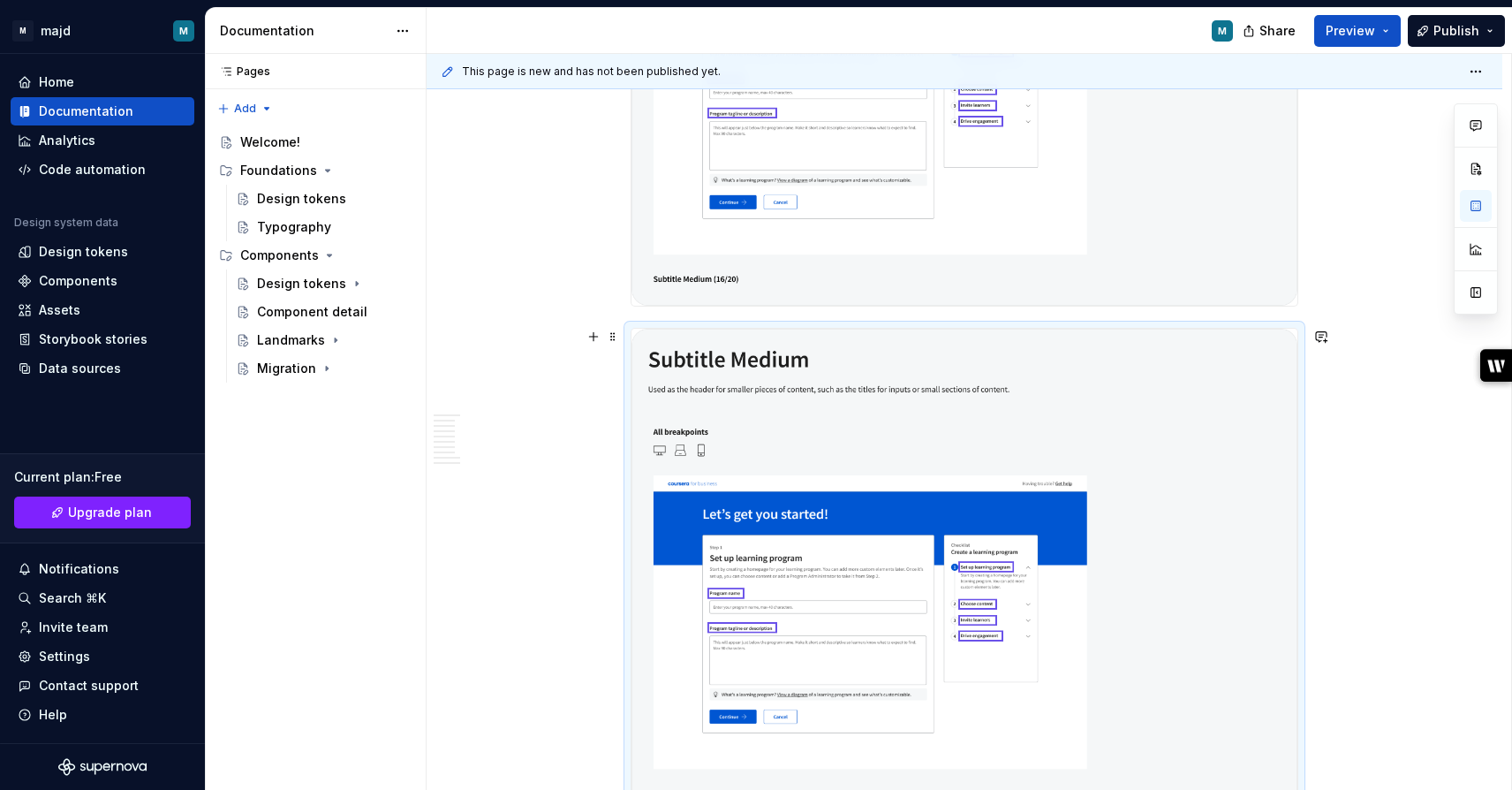
click at [745, 480] on img "To enrich screen reader interactions, please activate Accessibility in Grammarl…" at bounding box center [965, 574] width 666 height 493
click at [840, 389] on img "To enrich screen reader interactions, please activate Accessibility in Grammarl…" at bounding box center [965, 574] width 666 height 493
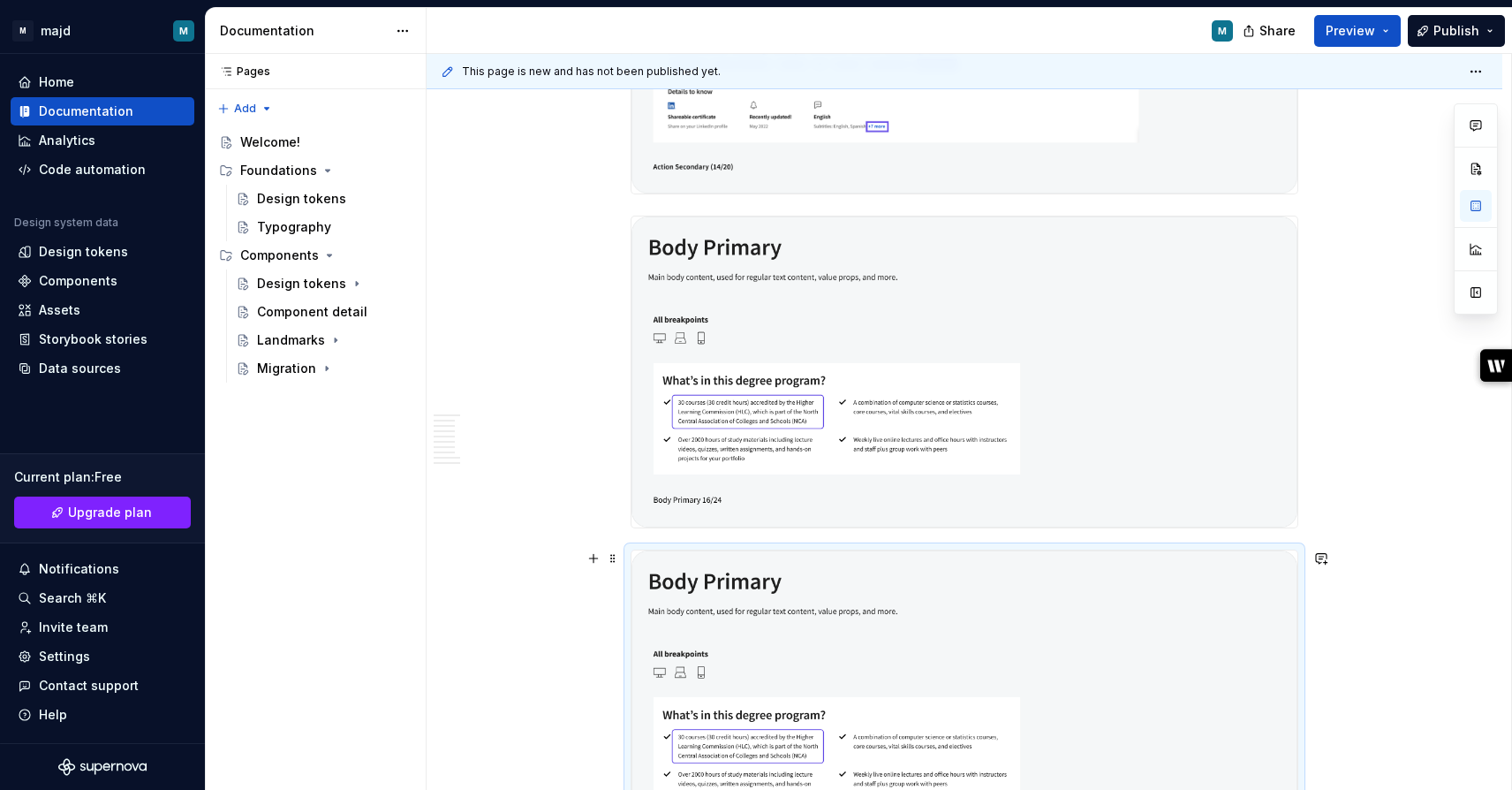
click at [718, 637] on img "To enrich screen reader interactions, please activate Accessibility in Grammarl…" at bounding box center [965, 705] width 666 height 311
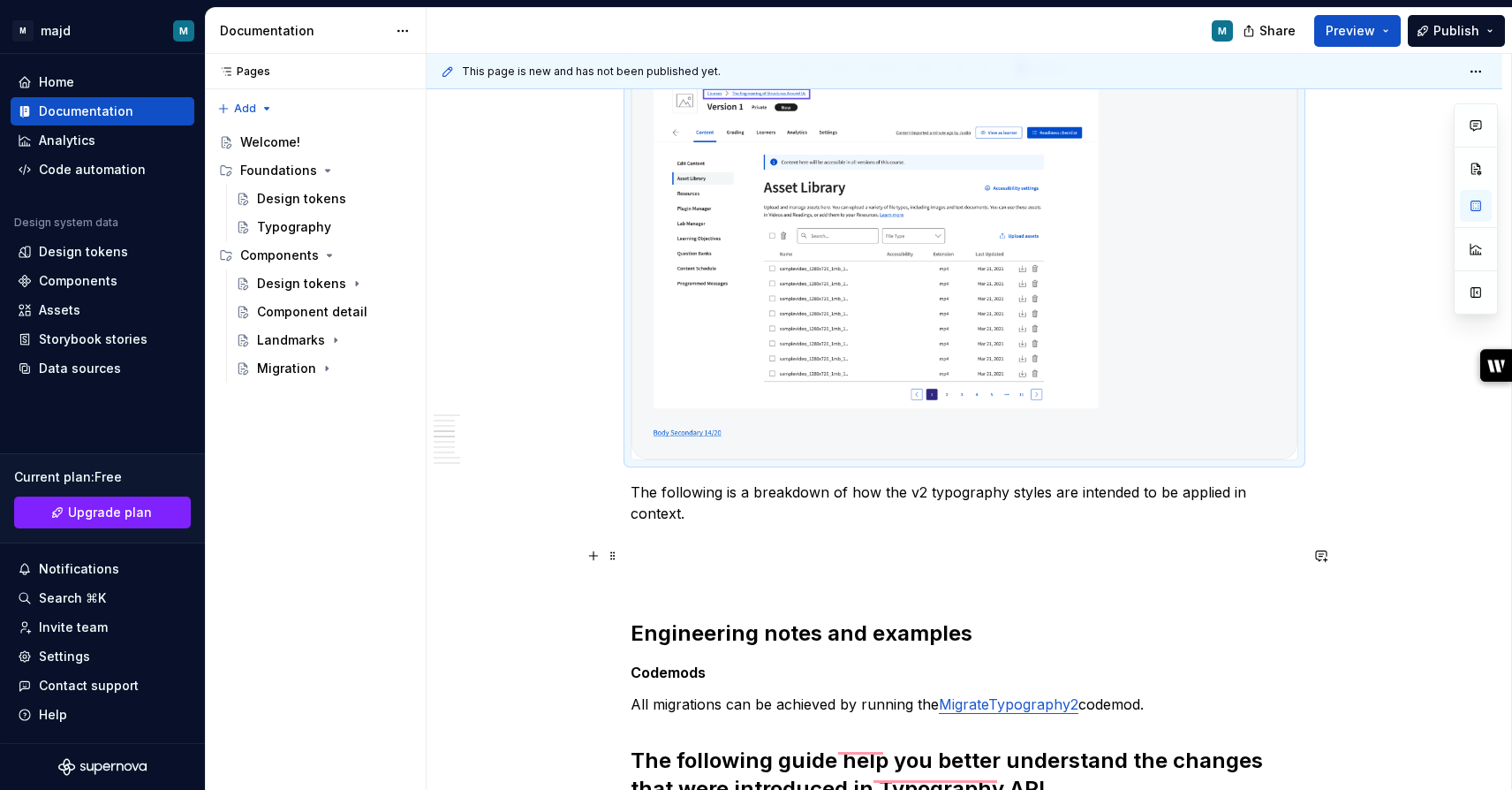
click at [815, 566] on p "To enrich screen reader interactions, please activate Accessibility in Grammarl…" at bounding box center [964, 576] width 667 height 21
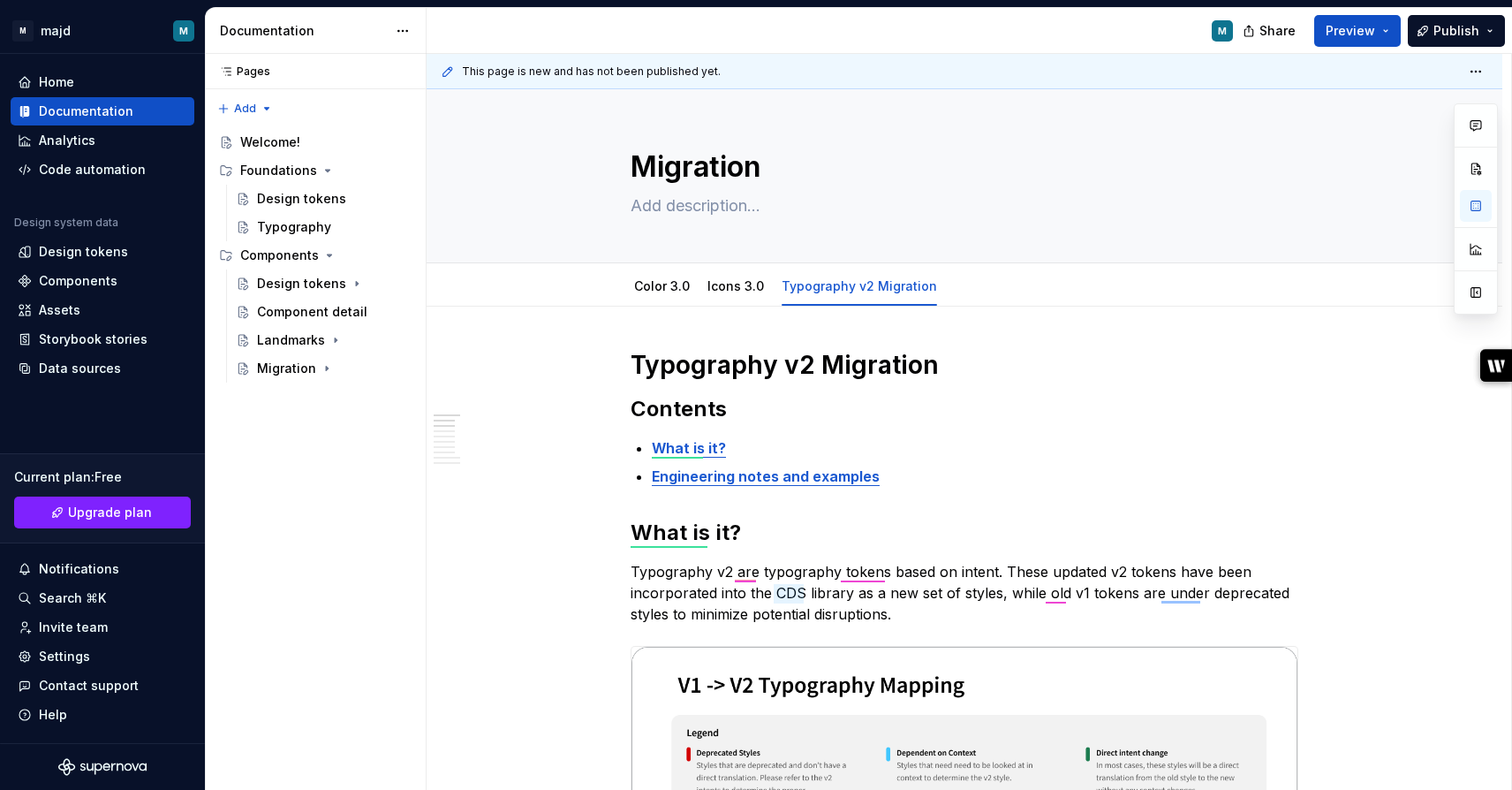
type textarea "*"
